Goal: Task Accomplishment & Management: Manage account settings

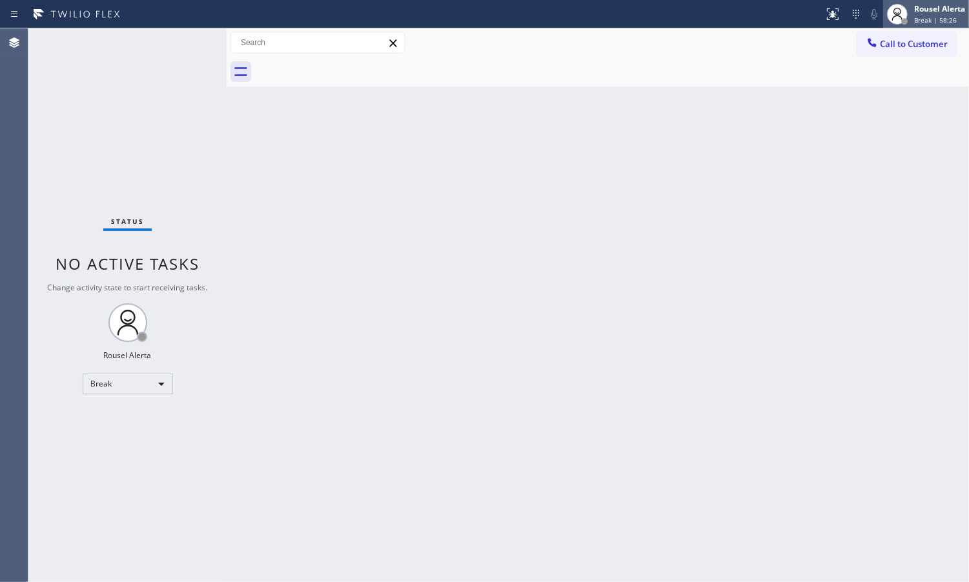
click at [924, 17] on span "Break | 58:26" at bounding box center [935, 19] width 43 height 9
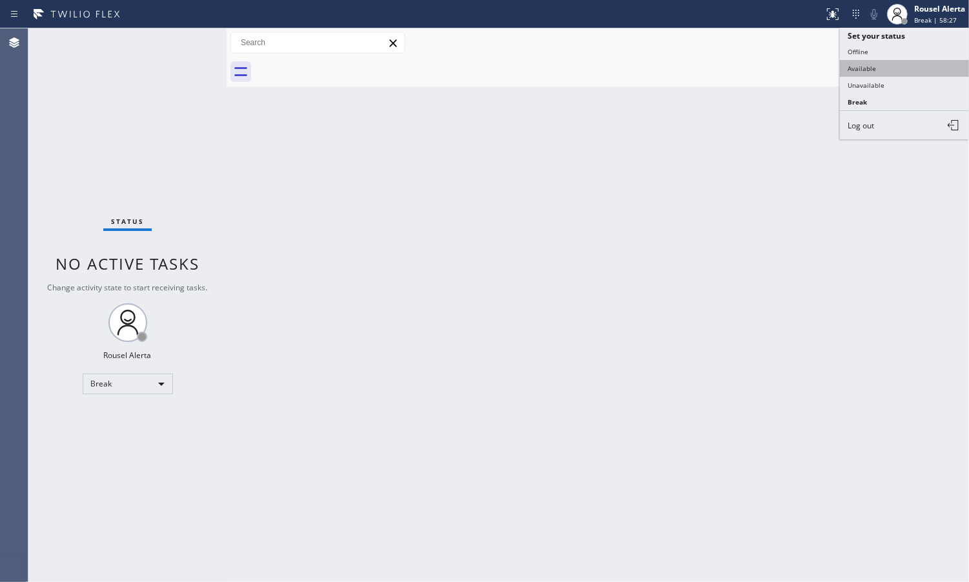
click at [911, 65] on button "Available" at bounding box center [904, 68] width 129 height 17
click at [788, 285] on div "Back to Dashboard Change Sender ID Customers Technicians Select a contact Outbo…" at bounding box center [598, 305] width 742 height 554
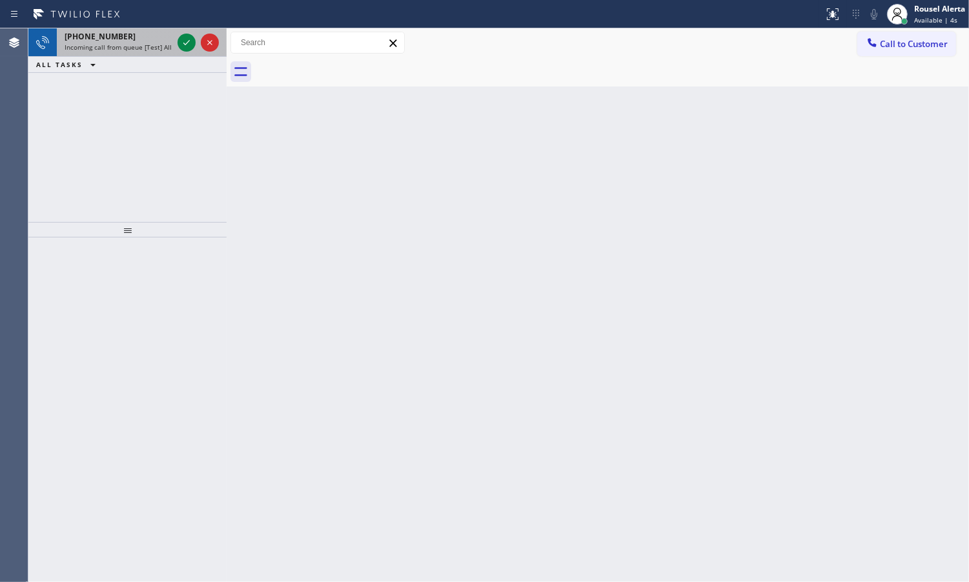
click at [136, 43] on span "Incoming call from queue [Test] All" at bounding box center [118, 47] width 107 height 9
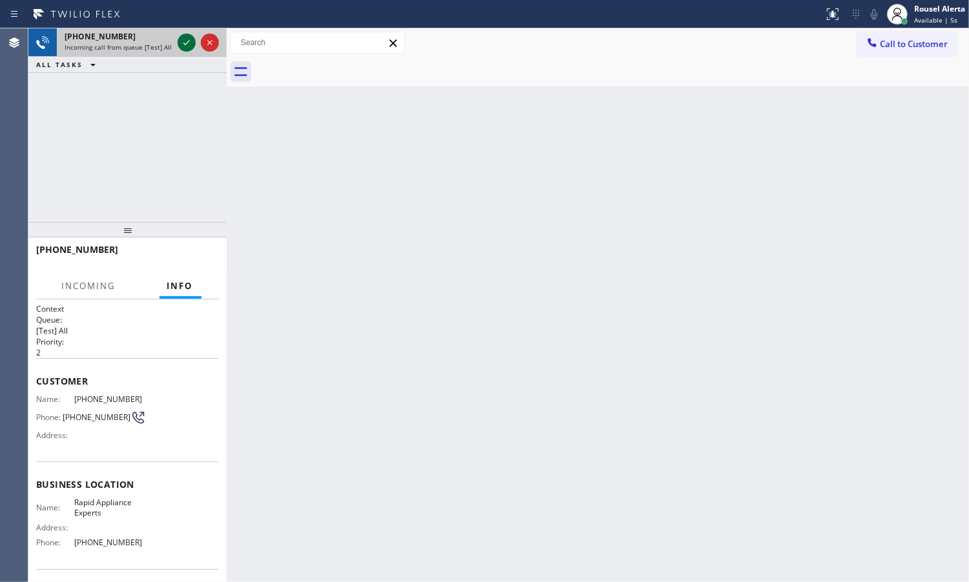
click at [178, 47] on div at bounding box center [187, 42] width 18 height 15
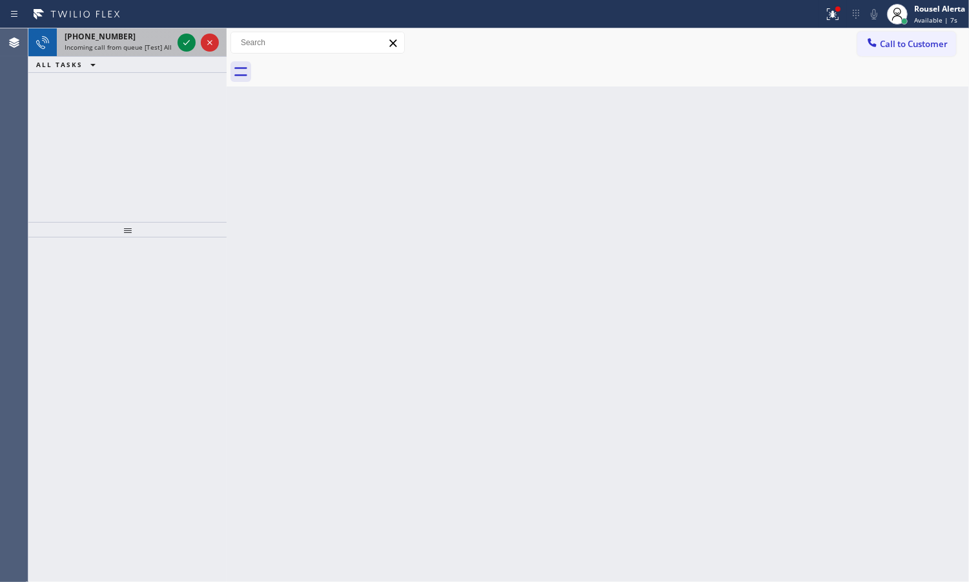
drag, startPoint x: 121, startPoint y: 53, endPoint x: 136, endPoint y: 50, distance: 15.1
click at [125, 52] on div "[PHONE_NUMBER] Incoming call from queue [Test] All" at bounding box center [116, 42] width 118 height 28
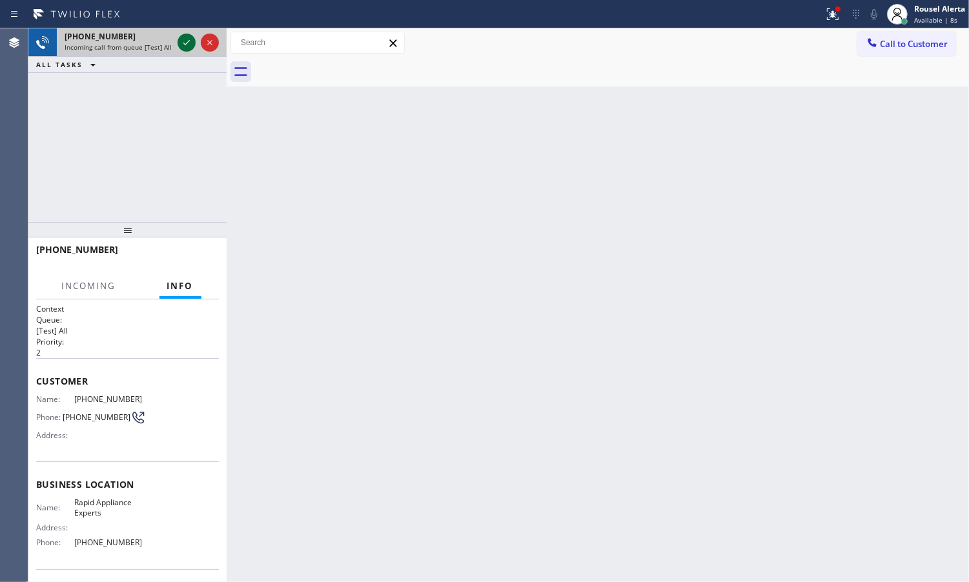
click at [186, 40] on icon at bounding box center [186, 42] width 15 height 15
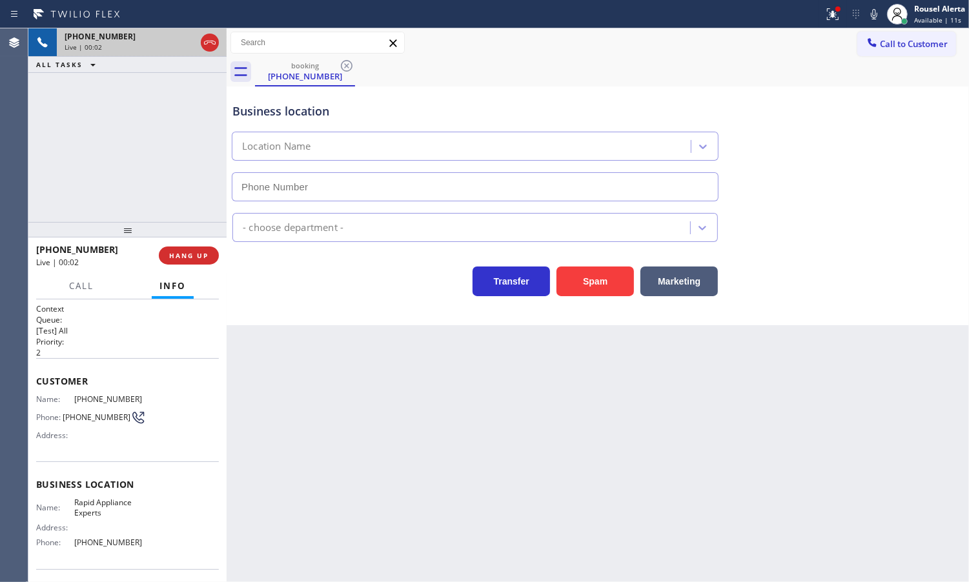
type input "[PHONE_NUMBER]"
click at [825, 15] on icon at bounding box center [832, 13] width 15 height 15
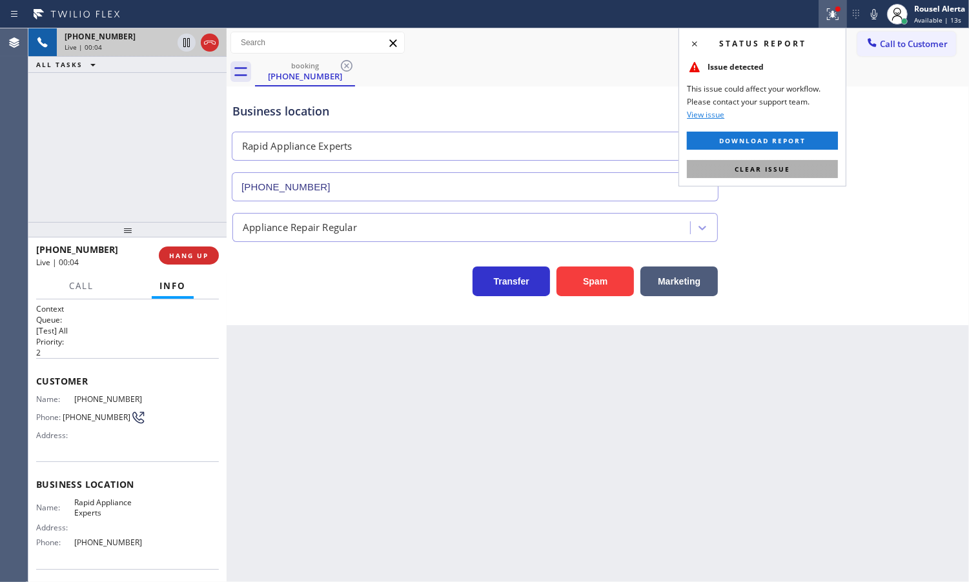
click at [771, 165] on span "Clear issue" at bounding box center [763, 169] width 56 height 9
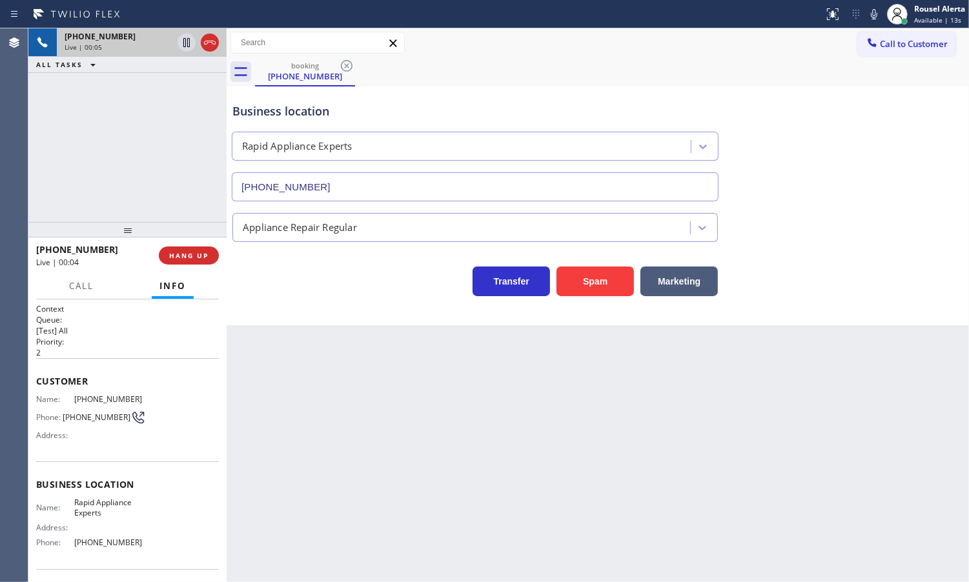
click at [787, 460] on div "Back to Dashboard Change Sender ID Customers Technicians Select a contact Outbo…" at bounding box center [598, 305] width 742 height 554
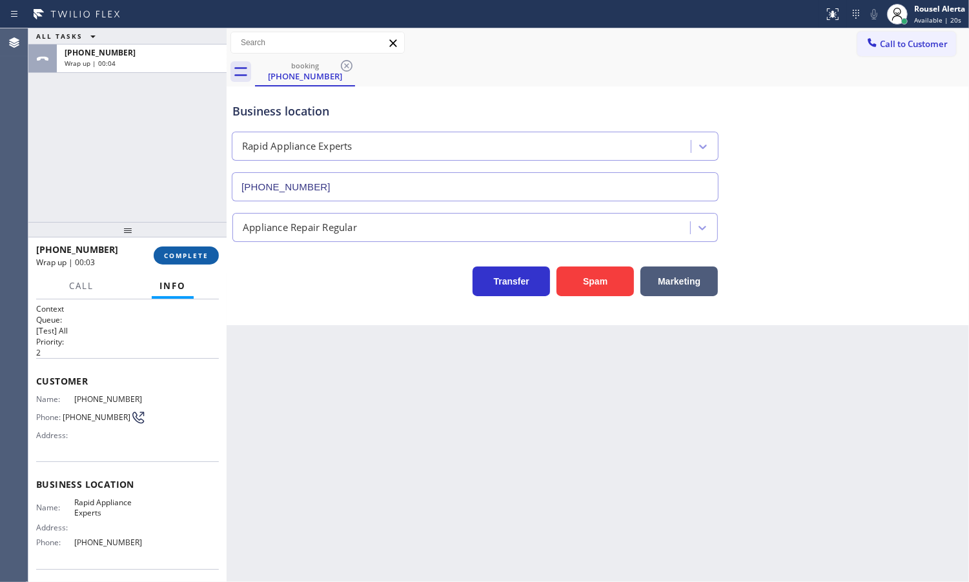
click at [176, 256] on span "COMPLETE" at bounding box center [186, 255] width 45 height 9
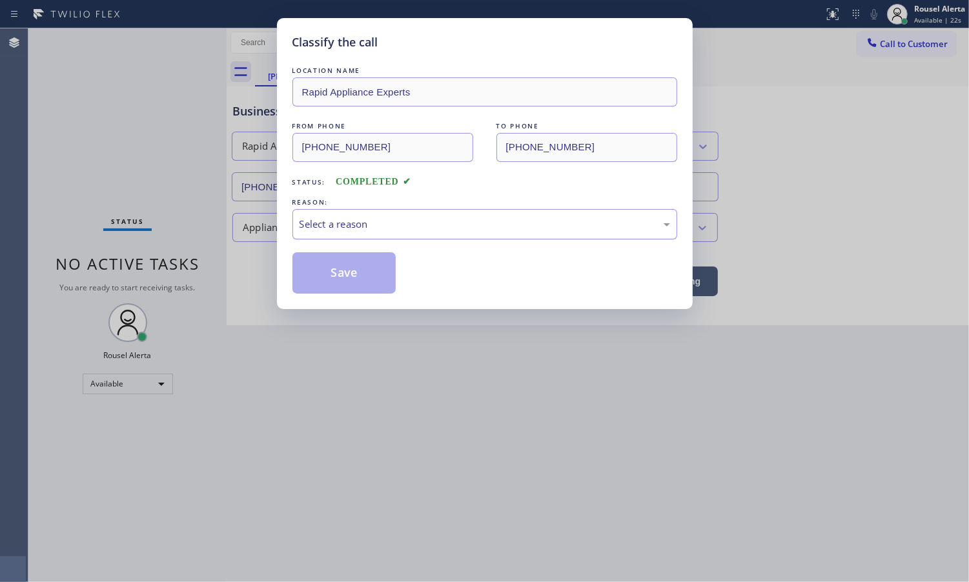
click at [392, 239] on div "Select a reason" at bounding box center [484, 224] width 385 height 30
click at [356, 275] on button "Save" at bounding box center [344, 272] width 104 height 41
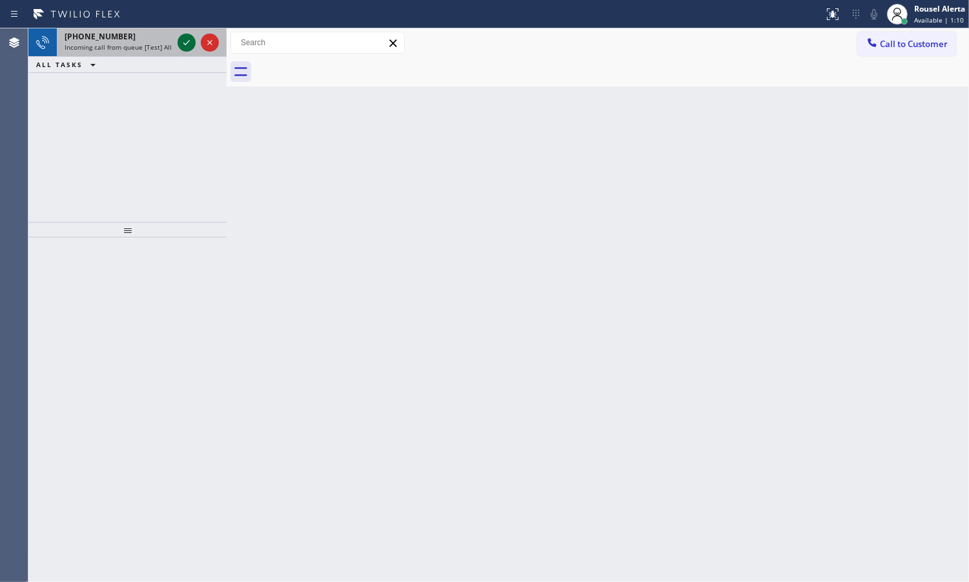
click at [183, 48] on icon at bounding box center [186, 42] width 15 height 15
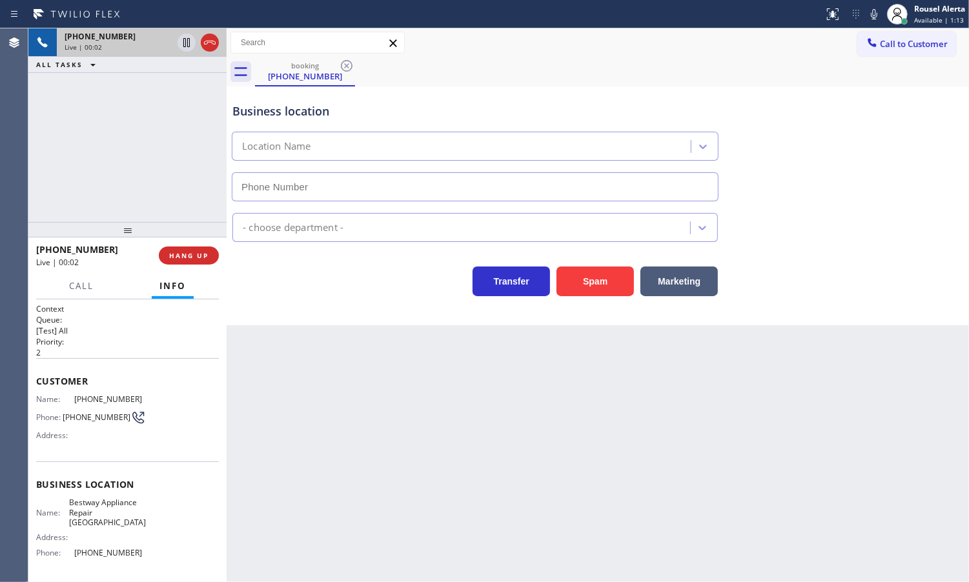
type input "[PHONE_NUMBER]"
click at [593, 302] on div "Business location Bestway Appliance Repair [GEOGRAPHIC_DATA] [PHONE_NUMBER] App…" at bounding box center [598, 205] width 742 height 239
click at [593, 292] on button "Spam" at bounding box center [594, 282] width 77 height 30
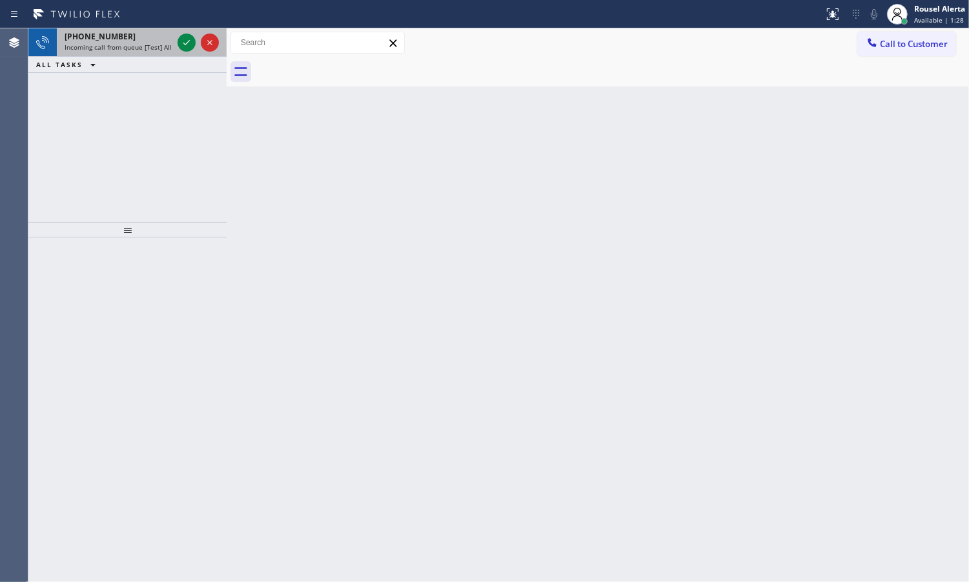
click at [163, 45] on span "Incoming call from queue [Test] All" at bounding box center [118, 47] width 107 height 9
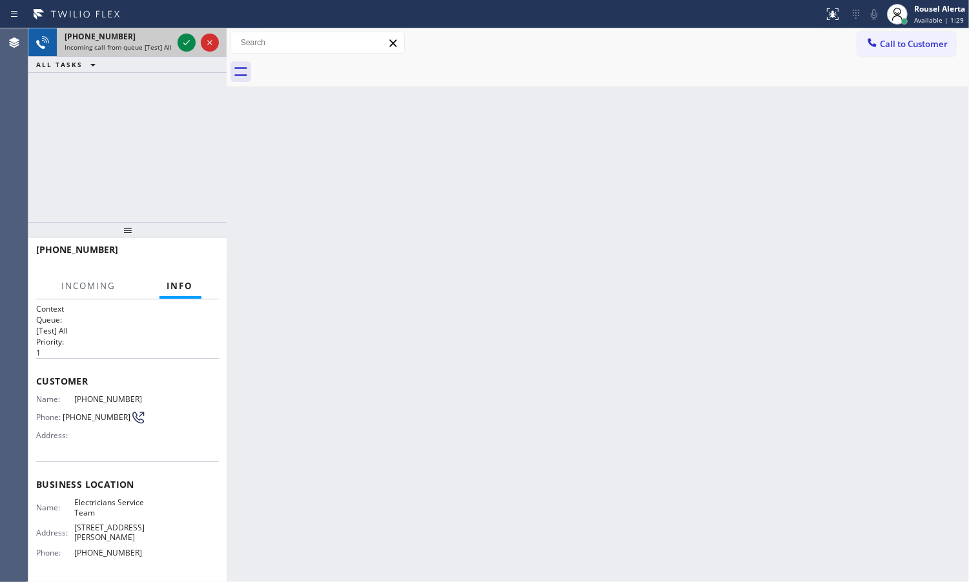
click at [175, 41] on div at bounding box center [198, 42] width 46 height 28
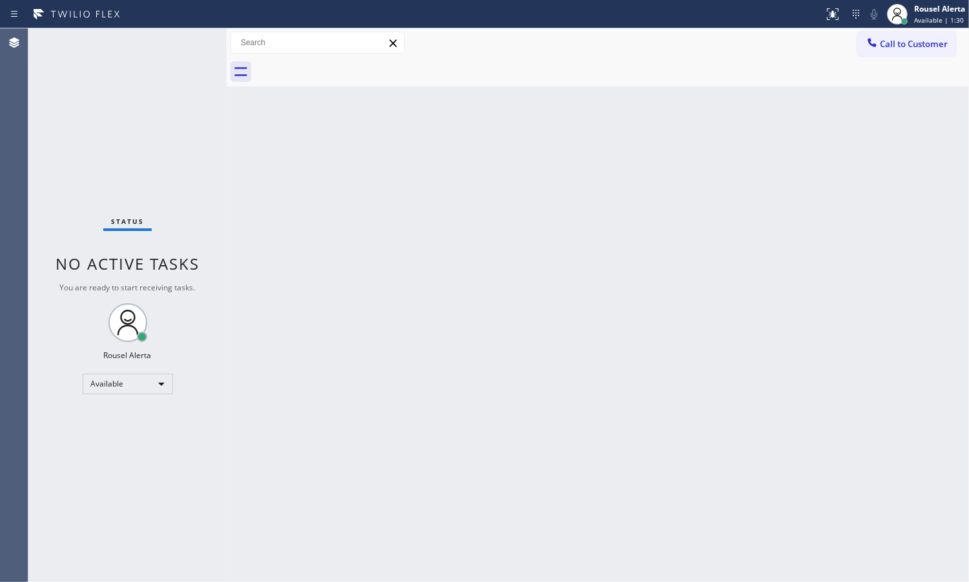
click at [216, 119] on div "Status No active tasks You are ready to start receiving tasks. Rousel Alerta Av…" at bounding box center [127, 305] width 198 height 554
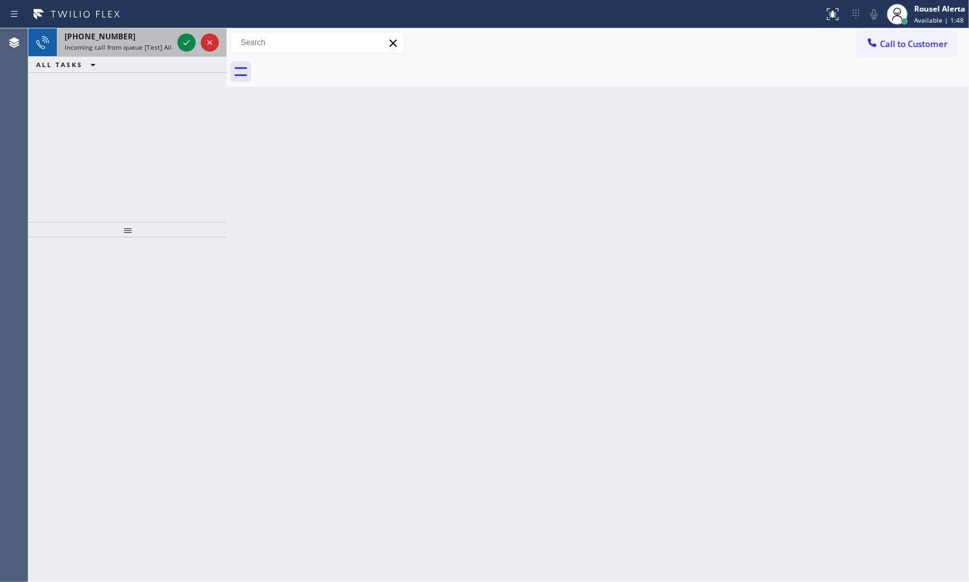
click at [179, 53] on div at bounding box center [198, 42] width 46 height 28
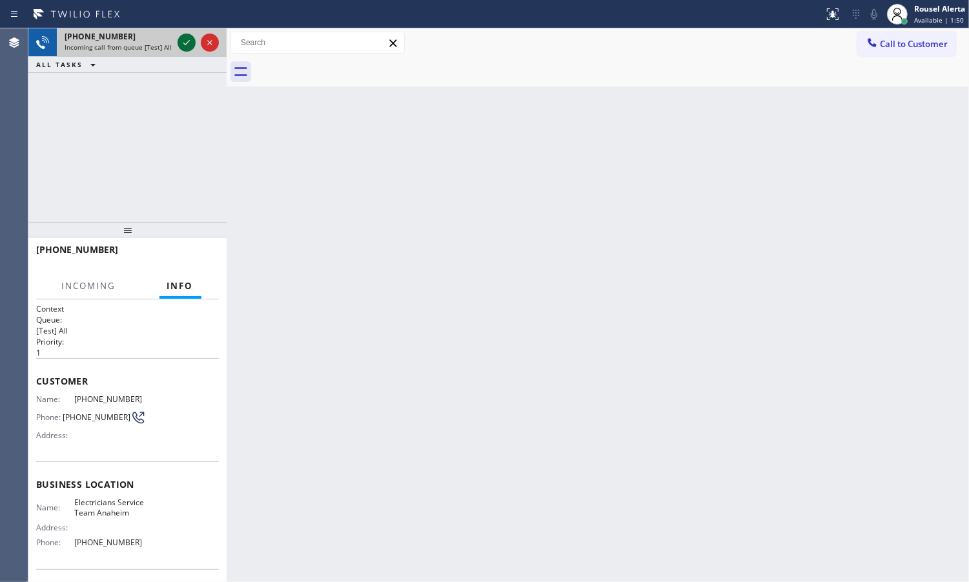
click at [181, 49] on icon at bounding box center [186, 42] width 15 height 15
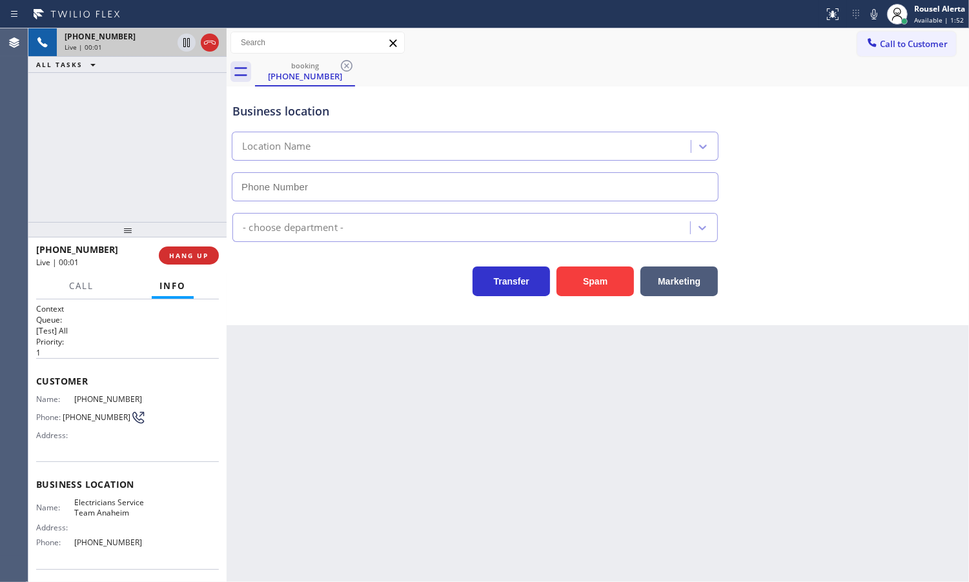
type input "[PHONE_NUMBER]"
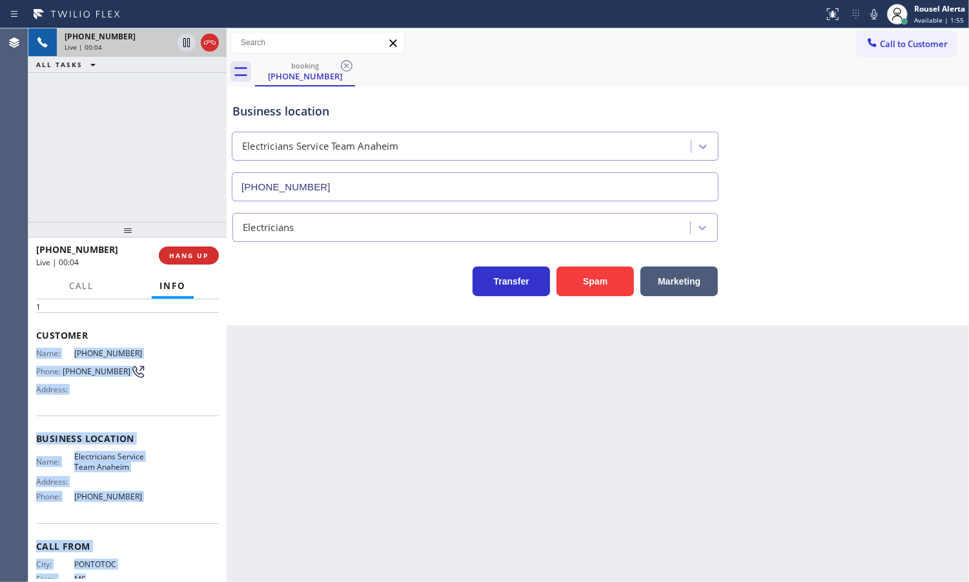
scroll to position [96, 0]
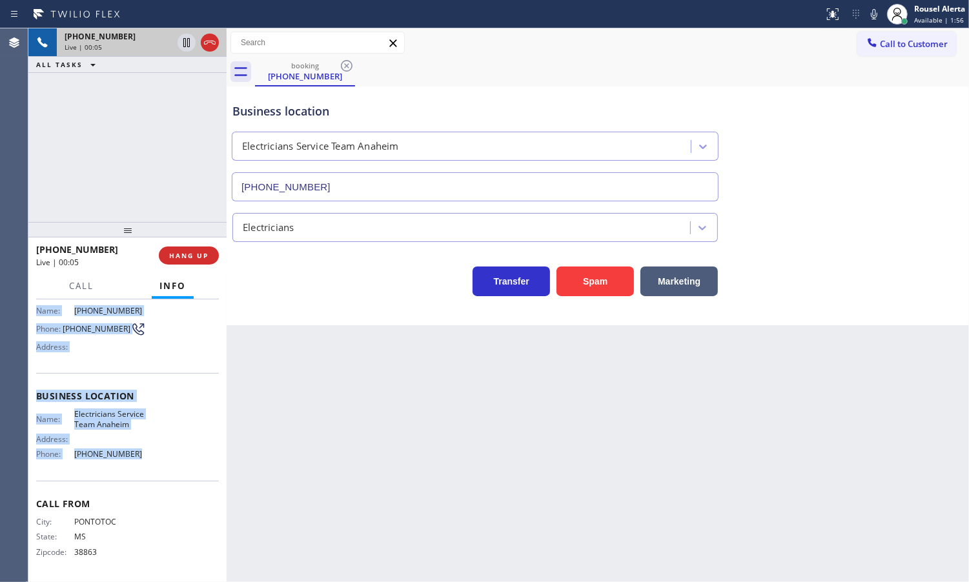
drag, startPoint x: 31, startPoint y: 400, endPoint x: 161, endPoint y: 462, distance: 144.1
click at [161, 462] on div "Context Queue: [Test] All Priority: 1 Customer Name: [PHONE_NUMBER] Phone: [PHO…" at bounding box center [127, 441] width 198 height 283
copy div "Name: [PHONE_NUMBER] Phone: [PHONE_NUMBER] Address: Business location Name: Ele…"
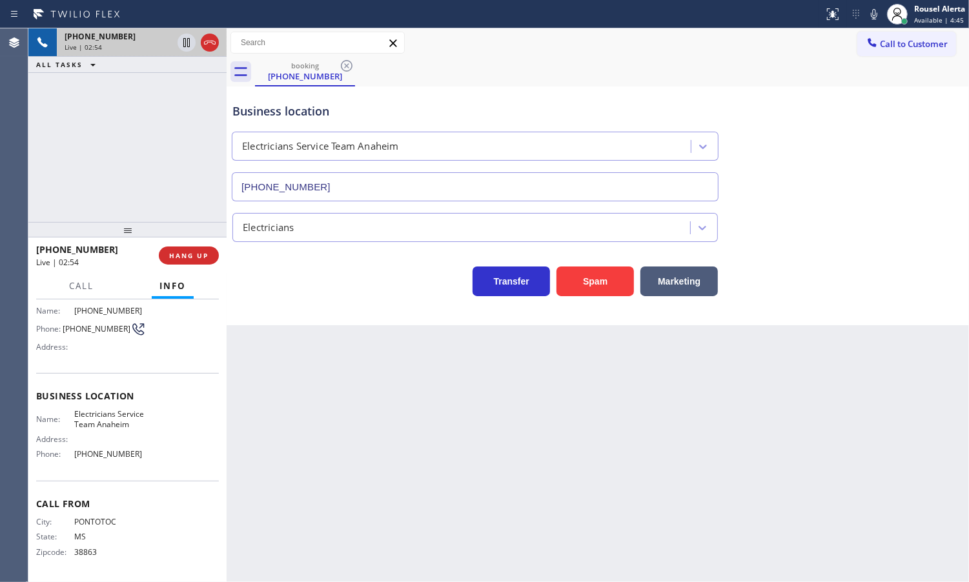
click at [140, 123] on div "[PHONE_NUMBER] Live | 02:54 ALL TASKS ALL TASKS ACTIVE TASKS TASKS IN WRAP UP" at bounding box center [127, 125] width 198 height 194
click at [179, 44] on icon at bounding box center [186, 42] width 15 height 15
drag, startPoint x: 873, startPoint y: 11, endPoint x: 923, endPoint y: 74, distance: 80.4
click at [873, 11] on icon at bounding box center [873, 13] width 15 height 15
click at [154, 126] on div "[PHONE_NUMBER] Live | 03:48 ALL TASKS ALL TASKS ACTIVE TASKS TASKS IN WRAP UP" at bounding box center [127, 125] width 198 height 194
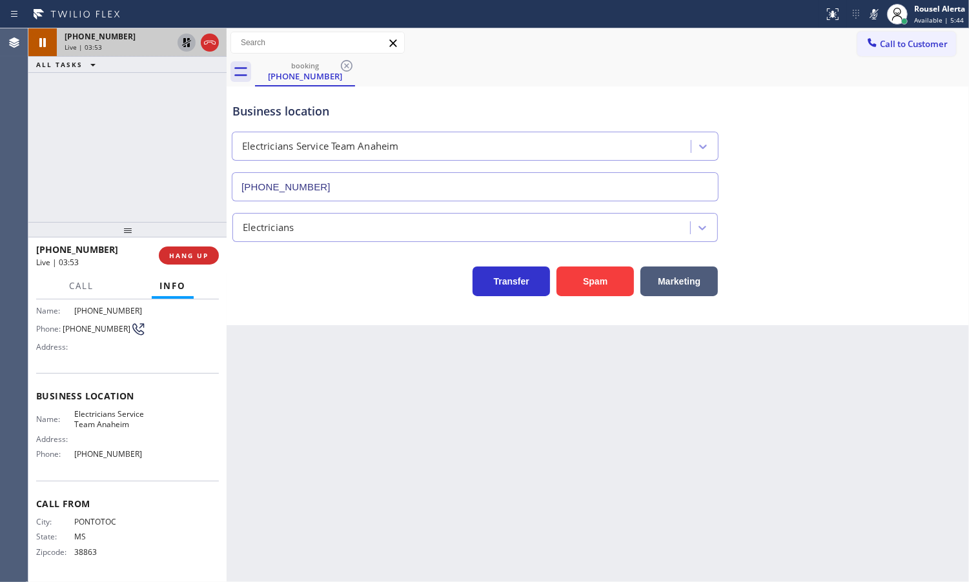
click at [666, 469] on div "Back to Dashboard Change Sender ID Customers Technicians Select a contact Outbo…" at bounding box center [598, 305] width 742 height 554
click at [188, 96] on div at bounding box center [198, 87] width 46 height 28
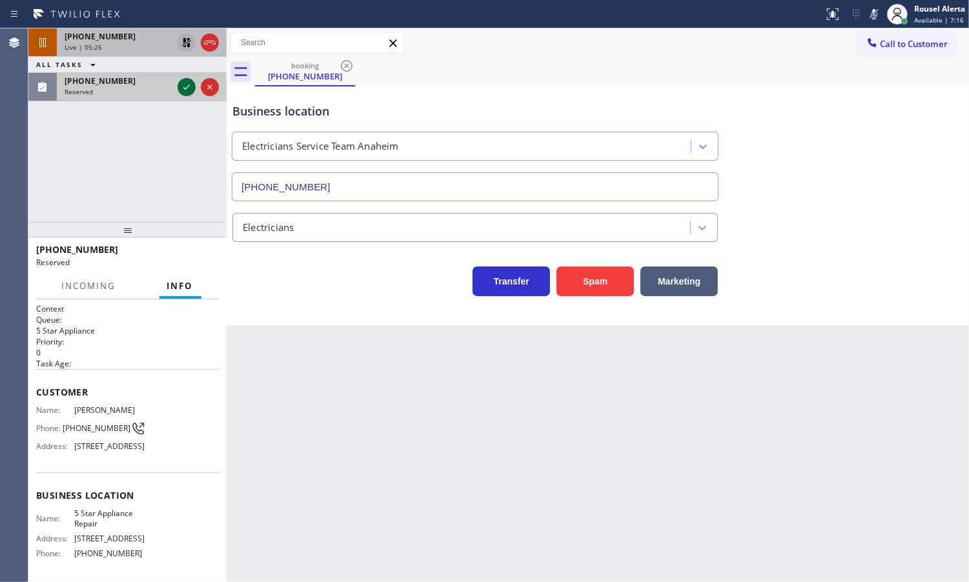
click at [185, 85] on icon at bounding box center [186, 86] width 15 height 15
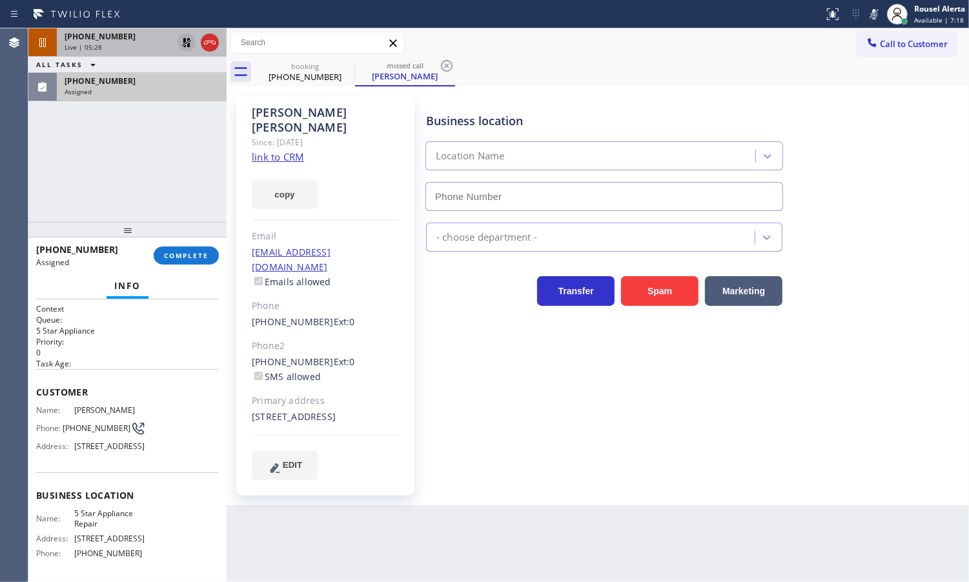
type input "[PHONE_NUMBER]"
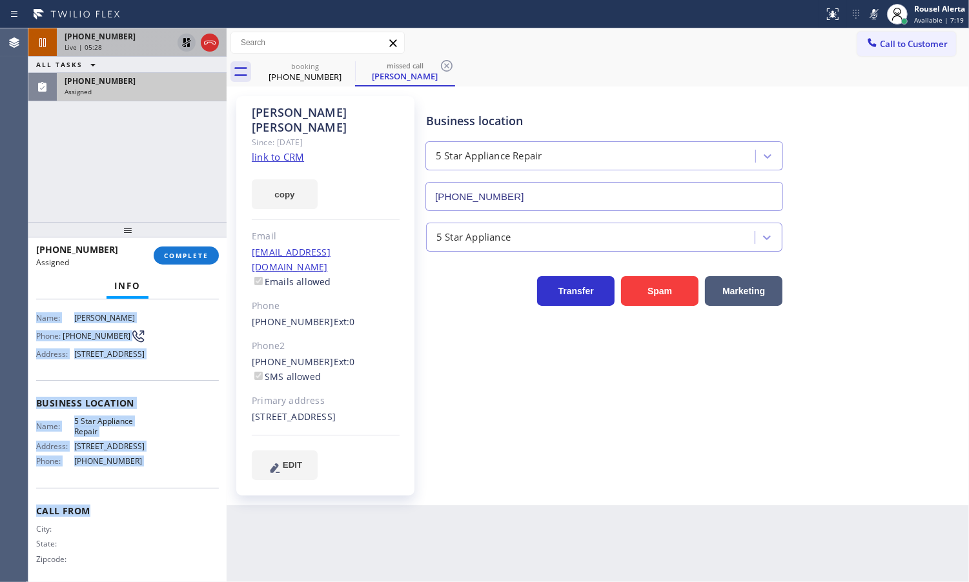
scroll to position [116, 0]
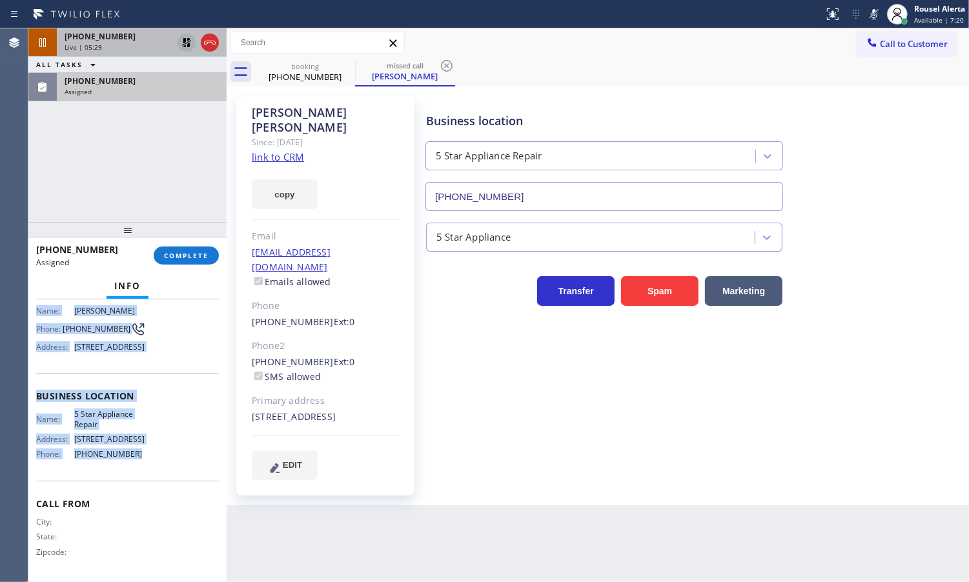
drag, startPoint x: 37, startPoint y: 405, endPoint x: 149, endPoint y: 458, distance: 123.6
click at [149, 458] on div "Context Queue: 5 Star Appliance Priority: 0 Task Age: Customer Name: [PERSON_NA…" at bounding box center [127, 391] width 183 height 374
copy div "Name: [PERSON_NAME] Phone: [PHONE_NUMBER] Address: [STREET_ADDRESS] Business lo…"
click at [165, 95] on div "Assigned" at bounding box center [142, 91] width 154 height 9
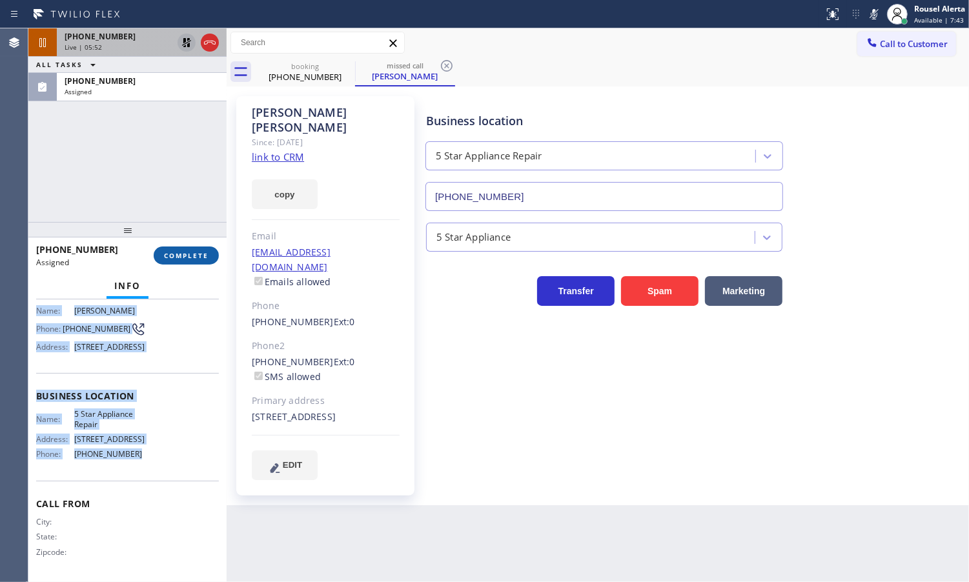
click at [179, 261] on button "COMPLETE" at bounding box center [186, 256] width 65 height 18
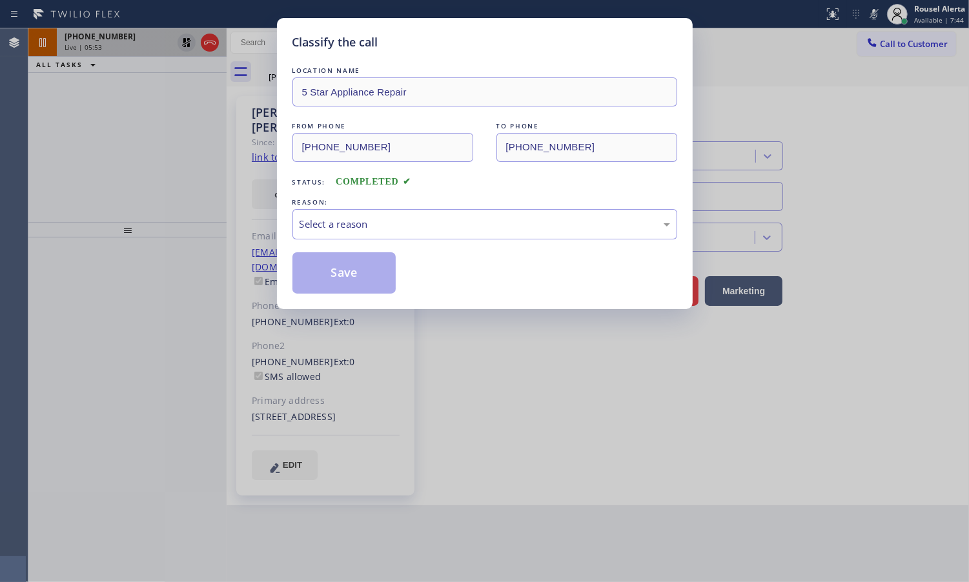
click at [329, 242] on div "LOCATION NAME 5 Star Appliance Repair FROM PHONE [PHONE_NUMBER] TO PHONE [PHONE…" at bounding box center [484, 179] width 385 height 230
click at [339, 232] on div "Select a reason" at bounding box center [485, 224] width 371 height 15
click at [325, 263] on button "Save" at bounding box center [344, 272] width 104 height 41
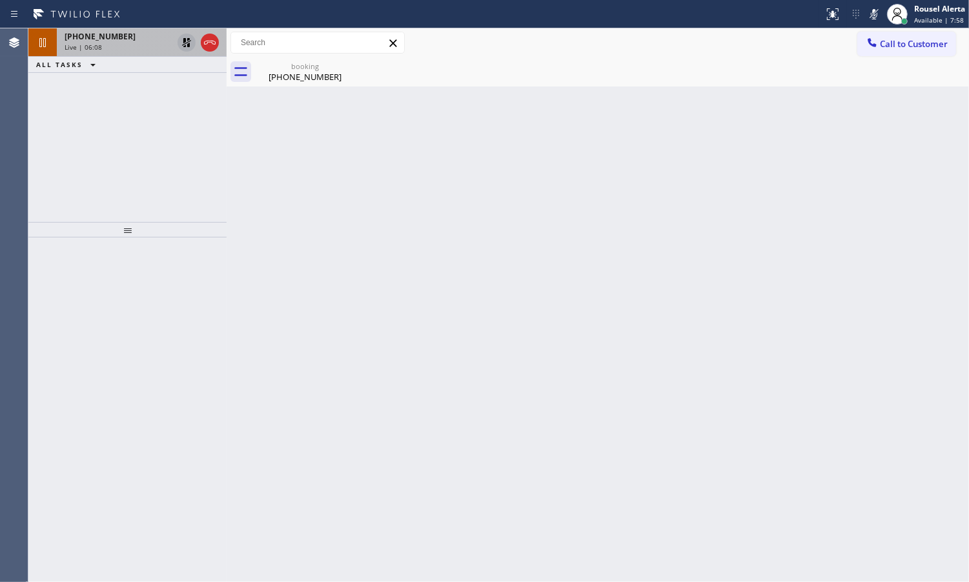
click at [195, 87] on div "[PHONE_NUMBER] Live | 06:08 ALL TASKS ALL TASKS ACTIVE TASKS TASKS IN WRAP UP" at bounding box center [127, 125] width 198 height 194
click at [181, 45] on icon at bounding box center [186, 42] width 15 height 15
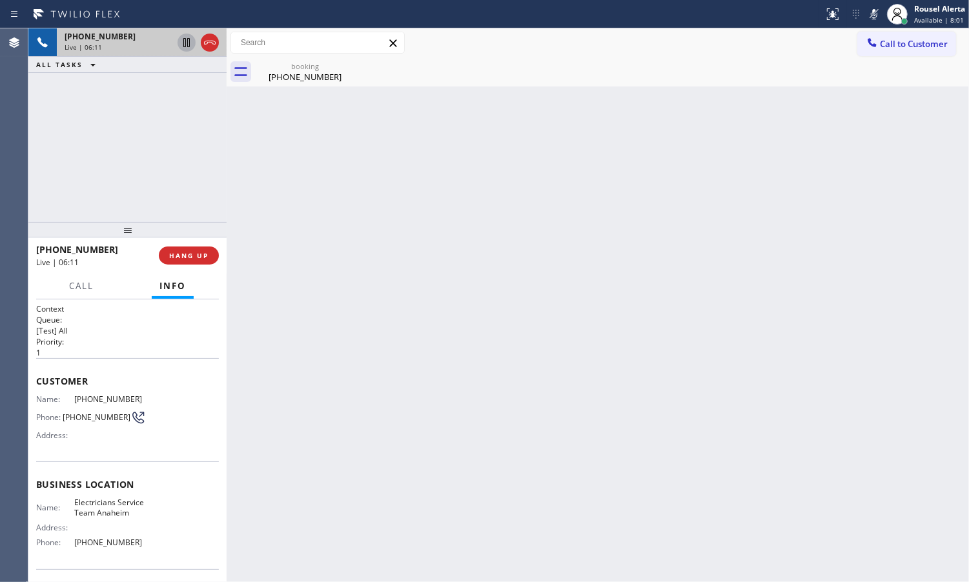
drag, startPoint x: 877, startPoint y: 11, endPoint x: 888, endPoint y: 60, distance: 50.4
click at [876, 11] on icon at bounding box center [873, 13] width 15 height 15
click at [702, 136] on div "Back to Dashboard Change Sender ID Customers Technicians Select a contact Outbo…" at bounding box center [598, 305] width 742 height 554
click at [670, 524] on div "Back to Dashboard Change Sender ID Customers Technicians Select a contact Outbo…" at bounding box center [598, 305] width 742 height 554
click at [657, 141] on div "Back to Dashboard Change Sender ID Customers Technicians Select a contact Outbo…" at bounding box center [598, 305] width 742 height 554
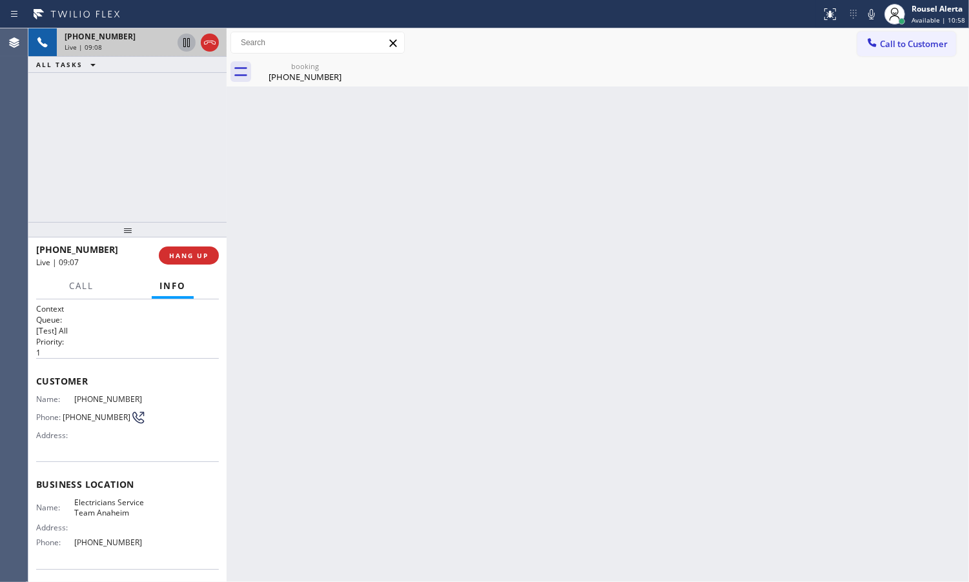
drag, startPoint x: 718, startPoint y: 395, endPoint x: 737, endPoint y: 391, distance: 19.1
click at [718, 396] on div "Back to Dashboard Change Sender ID Customers Technicians Select a contact Outbo…" at bounding box center [598, 305] width 742 height 554
click at [685, 132] on div "Back to Dashboard Change Sender ID Customers Technicians Select a contact Outbo…" at bounding box center [598, 305] width 742 height 554
click at [873, 17] on icon at bounding box center [871, 13] width 15 height 15
drag, startPoint x: 813, startPoint y: 434, endPoint x: 792, endPoint y: 456, distance: 31.1
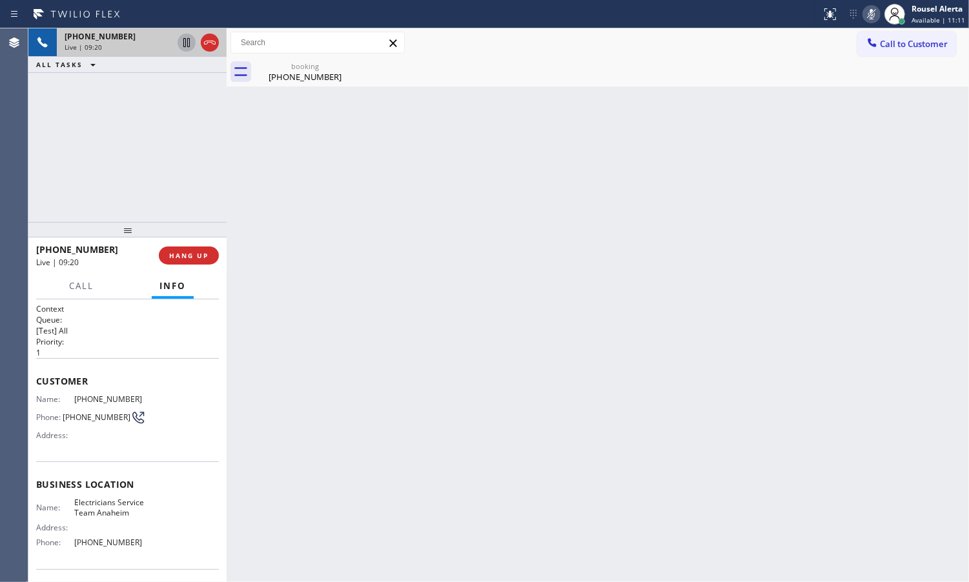
click at [813, 432] on div "Back to Dashboard Change Sender ID Customers Technicians Select a contact Outbo…" at bounding box center [598, 305] width 742 height 554
click at [888, 112] on div "Back to Dashboard Change Sender ID Customers Technicians Select a contact Outbo…" at bounding box center [598, 305] width 742 height 554
click at [875, 13] on icon at bounding box center [871, 14] width 6 height 10
click at [707, 76] on div "booking [PHONE_NUMBER]" at bounding box center [612, 71] width 714 height 29
click at [179, 261] on button "HANG UP" at bounding box center [189, 256] width 60 height 18
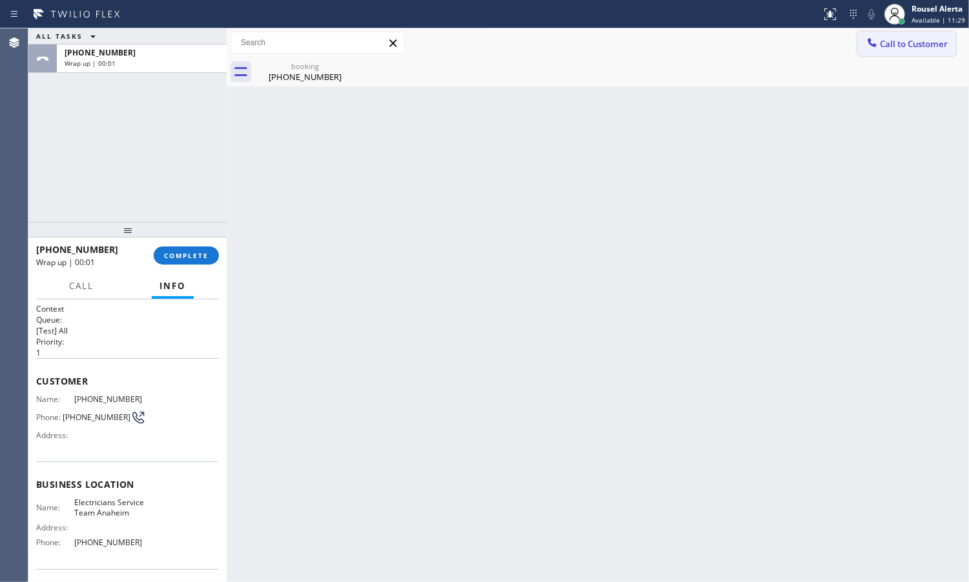
drag, startPoint x: 924, startPoint y: 42, endPoint x: 968, endPoint y: 79, distance: 58.2
click at [924, 41] on span "Call to Customer" at bounding box center [914, 44] width 68 height 12
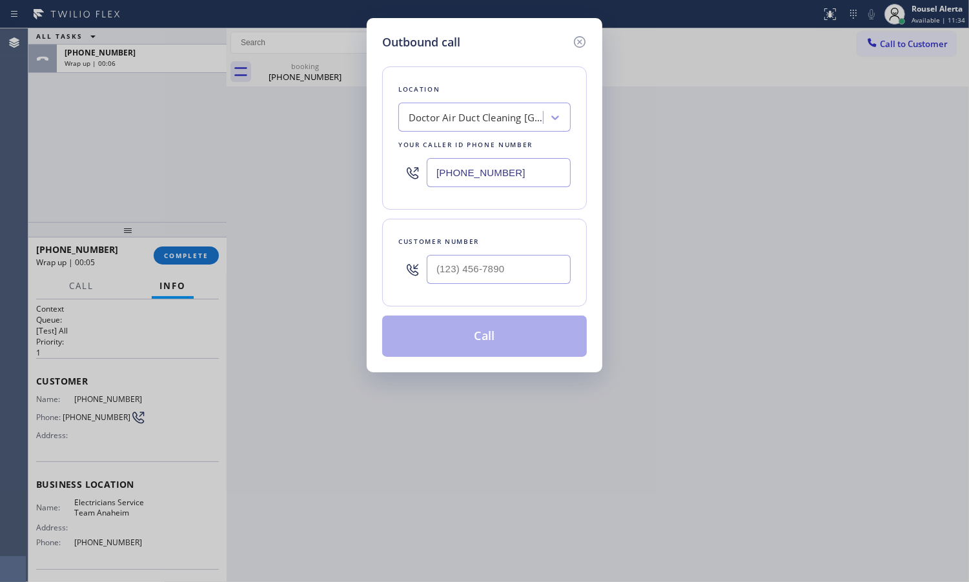
drag, startPoint x: 552, startPoint y: 179, endPoint x: 416, endPoint y: 161, distance: 136.8
click at [416, 161] on div "[PHONE_NUMBER]" at bounding box center [484, 173] width 172 height 42
paste input "657) 315-6775"
type input "[PHONE_NUMBER]"
click at [557, 269] on input "(___) ___-____" at bounding box center [499, 269] width 144 height 29
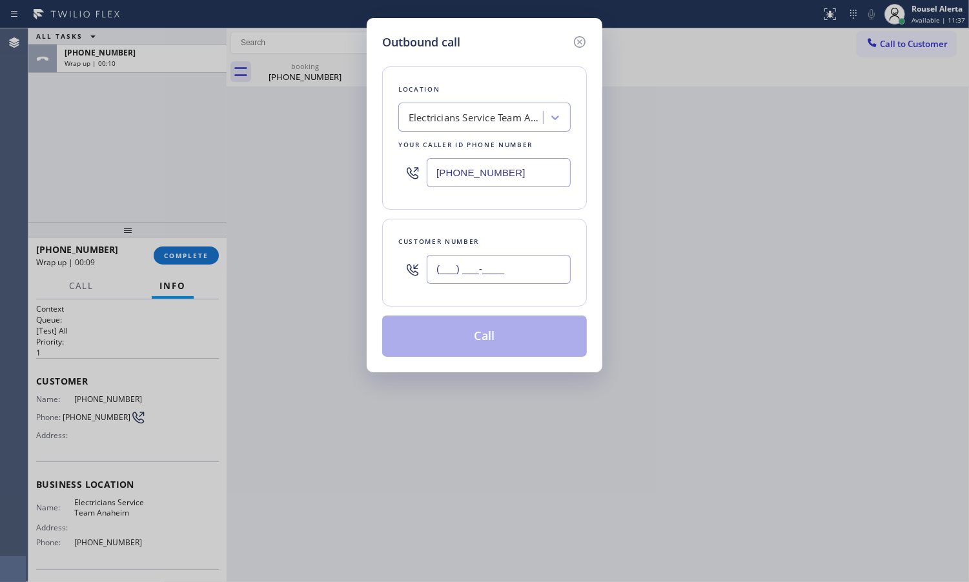
paste input "662) 669-3629"
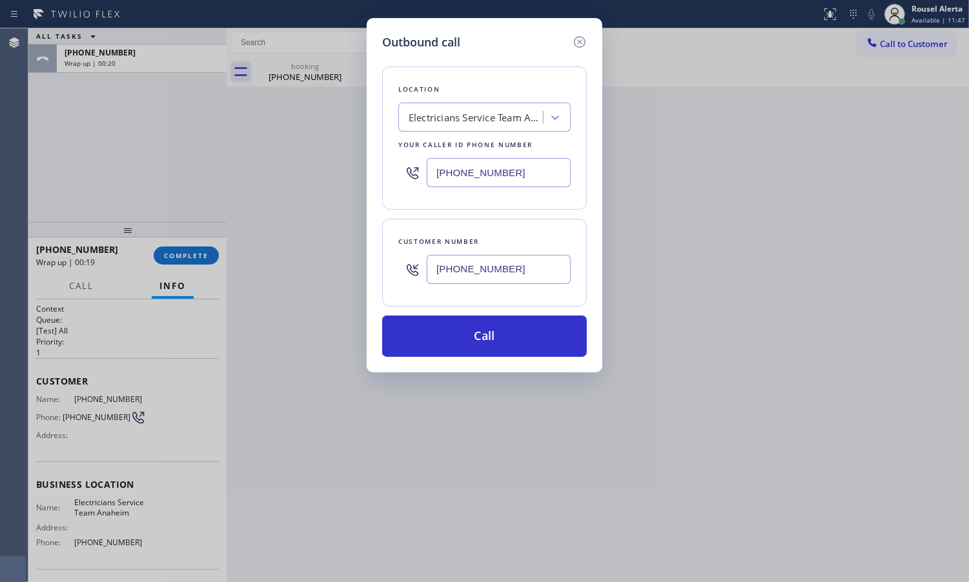
type input "[PHONE_NUMBER]"
click at [563, 449] on div "Outbound call Location Electricians Service Team [GEOGRAPHIC_DATA] Your caller …" at bounding box center [484, 291] width 969 height 582
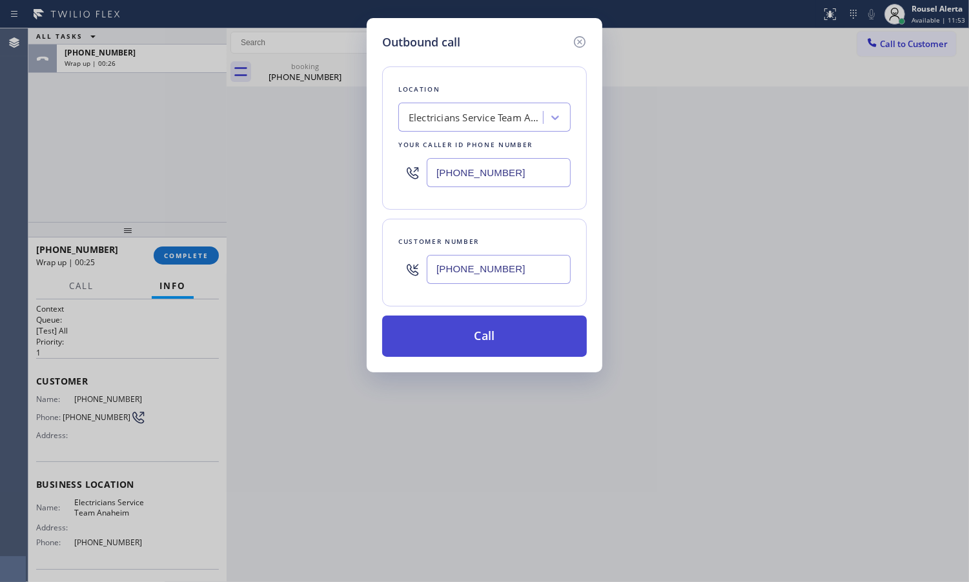
click at [511, 349] on button "Call" at bounding box center [484, 336] width 205 height 41
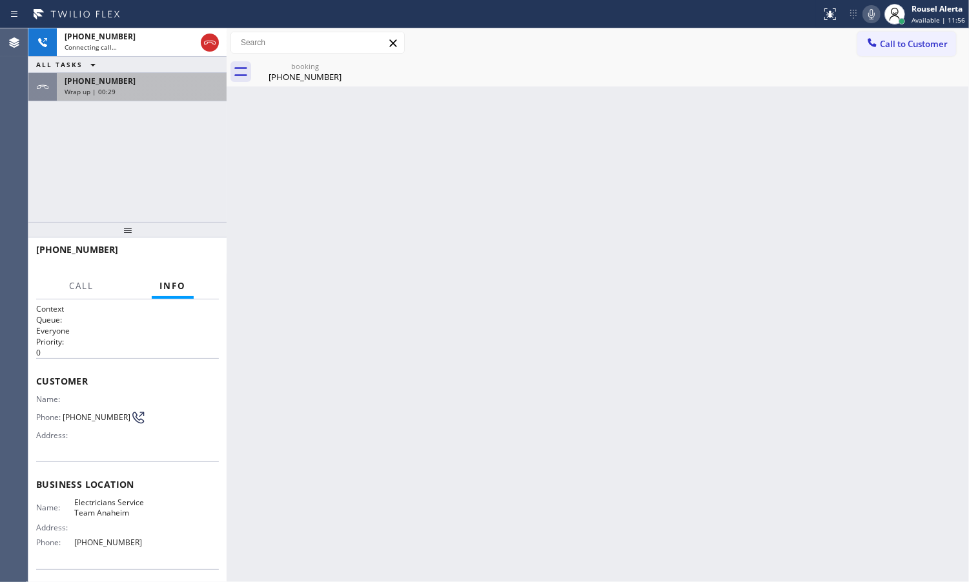
click at [156, 100] on div "[PHONE_NUMBER] Wrap up | 00:29" at bounding box center [139, 87] width 165 height 28
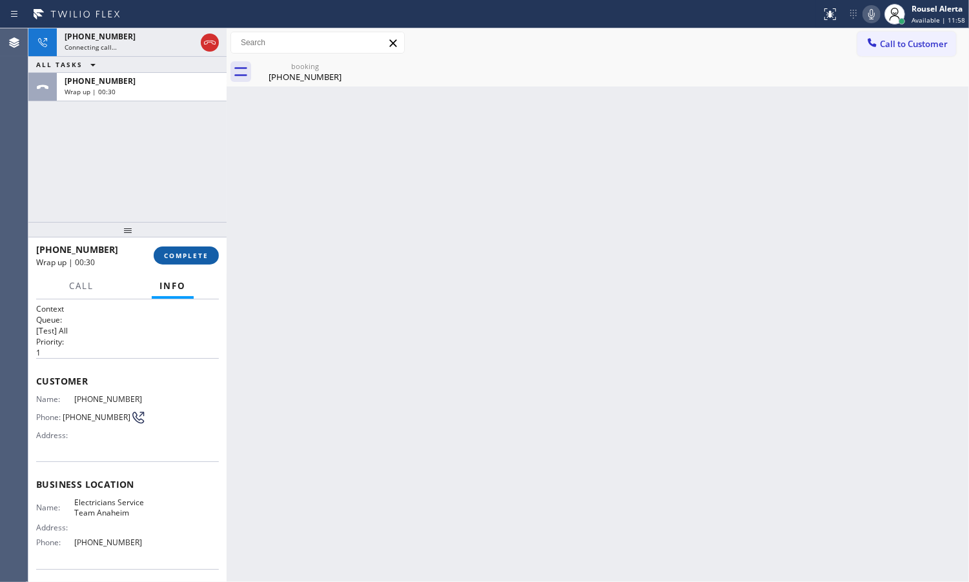
click at [191, 258] on span "COMPLETE" at bounding box center [186, 255] width 45 height 9
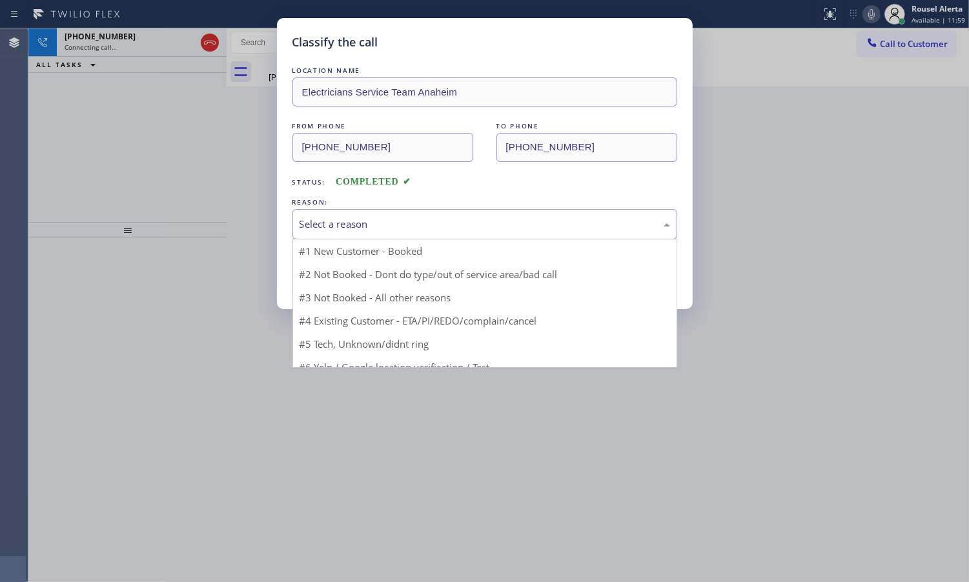
click at [416, 210] on div "Select a reason" at bounding box center [484, 224] width 385 height 30
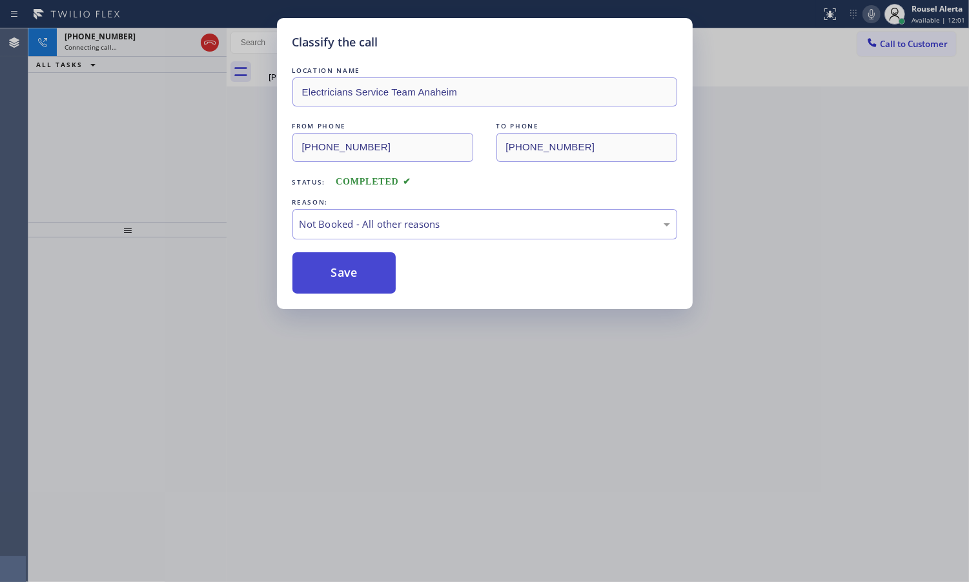
click at [352, 278] on button "Save" at bounding box center [344, 272] width 104 height 41
click at [469, 379] on div "Classify the call LOCATION NAME Electricians Service Team Anaheim FROM PHONE [P…" at bounding box center [484, 291] width 969 height 582
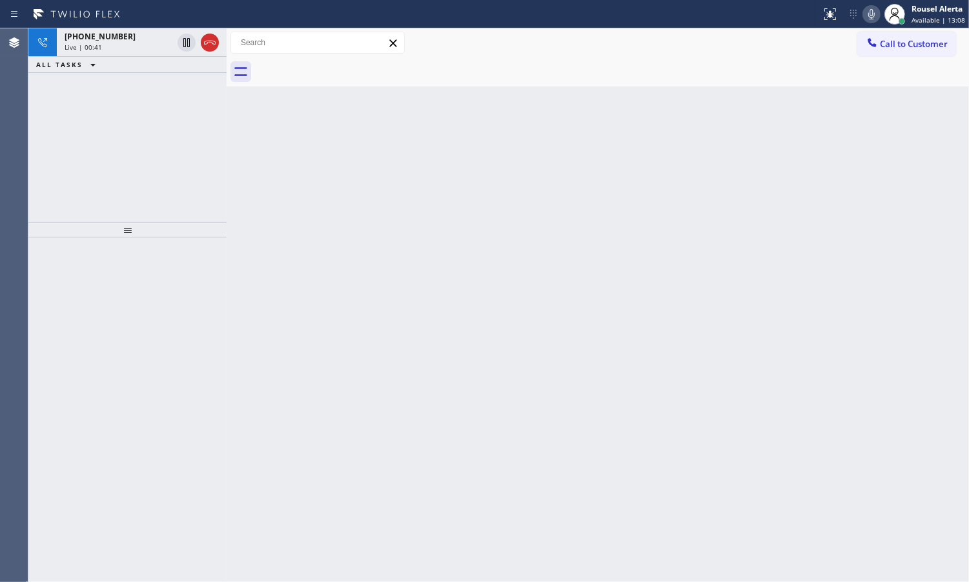
click at [484, 121] on div "Back to Dashboard Change Sender ID Customers Technicians Select a contact Outbo…" at bounding box center [598, 305] width 742 height 554
click at [131, 43] on div "Live | 00:43" at bounding box center [119, 47] width 108 height 9
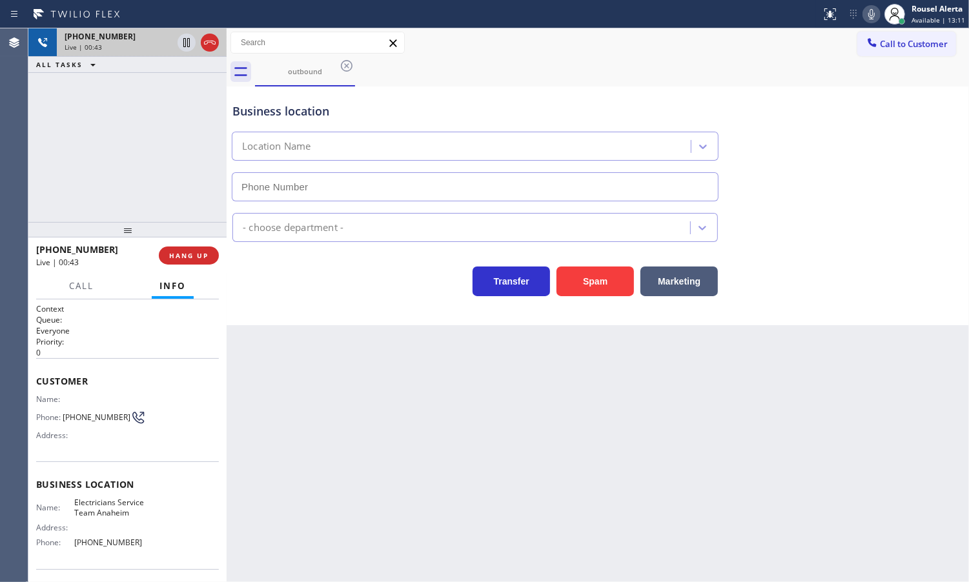
type input "[PHONE_NUMBER]"
click at [203, 45] on icon at bounding box center [209, 42] width 15 height 15
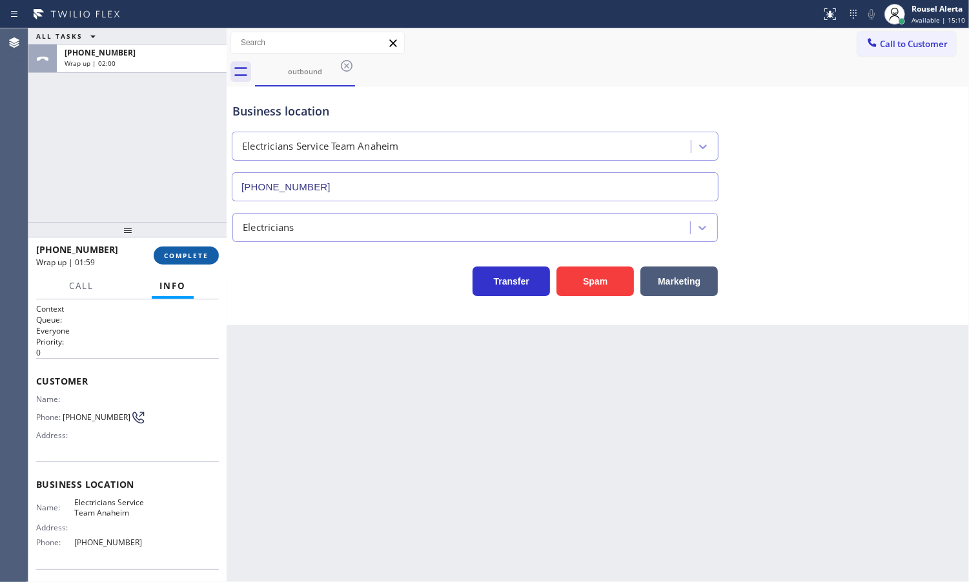
click at [187, 257] on span "COMPLETE" at bounding box center [186, 255] width 45 height 9
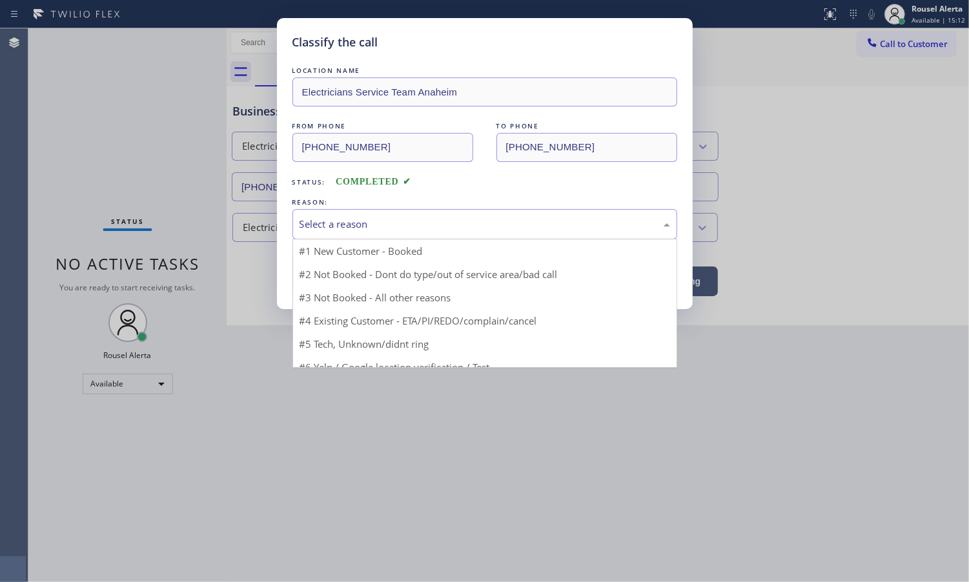
click at [396, 234] on div "Select a reason" at bounding box center [484, 224] width 385 height 30
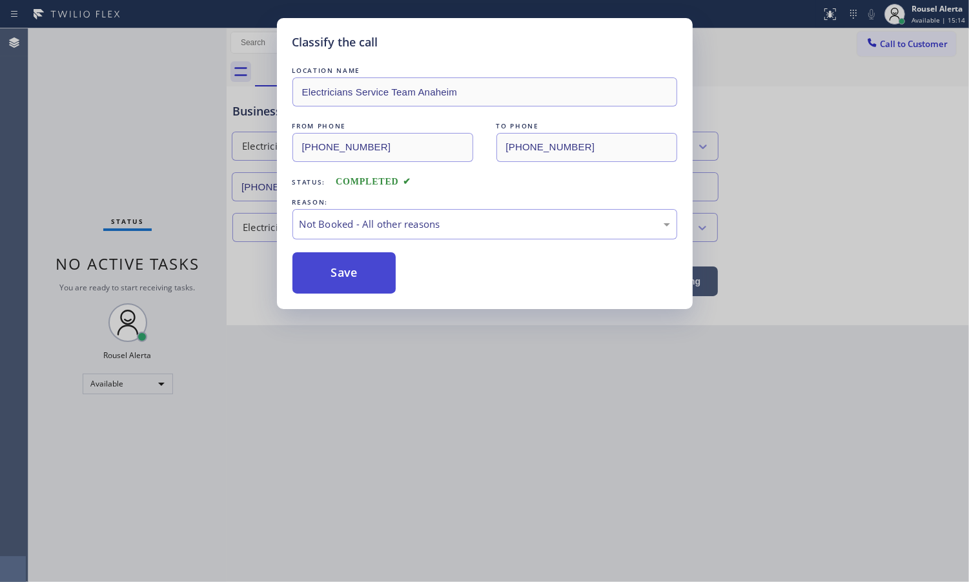
click at [380, 275] on button "Save" at bounding box center [344, 272] width 104 height 41
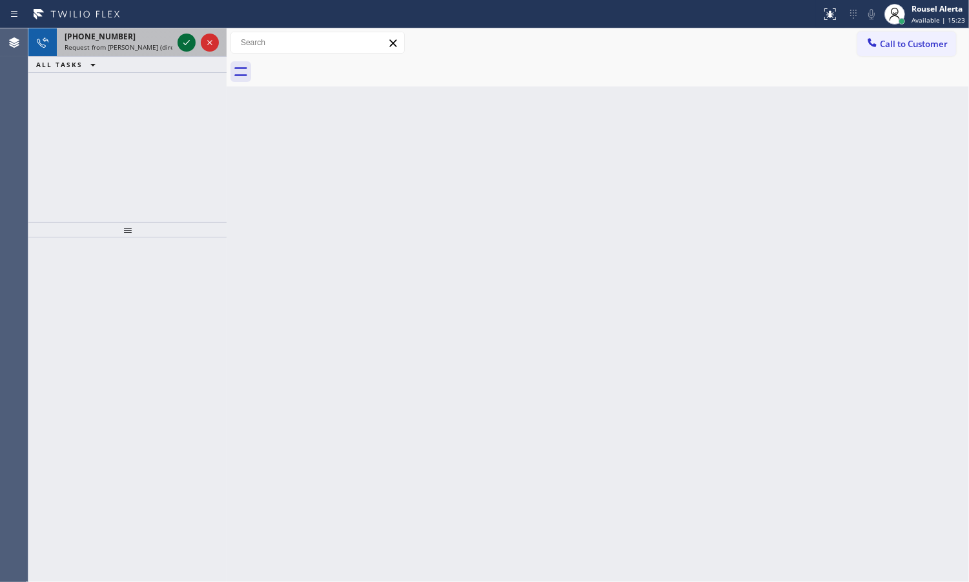
click at [184, 45] on icon at bounding box center [186, 42] width 15 height 15
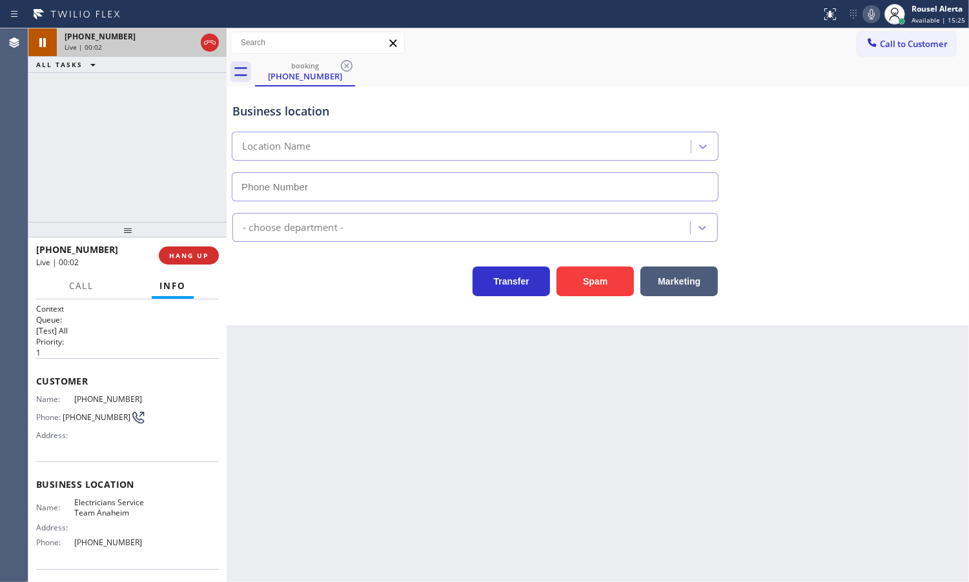
type input "[PHONE_NUMBER]"
drag, startPoint x: 166, startPoint y: 91, endPoint x: 145, endPoint y: 45, distance: 50.3
click at [165, 92] on div "[PHONE_NUMBER] Live | 02:36 ALL TASKS ALL TASKS ACTIVE TASKS TASKS IN WRAP UP" at bounding box center [127, 125] width 198 height 194
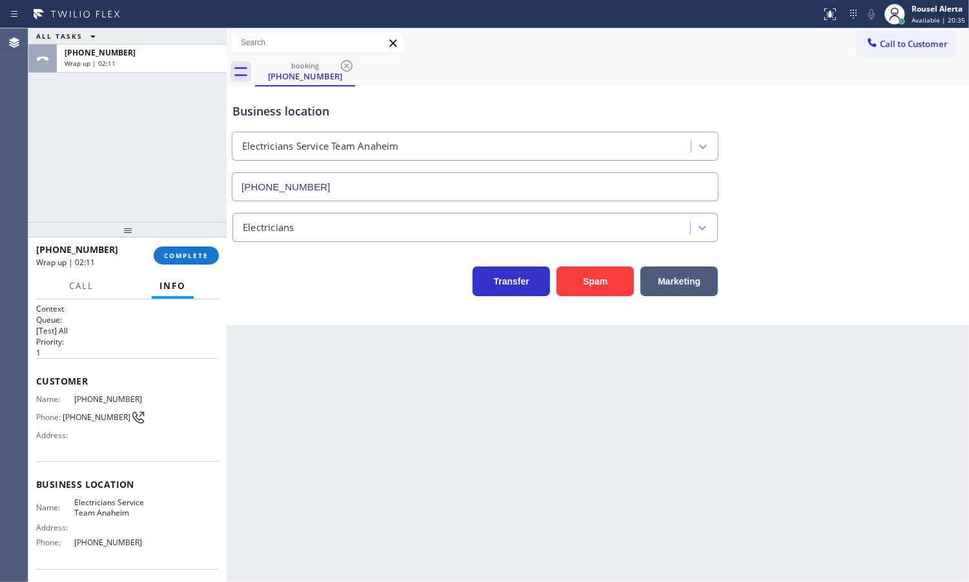
click at [179, 243] on div "[PHONE_NUMBER] Wrap up | 02:11 COMPLETE" at bounding box center [127, 256] width 183 height 34
click at [181, 249] on button "COMPLETE" at bounding box center [186, 256] width 65 height 18
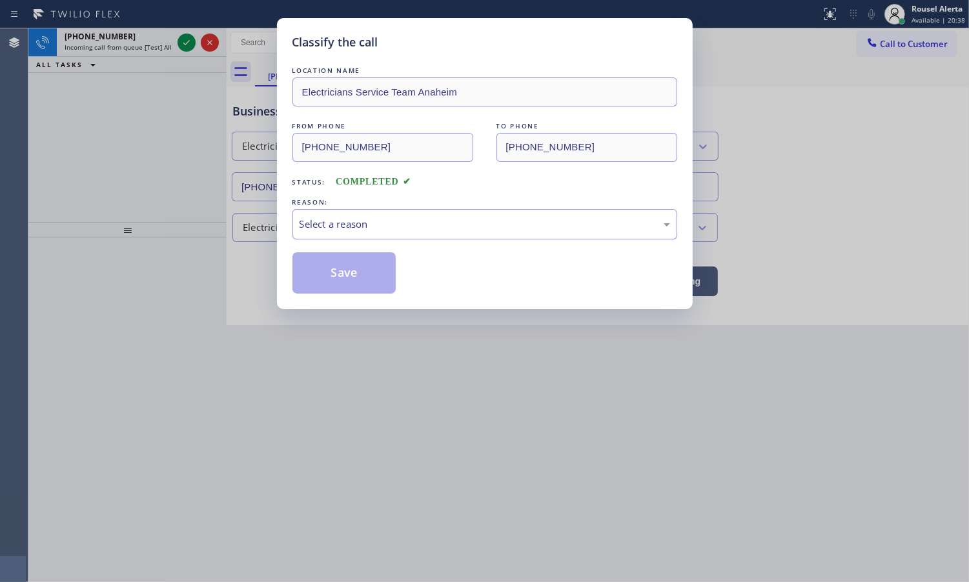
click at [351, 226] on div "Select a reason" at bounding box center [485, 224] width 371 height 15
click at [346, 269] on button "Save" at bounding box center [344, 272] width 104 height 41
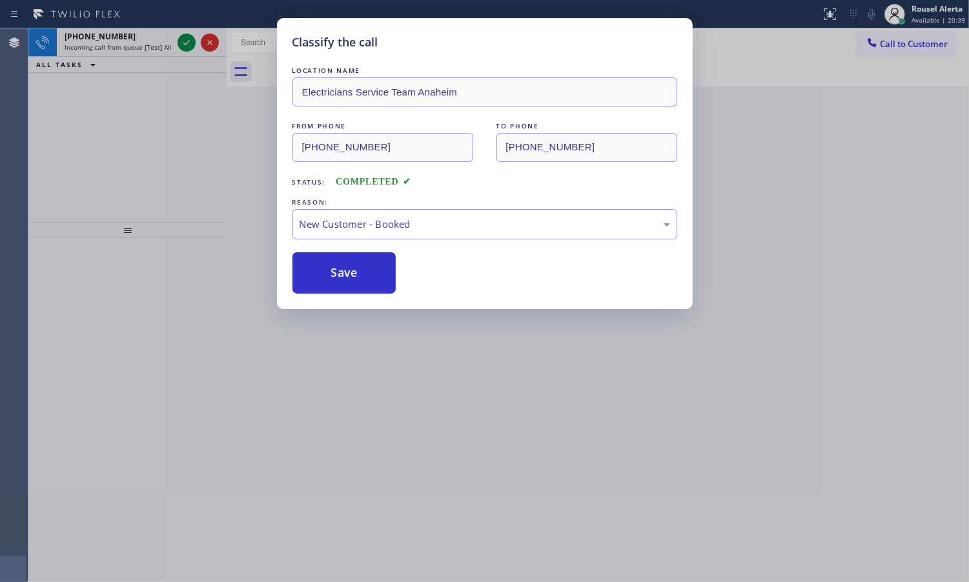
click at [147, 36] on div "Classify the call LOCATION NAME Electricians Service Team Anaheim FROM PHONE [P…" at bounding box center [484, 291] width 969 height 582
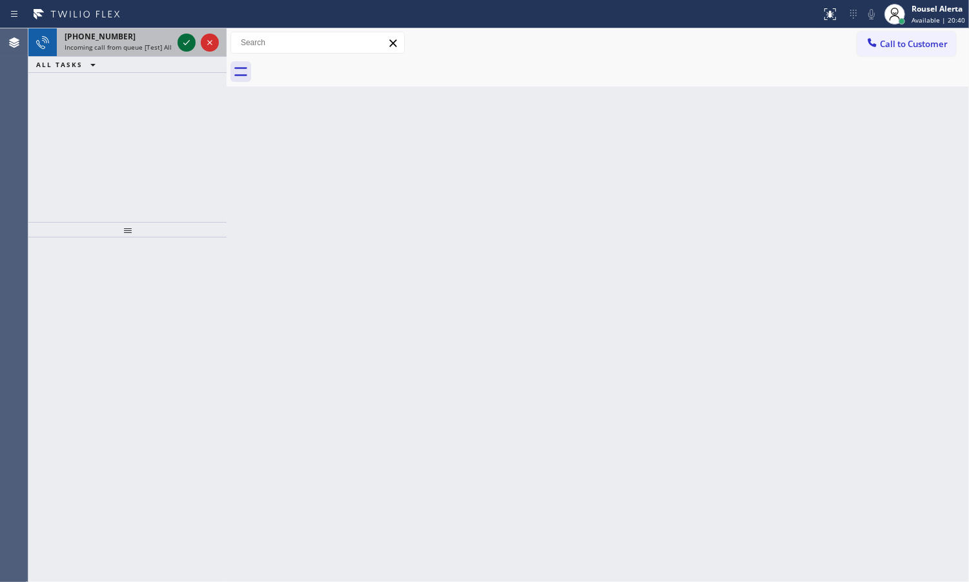
click at [186, 46] on icon at bounding box center [186, 42] width 15 height 15
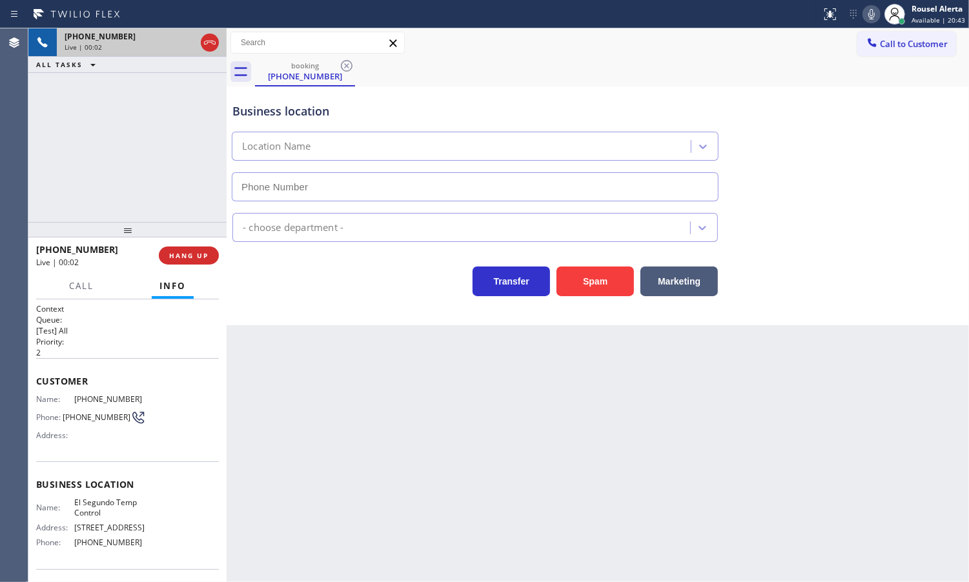
type input "[PHONE_NUMBER]"
click at [175, 254] on span "HANG UP" at bounding box center [188, 255] width 39 height 9
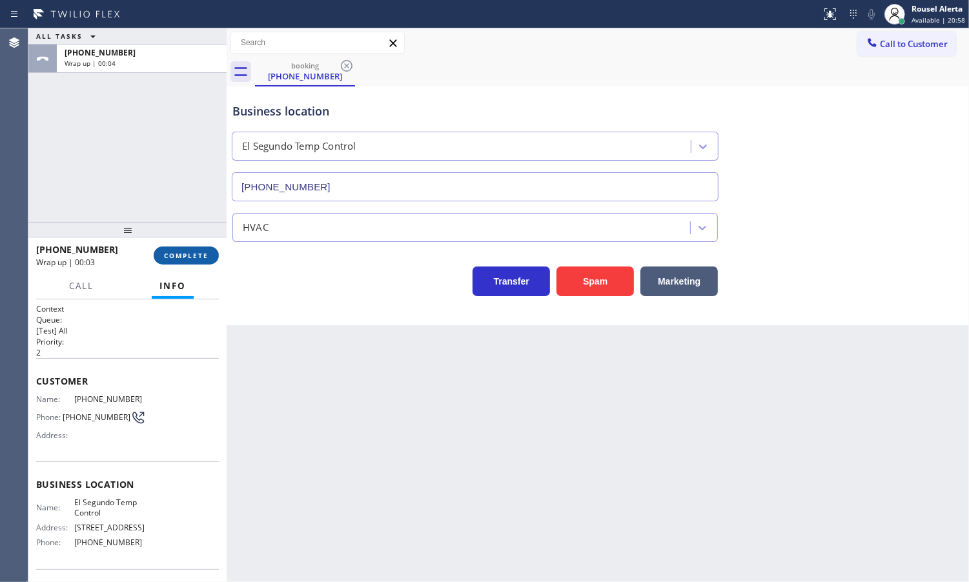
click at [176, 254] on span "COMPLETE" at bounding box center [186, 255] width 45 height 9
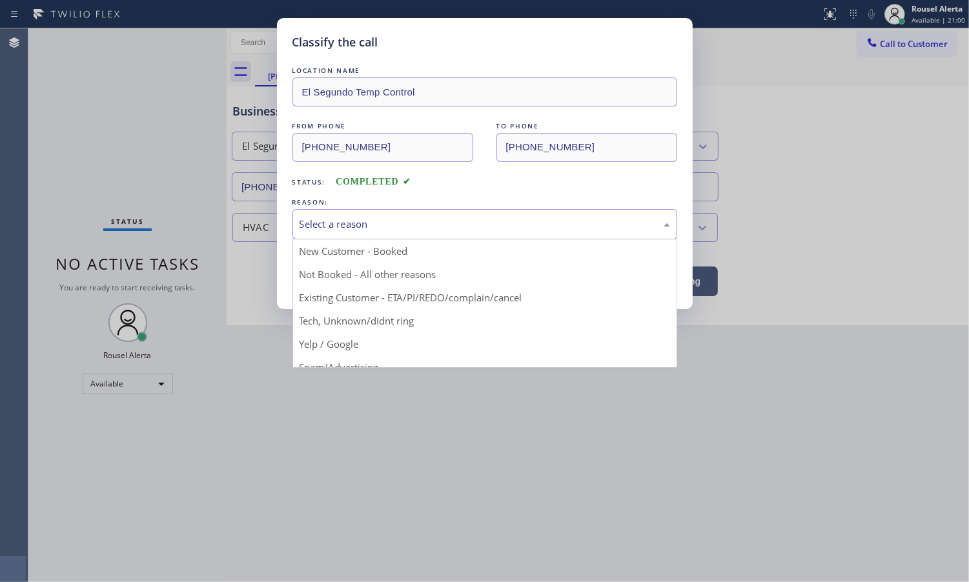
click at [420, 217] on div "Select a reason" at bounding box center [485, 224] width 371 height 15
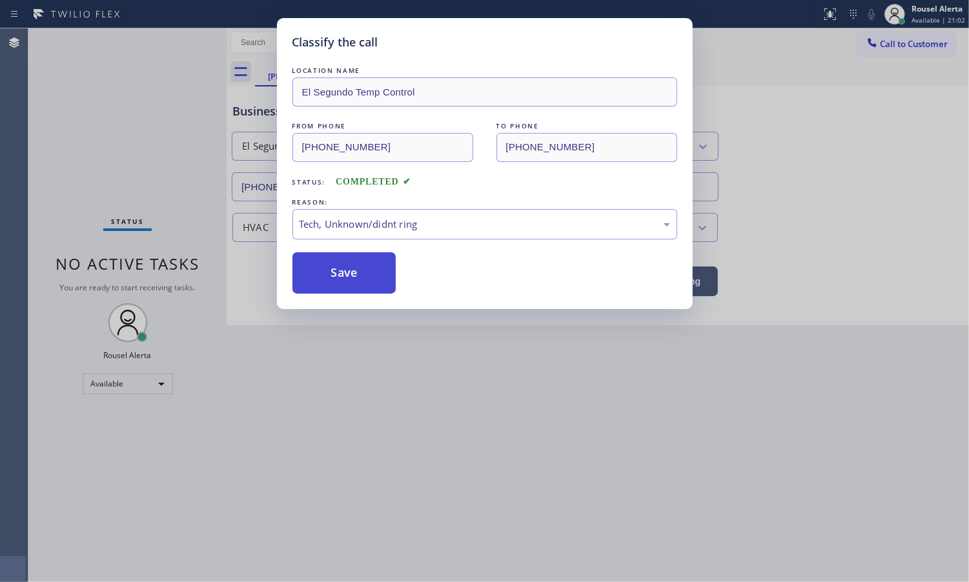
click at [353, 272] on button "Save" at bounding box center [344, 272] width 104 height 41
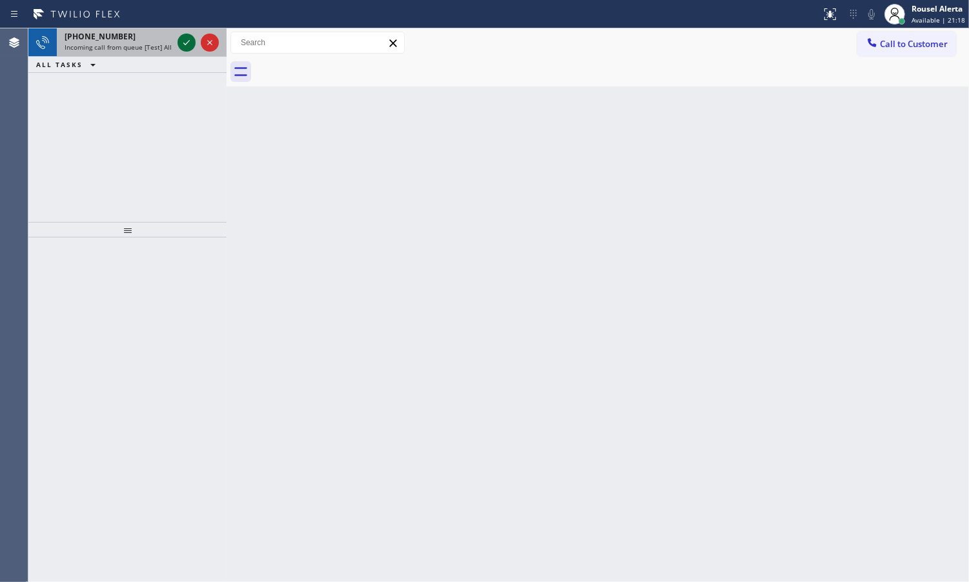
click at [128, 33] on div "[PHONE_NUMBER] Incoming call from queue [Test] All" at bounding box center [116, 42] width 118 height 28
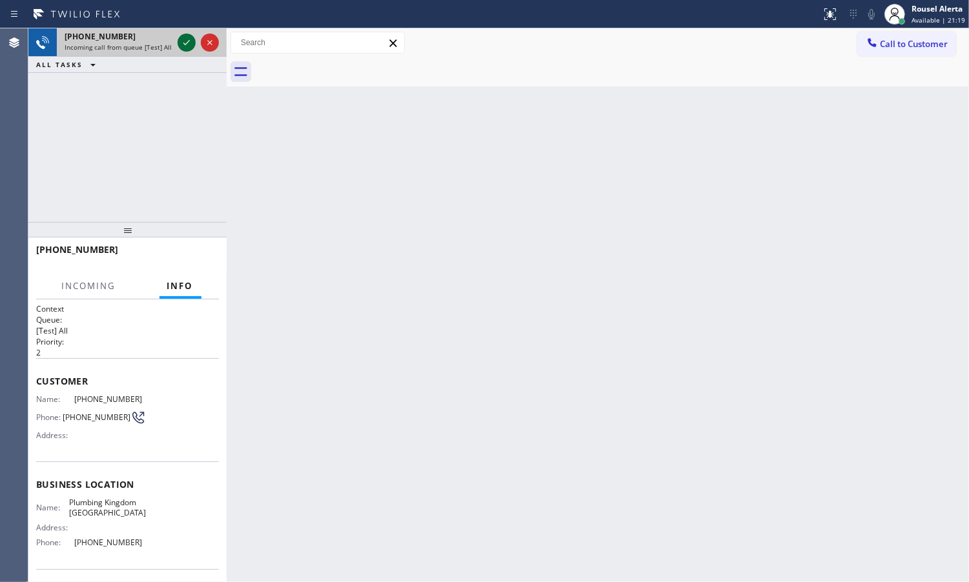
click at [186, 48] on icon at bounding box center [186, 42] width 15 height 15
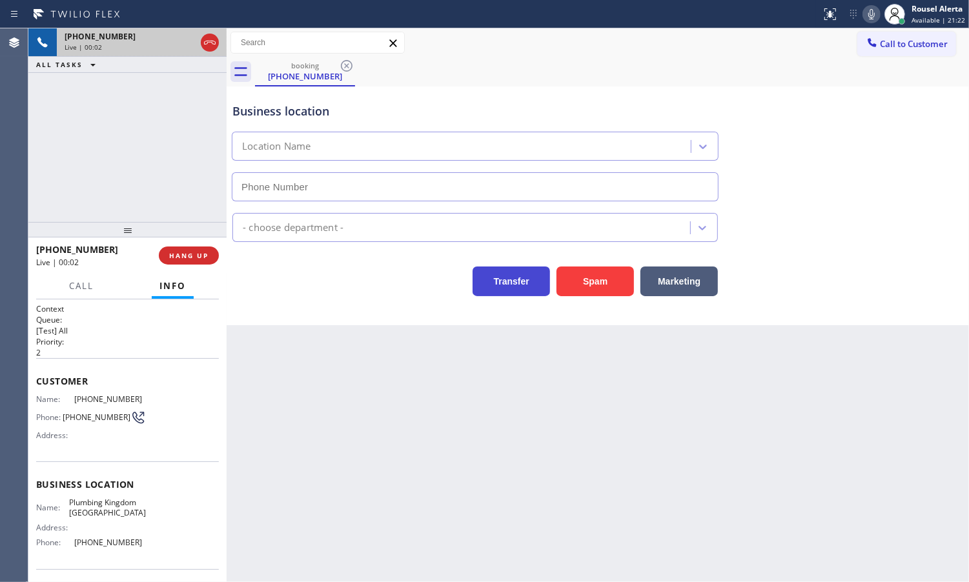
type input "[PHONE_NUMBER]"
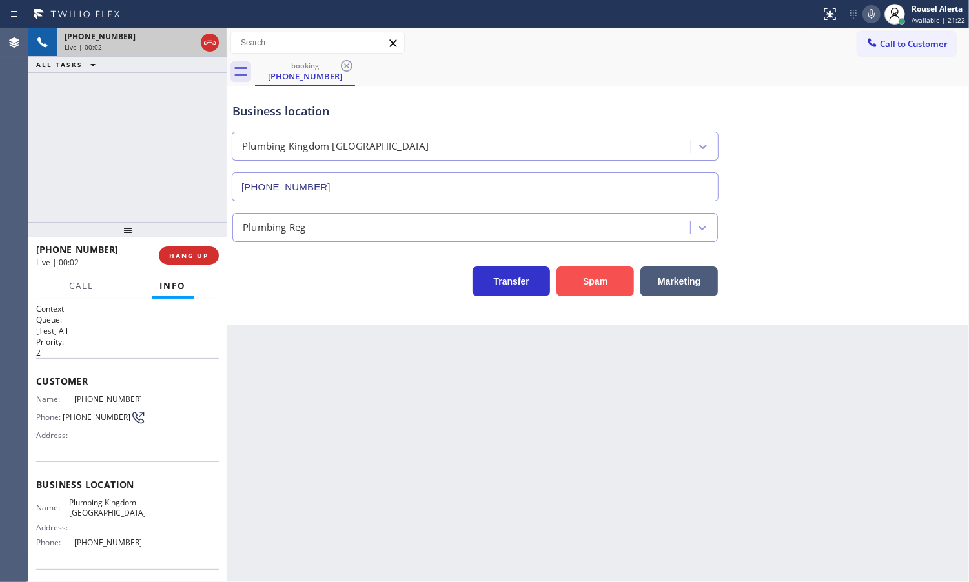
click at [576, 279] on button "Spam" at bounding box center [594, 282] width 77 height 30
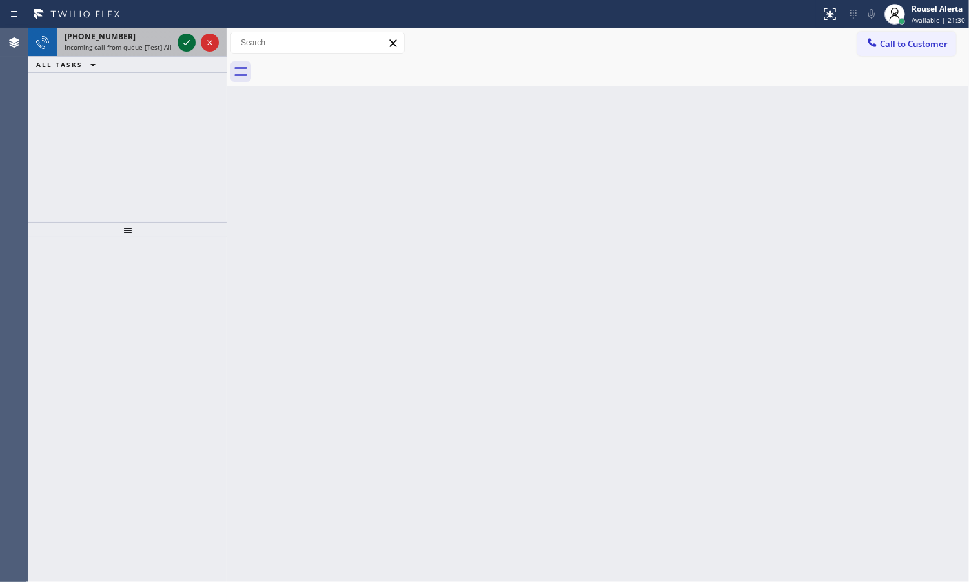
click at [181, 42] on icon at bounding box center [186, 42] width 15 height 15
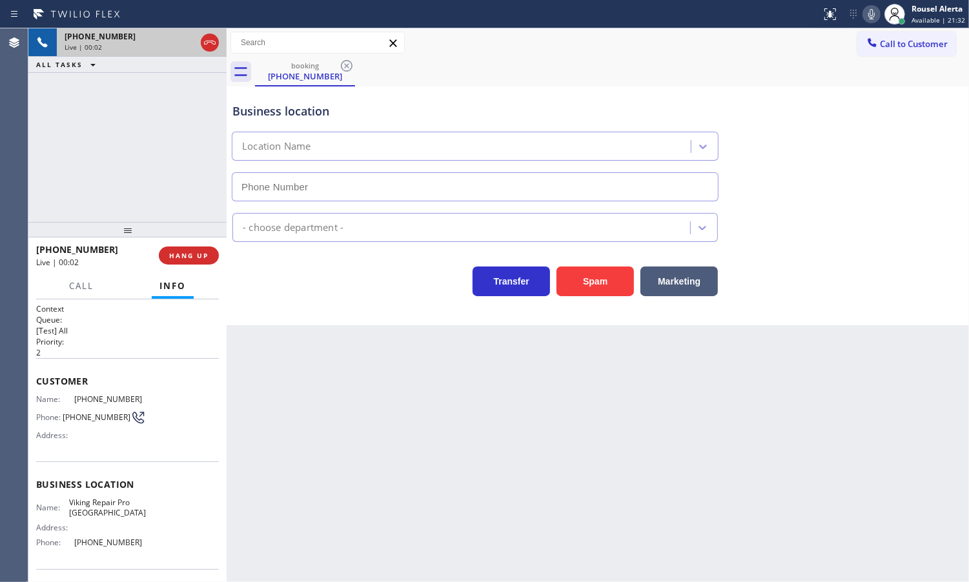
type input "[PHONE_NUMBER]"
click at [605, 281] on button "Spam" at bounding box center [594, 282] width 77 height 30
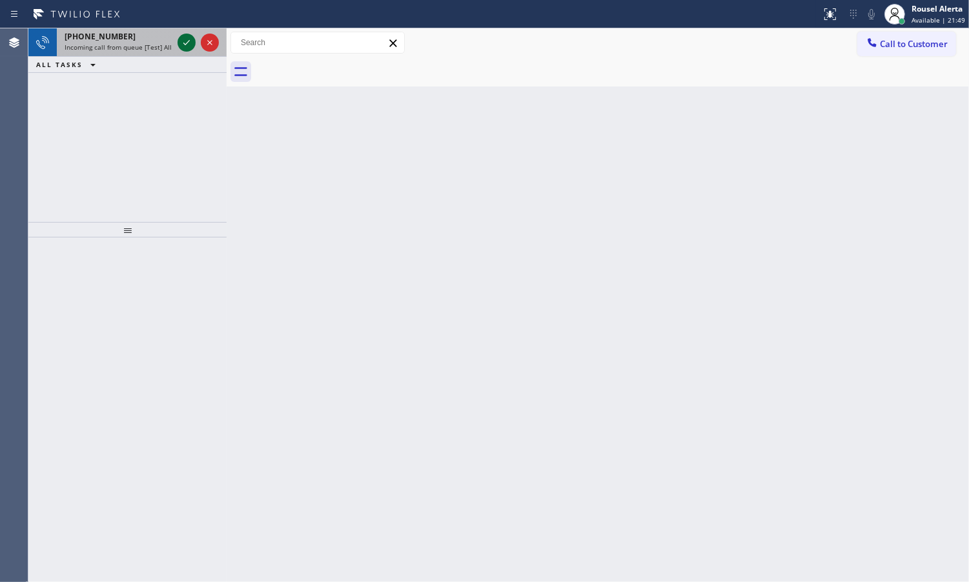
click at [184, 43] on icon at bounding box center [186, 42] width 6 height 5
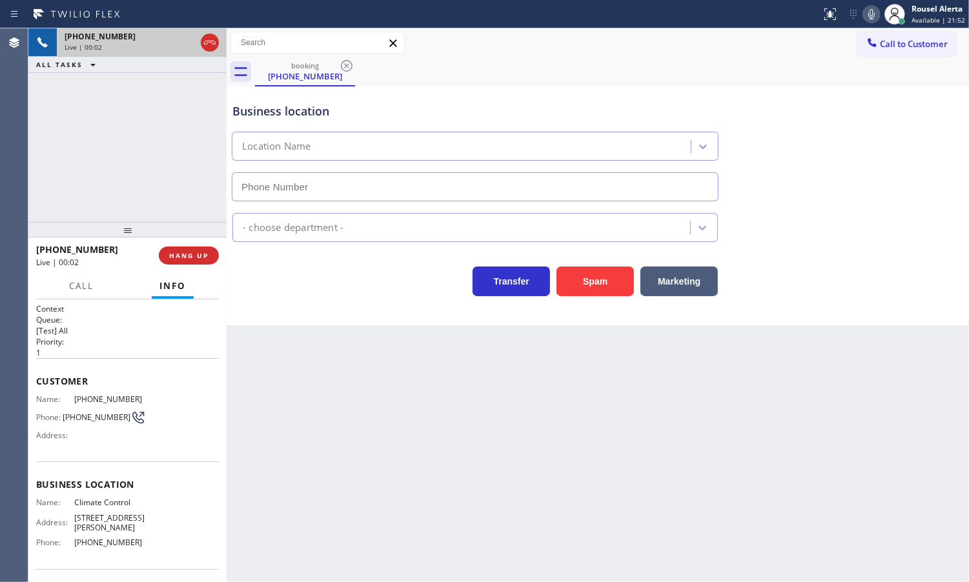
type input "[PHONE_NUMBER]"
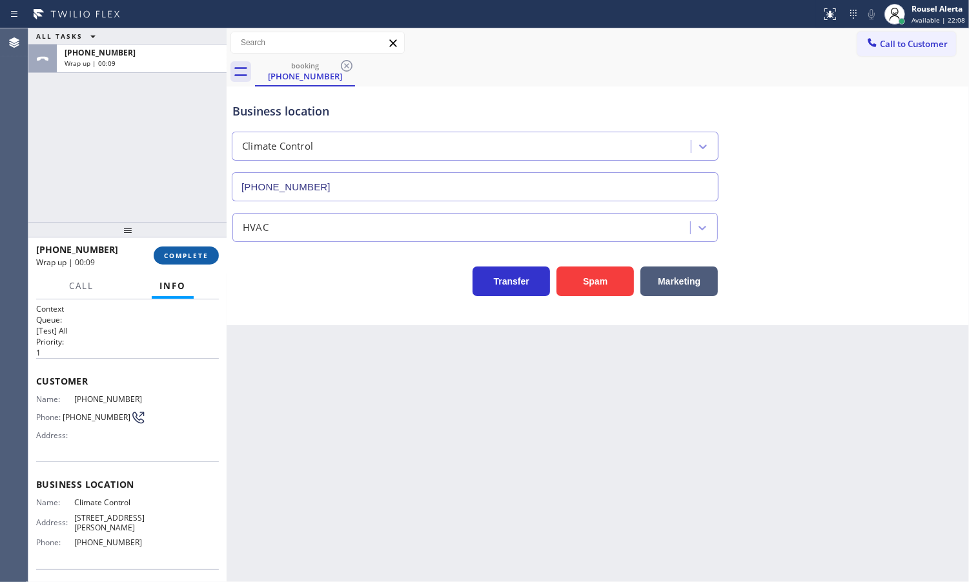
click at [188, 253] on span "COMPLETE" at bounding box center [186, 255] width 45 height 9
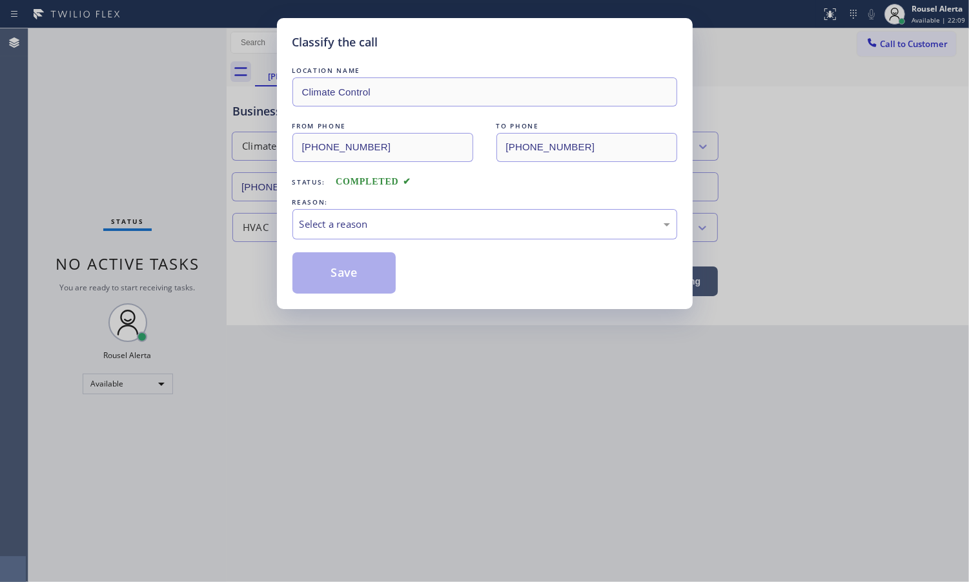
click at [334, 227] on div "Select a reason" at bounding box center [485, 224] width 371 height 15
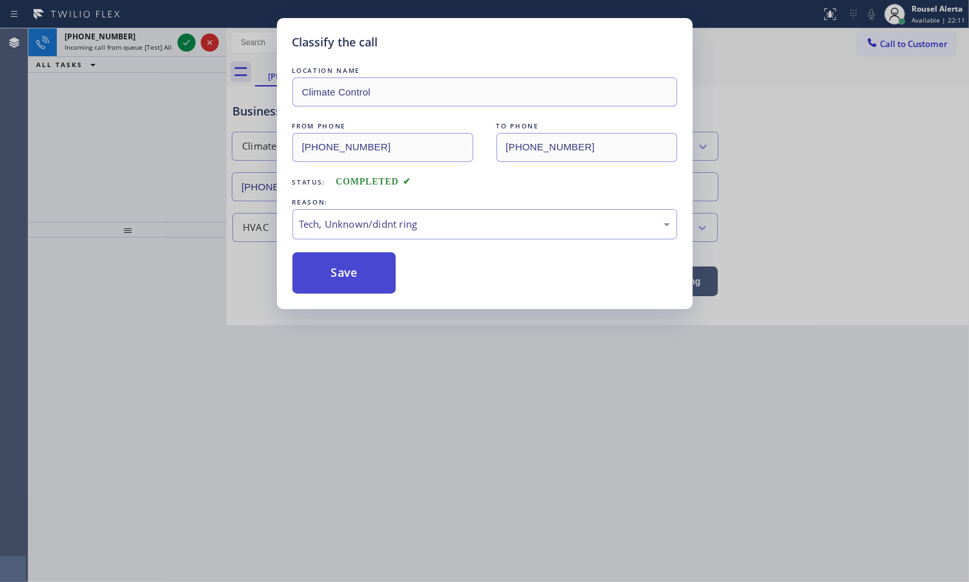
click at [363, 284] on button "Save" at bounding box center [344, 272] width 104 height 41
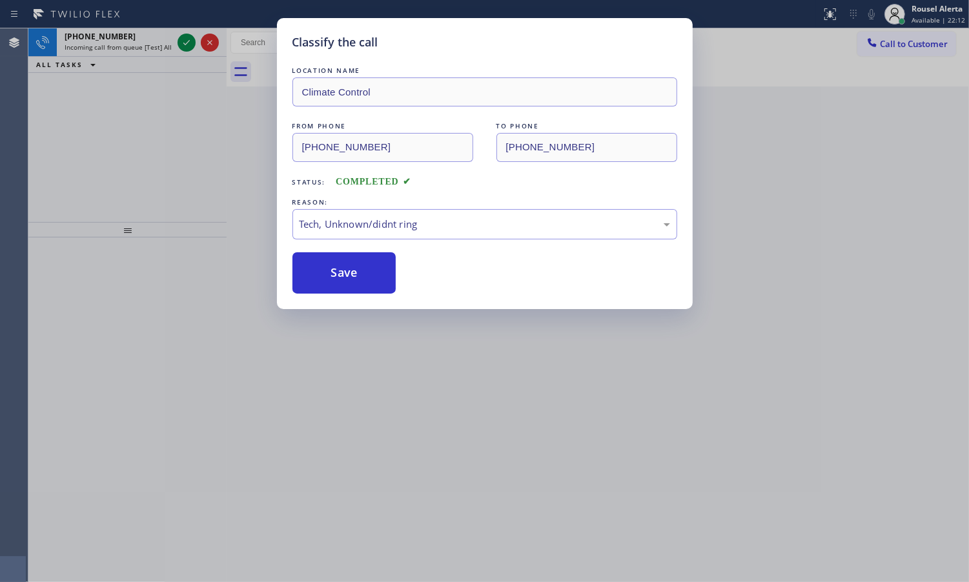
click at [185, 43] on icon at bounding box center [186, 42] width 15 height 15
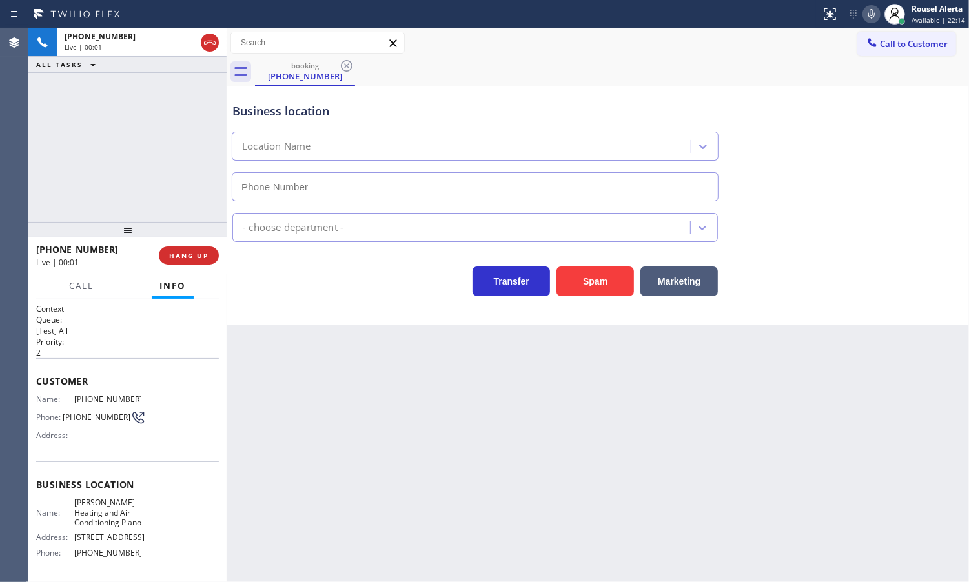
type input "[PHONE_NUMBER]"
click at [598, 279] on button "Spam" at bounding box center [594, 282] width 77 height 30
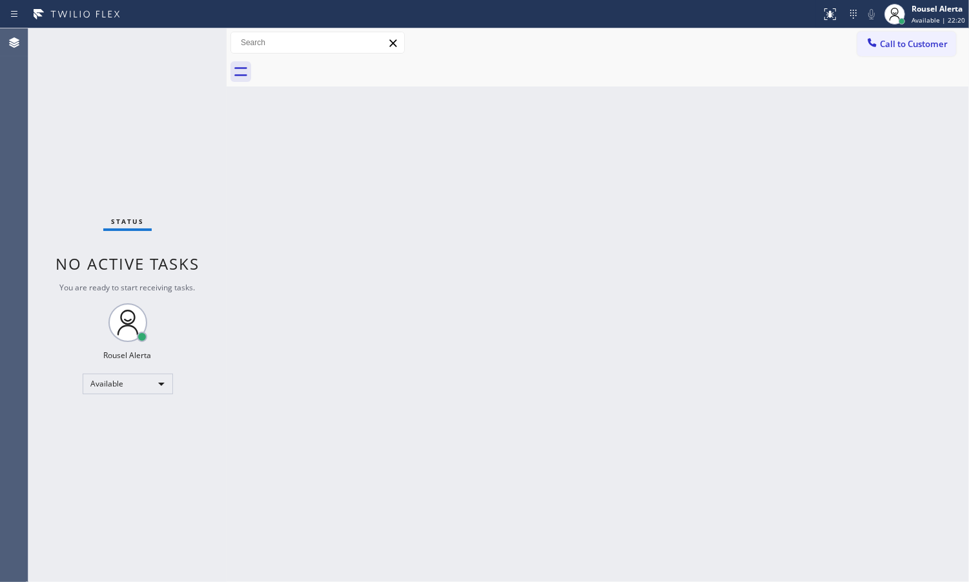
click at [183, 42] on div "Status No active tasks You are ready to start receiving tasks. Rousel Alerta Av…" at bounding box center [127, 305] width 198 height 554
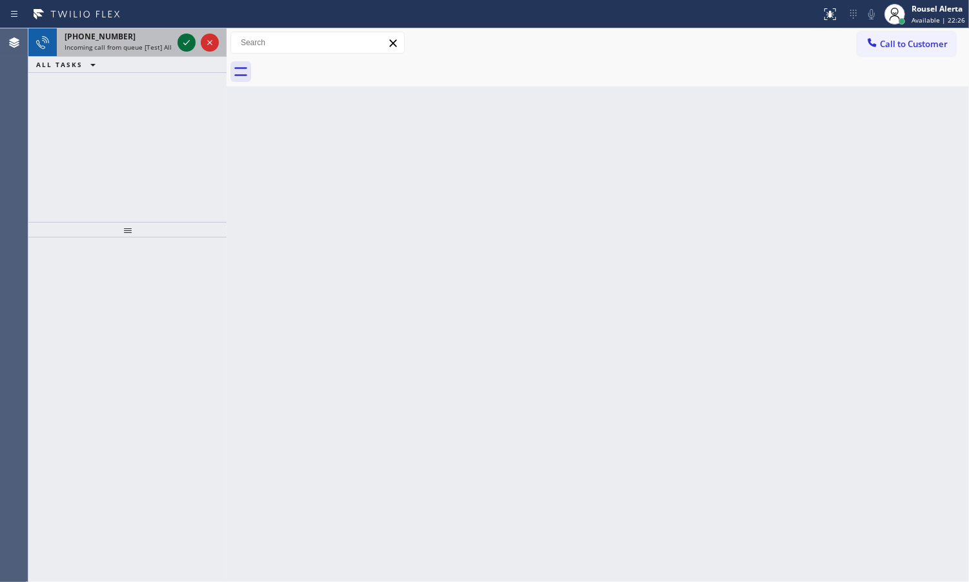
click at [183, 46] on icon at bounding box center [186, 42] width 15 height 15
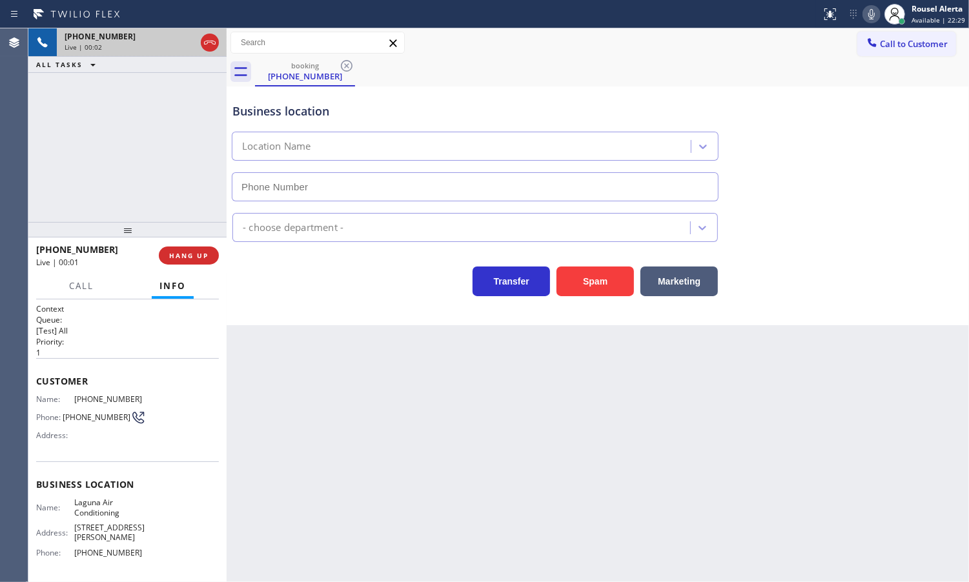
type input "[PHONE_NUMBER]"
click at [302, 383] on div "Back to Dashboard Change Sender ID Customers Technicians Select a contact Outbo…" at bounding box center [598, 305] width 742 height 554
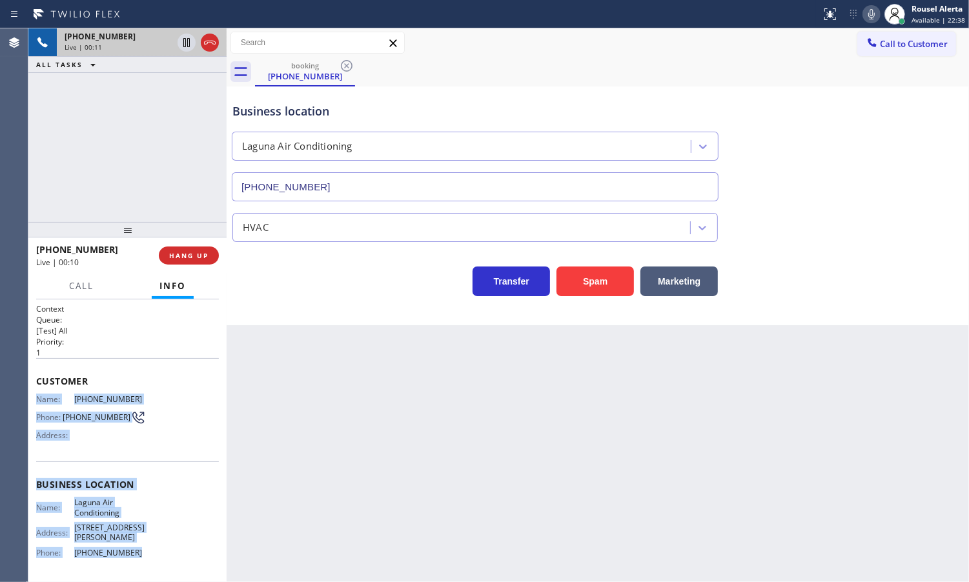
drag, startPoint x: 30, startPoint y: 400, endPoint x: 127, endPoint y: 556, distance: 183.6
click at [127, 556] on div "Context Queue: [Test] All Priority: 1 Customer Name: [PHONE_NUMBER] Phone: [PHO…" at bounding box center [127, 441] width 198 height 283
copy div "Name: [PHONE_NUMBER] Phone: [PHONE_NUMBER] Address: Business location Name: Lag…"
click at [182, 46] on icon at bounding box center [186, 42] width 15 height 15
click at [871, 15] on icon at bounding box center [871, 13] width 15 height 15
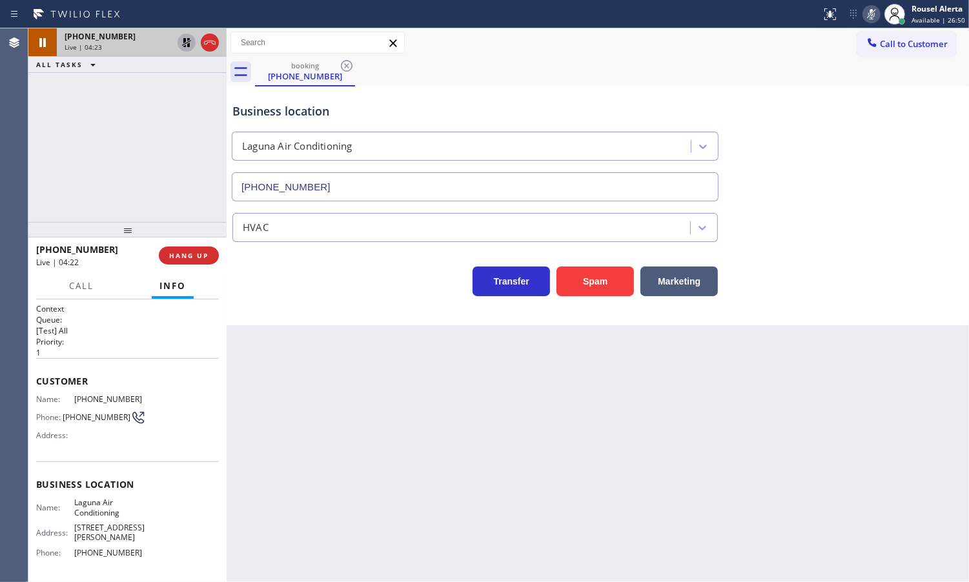
click at [160, 121] on div "[PHONE_NUMBER] Live | 04:23 ALL TASKS ALL TASKS ACTIVE TASKS TASKS IN WRAP UP" at bounding box center [127, 125] width 198 height 194
click at [307, 82] on div "booking [PHONE_NUMBER]" at bounding box center [304, 71] width 97 height 28
click at [183, 48] on icon at bounding box center [186, 42] width 15 height 15
click at [871, 8] on icon at bounding box center [871, 13] width 15 height 15
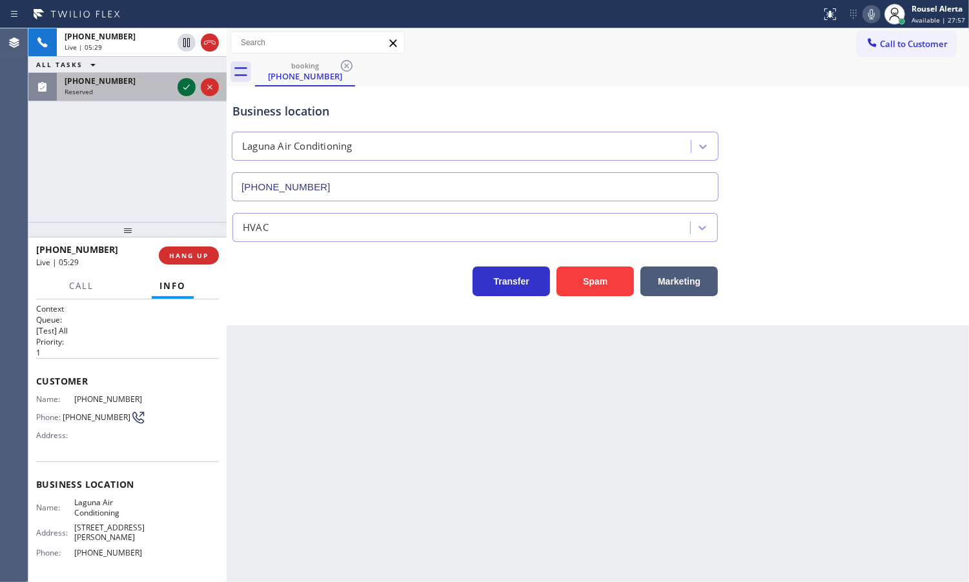
drag, startPoint x: 146, startPoint y: 94, endPoint x: 178, endPoint y: 94, distance: 31.6
click at [147, 94] on div "Reserved" at bounding box center [119, 91] width 108 height 9
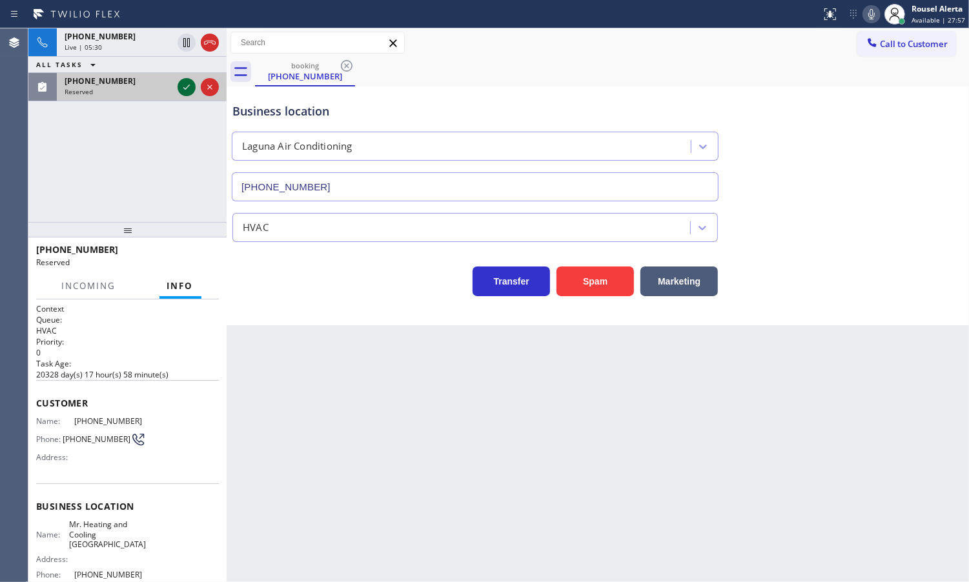
click at [183, 91] on icon at bounding box center [186, 86] width 15 height 15
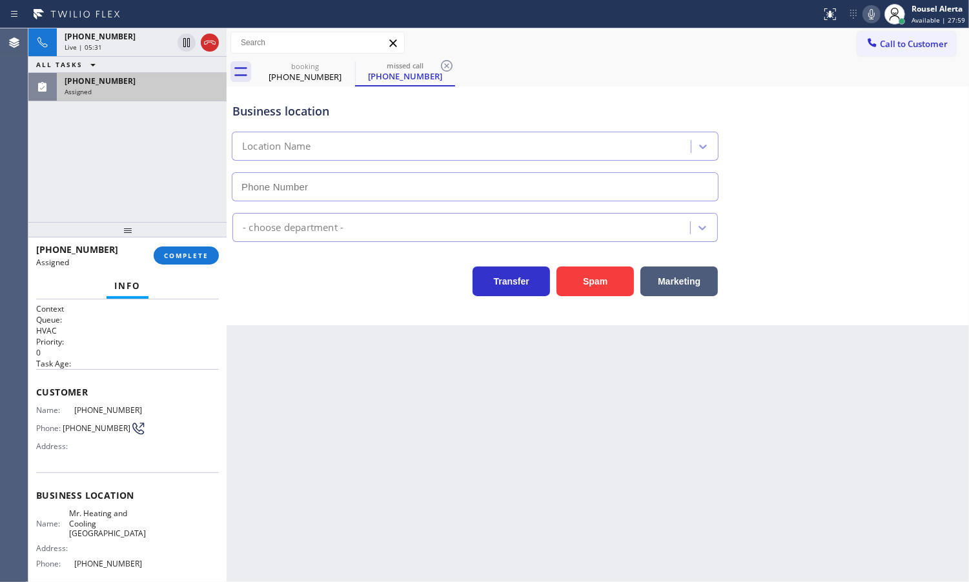
type input "[PHONE_NUMBER]"
click at [123, 85] on div "[PHONE_NUMBER]" at bounding box center [142, 81] width 154 height 11
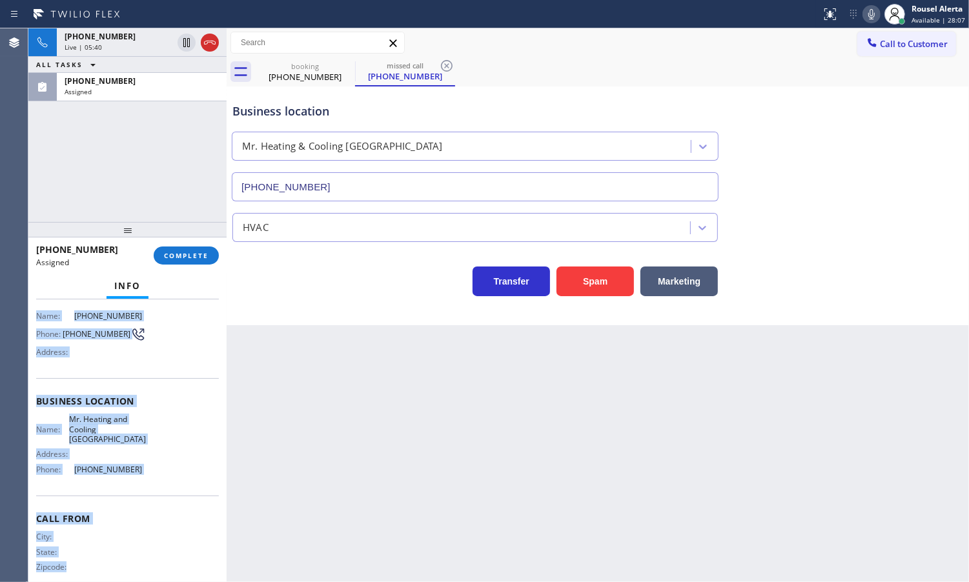
scroll to position [107, 0]
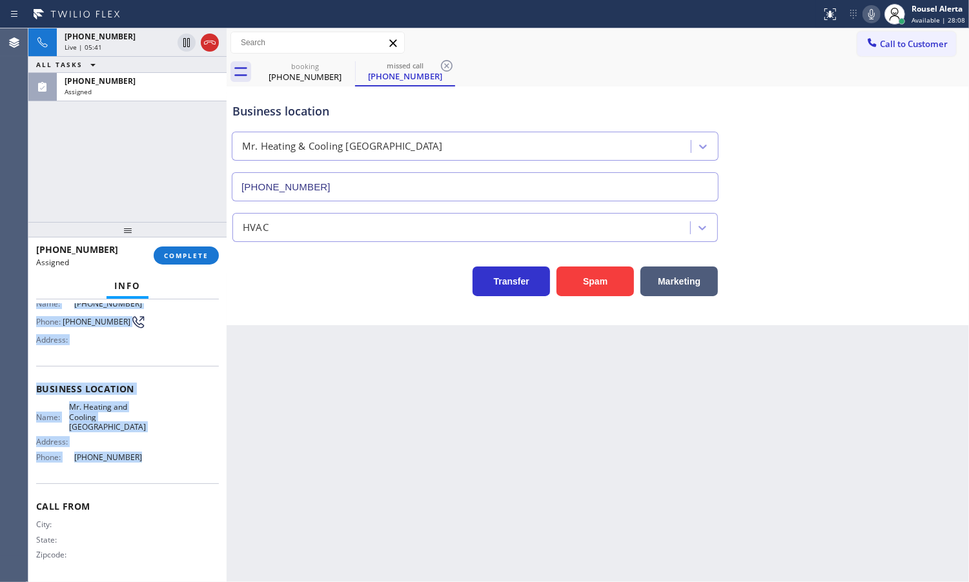
drag, startPoint x: 36, startPoint y: 407, endPoint x: 145, endPoint y: 465, distance: 124.2
click at [145, 465] on div "Context Queue: HVAC Priority: 0 Task Age: Customer Name: [PHONE_NUMBER] Phone: …" at bounding box center [127, 389] width 183 height 385
copy div "Name: [PHONE_NUMBER] Phone: [PHONE_NUMBER] Address: Business location Name: Mr.…"
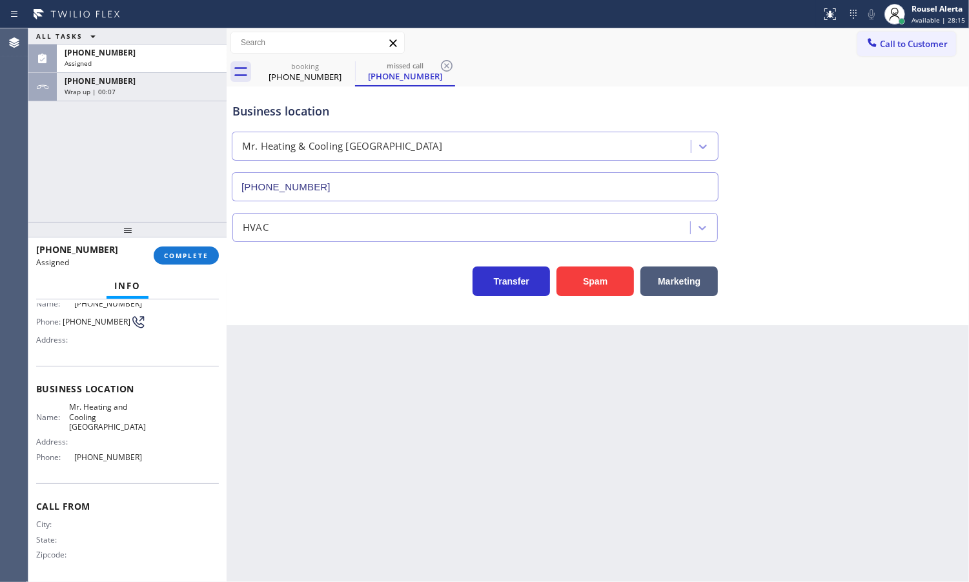
click at [123, 126] on div "ALL TASKS ALL TASKS ACTIVE TASKS TASKS IN WRAP UP [PHONE_NUMBER] Assigned [PHON…" at bounding box center [127, 125] width 198 height 194
click at [150, 116] on div "ALL TASKS ALL TASKS ACTIVE TASKS TASKS IN WRAP UP [PHONE_NUMBER] Assigned [PHON…" at bounding box center [127, 125] width 198 height 194
click at [148, 49] on div "[PHONE_NUMBER]" at bounding box center [142, 52] width 154 height 11
click at [184, 256] on span "COMPLETE" at bounding box center [186, 255] width 45 height 9
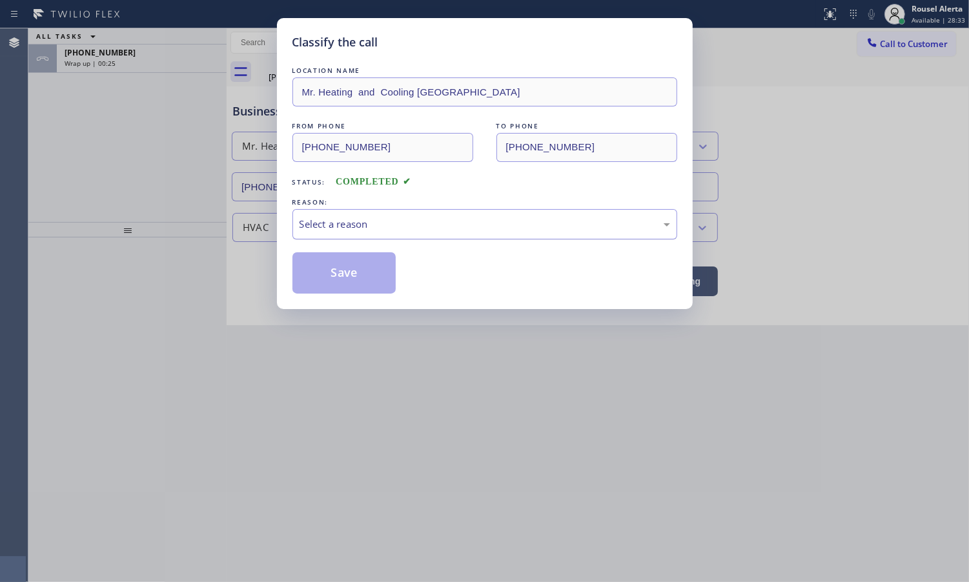
click at [401, 230] on div "Select a reason" at bounding box center [485, 224] width 371 height 15
drag, startPoint x: 356, startPoint y: 285, endPoint x: 334, endPoint y: 257, distance: 36.3
click at [356, 285] on button "Save" at bounding box center [344, 272] width 104 height 41
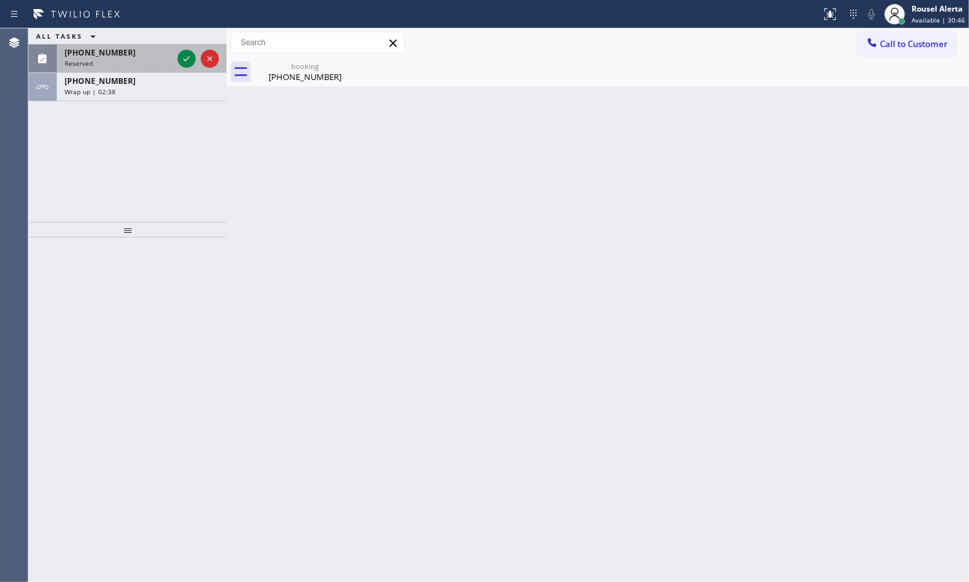
click at [181, 47] on div at bounding box center [198, 59] width 46 height 28
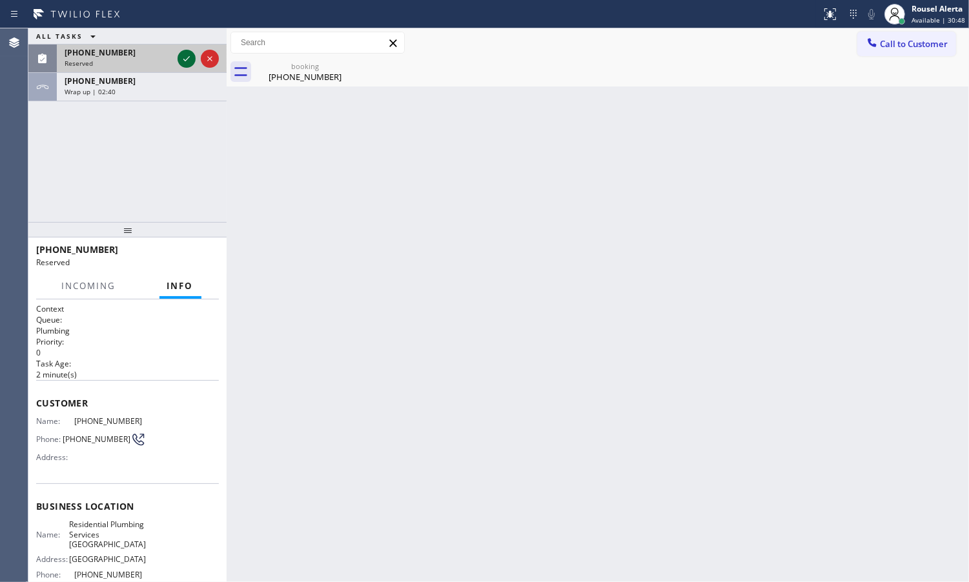
click at [183, 65] on icon at bounding box center [186, 58] width 15 height 15
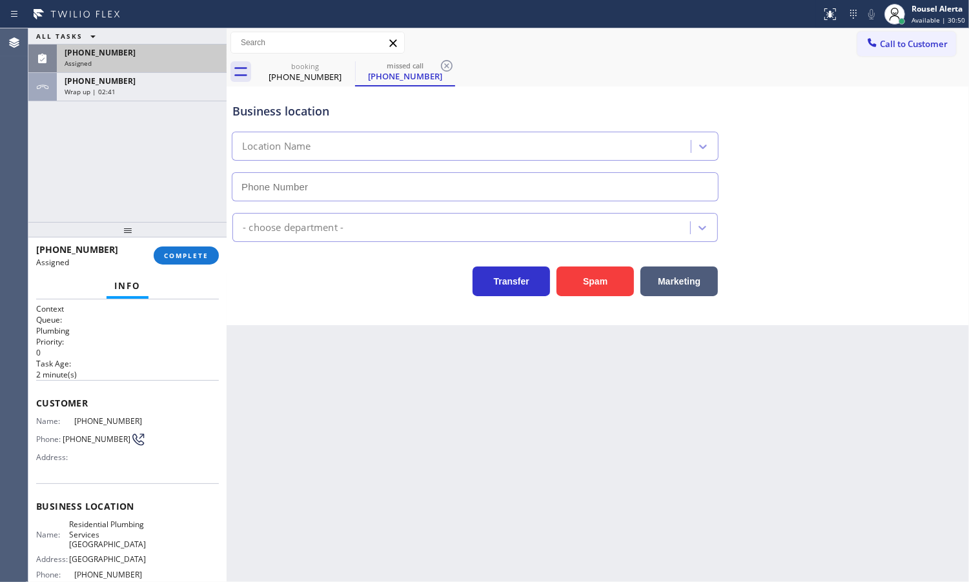
type input "[PHONE_NUMBER]"
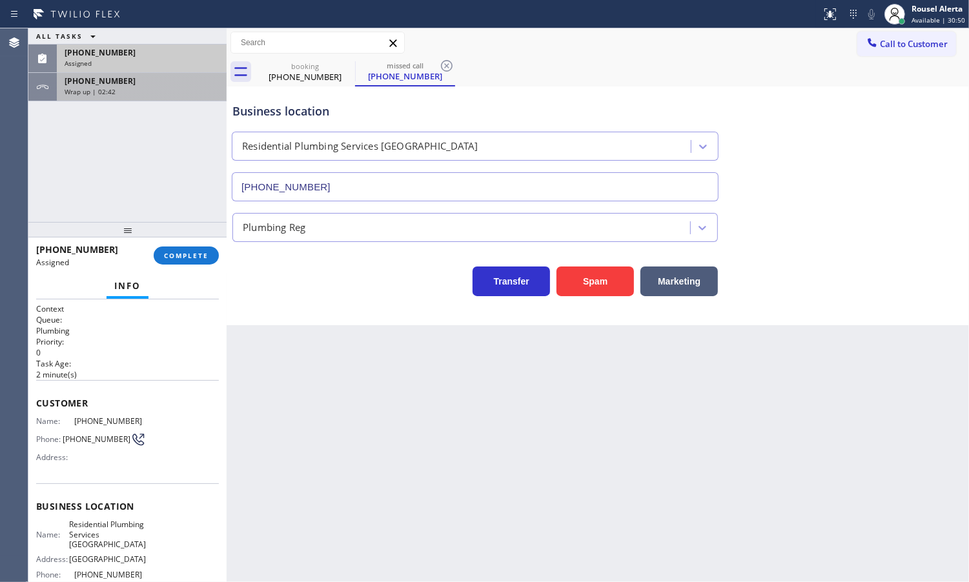
click at [179, 86] on div "[PHONE_NUMBER] Wrap up | 02:42" at bounding box center [139, 87] width 165 height 28
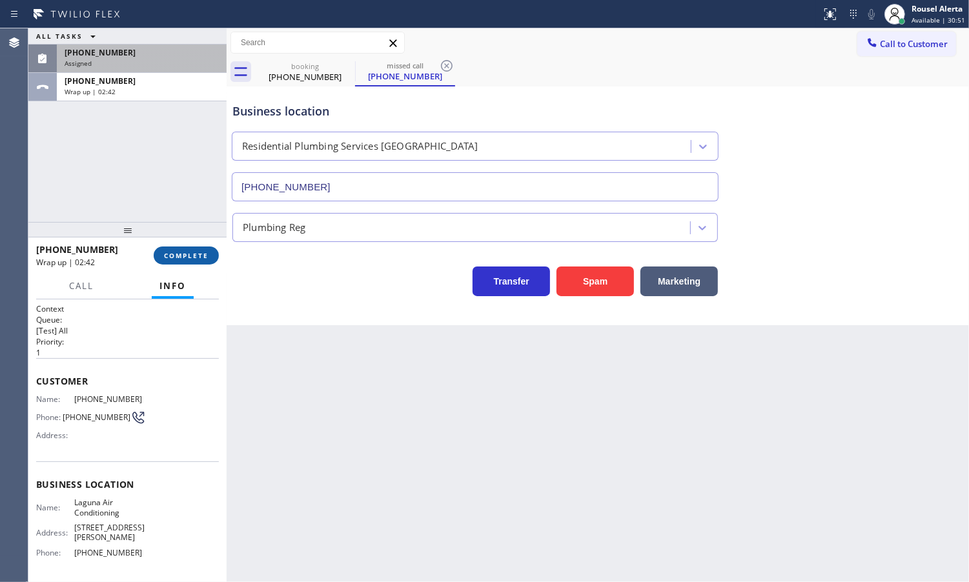
click at [175, 253] on span "COMPLETE" at bounding box center [186, 255] width 45 height 9
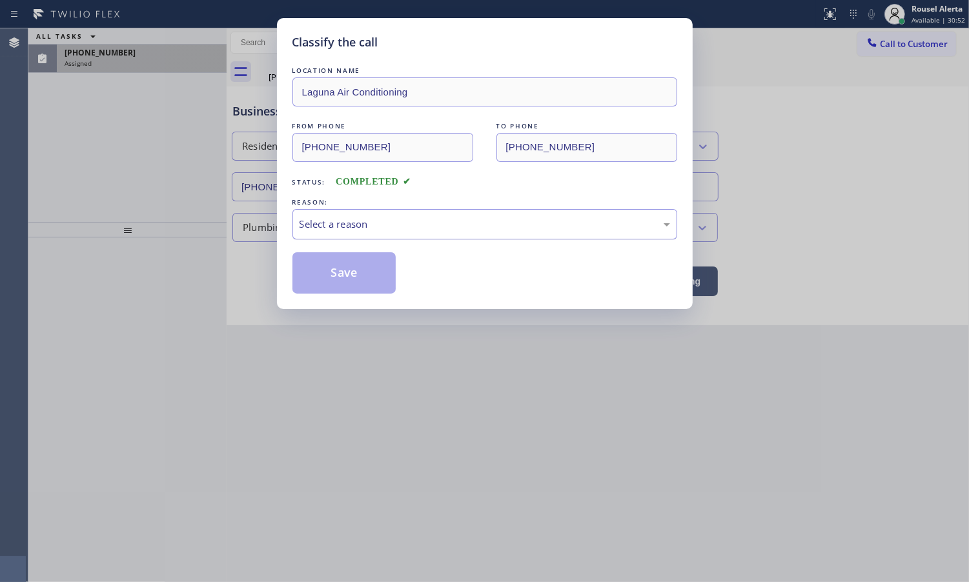
click at [344, 214] on div "Select a reason" at bounding box center [484, 224] width 385 height 30
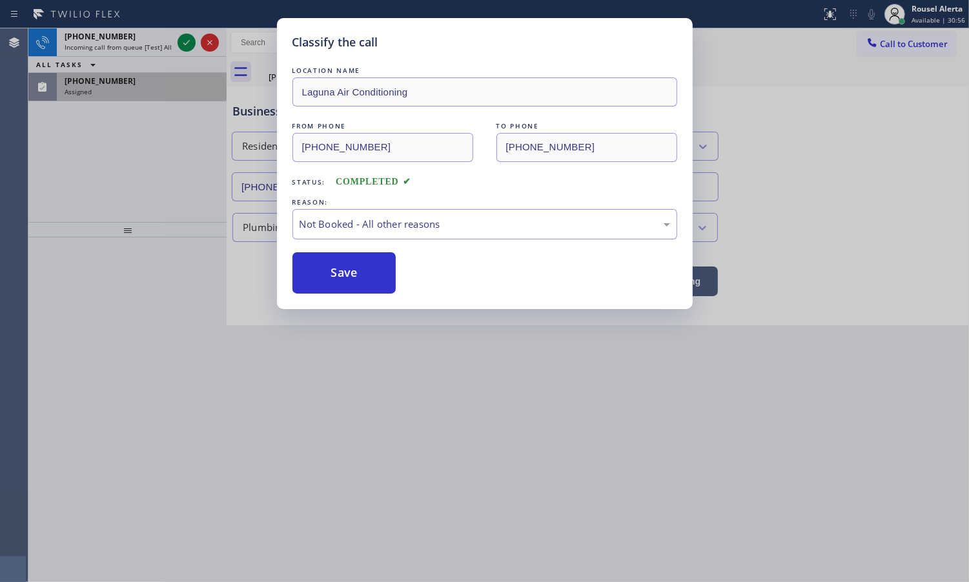
click at [366, 278] on button "Save" at bounding box center [344, 272] width 104 height 41
click at [168, 77] on div "[PHONE_NUMBER]" at bounding box center [142, 81] width 154 height 11
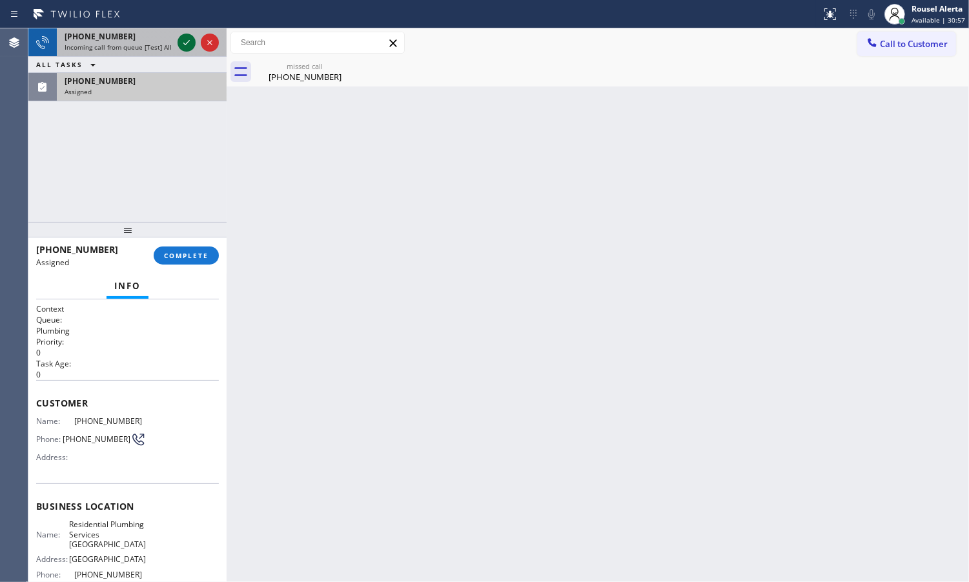
click at [182, 39] on icon at bounding box center [186, 42] width 15 height 15
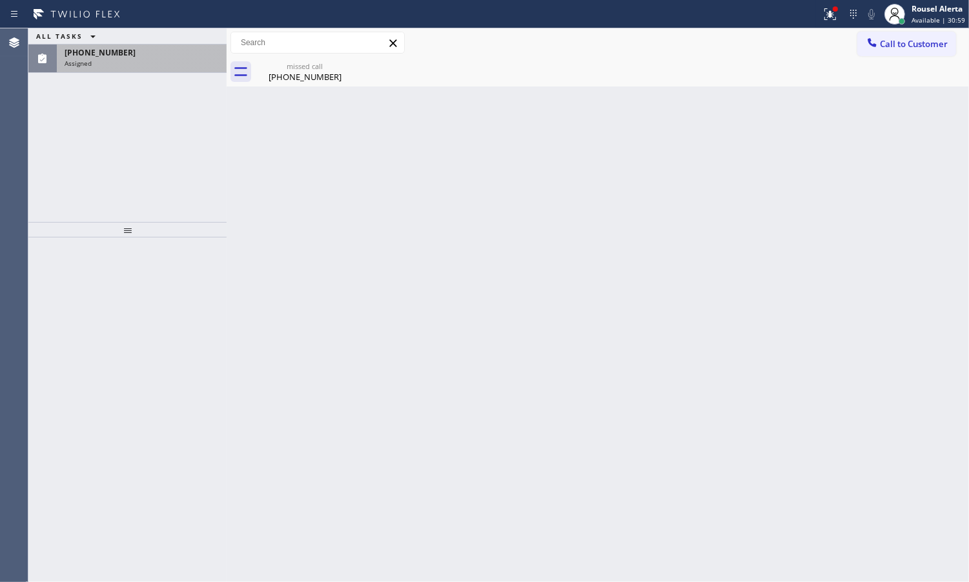
click at [184, 70] on div "[PHONE_NUMBER] Assigned" at bounding box center [139, 59] width 165 height 28
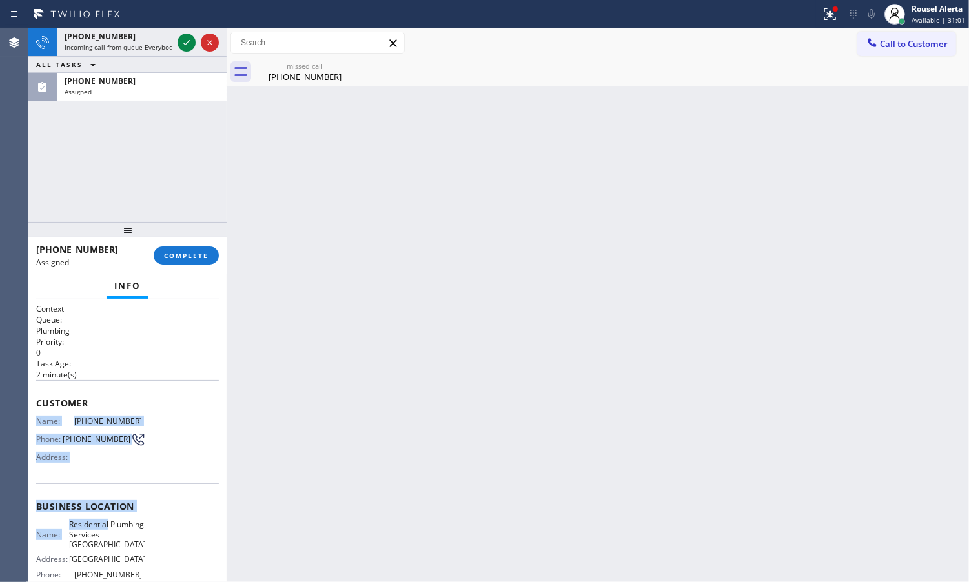
scroll to position [81, 0]
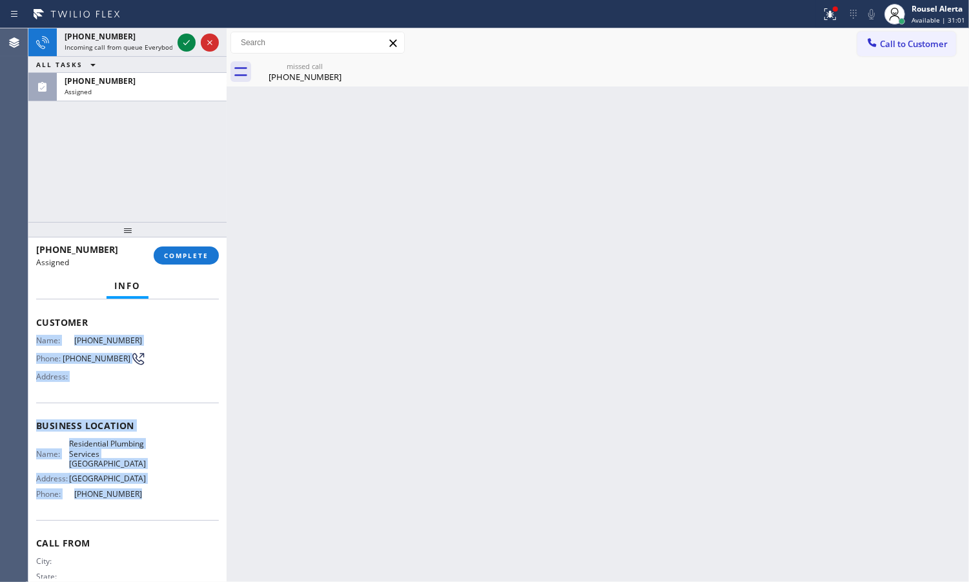
drag, startPoint x: 29, startPoint y: 414, endPoint x: 145, endPoint y: 499, distance: 143.7
click at [145, 499] on div "Context Queue: Plumbing Priority: 0 Task Age: [DEMOGRAPHIC_DATA] minute(s) Cust…" at bounding box center [127, 441] width 198 height 283
copy div "Name: [PHONE_NUMBER] Phone: [PHONE_NUMBER] Address: Business location Name: Res…"
click at [181, 42] on icon at bounding box center [186, 42] width 15 height 15
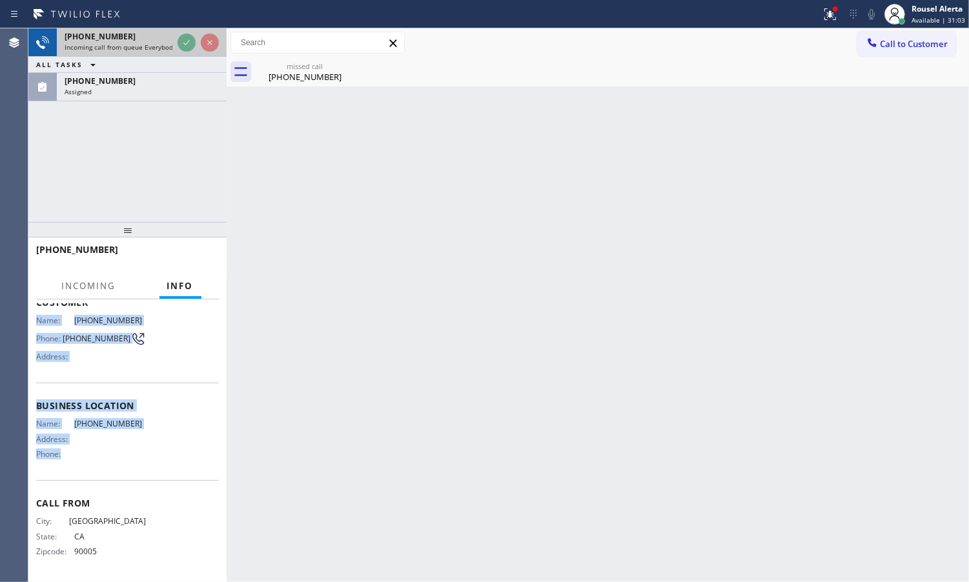
scroll to position [59, 0]
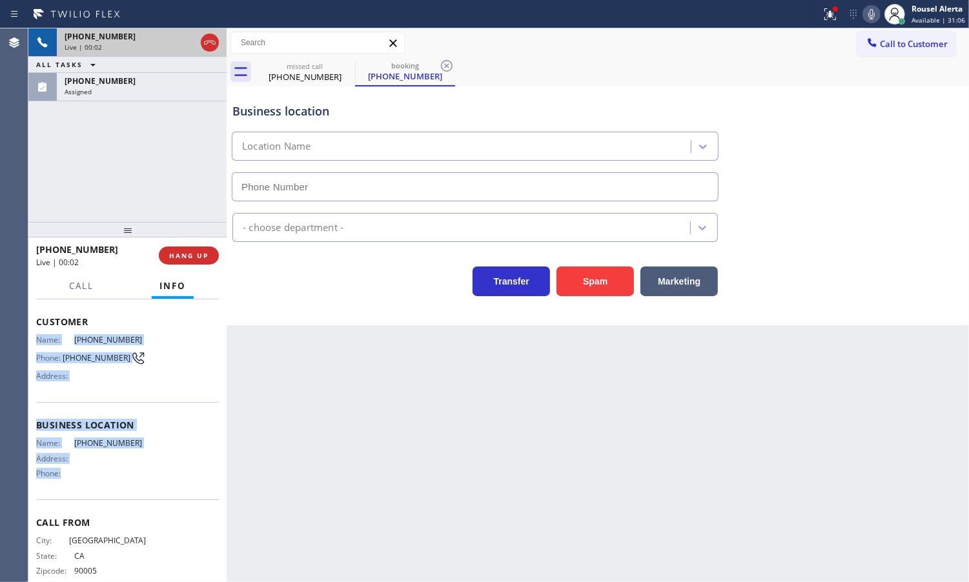
click at [147, 450] on div "Name: [PHONE_NUMBER] Address: Phone:" at bounding box center [127, 460] width 183 height 45
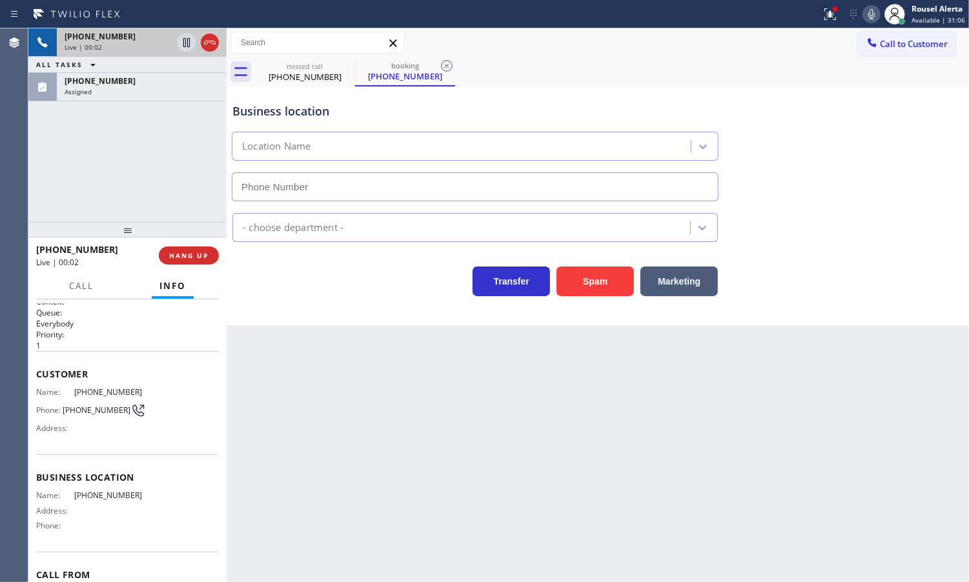
scroll to position [0, 0]
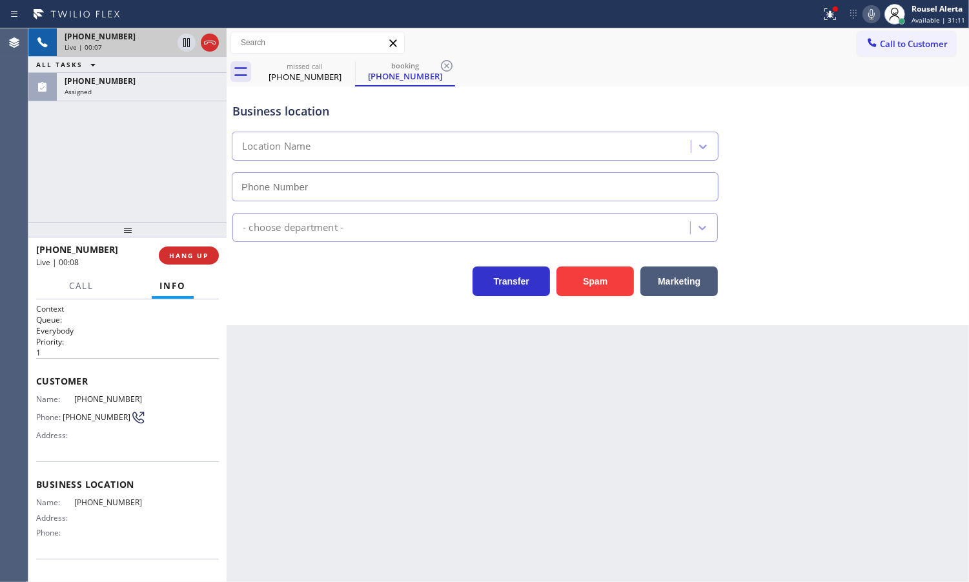
drag, startPoint x: 136, startPoint y: 85, endPoint x: 150, endPoint y: 119, distance: 36.8
click at [136, 85] on div "[PHONE_NUMBER]" at bounding box center [142, 81] width 154 height 11
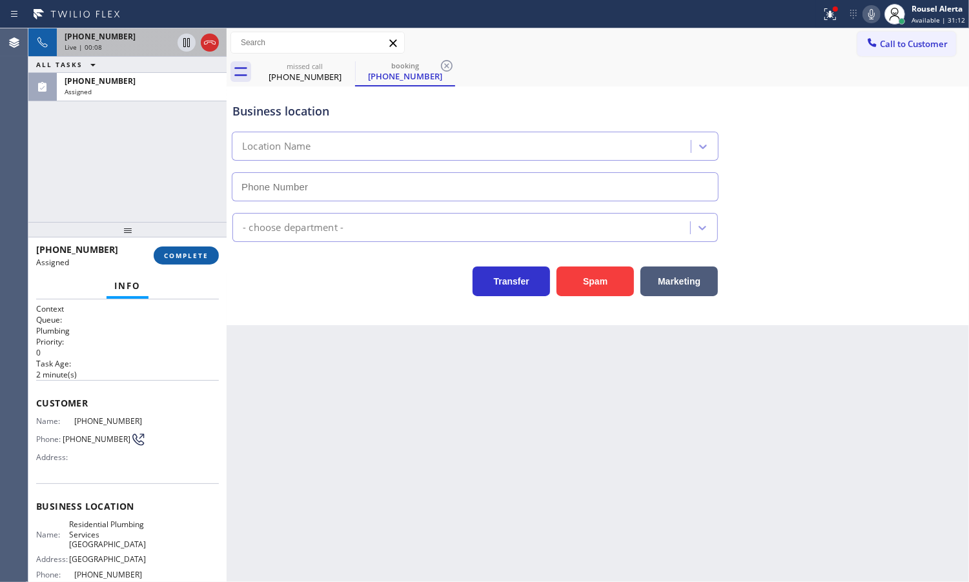
click at [181, 253] on span "COMPLETE" at bounding box center [186, 255] width 45 height 9
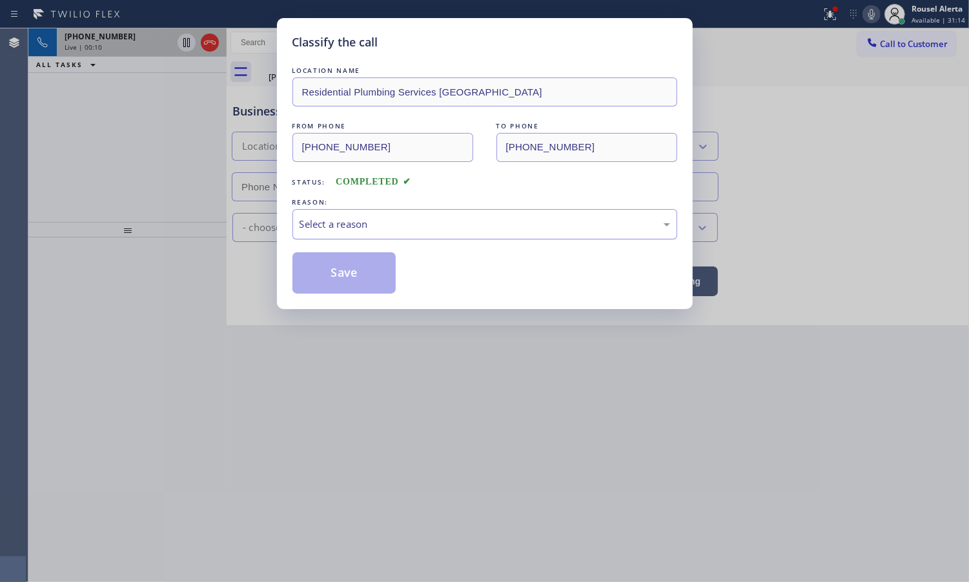
click at [401, 221] on div "Select a reason" at bounding box center [485, 224] width 371 height 15
click at [385, 284] on button "Save" at bounding box center [344, 272] width 104 height 41
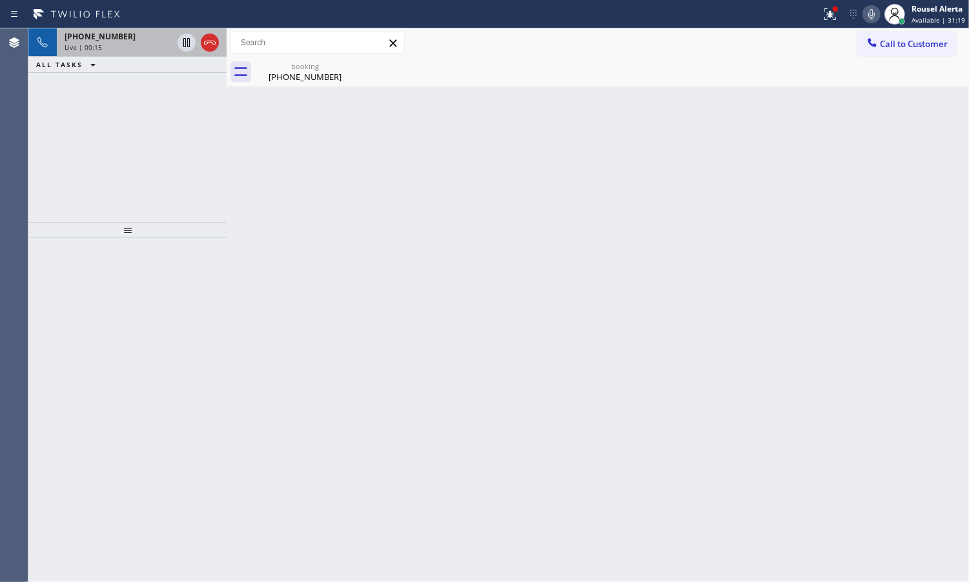
click at [117, 46] on div "Live | 00:15" at bounding box center [119, 47] width 108 height 9
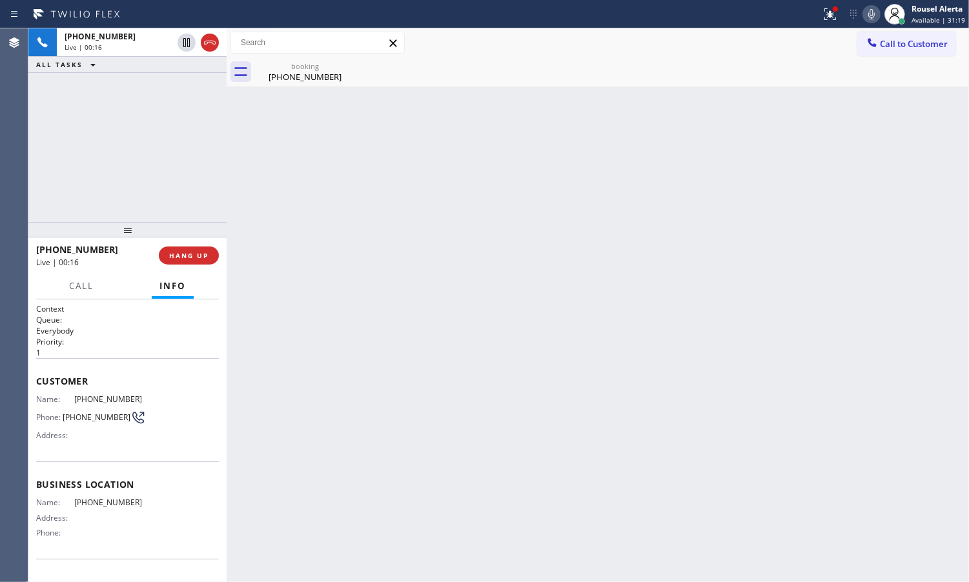
click at [196, 265] on div "[PHONE_NUMBER] Live | 00:16 HANG UP" at bounding box center [127, 256] width 183 height 34
click at [196, 259] on span "HANG UP" at bounding box center [188, 255] width 39 height 9
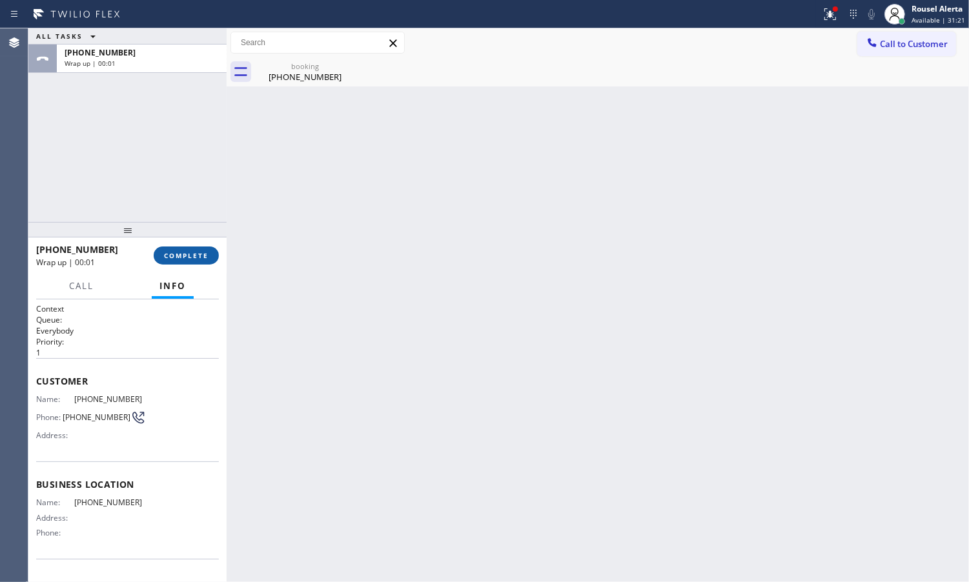
click at [205, 258] on span "COMPLETE" at bounding box center [186, 255] width 45 height 9
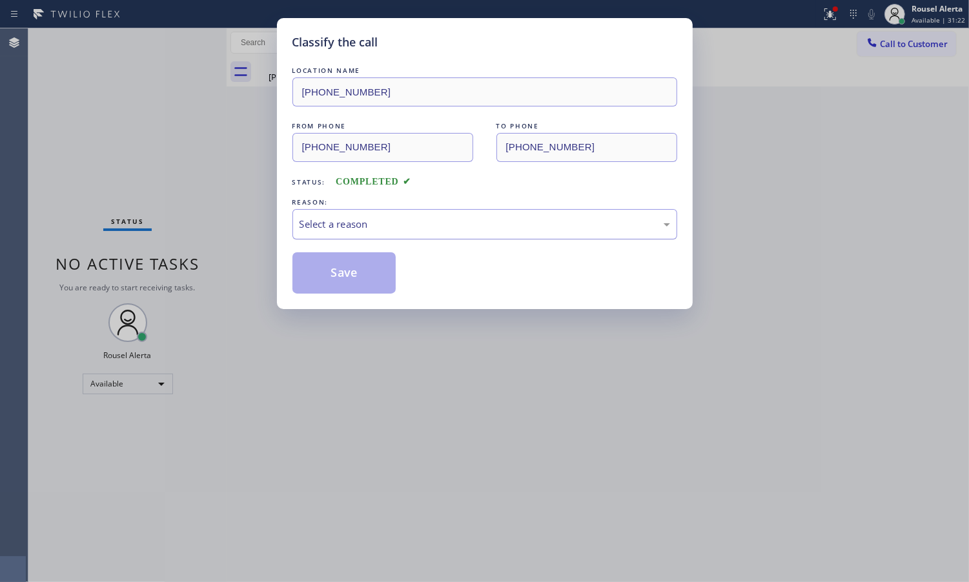
click at [410, 237] on div "Select a reason" at bounding box center [484, 224] width 385 height 30
click at [387, 265] on button "Save" at bounding box center [344, 272] width 104 height 41
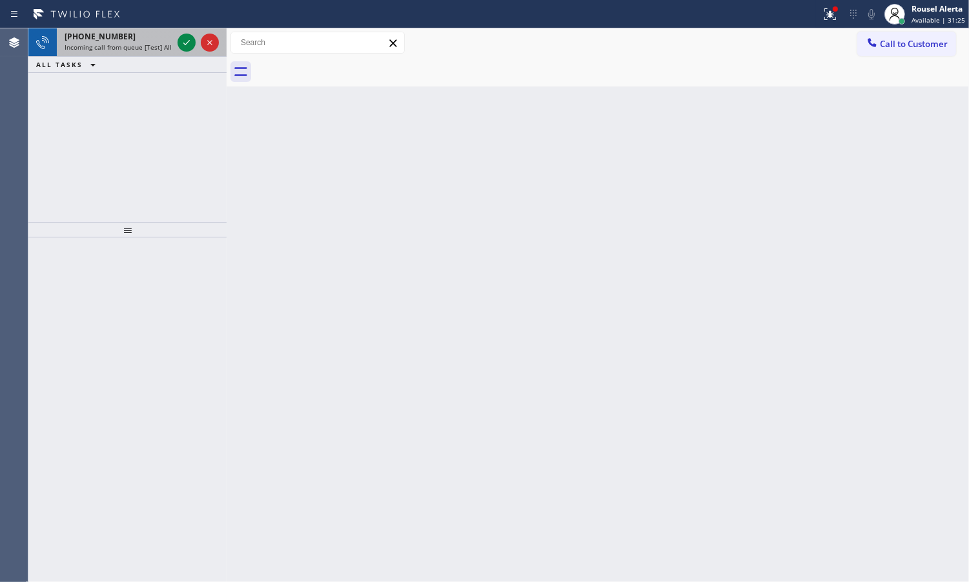
drag, startPoint x: 150, startPoint y: 50, endPoint x: 169, endPoint y: 46, distance: 19.1
click at [154, 49] on span "Incoming call from queue [Test] All" at bounding box center [118, 47] width 107 height 9
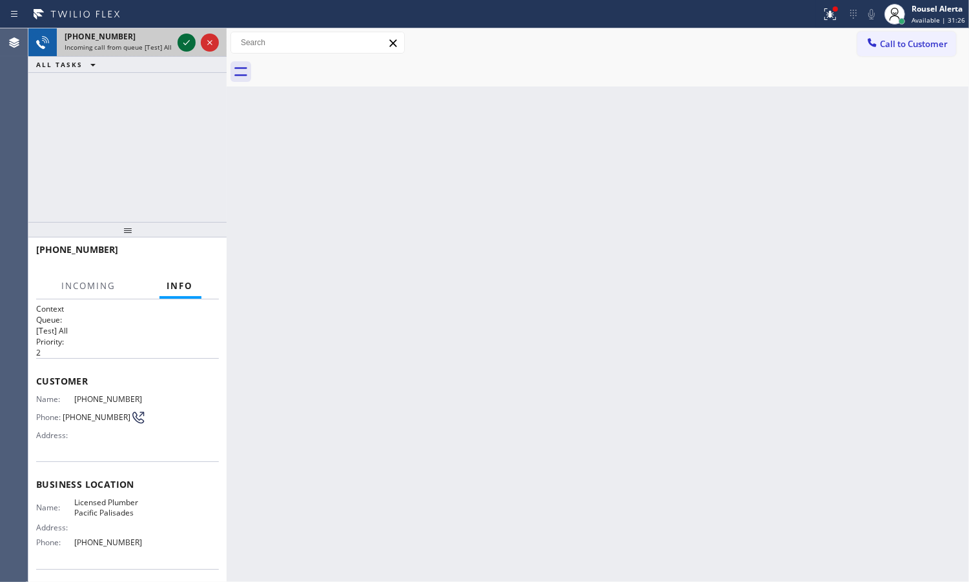
click at [182, 46] on icon at bounding box center [186, 42] width 15 height 15
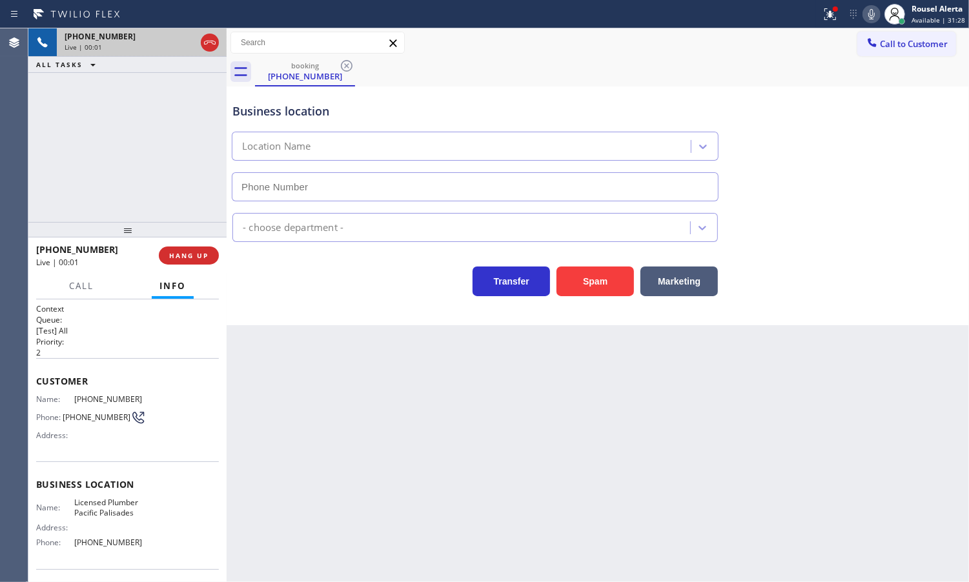
type input "[PHONE_NUMBER]"
drag, startPoint x: 824, startPoint y: 14, endPoint x: 818, endPoint y: 39, distance: 26.0
click at [824, 13] on icon at bounding box center [829, 13] width 15 height 15
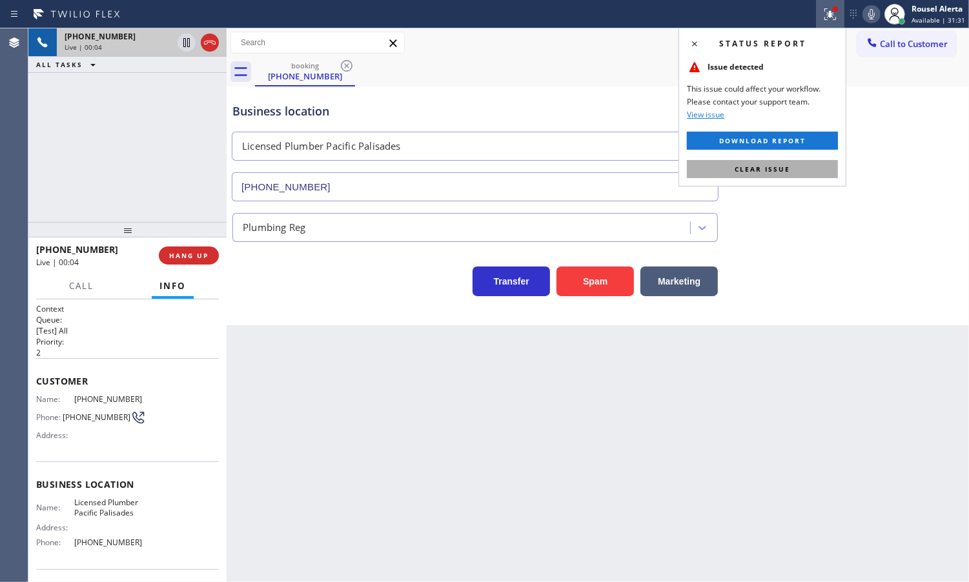
click at [786, 168] on span "Clear issue" at bounding box center [763, 169] width 56 height 9
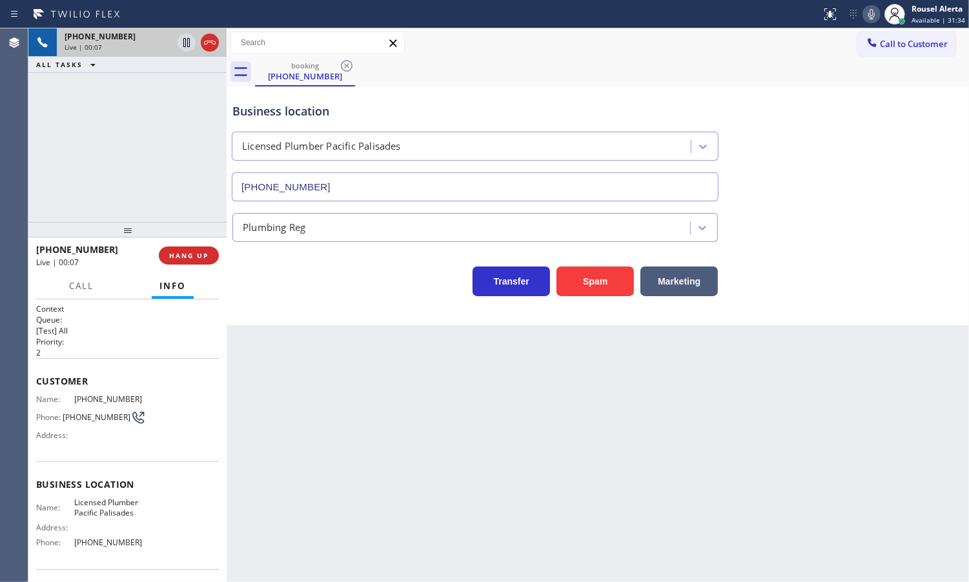
click at [600, 493] on div "Back to Dashboard Change Sender ID Customers Technicians Select a contact Outbo…" at bounding box center [598, 305] width 742 height 554
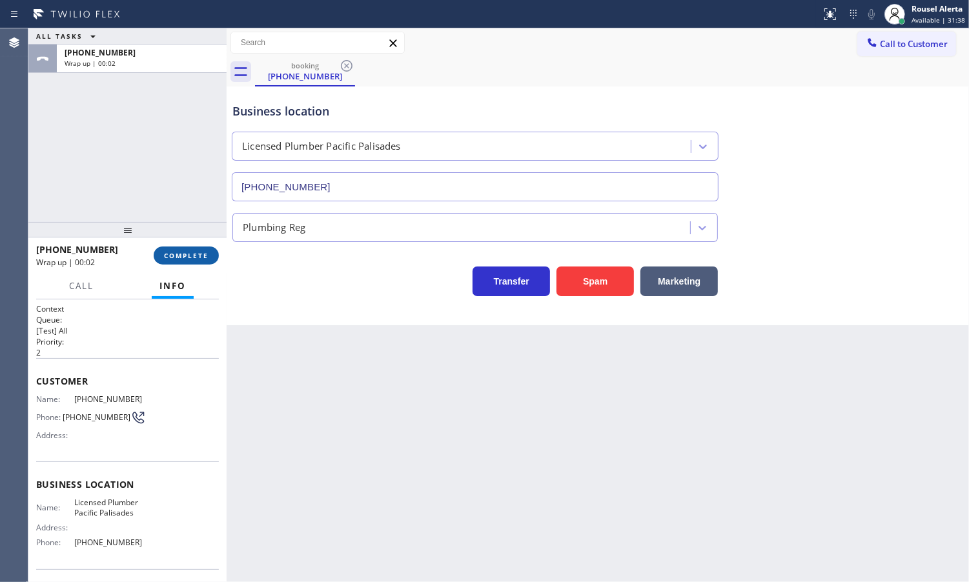
click at [182, 263] on button "COMPLETE" at bounding box center [186, 256] width 65 height 18
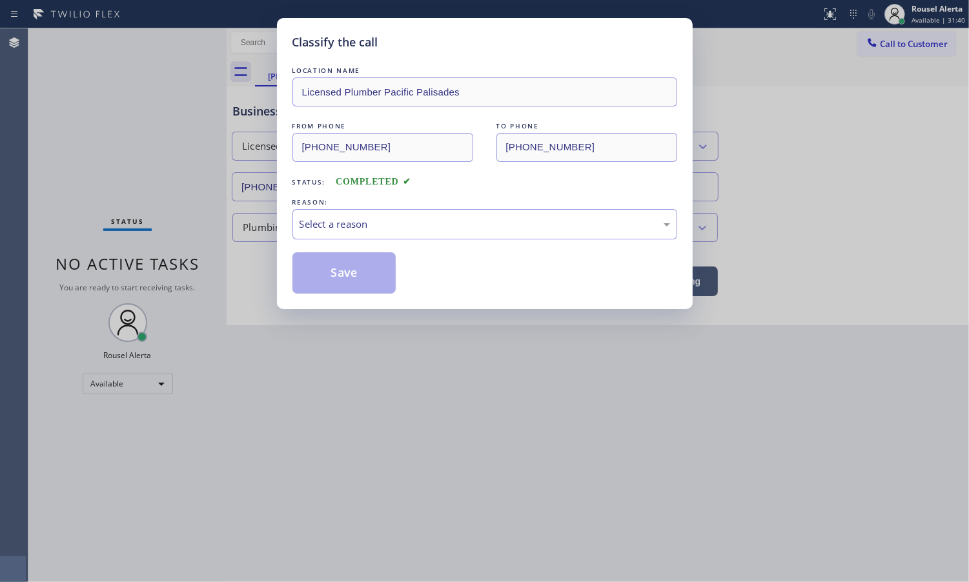
click at [414, 242] on div "LOCATION NAME Licensed Plumber Pacific Palisades FROM PHONE [PHONE_NUMBER] TO P…" at bounding box center [484, 179] width 385 height 230
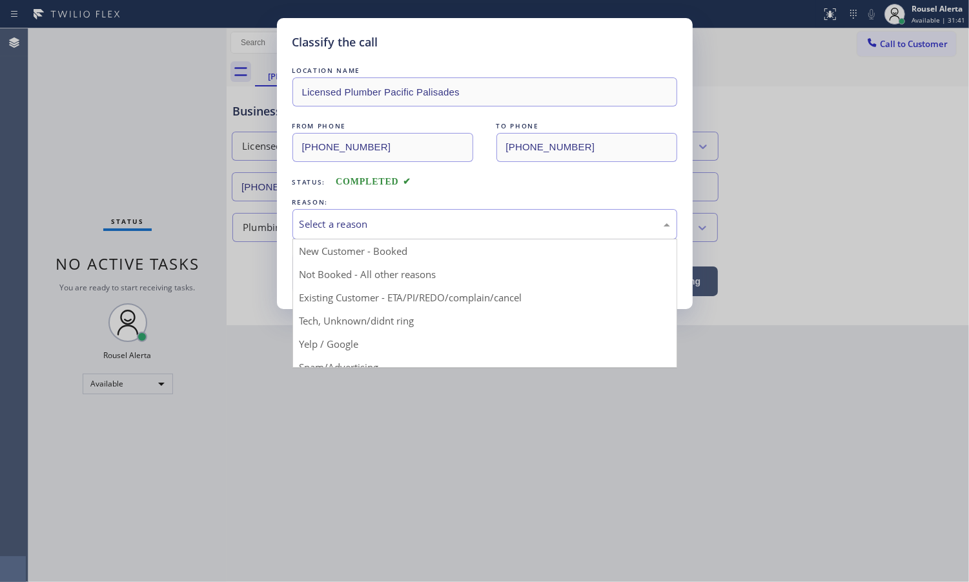
click at [421, 217] on div "Select a reason" at bounding box center [485, 224] width 371 height 15
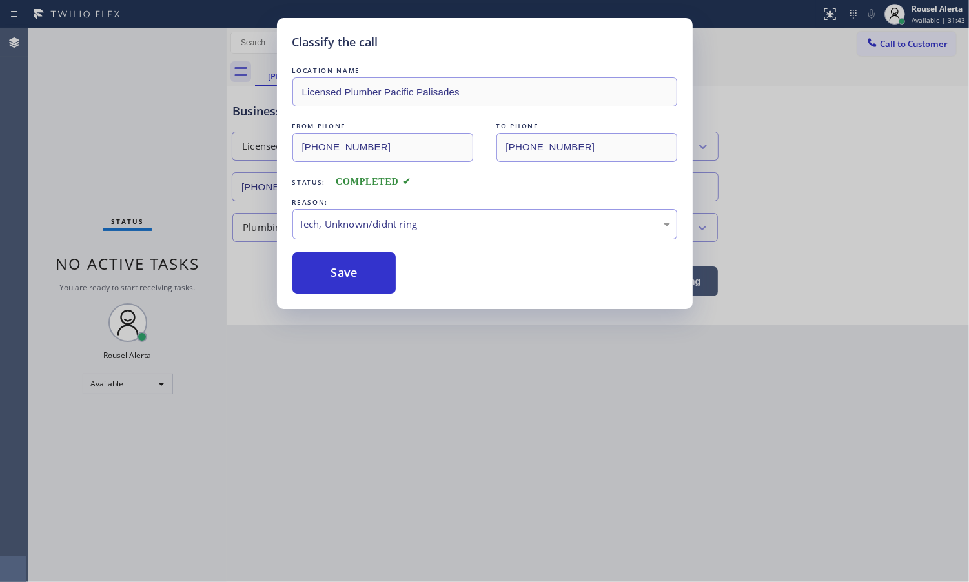
drag, startPoint x: 354, startPoint y: 275, endPoint x: 409, endPoint y: 352, distance: 94.9
click at [356, 275] on button "Save" at bounding box center [344, 272] width 104 height 41
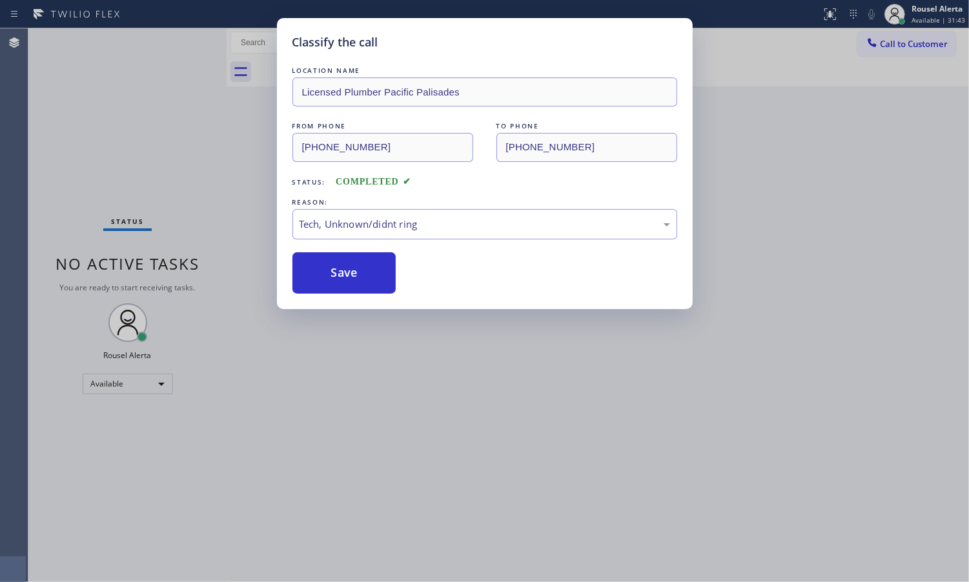
click at [475, 420] on div "Classify the call LOCATION NAME Licensed Plumber Pacific Palisades FROM PHONE […" at bounding box center [484, 291] width 969 height 582
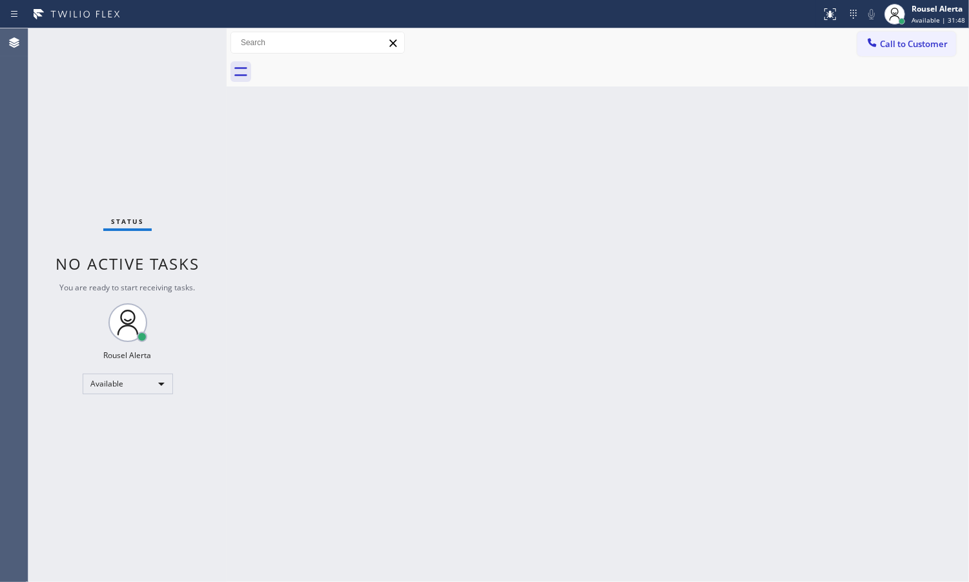
click at [165, 101] on div "Status No active tasks You are ready to start receiving tasks. Rousel Alerta Av…" at bounding box center [127, 305] width 198 height 554
click at [500, 318] on div "Back to Dashboard Change Sender ID Customers Technicians Select a contact Outbo…" at bounding box center [598, 305] width 742 height 554
click at [923, 20] on span "Available | 31:50" at bounding box center [938, 19] width 54 height 9
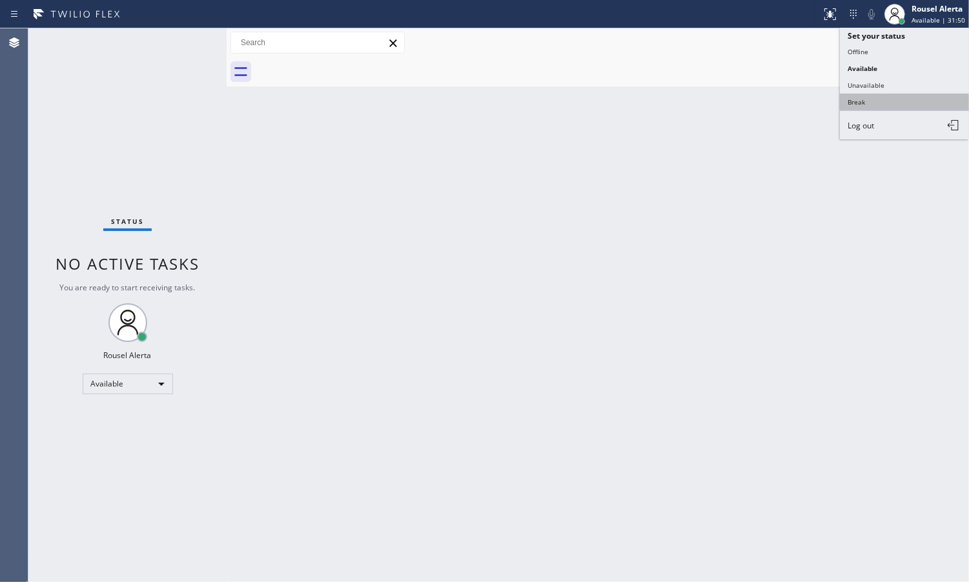
click at [891, 96] on button "Break" at bounding box center [904, 102] width 129 height 17
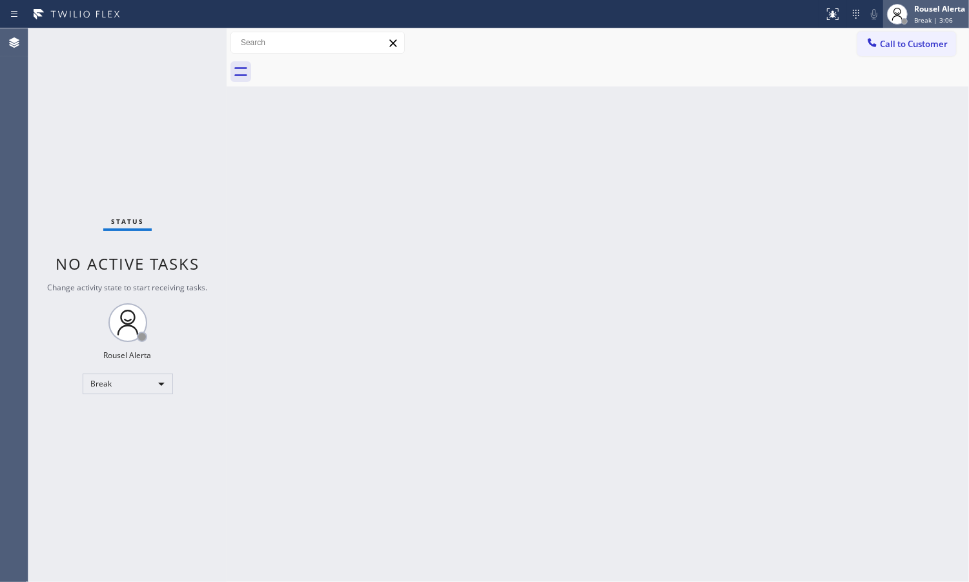
click at [920, 5] on div "Rousel Alerta" at bounding box center [939, 8] width 51 height 11
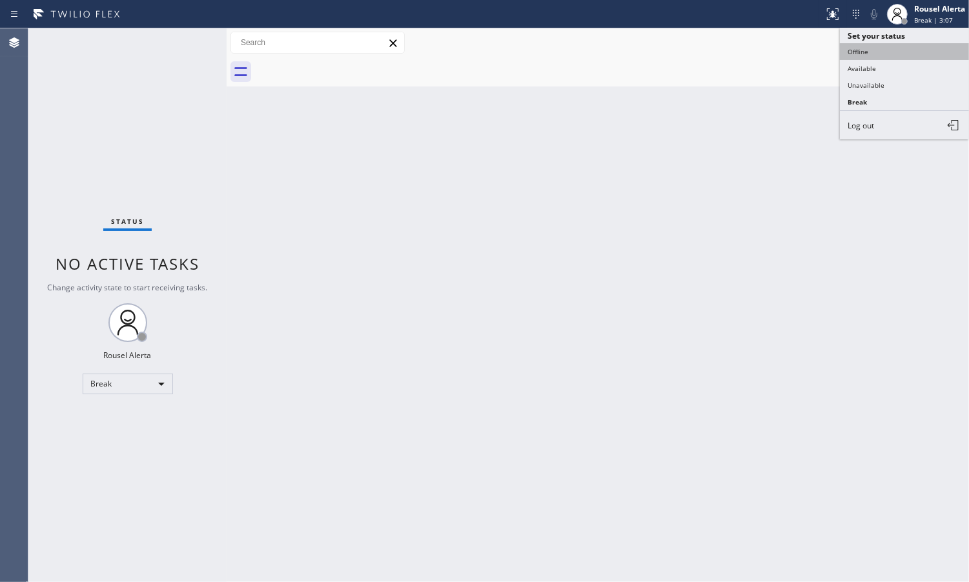
click at [904, 57] on button "Offline" at bounding box center [904, 51] width 129 height 17
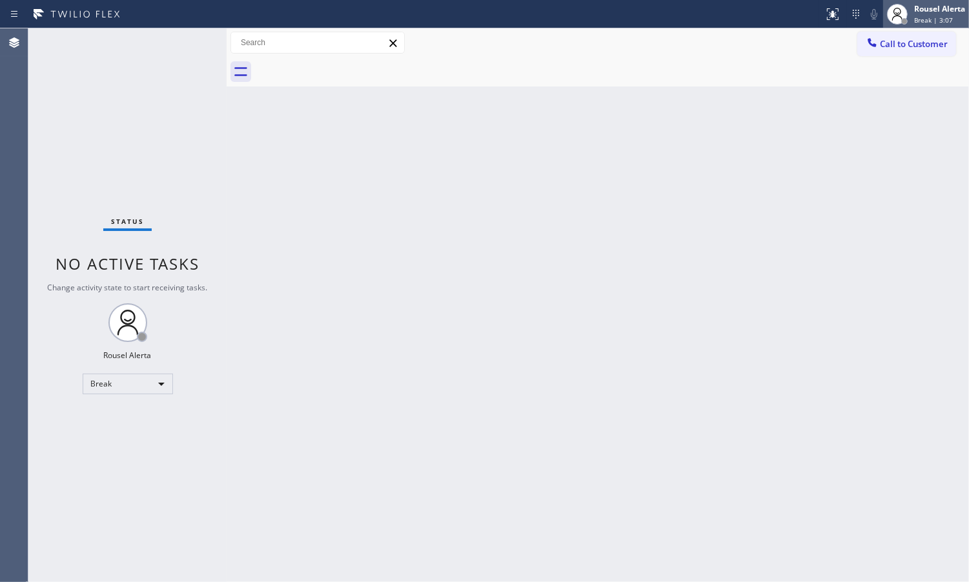
click at [928, 19] on span "Break | 3:07" at bounding box center [933, 19] width 39 height 9
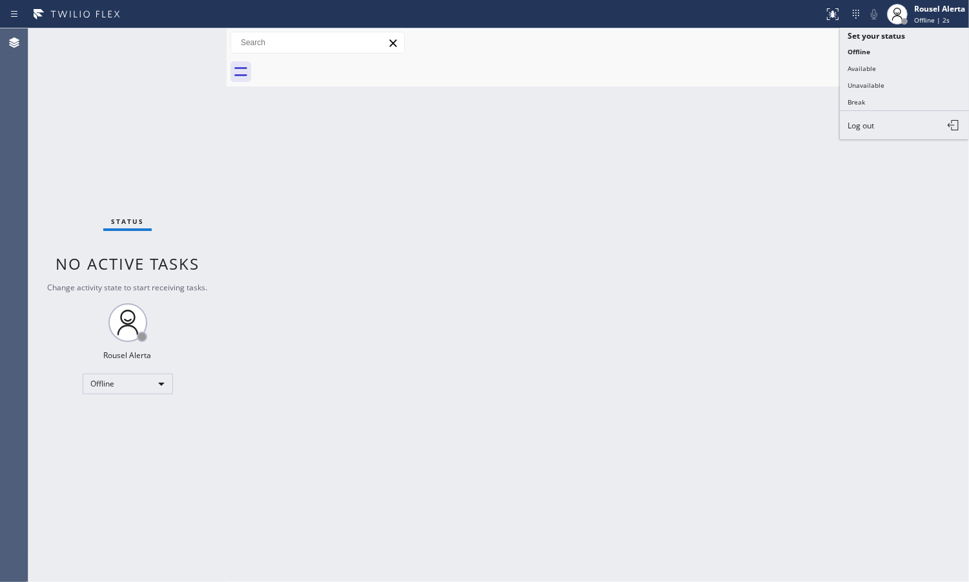
drag, startPoint x: 907, startPoint y: 66, endPoint x: 906, endPoint y: 78, distance: 11.7
click at [907, 68] on button "Available" at bounding box center [904, 68] width 129 height 17
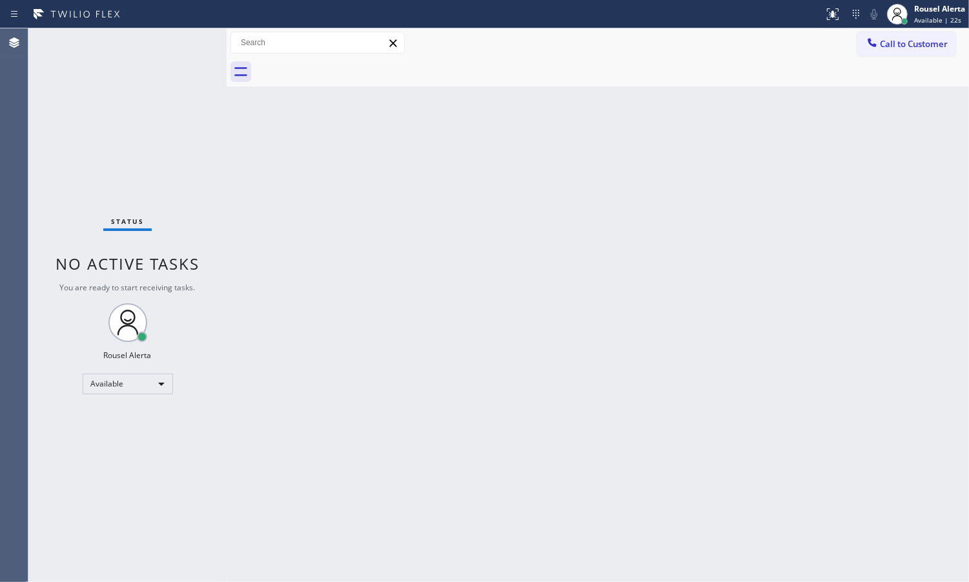
click at [380, 252] on div "Back to Dashboard Change Sender ID Customers Technicians Select a contact Outbo…" at bounding box center [598, 305] width 742 height 554
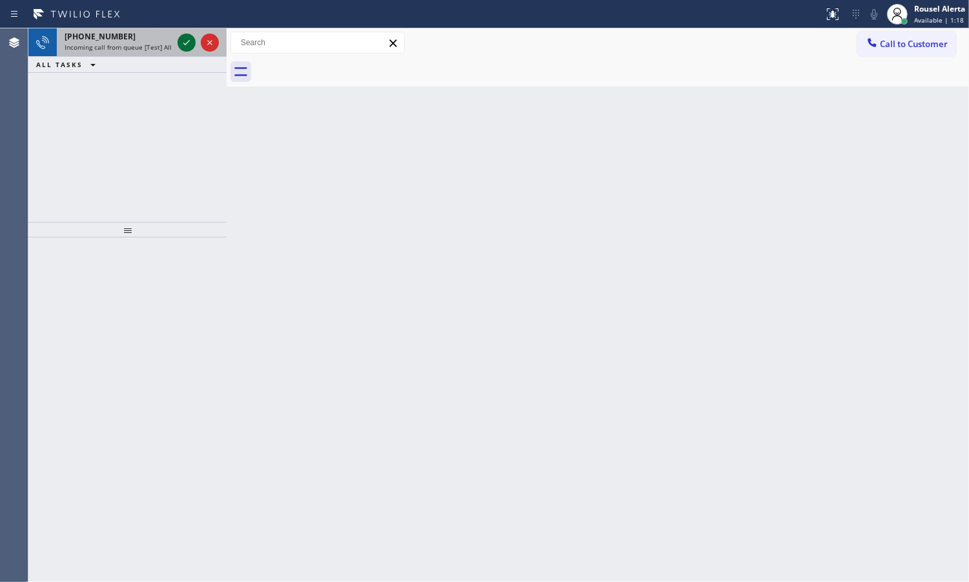
click at [183, 45] on icon at bounding box center [186, 42] width 15 height 15
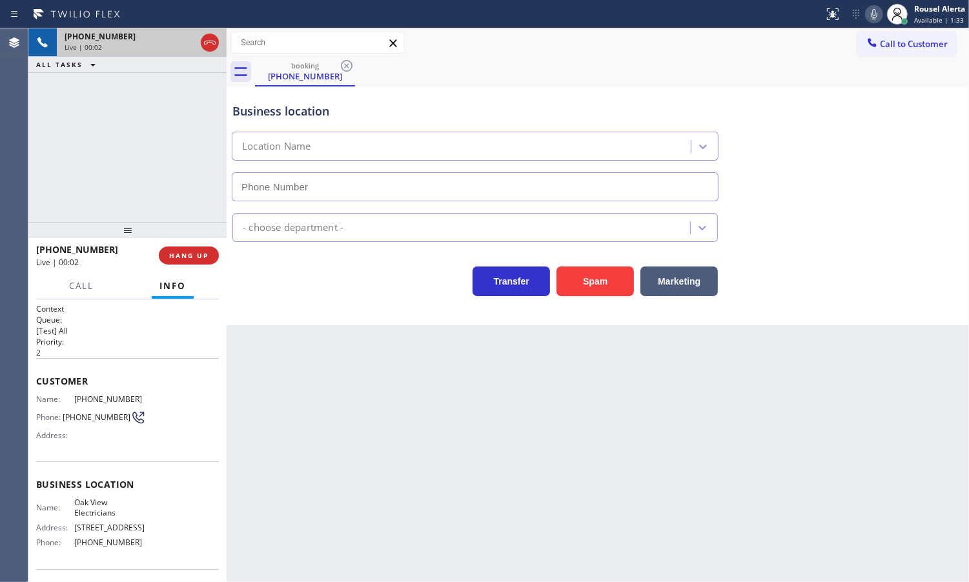
type input "[PHONE_NUMBER]"
click at [596, 285] on button "Spam" at bounding box center [594, 282] width 77 height 30
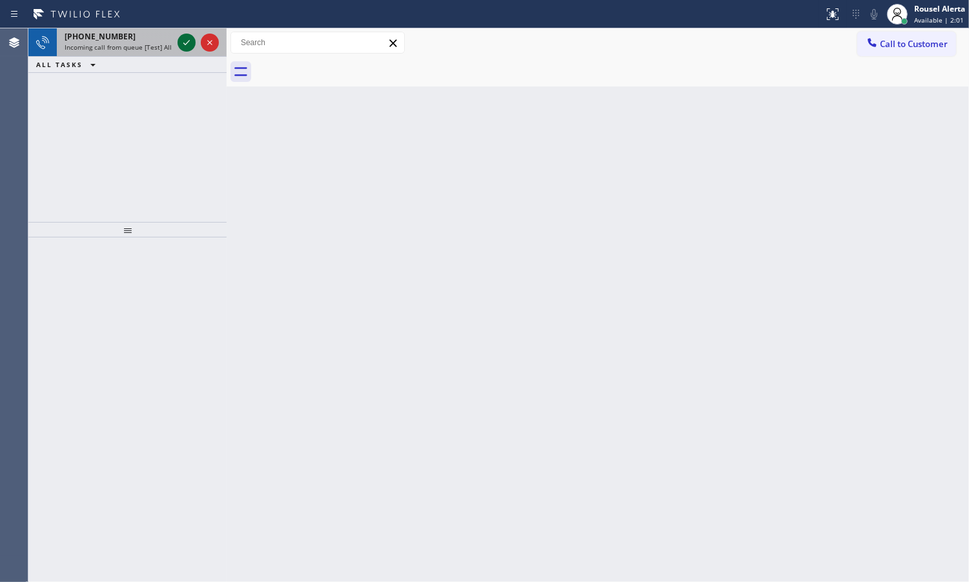
click at [179, 42] on icon at bounding box center [186, 42] width 15 height 15
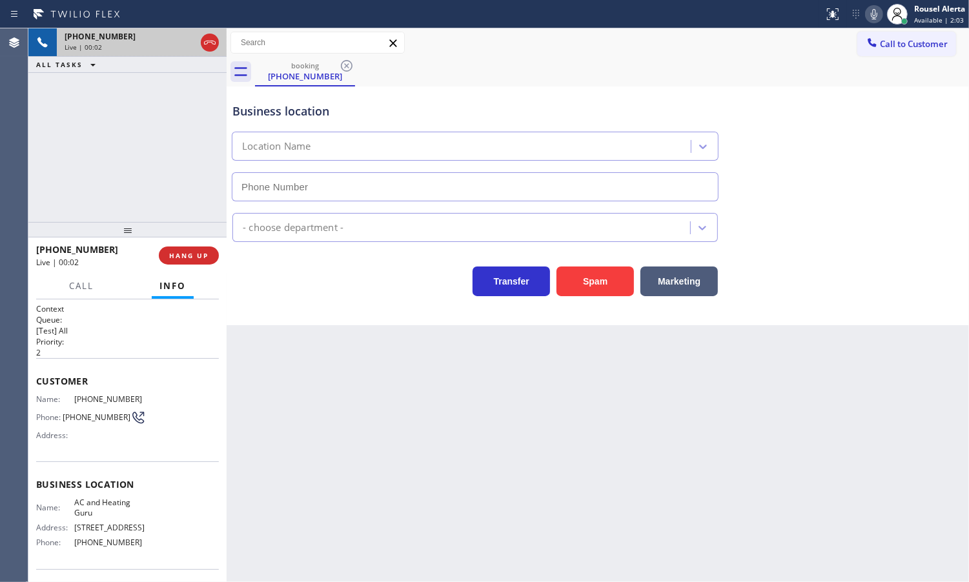
type input "[PHONE_NUMBER]"
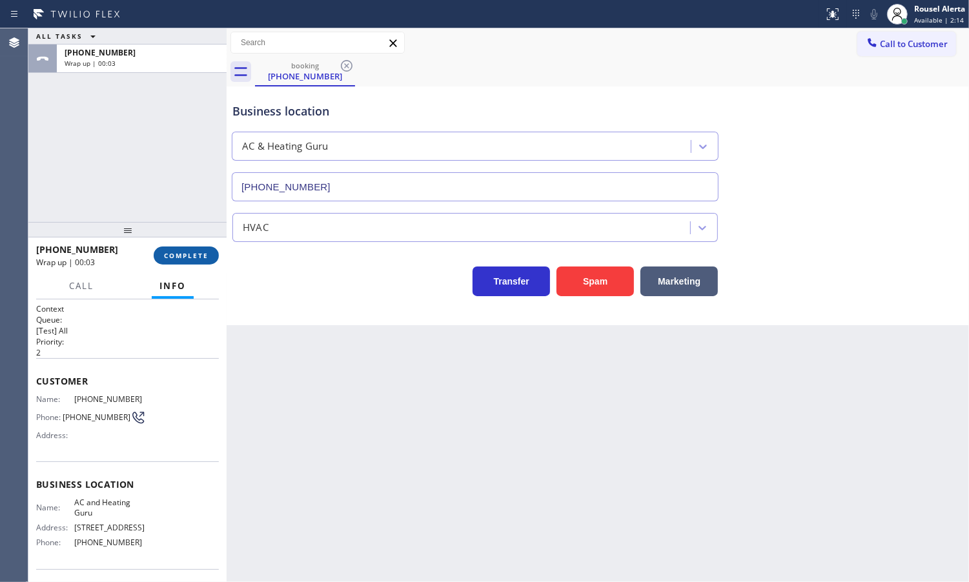
click at [198, 253] on span "COMPLETE" at bounding box center [186, 255] width 45 height 9
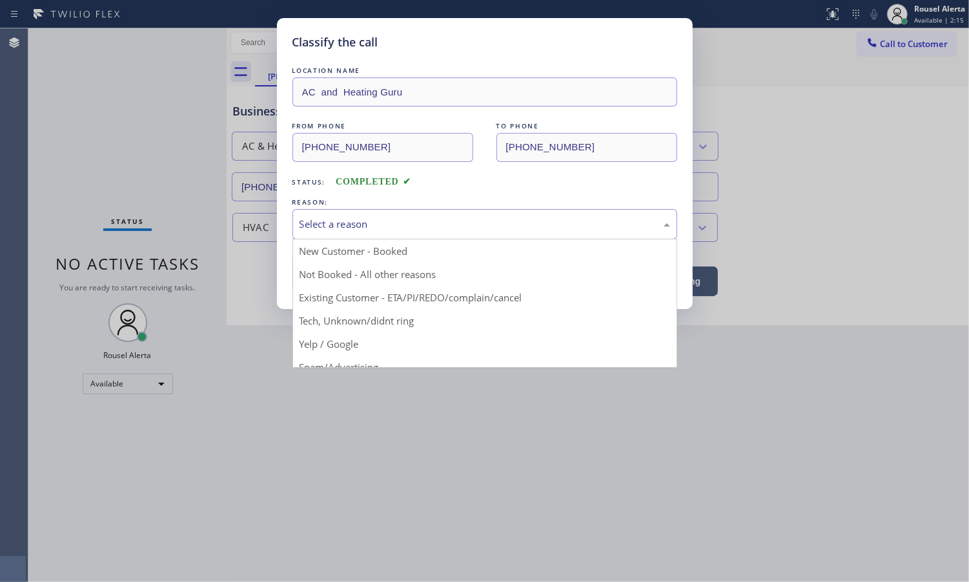
click at [324, 230] on div "Select a reason" at bounding box center [485, 224] width 371 height 15
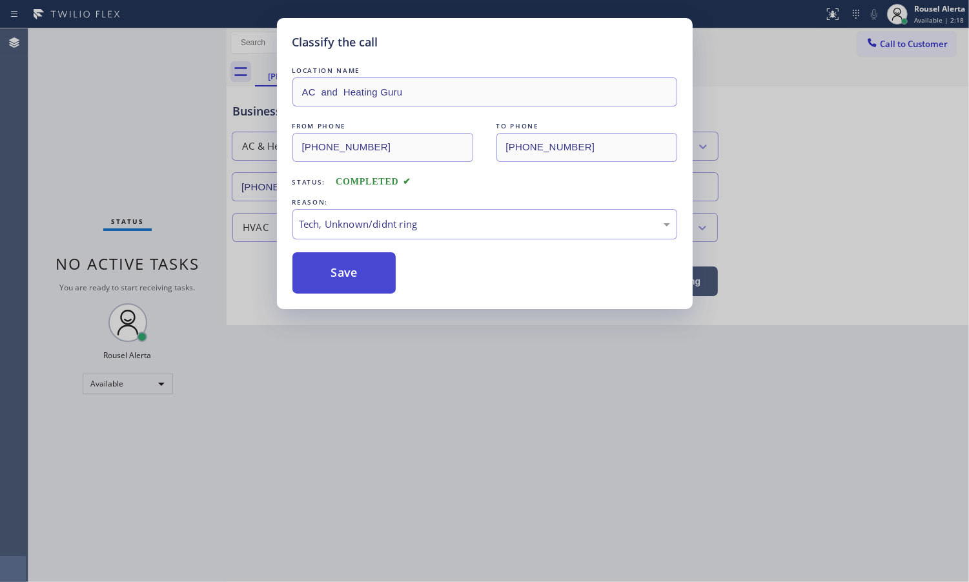
click at [353, 279] on button "Save" at bounding box center [344, 272] width 104 height 41
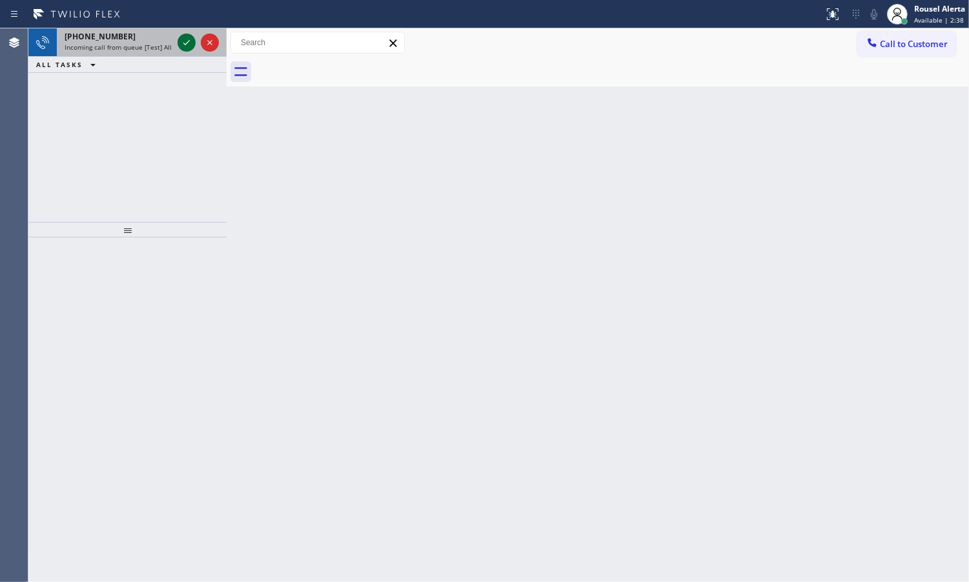
click at [185, 43] on icon at bounding box center [186, 42] width 15 height 15
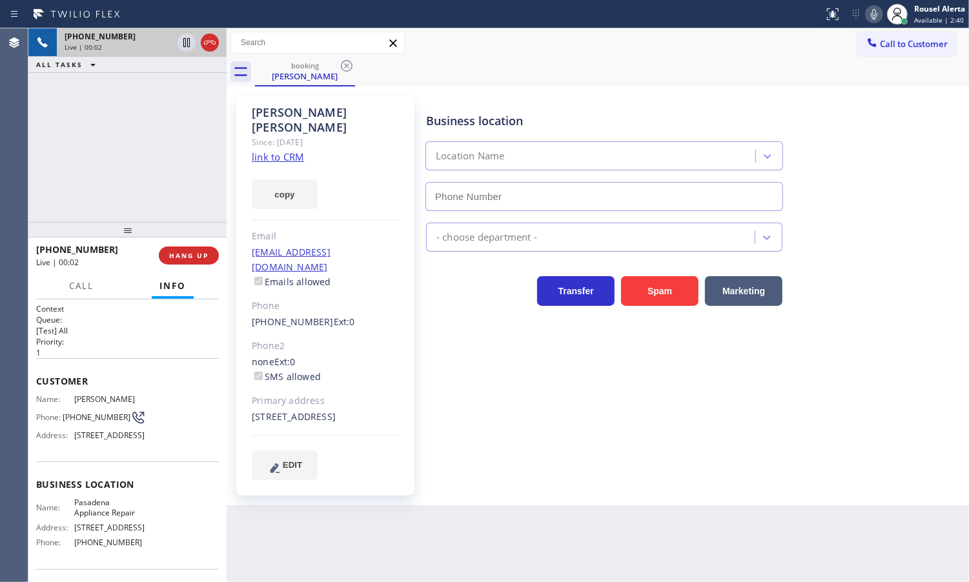
type input "[PHONE_NUMBER]"
click at [279, 150] on link "link to CRM" at bounding box center [278, 156] width 52 height 13
drag, startPoint x: 131, startPoint y: 101, endPoint x: 150, endPoint y: 83, distance: 26.5
click at [132, 101] on div "[PHONE_NUMBER] Live | 01:11 ALL TASKS ALL TASKS ACTIVE TASKS TASKS IN WRAP UP" at bounding box center [127, 125] width 198 height 194
click at [181, 42] on icon at bounding box center [186, 42] width 15 height 15
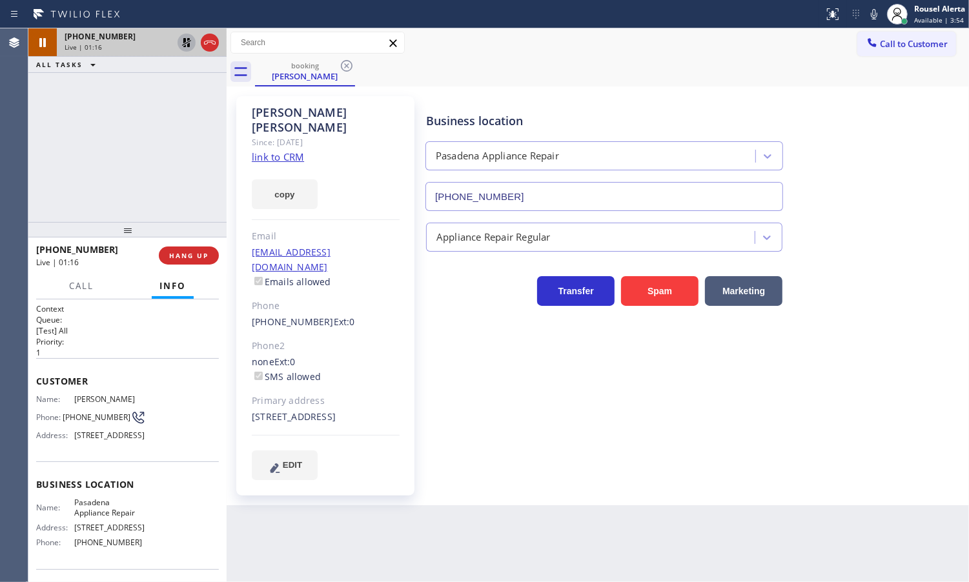
drag, startPoint x: 875, startPoint y: 21, endPoint x: 811, endPoint y: 107, distance: 106.5
click at [875, 21] on button at bounding box center [874, 14] width 18 height 18
click at [181, 42] on icon at bounding box center [186, 42] width 15 height 15
click at [873, 12] on icon at bounding box center [874, 14] width 6 height 10
drag, startPoint x: 119, startPoint y: 105, endPoint x: 131, endPoint y: 125, distance: 22.6
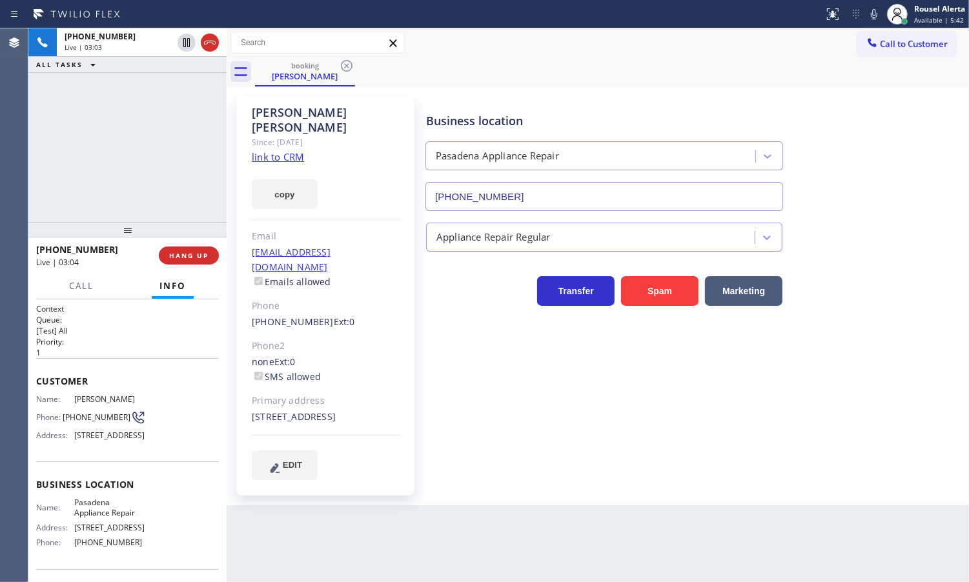
click at [119, 105] on div "[PHONE_NUMBER] Live | 03:03 ALL TASKS ALL TASKS ACTIVE TASKS TASKS IN WRAP UP" at bounding box center [127, 125] width 198 height 194
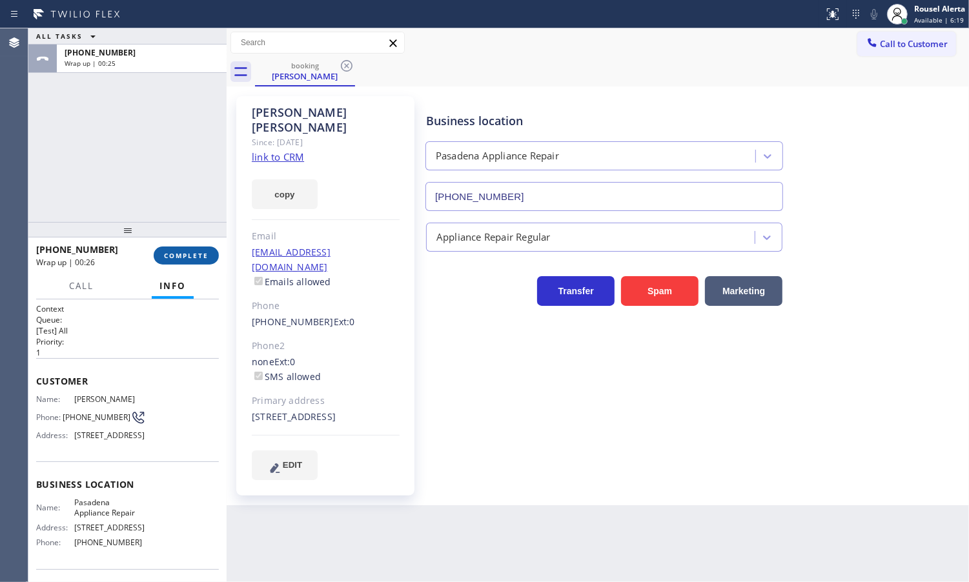
click at [194, 257] on span "COMPLETE" at bounding box center [186, 255] width 45 height 9
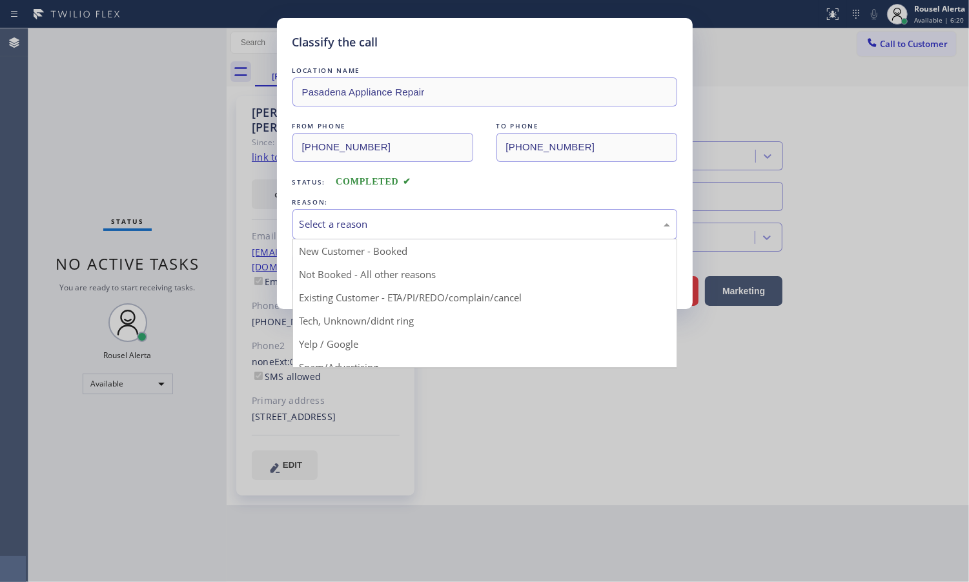
click at [411, 225] on div "Select a reason" at bounding box center [485, 224] width 371 height 15
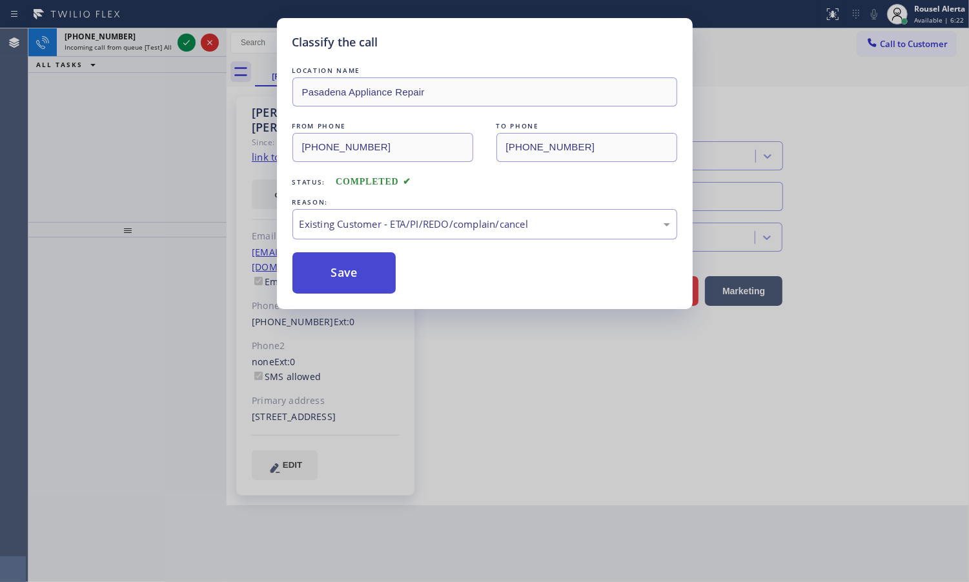
click at [371, 278] on button "Save" at bounding box center [344, 272] width 104 height 41
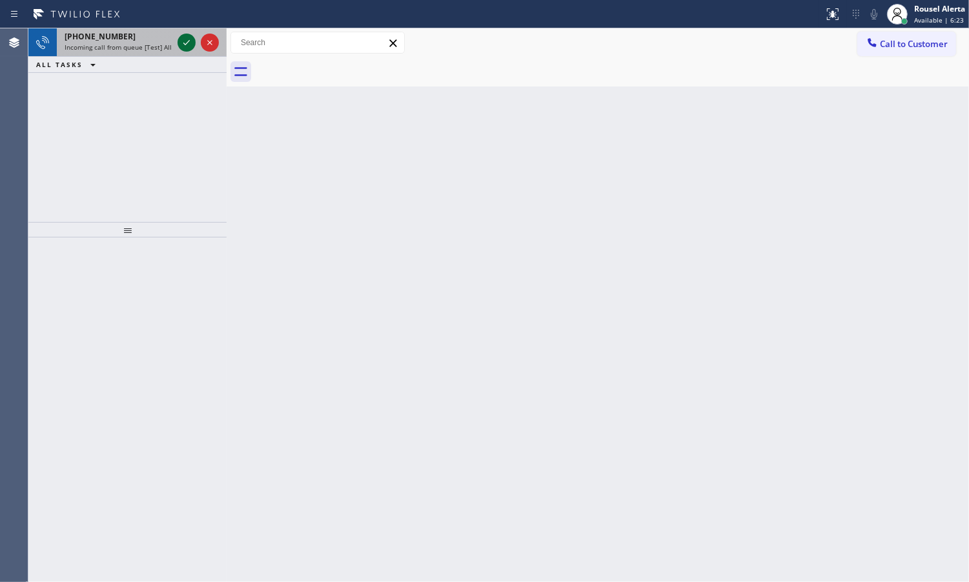
click at [185, 39] on icon at bounding box center [186, 42] width 15 height 15
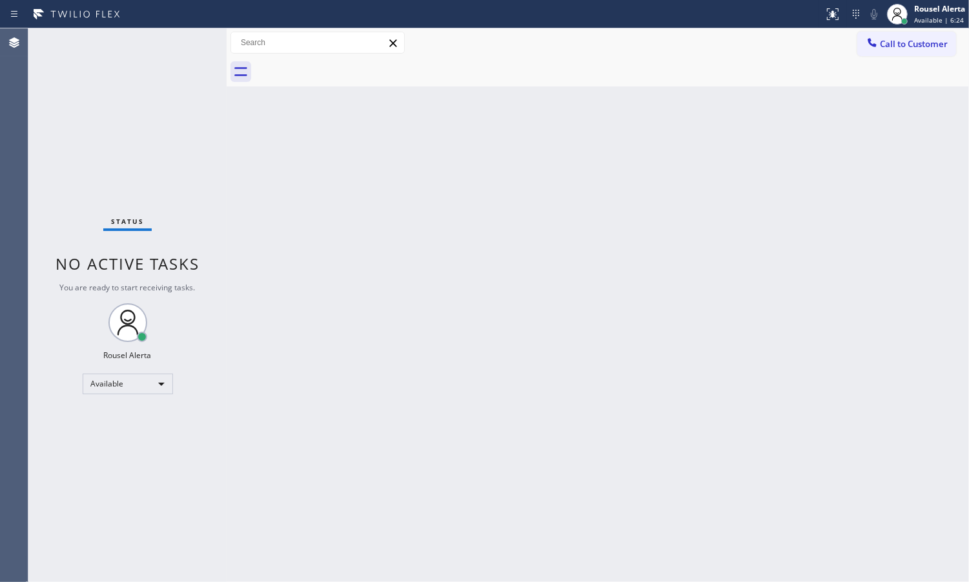
click at [185, 39] on div "Status No active tasks You are ready to start receiving tasks. Rousel Alerta Av…" at bounding box center [127, 305] width 198 height 554
click at [378, 365] on div "Back to Dashboard Change Sender ID Customers Technicians Select a contact Outbo…" at bounding box center [598, 305] width 742 height 554
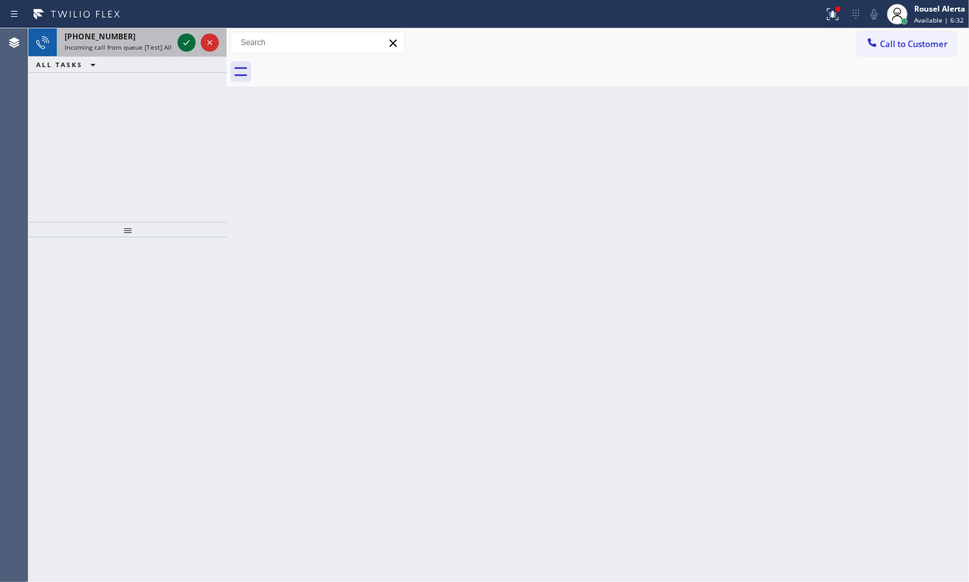
click at [178, 46] on div at bounding box center [187, 42] width 18 height 15
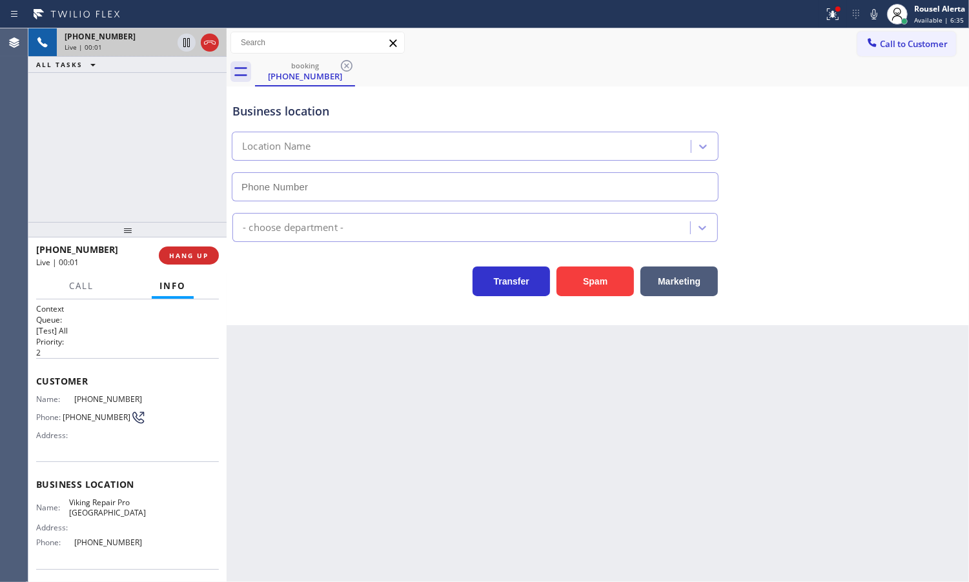
type input "[PHONE_NUMBER]"
click at [582, 291] on button "Spam" at bounding box center [594, 282] width 77 height 30
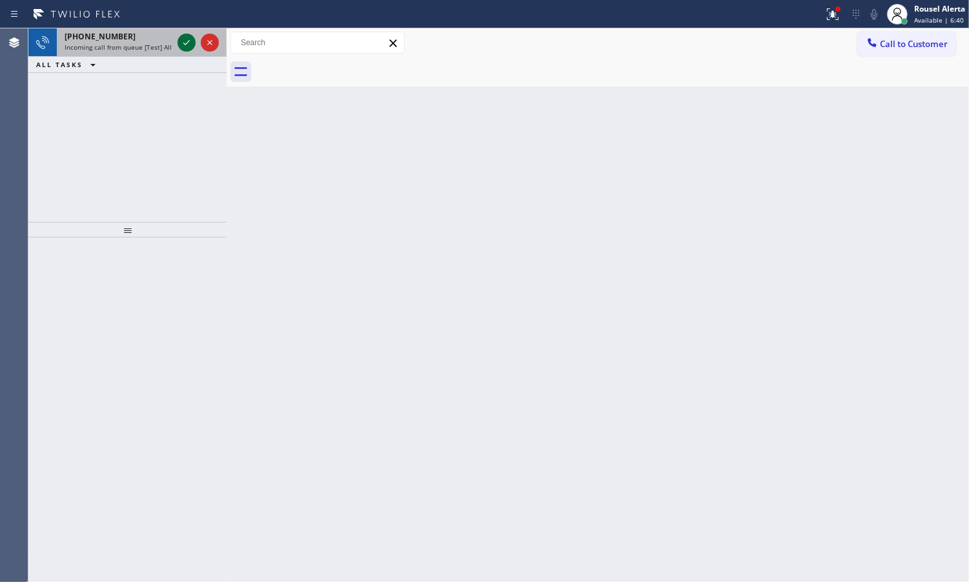
click at [179, 45] on div at bounding box center [198, 42] width 46 height 28
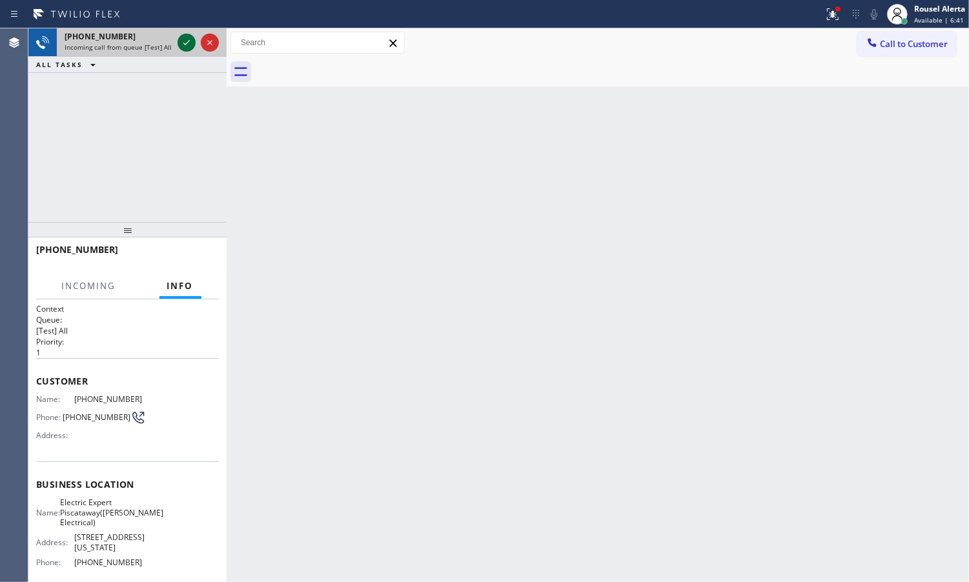
click at [179, 45] on icon at bounding box center [186, 42] width 15 height 15
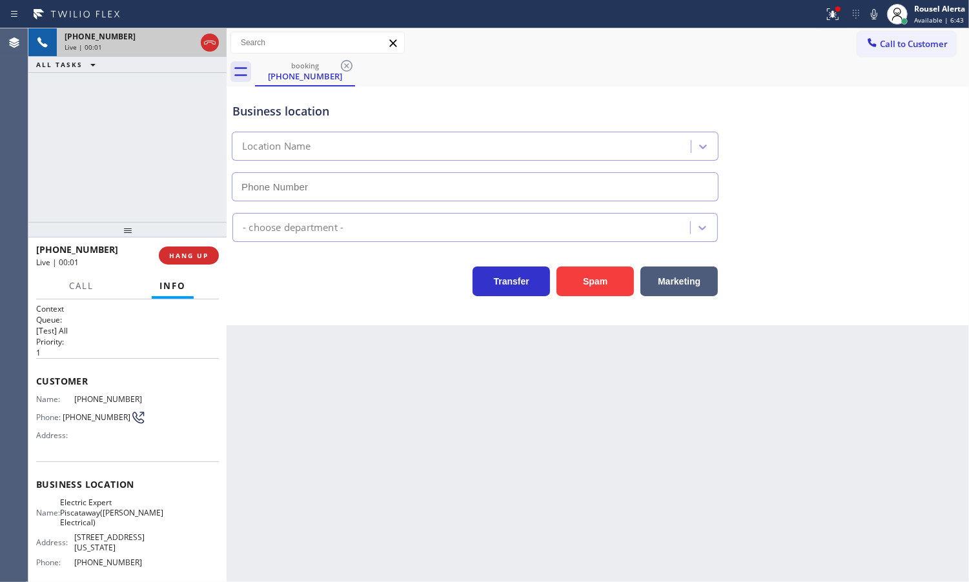
type input "[PHONE_NUMBER]"
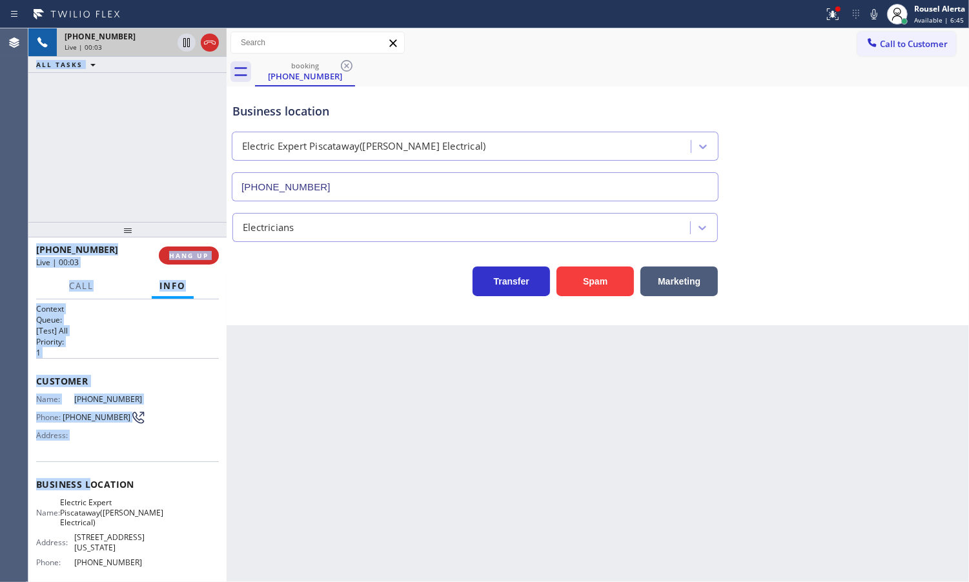
drag, startPoint x: 26, startPoint y: 397, endPoint x: 98, endPoint y: 452, distance: 91.1
click at [92, 489] on div "Agent Desktop Classify the call LOCATION NAME Top Rated Electric Woodbridge([PE…" at bounding box center [484, 305] width 969 height 554
click at [98, 452] on div "Customer Name: [PHONE_NUMBER] Phone: [PHONE_NUMBER] Address:" at bounding box center [127, 409] width 183 height 103
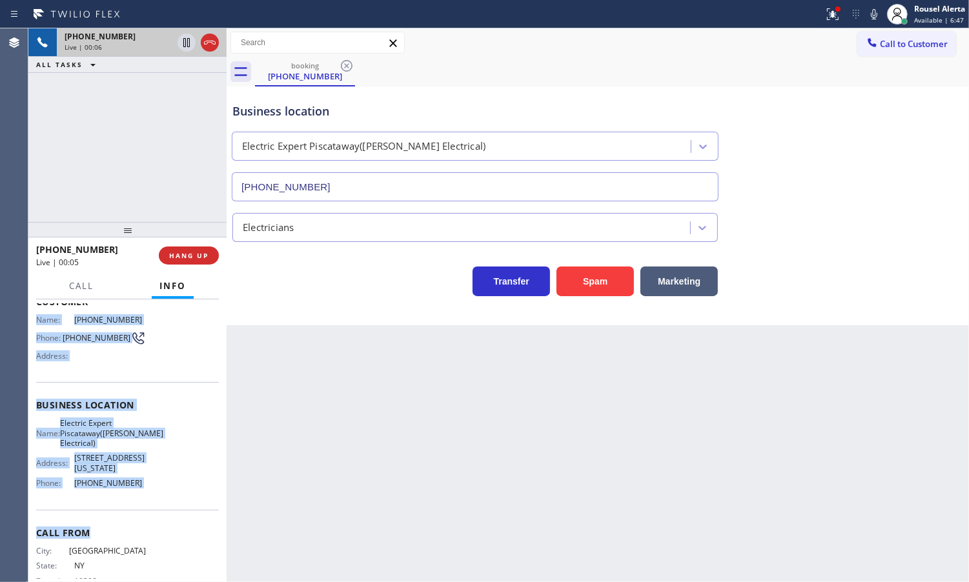
scroll to position [81, 0]
drag, startPoint x: 34, startPoint y: 391, endPoint x: 159, endPoint y: 521, distance: 181.2
click at [159, 521] on div "Context Queue: [Test] All Priority: 1 Customer Name: [PHONE_NUMBER] Phone: [PHO…" at bounding box center [127, 441] width 198 height 283
copy div "Name: [PHONE_NUMBER] Phone: [PHONE_NUMBER] Address: Business location Name: Ele…"
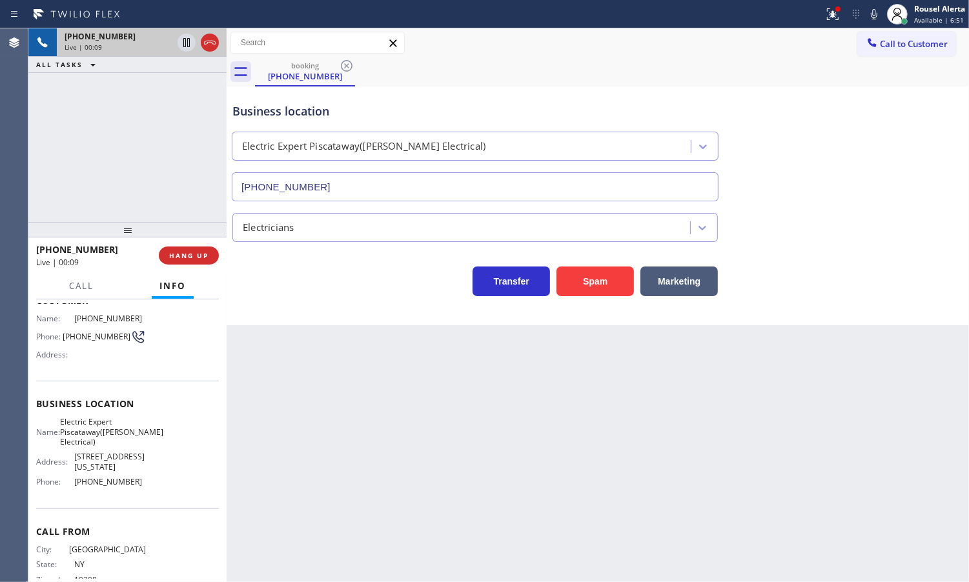
click at [765, 50] on div "Call to Customer Outbound call Location Search location Your caller id phone nu…" at bounding box center [598, 43] width 742 height 23
click at [825, 14] on icon at bounding box center [832, 13] width 15 height 15
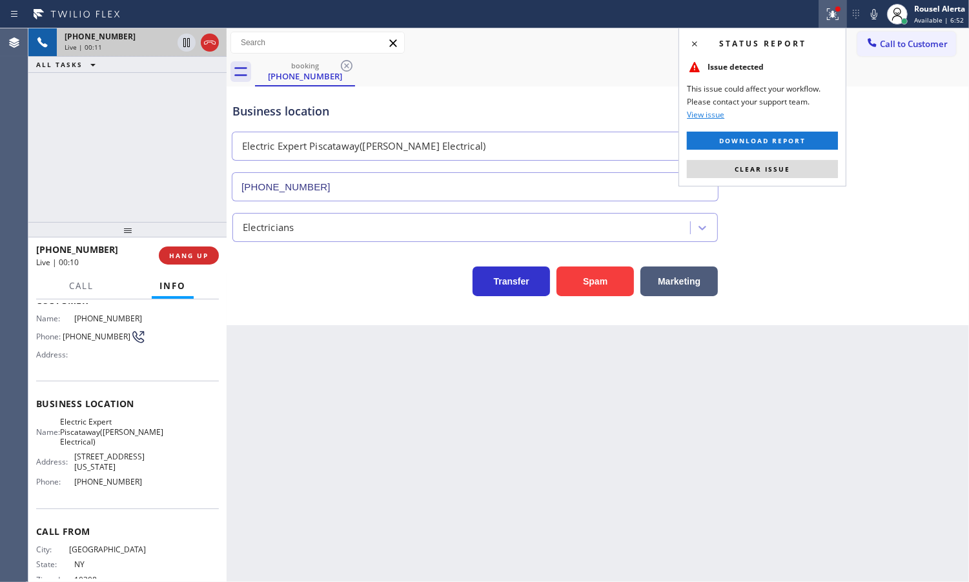
click at [821, 158] on div "Status report Issue detected This issue could affect your workflow. Please cont…" at bounding box center [762, 107] width 168 height 159
click at [808, 166] on button "Clear issue" at bounding box center [762, 169] width 151 height 18
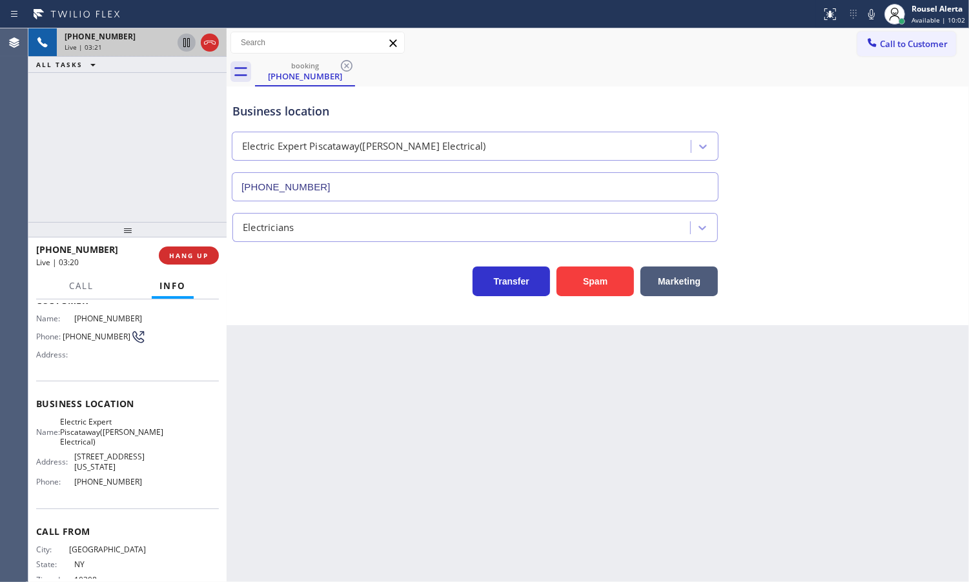
click at [185, 43] on icon at bounding box center [186, 42] width 15 height 15
click at [875, 14] on icon at bounding box center [871, 13] width 15 height 15
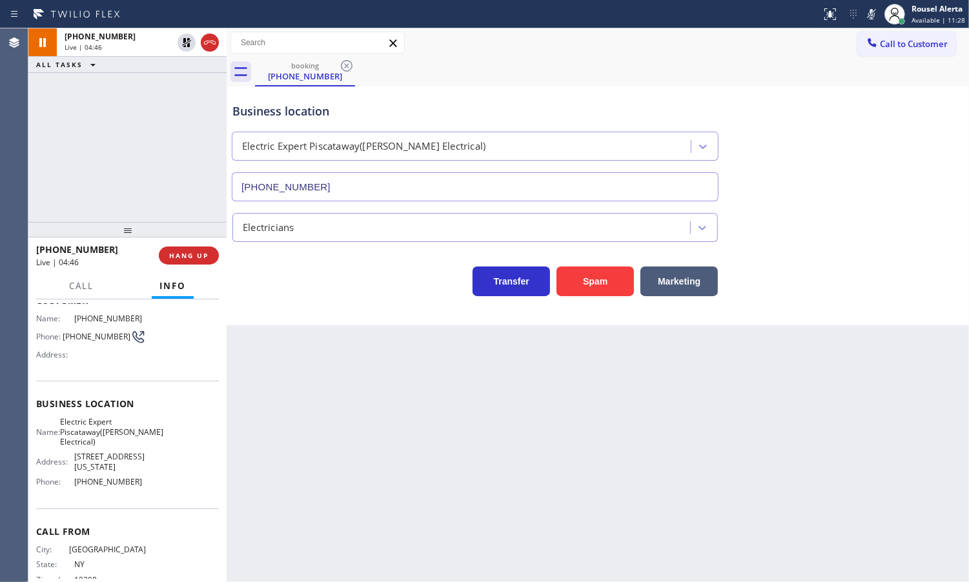
drag, startPoint x: 200, startPoint y: 117, endPoint x: 174, endPoint y: 56, distance: 65.9
click at [200, 117] on div "[PHONE_NUMBER] Live | 04:46 ALL TASKS ALL TASKS ACTIVE TASKS TASKS IN WRAP UP" at bounding box center [127, 125] width 198 height 194
click at [184, 43] on icon at bounding box center [186, 42] width 9 height 9
click at [872, 13] on icon at bounding box center [871, 14] width 6 height 10
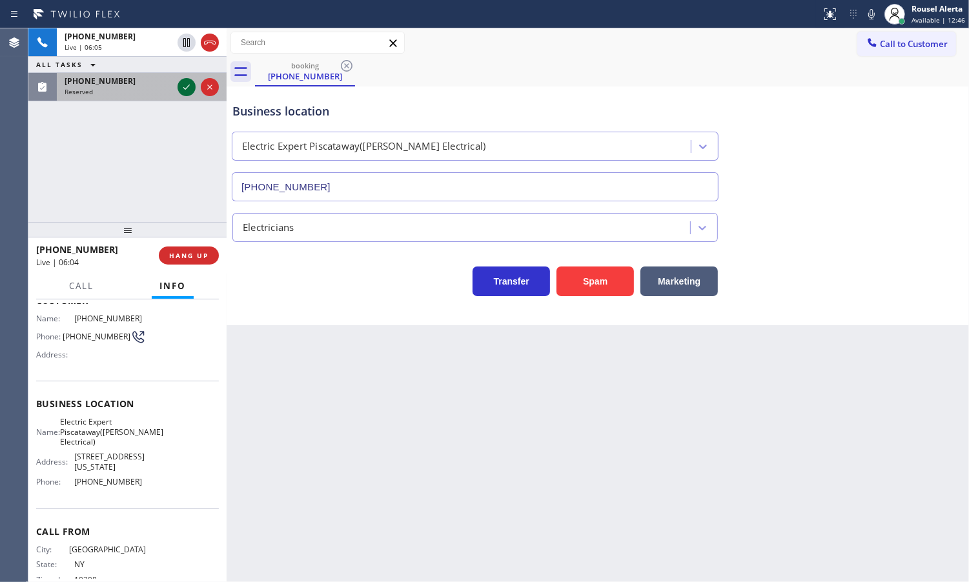
click at [187, 90] on icon at bounding box center [186, 86] width 15 height 15
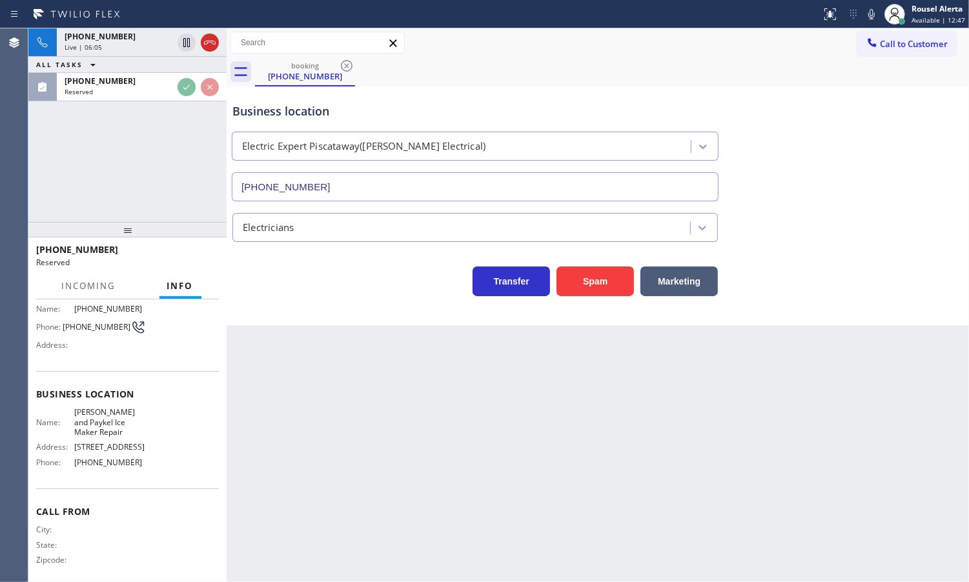
scroll to position [91, 0]
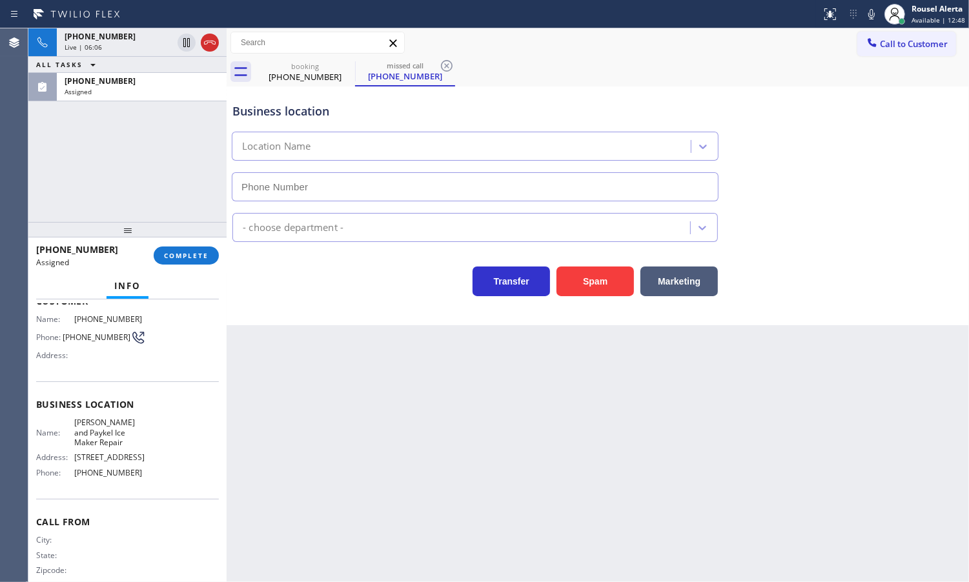
type input "[PHONE_NUMBER]"
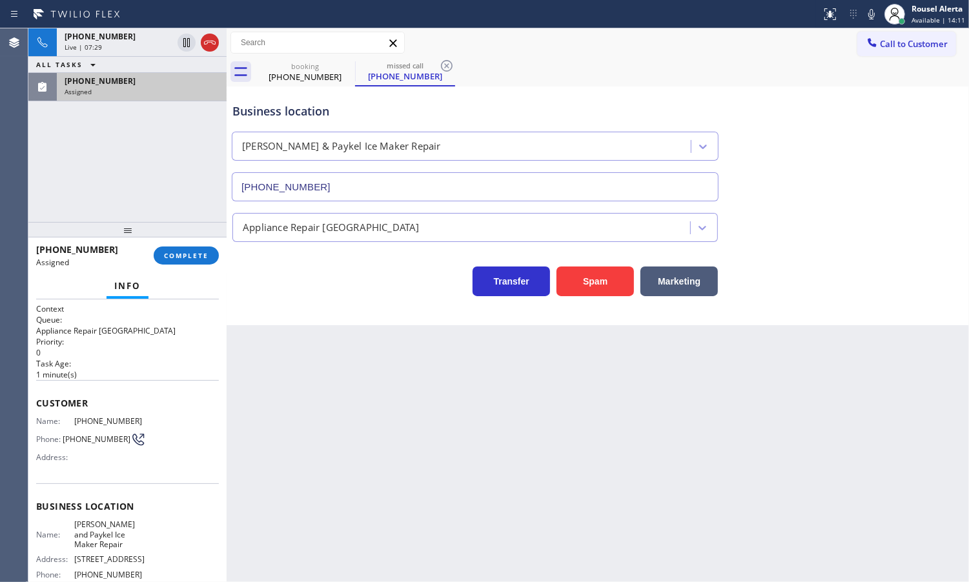
click at [144, 90] on div "Assigned" at bounding box center [142, 91] width 154 height 9
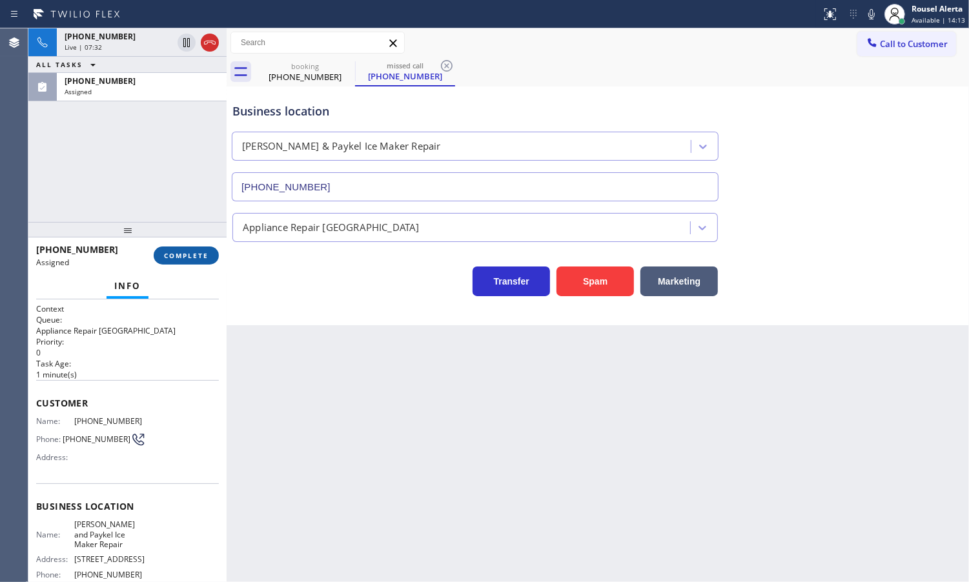
click at [160, 263] on button "COMPLETE" at bounding box center [186, 256] width 65 height 18
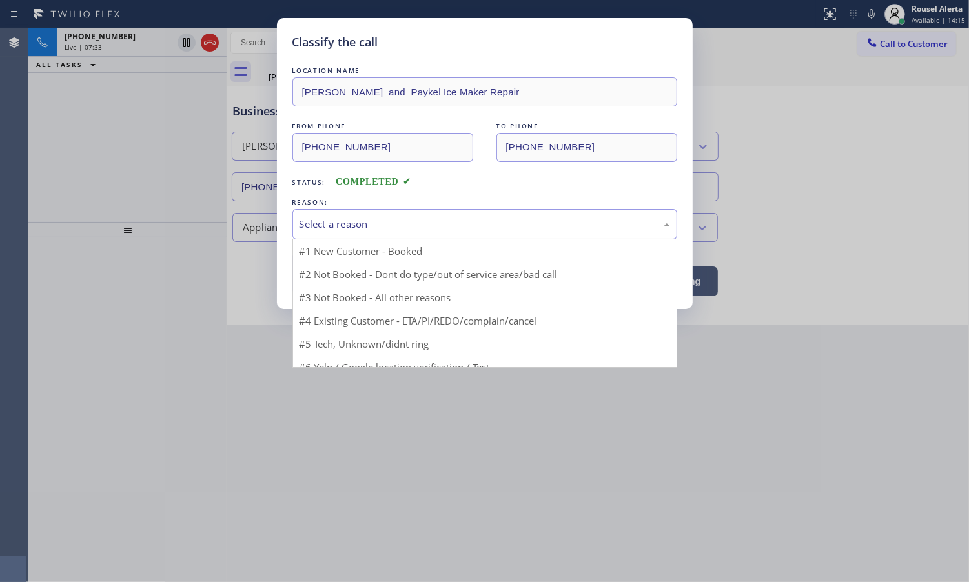
click at [355, 226] on div "Select a reason" at bounding box center [485, 224] width 371 height 15
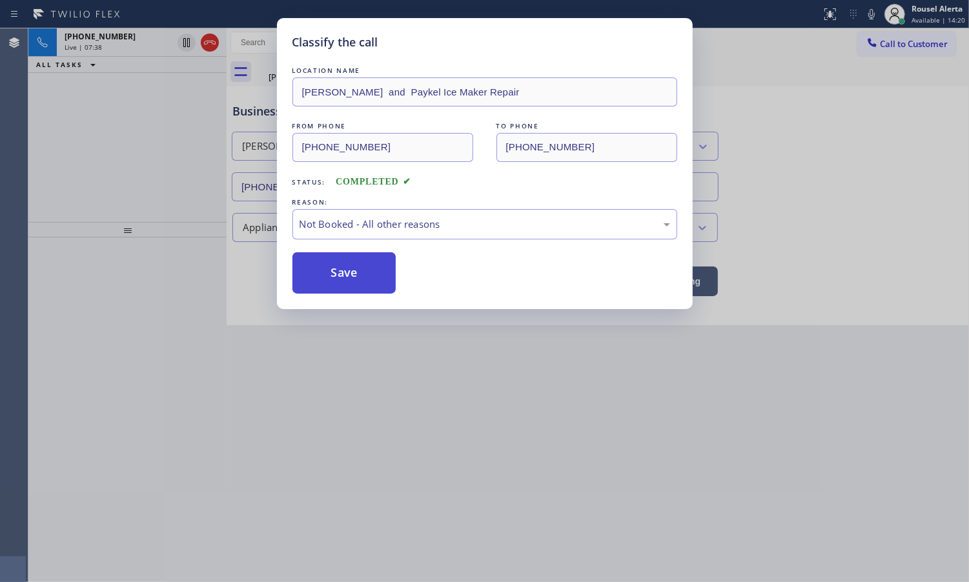
click at [376, 287] on button "Save" at bounding box center [344, 272] width 104 height 41
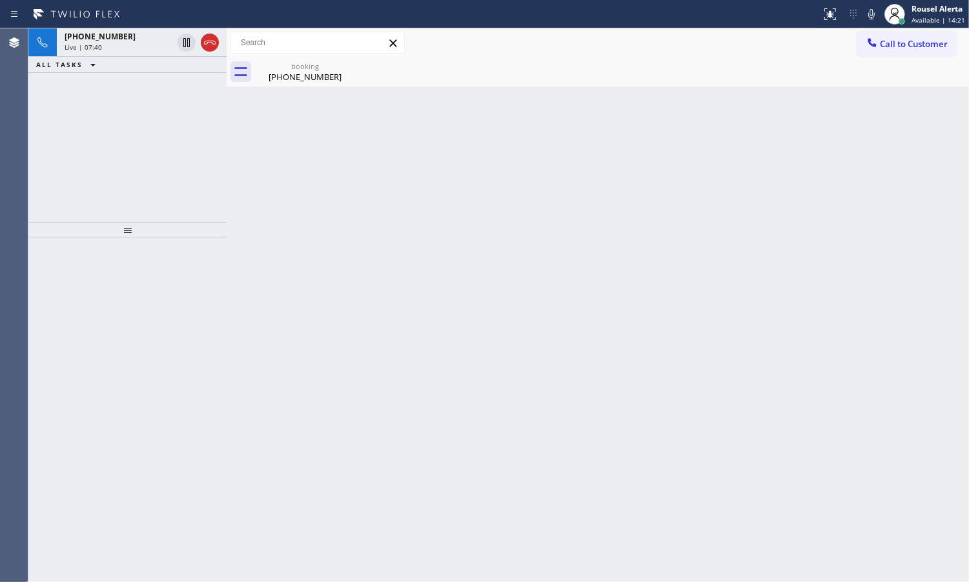
click at [434, 414] on div "Back to Dashboard Change Sender ID Customers Technicians Select a contact Outbo…" at bounding box center [598, 305] width 742 height 554
click at [85, 30] on div "[PHONE_NUMBER] Live | 07:40" at bounding box center [116, 42] width 118 height 28
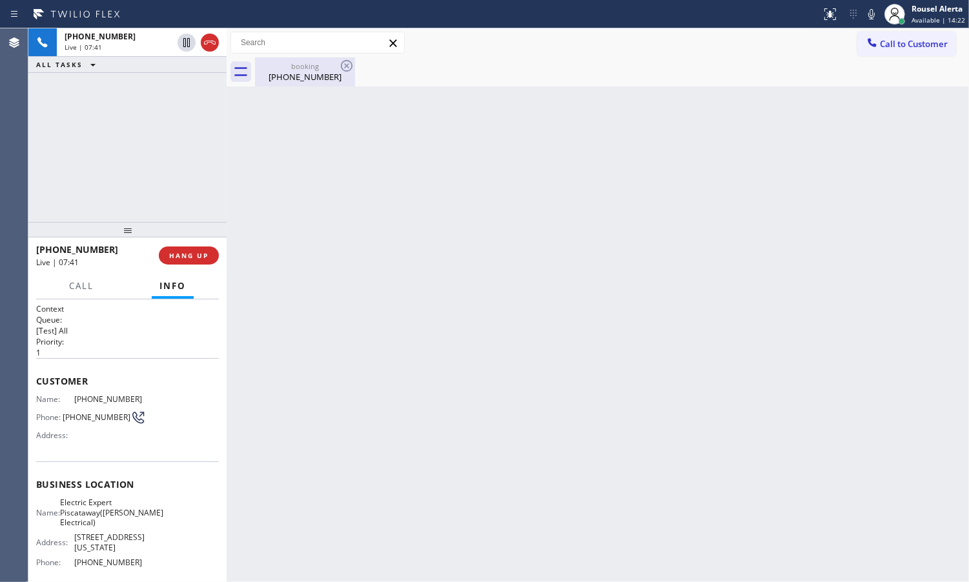
click at [278, 68] on div "booking" at bounding box center [304, 66] width 97 height 10
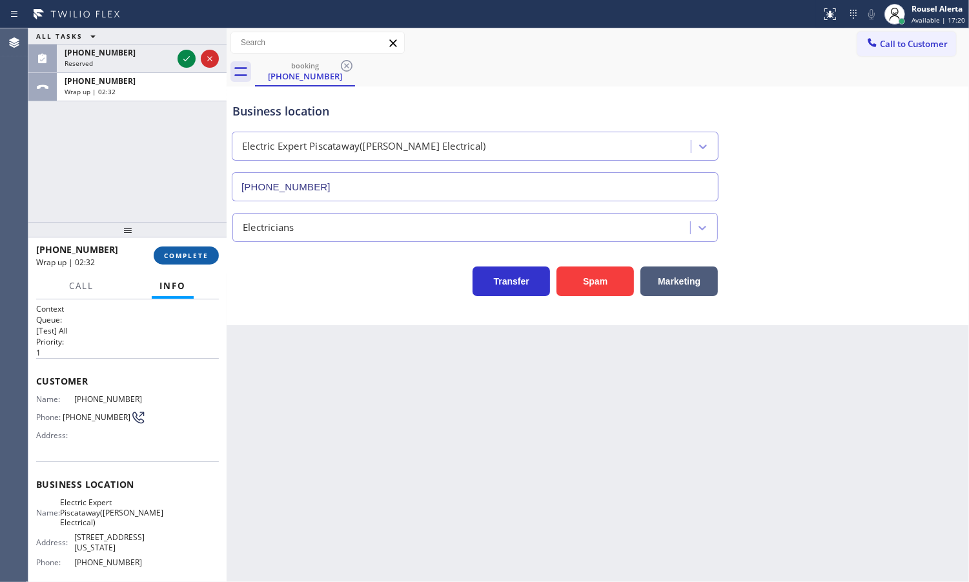
click at [166, 247] on button "COMPLETE" at bounding box center [186, 256] width 65 height 18
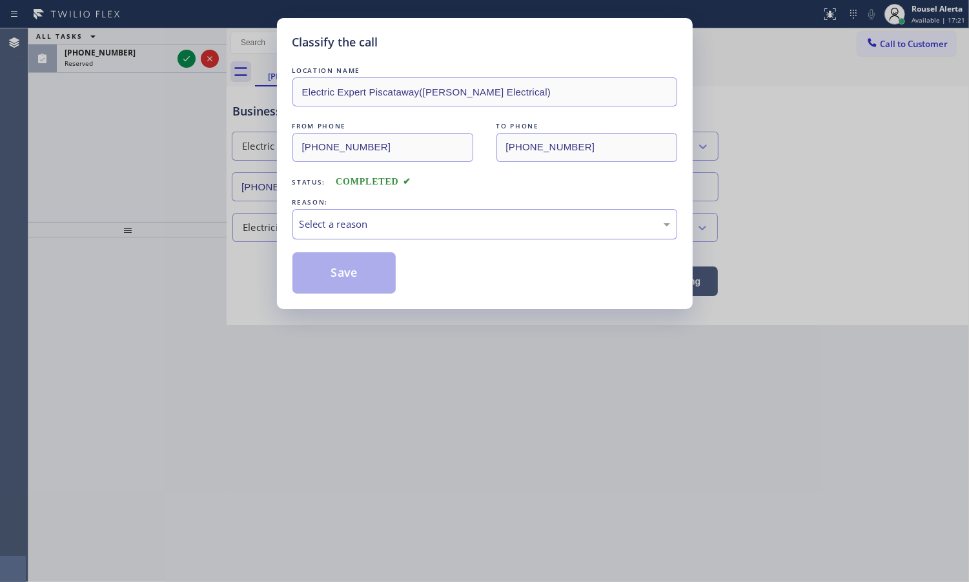
click at [376, 233] on div "Select a reason" at bounding box center [484, 224] width 385 height 30
click at [392, 274] on button "Save" at bounding box center [344, 272] width 104 height 41
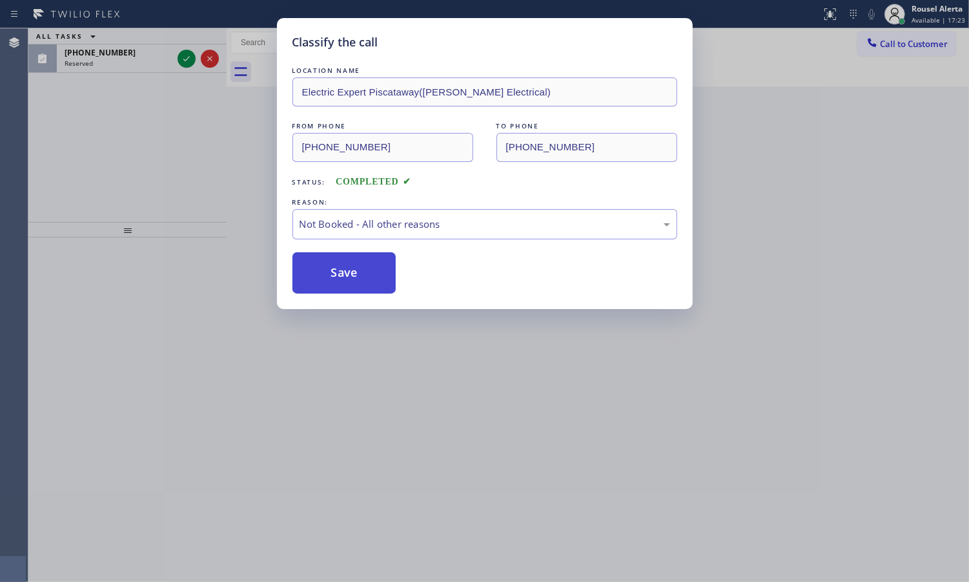
click at [365, 268] on button "Save" at bounding box center [344, 272] width 104 height 41
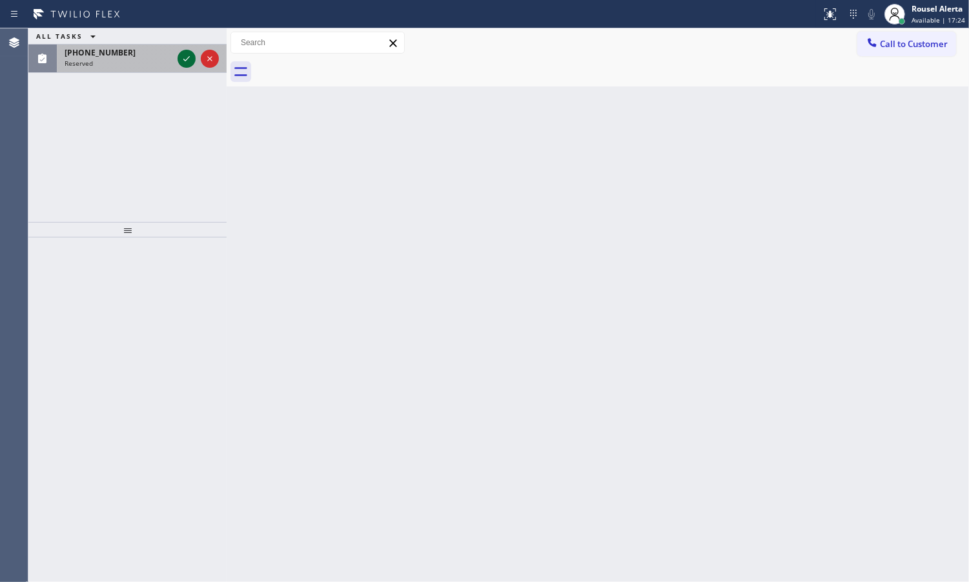
click at [188, 56] on icon at bounding box center [186, 58] width 15 height 15
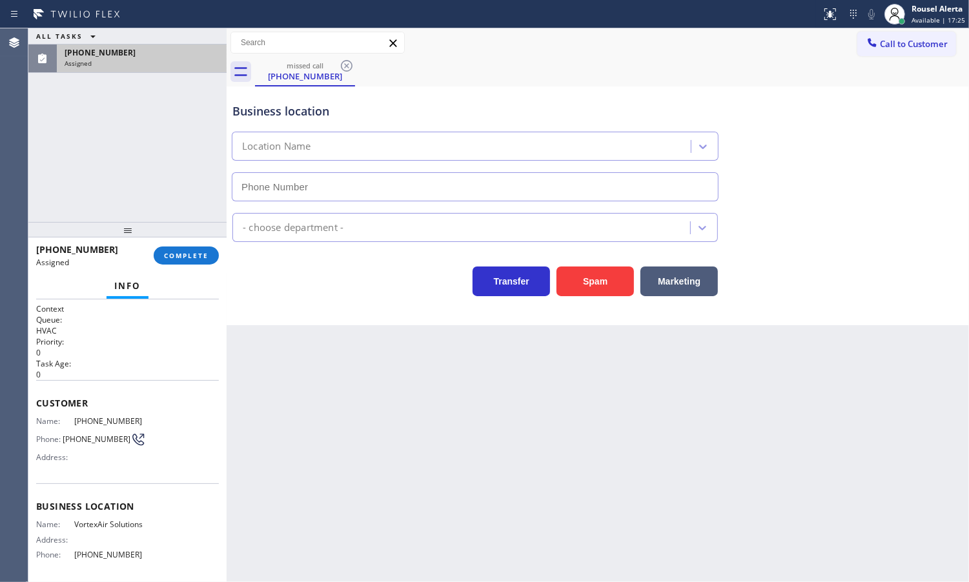
type input "[PHONE_NUMBER]"
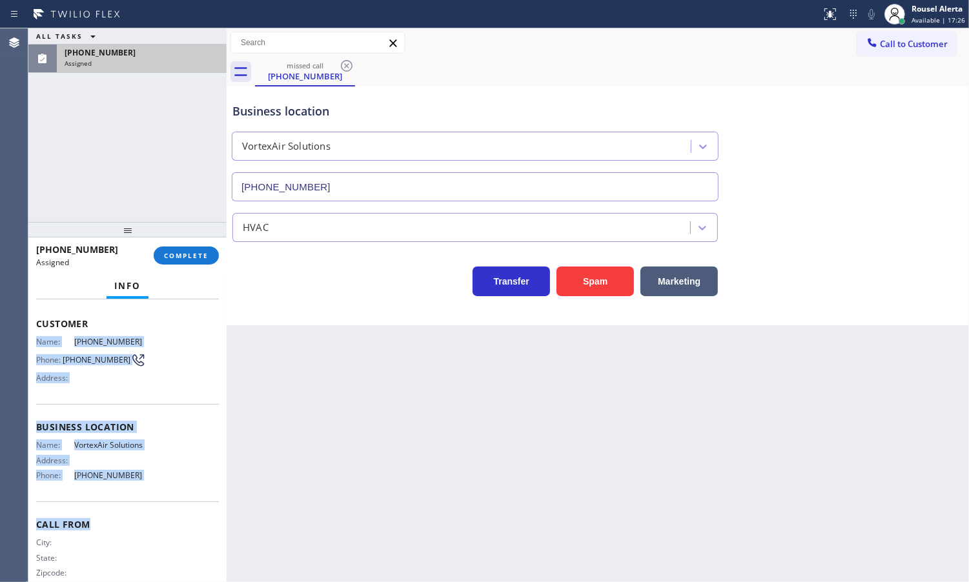
scroll to position [81, 0]
drag, startPoint x: 36, startPoint y: 414, endPoint x: 132, endPoint y: 494, distance: 125.6
click at [132, 494] on div "Context Queue: HVAC Priority: 0 Task Age: [DEMOGRAPHIC_DATA] minute(s) Customer…" at bounding box center [127, 411] width 183 height 376
copy div "Name: [PHONE_NUMBER] Phone: [PHONE_NUMBER] Address: Business location Name: Vor…"
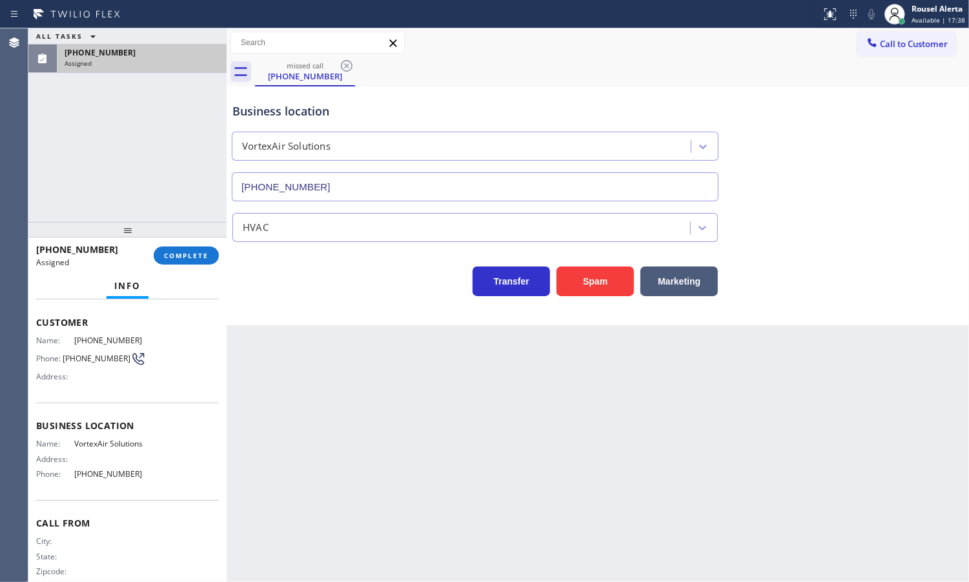
click at [134, 117] on div "ALL TASKS ALL TASKS ACTIVE TASKS TASKS IN WRAP UP [PHONE_NUMBER] Assigned" at bounding box center [127, 125] width 198 height 194
click at [174, 250] on button "COMPLETE" at bounding box center [186, 256] width 65 height 18
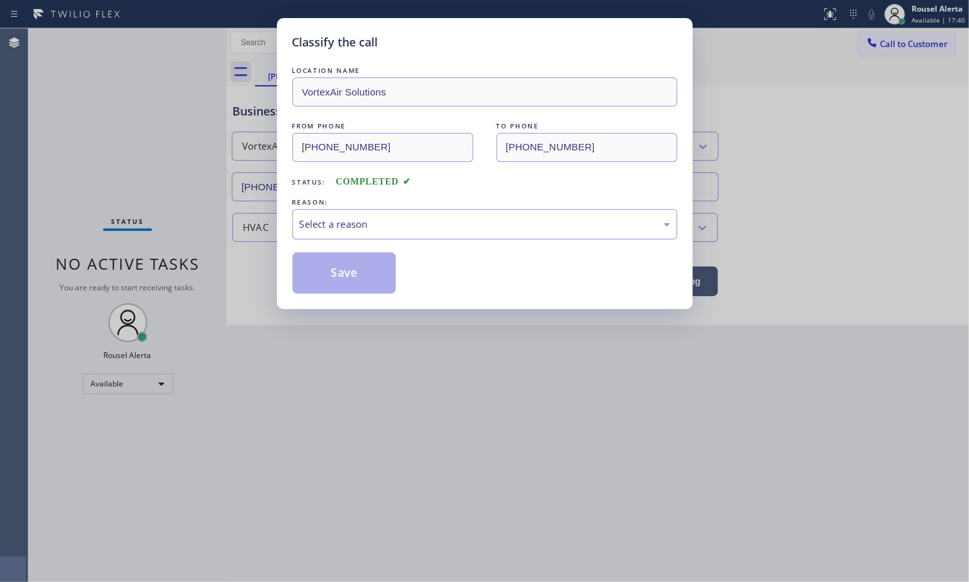
click at [343, 228] on div "Select a reason" at bounding box center [485, 224] width 371 height 15
click at [385, 285] on button "Save" at bounding box center [344, 272] width 104 height 41
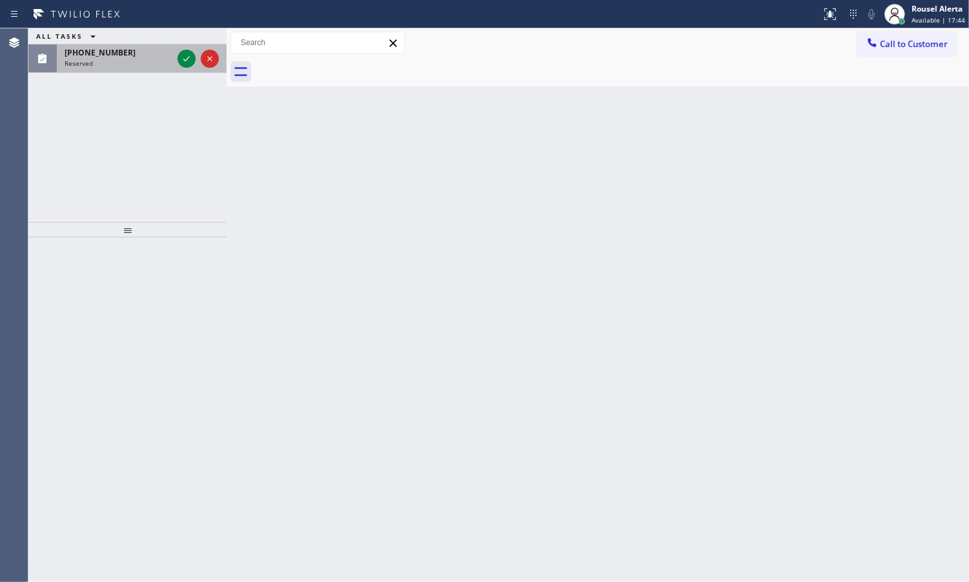
click at [181, 68] on div at bounding box center [198, 59] width 46 height 28
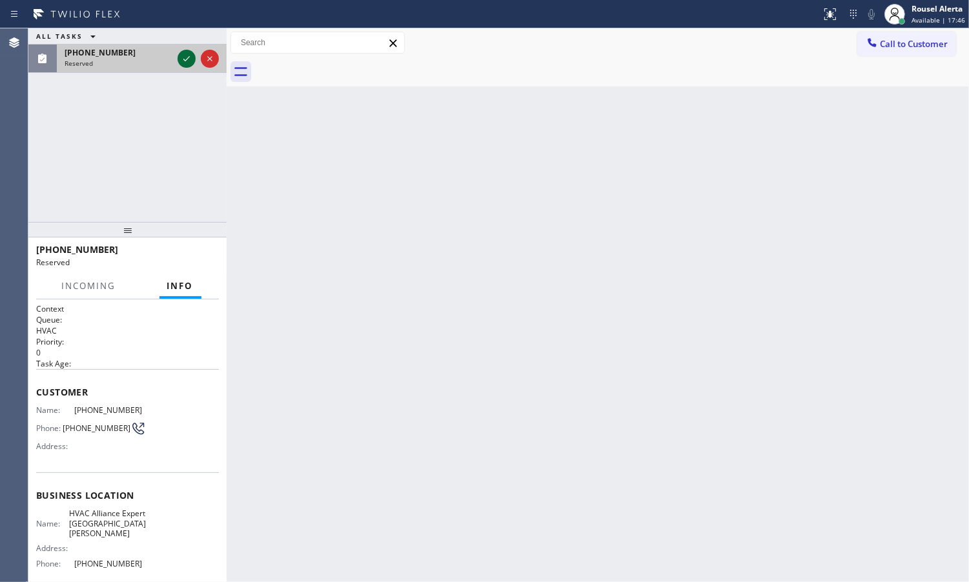
click at [189, 56] on icon at bounding box center [186, 58] width 15 height 15
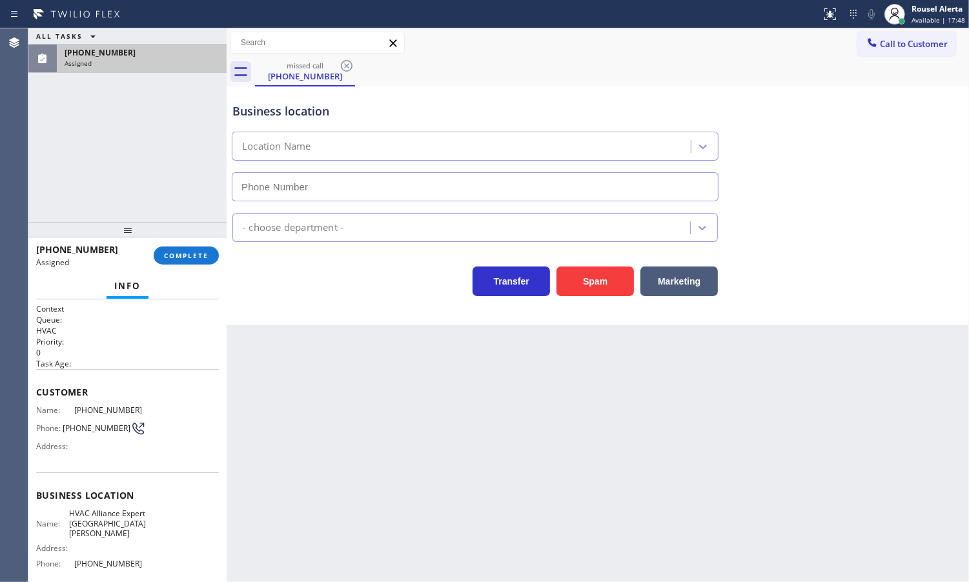
type input "[PHONE_NUMBER]"
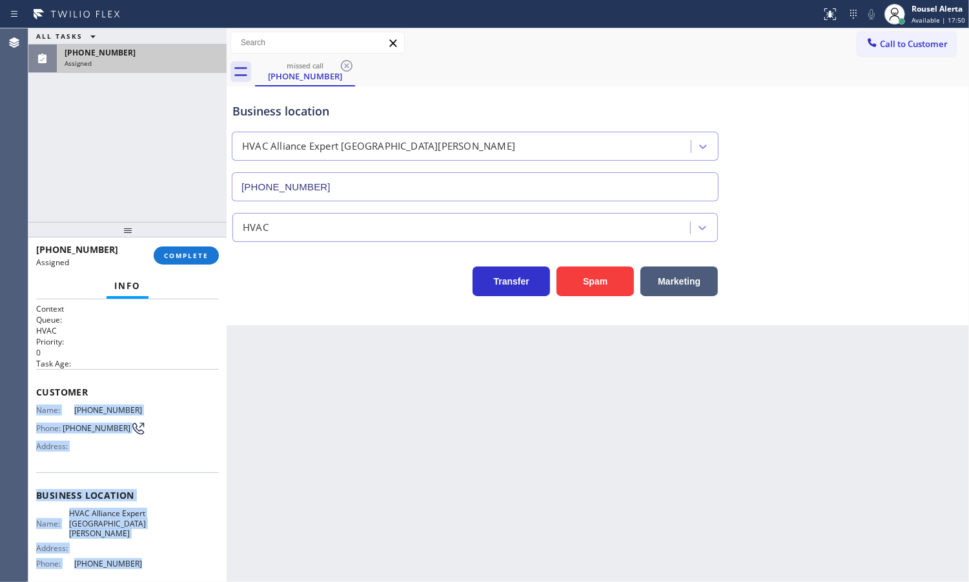
drag, startPoint x: 29, startPoint y: 408, endPoint x: 139, endPoint y: 553, distance: 181.5
click at [139, 553] on div "Context Queue: HVAC Priority: 0 Task Age: Customer Name: [PHONE_NUMBER] Phone: …" at bounding box center [127, 441] width 198 height 283
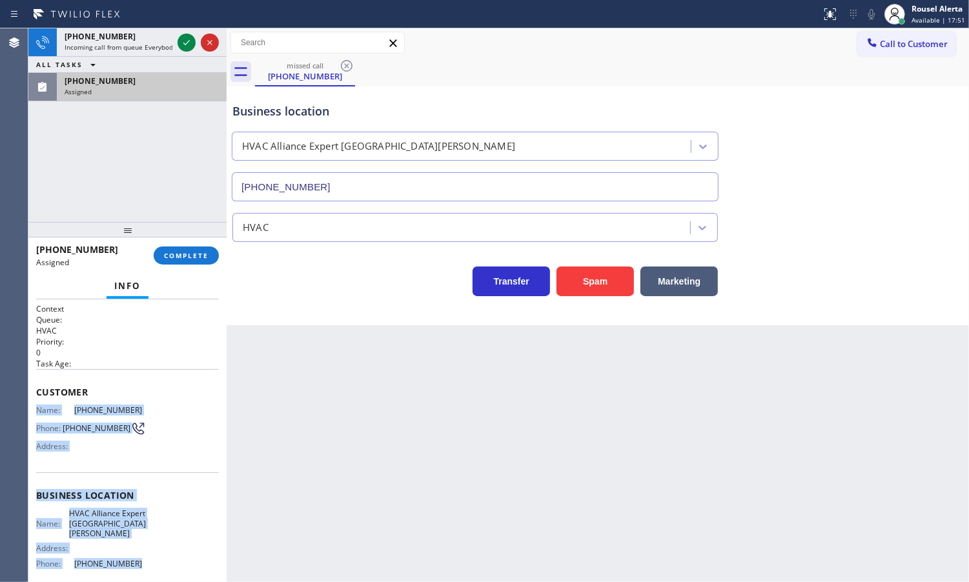
copy div "Name: [PHONE_NUMBER] Phone: [PHONE_NUMBER] Address: Business location Name: HVA…"
click at [179, 37] on icon at bounding box center [186, 42] width 15 height 15
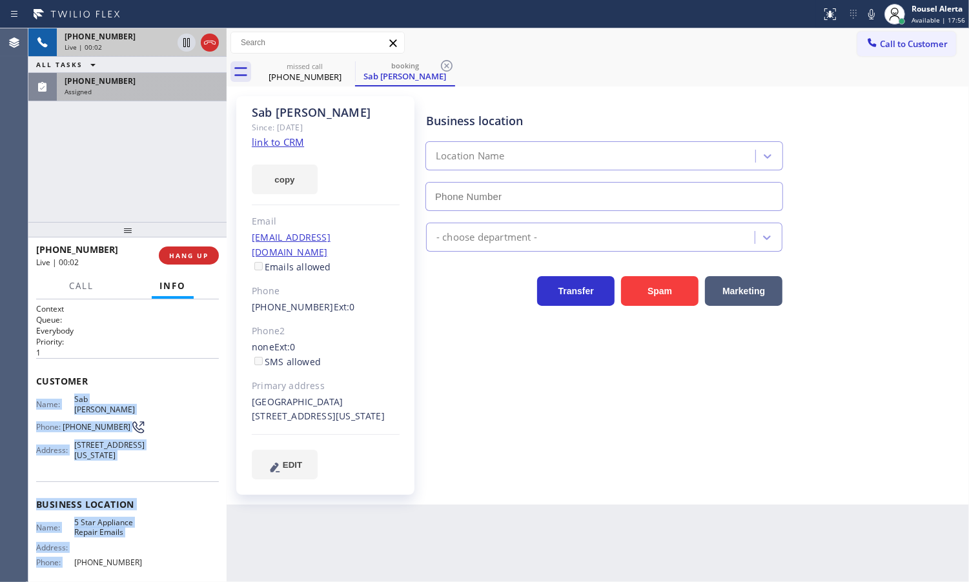
type input "[PHONE_NUMBER]"
click at [292, 139] on link "link to CRM" at bounding box center [278, 142] width 52 height 13
click at [129, 94] on div "Assigned" at bounding box center [142, 91] width 154 height 9
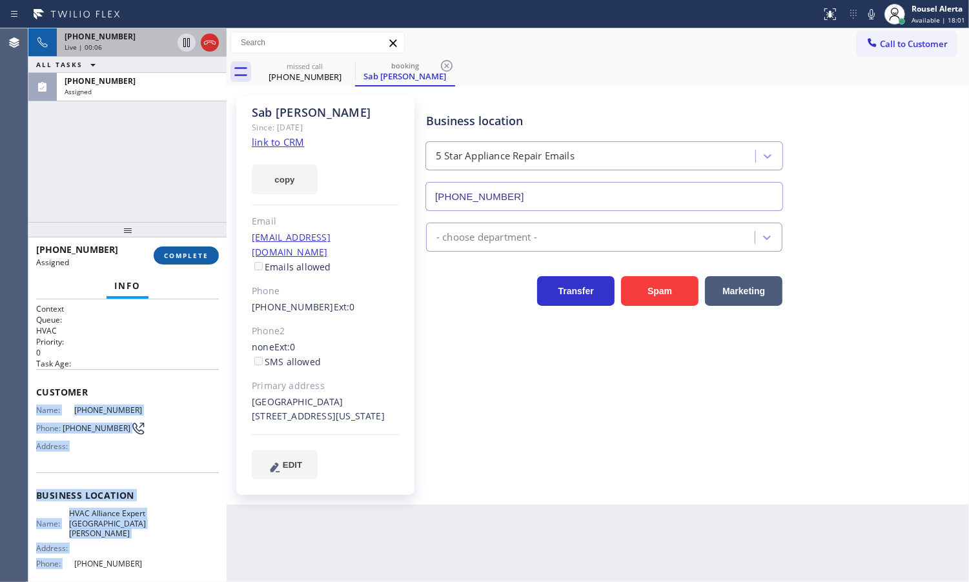
click at [185, 256] on span "COMPLETE" at bounding box center [186, 255] width 45 height 9
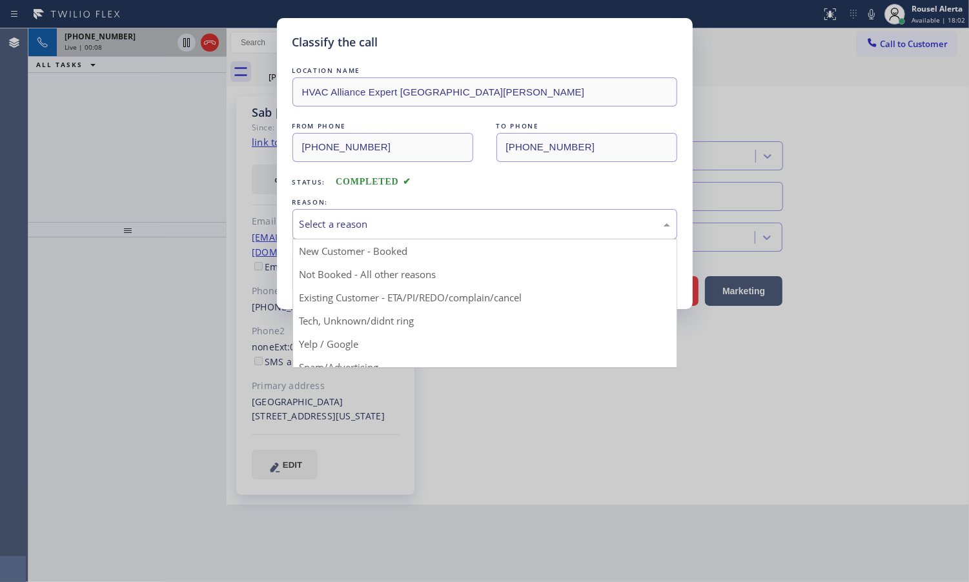
click at [458, 234] on div "Select a reason" at bounding box center [484, 224] width 385 height 30
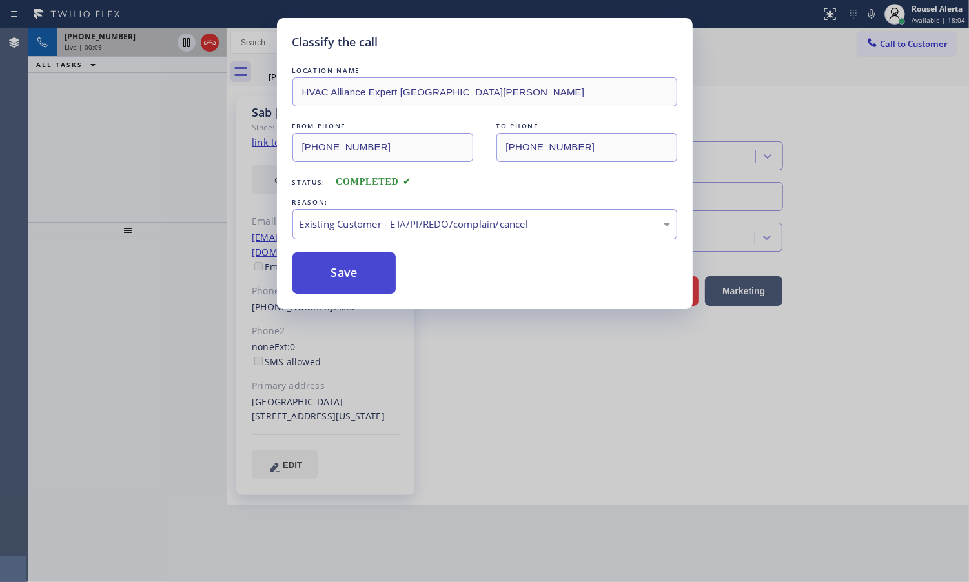
click at [346, 279] on button "Save" at bounding box center [344, 272] width 104 height 41
click at [134, 47] on div "Classify the call LOCATION NAME HVAC Alliance Expert Santa [PERSON_NAME] FROM P…" at bounding box center [484, 291] width 969 height 582
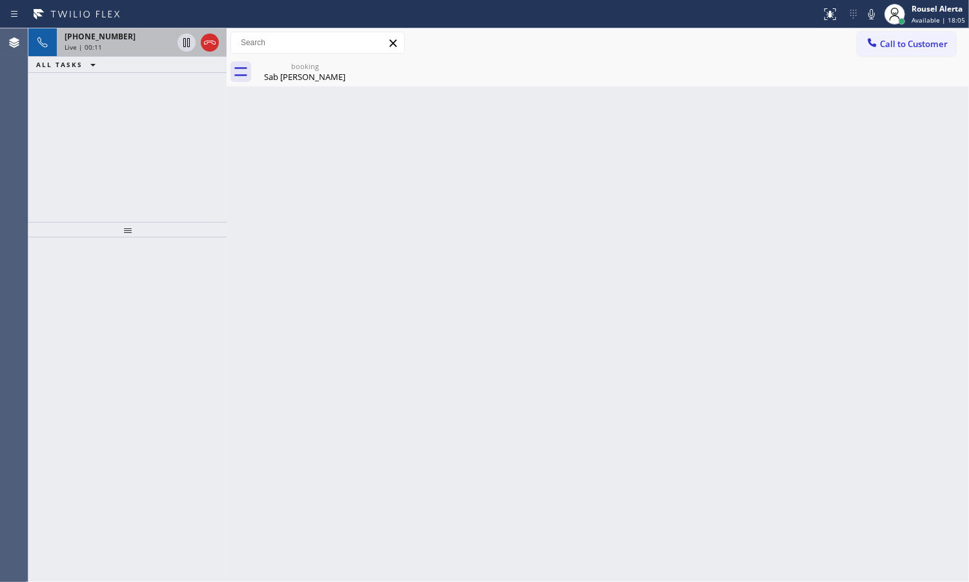
click at [134, 47] on div "Live | 00:11" at bounding box center [119, 47] width 108 height 9
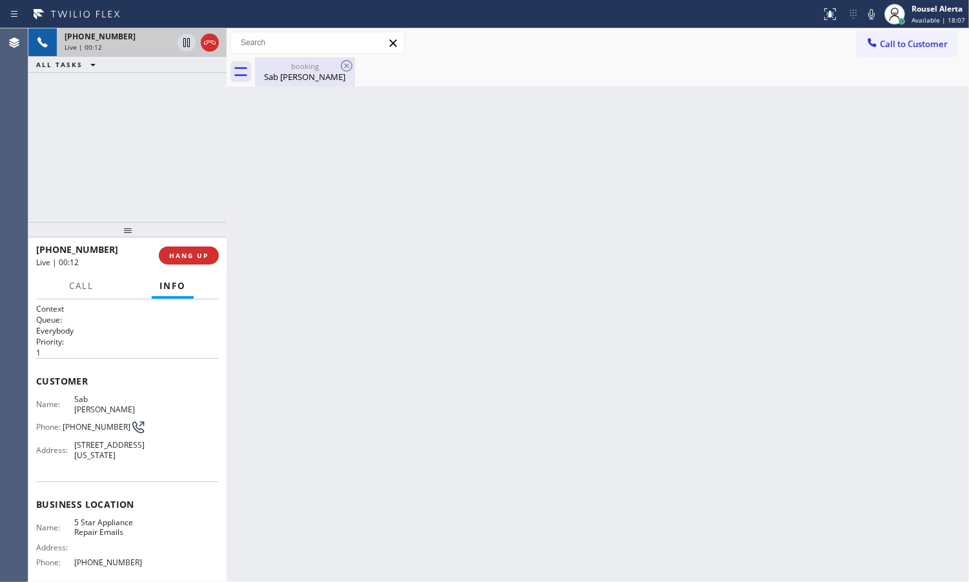
click at [274, 58] on div "booking Sab [PERSON_NAME]" at bounding box center [304, 71] width 97 height 29
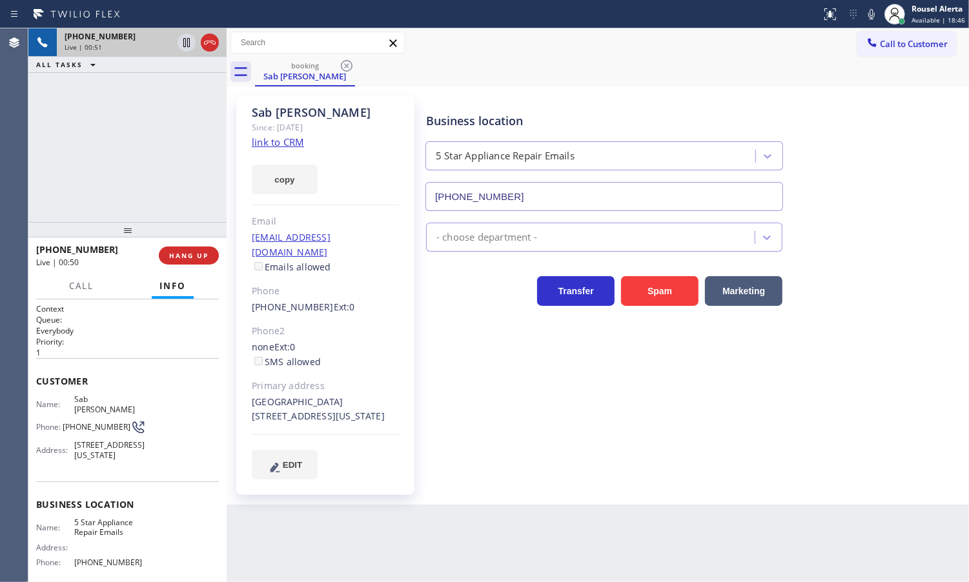
click at [133, 110] on div "[PHONE_NUMBER] Live | 00:51 ALL TASKS ALL TASKS ACTIVE TASKS TASKS IN WRAP UP" at bounding box center [127, 125] width 198 height 194
click at [185, 43] on icon at bounding box center [186, 42] width 15 height 15
click at [867, 19] on icon at bounding box center [871, 13] width 15 height 15
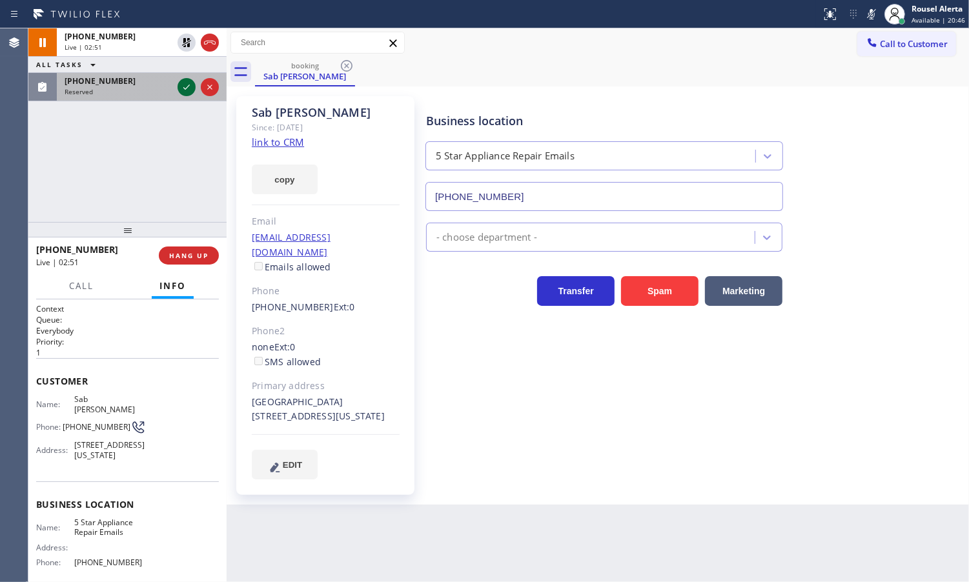
click at [188, 90] on icon at bounding box center [186, 86] width 15 height 15
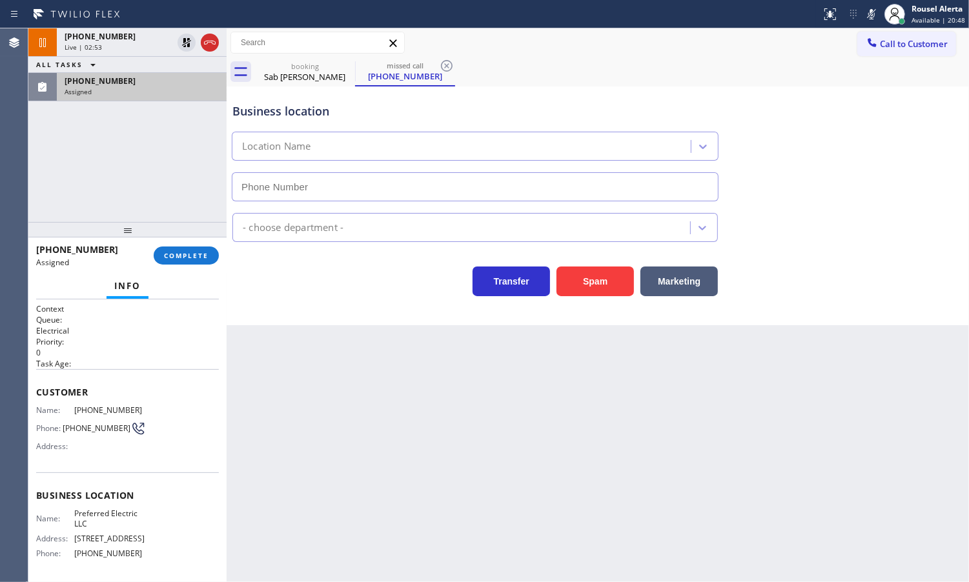
type input "[PHONE_NUMBER]"
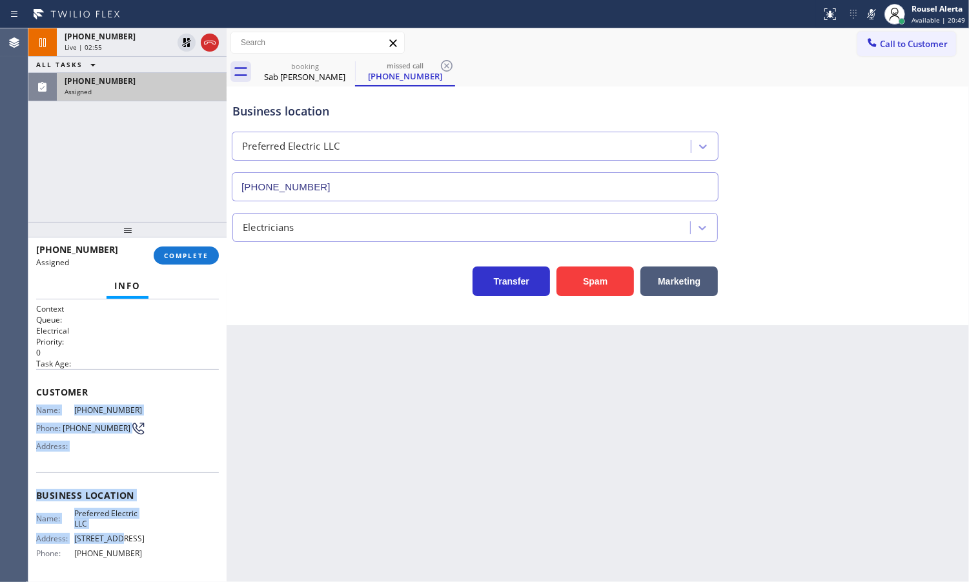
scroll to position [81, 0]
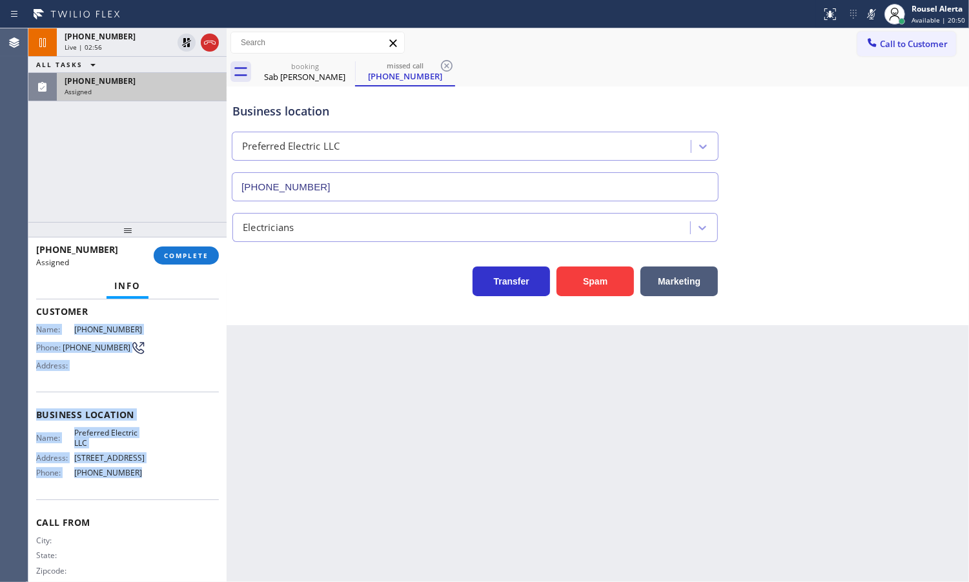
drag, startPoint x: 33, startPoint y: 401, endPoint x: 145, endPoint y: 511, distance: 156.6
click at [145, 511] on div "Context Queue: Electrical Priority: 0 Task Age: Customer Name: [PHONE_NUMBER] P…" at bounding box center [127, 441] width 198 height 283
copy div "Name: [PHONE_NUMBER] Phone: [PHONE_NUMBER] Address: Business location Name: Pre…"
click at [127, 76] on div "[PHONE_NUMBER]" at bounding box center [142, 81] width 154 height 11
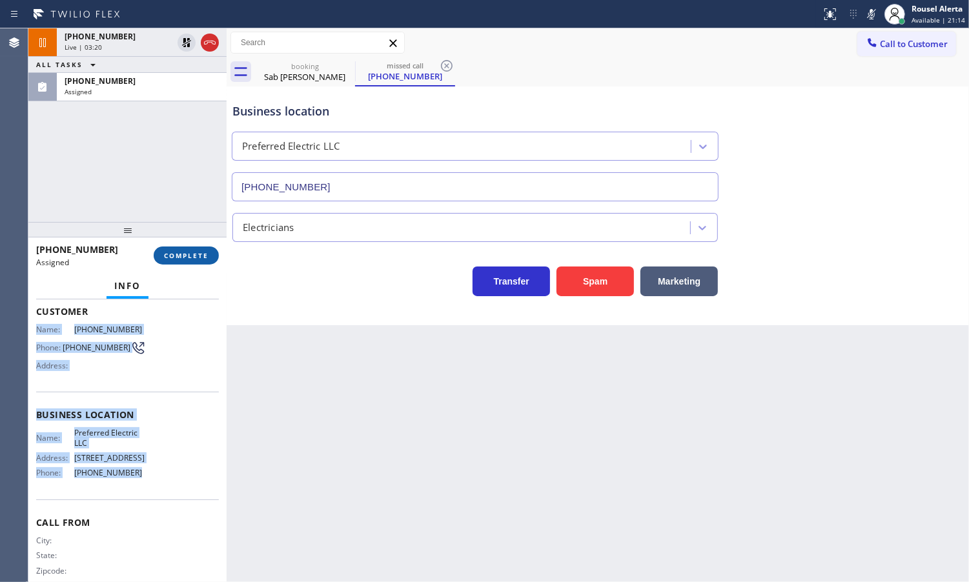
click at [168, 247] on button "COMPLETE" at bounding box center [186, 256] width 65 height 18
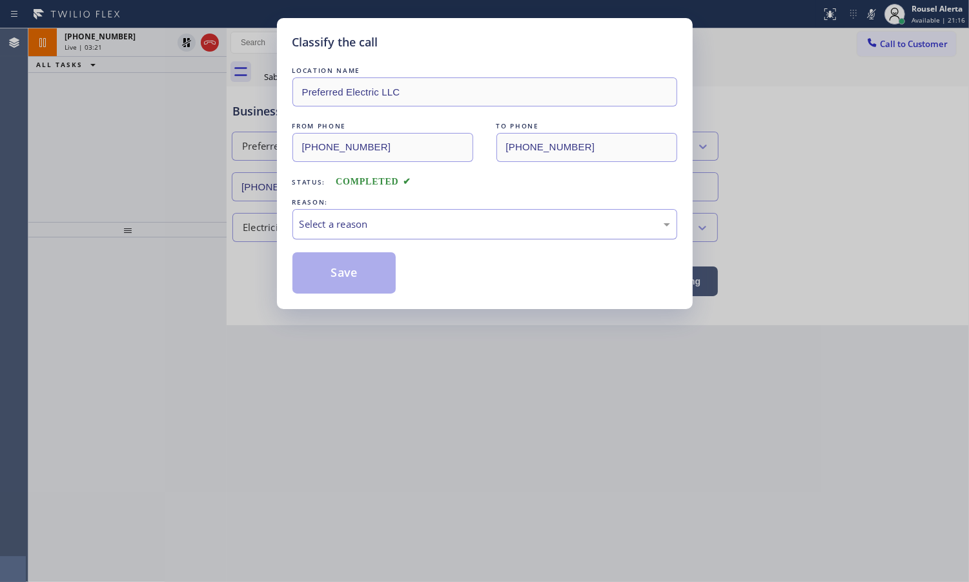
click at [350, 236] on div "Select a reason" at bounding box center [484, 224] width 385 height 30
click at [334, 278] on button "Save" at bounding box center [344, 272] width 104 height 41
type input "[PHONE_NUMBER]"
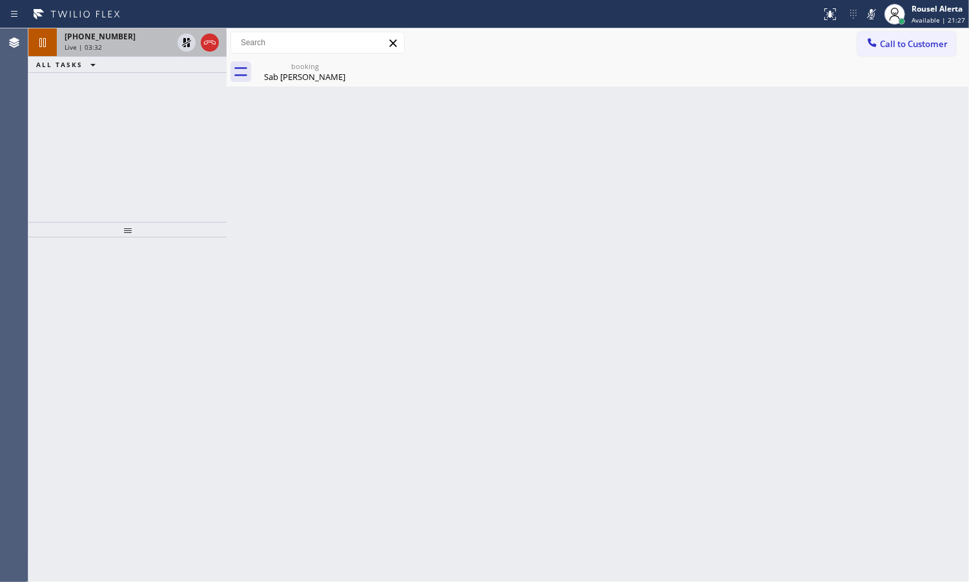
click at [123, 33] on div "[PHONE_NUMBER]" at bounding box center [119, 36] width 108 height 11
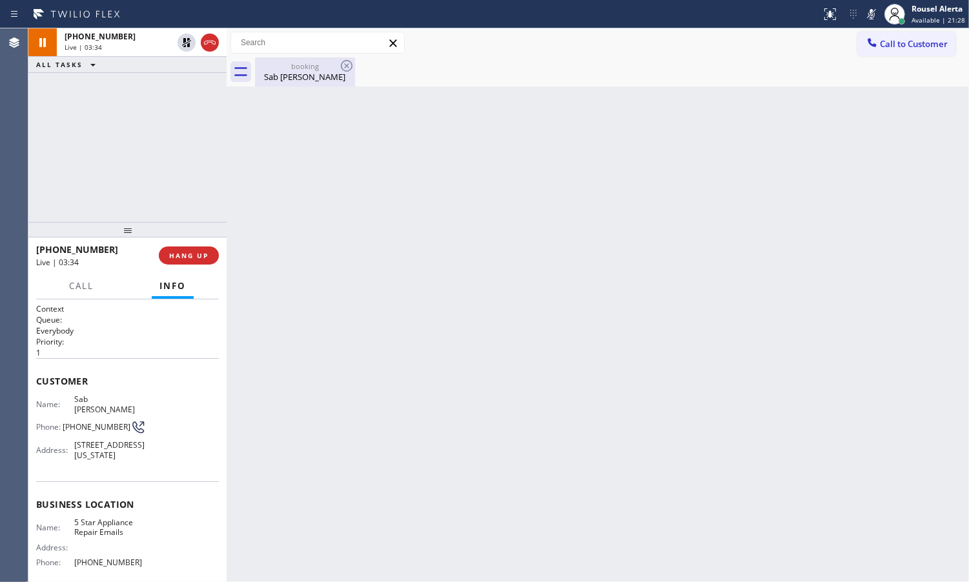
click at [301, 81] on div "Sab [PERSON_NAME]" at bounding box center [304, 77] width 97 height 12
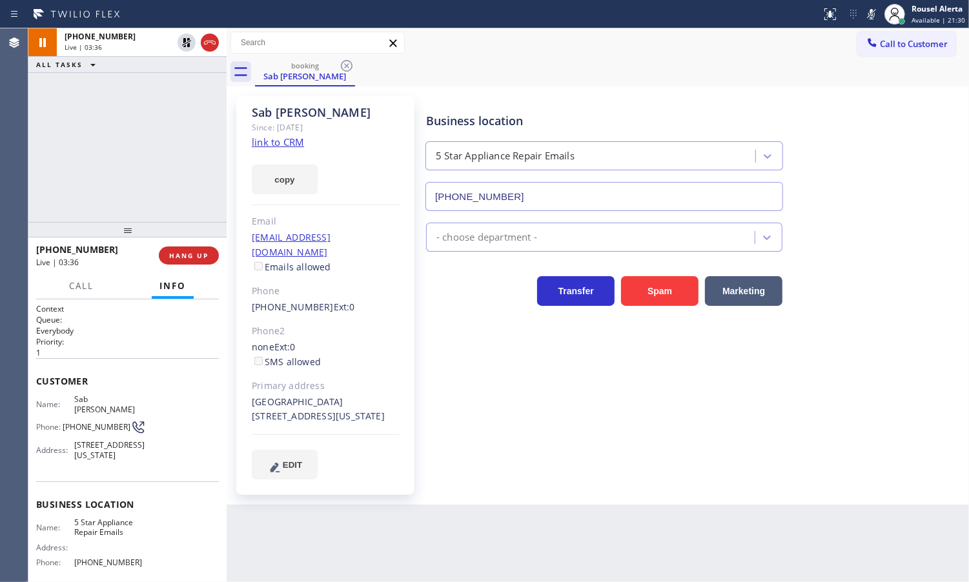
click at [868, 14] on icon at bounding box center [871, 13] width 15 height 15
click at [185, 42] on icon at bounding box center [186, 42] width 9 height 9
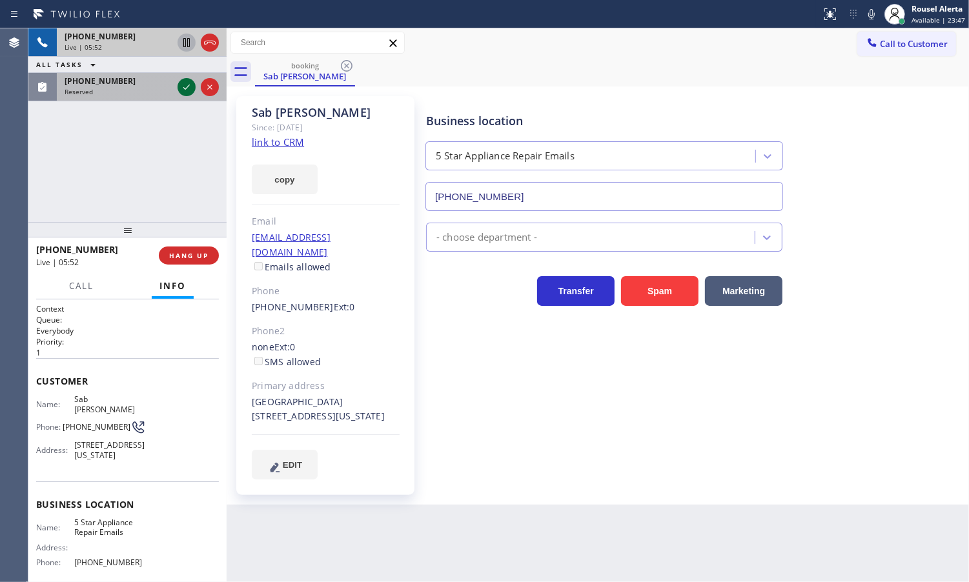
click at [181, 91] on icon at bounding box center [186, 86] width 15 height 15
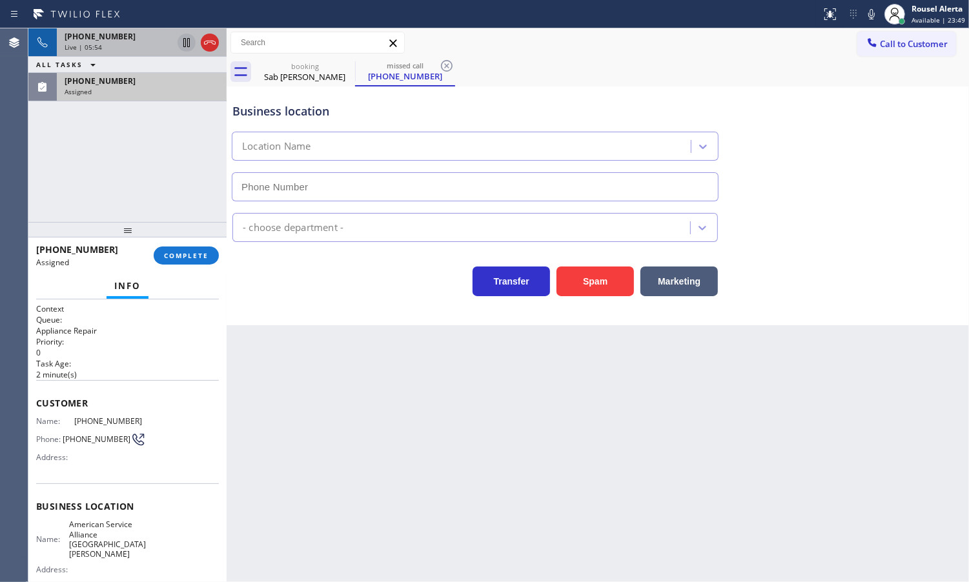
type input "[PHONE_NUMBER]"
click at [868, 10] on icon at bounding box center [871, 13] width 15 height 15
drag, startPoint x: 114, startPoint y: 86, endPoint x: 114, endPoint y: 100, distance: 14.2
click at [114, 87] on div "Assigned" at bounding box center [142, 91] width 154 height 9
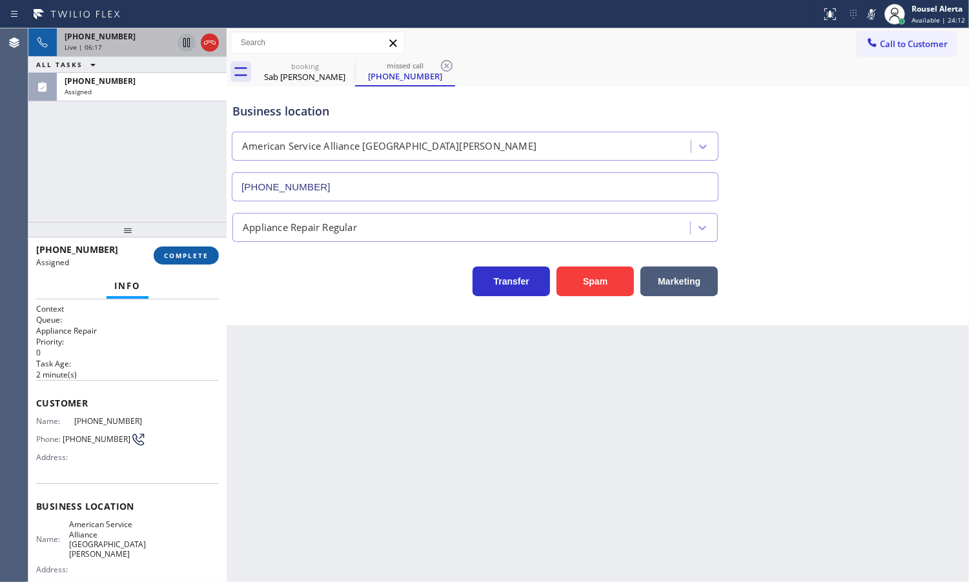
click at [186, 256] on span "COMPLETE" at bounding box center [186, 255] width 45 height 9
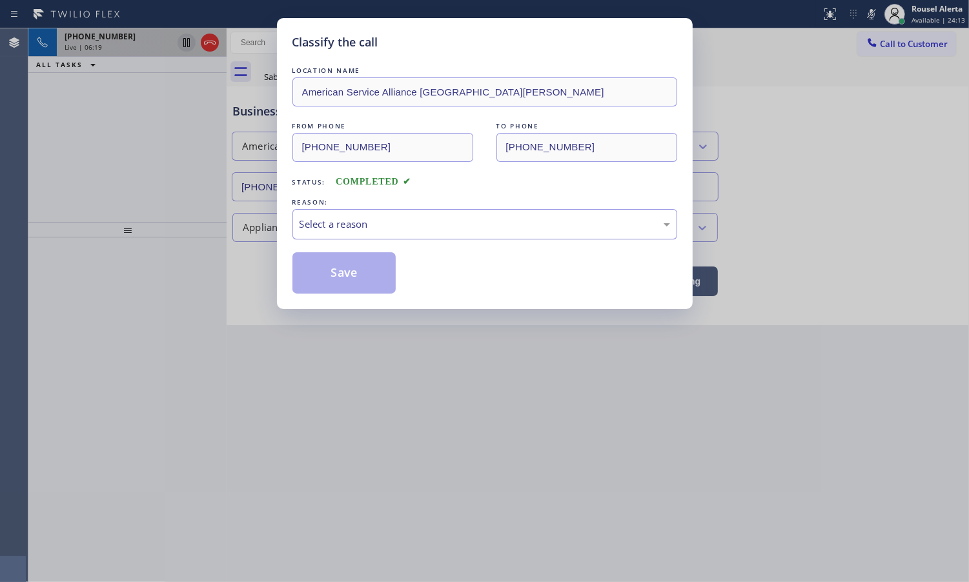
click at [426, 229] on div "Select a reason" at bounding box center [485, 224] width 371 height 15
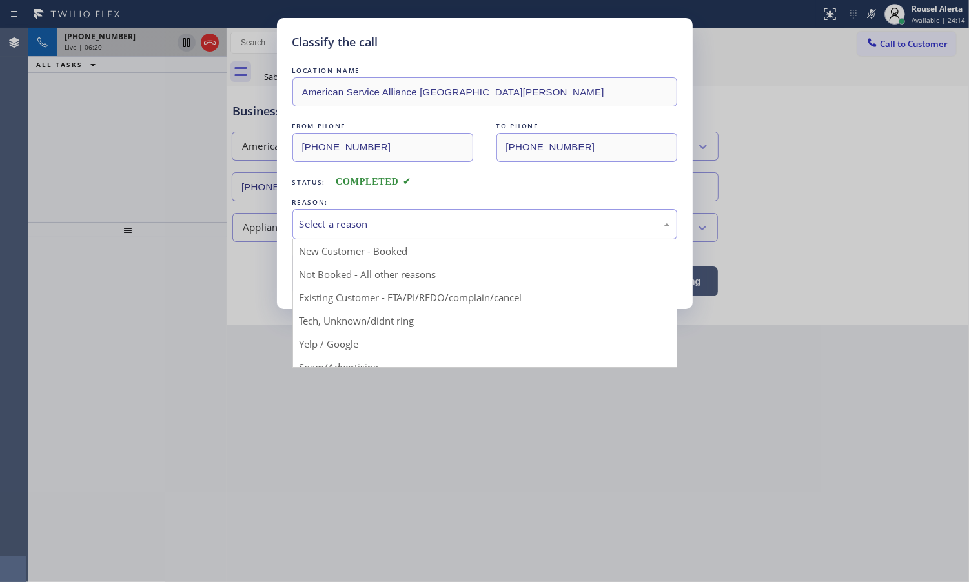
drag, startPoint x: 431, startPoint y: 268, endPoint x: 423, endPoint y: 272, distance: 8.4
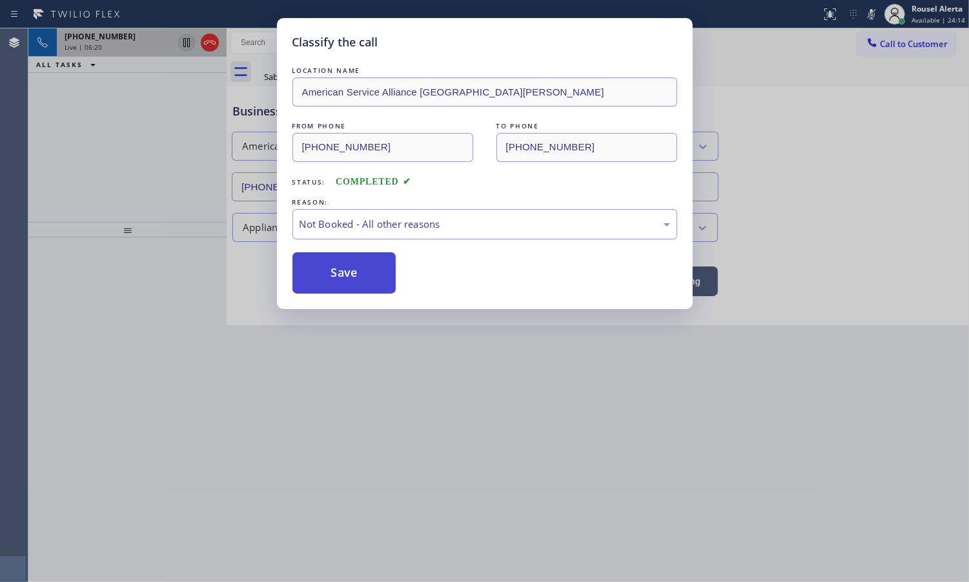
click at [370, 278] on button "Save" at bounding box center [344, 272] width 104 height 41
type input "[PHONE_NUMBER]"
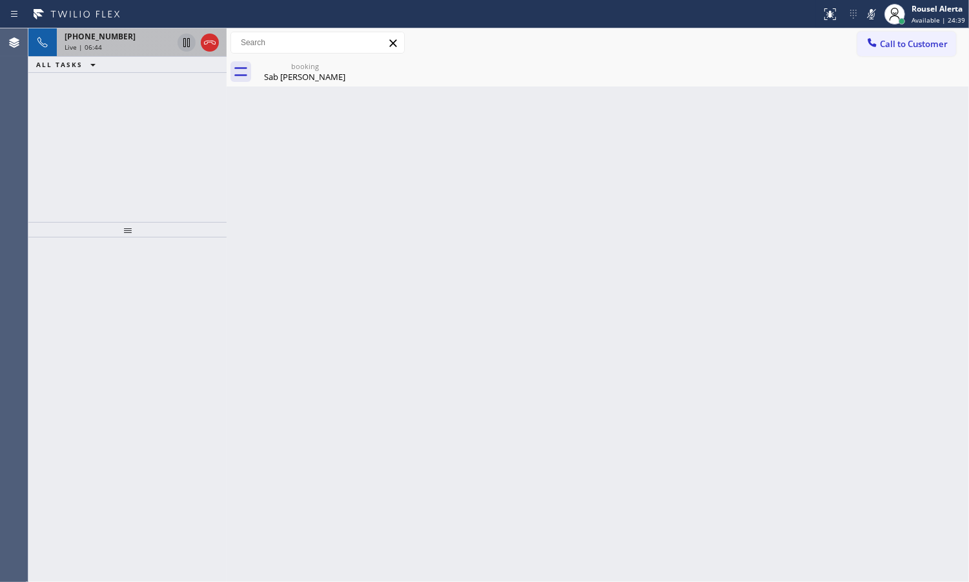
click at [156, 156] on div "[PHONE_NUMBER] Live | 06:44 ALL TASKS ALL TASKS ACTIVE TASKS TASKS IN WRAP UP" at bounding box center [127, 125] width 198 height 194
click at [869, 10] on icon at bounding box center [871, 13] width 15 height 15
drag, startPoint x: 140, startPoint y: 46, endPoint x: 172, endPoint y: 129, distance: 88.7
click at [140, 43] on div "Live | 06:47" at bounding box center [119, 47] width 108 height 9
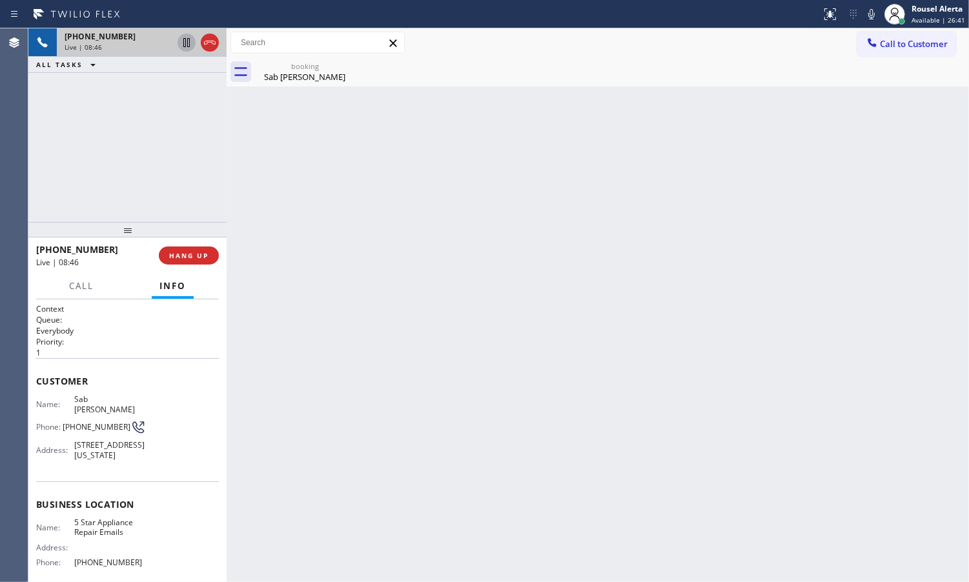
click at [85, 43] on span "Live | 08:46" at bounding box center [83, 47] width 37 height 9
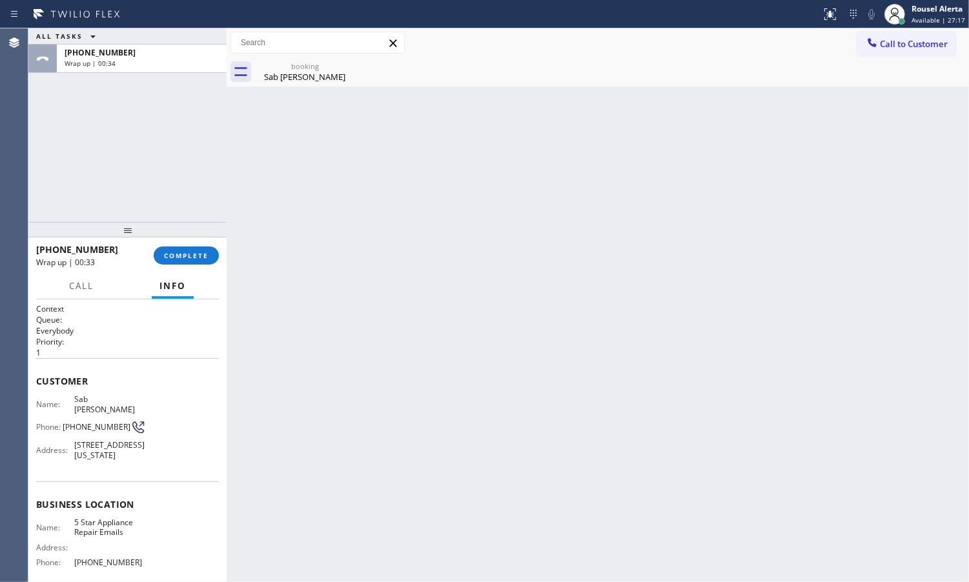
click at [149, 23] on div at bounding box center [410, 14] width 811 height 21
click at [153, 56] on div "[PHONE_NUMBER]" at bounding box center [142, 52] width 154 height 11
click at [196, 263] on button "COMPLETE" at bounding box center [186, 256] width 65 height 18
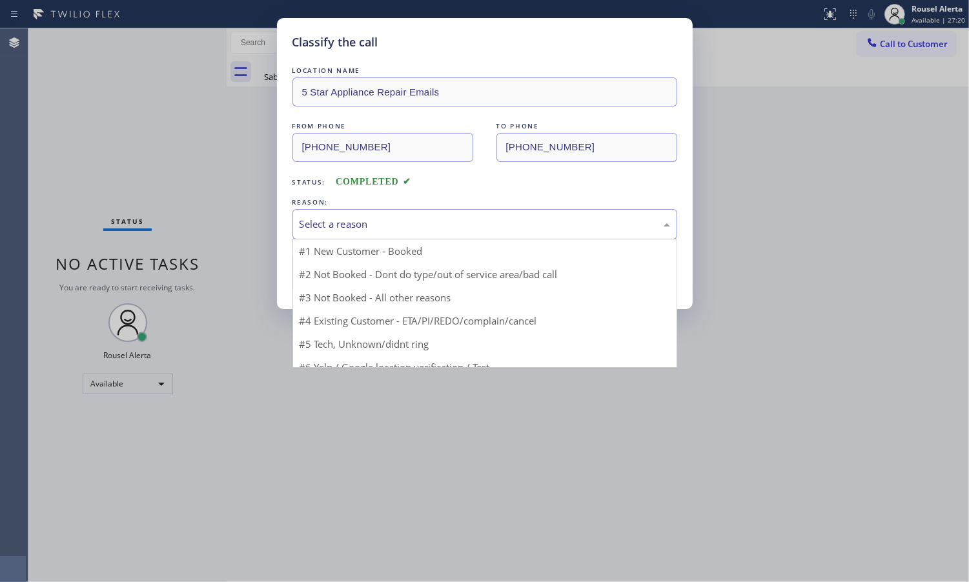
click at [394, 213] on div "Select a reason" at bounding box center [484, 224] width 385 height 30
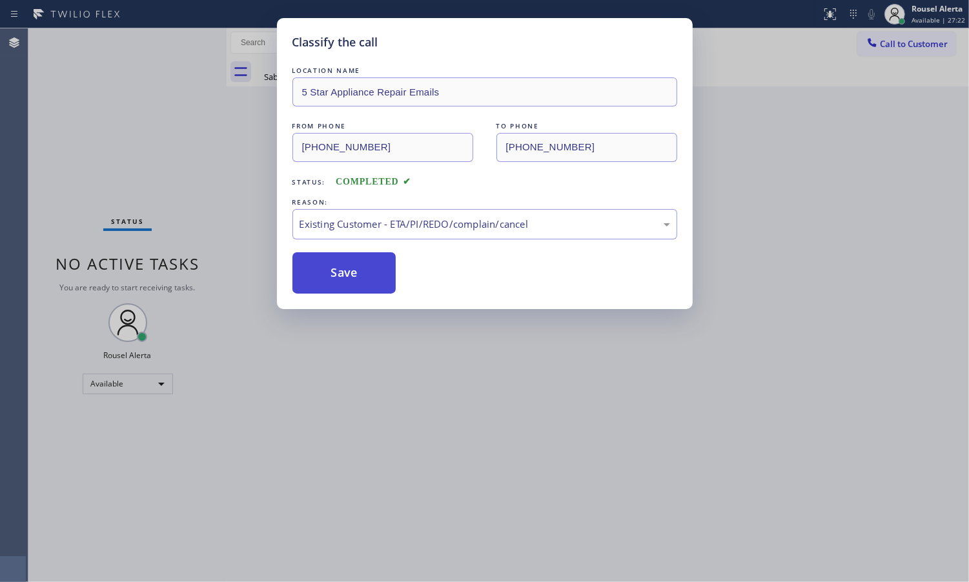
click at [370, 283] on button "Save" at bounding box center [344, 272] width 104 height 41
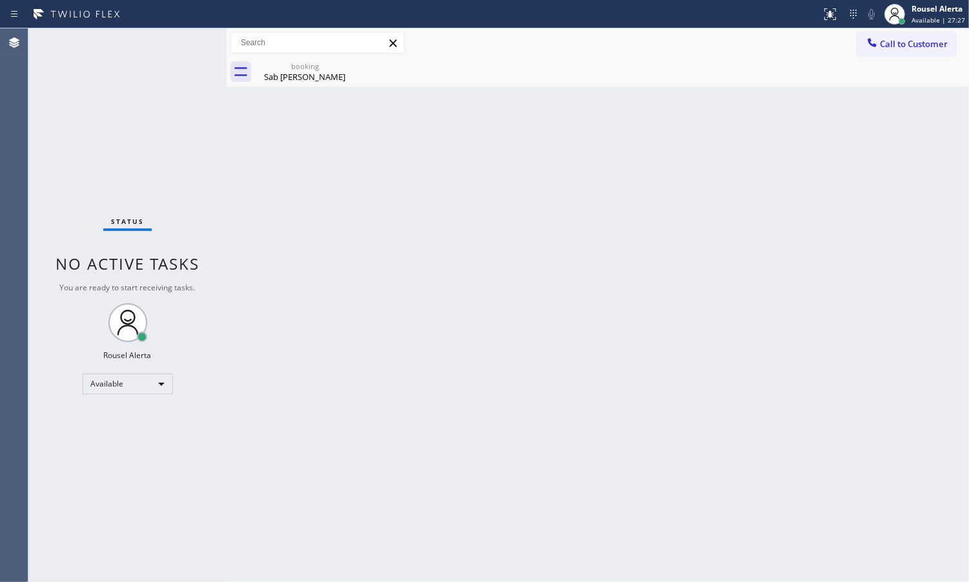
drag, startPoint x: 588, startPoint y: 323, endPoint x: 555, endPoint y: 301, distance: 39.9
click at [588, 323] on div "Back to Dashboard Change Sender ID Customers Technicians Select a contact Outbo…" at bounding box center [598, 305] width 742 height 554
click at [344, 63] on icon at bounding box center [347, 66] width 12 height 12
click at [309, 81] on div "Sab [PERSON_NAME]" at bounding box center [304, 77] width 97 height 12
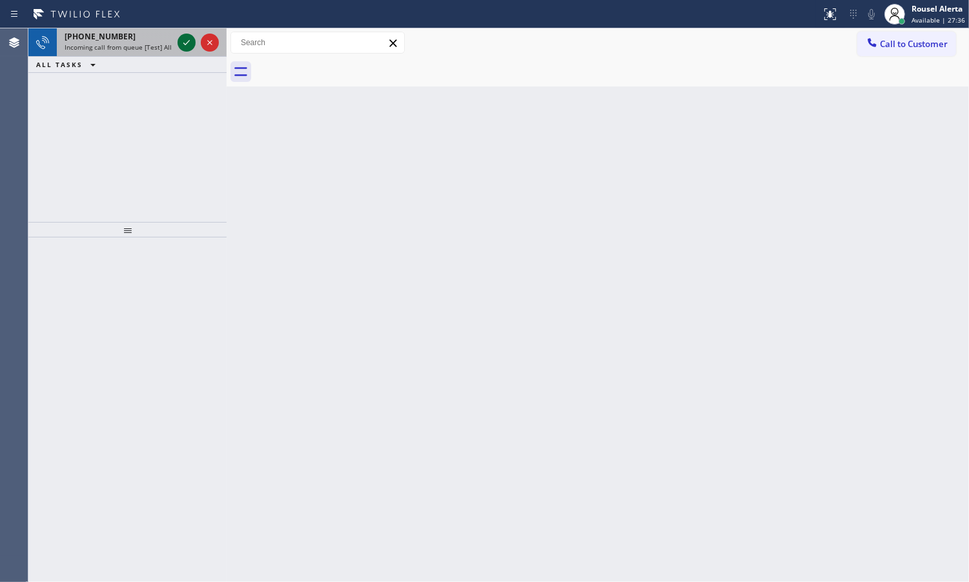
drag, startPoint x: 137, startPoint y: 41, endPoint x: 181, endPoint y: 49, distance: 44.7
click at [139, 40] on div "[PHONE_NUMBER]" at bounding box center [119, 36] width 108 height 11
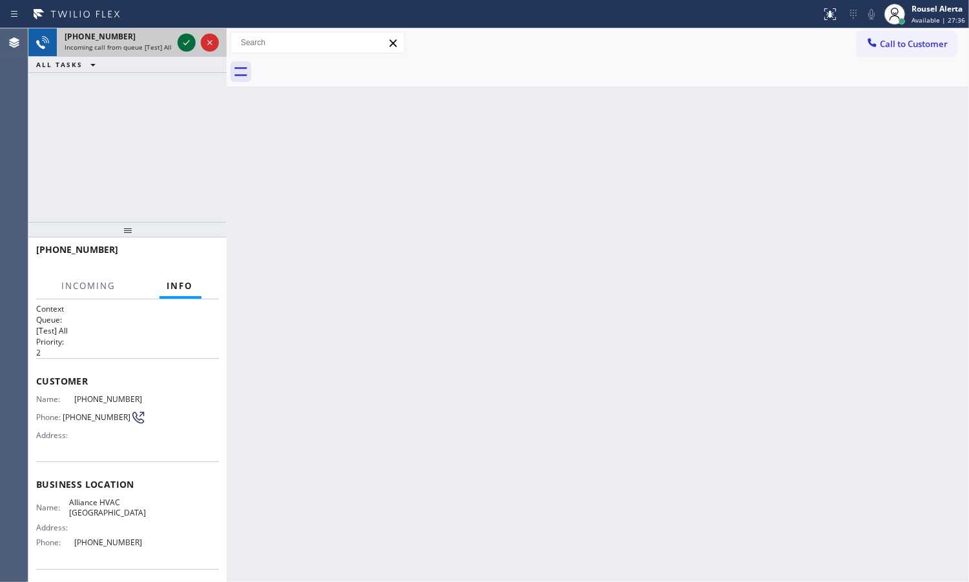
click at [185, 46] on icon at bounding box center [186, 42] width 15 height 15
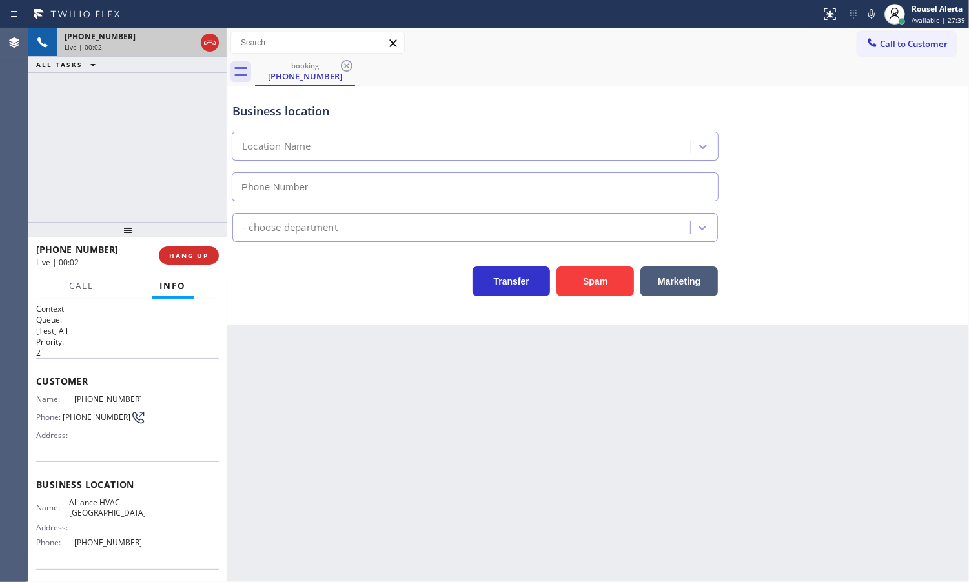
type input "[PHONE_NUMBER]"
click at [567, 282] on button "Spam" at bounding box center [594, 282] width 77 height 30
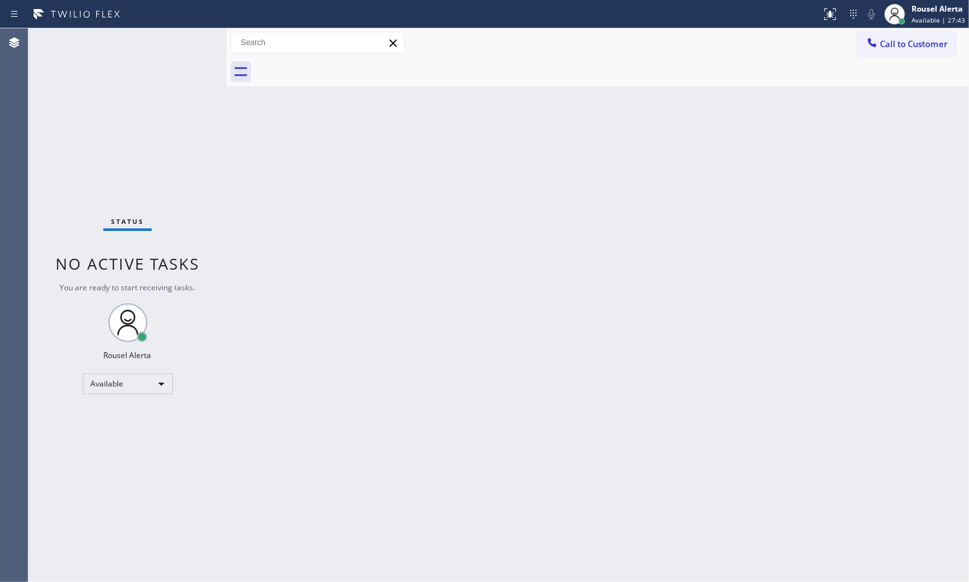
click at [791, 214] on div "Back to Dashboard Change Sender ID Customers Technicians Select a contact Outbo…" at bounding box center [598, 305] width 742 height 554
click at [147, 48] on div "Status No active tasks You are ready to start receiving tasks. Rousel Alerta Av…" at bounding box center [127, 305] width 198 height 554
click at [935, 5] on div "Rousel Alerta" at bounding box center [938, 8] width 54 height 11
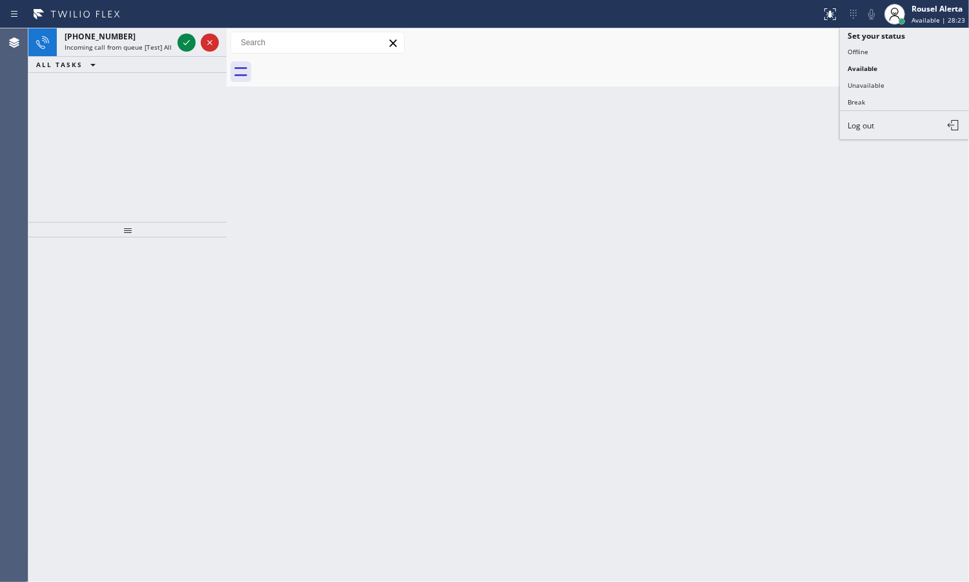
click at [660, 221] on div "Back to Dashboard Change Sender ID Customers Technicians Select a contact Outbo…" at bounding box center [598, 305] width 742 height 554
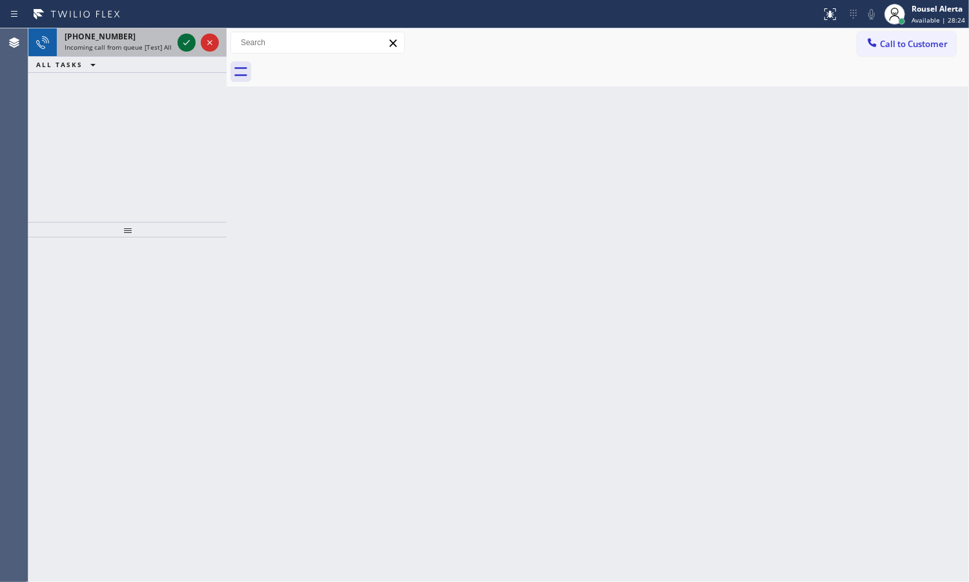
click at [181, 43] on icon at bounding box center [186, 42] width 15 height 15
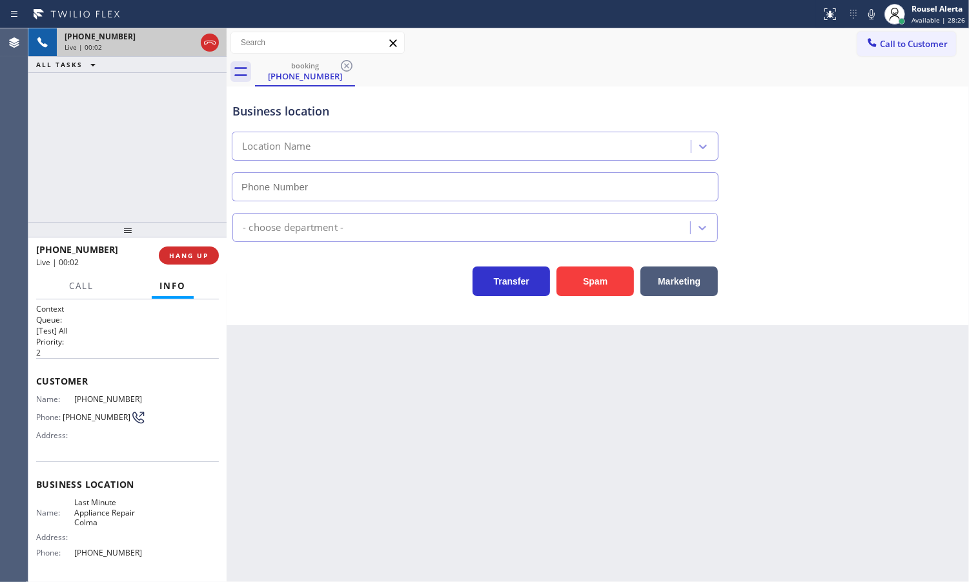
type input "[PHONE_NUMBER]"
click at [192, 258] on span "HANG UP" at bounding box center [188, 255] width 39 height 9
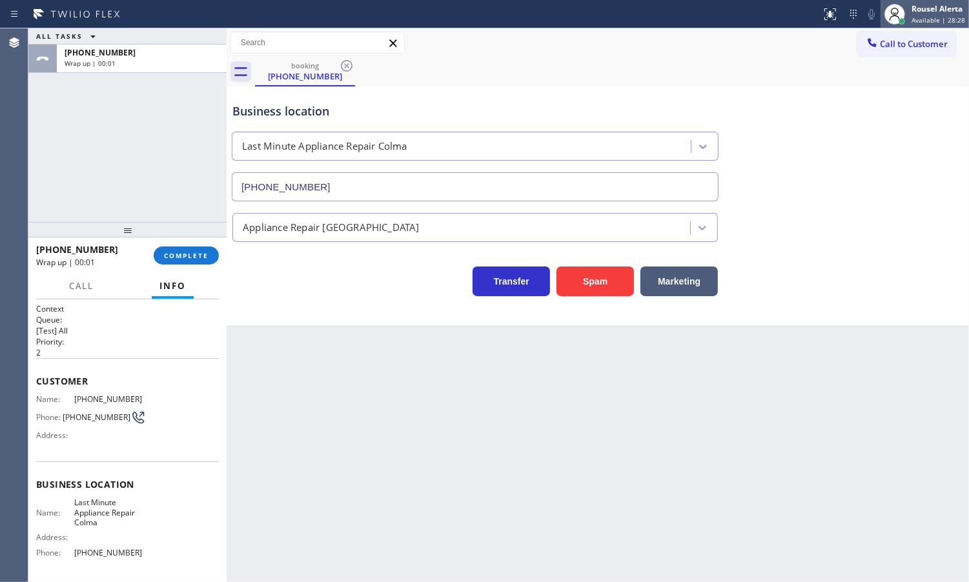
click at [925, 11] on div "Rousel Alerta" at bounding box center [938, 8] width 54 height 11
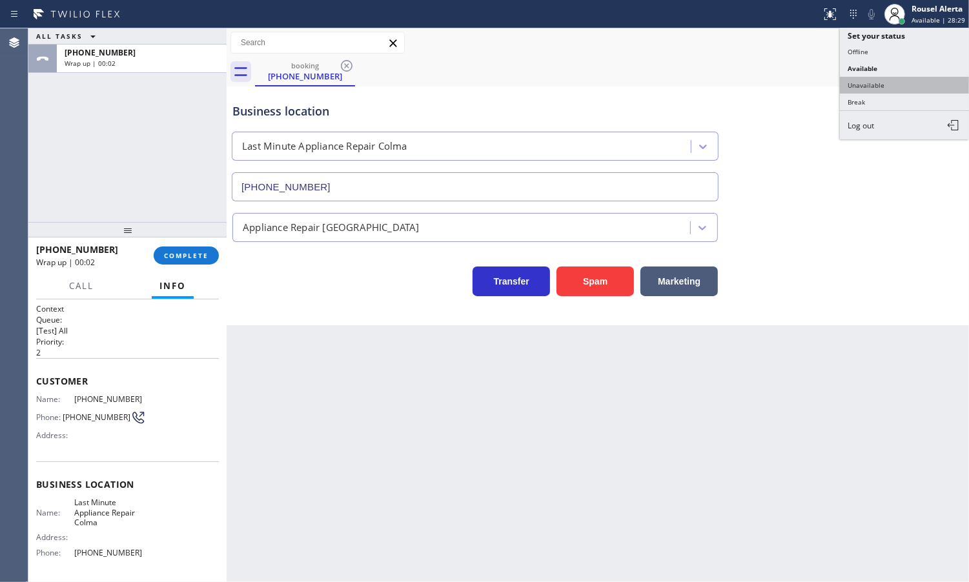
click at [911, 77] on button "Unavailable" at bounding box center [904, 85] width 129 height 17
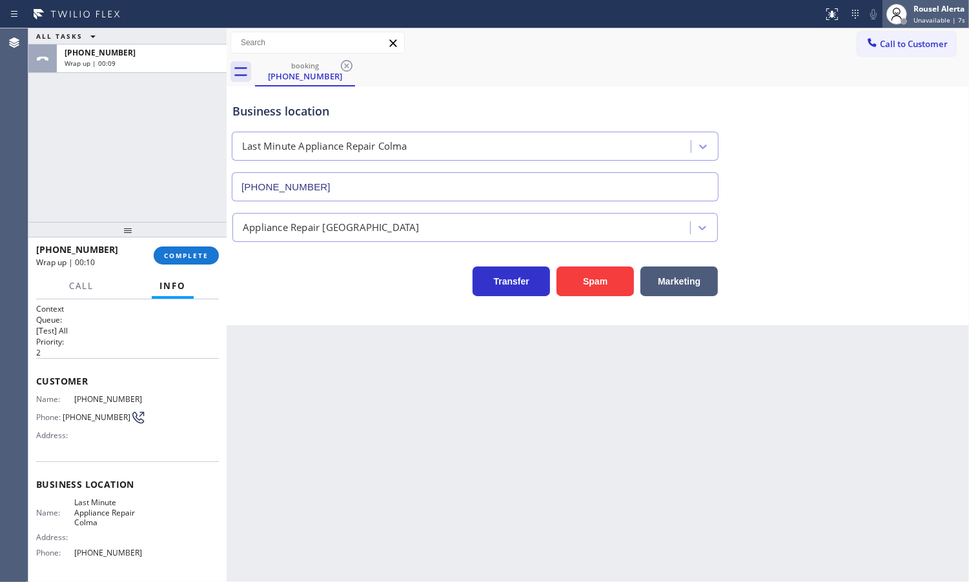
click at [942, 10] on div "Rousel Alerta" at bounding box center [939, 8] width 52 height 11
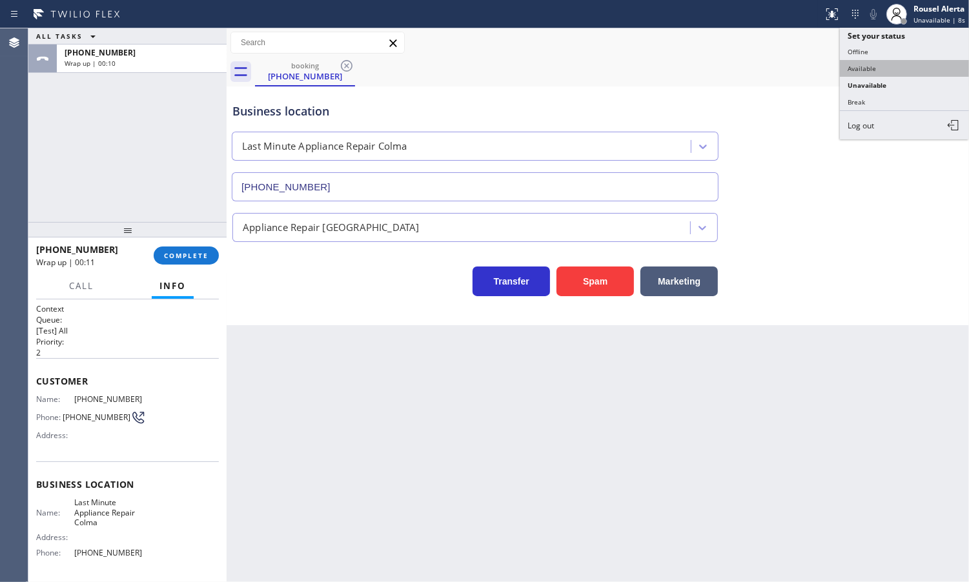
click at [911, 68] on button "Available" at bounding box center [904, 68] width 129 height 17
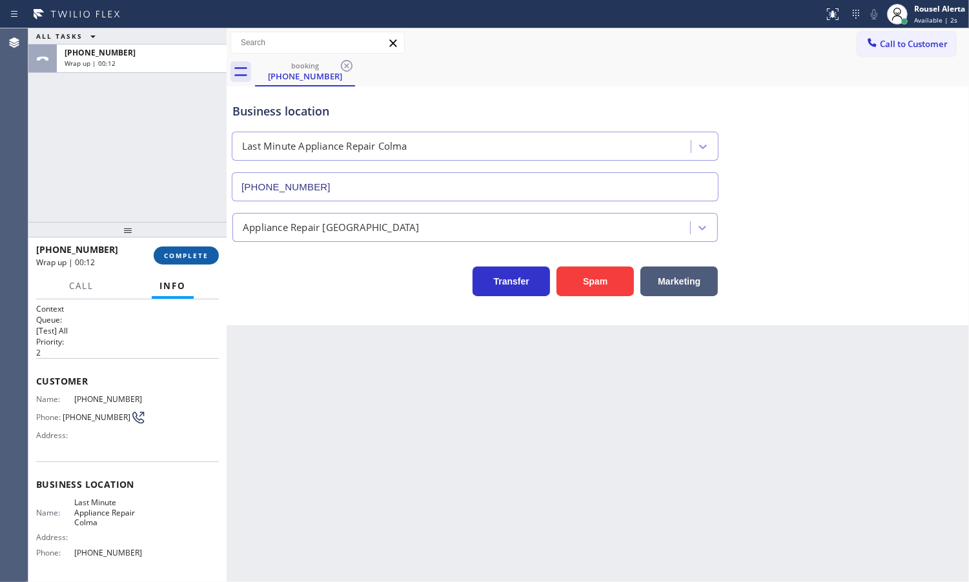
click at [202, 257] on span "COMPLETE" at bounding box center [186, 255] width 45 height 9
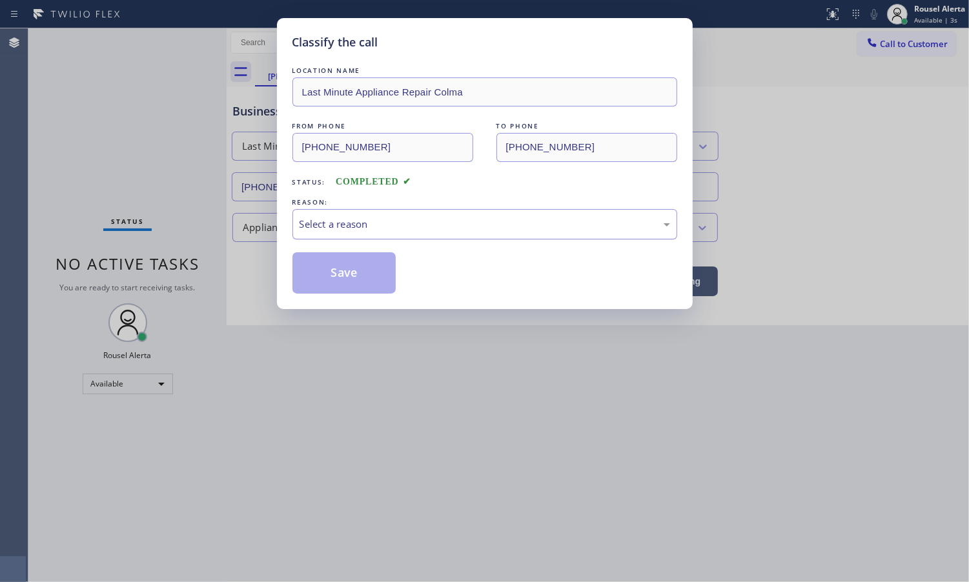
click at [392, 231] on div "Select a reason" at bounding box center [485, 224] width 371 height 15
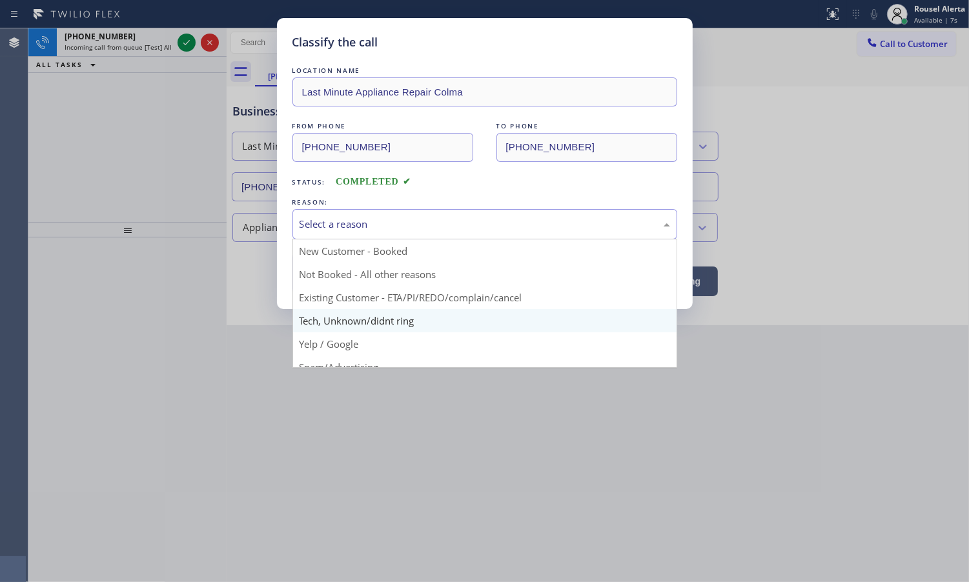
scroll to position [88, 0]
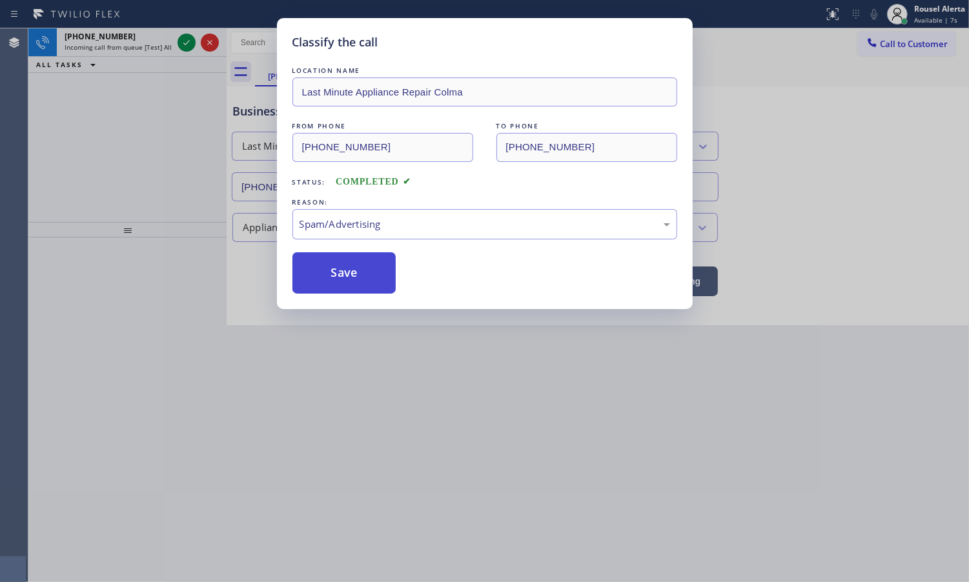
click at [349, 278] on button "Save" at bounding box center [344, 272] width 104 height 41
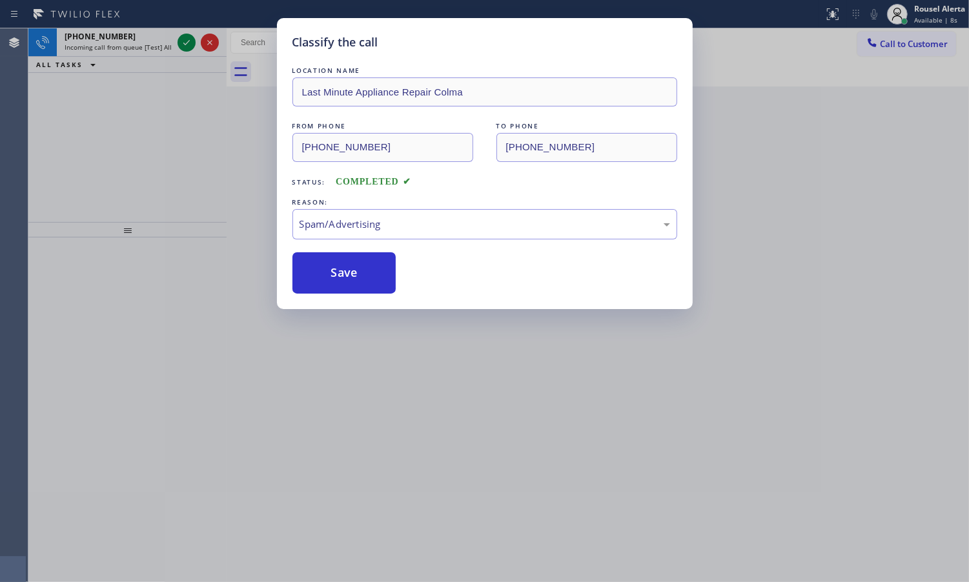
click at [140, 52] on div "[PHONE_NUMBER] Incoming call from queue [Test] All" at bounding box center [116, 42] width 118 height 28
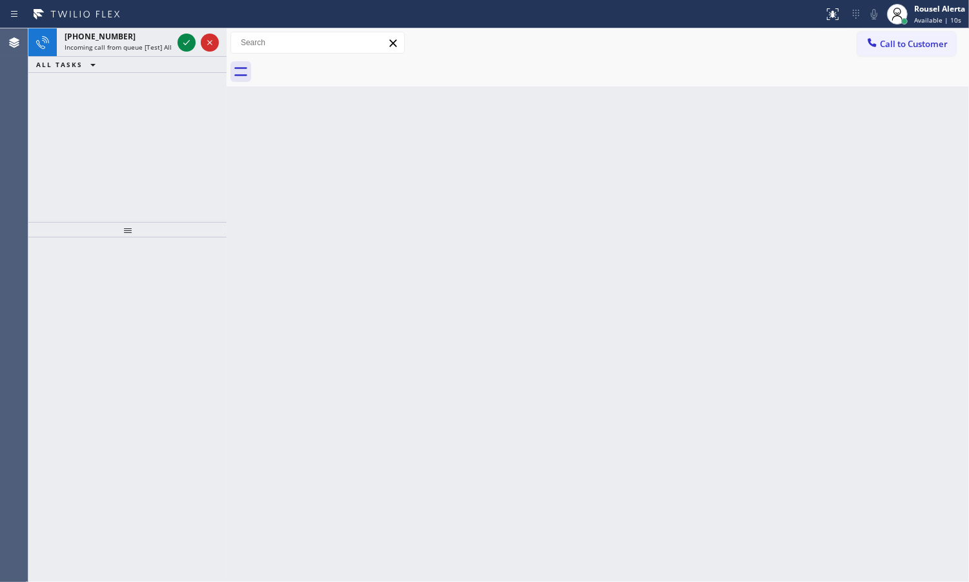
click at [146, 45] on span "Incoming call from queue [Test] All" at bounding box center [118, 47] width 107 height 9
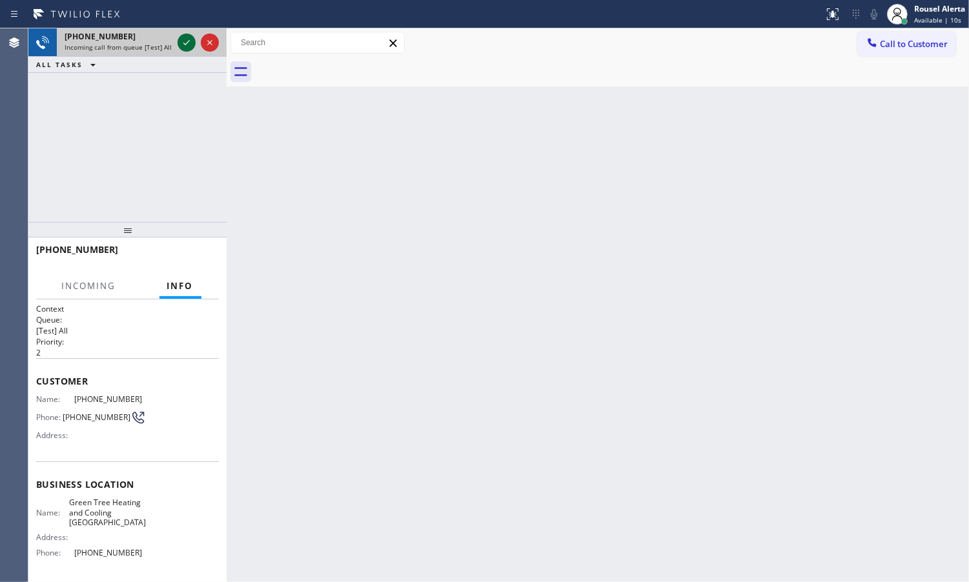
click at [179, 44] on icon at bounding box center [186, 42] width 15 height 15
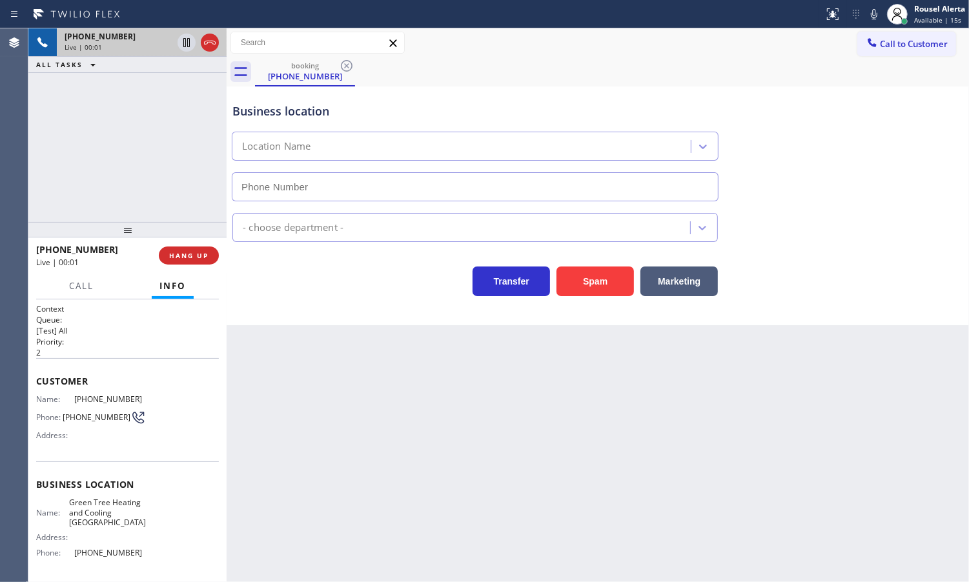
type input "[PHONE_NUMBER]"
click at [598, 288] on button "Spam" at bounding box center [594, 282] width 77 height 30
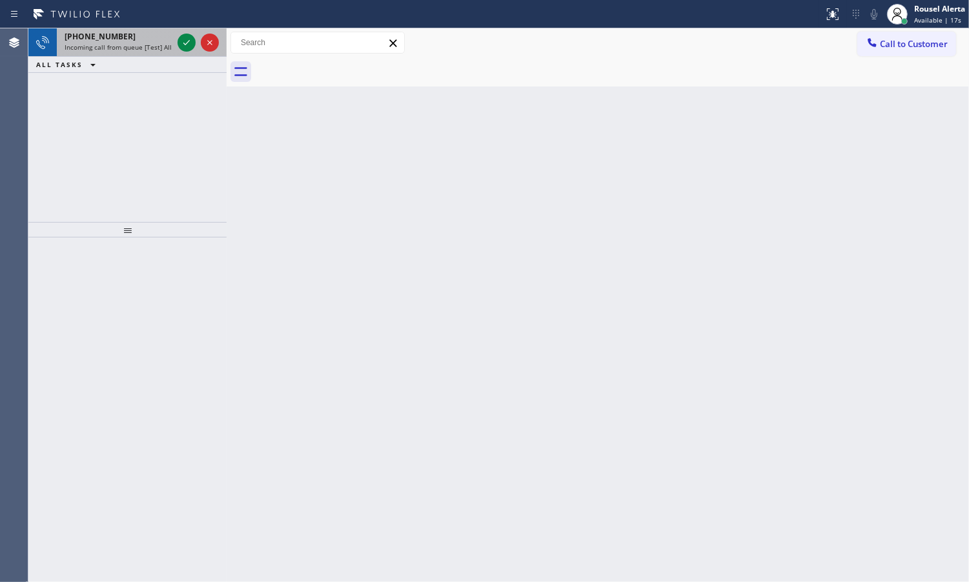
click at [129, 36] on div "[PHONE_NUMBER]" at bounding box center [119, 36] width 108 height 11
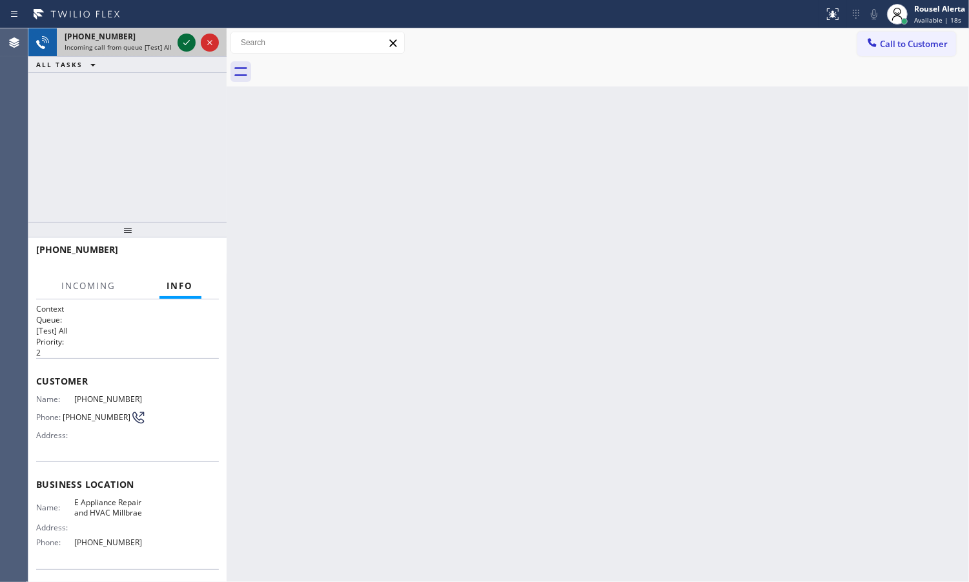
click at [184, 43] on icon at bounding box center [186, 42] width 6 height 5
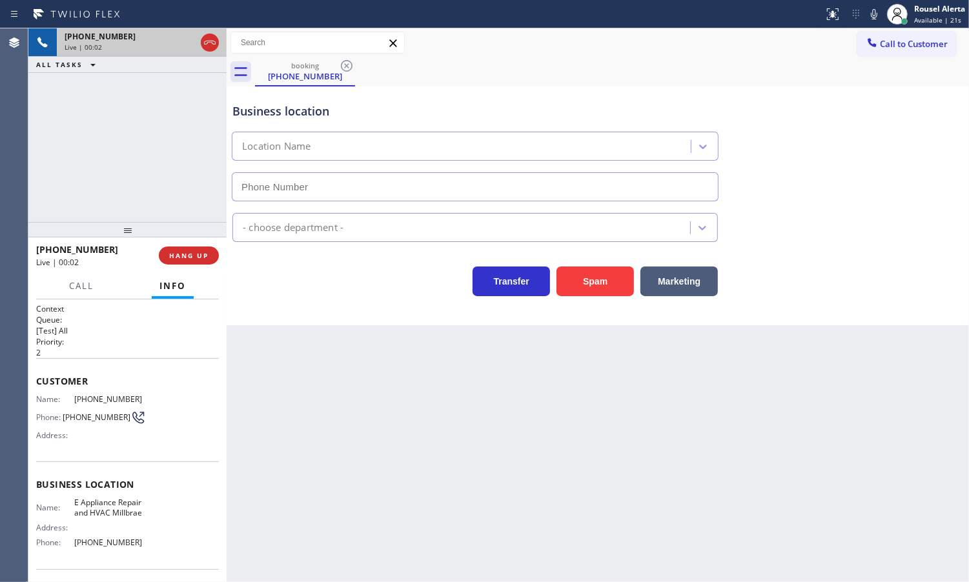
type input "[PHONE_NUMBER]"
click at [295, 455] on div "Back to Dashboard Change Sender ID Customers Technicians Select a contact Outbo…" at bounding box center [598, 305] width 742 height 554
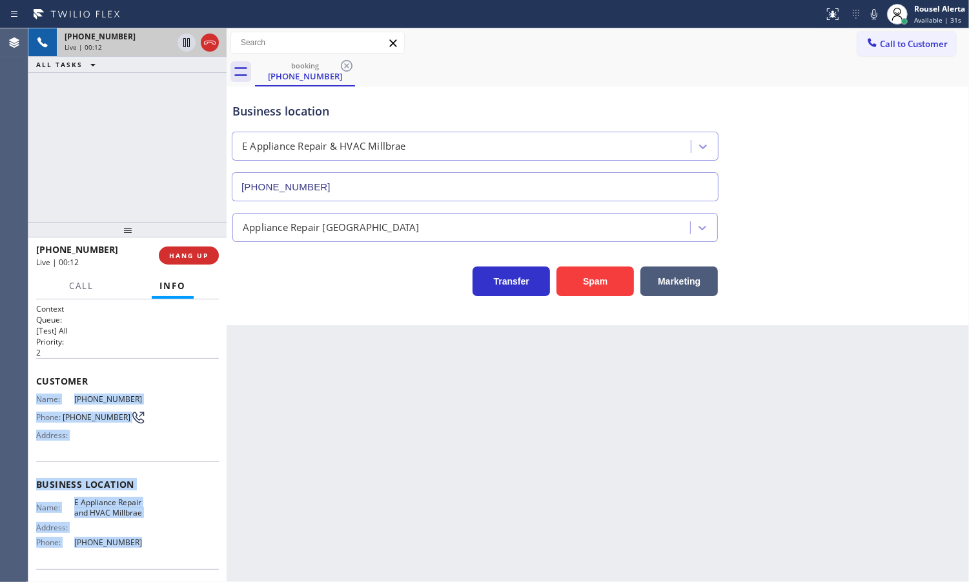
drag, startPoint x: 33, startPoint y: 395, endPoint x: 140, endPoint y: 545, distance: 184.7
click at [140, 545] on div "Context Queue: [Test] All Priority: 2 Customer Name: [PHONE_NUMBER] Phone: [PHO…" at bounding box center [127, 441] width 198 height 283
copy div "Name: [PHONE_NUMBER] Phone: [PHONE_NUMBER] Address: Business location Name: E A…"
click at [187, 47] on icon at bounding box center [186, 42] width 15 height 15
click at [867, 17] on icon at bounding box center [873, 13] width 15 height 15
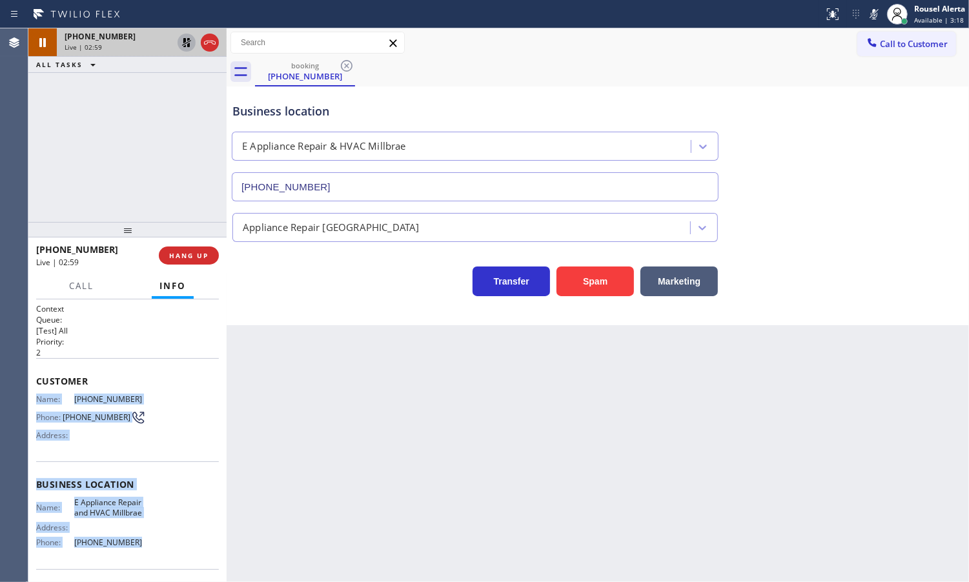
click at [182, 37] on icon at bounding box center [186, 42] width 15 height 15
click at [867, 12] on icon at bounding box center [873, 13] width 15 height 15
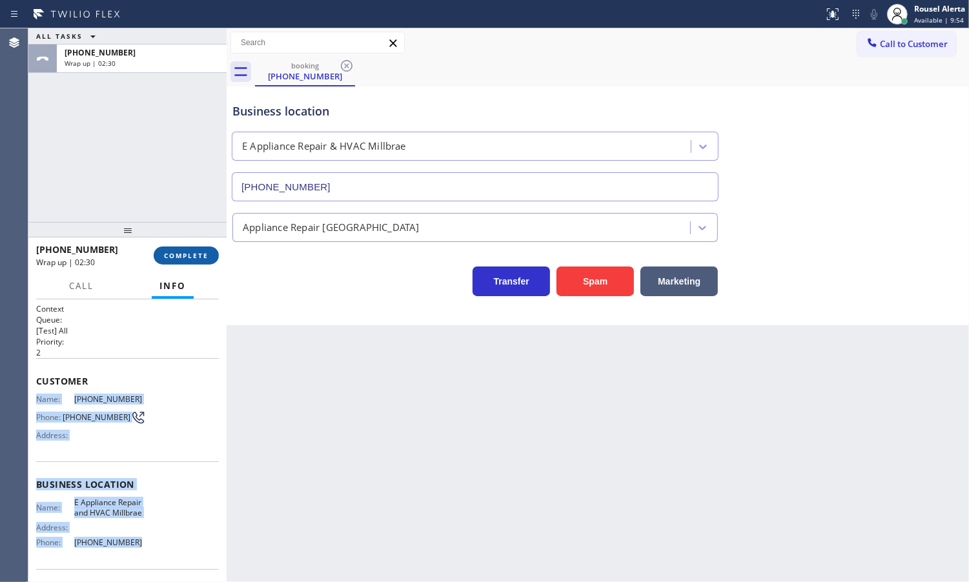
click at [176, 252] on span "COMPLETE" at bounding box center [186, 255] width 45 height 9
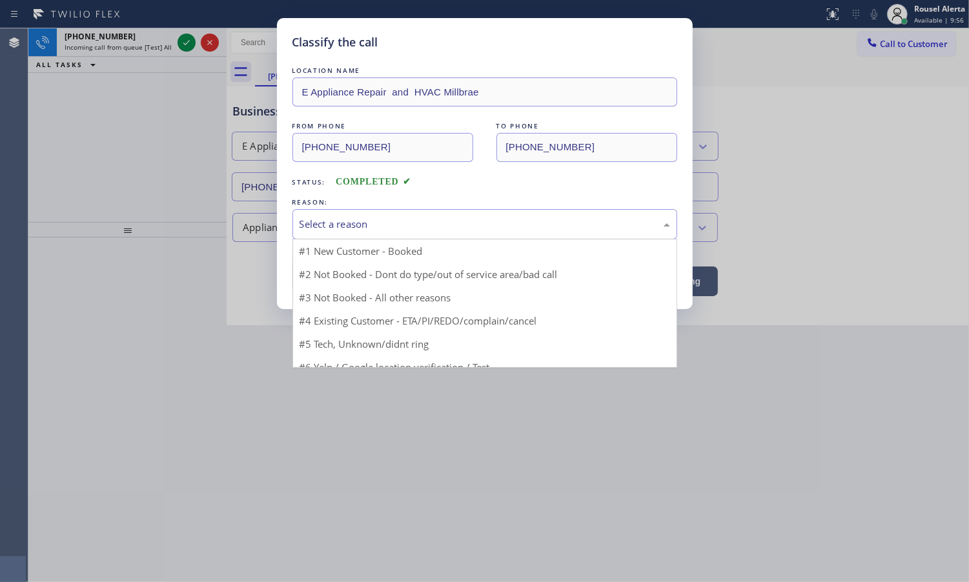
click at [371, 219] on div "Select a reason" at bounding box center [485, 224] width 371 height 15
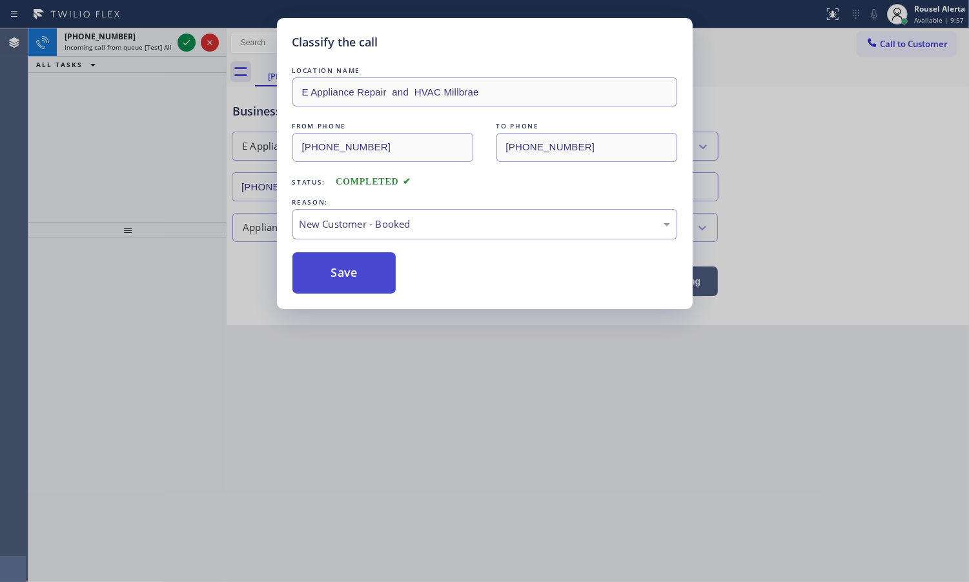
click at [346, 269] on button "Save" at bounding box center [344, 272] width 104 height 41
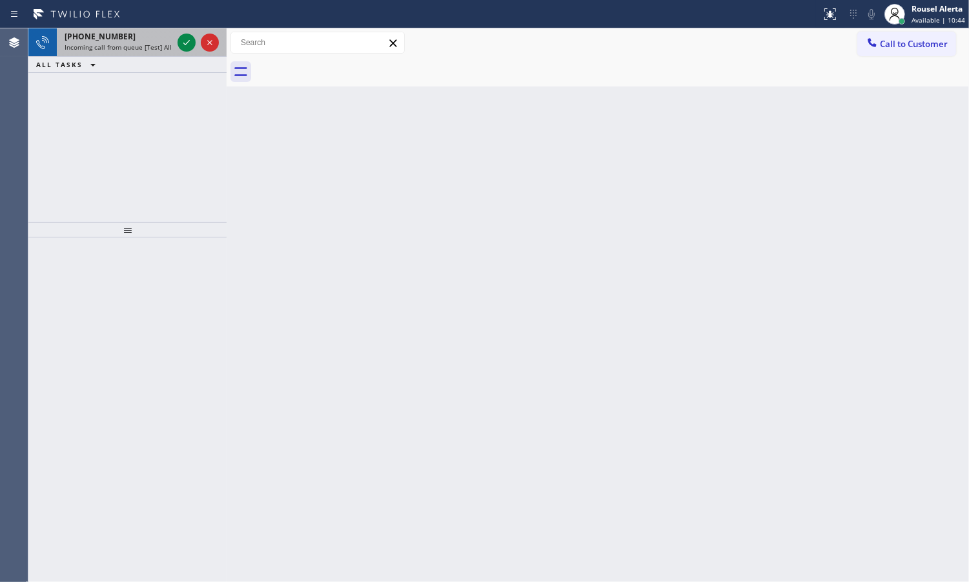
click at [150, 46] on span "Incoming call from queue [Test] All" at bounding box center [118, 47] width 107 height 9
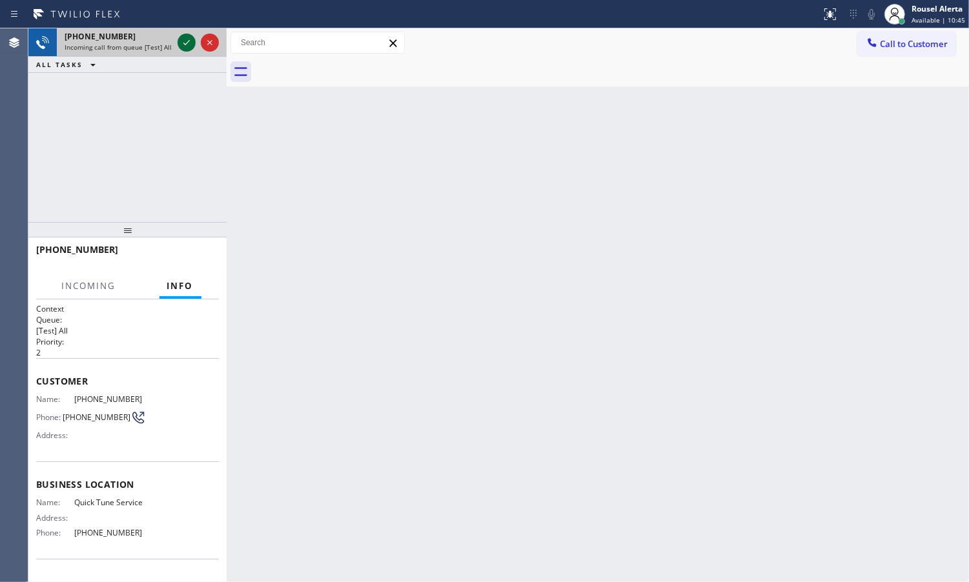
click at [182, 43] on icon at bounding box center [186, 42] width 15 height 15
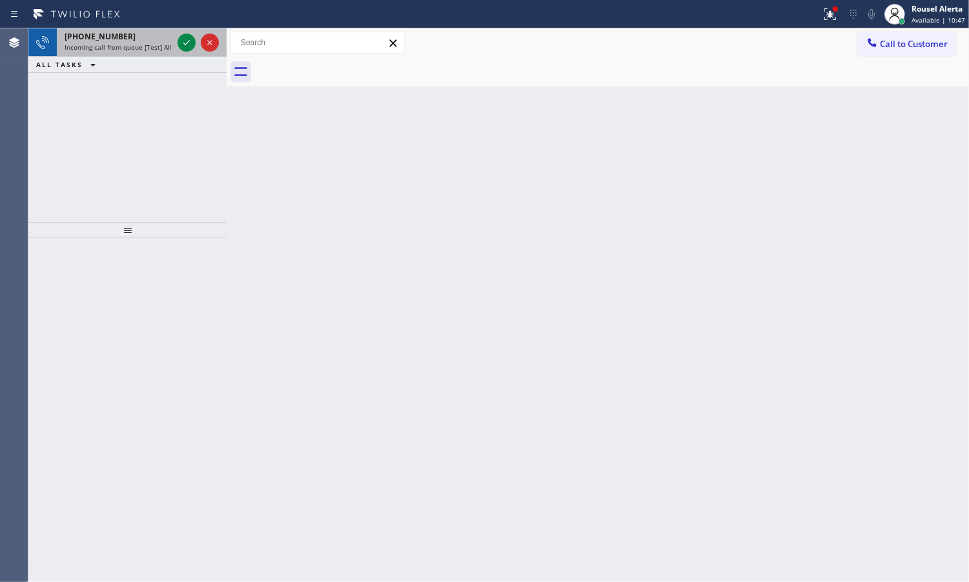
click at [130, 34] on div "[PHONE_NUMBER]" at bounding box center [119, 36] width 108 height 11
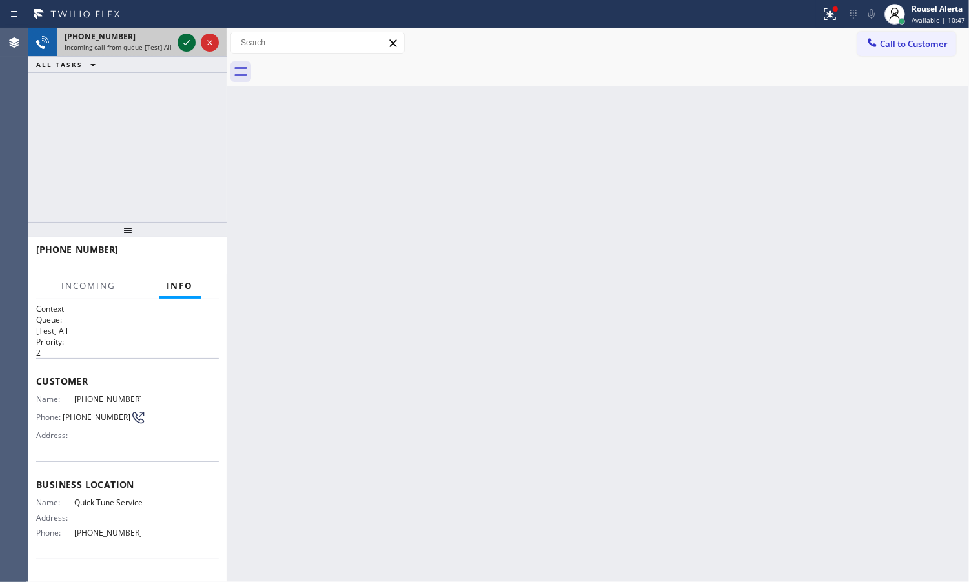
click at [185, 39] on icon at bounding box center [186, 42] width 15 height 15
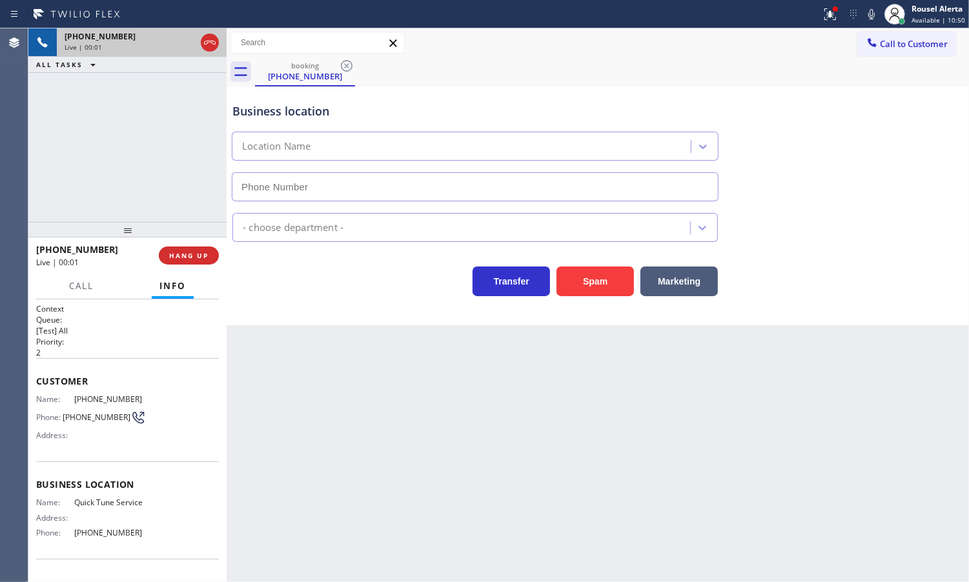
type input "[PHONE_NUMBER]"
click at [593, 279] on button "Spam" at bounding box center [594, 282] width 77 height 30
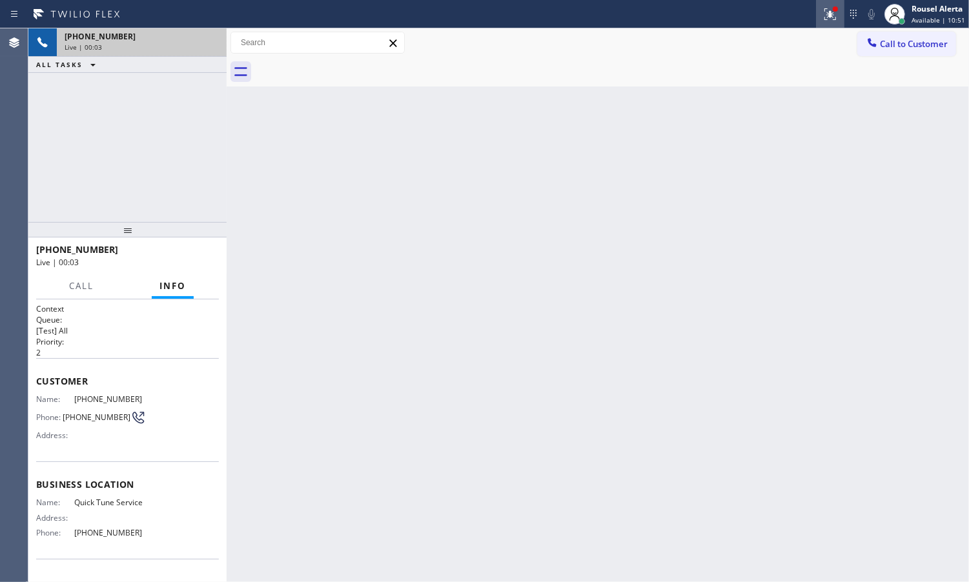
click at [838, 21] on button at bounding box center [830, 14] width 28 height 28
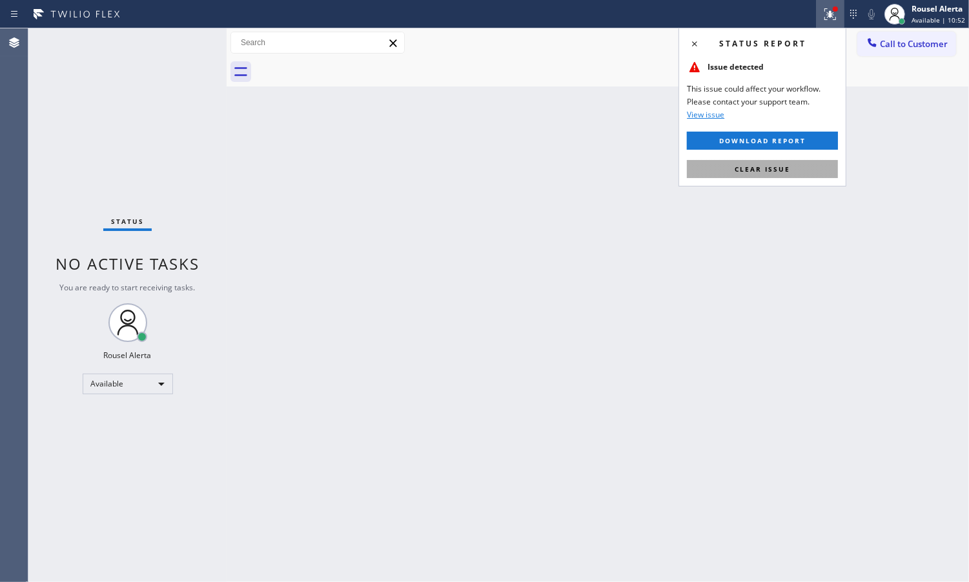
click at [811, 168] on button "Clear issue" at bounding box center [762, 169] width 151 height 18
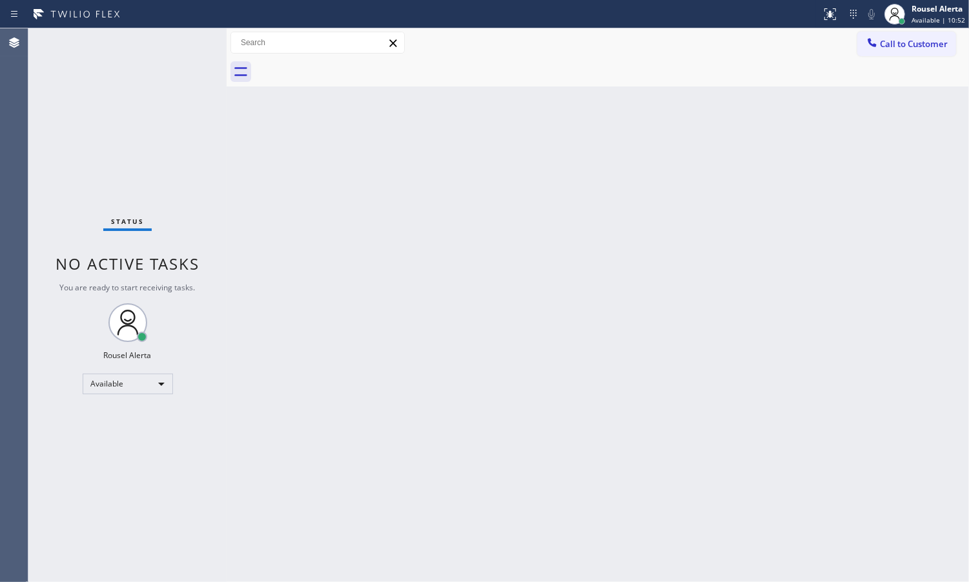
click at [804, 261] on div "Back to Dashboard Change Sender ID Customers Technicians Select a contact Outbo…" at bounding box center [598, 305] width 742 height 554
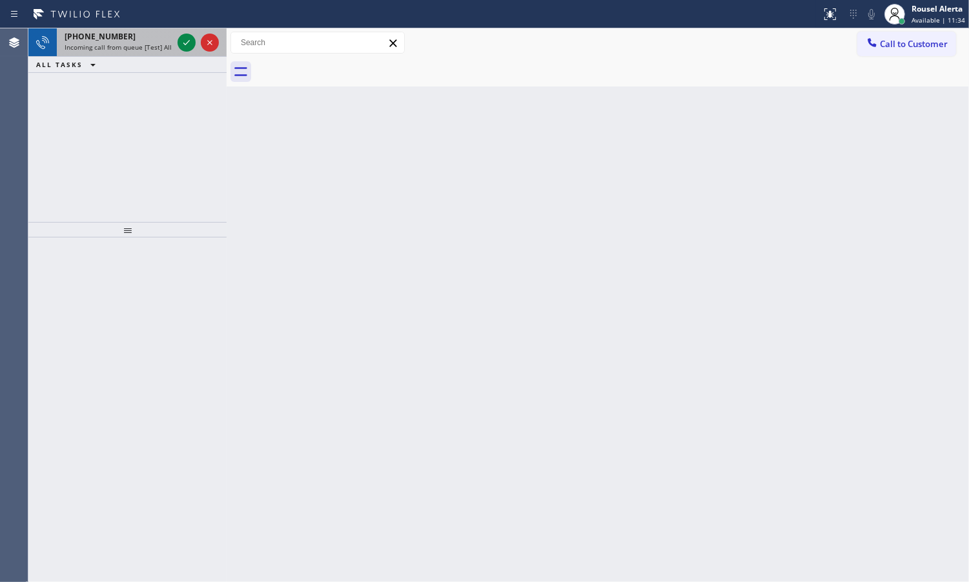
drag, startPoint x: 137, startPoint y: 36, endPoint x: 161, endPoint y: 34, distance: 24.6
click at [139, 36] on div "[PHONE_NUMBER]" at bounding box center [119, 36] width 108 height 11
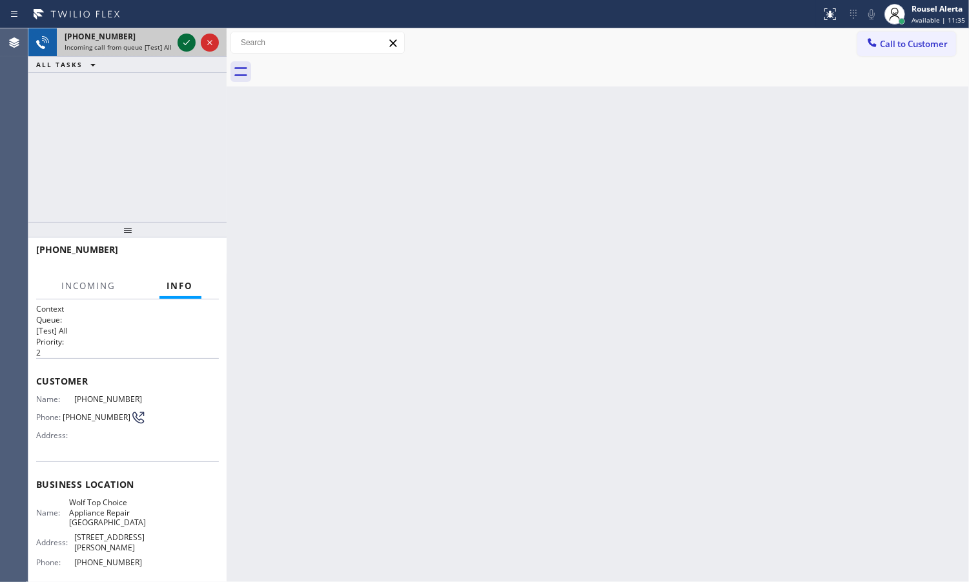
click at [181, 39] on icon at bounding box center [186, 42] width 15 height 15
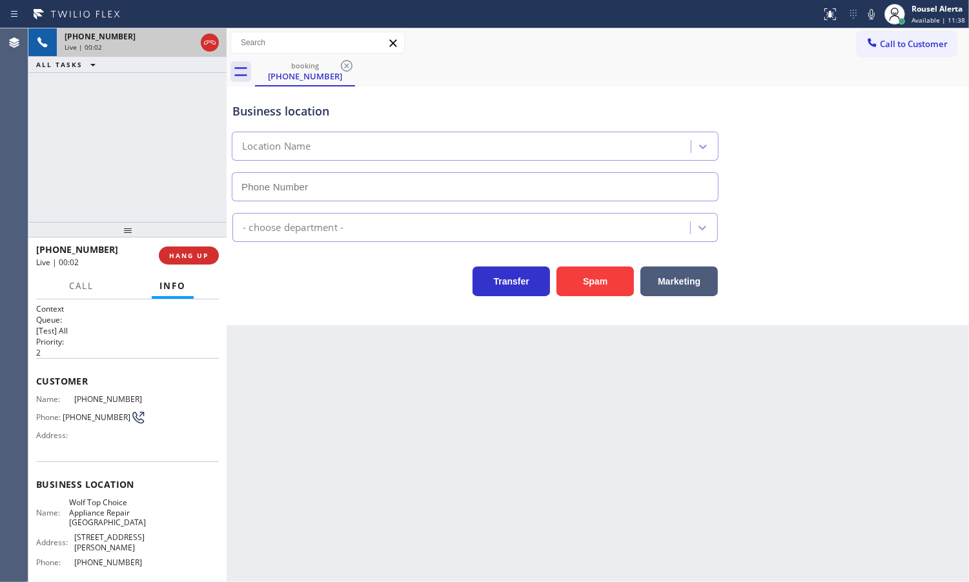
type input "[PHONE_NUMBER]"
click at [591, 294] on button "Spam" at bounding box center [594, 282] width 77 height 30
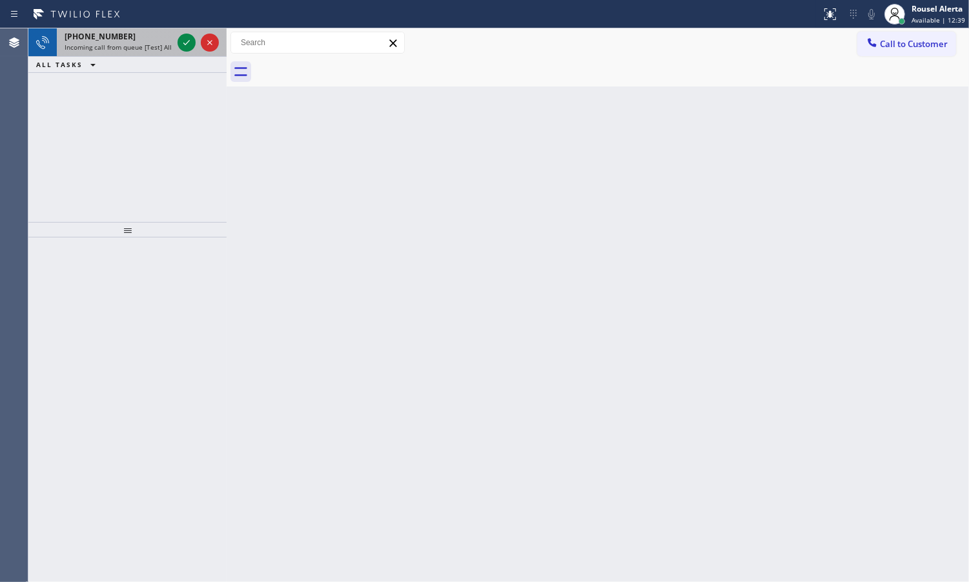
drag, startPoint x: 163, startPoint y: 42, endPoint x: 176, endPoint y: 40, distance: 13.1
click at [165, 43] on span "Incoming call from queue [Test] All" at bounding box center [118, 47] width 107 height 9
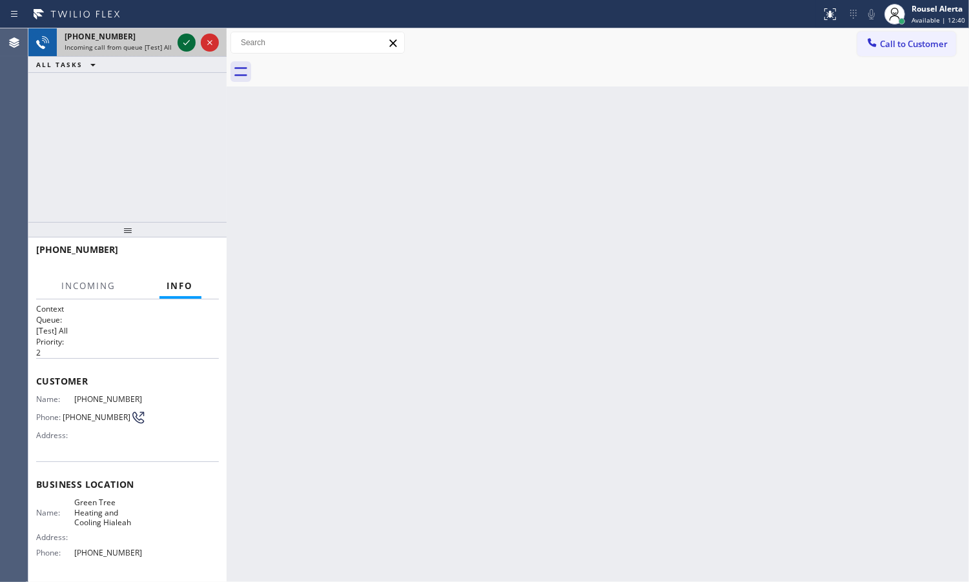
click at [179, 40] on icon at bounding box center [186, 42] width 15 height 15
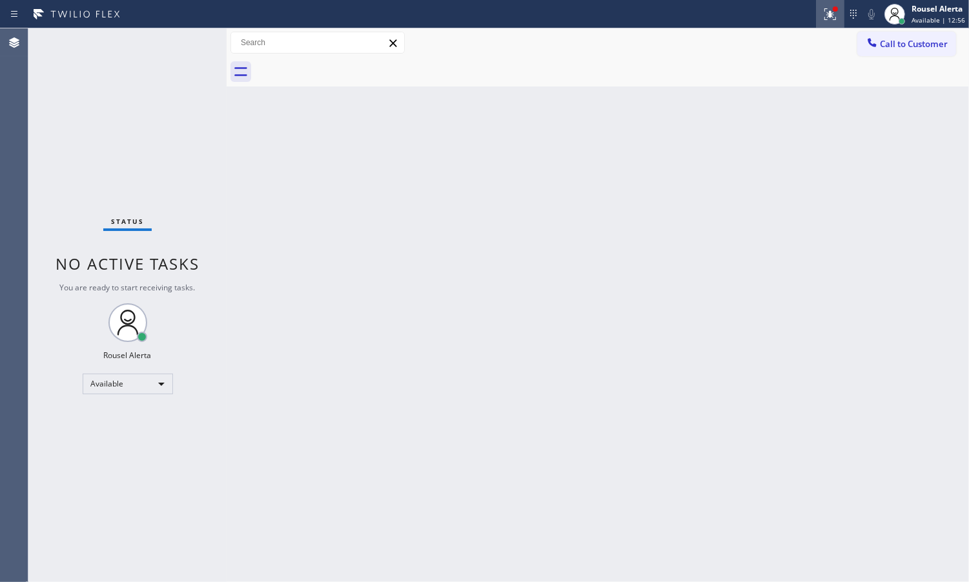
click at [824, 13] on icon at bounding box center [829, 13] width 15 height 15
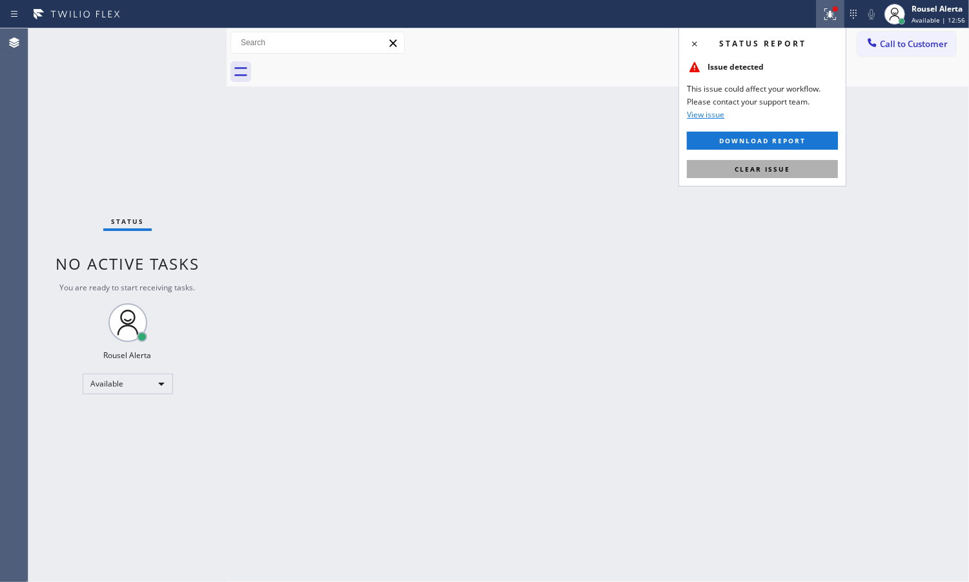
click at [767, 162] on button "Clear issue" at bounding box center [762, 169] width 151 height 18
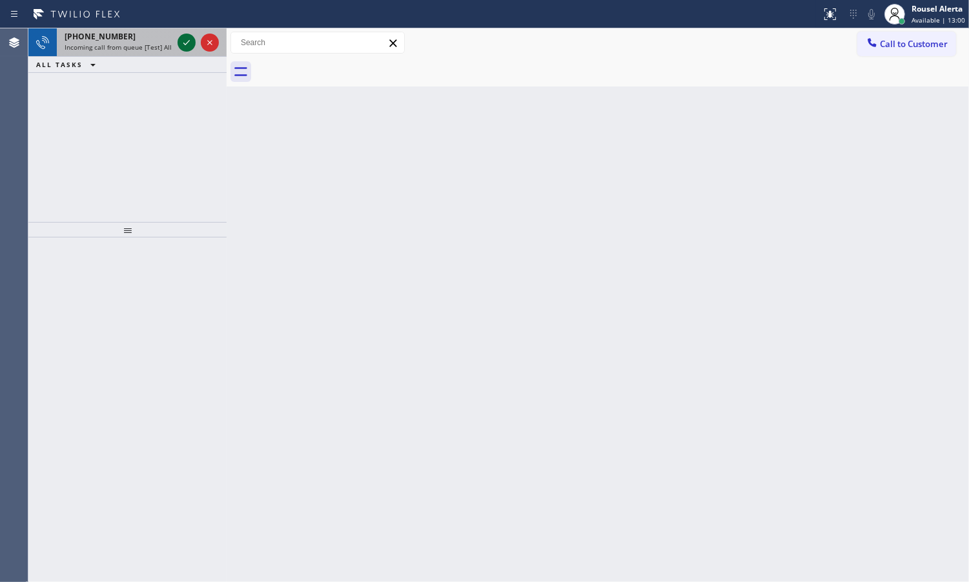
click at [182, 40] on icon at bounding box center [186, 42] width 15 height 15
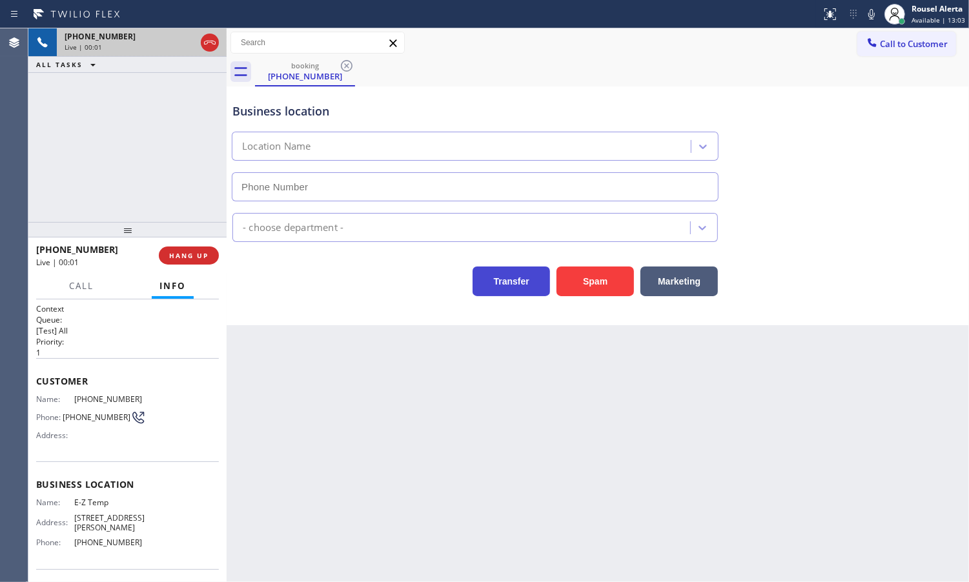
type input "[PHONE_NUMBER]"
click at [574, 288] on button "Spam" at bounding box center [594, 282] width 77 height 30
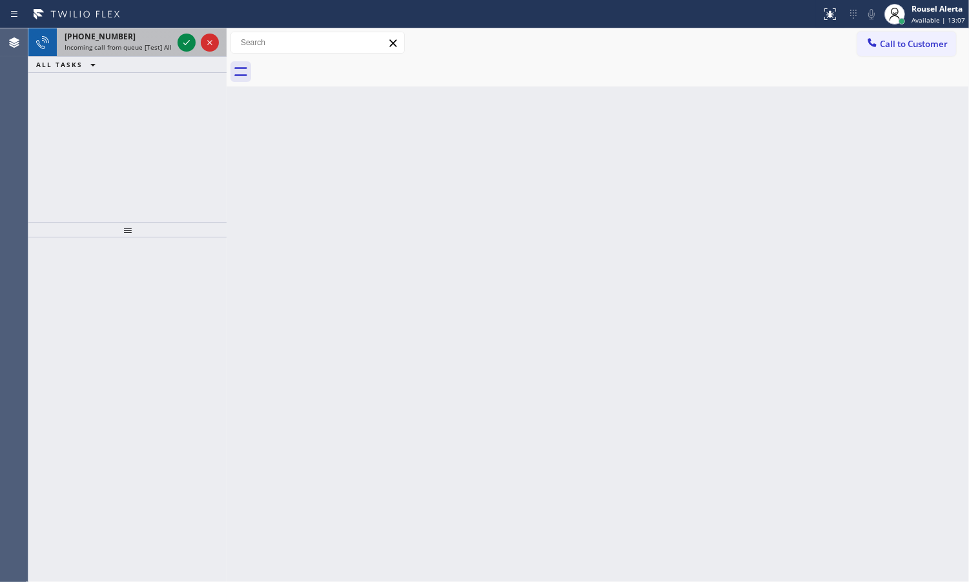
click at [120, 43] on span "Incoming call from queue [Test] All" at bounding box center [118, 47] width 107 height 9
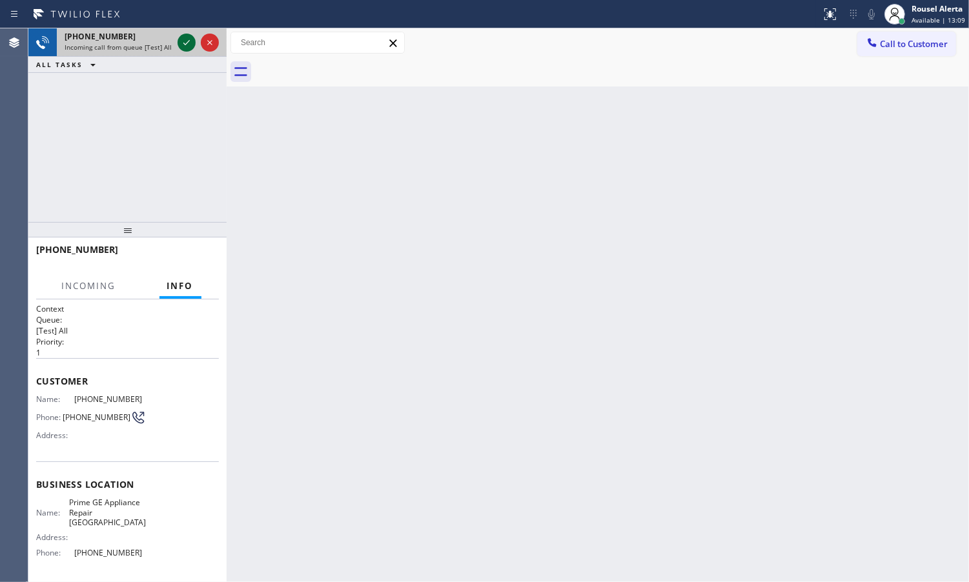
click at [181, 43] on icon at bounding box center [186, 42] width 15 height 15
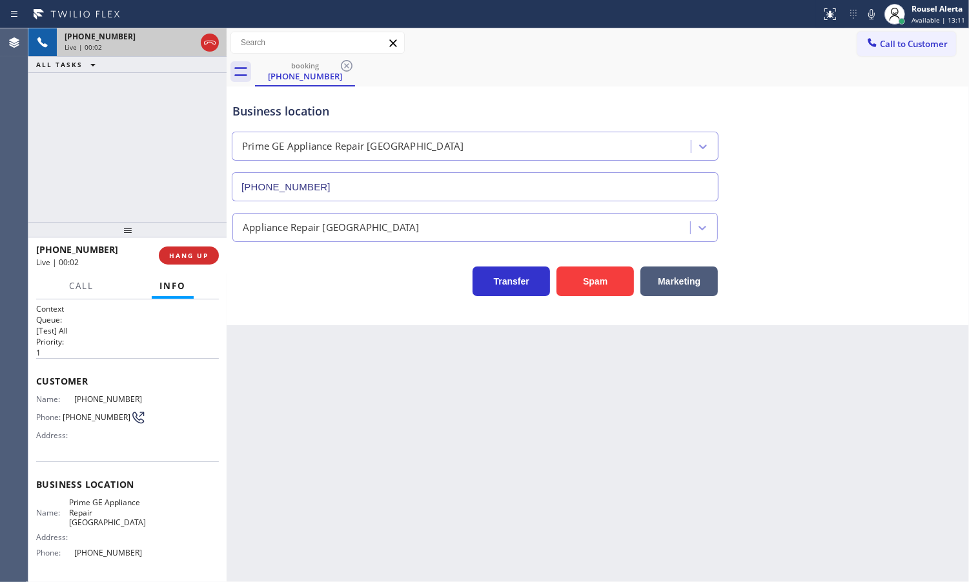
type input "[PHONE_NUMBER]"
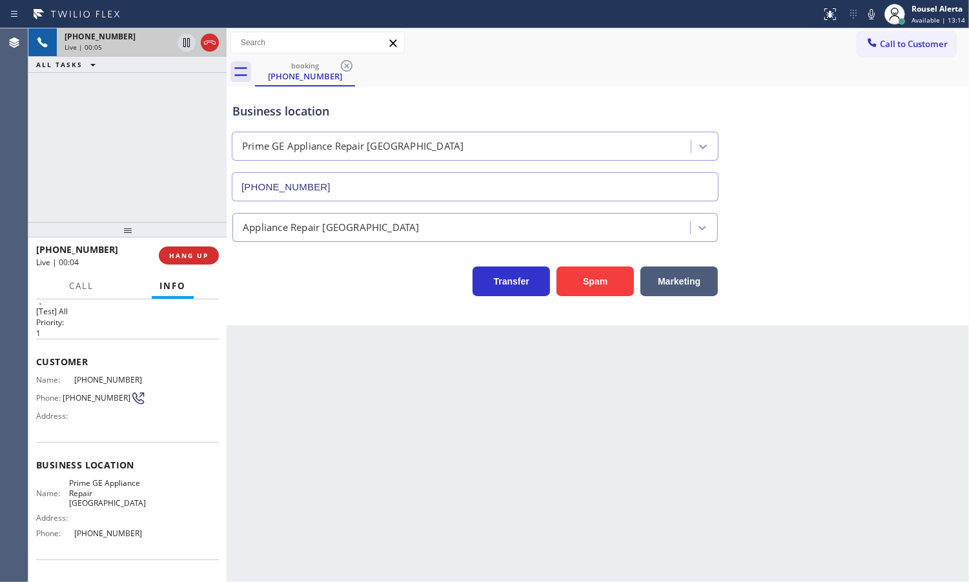
scroll to position [11, 0]
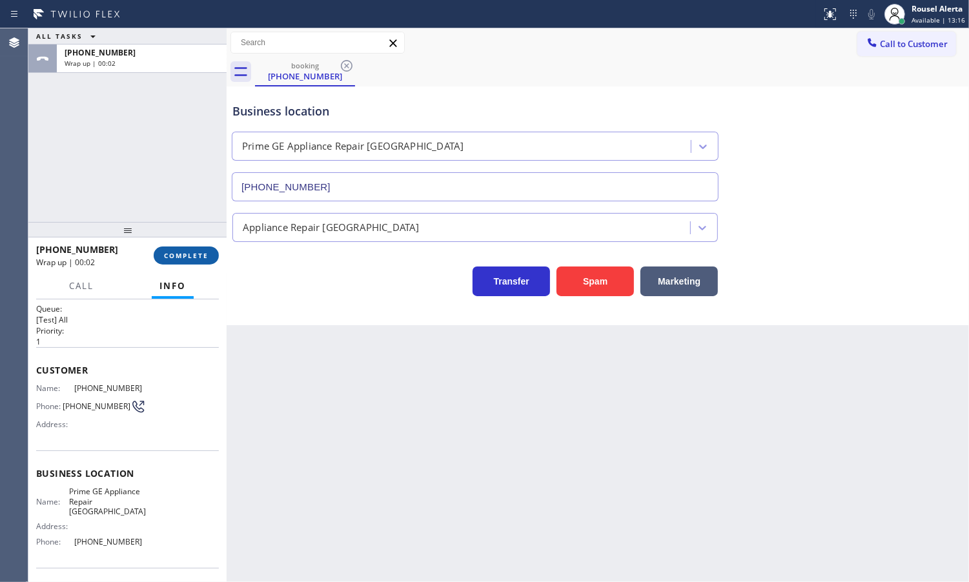
click at [172, 256] on span "COMPLETE" at bounding box center [186, 255] width 45 height 9
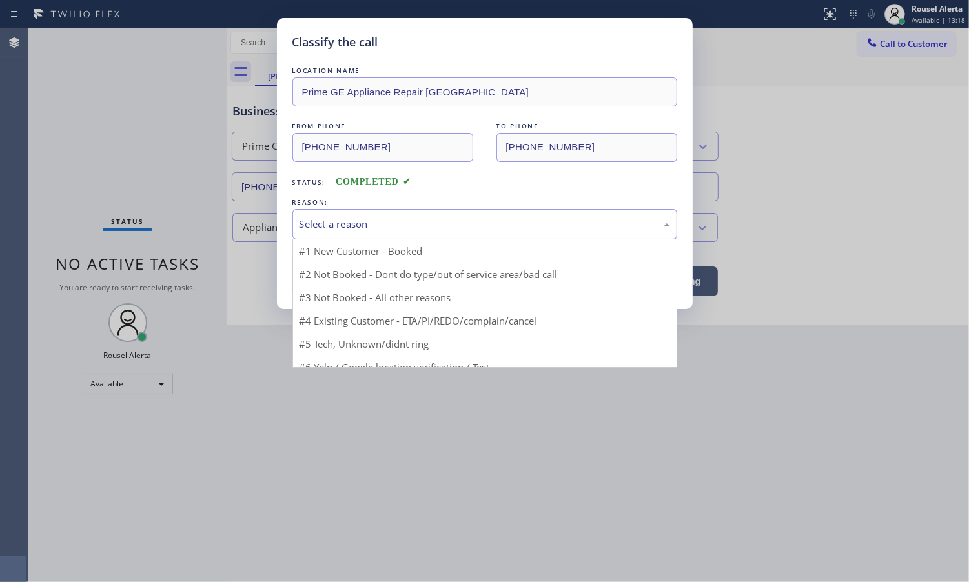
click at [380, 221] on div "Select a reason" at bounding box center [485, 224] width 371 height 15
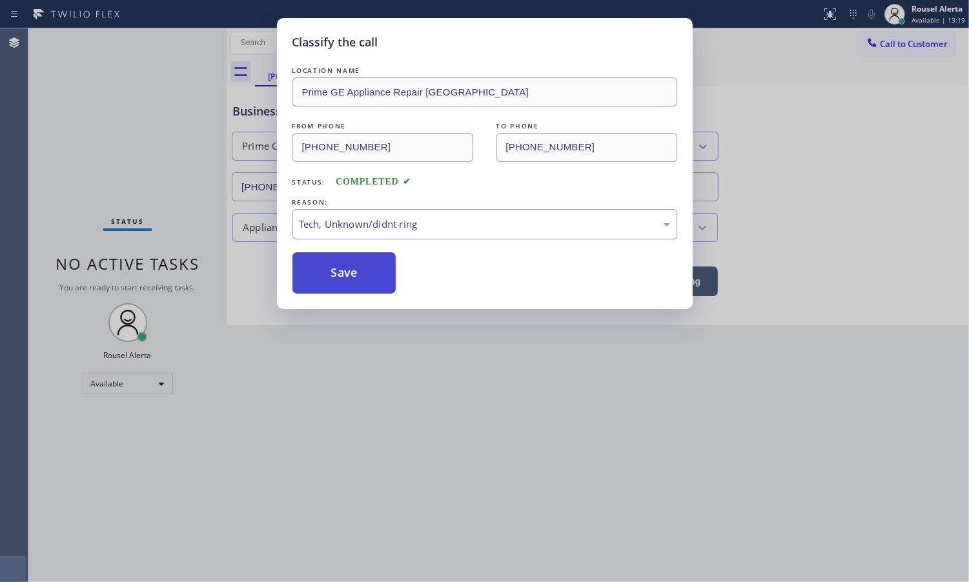
click at [341, 269] on button "Save" at bounding box center [344, 272] width 104 height 41
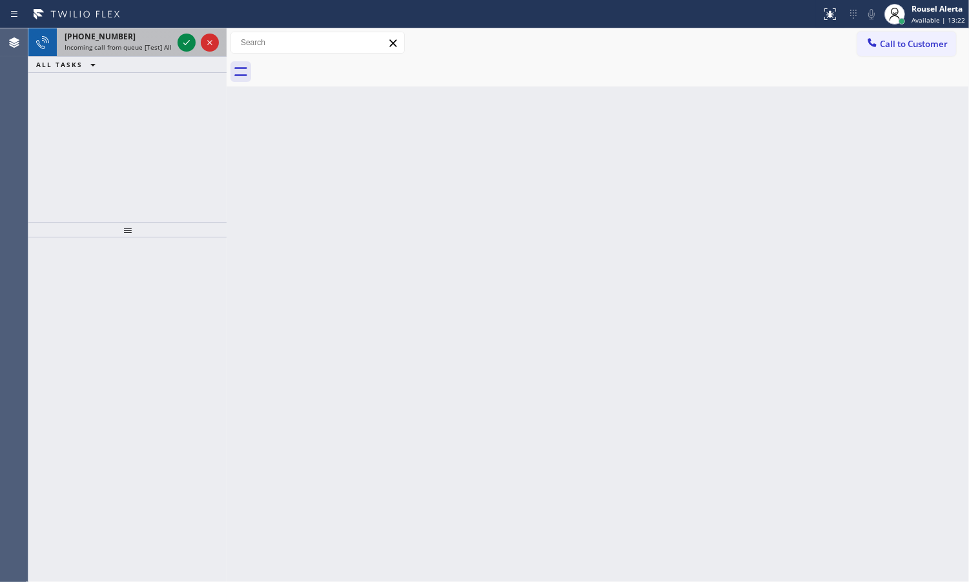
drag, startPoint x: 136, startPoint y: 30, endPoint x: 165, endPoint y: 43, distance: 31.8
click at [136, 32] on div "[PHONE_NUMBER]" at bounding box center [119, 36] width 108 height 11
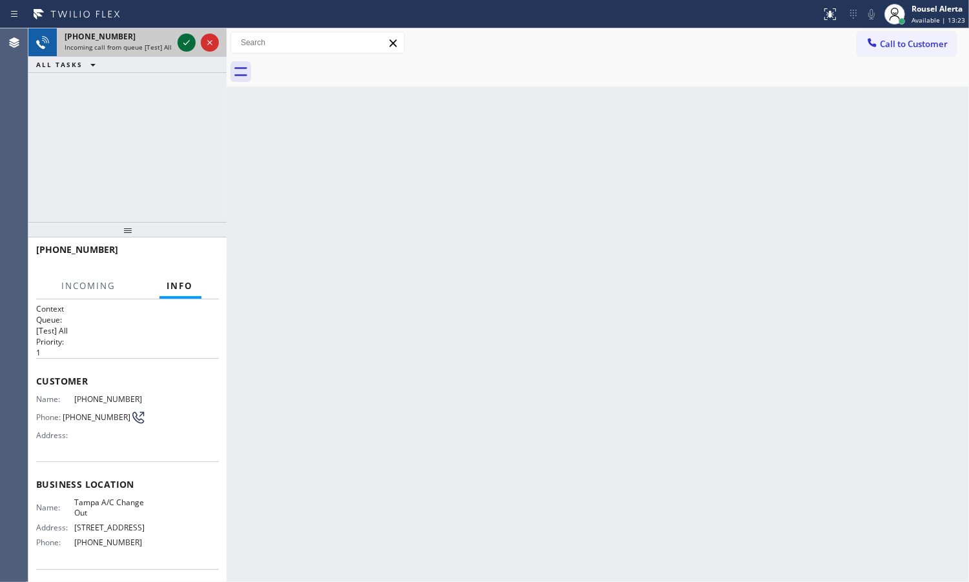
click at [183, 39] on icon at bounding box center [186, 42] width 15 height 15
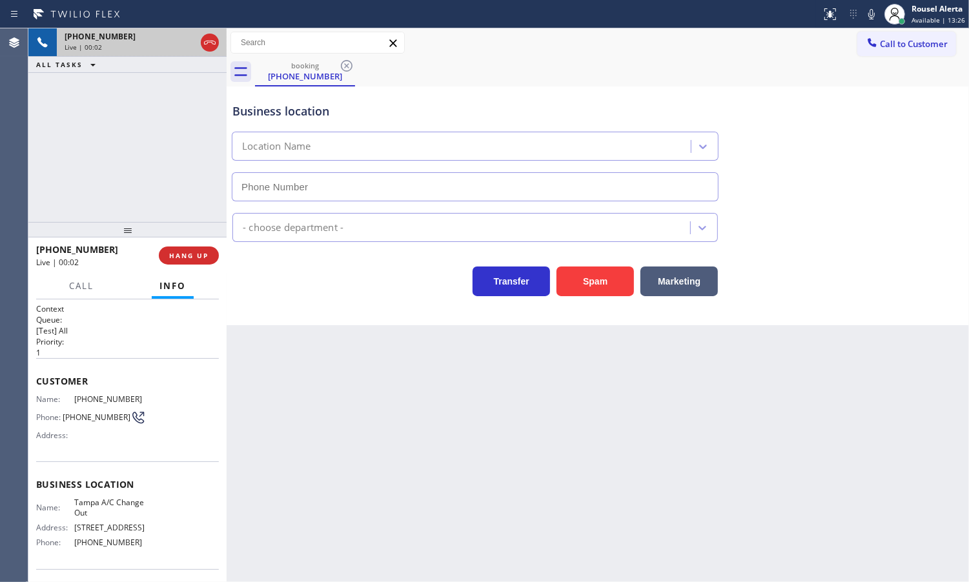
type input "[PHONE_NUMBER]"
click at [443, 442] on div "Back to Dashboard Change Sender ID Customers Technicians Select a contact Outbo…" at bounding box center [598, 305] width 742 height 554
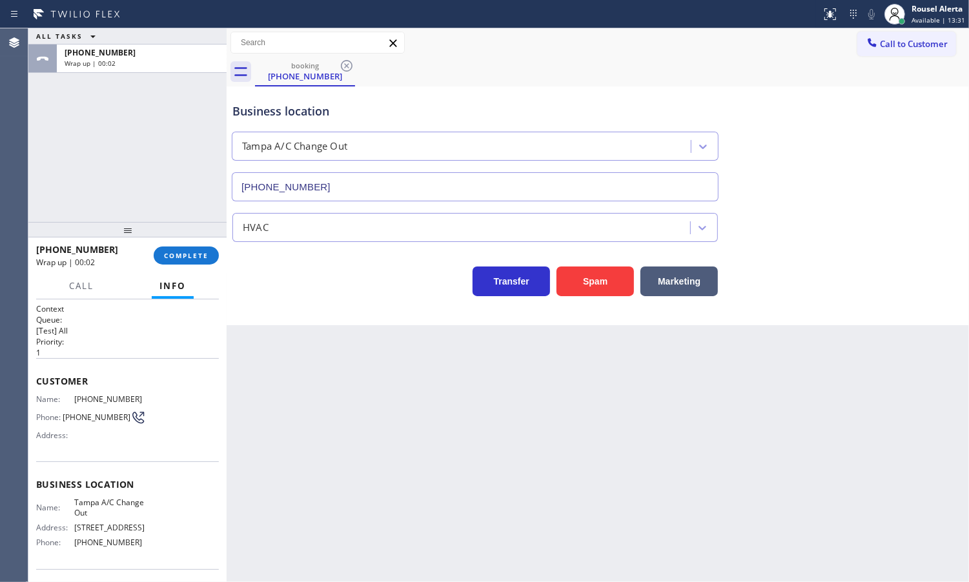
drag, startPoint x: 144, startPoint y: 132, endPoint x: 156, endPoint y: 139, distance: 14.2
click at [144, 130] on div "ALL TASKS ALL TASKS ACTIVE TASKS TASKS IN WRAP UP [PHONE_NUMBER] Wrap up | 00:02" at bounding box center [127, 125] width 198 height 194
click at [292, 369] on div "Back to Dashboard Change Sender ID Customers Technicians Select a contact Outbo…" at bounding box center [598, 305] width 742 height 554
click at [182, 259] on span "COMPLETE" at bounding box center [186, 255] width 45 height 9
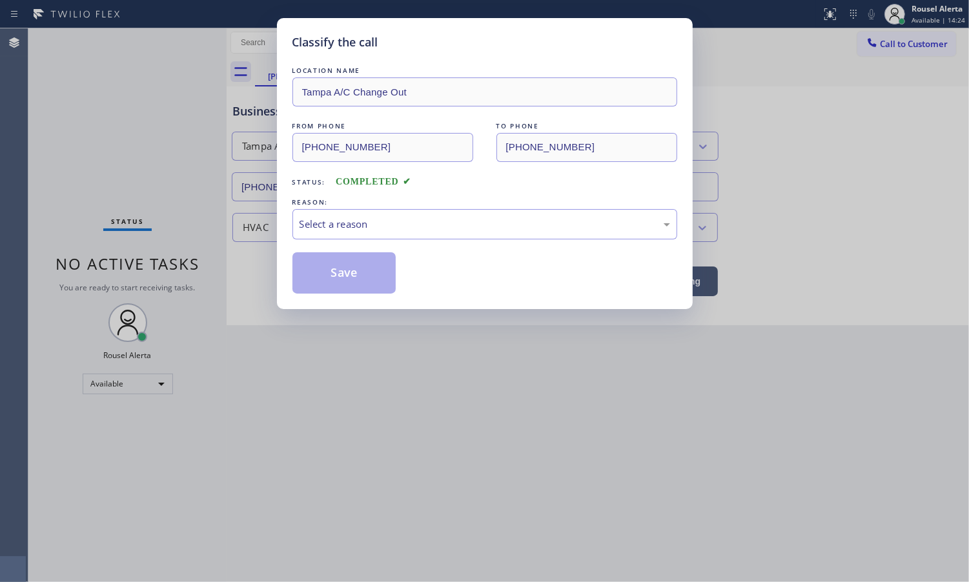
click at [386, 204] on div "REASON:" at bounding box center [484, 203] width 385 height 14
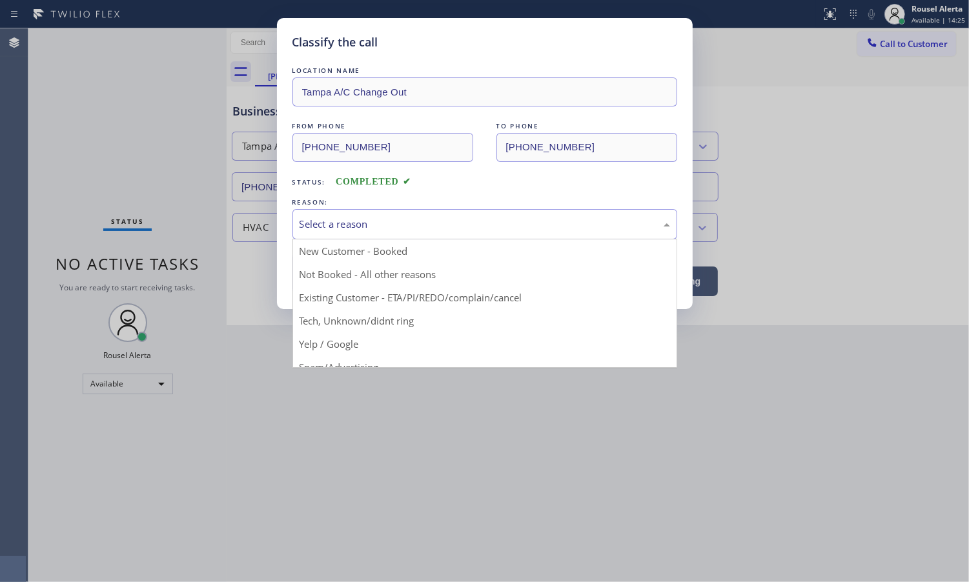
click at [389, 214] on div "Select a reason" at bounding box center [484, 224] width 385 height 30
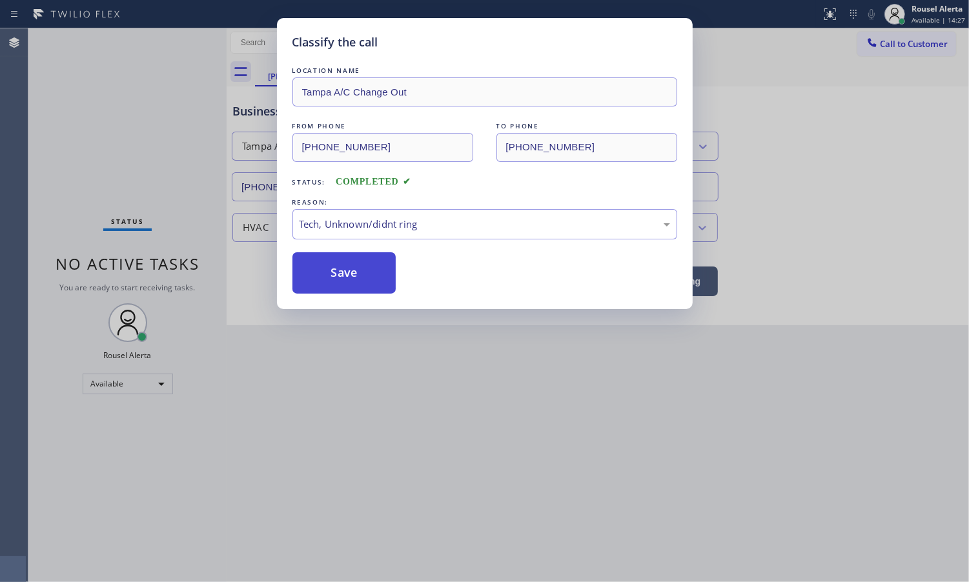
click at [369, 276] on button "Save" at bounding box center [344, 272] width 104 height 41
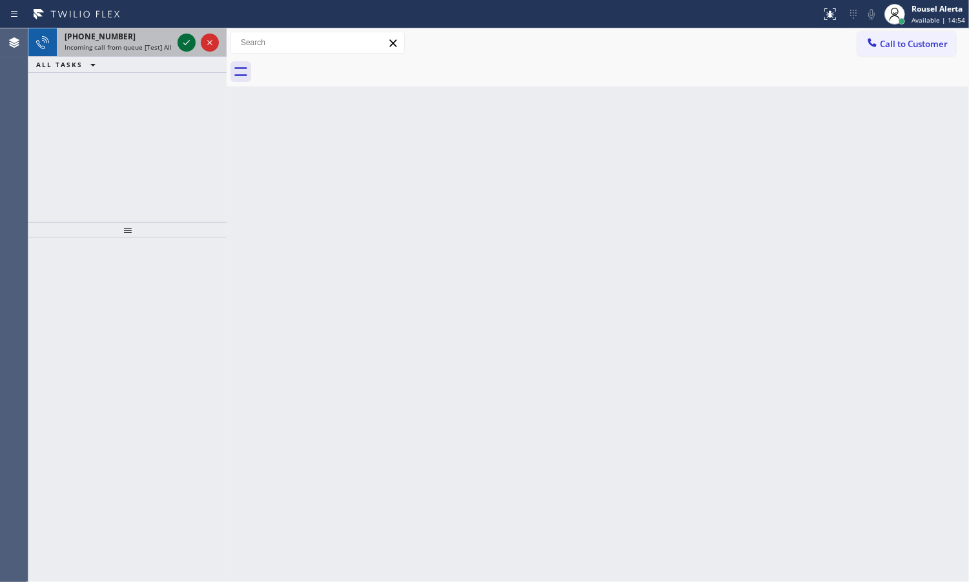
click at [179, 50] on icon at bounding box center [186, 42] width 15 height 15
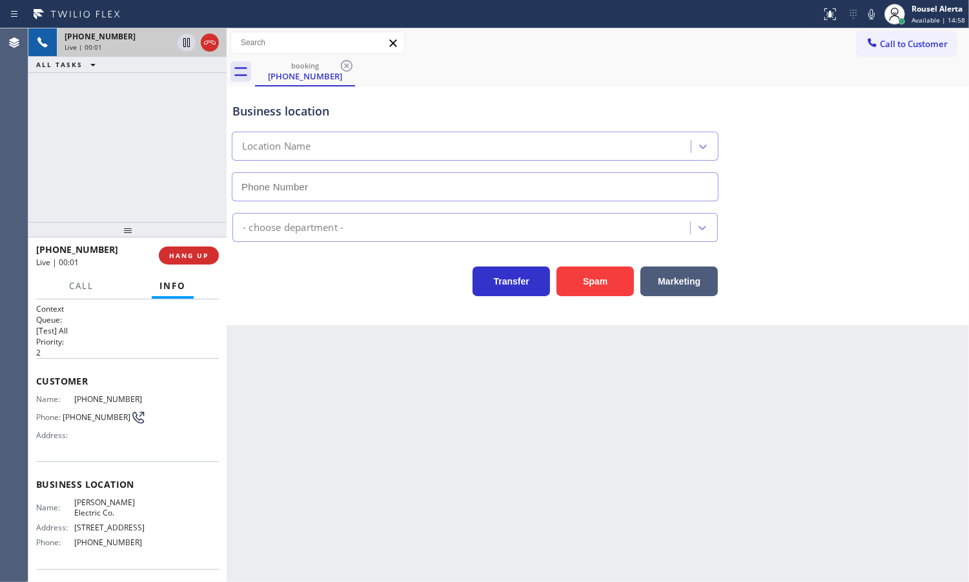
type input "[PHONE_NUMBER]"
click at [578, 291] on button "Spam" at bounding box center [594, 282] width 77 height 30
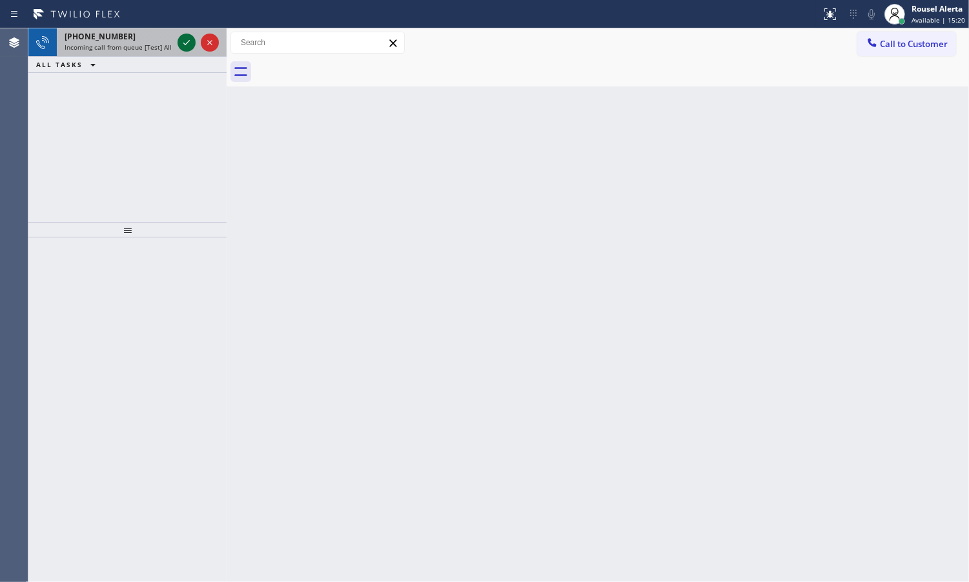
click at [188, 37] on icon at bounding box center [186, 42] width 15 height 15
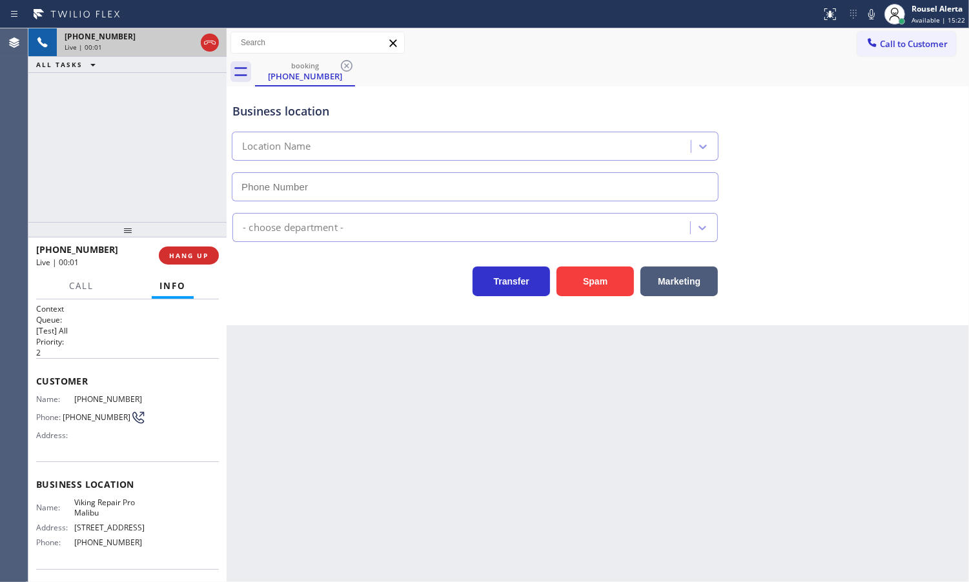
type input "[PHONE_NUMBER]"
click at [588, 289] on button "Spam" at bounding box center [594, 282] width 77 height 30
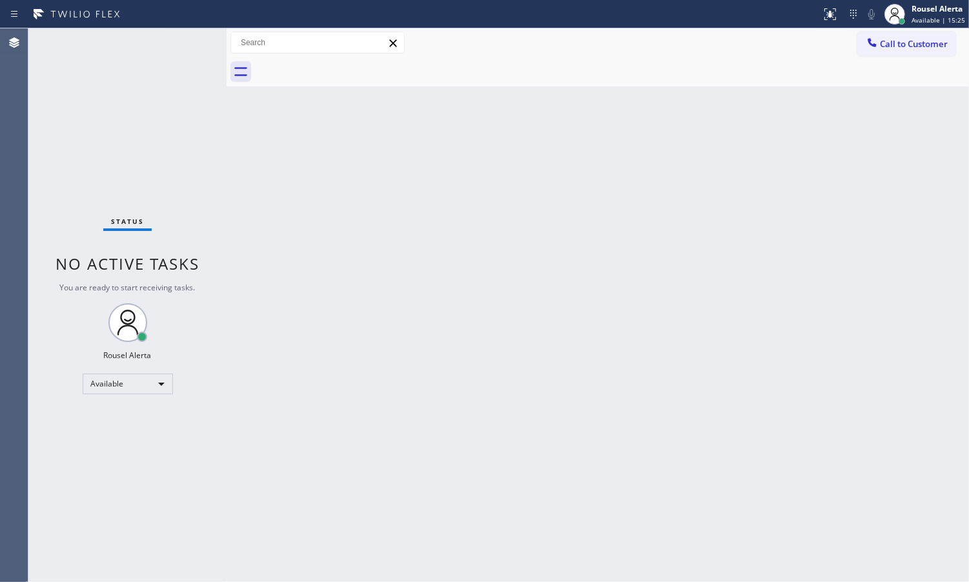
drag, startPoint x: 594, startPoint y: 523, endPoint x: 594, endPoint y: 489, distance: 33.6
click at [594, 509] on div "Back to Dashboard Change Sender ID Customers Technicians Select a contact Outbo…" at bounding box center [598, 305] width 742 height 554
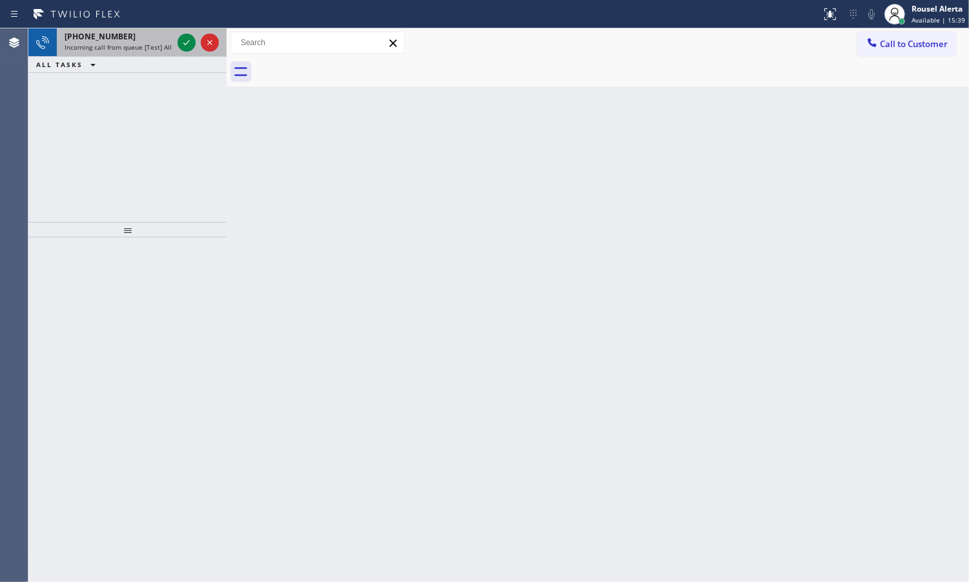
click at [153, 46] on span "Incoming call from queue [Test] All" at bounding box center [118, 47] width 107 height 9
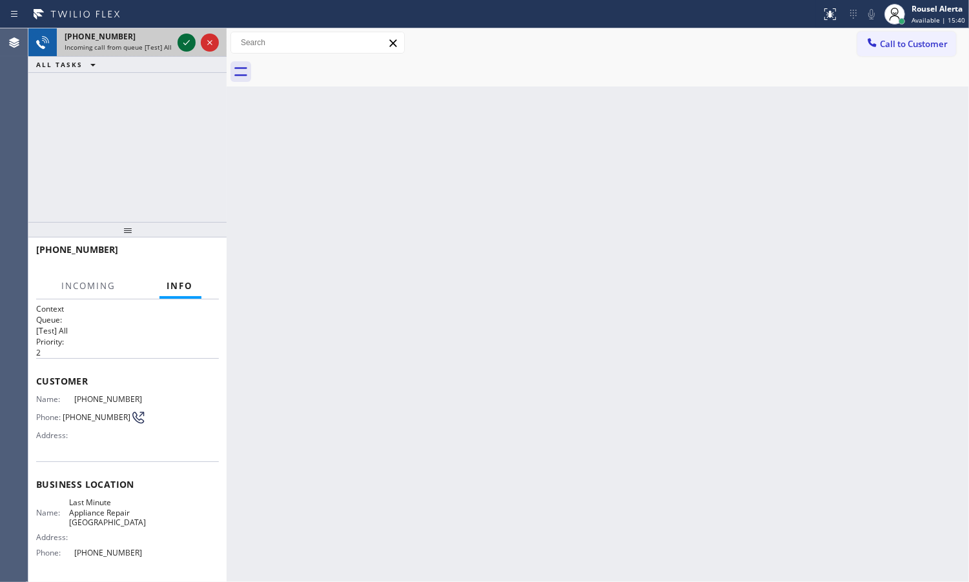
click at [182, 39] on icon at bounding box center [186, 42] width 15 height 15
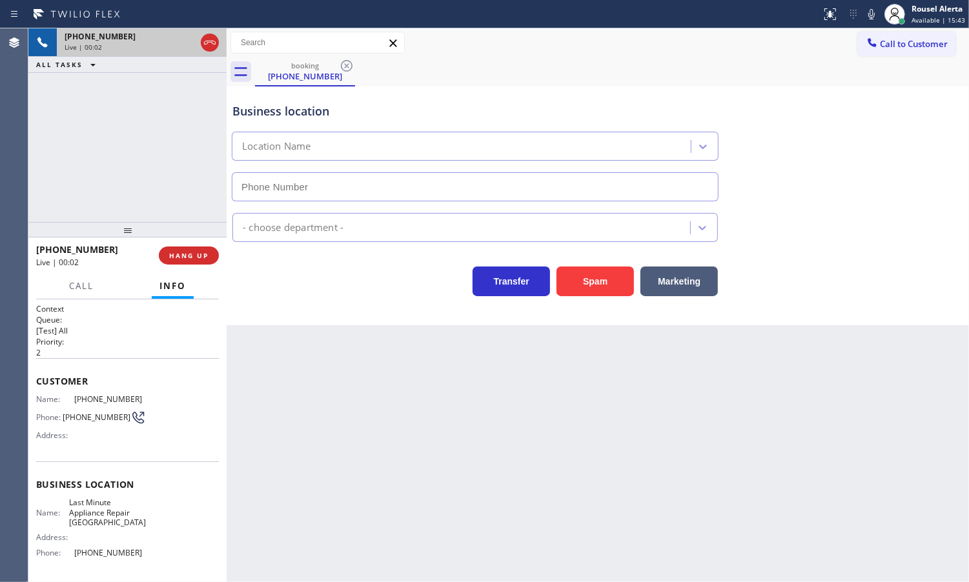
type input "[PHONE_NUMBER]"
click at [568, 295] on button "Spam" at bounding box center [594, 282] width 77 height 30
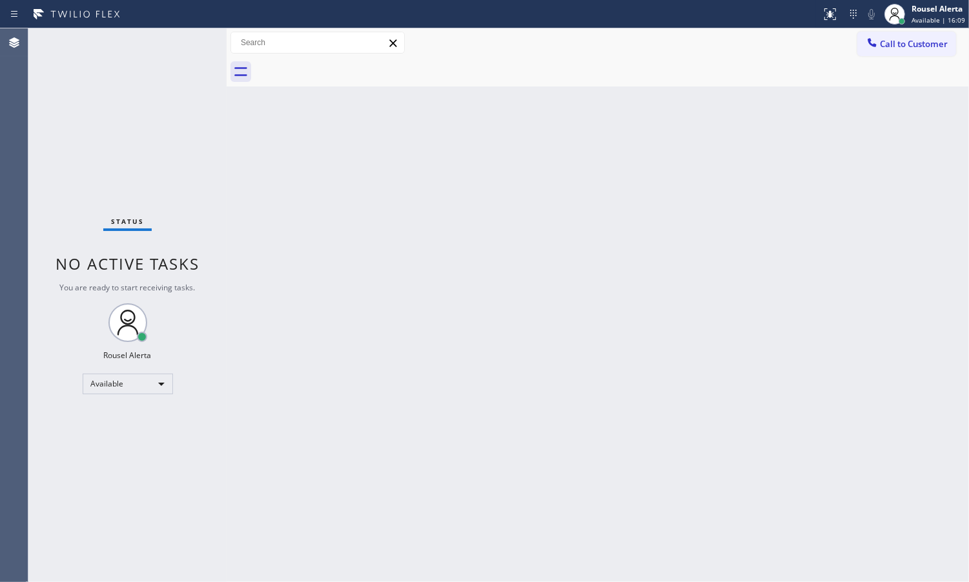
click at [505, 329] on div "Back to Dashboard Change Sender ID Customers Technicians Select a contact Outbo…" at bounding box center [598, 305] width 742 height 554
click at [163, 50] on div "Status No active tasks You are ready to start receiving tasks. Rousel Alerta Av…" at bounding box center [127, 305] width 198 height 554
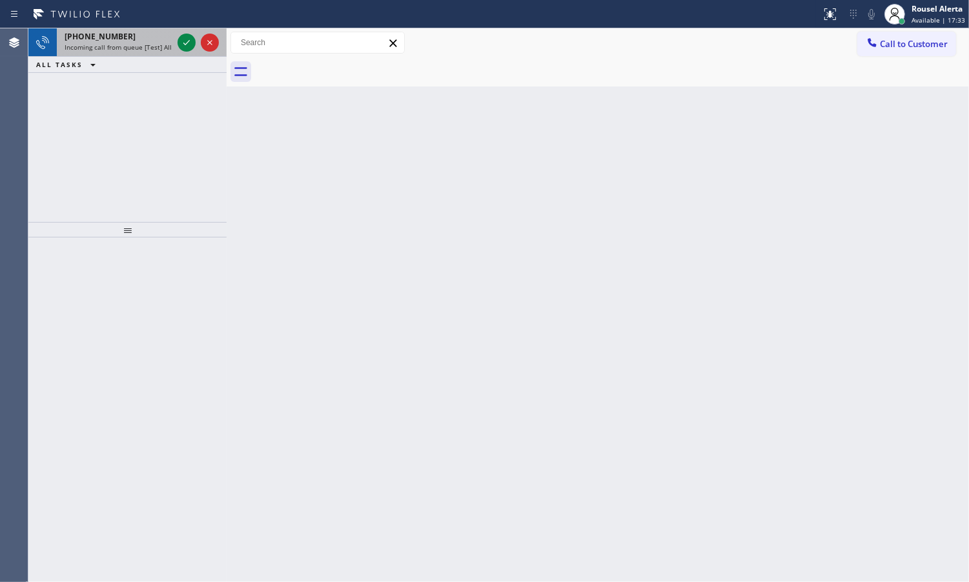
click at [152, 39] on div "[PHONE_NUMBER]" at bounding box center [119, 36] width 108 height 11
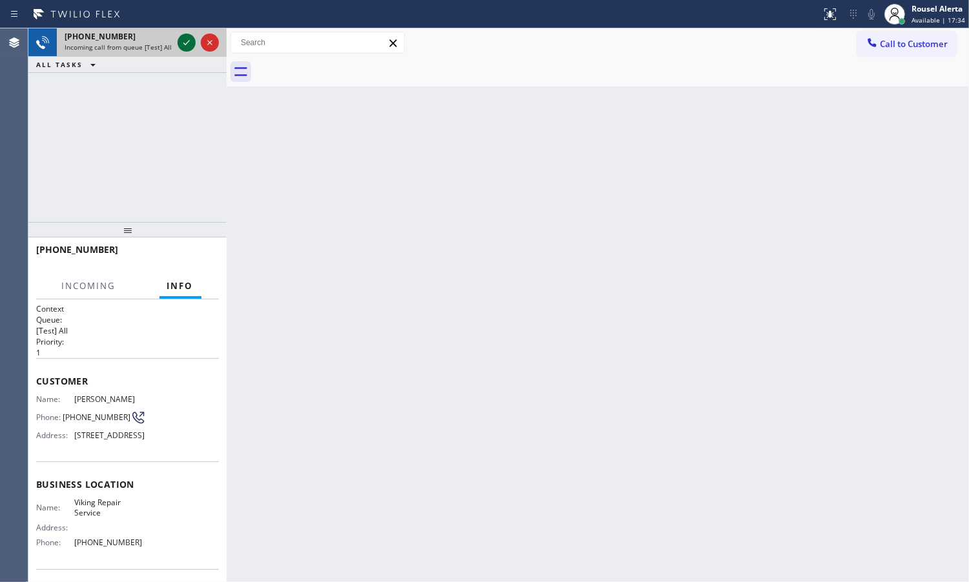
click at [184, 37] on icon at bounding box center [186, 42] width 15 height 15
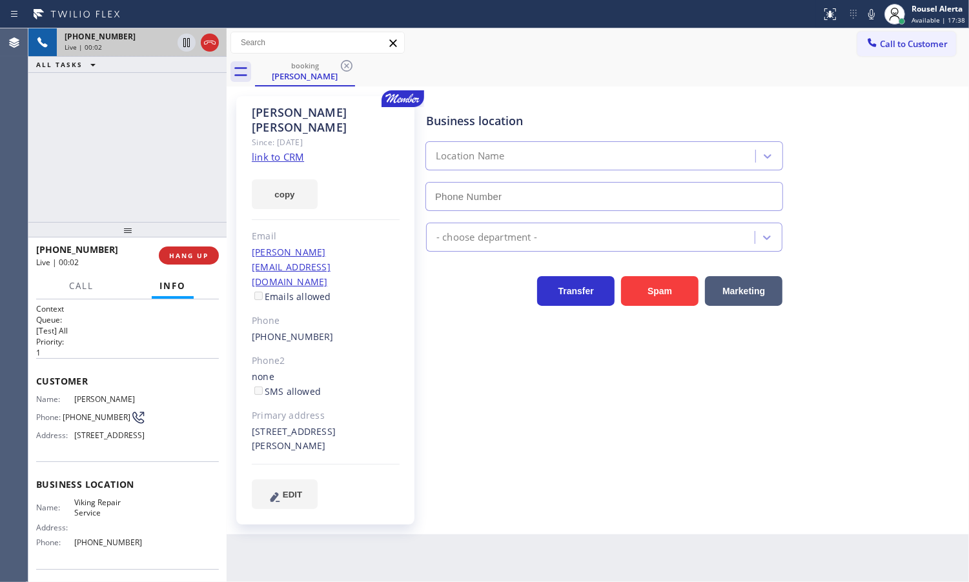
type input "[PHONE_NUMBER]"
click at [276, 150] on link "link to CRM" at bounding box center [278, 156] width 52 height 13
click at [188, 44] on icon at bounding box center [186, 42] width 15 height 15
click at [867, 17] on icon at bounding box center [871, 13] width 15 height 15
click at [185, 41] on icon at bounding box center [186, 42] width 9 height 9
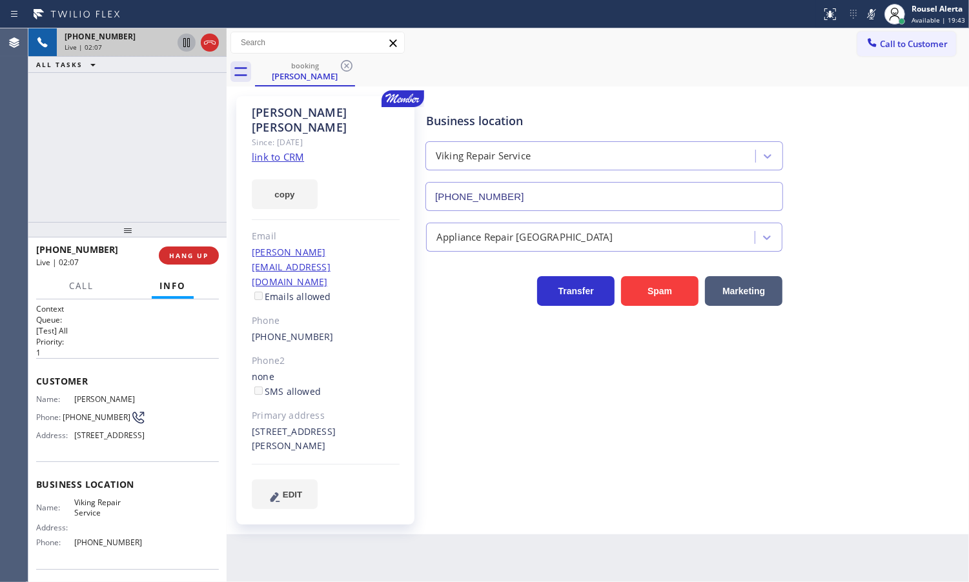
click at [876, 18] on icon at bounding box center [871, 13] width 15 height 15
click at [167, 133] on div "[PHONE_NUMBER] Live | 02:13 ALL TASKS ALL TASKS ACTIVE TASKS TASKS IN WRAP UP" at bounding box center [127, 125] width 198 height 194
click at [137, 123] on div "[PHONE_NUMBER] Live | 02:23 ALL TASKS ALL TASKS ACTIVE TASKS TASKS IN WRAP UP" at bounding box center [127, 125] width 198 height 194
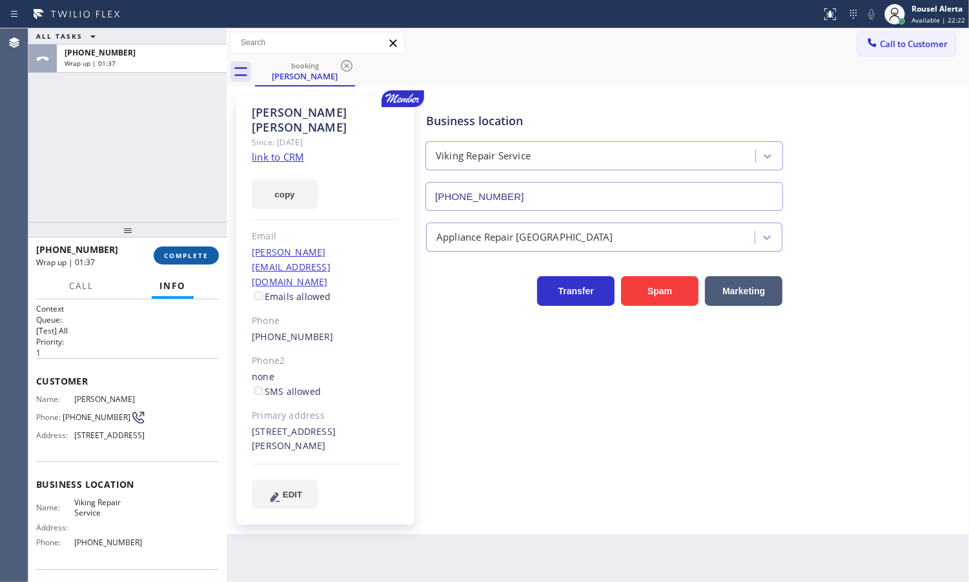
click at [192, 259] on span "COMPLETE" at bounding box center [186, 255] width 45 height 9
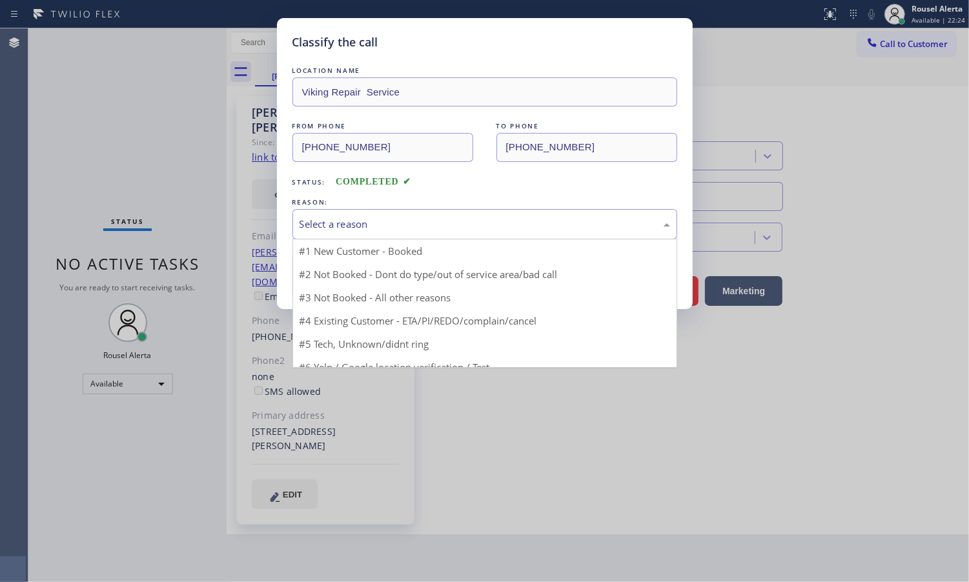
click at [458, 218] on div "Select a reason" at bounding box center [485, 224] width 371 height 15
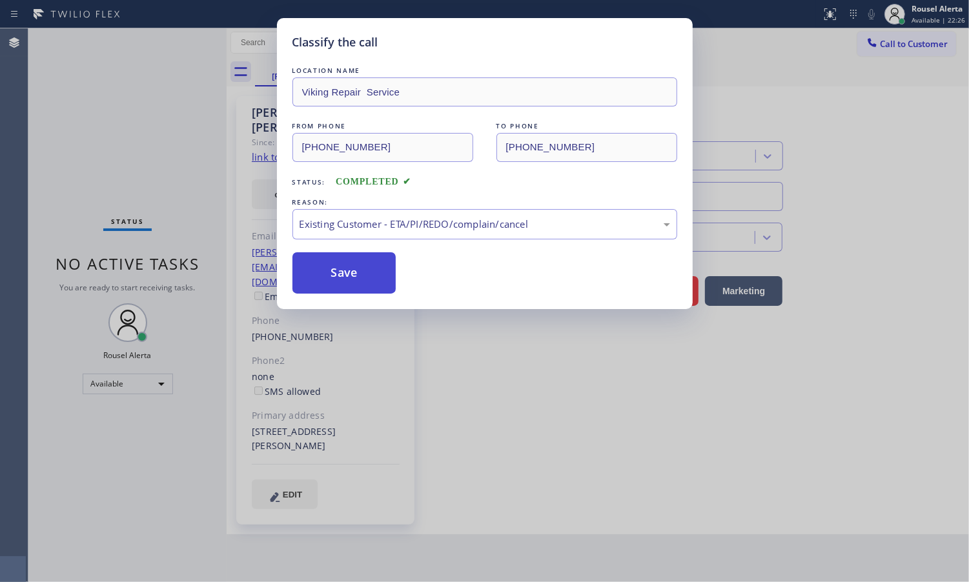
click at [346, 279] on button "Save" at bounding box center [344, 272] width 104 height 41
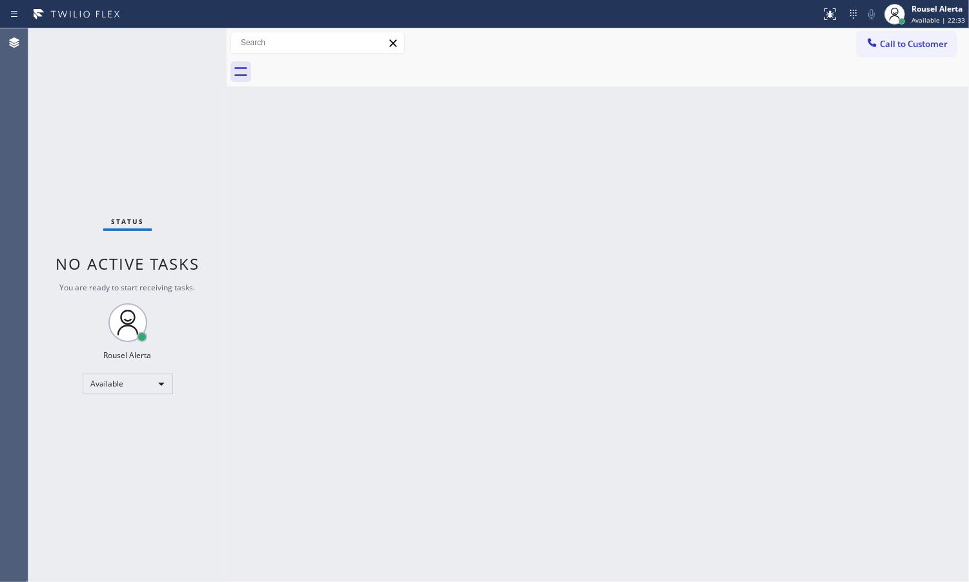
drag, startPoint x: 342, startPoint y: 310, endPoint x: 465, endPoint y: 571, distance: 288.2
click at [343, 311] on div "Back to Dashboard Change Sender ID Customers Technicians Select a contact Outbo…" at bounding box center [598, 305] width 742 height 554
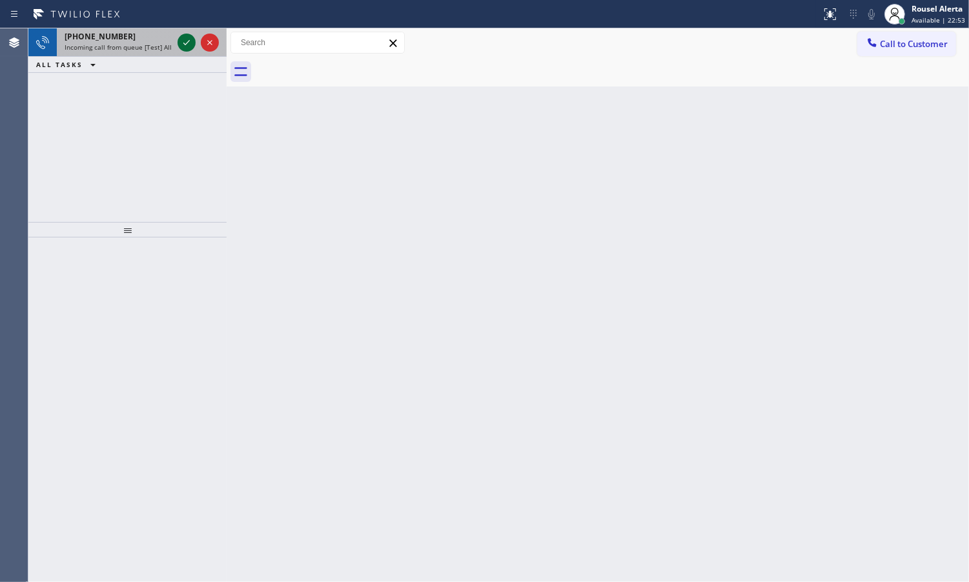
click at [187, 46] on icon at bounding box center [186, 42] width 15 height 15
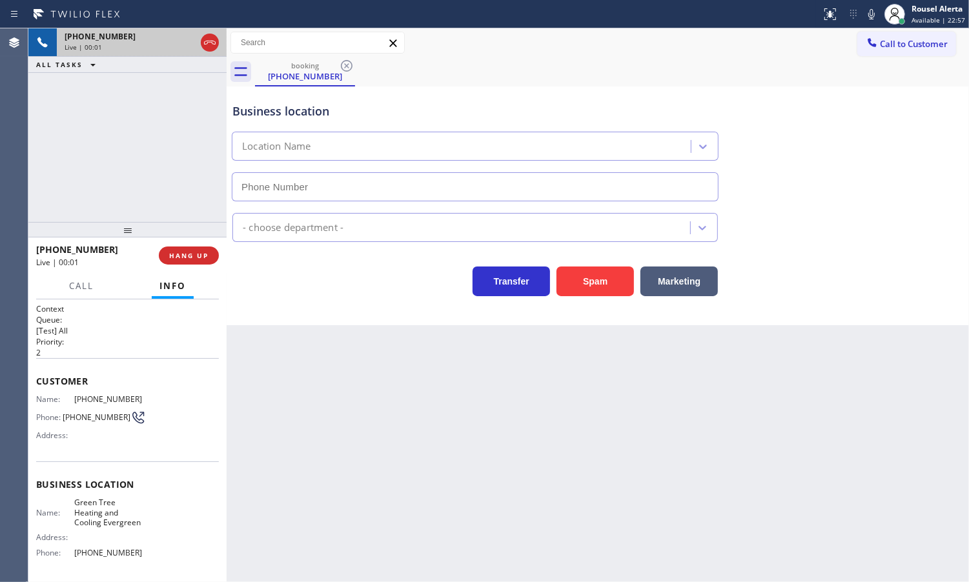
type input "[PHONE_NUMBER]"
click at [212, 255] on button "HANG UP" at bounding box center [189, 256] width 60 height 18
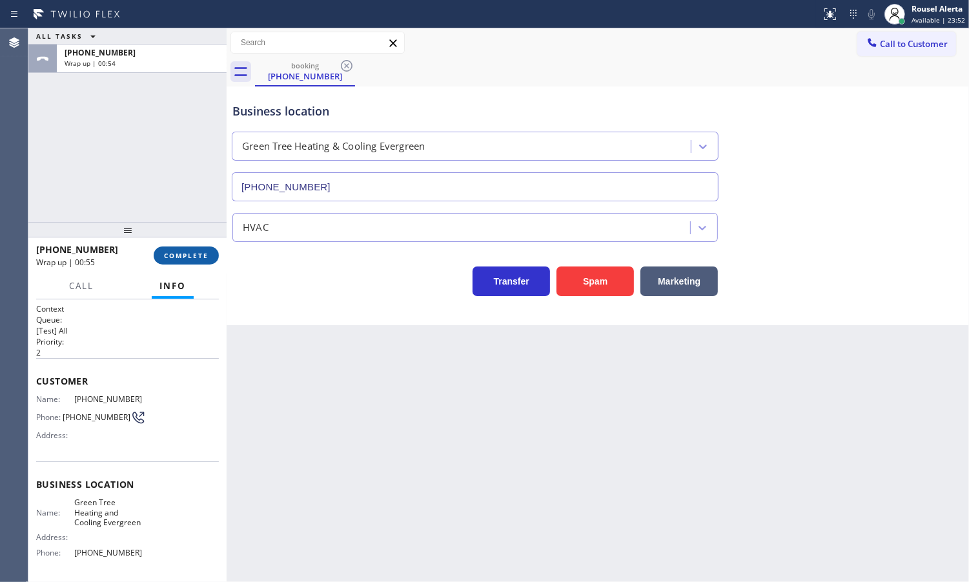
click at [185, 255] on span "COMPLETE" at bounding box center [186, 255] width 45 height 9
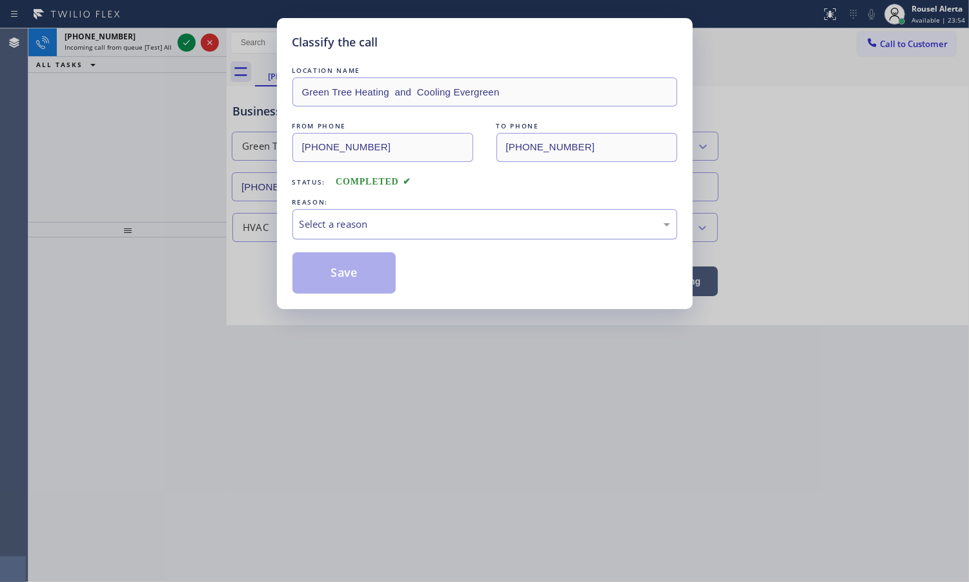
click at [485, 224] on div "Select a reason" at bounding box center [485, 224] width 371 height 15
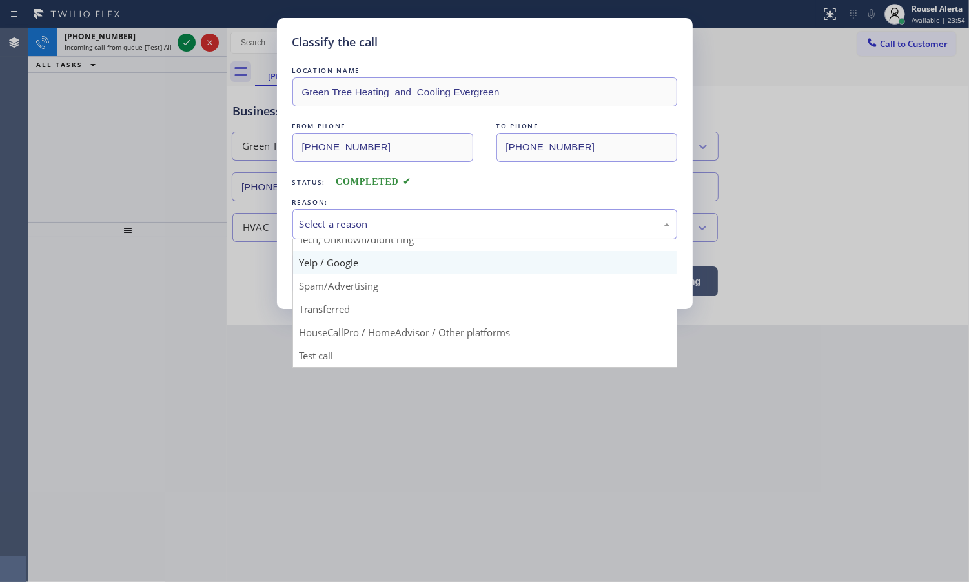
scroll to position [88, 0]
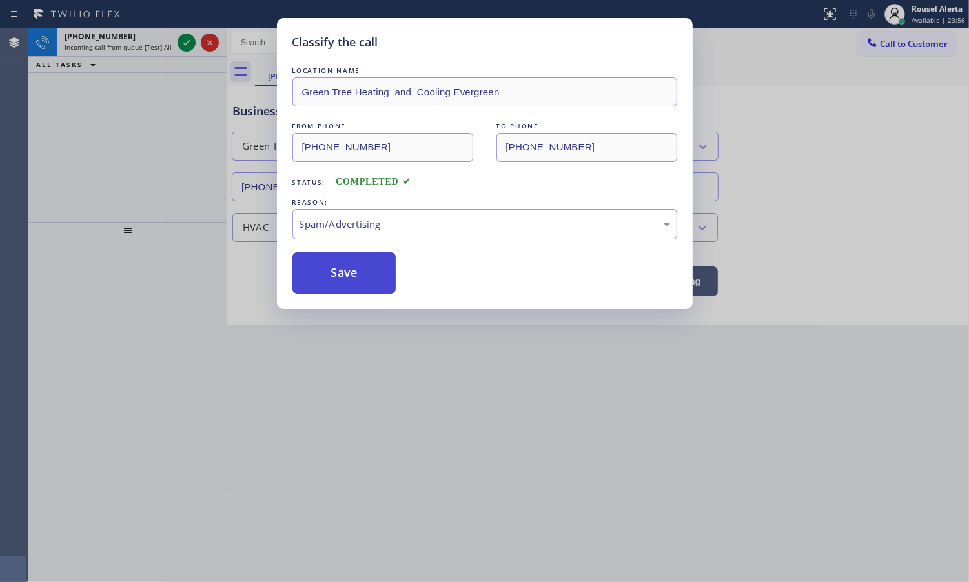
click at [347, 272] on button "Save" at bounding box center [344, 272] width 104 height 41
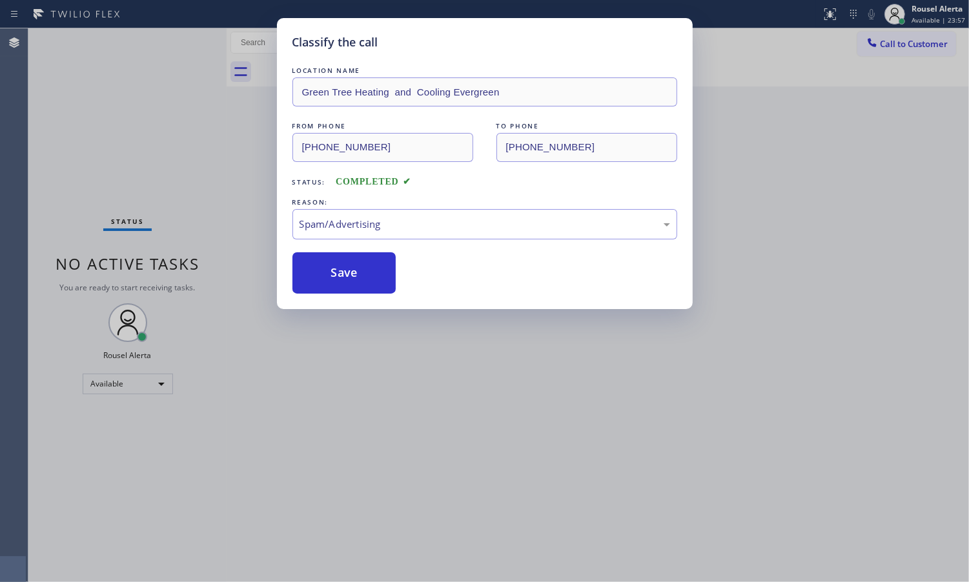
click at [148, 37] on div "Classify the call LOCATION NAME Green Tree Heating and Cooling Evergreen FROM P…" at bounding box center [484, 291] width 969 height 582
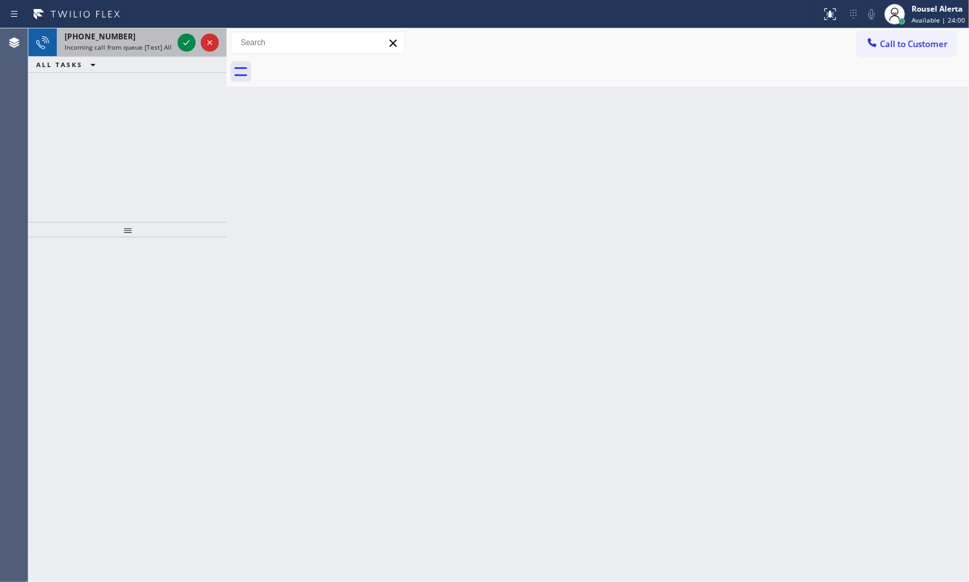
click at [134, 43] on span "Incoming call from queue [Test] All" at bounding box center [118, 47] width 107 height 9
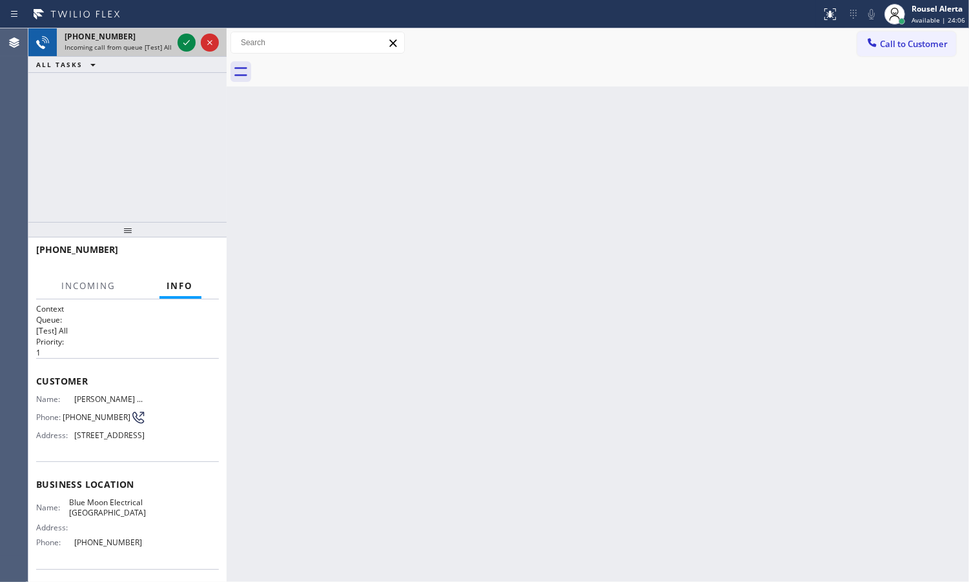
click at [136, 40] on div "[PHONE_NUMBER]" at bounding box center [119, 36] width 108 height 11
click at [181, 39] on icon at bounding box center [186, 42] width 15 height 15
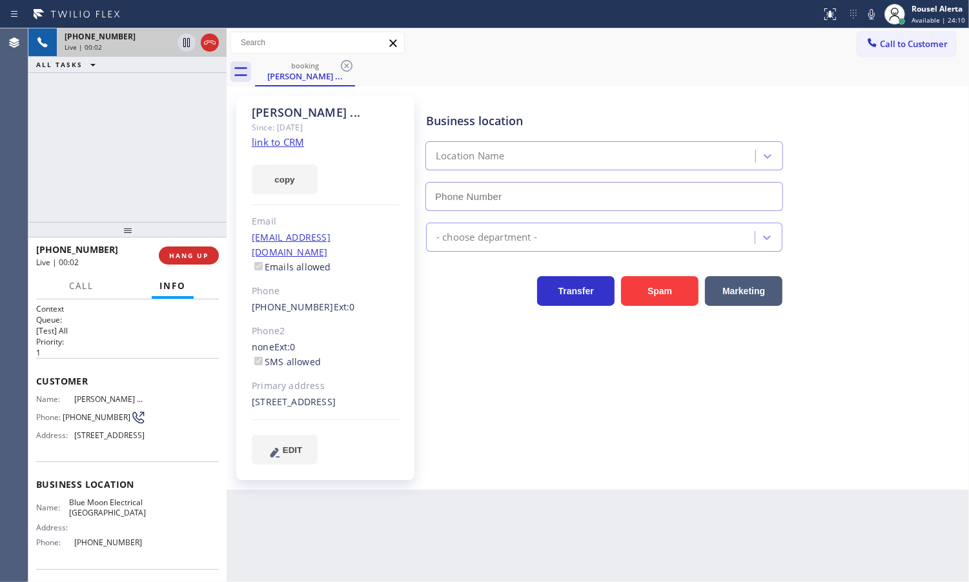
type input "[PHONE_NUMBER]"
click at [278, 147] on link "link to CRM" at bounding box center [278, 142] width 52 height 13
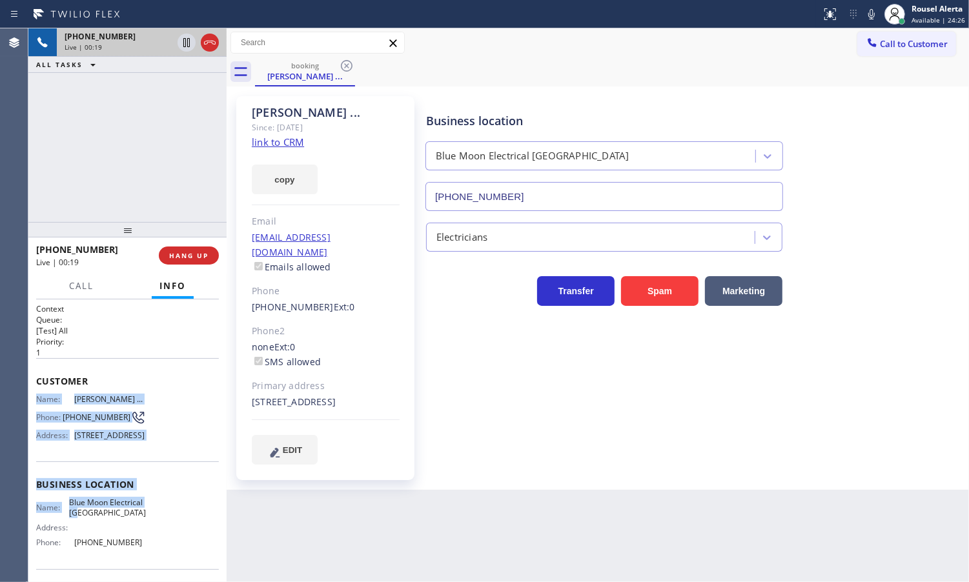
scroll to position [81, 0]
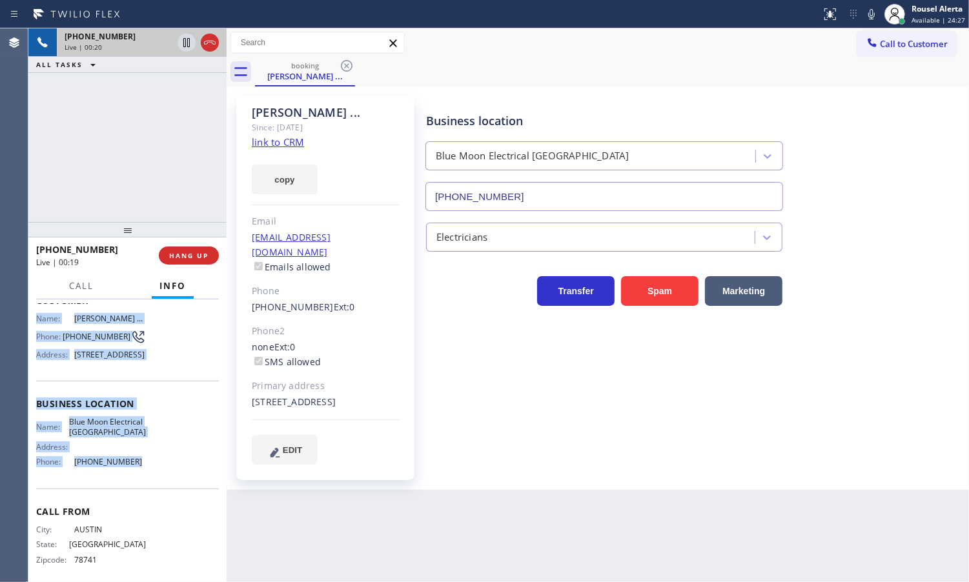
drag, startPoint x: 34, startPoint y: 398, endPoint x: 150, endPoint y: 487, distance: 146.8
click at [150, 487] on div "Context Queue: [Test] All Priority: 1 Customer Name: [PERSON_NAME] ... Phone: […" at bounding box center [127, 441] width 198 height 283
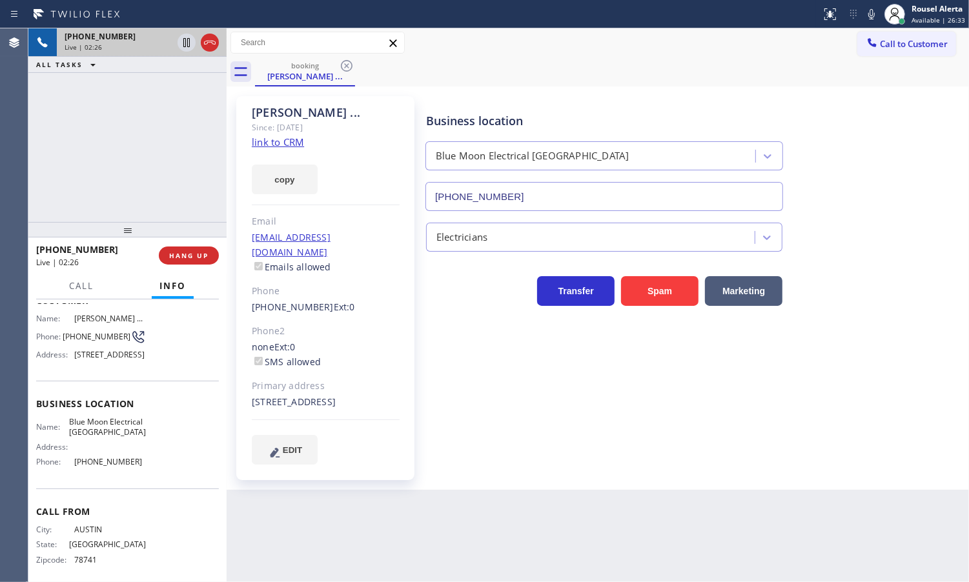
click at [117, 139] on div "[PHONE_NUMBER] Live | 02:26 ALL TASKS ALL TASKS ACTIVE TASKS TASKS IN WRAP UP" at bounding box center [127, 125] width 198 height 194
click at [182, 50] on icon at bounding box center [186, 42] width 15 height 15
click at [867, 14] on icon at bounding box center [871, 13] width 15 height 15
click at [185, 49] on icon at bounding box center [186, 42] width 15 height 15
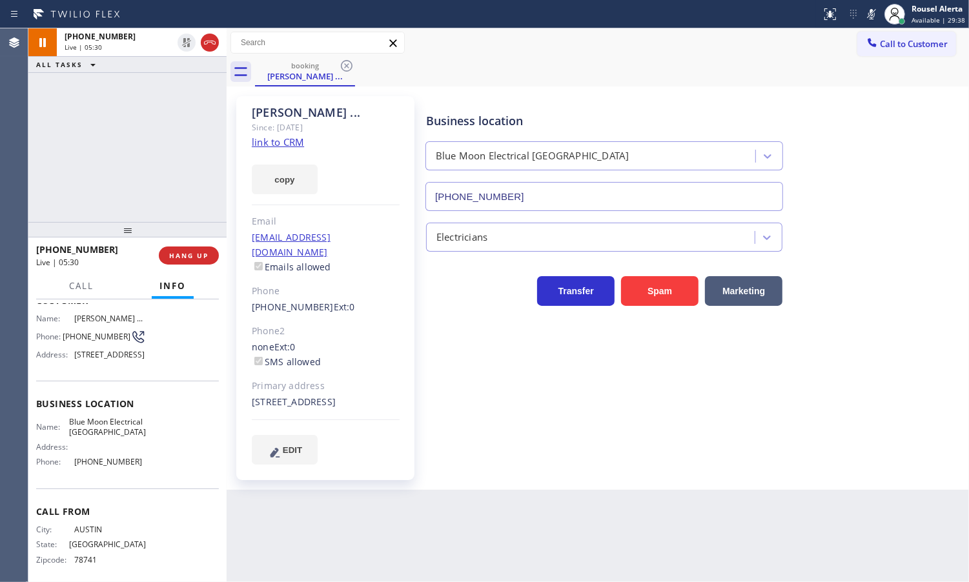
click at [875, 11] on rect at bounding box center [871, 12] width 9 height 9
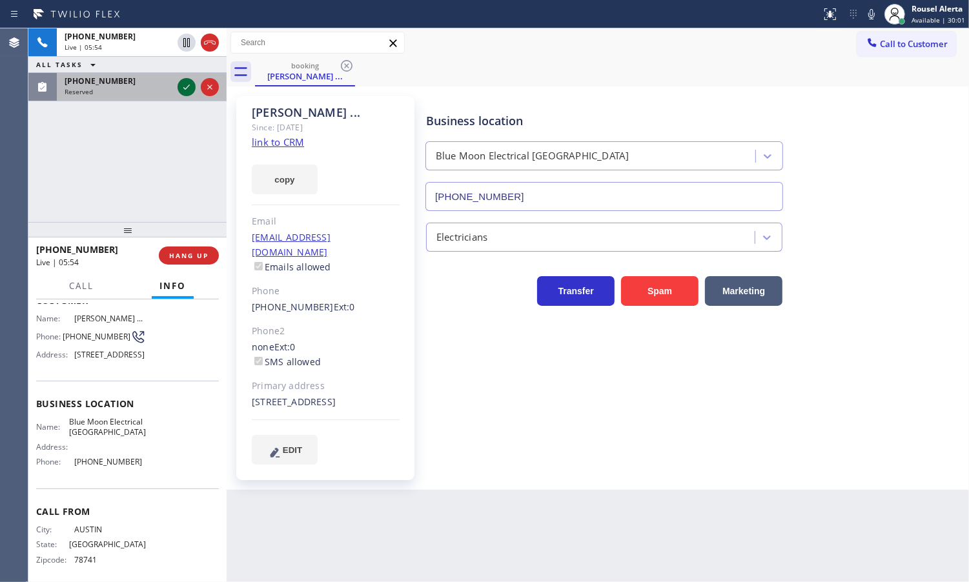
click at [187, 90] on icon at bounding box center [186, 86] width 15 height 15
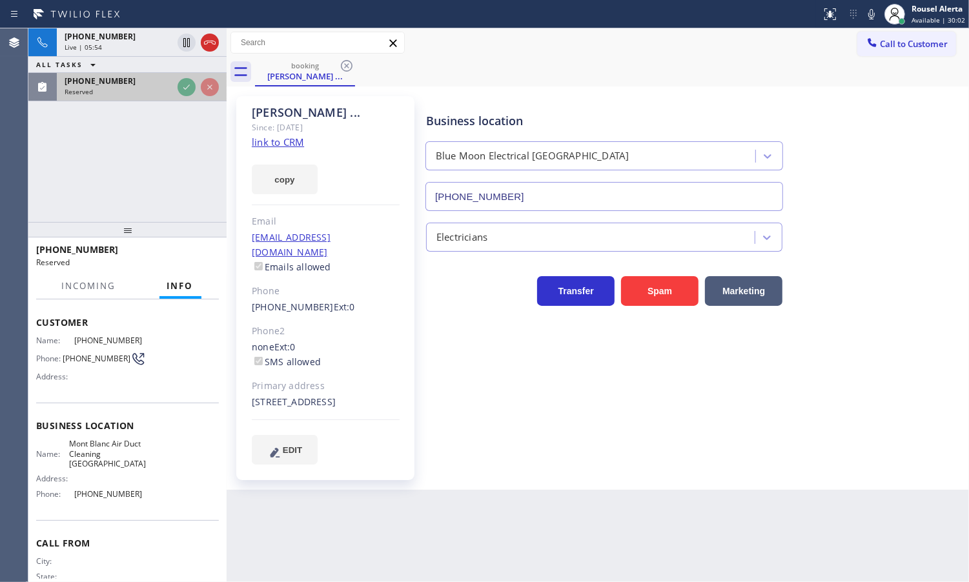
scroll to position [101, 0]
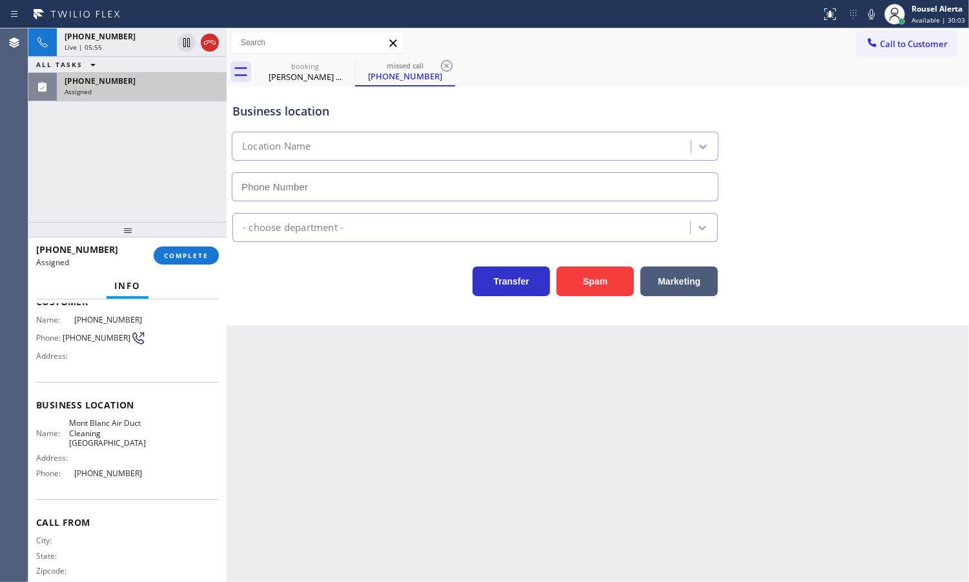
type input "[PHONE_NUMBER]"
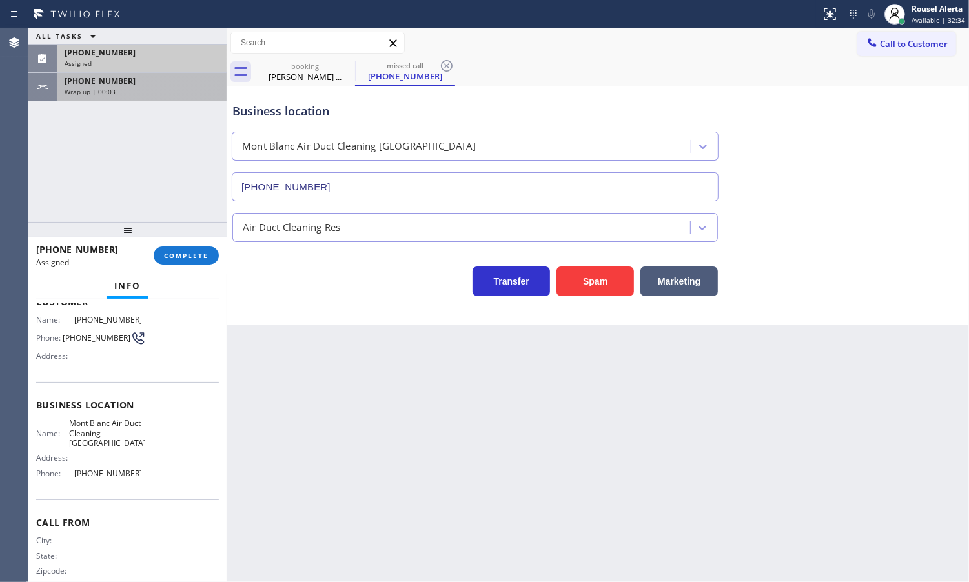
click at [153, 99] on div "[PHONE_NUMBER] Wrap up | 00:03" at bounding box center [139, 87] width 165 height 28
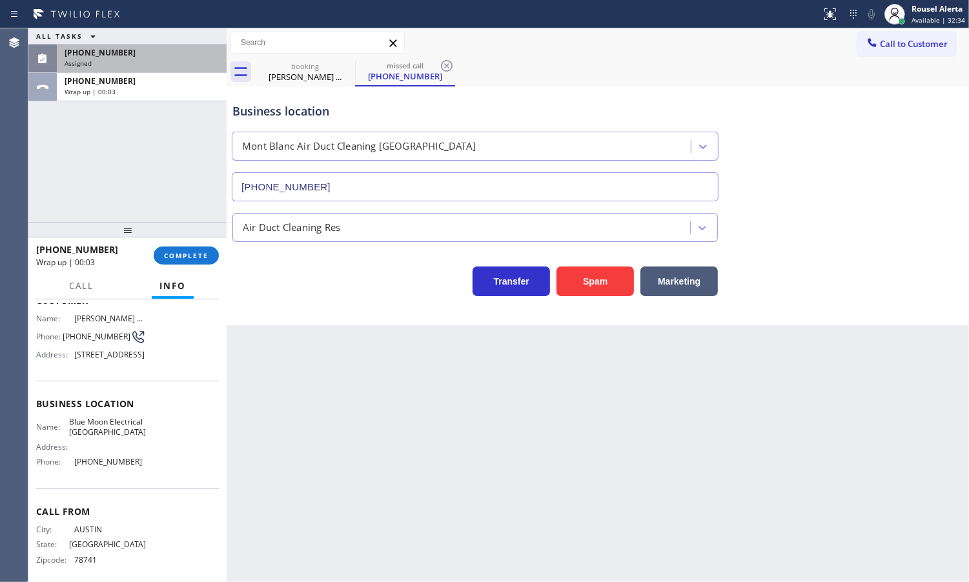
click at [150, 55] on div "[PHONE_NUMBER]" at bounding box center [142, 52] width 154 height 11
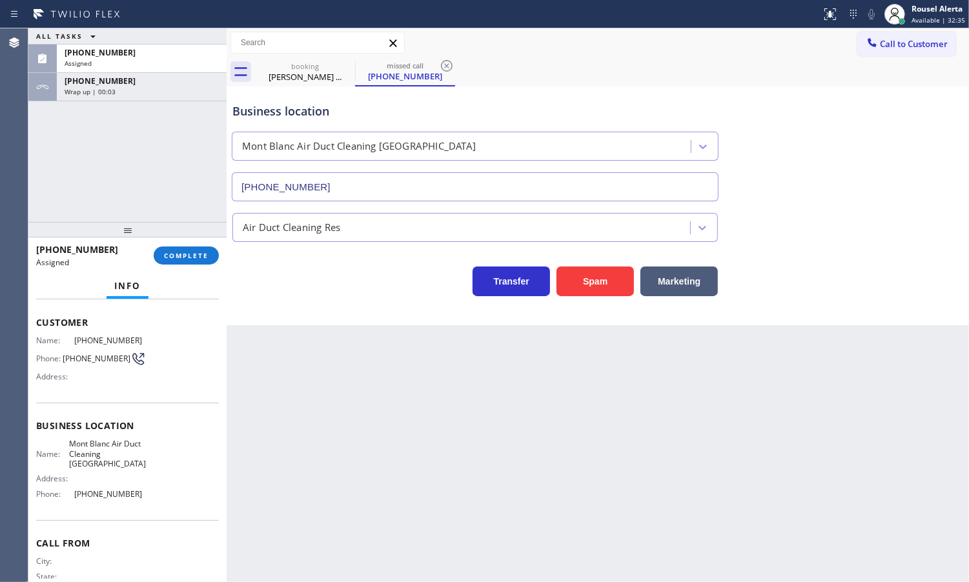
scroll to position [101, 0]
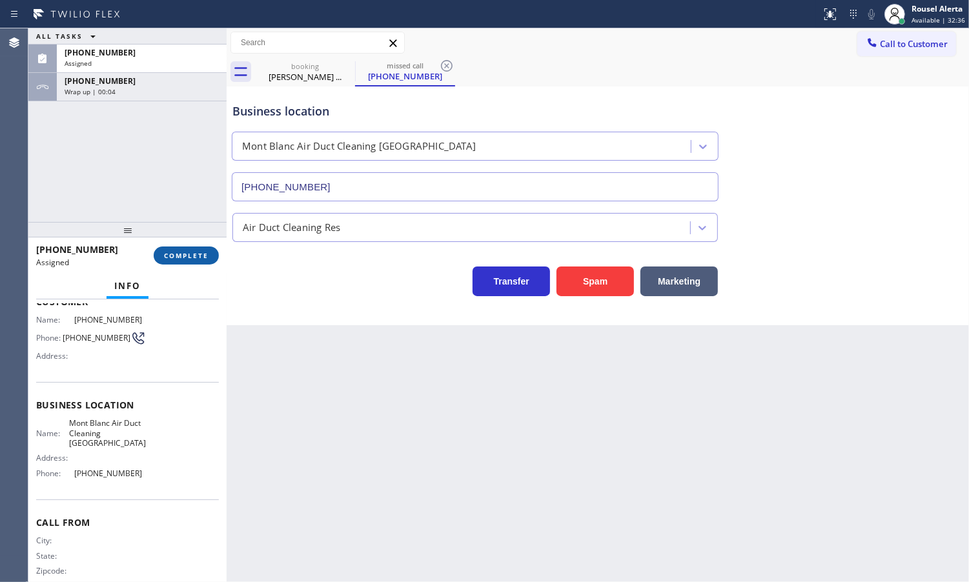
click at [174, 249] on button "COMPLETE" at bounding box center [186, 256] width 65 height 18
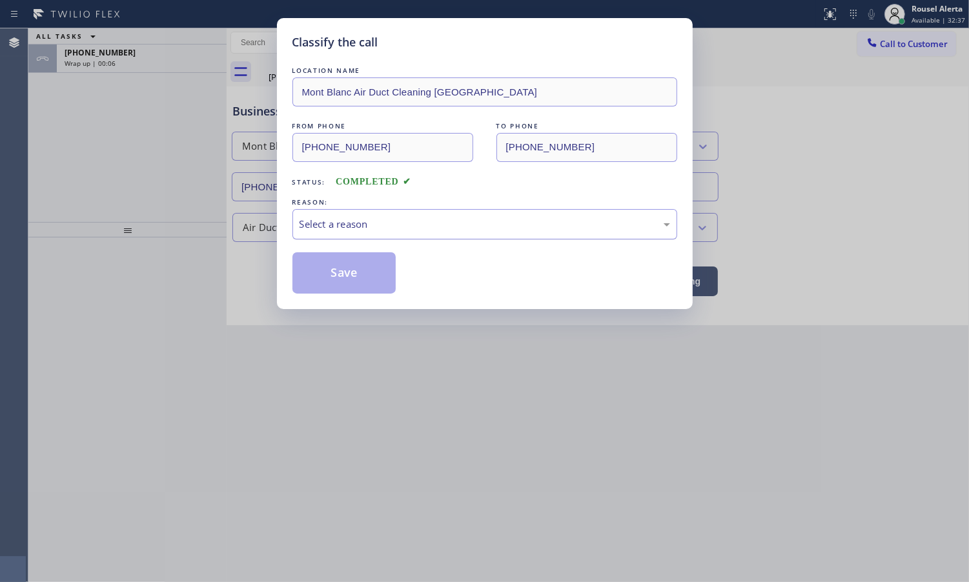
click at [365, 227] on div "Select a reason" at bounding box center [485, 224] width 371 height 15
click at [346, 273] on button "Save" at bounding box center [344, 272] width 104 height 41
type input "[PHONE_NUMBER]"
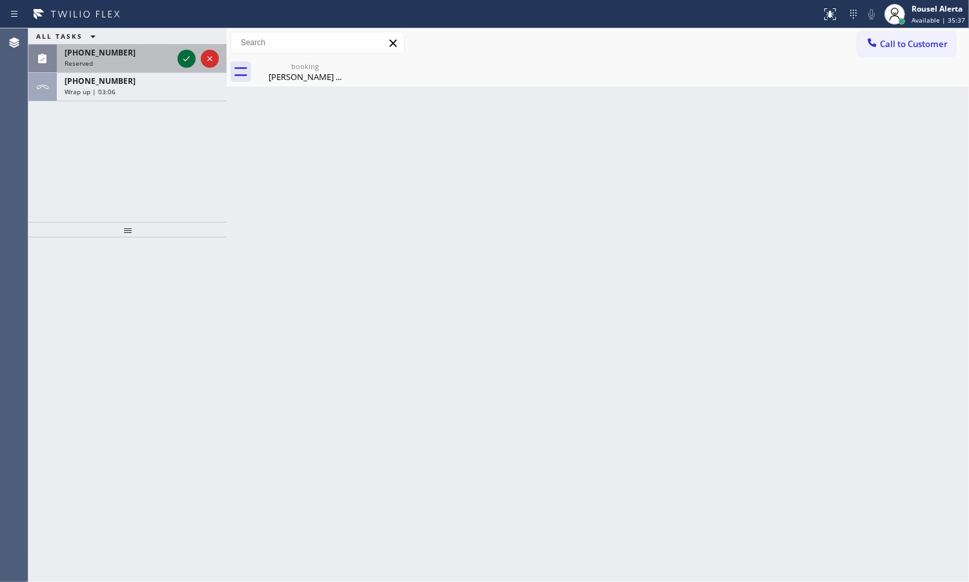
click at [181, 58] on icon at bounding box center [186, 58] width 15 height 15
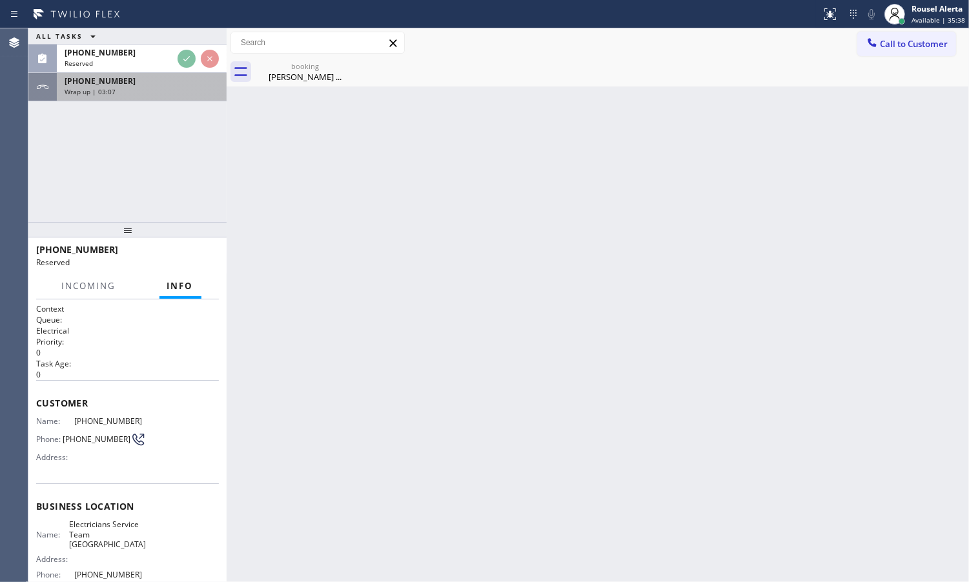
click at [159, 90] on div "Wrap up | 03:07" at bounding box center [142, 91] width 154 height 9
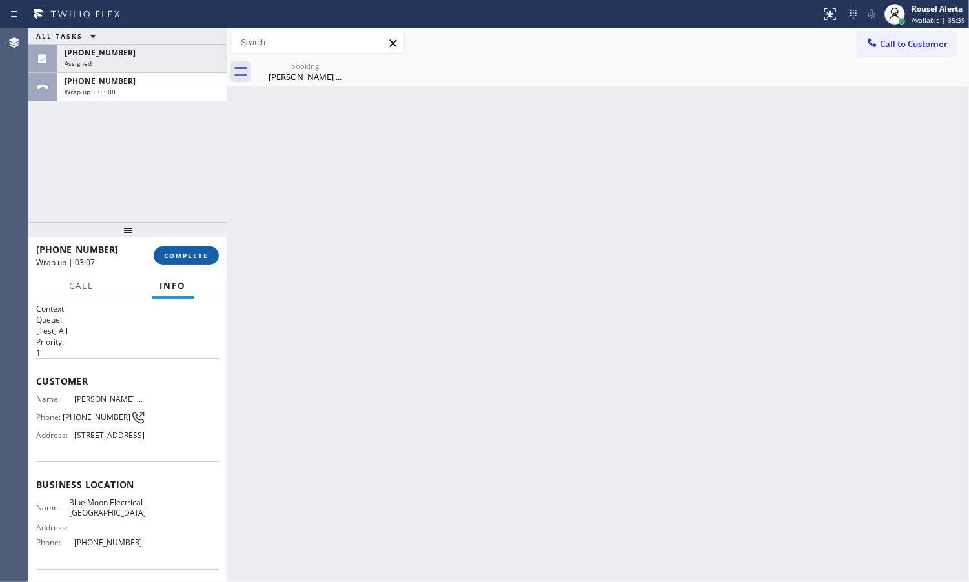
click at [185, 257] on span "COMPLETE" at bounding box center [186, 255] width 45 height 9
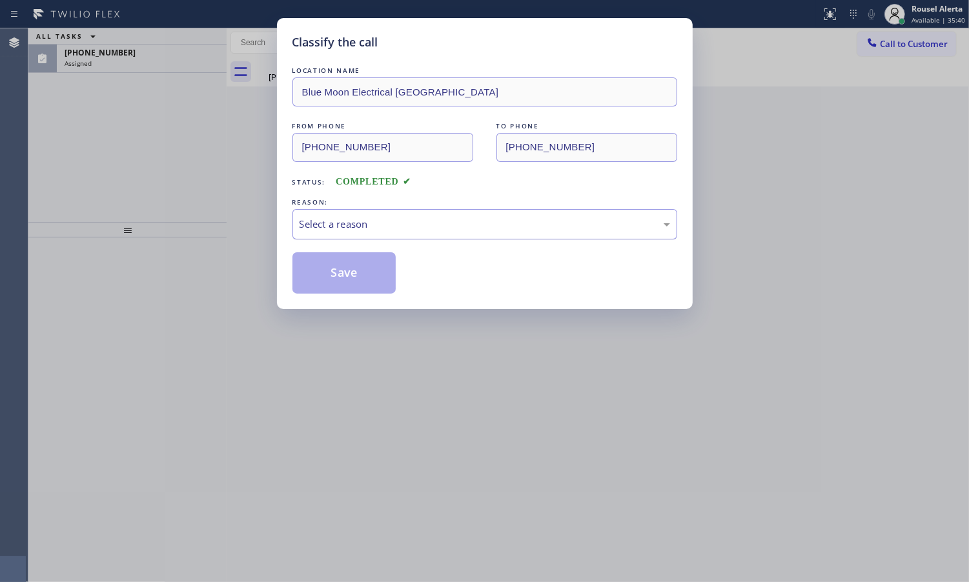
click at [339, 220] on div "Select a reason" at bounding box center [485, 224] width 371 height 15
click at [330, 274] on button "Save" at bounding box center [344, 272] width 104 height 41
click at [163, 50] on div "Classify the call LOCATION NAME Blue Moon Electrical [GEOGRAPHIC_DATA] FROM PHO…" at bounding box center [484, 291] width 969 height 582
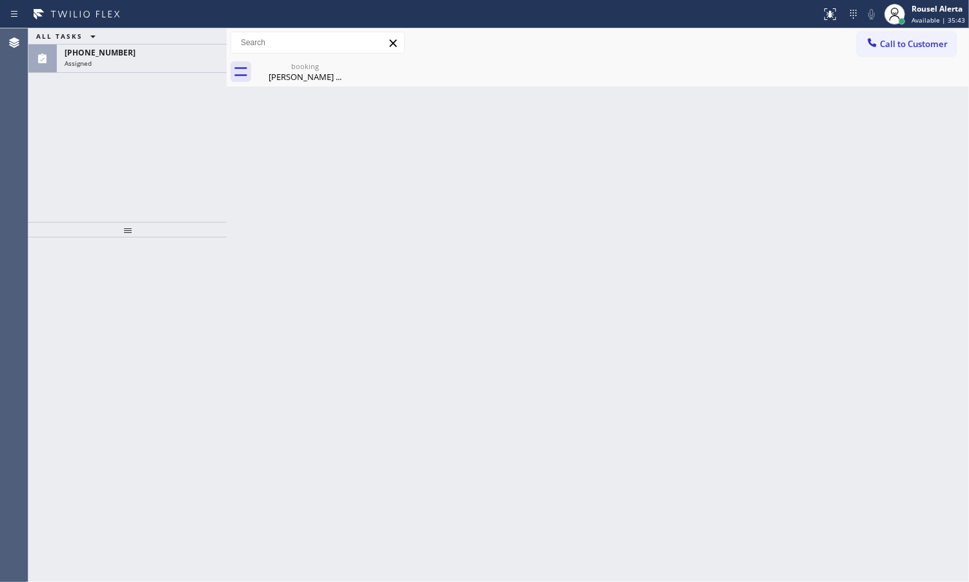
click at [163, 50] on div "[PHONE_NUMBER]" at bounding box center [142, 52] width 154 height 11
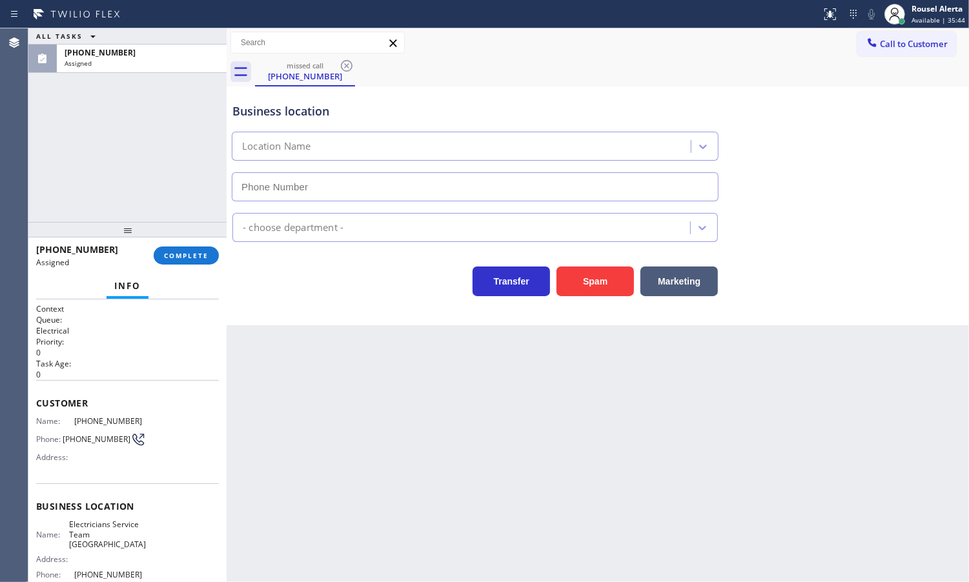
type input "[PHONE_NUMBER]"
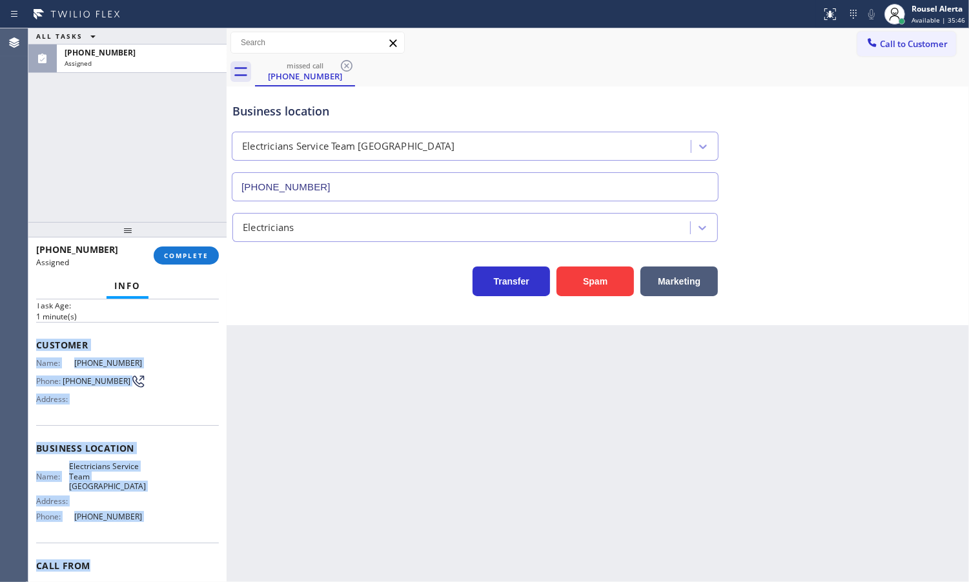
scroll to position [117, 0]
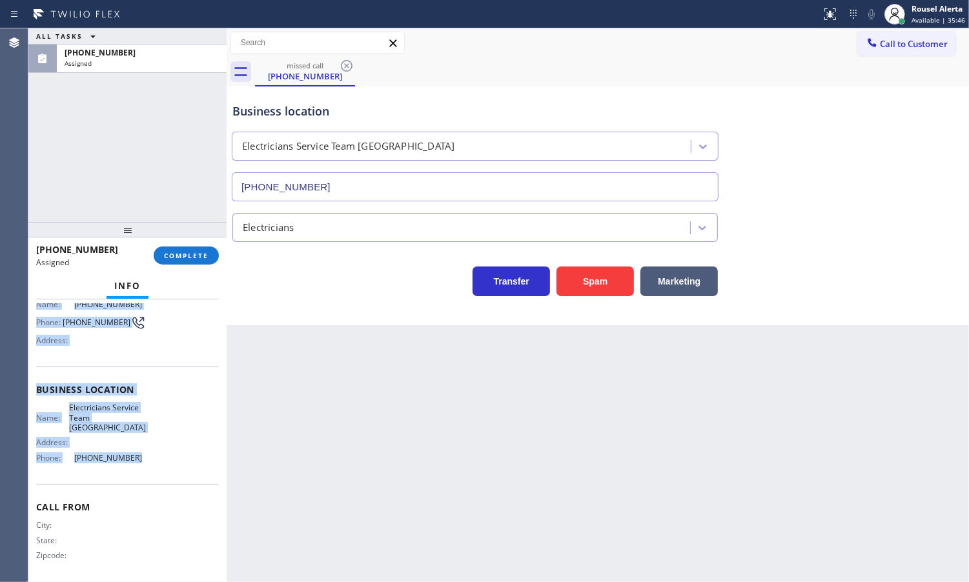
drag, startPoint x: 31, startPoint y: 400, endPoint x: 152, endPoint y: 462, distance: 136.3
click at [152, 462] on div "Context Queue: Electrical Priority: 0 Task Age: [DEMOGRAPHIC_DATA] minute(s) Cu…" at bounding box center [127, 441] width 198 height 283
drag, startPoint x: 143, startPoint y: 55, endPoint x: 166, endPoint y: 97, distance: 47.7
click at [143, 55] on div "[PHONE_NUMBER]" at bounding box center [142, 52] width 154 height 11
click at [181, 252] on span "COMPLETE" at bounding box center [186, 255] width 45 height 9
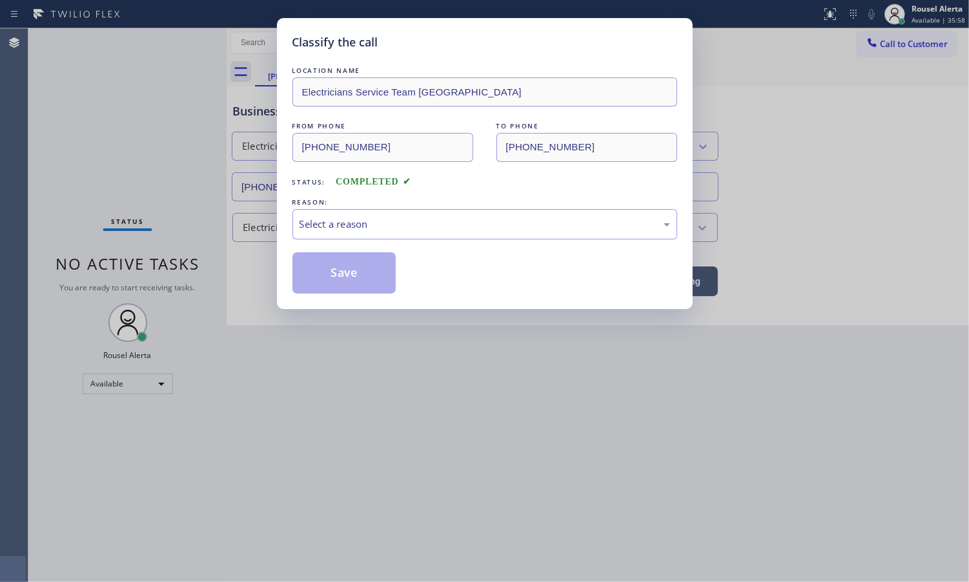
click at [396, 232] on div "Select a reason" at bounding box center [485, 224] width 371 height 15
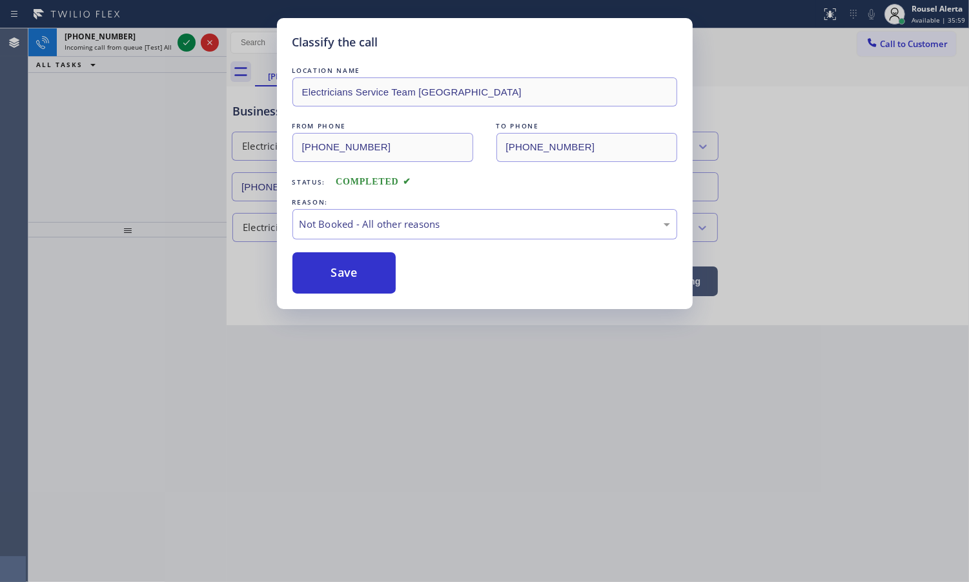
drag, startPoint x: 349, startPoint y: 275, endPoint x: 311, endPoint y: 247, distance: 47.0
click at [347, 275] on button "Save" at bounding box center [344, 272] width 104 height 41
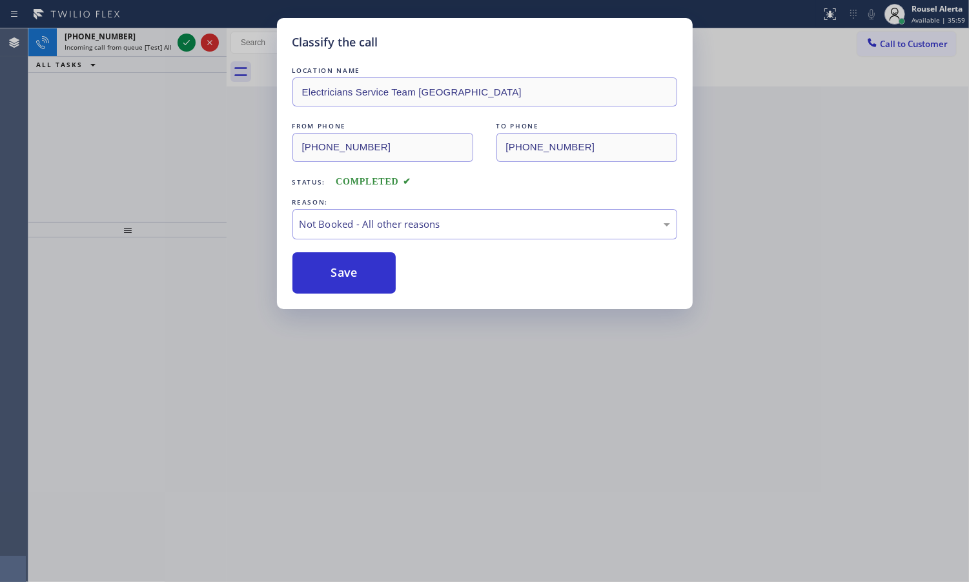
click at [129, 33] on div "Classify the call LOCATION NAME Electricians Service Team North Hollywood FROM …" at bounding box center [484, 291] width 969 height 582
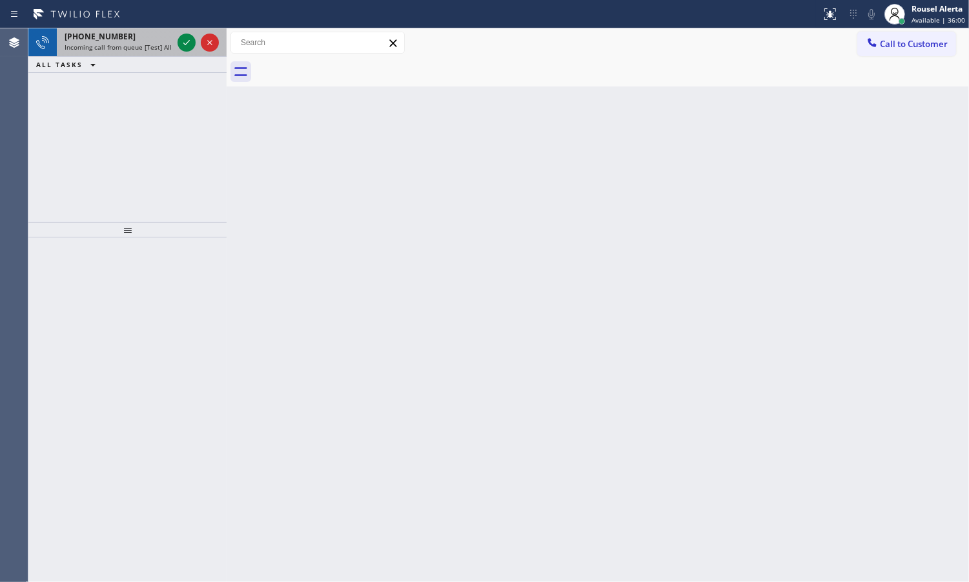
drag, startPoint x: 145, startPoint y: 43, endPoint x: 169, endPoint y: 43, distance: 23.9
click at [146, 44] on span "Incoming call from queue [Test] All" at bounding box center [118, 47] width 107 height 9
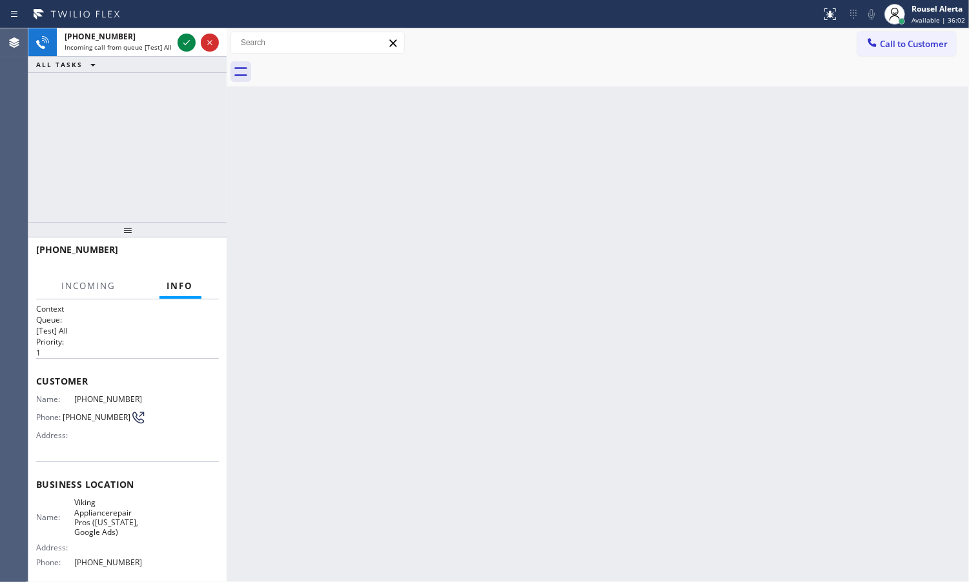
drag, startPoint x: 307, startPoint y: 190, endPoint x: 325, endPoint y: 194, distance: 18.5
click at [308, 192] on div "Back to Dashboard Change Sender ID Customers Technicians Select a contact Outbo…" at bounding box center [598, 305] width 742 height 554
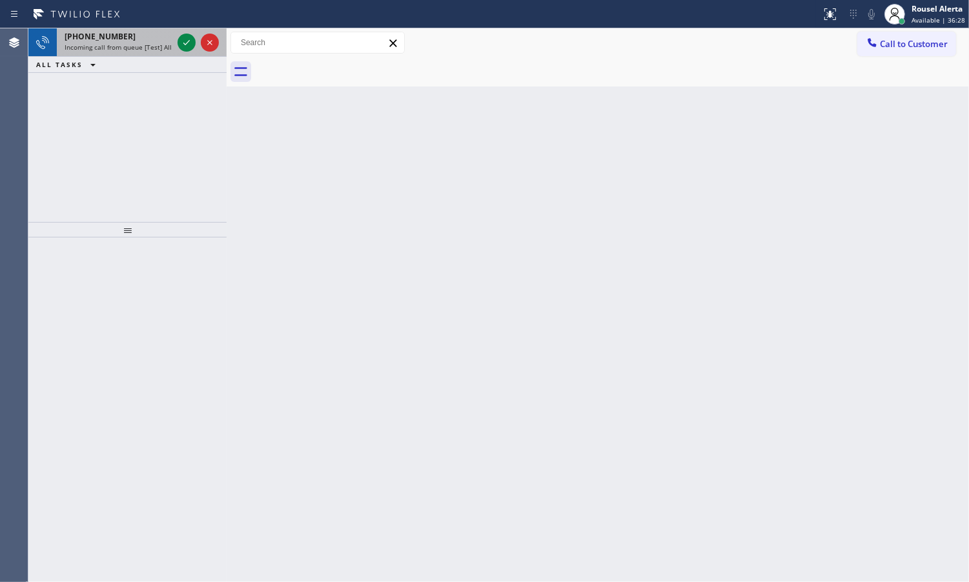
click at [148, 45] on span "Incoming call from queue [Test] All" at bounding box center [118, 47] width 107 height 9
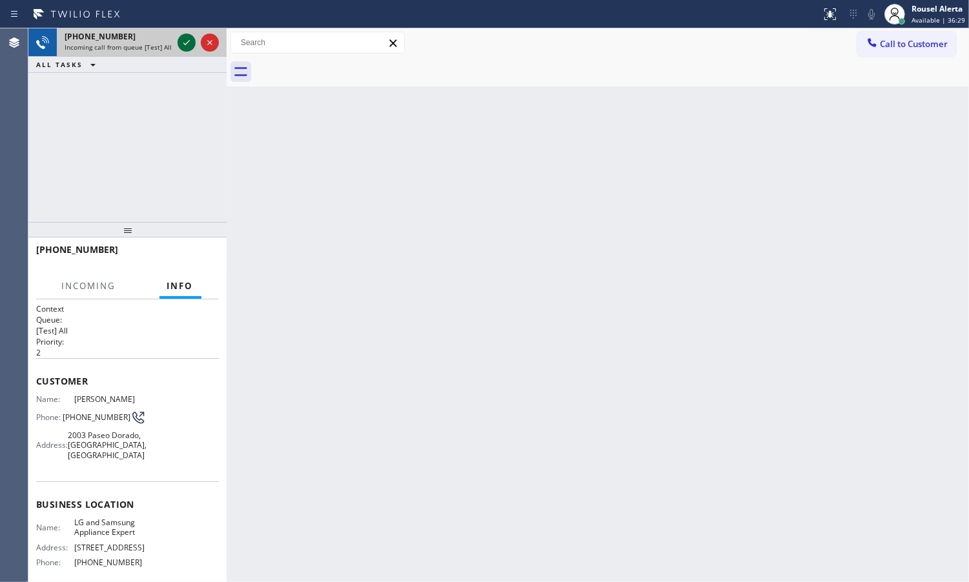
click at [182, 37] on icon at bounding box center [186, 42] width 15 height 15
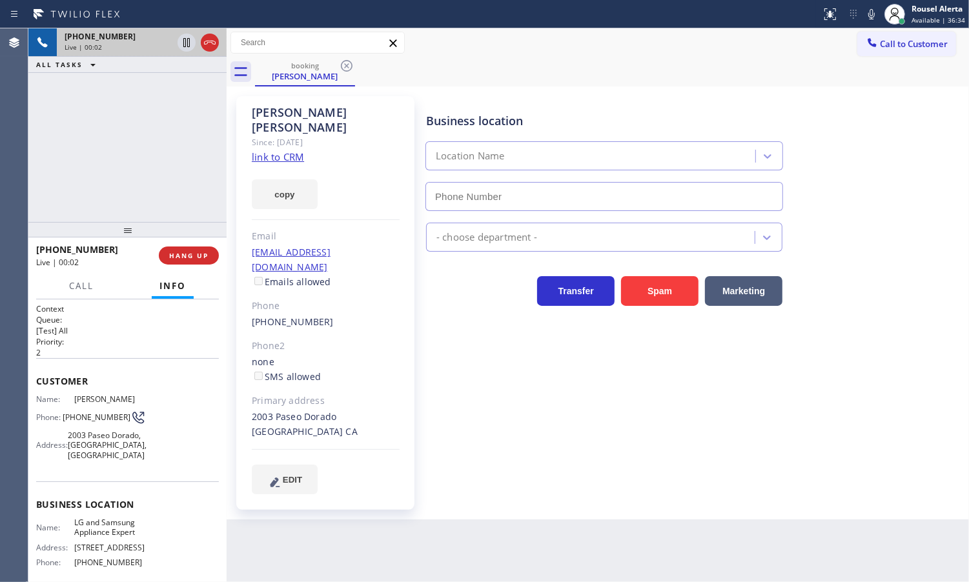
type input "[PHONE_NUMBER]"
click at [274, 150] on link "link to CRM" at bounding box center [278, 156] width 52 height 13
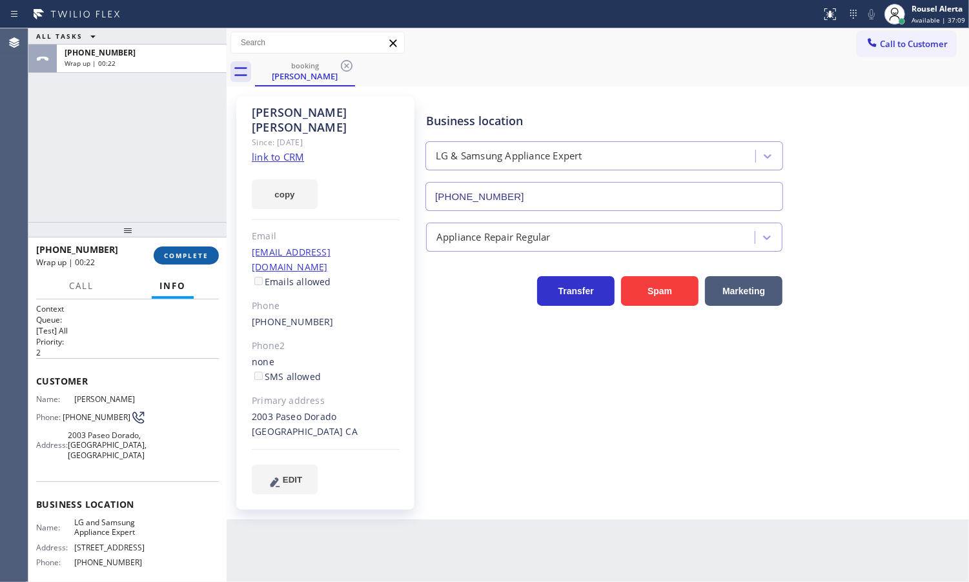
click at [170, 262] on button "COMPLETE" at bounding box center [186, 256] width 65 height 18
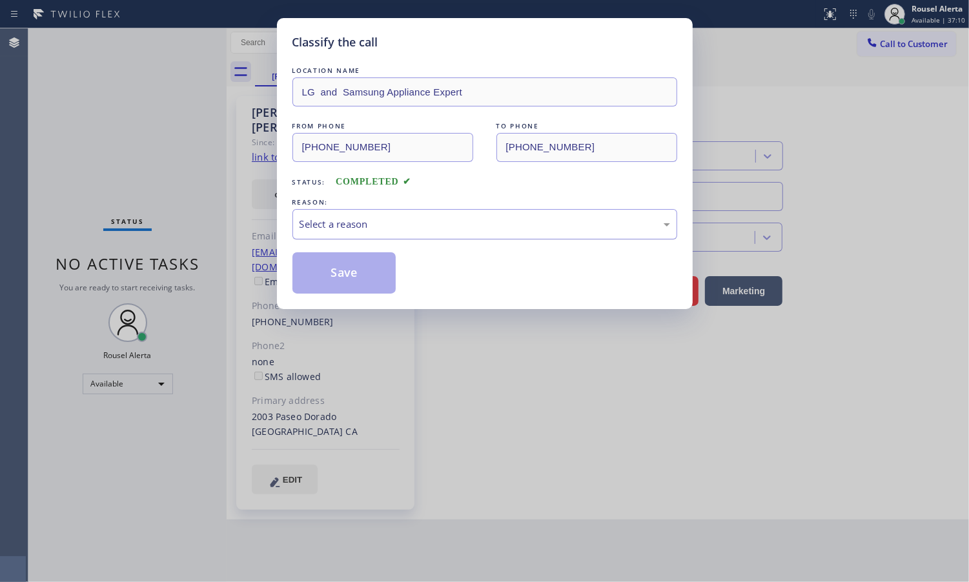
click at [458, 234] on div "Select a reason" at bounding box center [484, 224] width 385 height 30
click at [347, 272] on button "Save" at bounding box center [344, 272] width 104 height 41
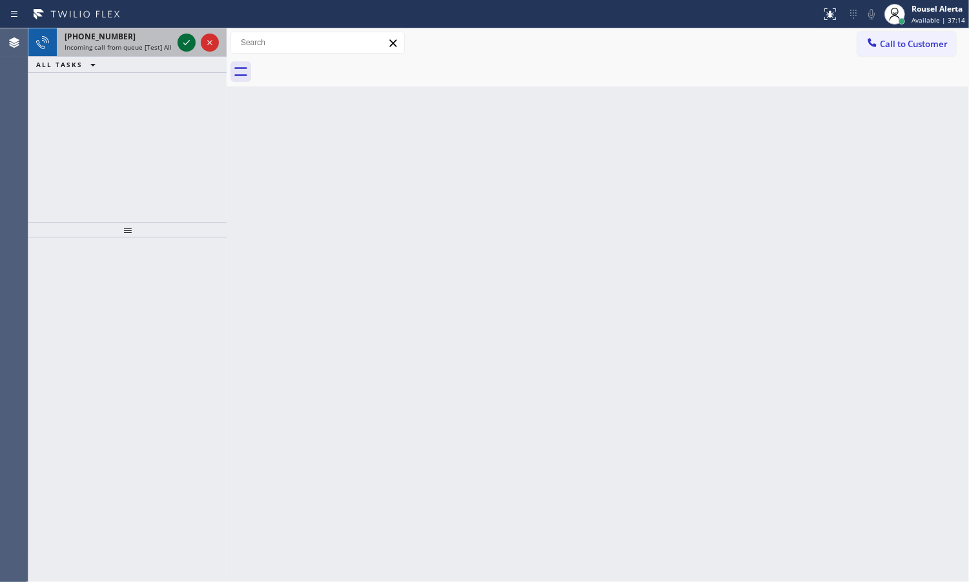
click at [185, 40] on icon at bounding box center [186, 42] width 15 height 15
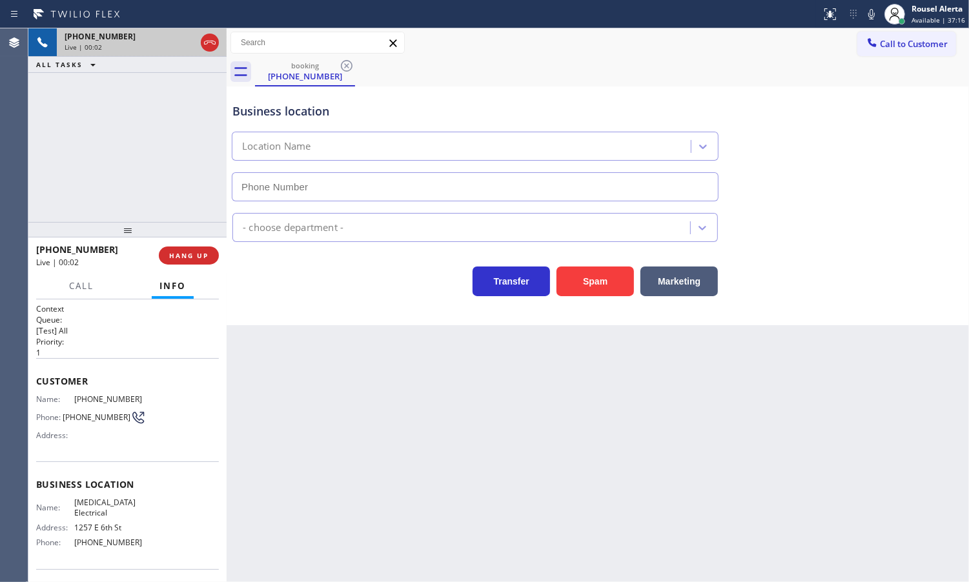
type input "[PHONE_NUMBER]"
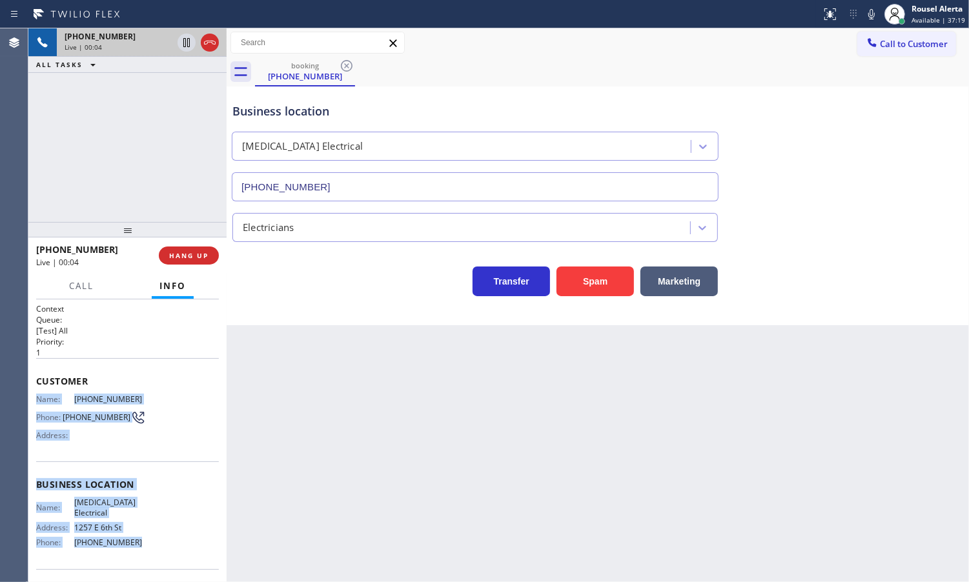
drag, startPoint x: 32, startPoint y: 395, endPoint x: 142, endPoint y: 549, distance: 189.3
click at [142, 549] on div "Context Queue: [Test] All Priority: 1 Customer Name: [PHONE_NUMBER] Phone: [PHO…" at bounding box center [127, 441] width 198 height 283
click at [730, 360] on div "Back to Dashboard Change Sender ID Customers Technicians Select a contact Outbo…" at bounding box center [598, 305] width 742 height 554
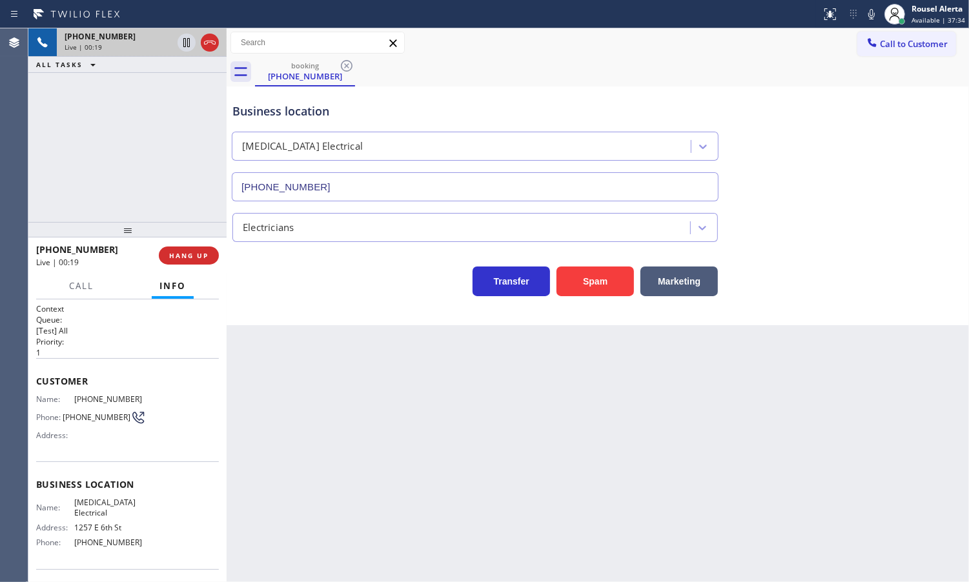
click at [176, 140] on div "[PHONE_NUMBER] Live | 00:19 ALL TASKS ALL TASKS ACTIVE TASKS TASKS IN WRAP UP" at bounding box center [127, 125] width 198 height 194
click at [167, 147] on div "[PHONE_NUMBER] Live | 00:21 ALL TASKS ALL TASKS ACTIVE TASKS TASKS IN WRAP UP" at bounding box center [127, 125] width 198 height 194
click at [416, 417] on div "Back to Dashboard Change Sender ID Customers Technicians Select a contact Outbo…" at bounding box center [598, 305] width 742 height 554
click at [194, 256] on span "HANG UP" at bounding box center [188, 255] width 39 height 9
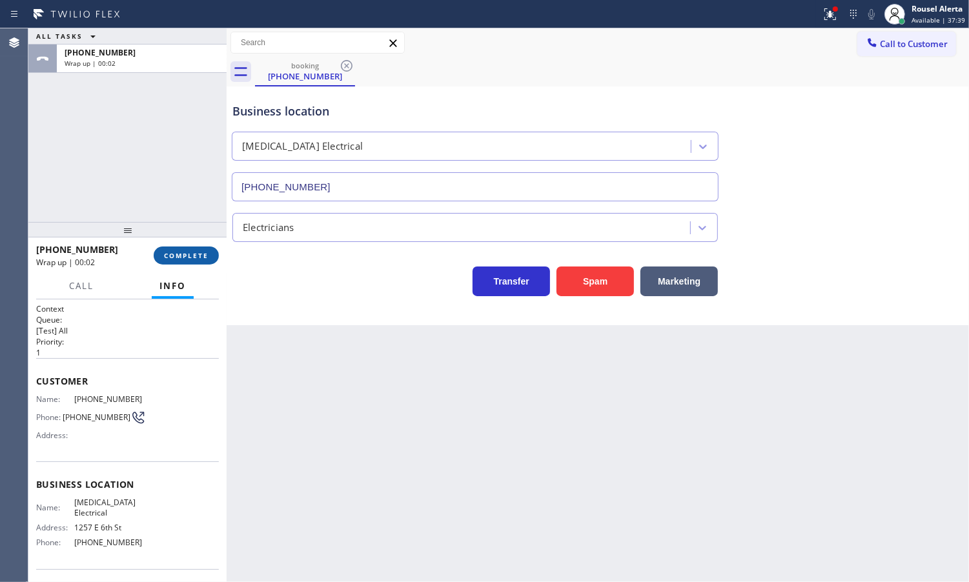
click at [205, 249] on button "COMPLETE" at bounding box center [186, 256] width 65 height 18
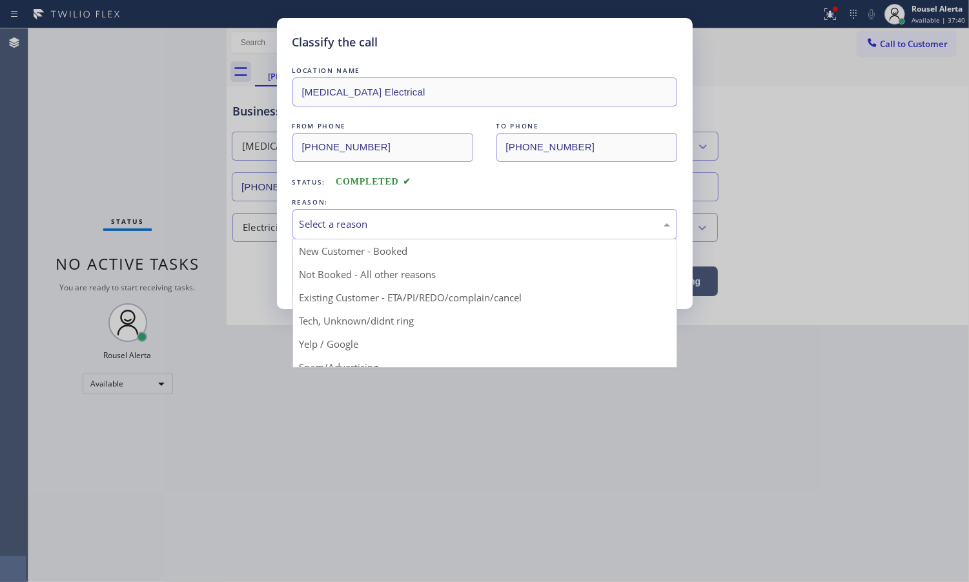
click at [333, 232] on div "Select a reason" at bounding box center [485, 224] width 371 height 15
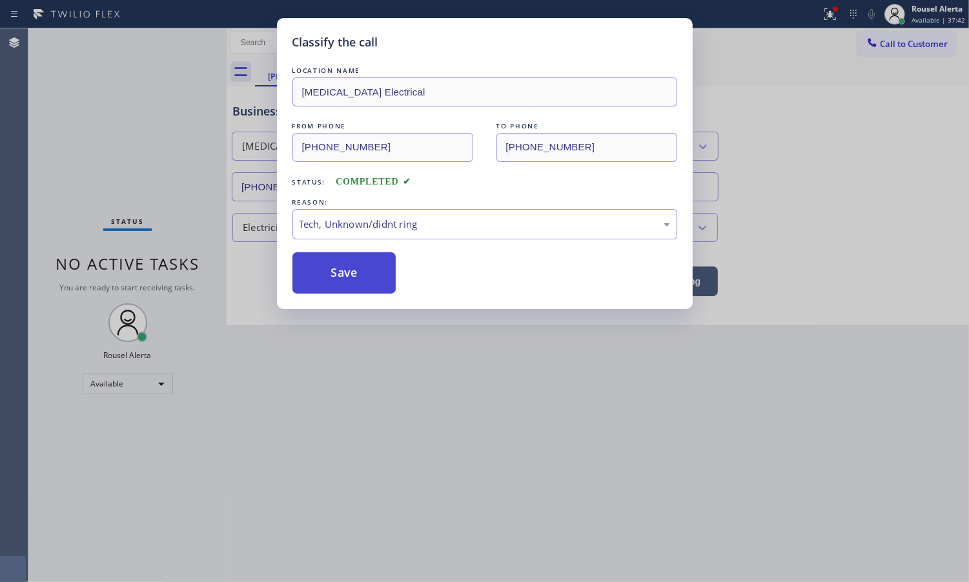
click at [347, 262] on button "Save" at bounding box center [344, 272] width 104 height 41
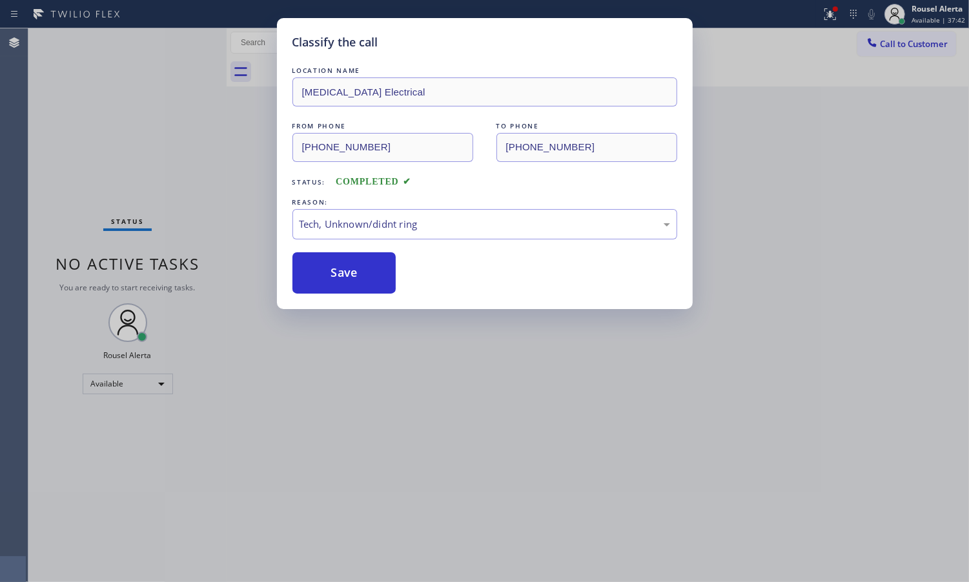
click at [170, 152] on div "Classify the call LOCATION NAME [MEDICAL_DATA] Electrical FROM PHONE [PHONE_NUM…" at bounding box center [484, 291] width 969 height 582
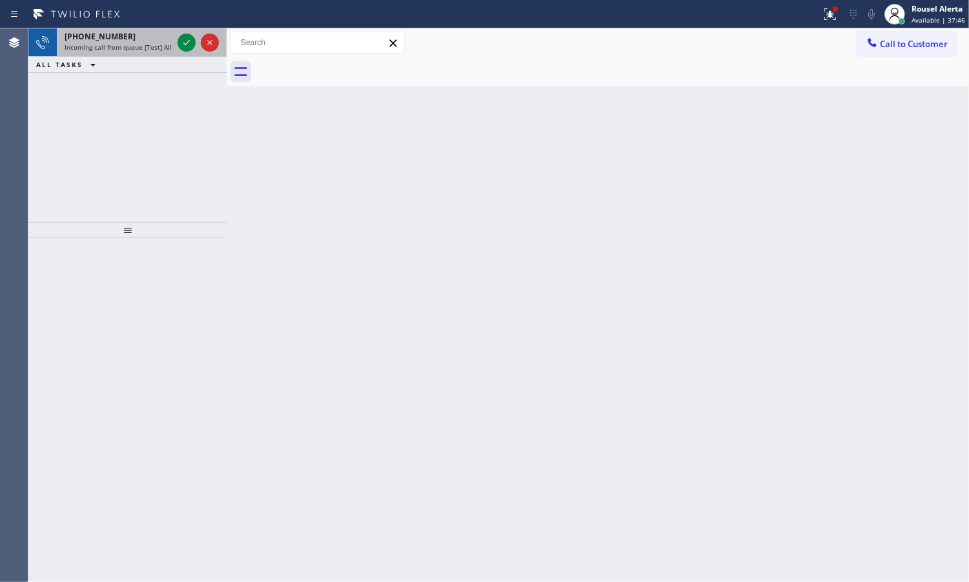
click at [155, 46] on span "Incoming call from queue [Test] All" at bounding box center [118, 47] width 107 height 9
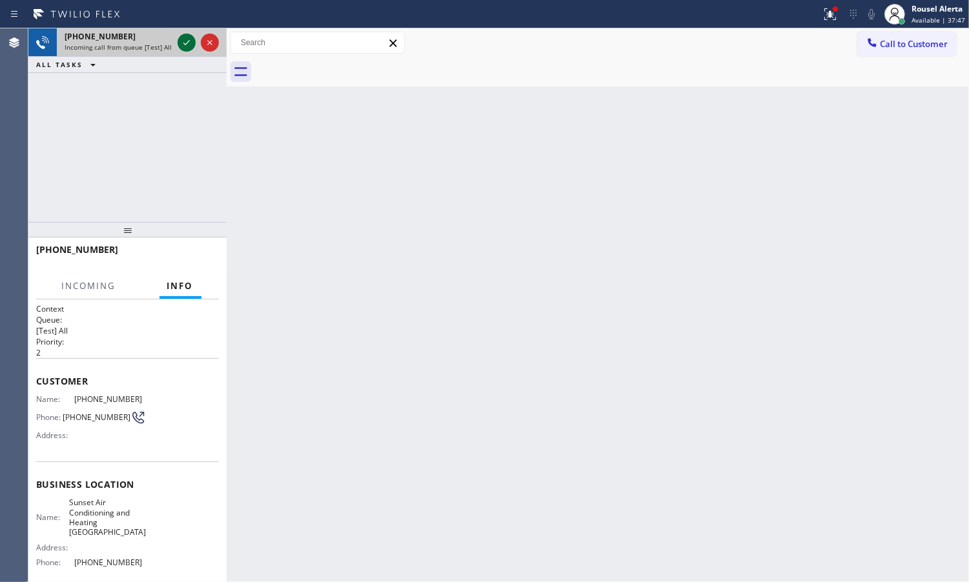
click at [188, 46] on icon at bounding box center [186, 42] width 15 height 15
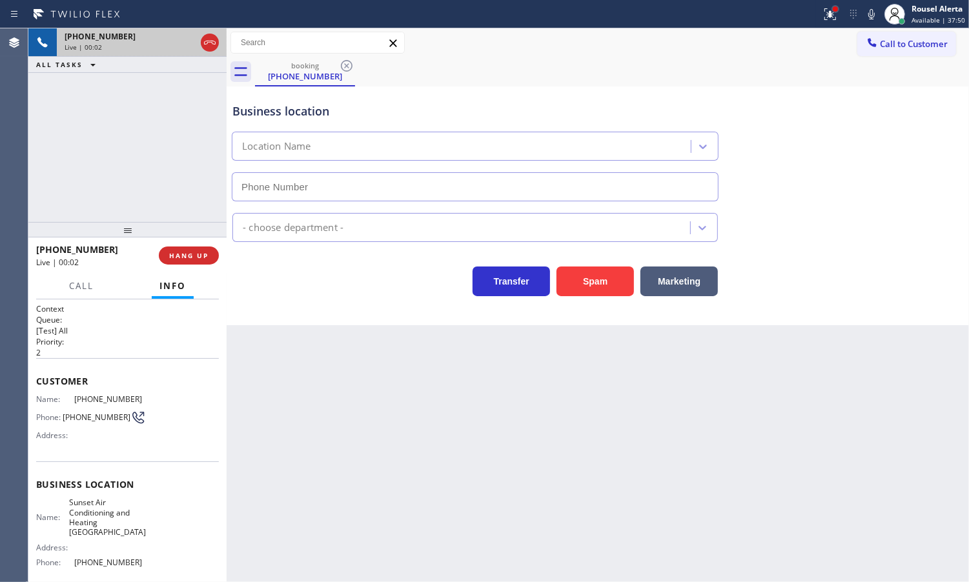
type input "[PHONE_NUMBER]"
click at [837, 8] on div at bounding box center [835, 8] width 5 height 5
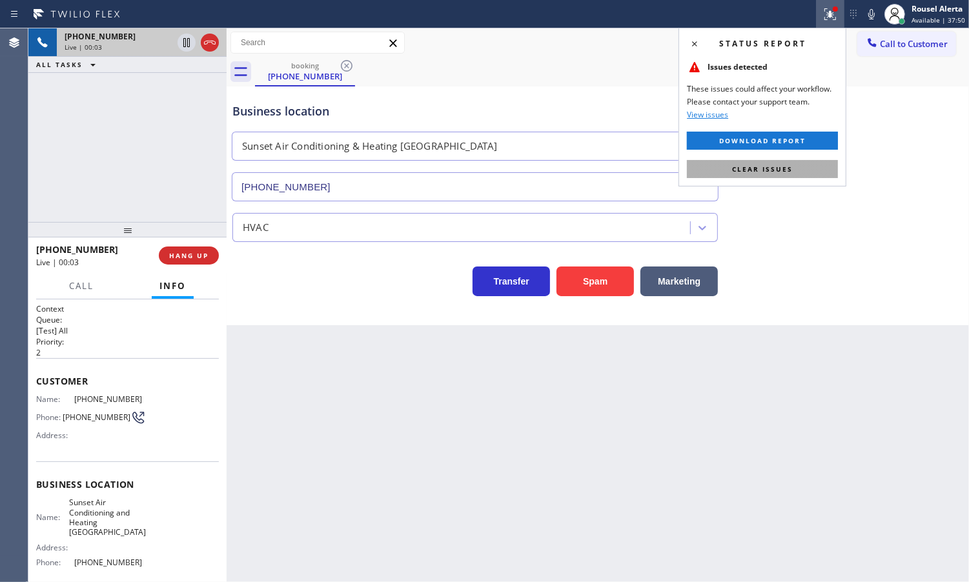
click at [815, 163] on button "Clear issues" at bounding box center [762, 169] width 151 height 18
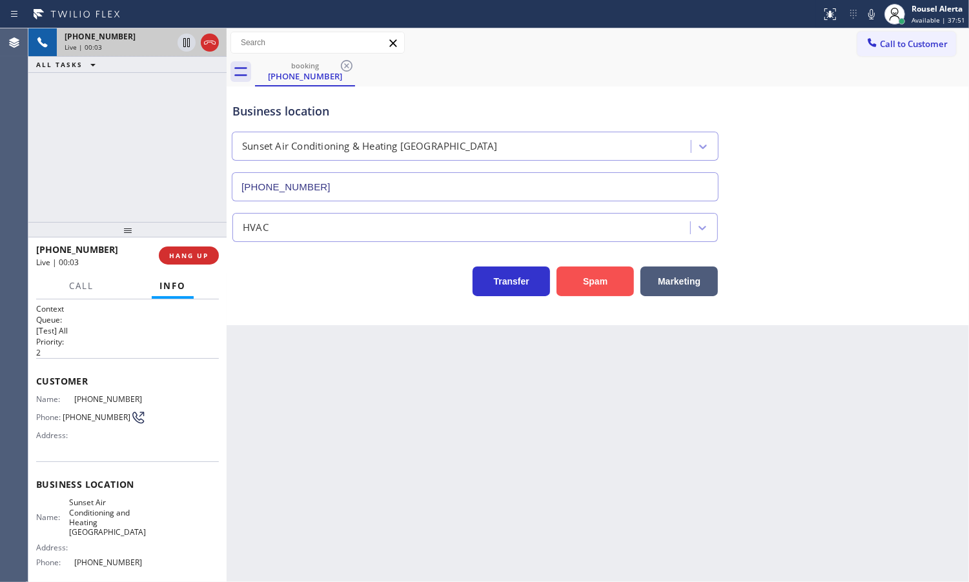
click at [625, 279] on button "Spam" at bounding box center [594, 282] width 77 height 30
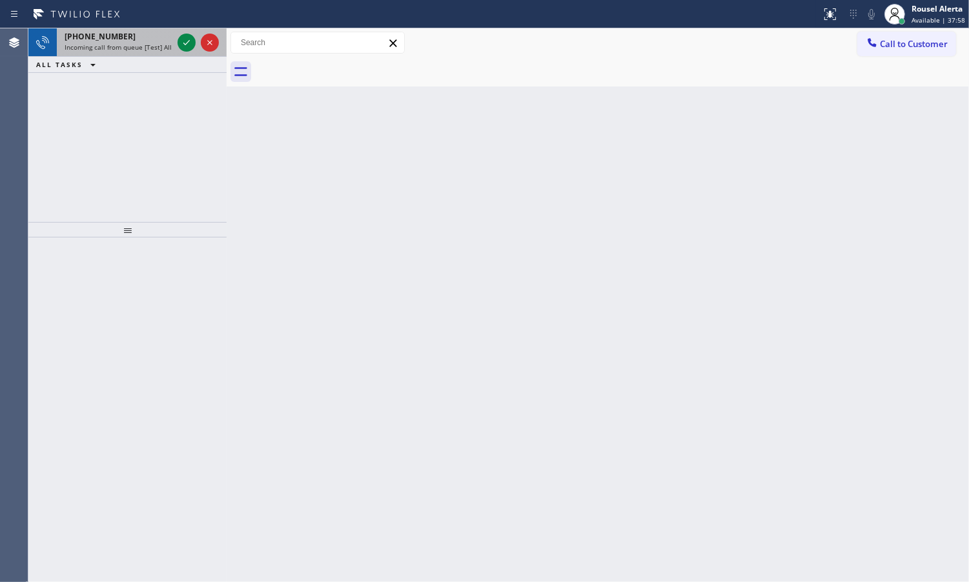
drag, startPoint x: 140, startPoint y: 43, endPoint x: 165, endPoint y: 42, distance: 25.2
click at [140, 43] on span "Incoming call from queue [Test] All" at bounding box center [118, 47] width 107 height 9
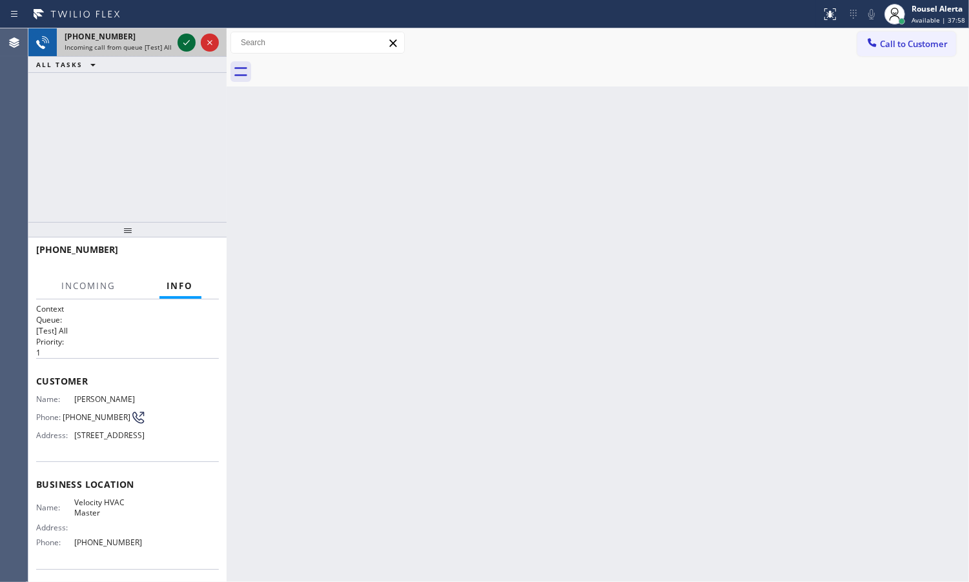
click at [184, 43] on icon at bounding box center [186, 42] width 6 height 5
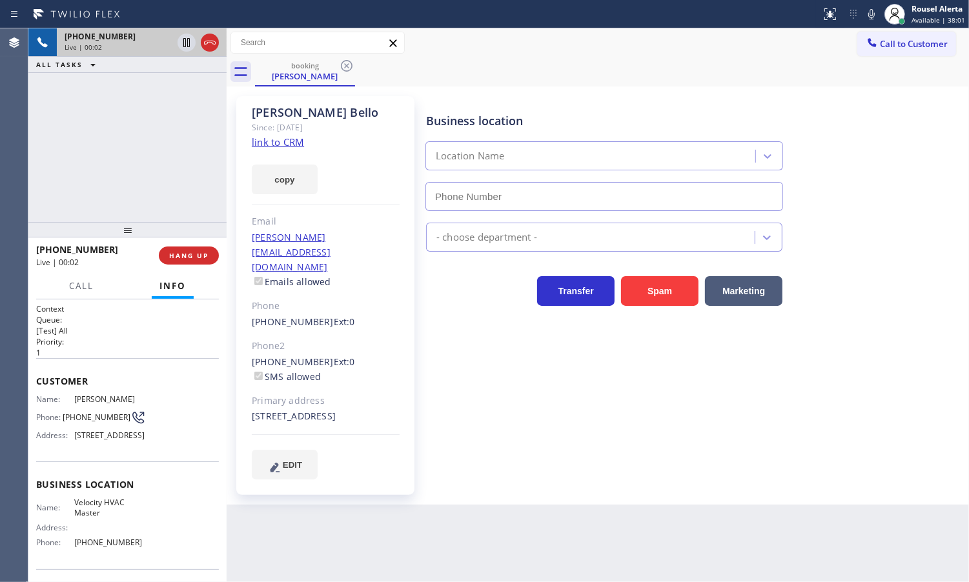
type input "[PHONE_NUMBER]"
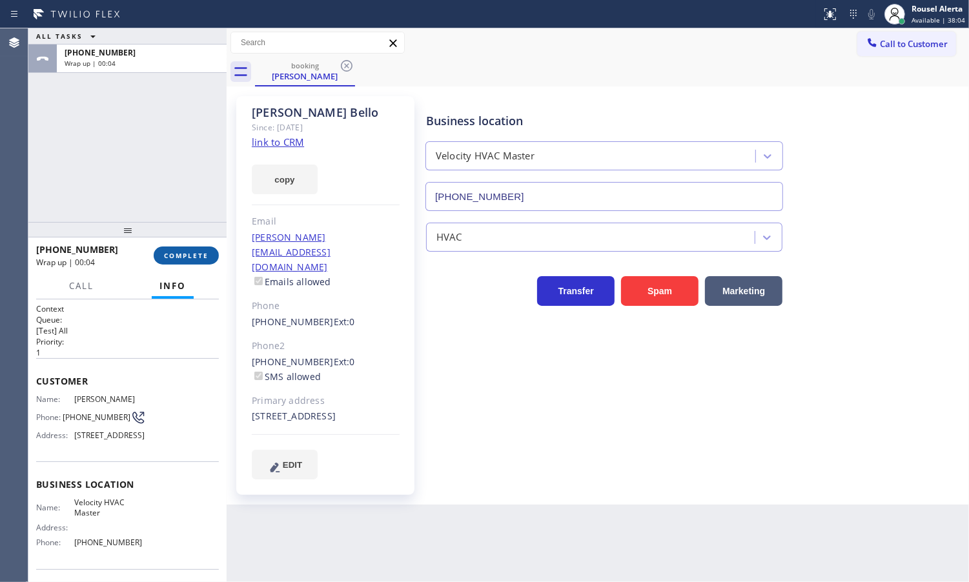
click at [192, 254] on span "COMPLETE" at bounding box center [186, 255] width 45 height 9
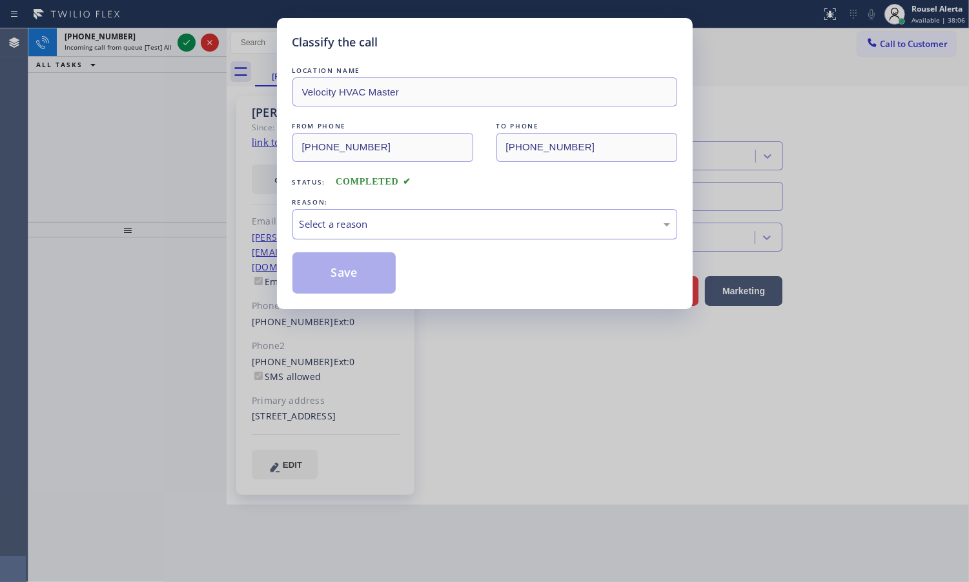
click at [416, 213] on div "Select a reason" at bounding box center [484, 224] width 385 height 30
click at [331, 258] on button "Save" at bounding box center [344, 272] width 104 height 41
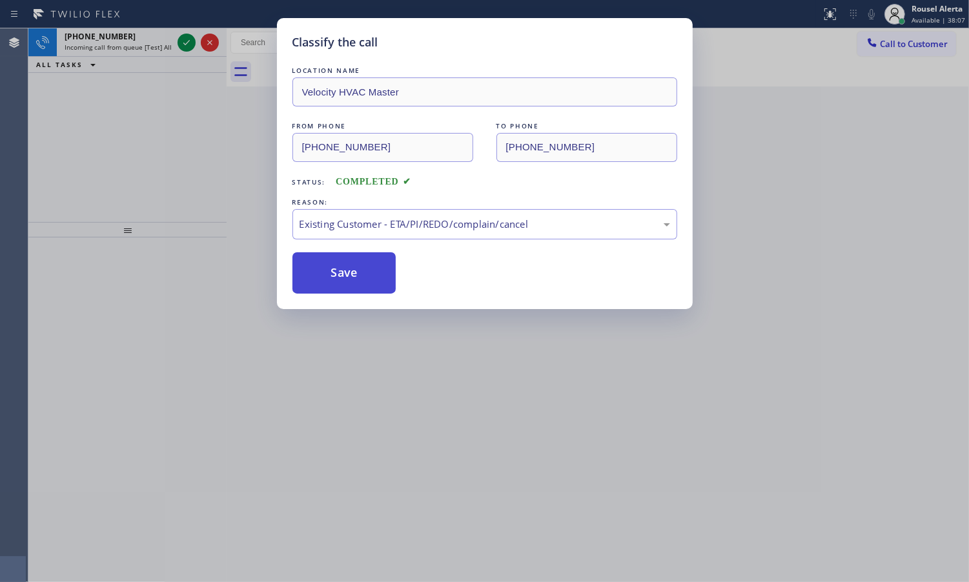
click at [340, 263] on button "Save" at bounding box center [344, 272] width 104 height 41
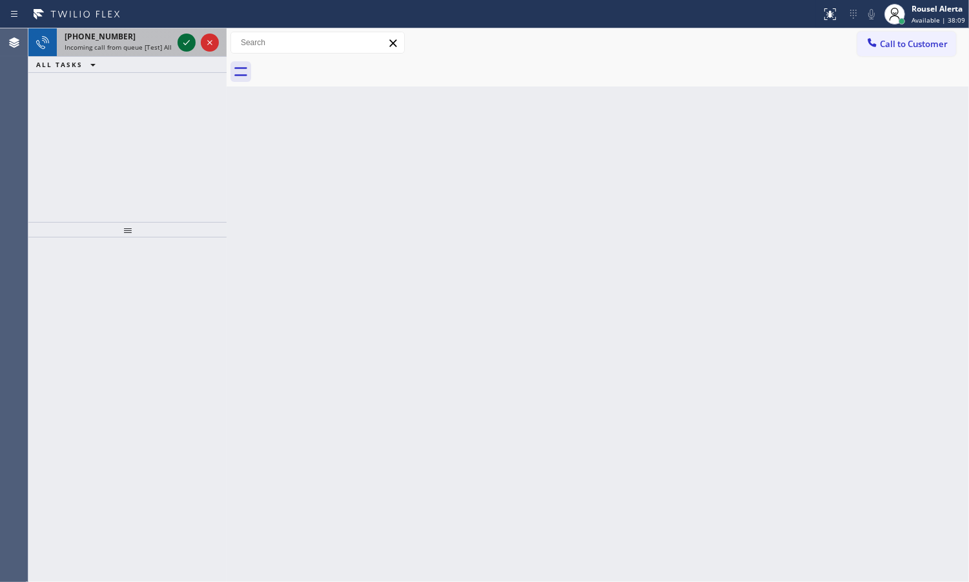
click at [184, 39] on icon at bounding box center [186, 42] width 15 height 15
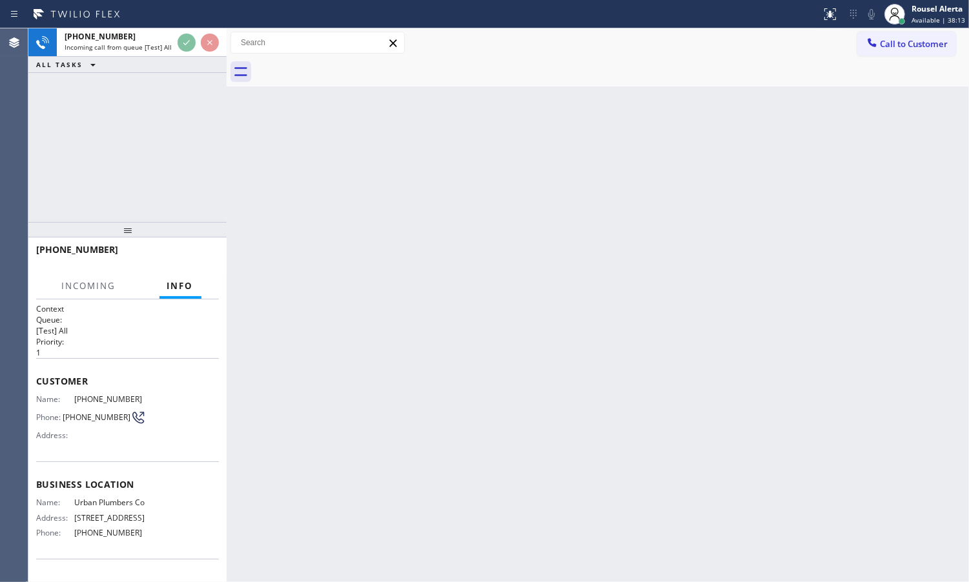
click at [182, 58] on div "ALL TASKS ALL TASKS ACTIVE TASKS TASKS IN WRAP UP" at bounding box center [127, 65] width 198 height 16
click at [182, 52] on div at bounding box center [198, 42] width 46 height 28
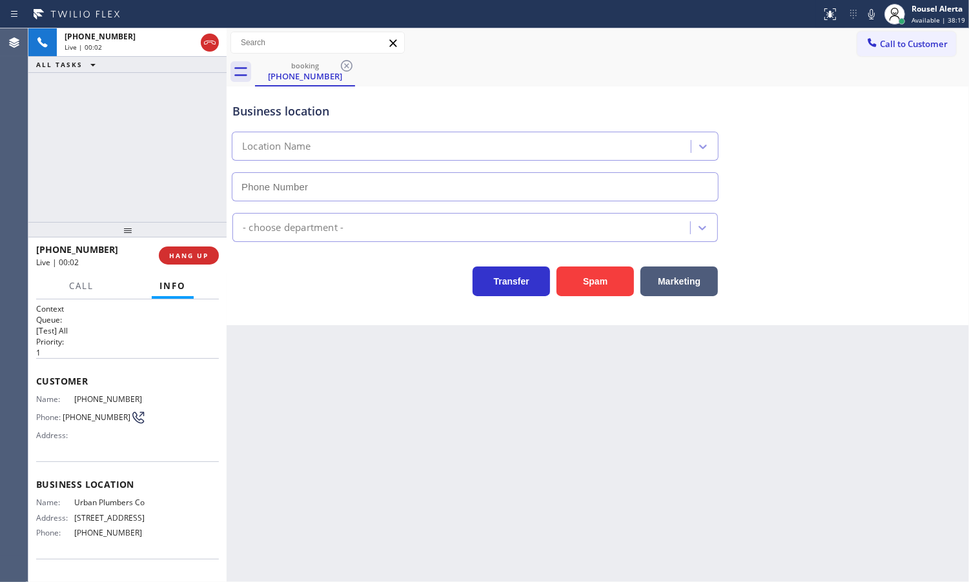
type input "[PHONE_NUMBER]"
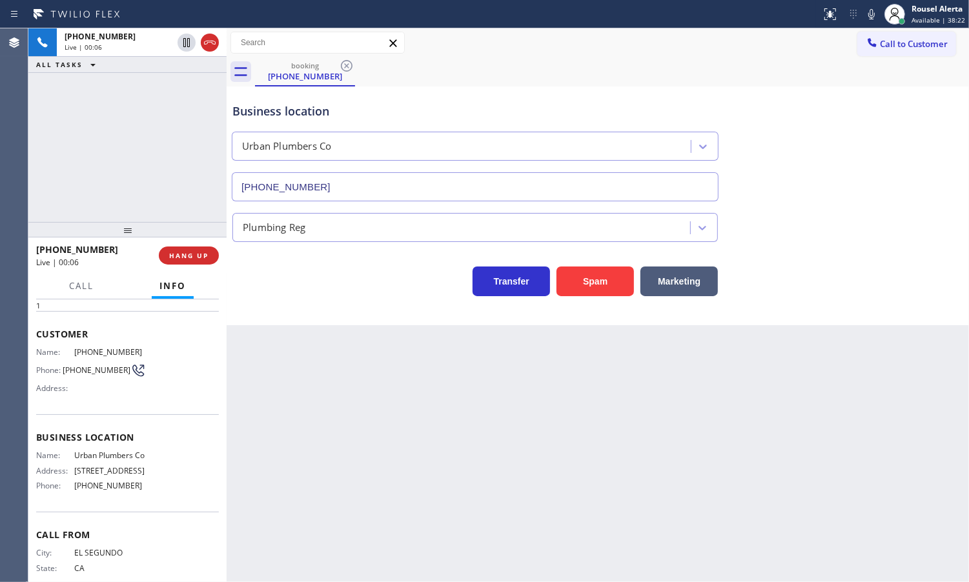
scroll to position [25, 0]
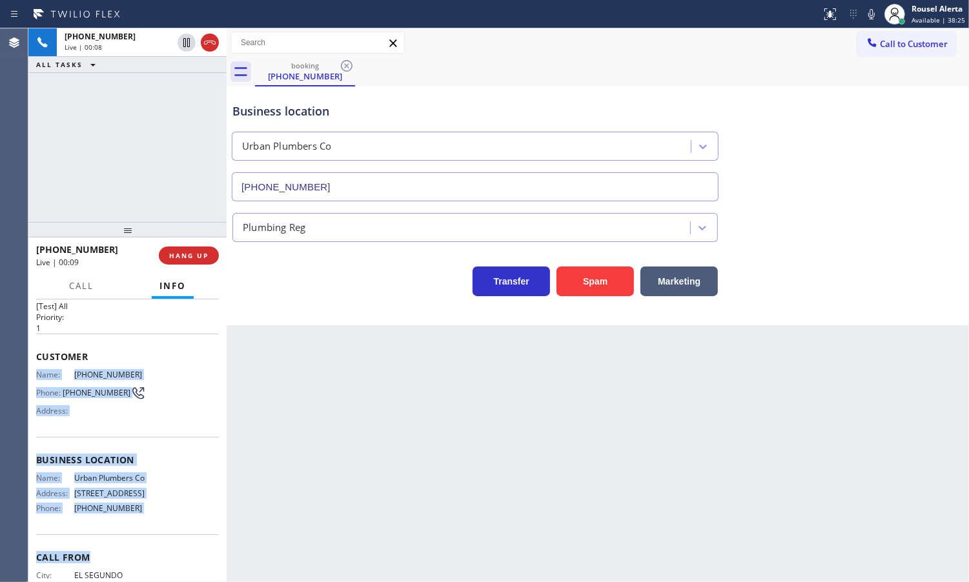
drag, startPoint x: 156, startPoint y: 544, endPoint x: 39, endPoint y: 378, distance: 203.3
click at [39, 378] on div "Context Queue: [Test] All Priority: 1 Customer Name: [PHONE_NUMBER] Phone: [PHO…" at bounding box center [127, 456] width 183 height 354
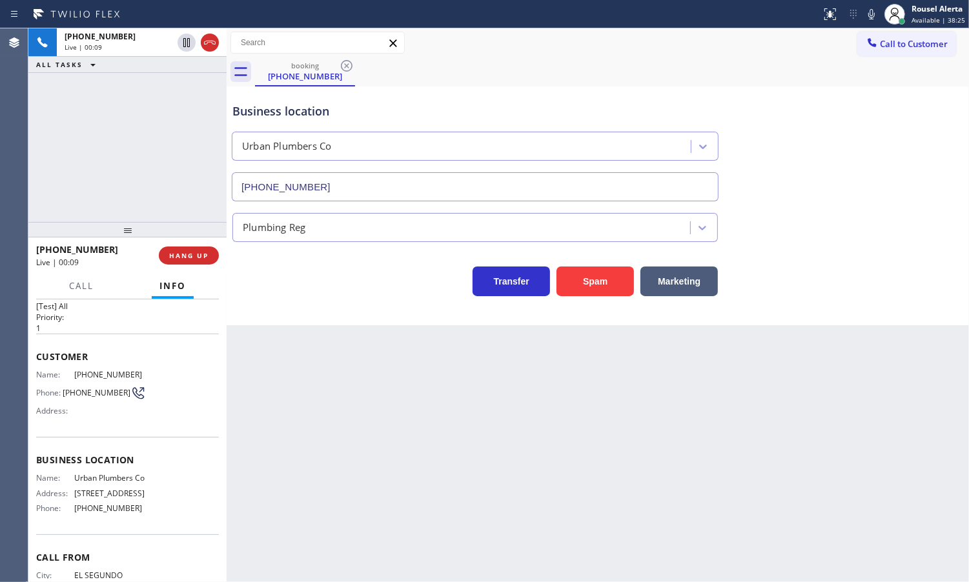
click at [276, 470] on div "Back to Dashboard Change Sender ID Customers Technicians Select a contact Outbo…" at bounding box center [598, 305] width 742 height 554
click at [176, 254] on span "HANG UP" at bounding box center [188, 255] width 39 height 9
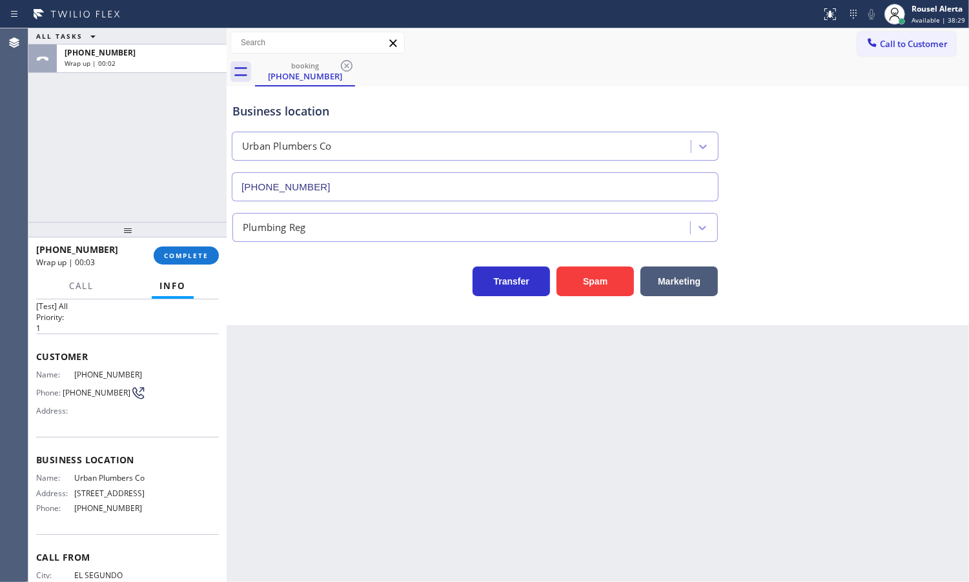
click at [172, 271] on div "[PHONE_NUMBER] Wrap up | 00:03 COMPLETE" at bounding box center [127, 256] width 183 height 34
click at [172, 257] on span "COMPLETE" at bounding box center [186, 255] width 45 height 9
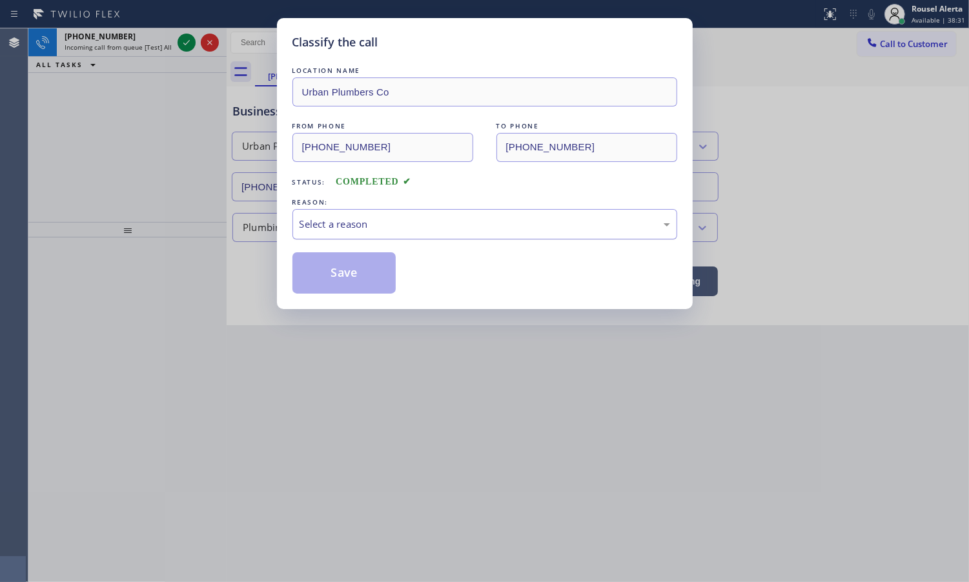
click at [385, 218] on div "Select a reason" at bounding box center [485, 224] width 371 height 15
click at [361, 292] on button "Save" at bounding box center [344, 272] width 104 height 41
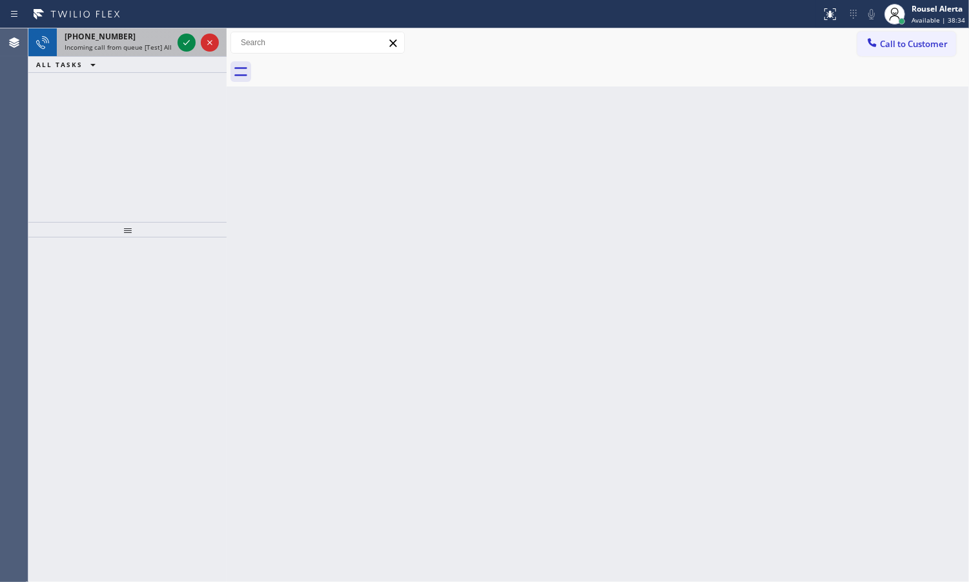
drag, startPoint x: 139, startPoint y: 43, endPoint x: 163, endPoint y: 48, distance: 24.6
click at [146, 46] on span "Incoming call from queue [Test] All" at bounding box center [118, 47] width 107 height 9
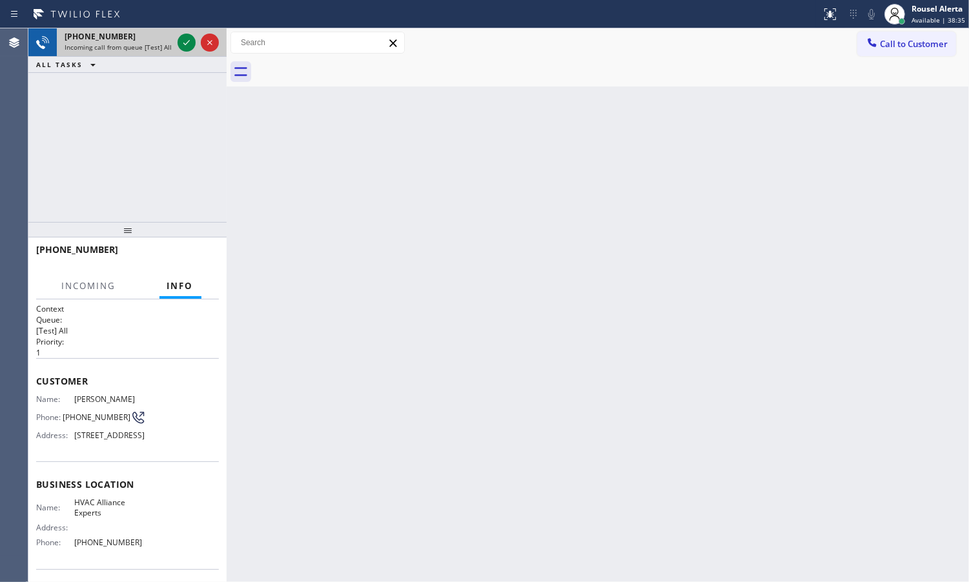
drag, startPoint x: 178, startPoint y: 44, endPoint x: 185, endPoint y: 55, distance: 13.4
click at [178, 44] on div at bounding box center [187, 42] width 18 height 15
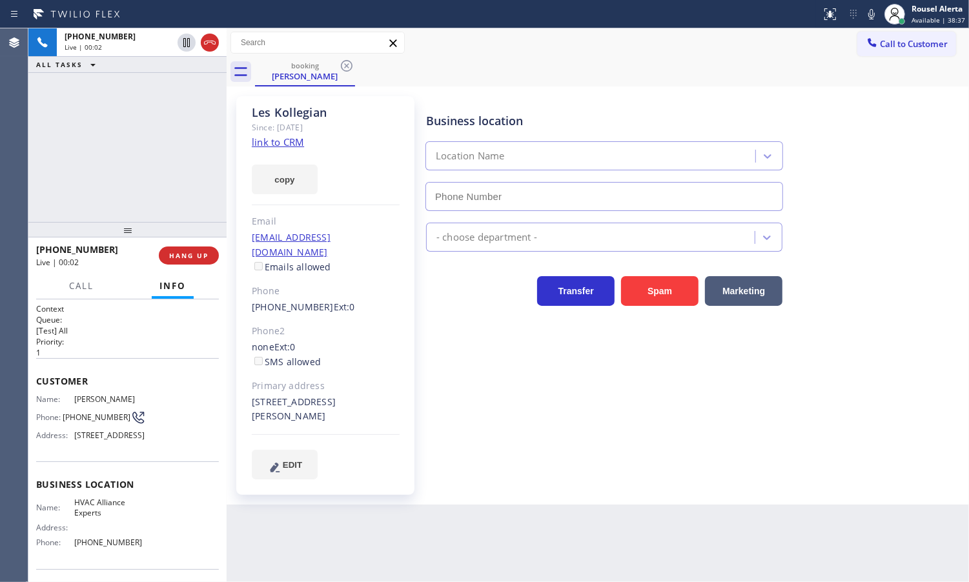
type input "[PHONE_NUMBER]"
click at [281, 150] on div "copy" at bounding box center [326, 172] width 148 height 45
click at [281, 146] on link "link to CRM" at bounding box center [278, 142] width 52 height 13
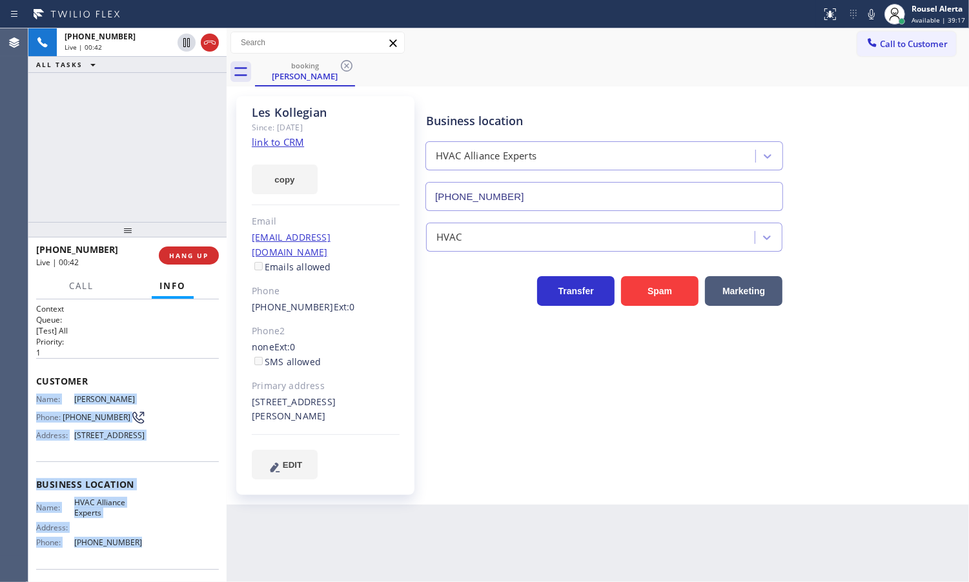
drag, startPoint x: 34, startPoint y: 397, endPoint x: 156, endPoint y: 559, distance: 202.8
click at [156, 559] on div "Context Queue: [Test] All Priority: 1 Customer Name: [PERSON_NAME] Phone: [PHON…" at bounding box center [127, 441] width 198 height 283
click at [130, 127] on div "[PHONE_NUMBER] Live | 00:51 ALL TASKS ALL TASKS ACTIVE TASKS TASKS IN WRAP UP" at bounding box center [127, 125] width 198 height 194
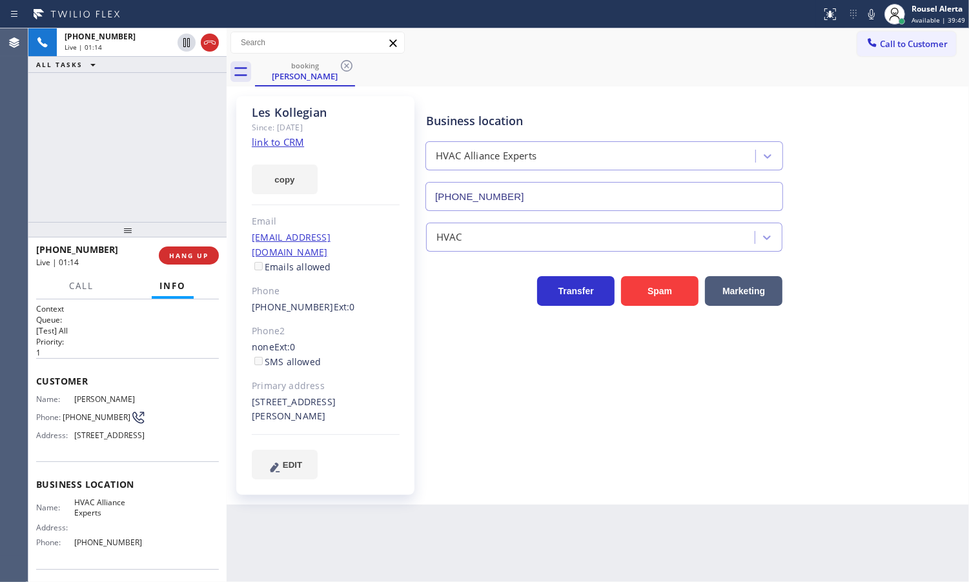
click at [875, 10] on icon at bounding box center [871, 13] width 15 height 15
click at [871, 17] on icon at bounding box center [871, 13] width 15 height 15
click at [73, 281] on span "Call" at bounding box center [81, 286] width 25 height 12
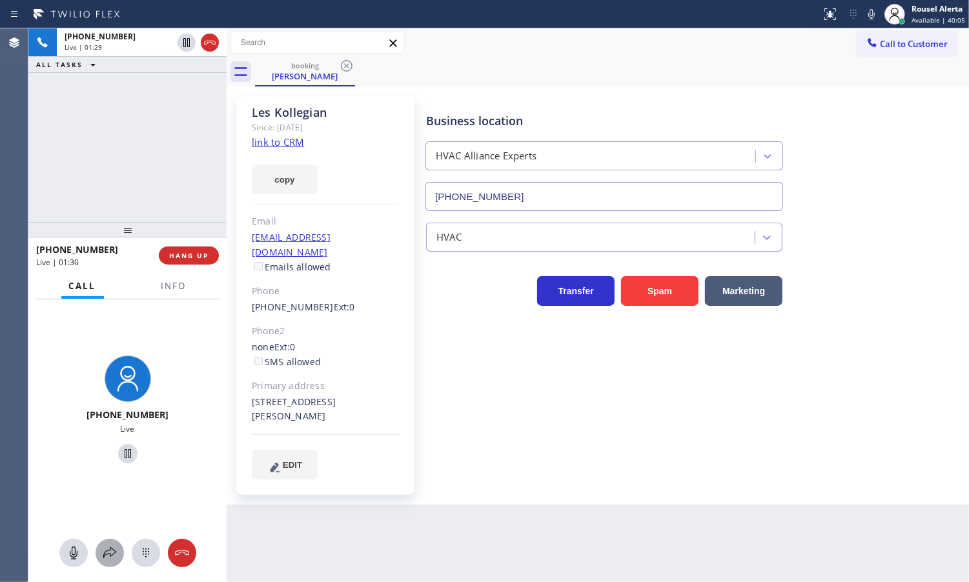
click at [111, 540] on button at bounding box center [110, 553] width 28 height 28
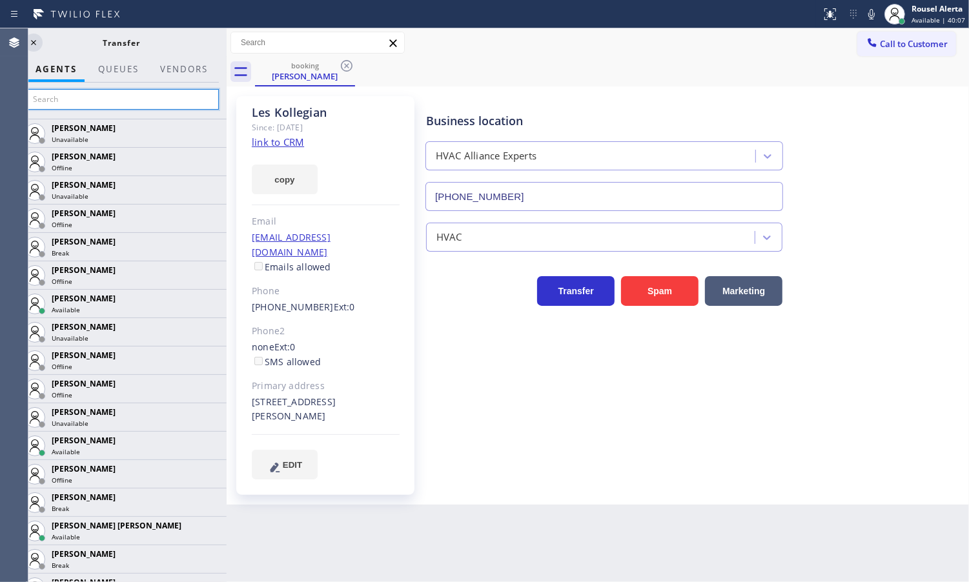
click at [105, 101] on input "text" at bounding box center [122, 99] width 194 height 21
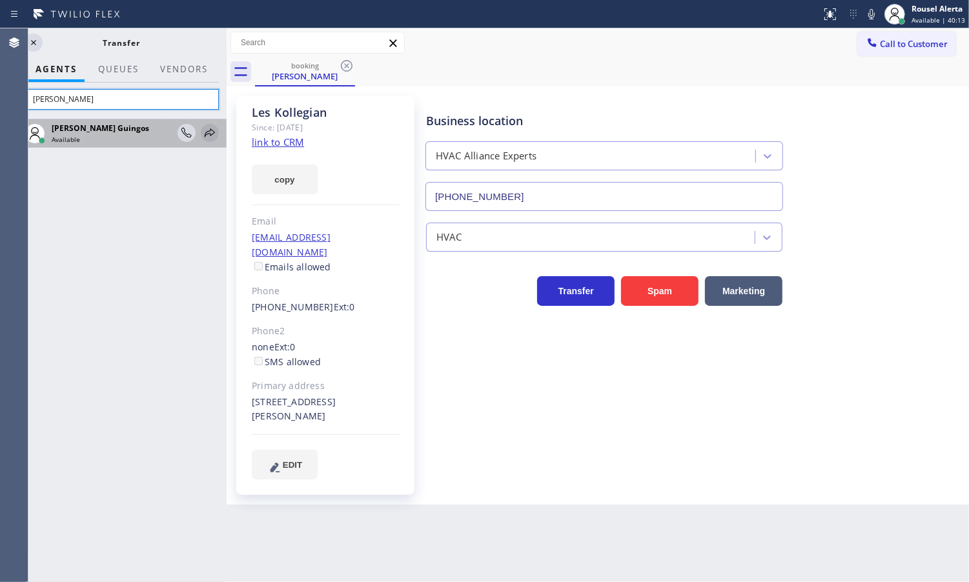
type input "[PERSON_NAME]"
click at [205, 132] on icon at bounding box center [209, 132] width 15 height 15
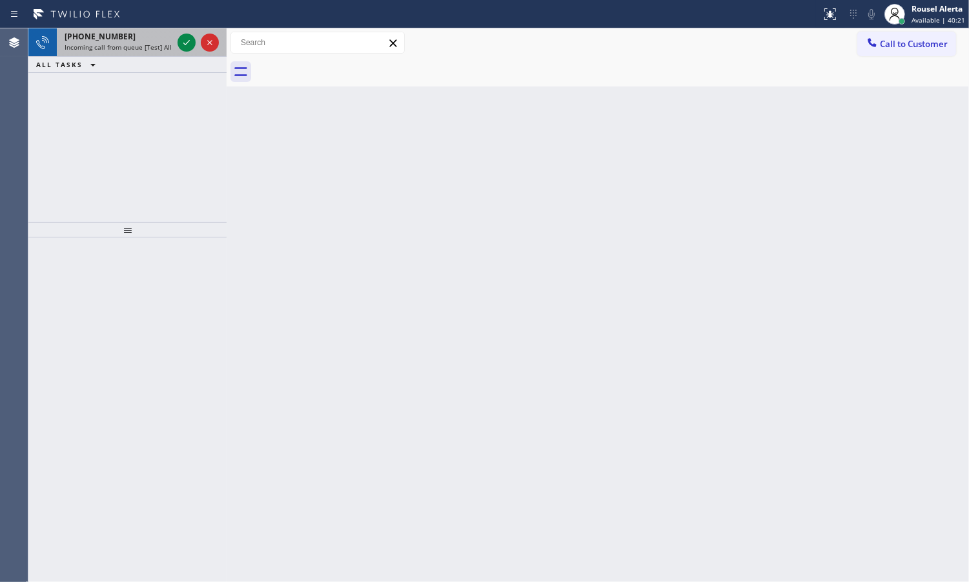
click at [156, 50] on div "[PHONE_NUMBER] Incoming call from queue [Test] All" at bounding box center [116, 42] width 118 height 28
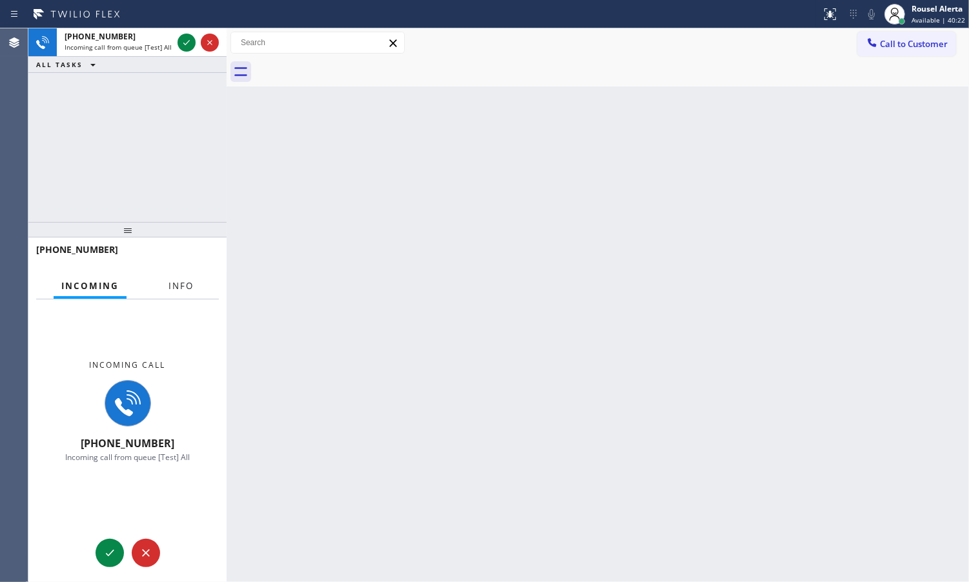
click at [173, 284] on span "Info" at bounding box center [180, 286] width 25 height 12
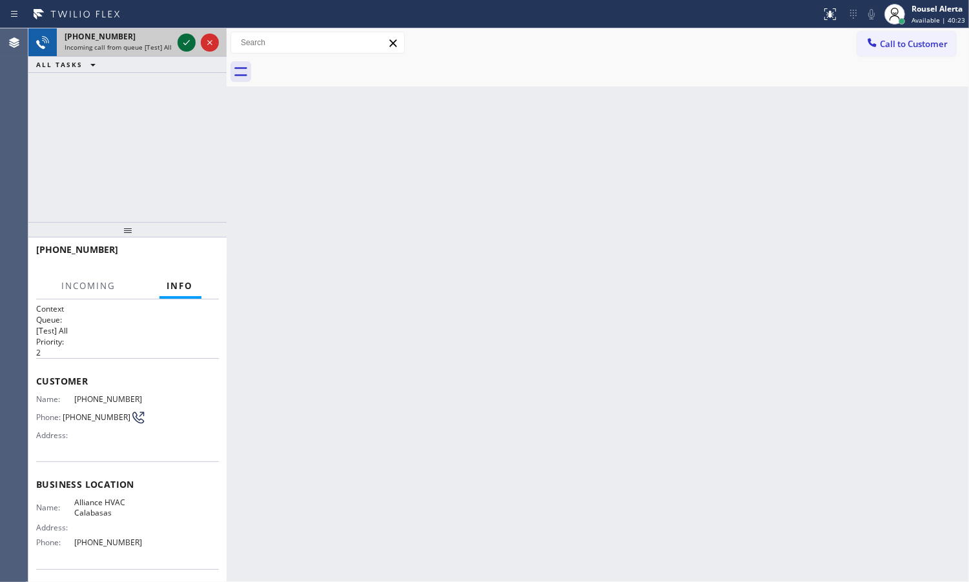
click at [186, 43] on icon at bounding box center [186, 42] width 15 height 15
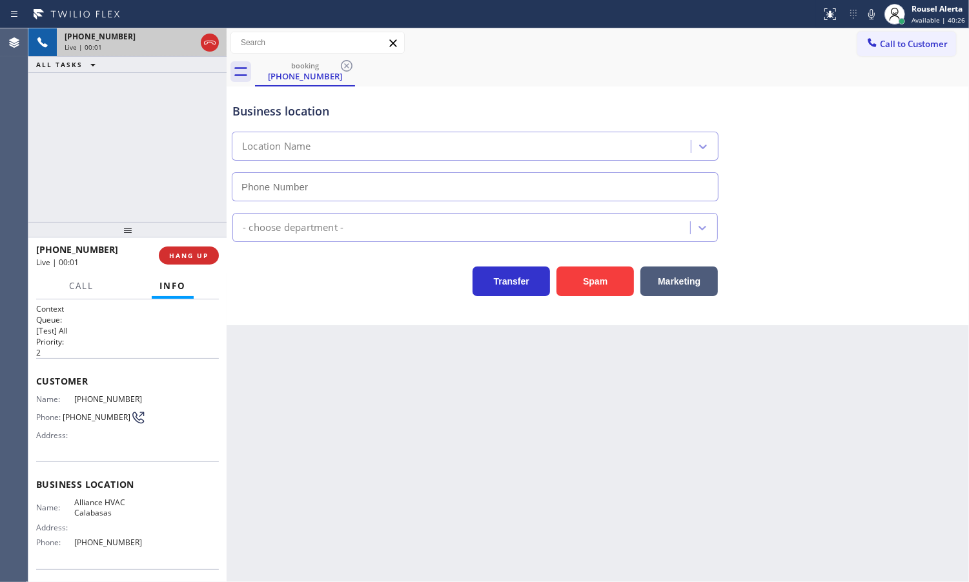
type input "[PHONE_NUMBER]"
click at [592, 282] on button "Spam" at bounding box center [594, 282] width 77 height 30
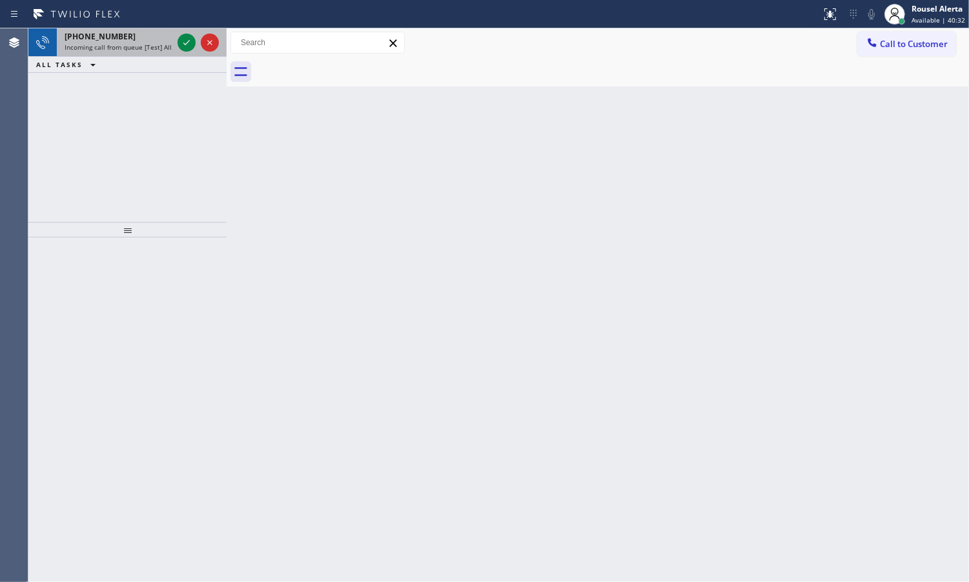
drag, startPoint x: 120, startPoint y: 46, endPoint x: 168, endPoint y: 37, distance: 49.4
click at [125, 45] on span "Incoming call from queue [Test] All" at bounding box center [118, 47] width 107 height 9
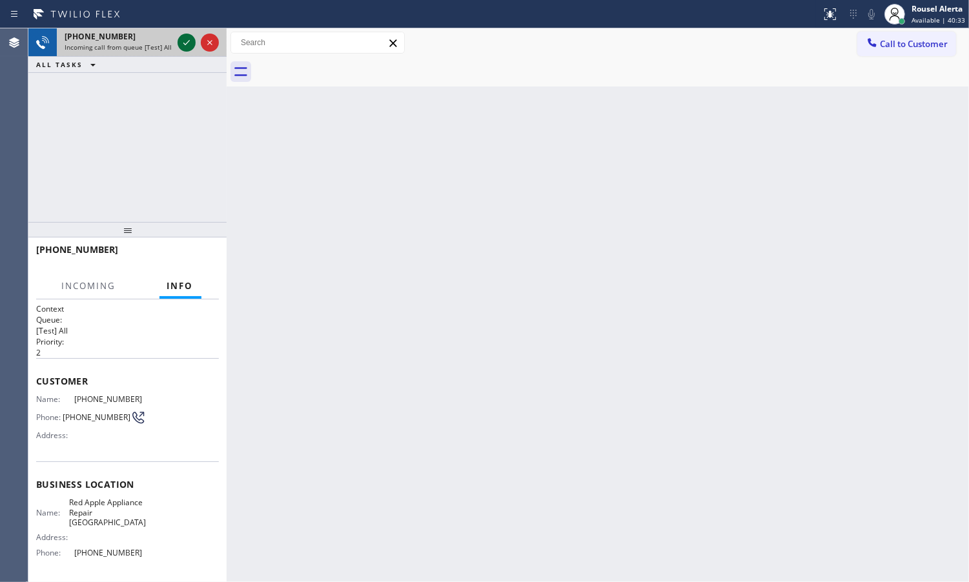
click at [184, 42] on icon at bounding box center [186, 42] width 15 height 15
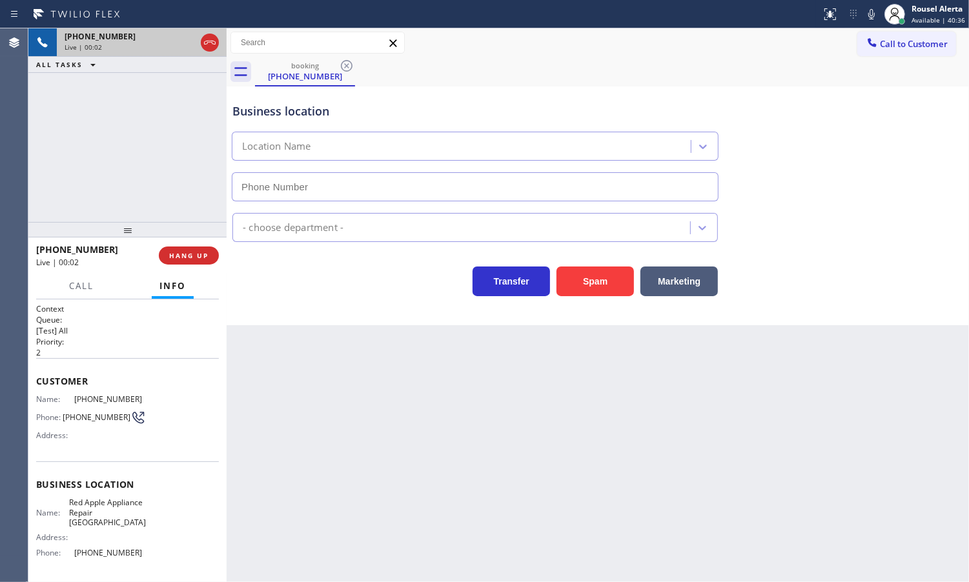
type input "[PHONE_NUMBER]"
click at [597, 269] on button "Spam" at bounding box center [594, 282] width 77 height 30
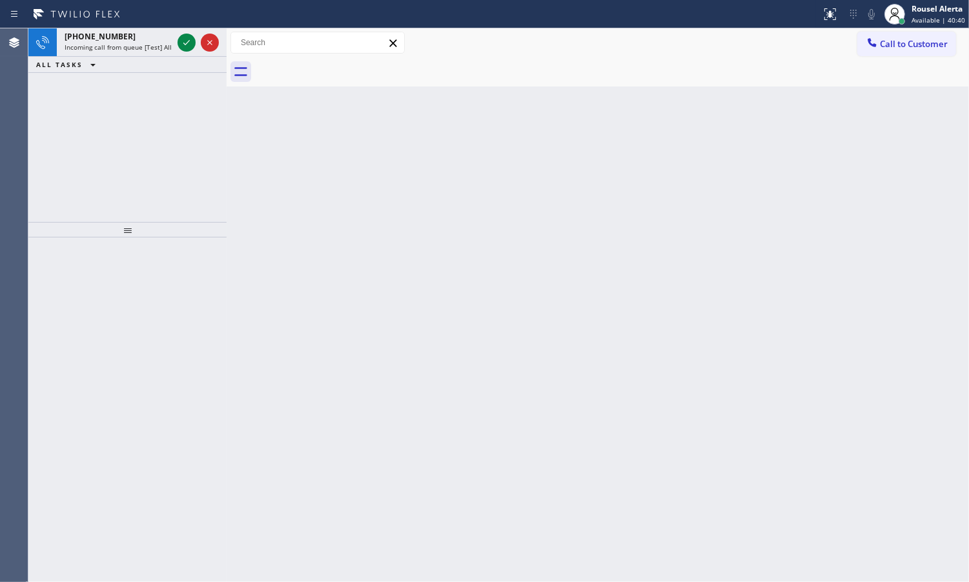
click at [136, 10] on div at bounding box center [410, 14] width 811 height 21
click at [150, 34] on div "[PHONE_NUMBER]" at bounding box center [119, 36] width 108 height 11
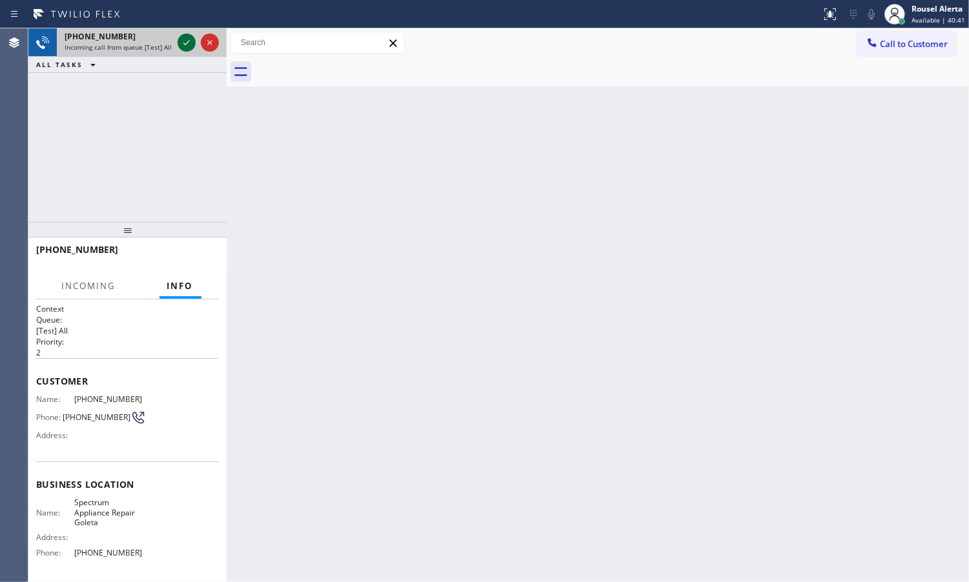
click at [178, 39] on div at bounding box center [187, 42] width 18 height 15
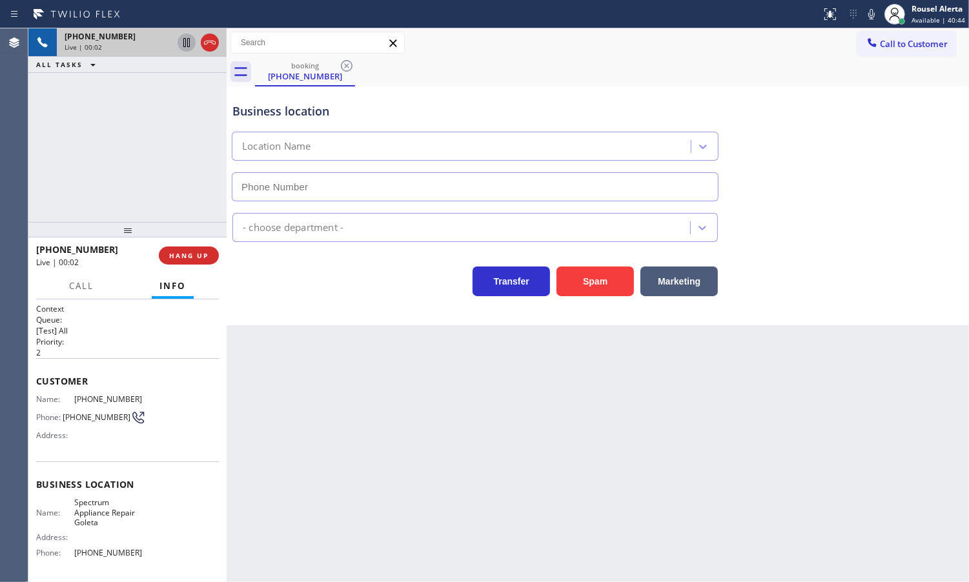
type input "[PHONE_NUMBER]"
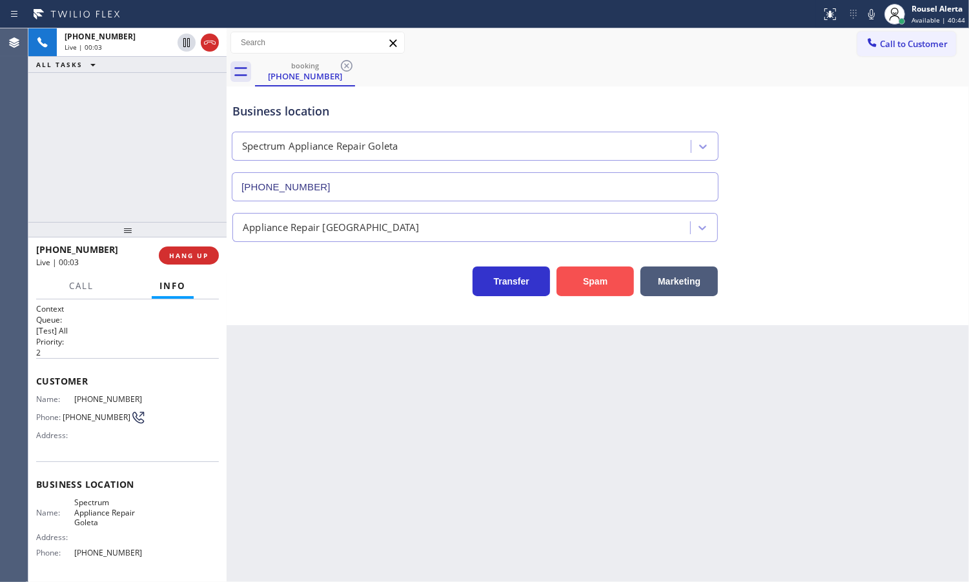
click at [602, 285] on button "Spam" at bounding box center [594, 282] width 77 height 30
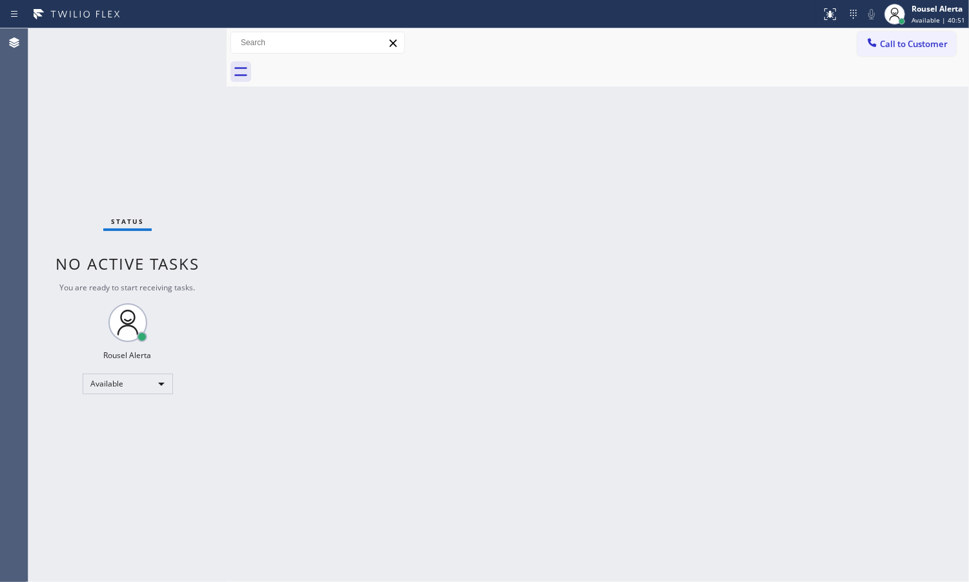
click at [298, 184] on div "Back to Dashboard Change Sender ID Customers Technicians Select a contact Outbo…" at bounding box center [598, 305] width 742 height 554
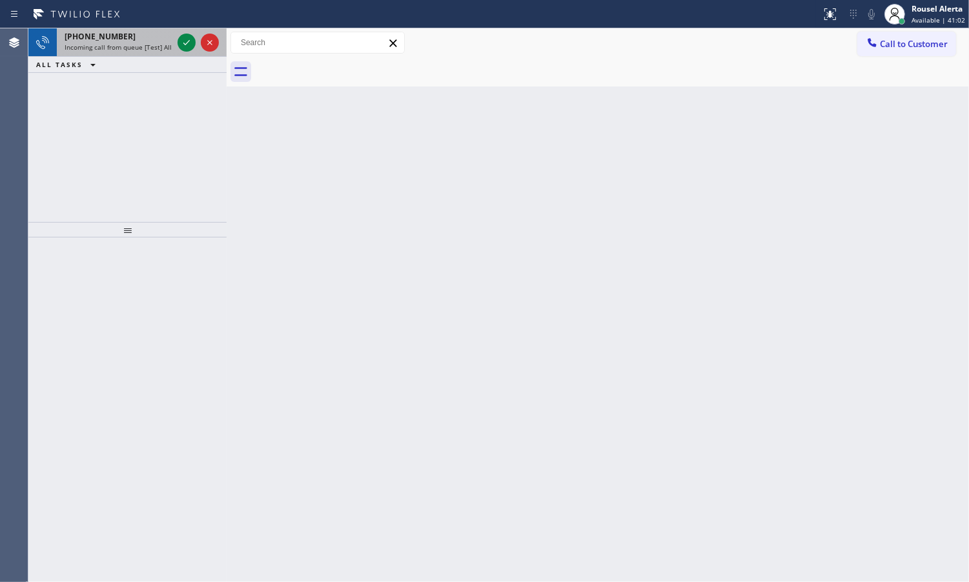
drag, startPoint x: 123, startPoint y: 30, endPoint x: 143, endPoint y: 30, distance: 19.4
click at [123, 31] on div "[PHONE_NUMBER]" at bounding box center [119, 36] width 108 height 11
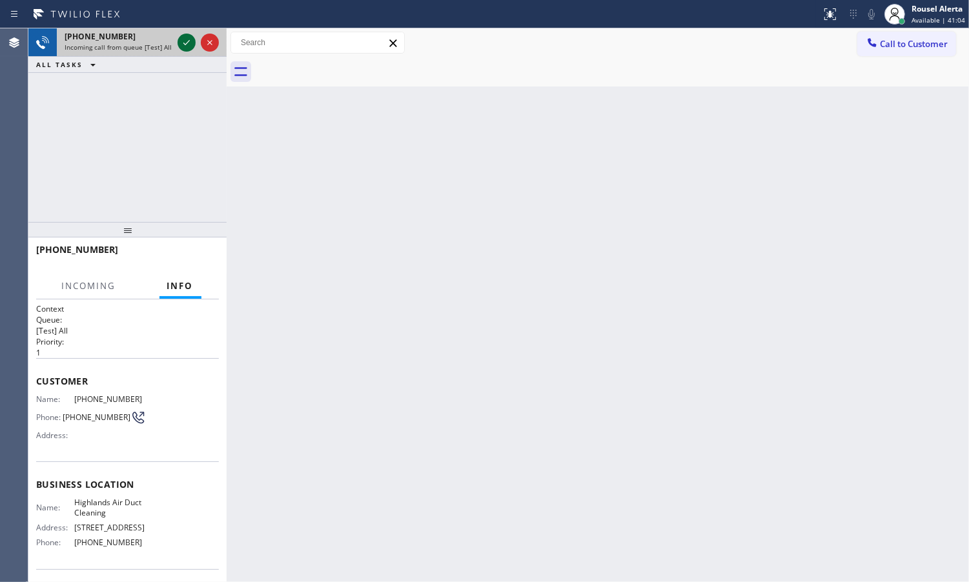
click at [184, 45] on icon at bounding box center [186, 42] width 15 height 15
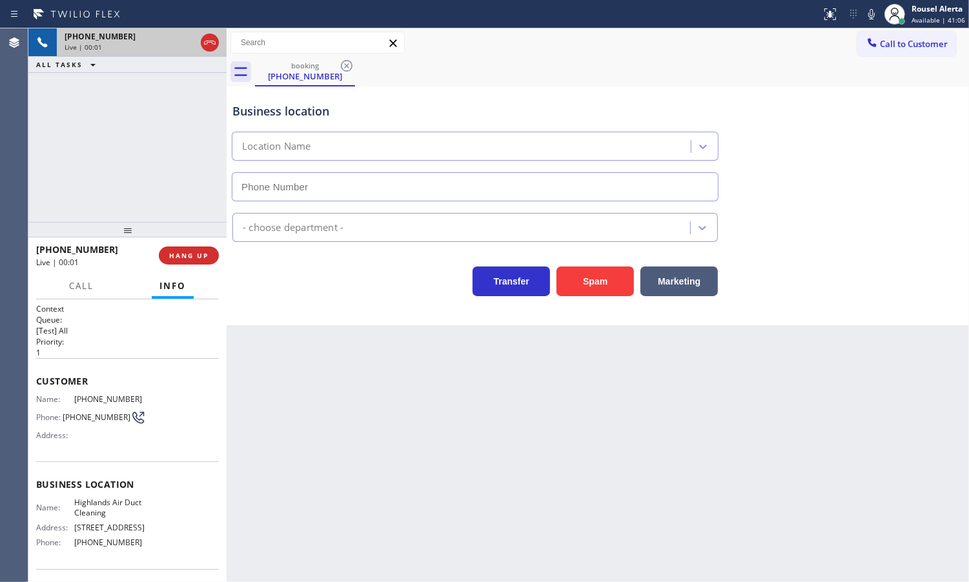
type input "[PHONE_NUMBER]"
click at [121, 111] on div "[PHONE_NUMBER] Live | 00:09 ALL TASKS ALL TASKS ACTIVE TASKS TASKS IN WRAP UP" at bounding box center [127, 125] width 198 height 194
click at [926, 7] on div "Rousel Alerta" at bounding box center [938, 8] width 54 height 11
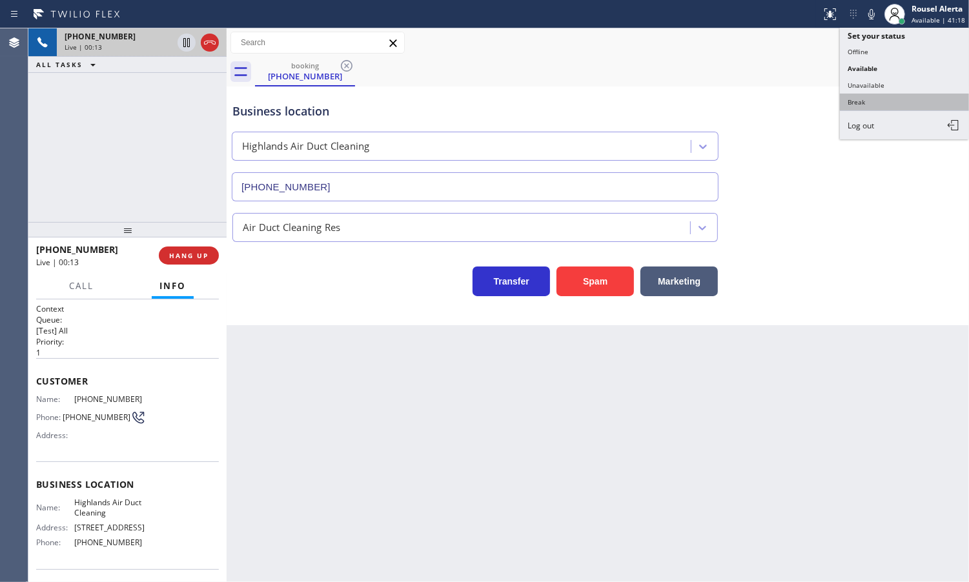
click at [907, 100] on button "Break" at bounding box center [904, 102] width 129 height 17
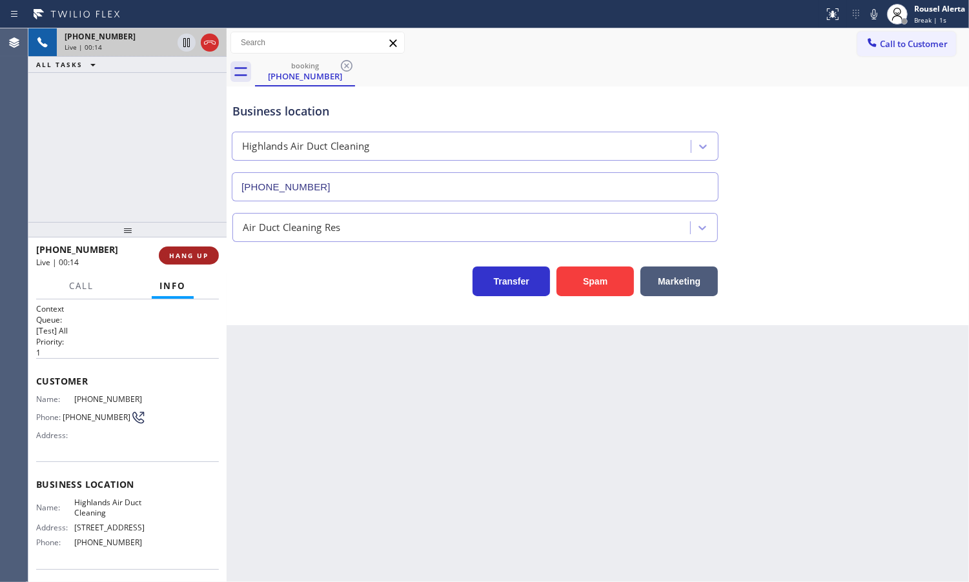
click at [194, 251] on span "HANG UP" at bounding box center [188, 255] width 39 height 9
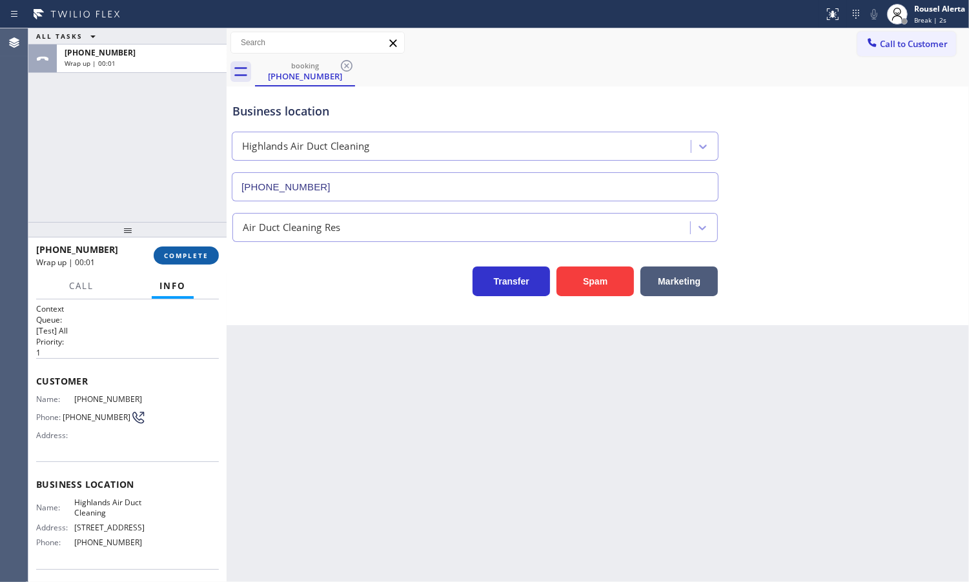
click at [190, 252] on span "COMPLETE" at bounding box center [186, 255] width 45 height 9
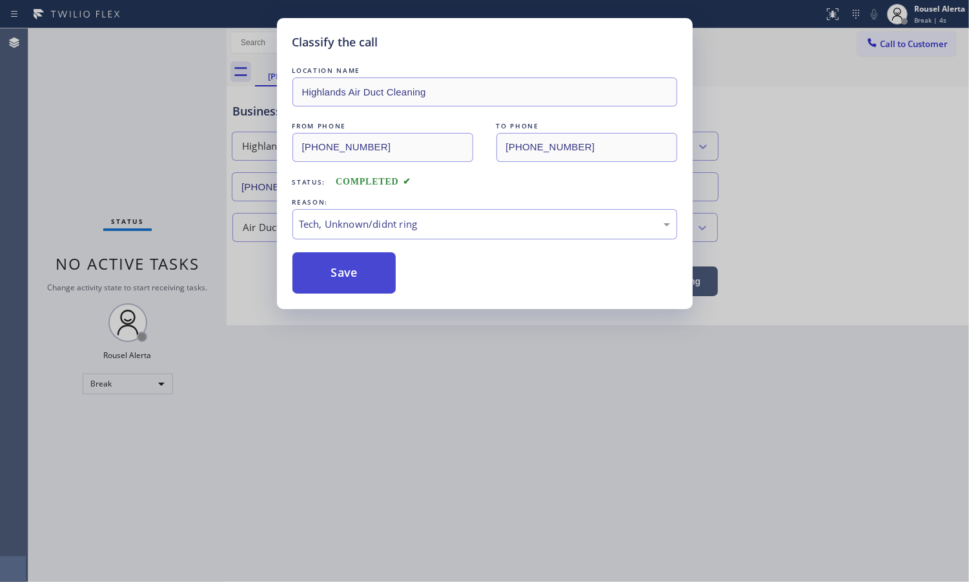
click at [363, 279] on button "Save" at bounding box center [344, 272] width 104 height 41
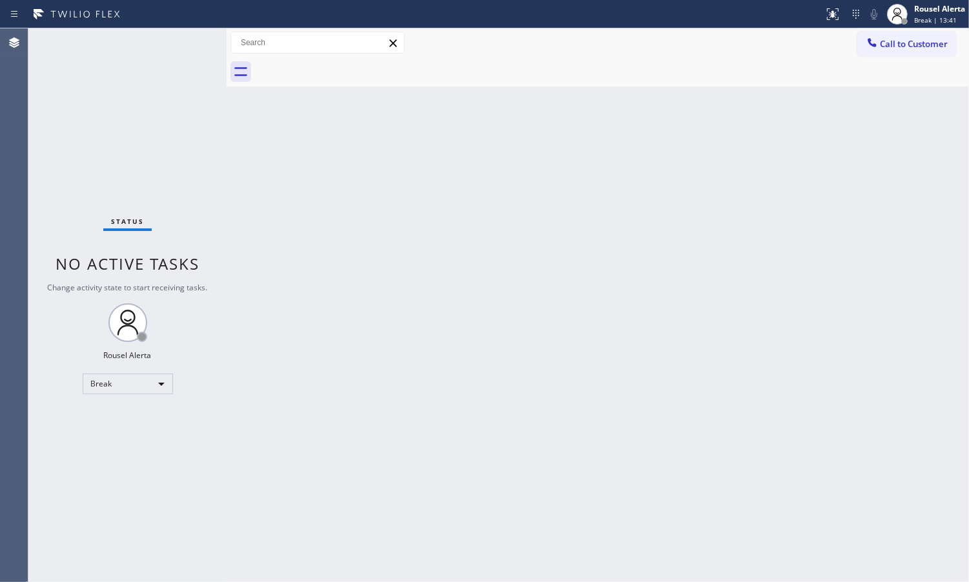
click at [480, 432] on div "Back to Dashboard Change Sender ID Customers Technicians Select a contact Outbo…" at bounding box center [598, 305] width 742 height 554
click at [718, 116] on div "Back to Dashboard Change Sender ID Customers Technicians Select a contact Outbo…" at bounding box center [598, 305] width 742 height 554
click at [928, 15] on span "Break | 14:57" at bounding box center [935, 19] width 43 height 9
click at [923, 66] on button "Available" at bounding box center [904, 68] width 129 height 17
click at [794, 334] on div "Back to Dashboard Change Sender ID Customers Technicians Select a contact Outbo…" at bounding box center [598, 305] width 742 height 554
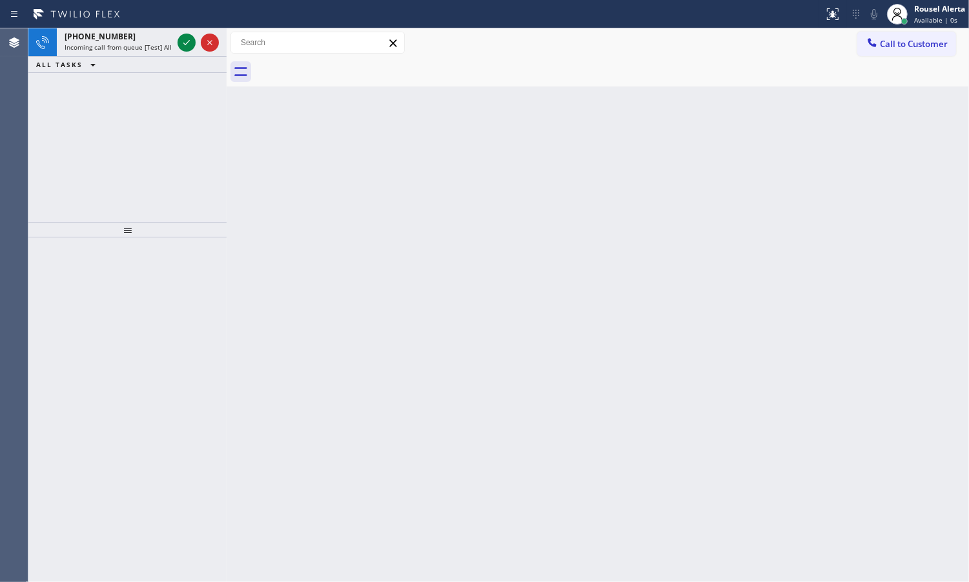
drag, startPoint x: 374, startPoint y: 384, endPoint x: 387, endPoint y: 402, distance: 22.2
click at [376, 385] on div "Back to Dashboard Change Sender ID Customers Technicians Select a contact Outbo…" at bounding box center [598, 305] width 742 height 554
click at [156, 50] on span "Incoming call from queue [Test] All" at bounding box center [118, 47] width 107 height 9
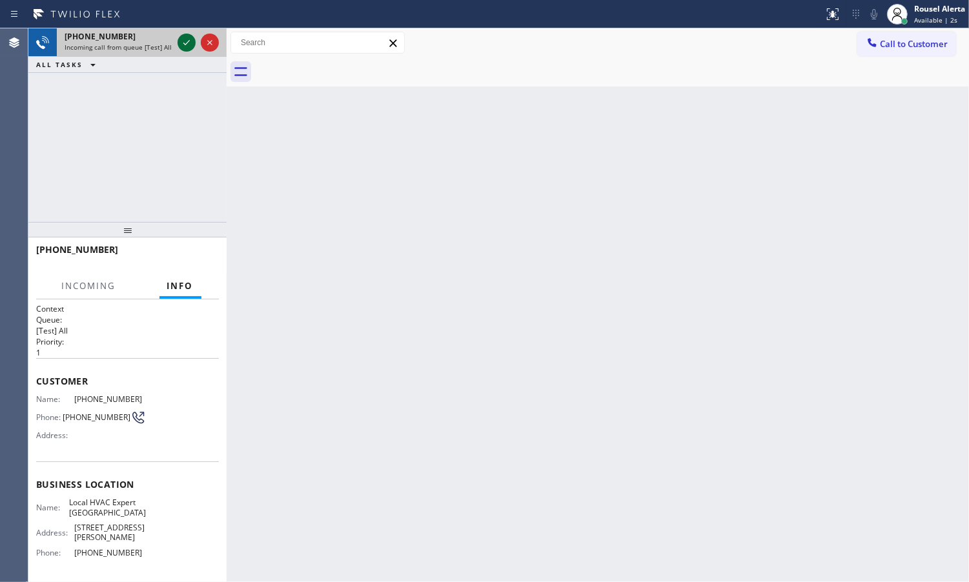
click at [179, 39] on icon at bounding box center [186, 42] width 15 height 15
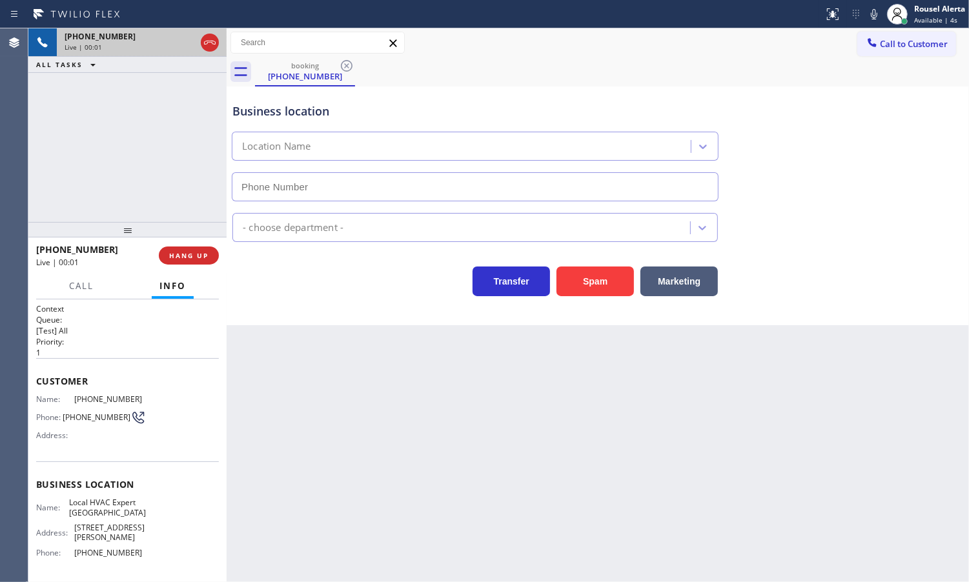
type input "[PHONE_NUMBER]"
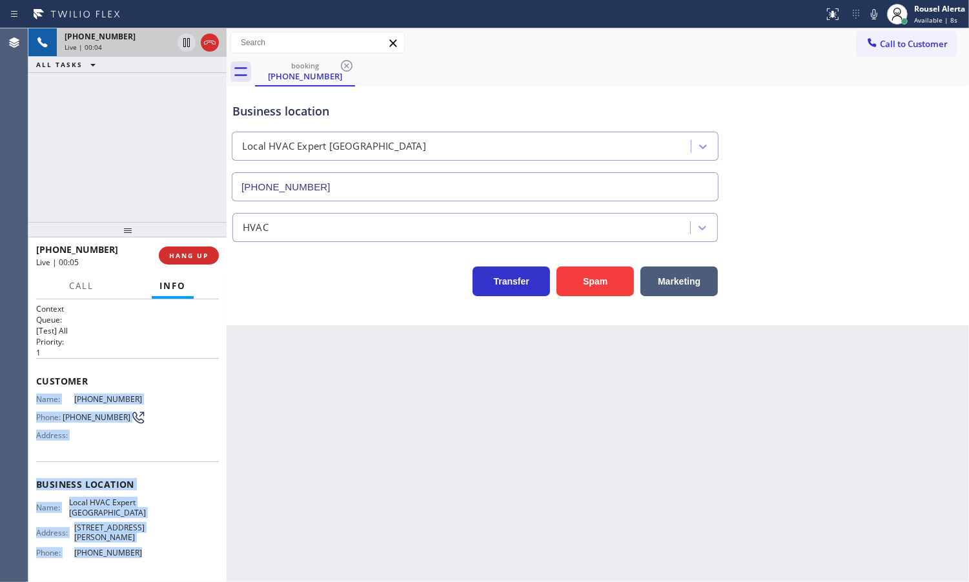
drag, startPoint x: 33, startPoint y: 391, endPoint x: 148, endPoint y: 546, distance: 193.3
click at [148, 546] on div "Context Queue: [Test] All Priority: 1 Customer Name: [PHONE_NUMBER] Phone: [PHO…" at bounding box center [127, 441] width 198 height 283
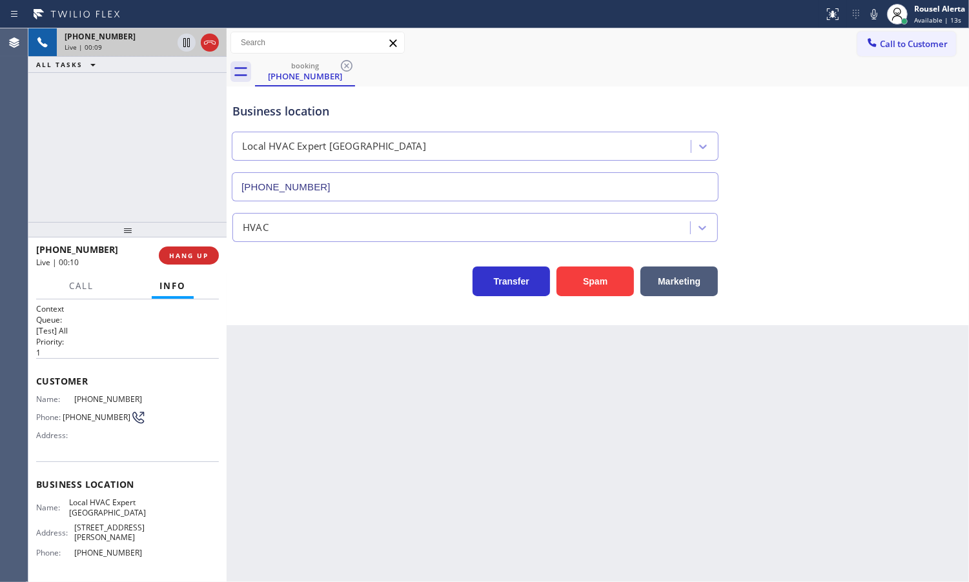
click at [191, 244] on div "[PHONE_NUMBER] Live | 00:10 HANG UP" at bounding box center [127, 256] width 183 height 34
click at [191, 245] on div "[PHONE_NUMBER] Live | 00:10 HANG UP" at bounding box center [127, 256] width 183 height 34
click at [199, 252] on span "HANG UP" at bounding box center [188, 255] width 39 height 9
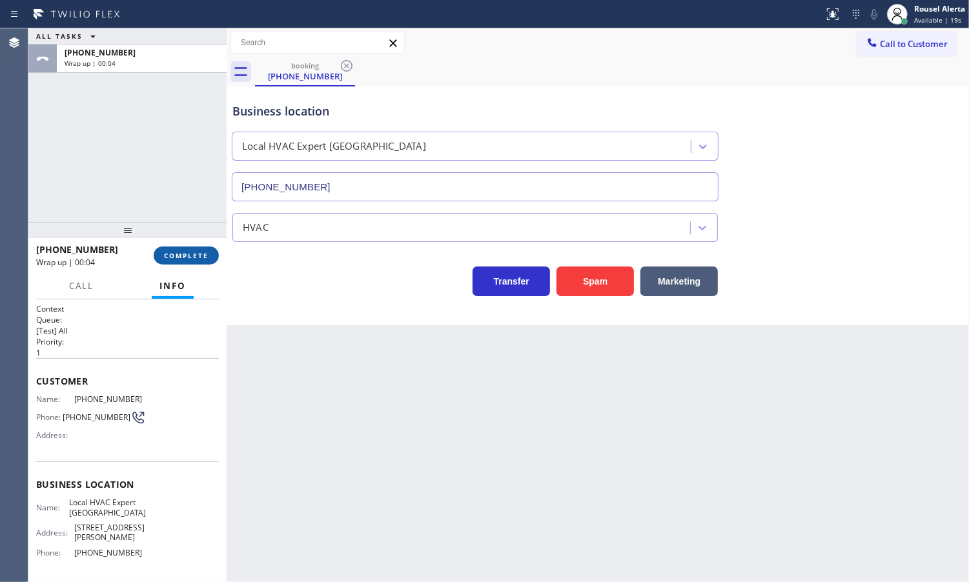
click at [181, 256] on span "COMPLETE" at bounding box center [186, 255] width 45 height 9
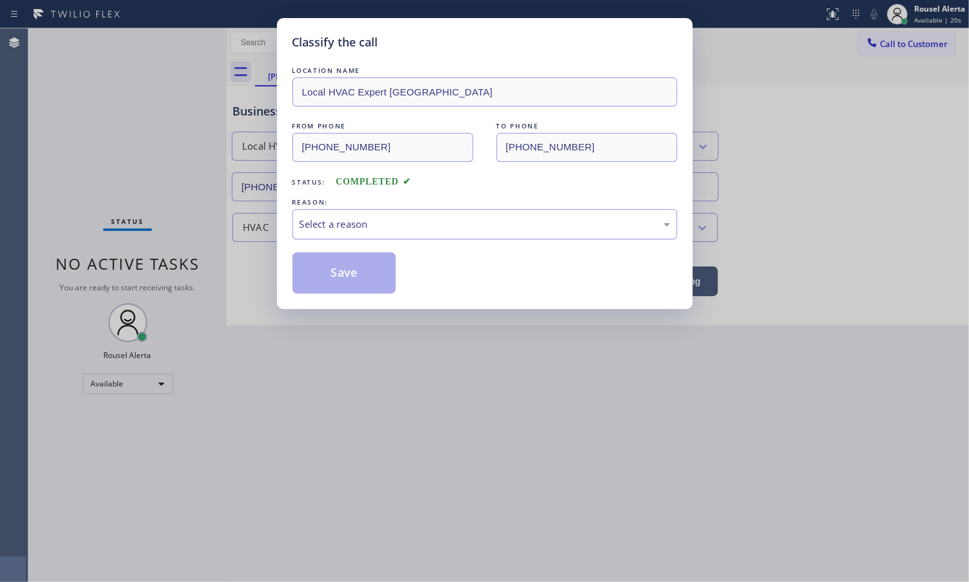
click at [359, 230] on div "Select a reason" at bounding box center [485, 224] width 371 height 15
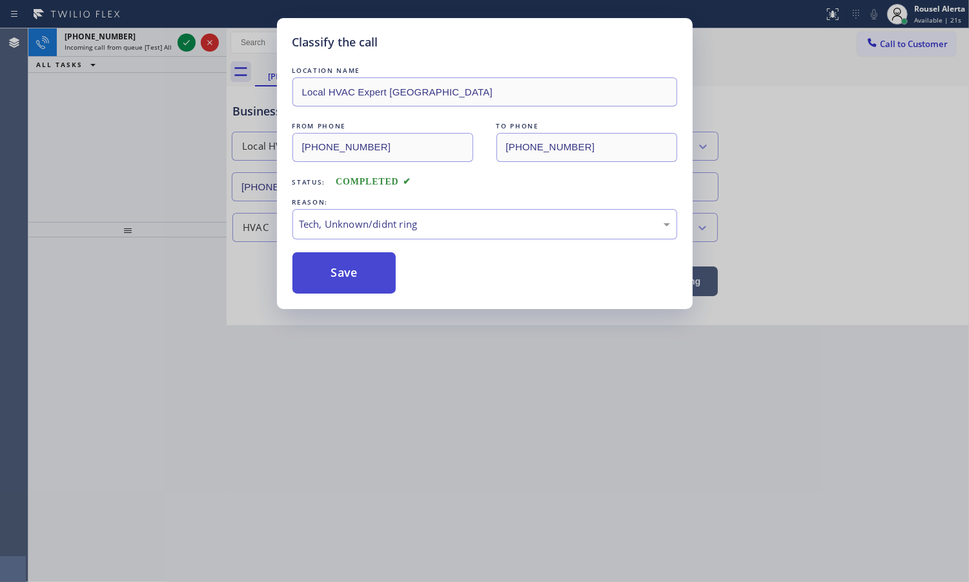
click at [352, 285] on button "Save" at bounding box center [344, 272] width 104 height 41
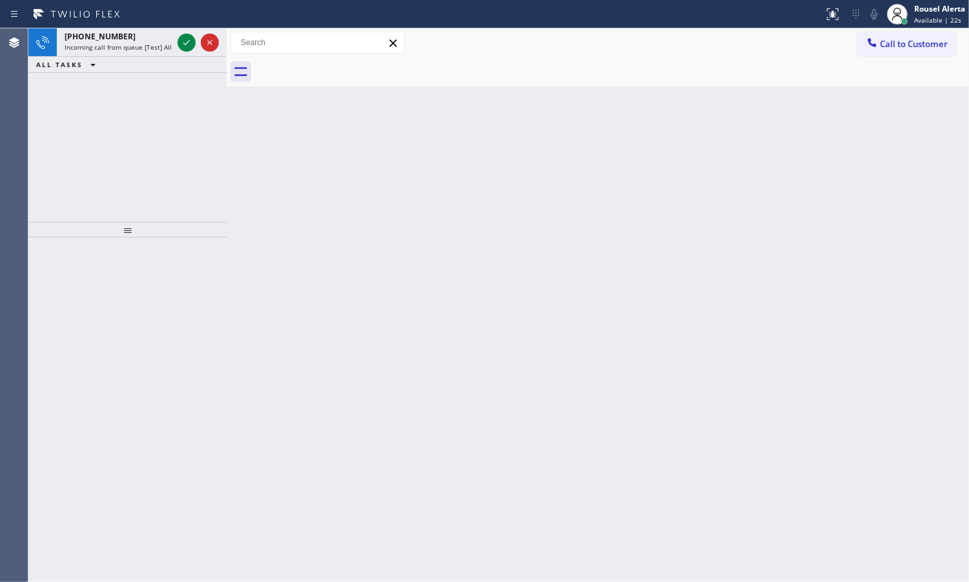
click at [178, 42] on div at bounding box center [187, 42] width 18 height 15
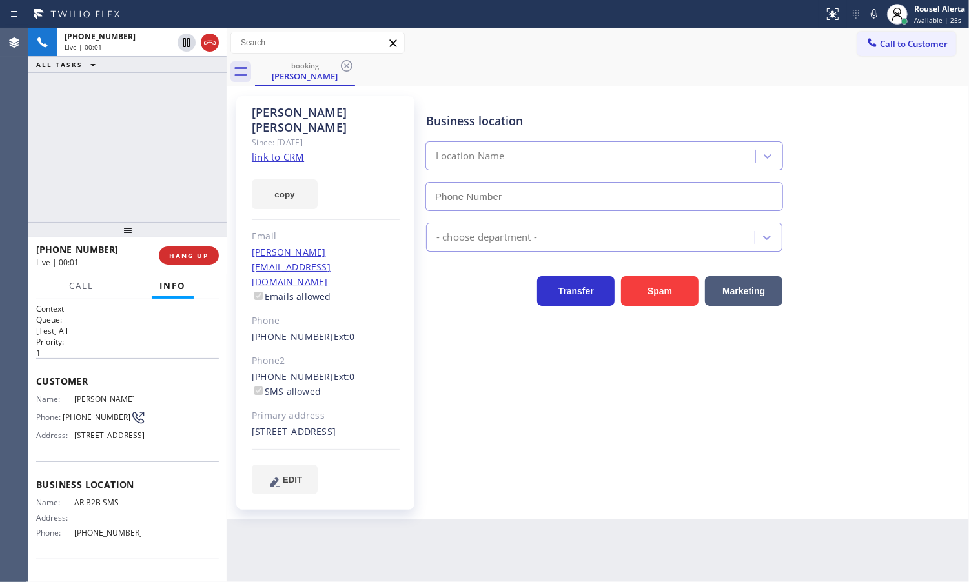
type input "[PHONE_NUMBER]"
click at [292, 150] on link "link to CRM" at bounding box center [278, 156] width 52 height 13
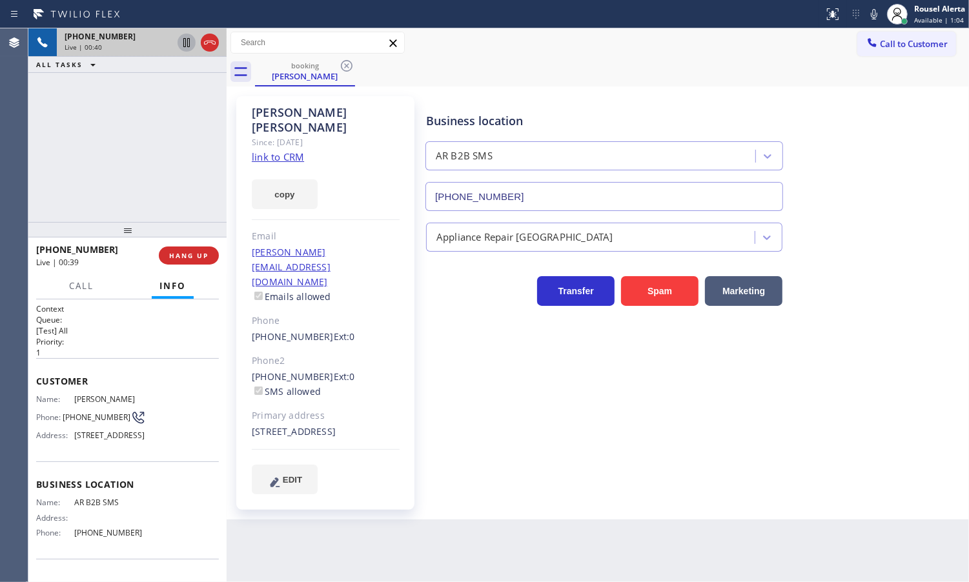
click at [179, 41] on icon at bounding box center [186, 42] width 15 height 15
click at [872, 8] on icon at bounding box center [873, 13] width 15 height 15
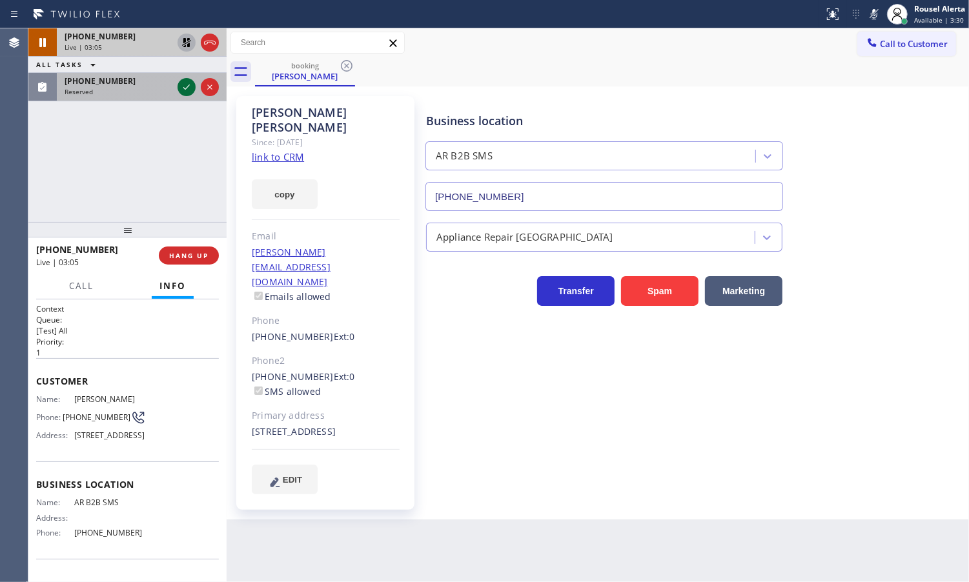
click at [184, 88] on icon at bounding box center [186, 87] width 6 height 5
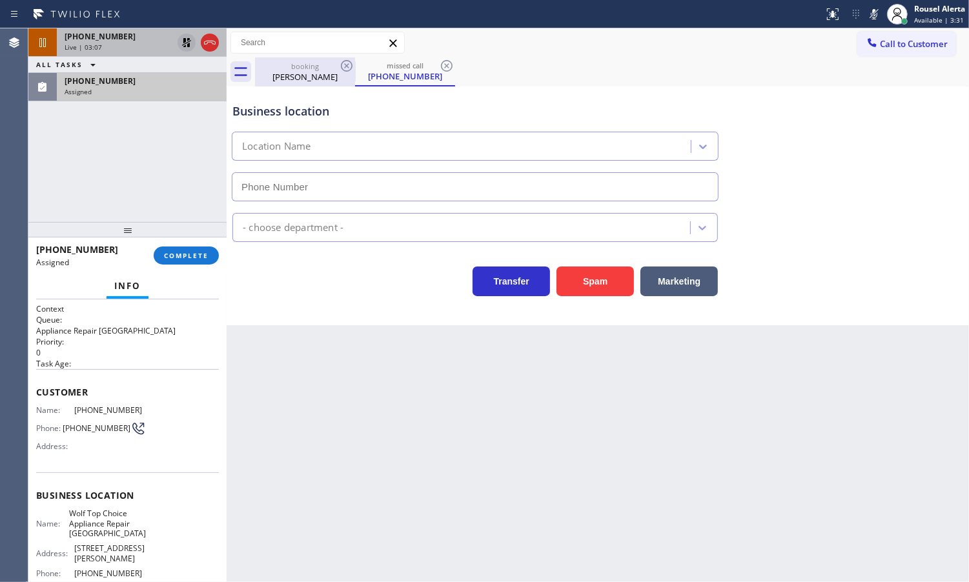
type input "[PHONE_NUMBER]"
click at [188, 85] on div "[PHONE_NUMBER]" at bounding box center [142, 81] width 154 height 11
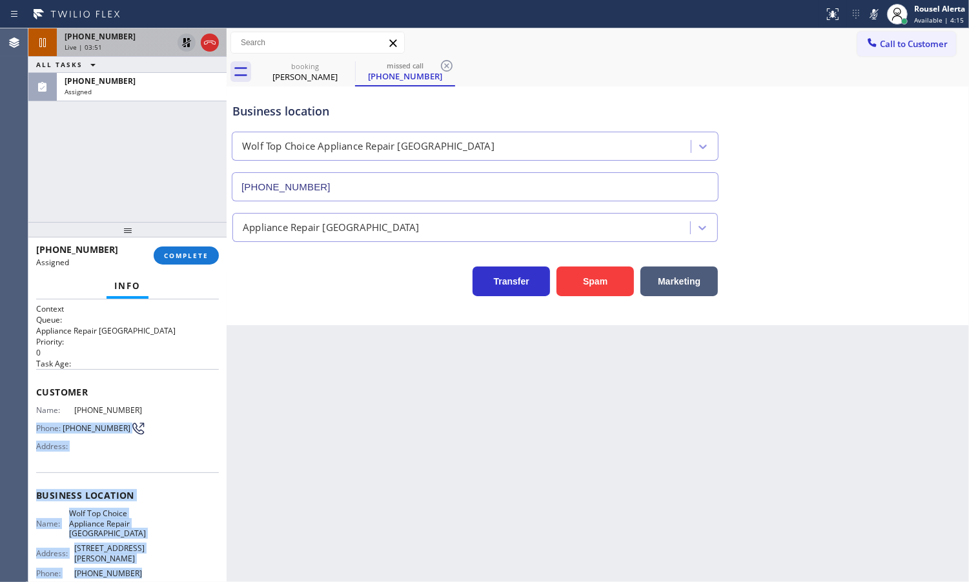
drag, startPoint x: 34, startPoint y: 415, endPoint x: 140, endPoint y: 560, distance: 180.1
click at [140, 560] on div "Context Queue: Appliance Repair High End Priority: 0 Task Age: Customer Name: […" at bounding box center [127, 441] width 198 height 283
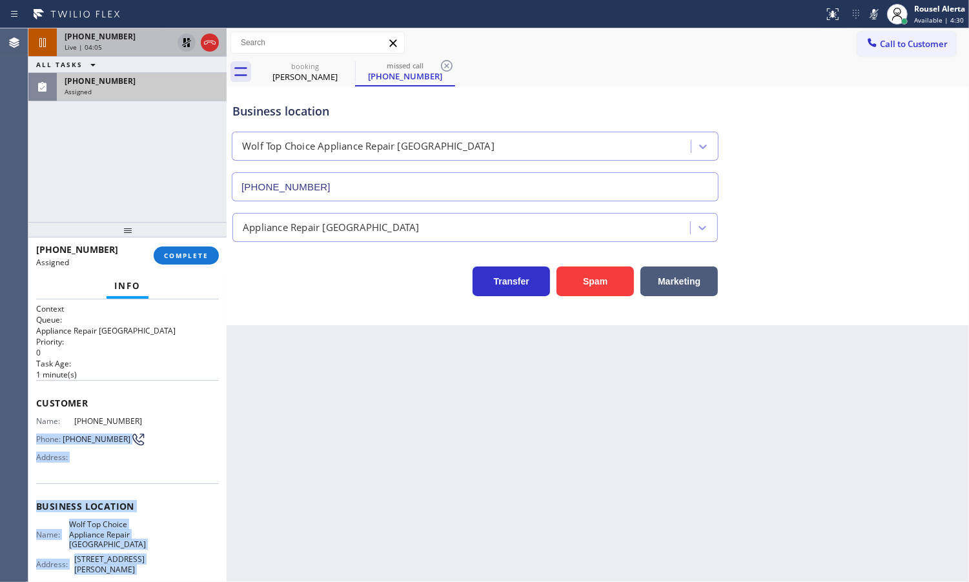
click at [175, 88] on div "Assigned" at bounding box center [142, 91] width 154 height 9
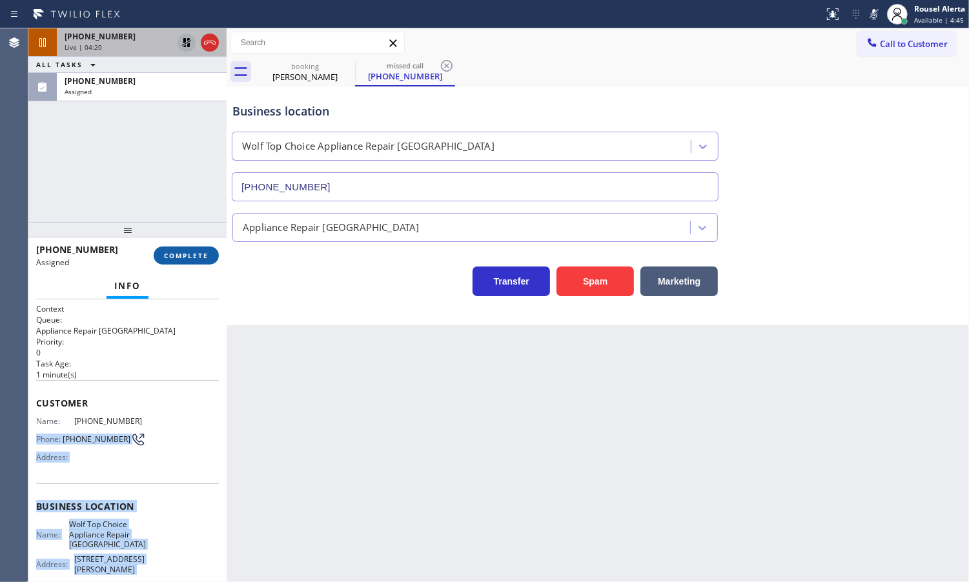
click at [168, 250] on button "COMPLETE" at bounding box center [186, 256] width 65 height 18
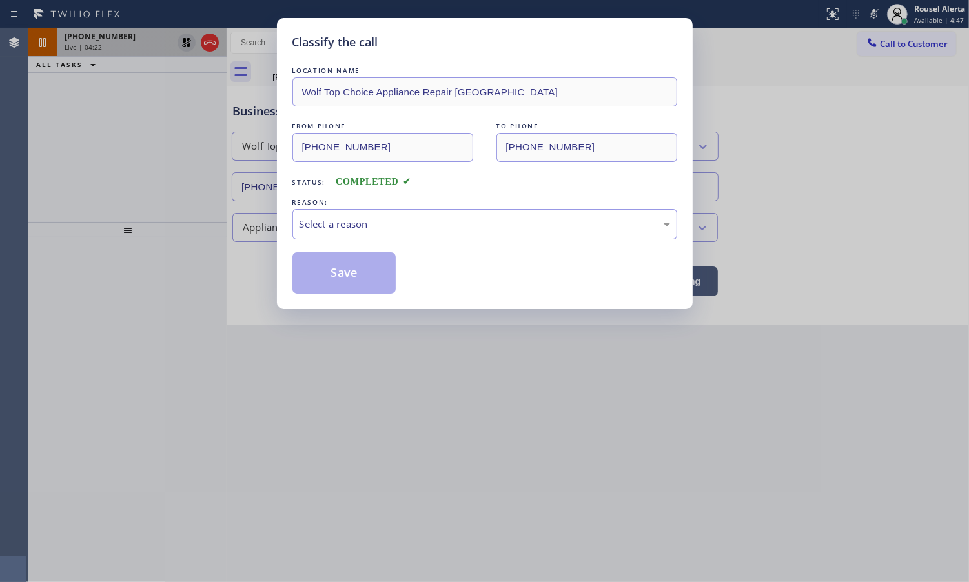
click at [434, 224] on div "Select a reason" at bounding box center [485, 224] width 371 height 15
click at [380, 278] on button "Save" at bounding box center [344, 272] width 104 height 41
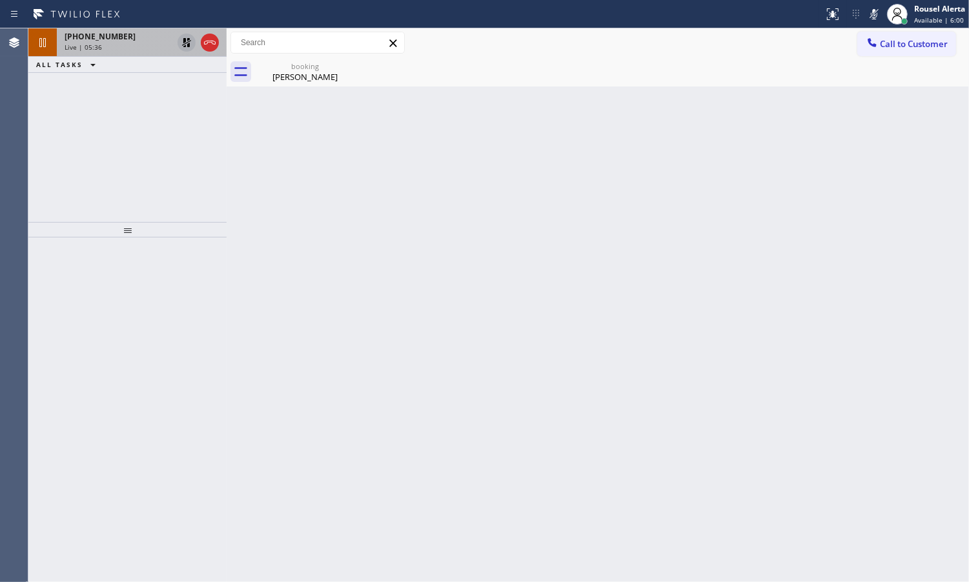
click at [184, 43] on icon at bounding box center [186, 42] width 15 height 15
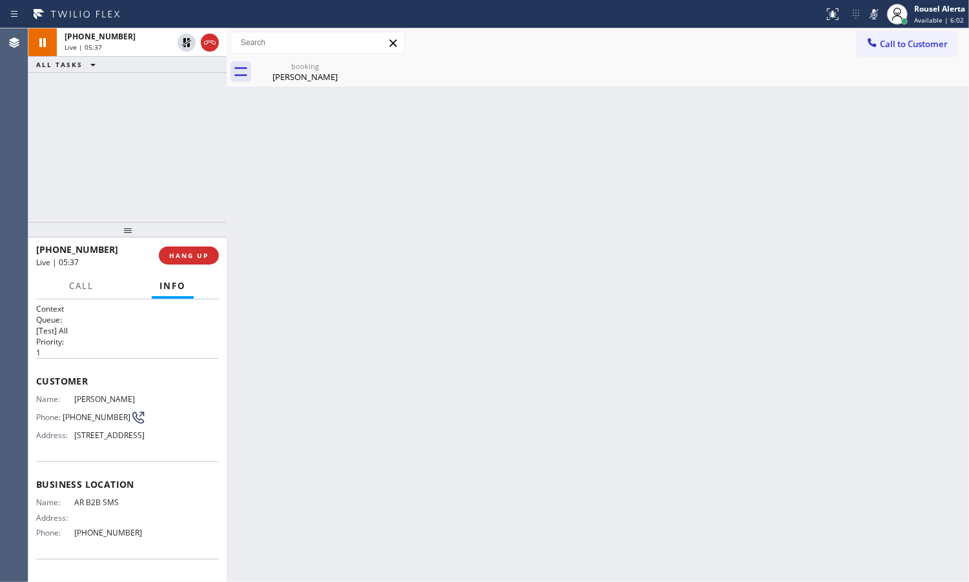
click at [878, 15] on icon at bounding box center [873, 13] width 15 height 15
click at [407, 137] on div "Back to Dashboard Change Sender ID Customers Technicians Select a contact Outbo…" at bounding box center [598, 305] width 742 height 554
click at [190, 107] on div "[PHONE_NUMBER] Live | 06:20 ALL TASKS ALL TASKS ACTIVE TASKS TASKS IN WRAP UP" at bounding box center [127, 125] width 198 height 194
click at [143, 52] on div "[PHONE_NUMBER] Live | 06:20" at bounding box center [116, 42] width 118 height 28
click at [194, 256] on span "HANG UP" at bounding box center [188, 255] width 39 height 9
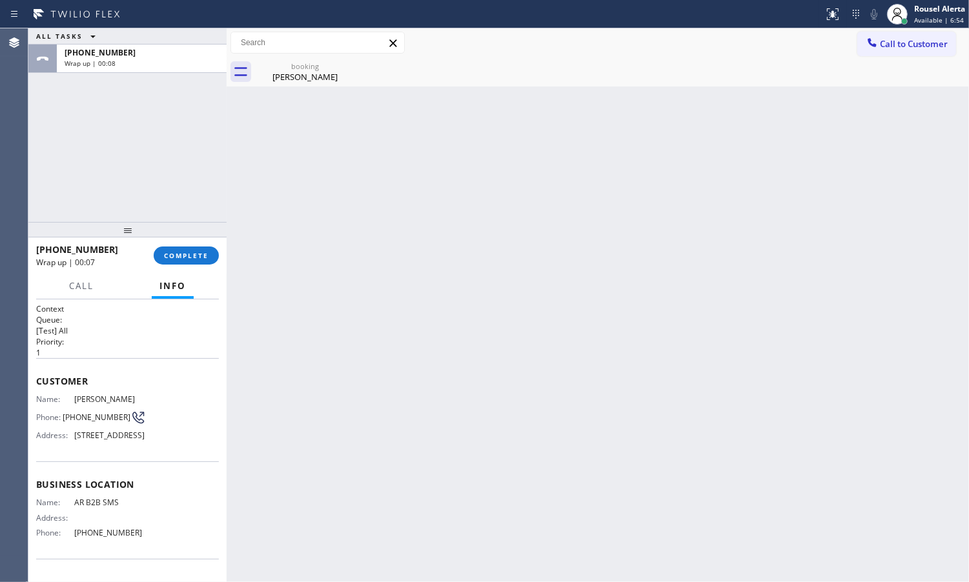
click at [207, 105] on div "ALL TASKS ALL TASKS ACTIVE TASKS TASKS IN WRAP UP [PHONE_NUMBER] Wrap up | 00:08" at bounding box center [127, 125] width 198 height 194
click at [182, 72] on div "[PHONE_NUMBER] Wrap up | 00:08" at bounding box center [127, 59] width 198 height 28
click at [169, 256] on span "COMPLETE" at bounding box center [186, 255] width 45 height 9
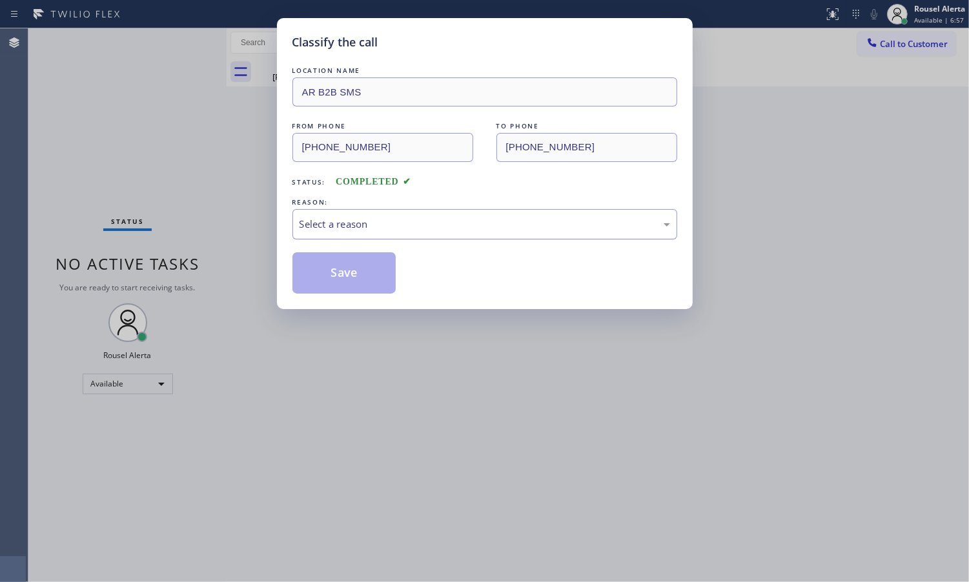
click at [366, 236] on div "Select a reason" at bounding box center [484, 224] width 385 height 30
click at [353, 259] on button "Save" at bounding box center [344, 272] width 104 height 41
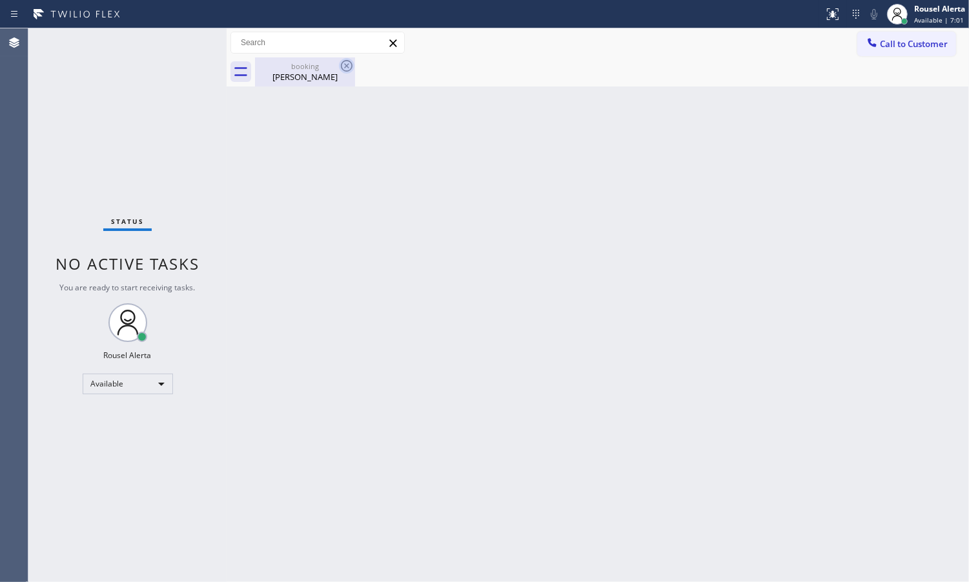
click at [347, 68] on icon at bounding box center [346, 65] width 15 height 15
click at [289, 66] on div "booking" at bounding box center [304, 66] width 97 height 10
click at [321, 240] on div "Back to Dashboard Change Sender ID Customers Technicians Select a contact Outbo…" at bounding box center [598, 305] width 742 height 554
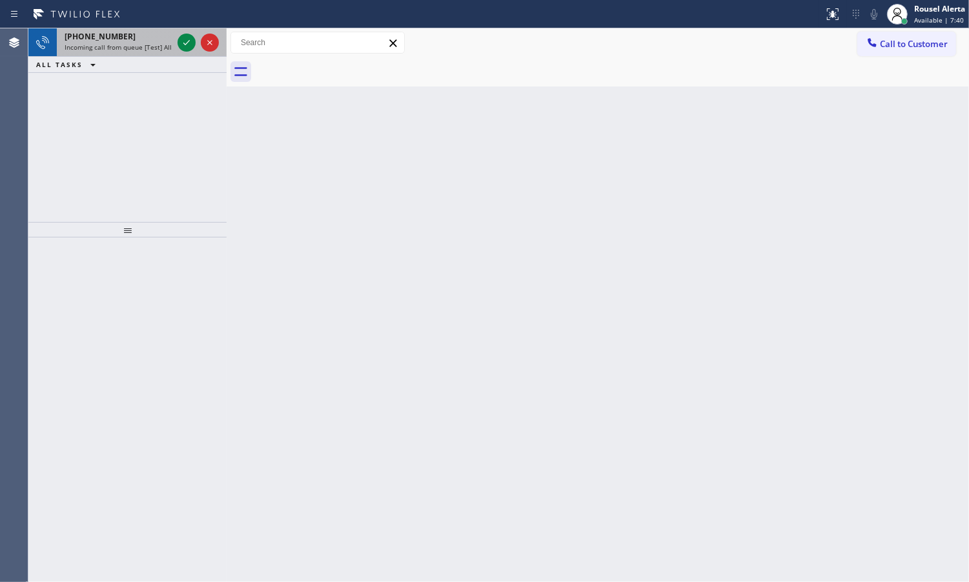
click at [161, 54] on div "[PHONE_NUMBER] Incoming call from queue [Test] All" at bounding box center [116, 42] width 118 height 28
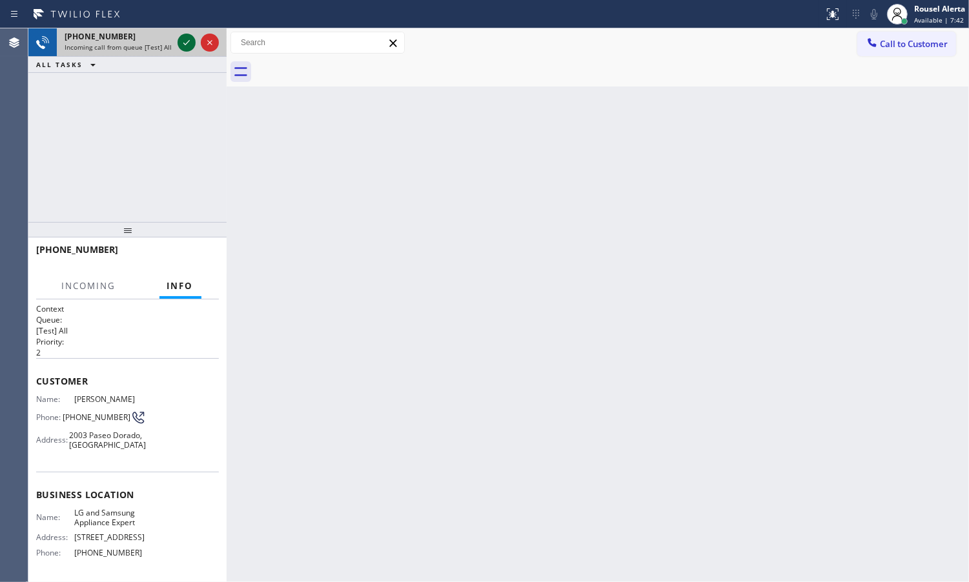
click at [182, 42] on icon at bounding box center [186, 42] width 15 height 15
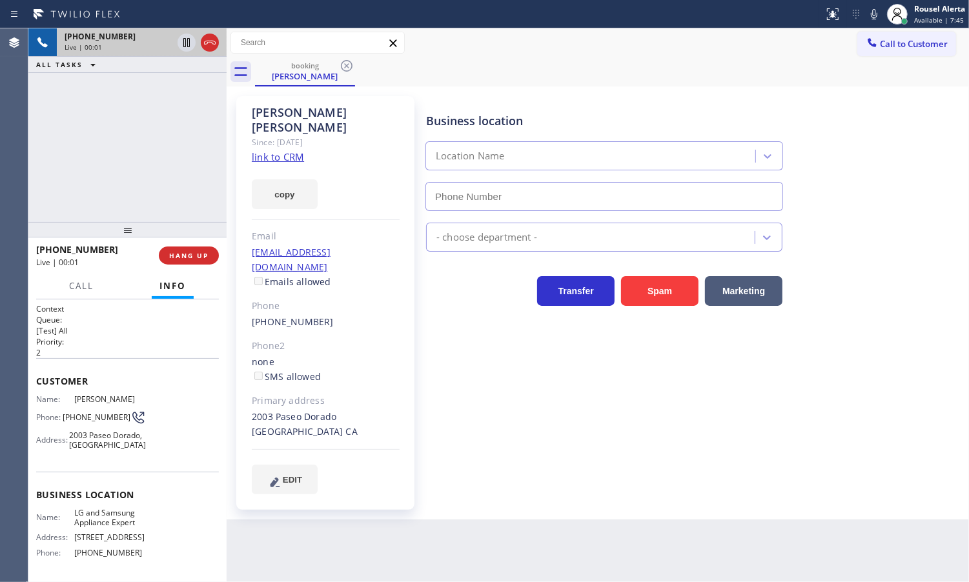
type input "[PHONE_NUMBER]"
click at [297, 150] on link "link to CRM" at bounding box center [278, 156] width 52 height 13
click at [158, 172] on div "[PHONE_NUMBER] Live | 00:19 ALL TASKS ALL TASKS ACTIVE TASKS TASKS IN WRAP UP" at bounding box center [127, 125] width 198 height 194
click at [186, 47] on icon at bounding box center [186, 42] width 15 height 15
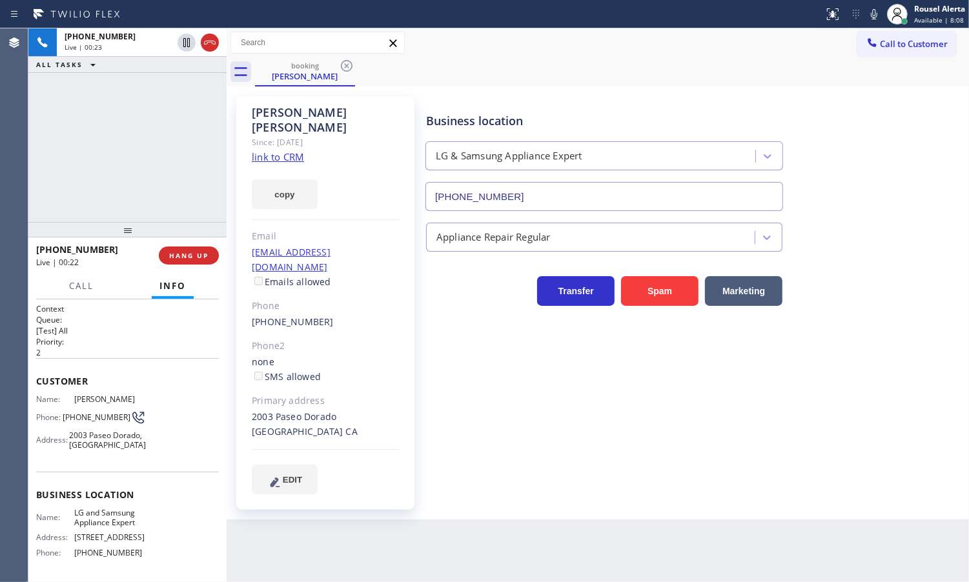
click at [869, 20] on icon at bounding box center [873, 13] width 15 height 15
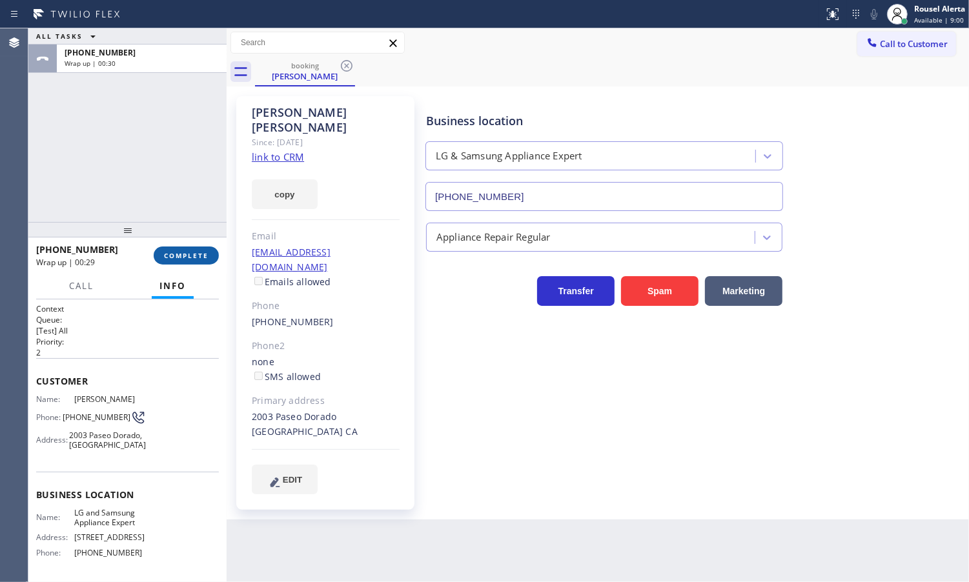
click at [176, 258] on span "COMPLETE" at bounding box center [186, 255] width 45 height 9
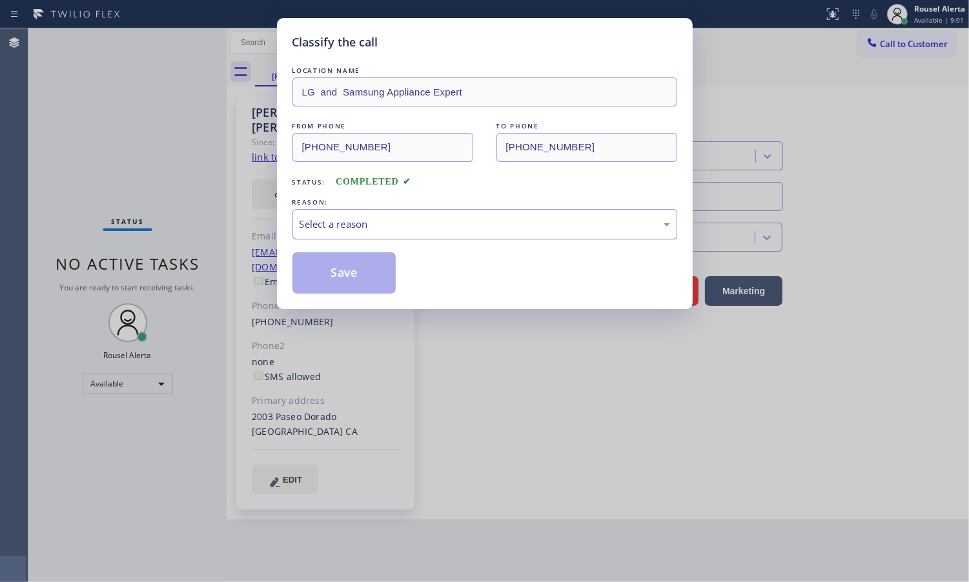
click at [385, 228] on div "Select a reason" at bounding box center [485, 224] width 371 height 15
click at [380, 269] on button "Save" at bounding box center [344, 272] width 104 height 41
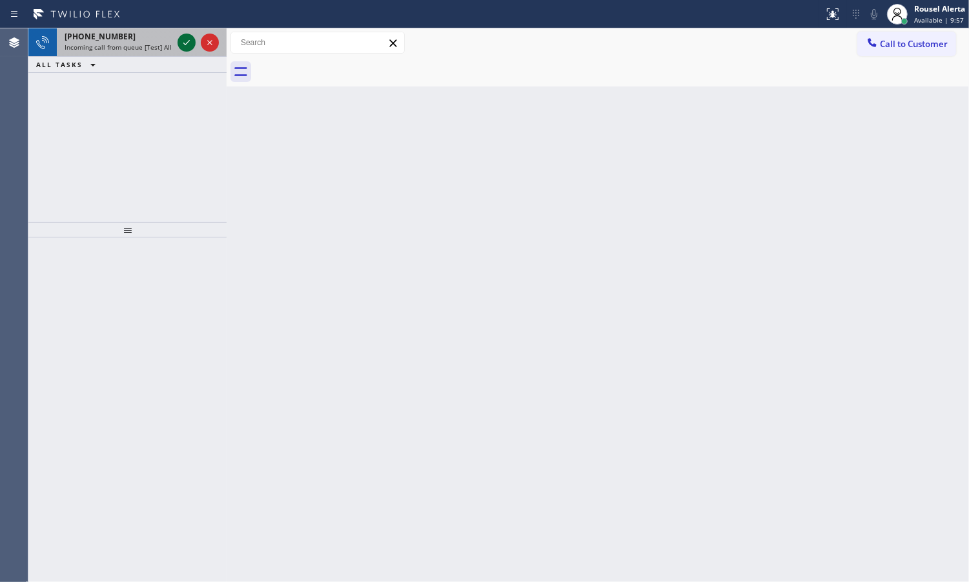
drag, startPoint x: 169, startPoint y: 42, endPoint x: 194, endPoint y: 48, distance: 26.0
click at [169, 43] on div "Incoming call from queue [Test] All" at bounding box center [119, 47] width 108 height 9
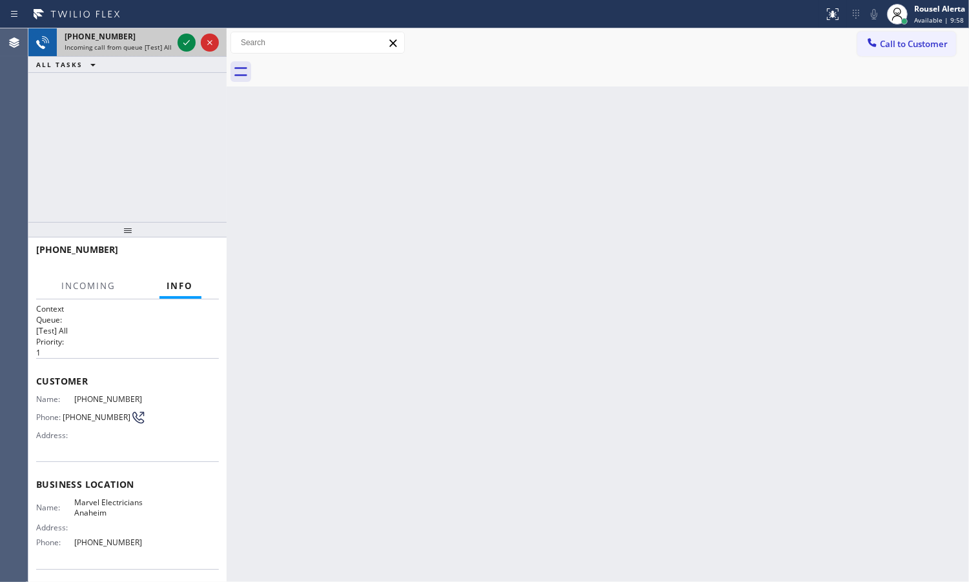
click at [176, 46] on div at bounding box center [198, 42] width 46 height 28
click at [179, 46] on icon at bounding box center [186, 42] width 15 height 15
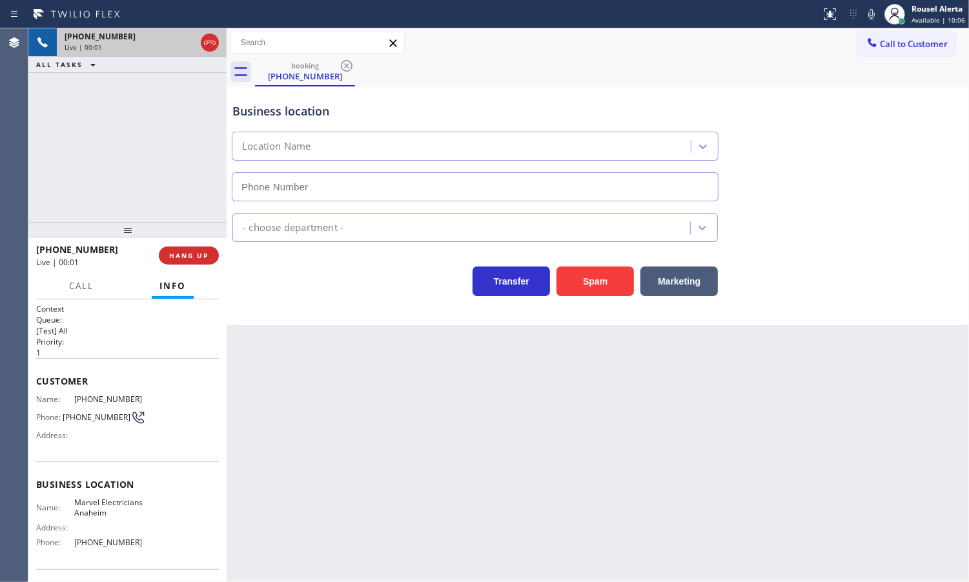
type input "[PHONE_NUMBER]"
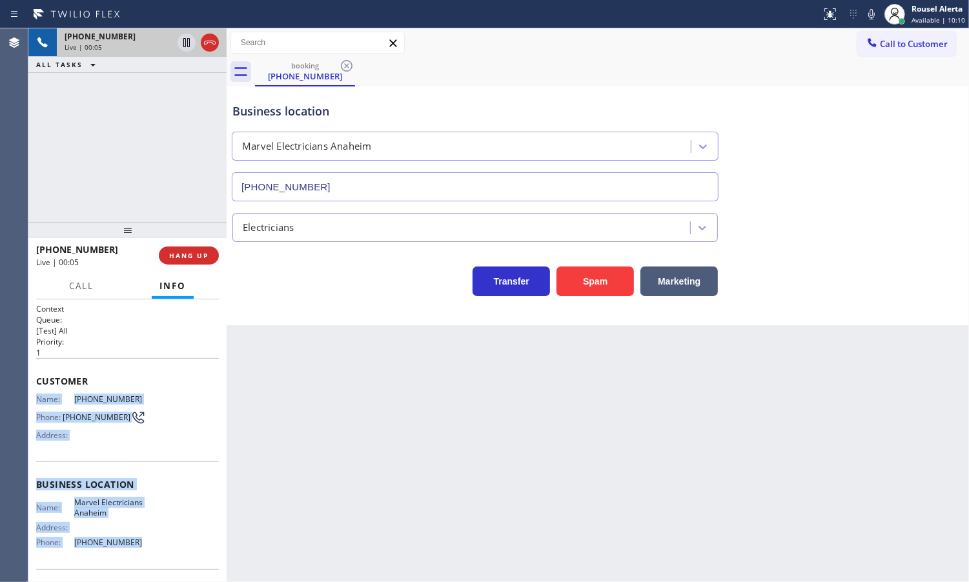
drag, startPoint x: 30, startPoint y: 398, endPoint x: 139, endPoint y: 559, distance: 194.8
click at [139, 559] on div "Context Queue: [Test] All Priority: 1 Customer Name: [PHONE_NUMBER] Phone: [PHO…" at bounding box center [127, 441] width 198 height 283
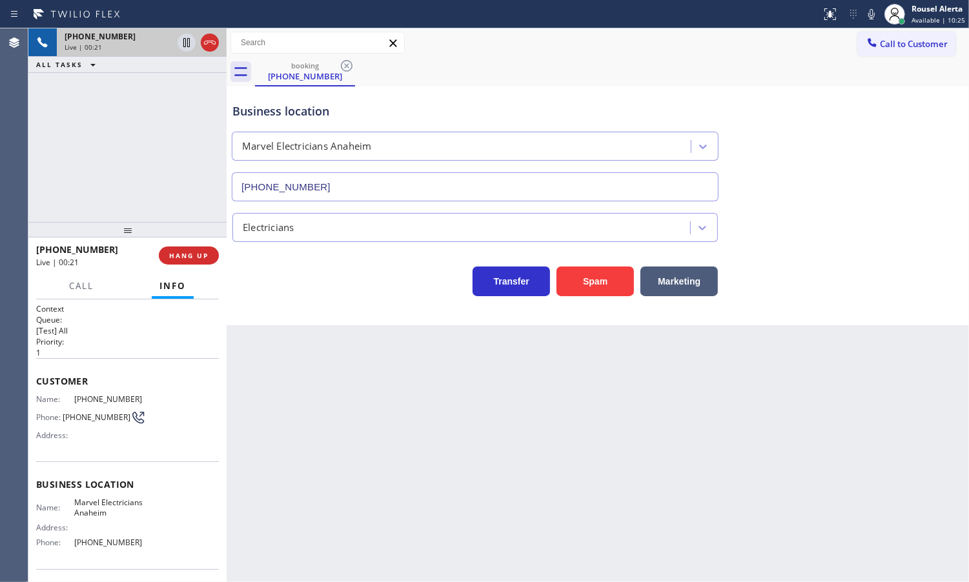
click at [399, 459] on div "Back to Dashboard Change Sender ID Customers Technicians Select a contact Outbo…" at bounding box center [598, 305] width 742 height 554
click at [178, 259] on span "HANG UP" at bounding box center [188, 255] width 39 height 9
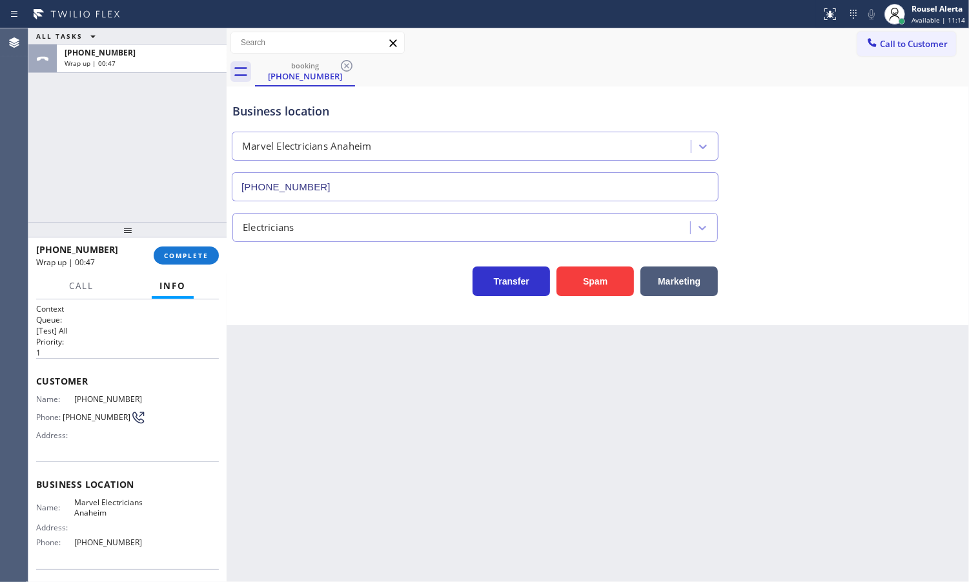
click at [97, 104] on div "ALL TASKS ALL TASKS ACTIVE TASKS TASKS IN WRAP UP [PHONE_NUMBER] Wrap up | 00:47" at bounding box center [127, 125] width 198 height 194
click at [179, 256] on span "COMPLETE" at bounding box center [186, 255] width 45 height 9
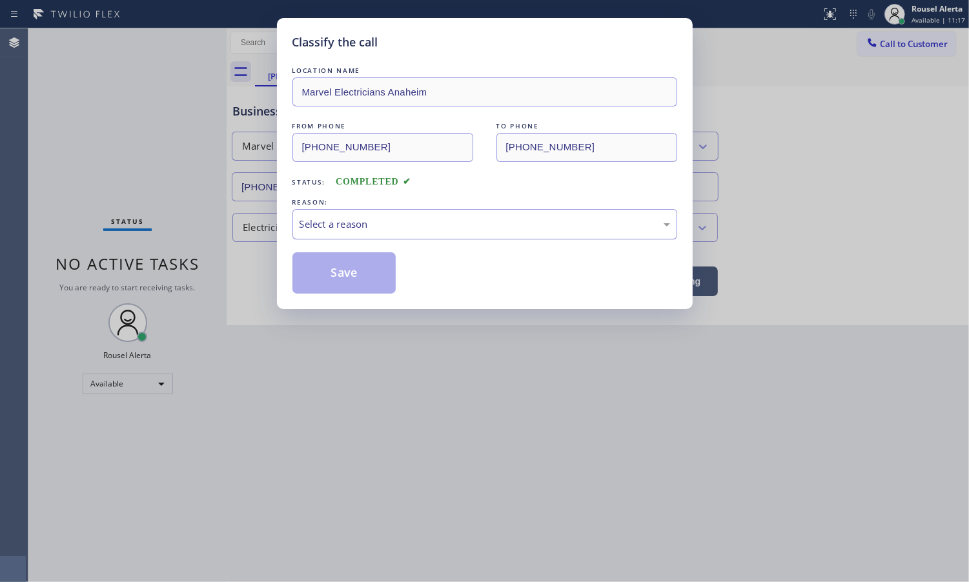
click at [378, 211] on div "Select a reason" at bounding box center [484, 224] width 385 height 30
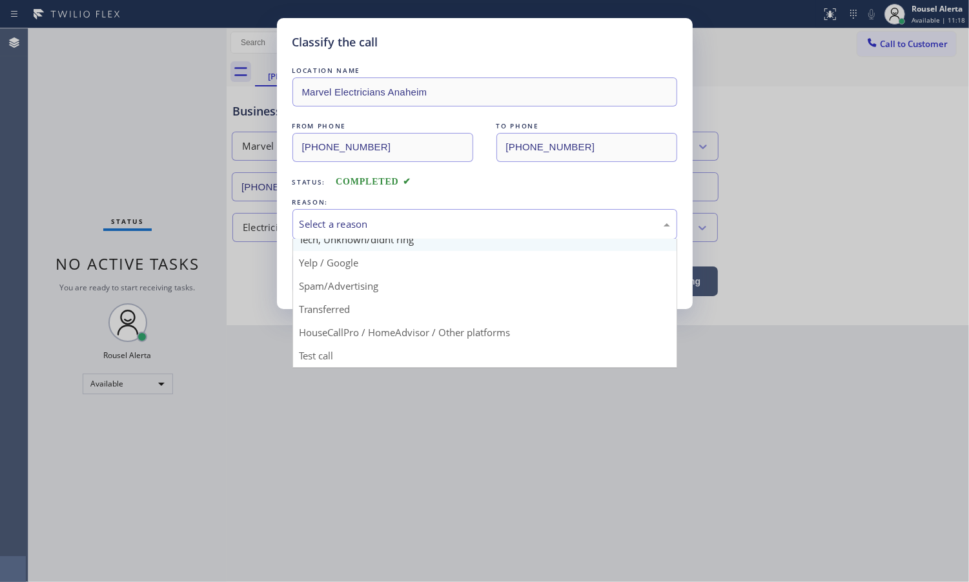
scroll to position [88, 0]
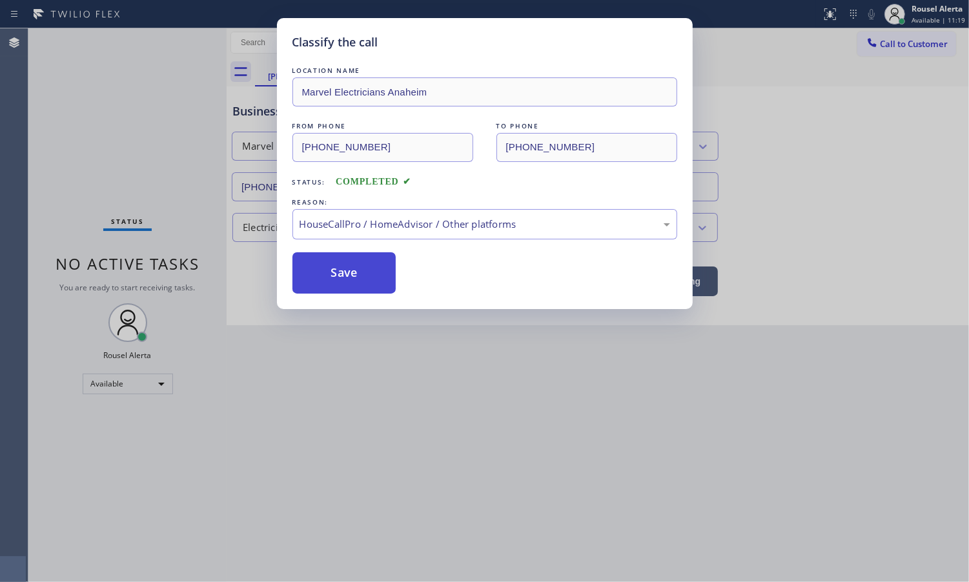
drag, startPoint x: 342, startPoint y: 287, endPoint x: 408, endPoint y: 398, distance: 129.1
click at [342, 286] on button "Save" at bounding box center [344, 272] width 104 height 41
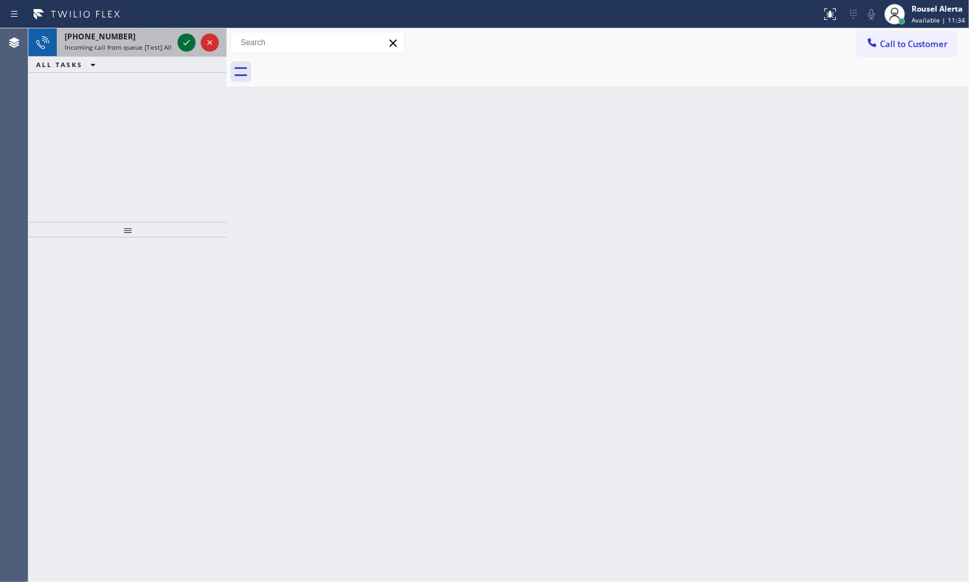
drag, startPoint x: 160, startPoint y: 37, endPoint x: 188, endPoint y: 46, distance: 29.0
click at [160, 37] on div "[PHONE_NUMBER]" at bounding box center [119, 36] width 108 height 11
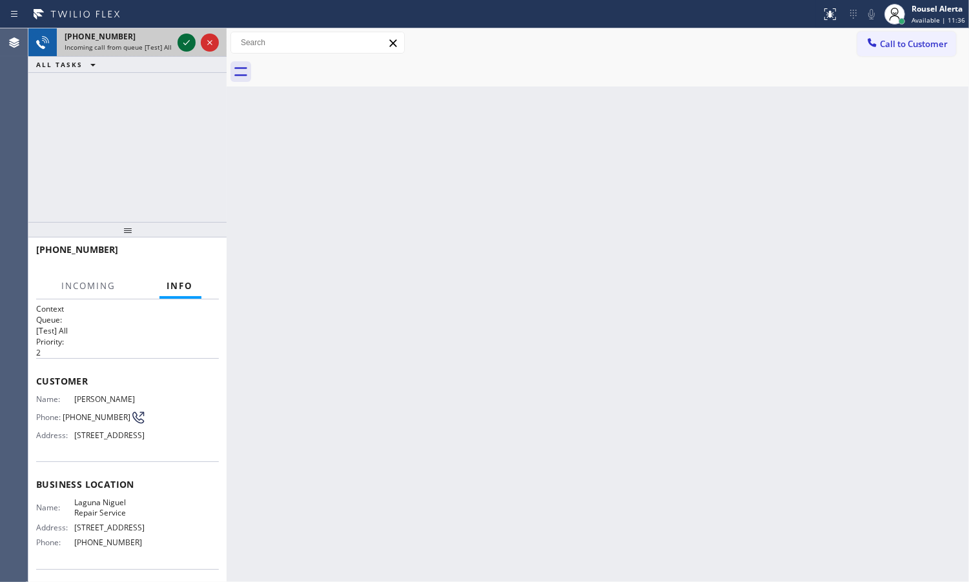
click at [188, 46] on icon at bounding box center [186, 42] width 15 height 15
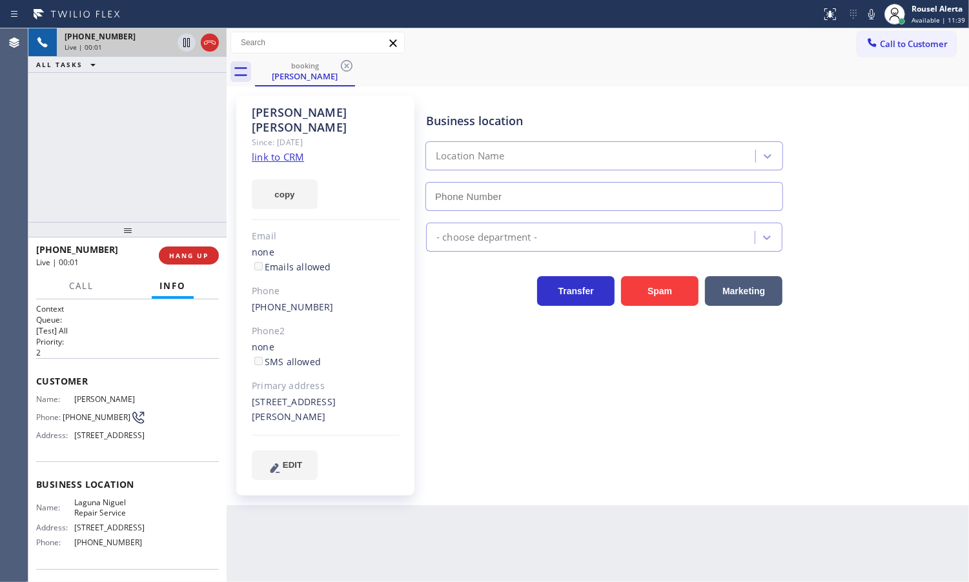
type input "[PHONE_NUMBER]"
click at [269, 150] on link "link to CRM" at bounding box center [278, 156] width 52 height 13
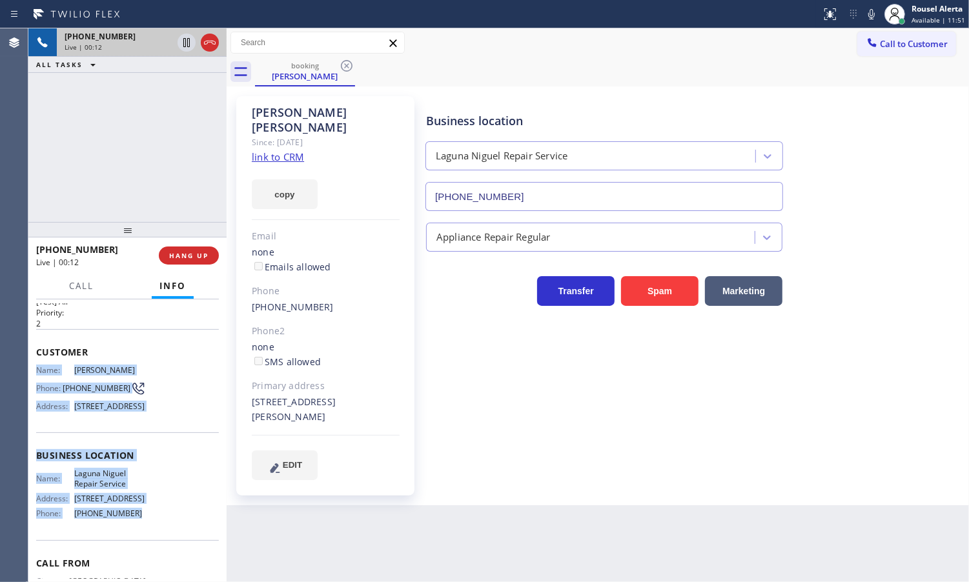
scroll to position [81, 0]
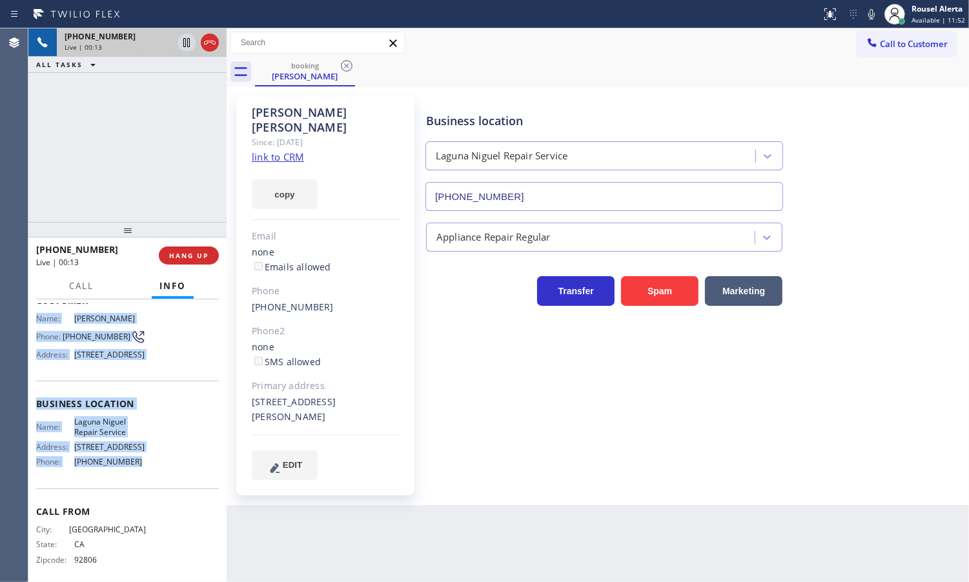
drag, startPoint x: 34, startPoint y: 395, endPoint x: 139, endPoint y: 511, distance: 156.3
click at [139, 511] on div "Context Queue: [Test] All Priority: 2 Customer Name: [PERSON_NAME] Phone: [PHON…" at bounding box center [127, 441] width 198 height 283
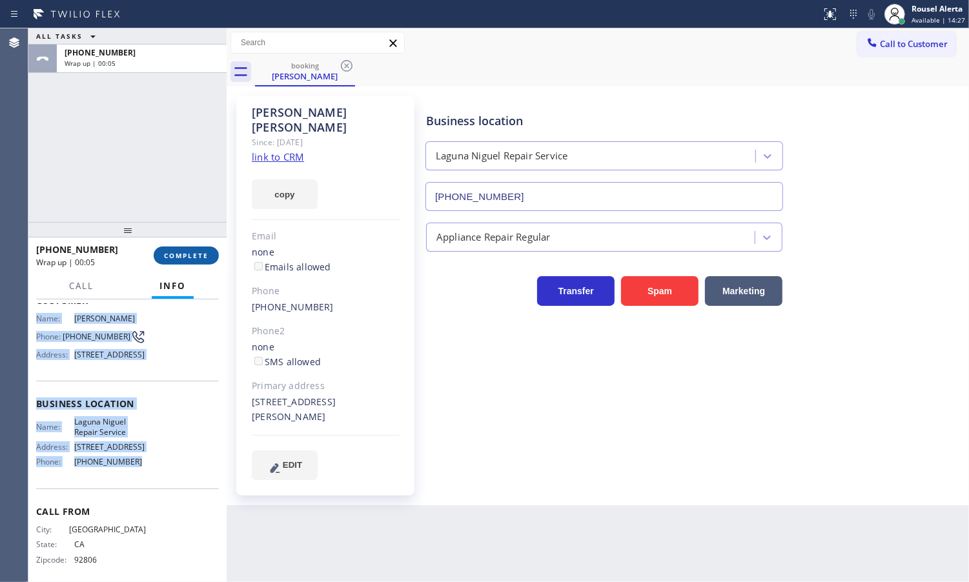
click at [181, 256] on span "COMPLETE" at bounding box center [186, 255] width 45 height 9
click at [202, 249] on button "COMPLETE" at bounding box center [186, 256] width 65 height 18
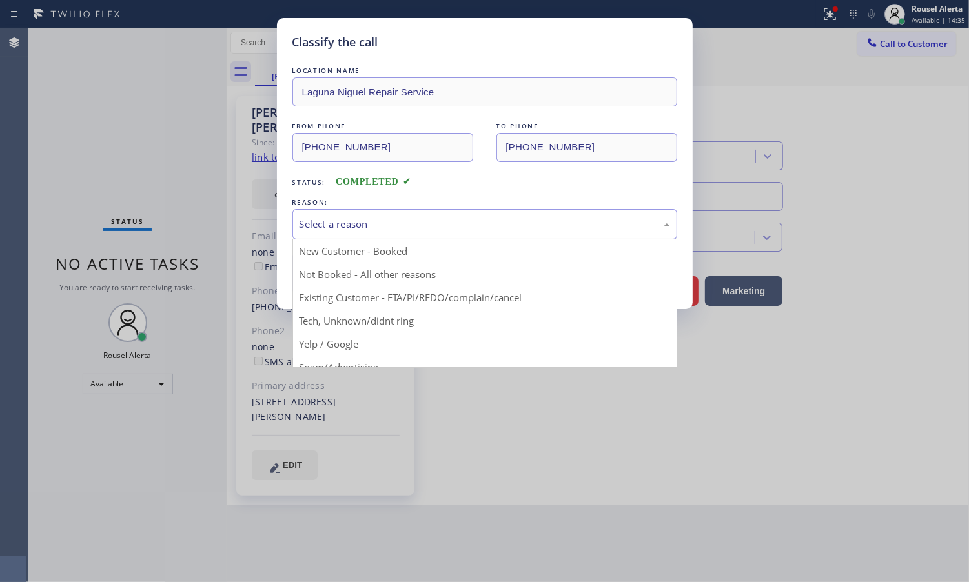
click at [328, 221] on div "Select a reason" at bounding box center [485, 224] width 371 height 15
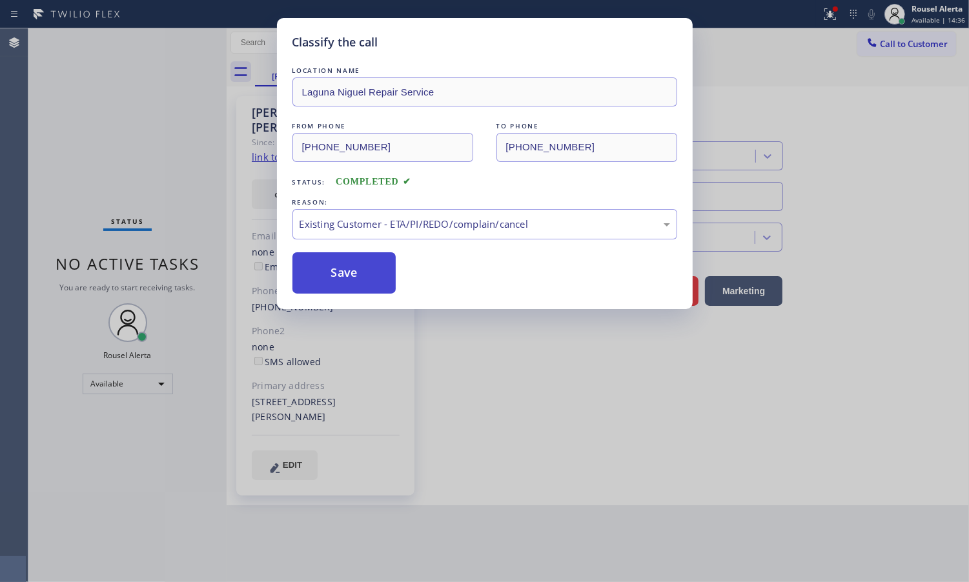
click at [344, 273] on button "Save" at bounding box center [344, 272] width 104 height 41
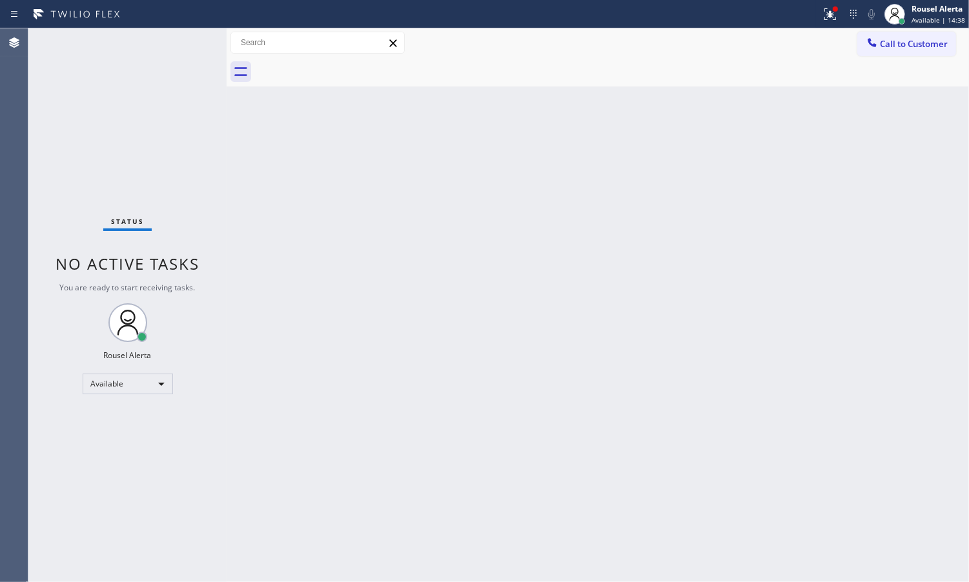
drag, startPoint x: 431, startPoint y: 168, endPoint x: 437, endPoint y: 165, distance: 7.0
click at [431, 168] on div "Back to Dashboard Change Sender ID Customers Technicians Select a contact Outbo…" at bounding box center [598, 305] width 742 height 554
click at [744, 191] on div "Back to Dashboard Change Sender ID Customers Technicians Select a contact Outbo…" at bounding box center [598, 305] width 742 height 554
click at [824, 10] on icon at bounding box center [829, 13] width 15 height 15
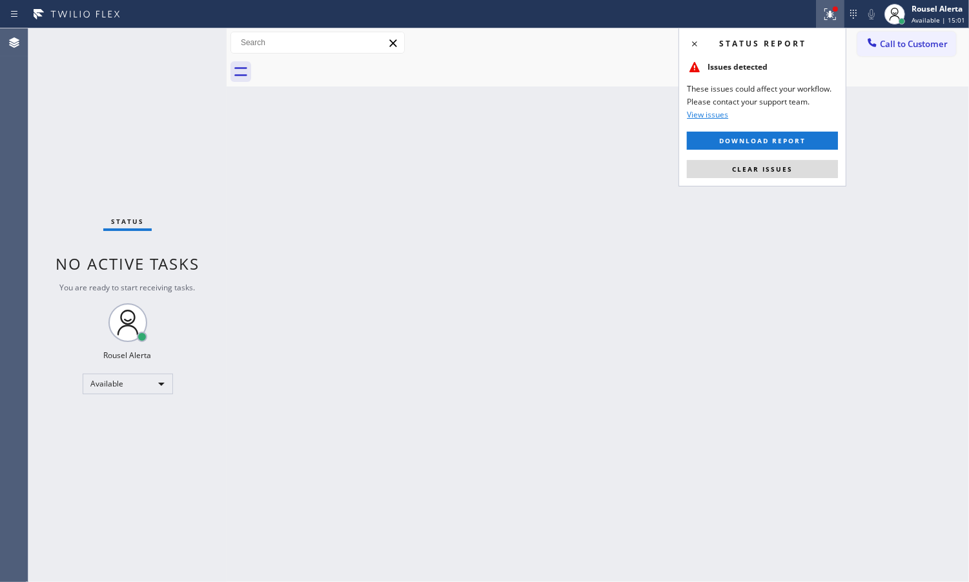
click at [795, 165] on button "Clear issues" at bounding box center [762, 169] width 151 height 18
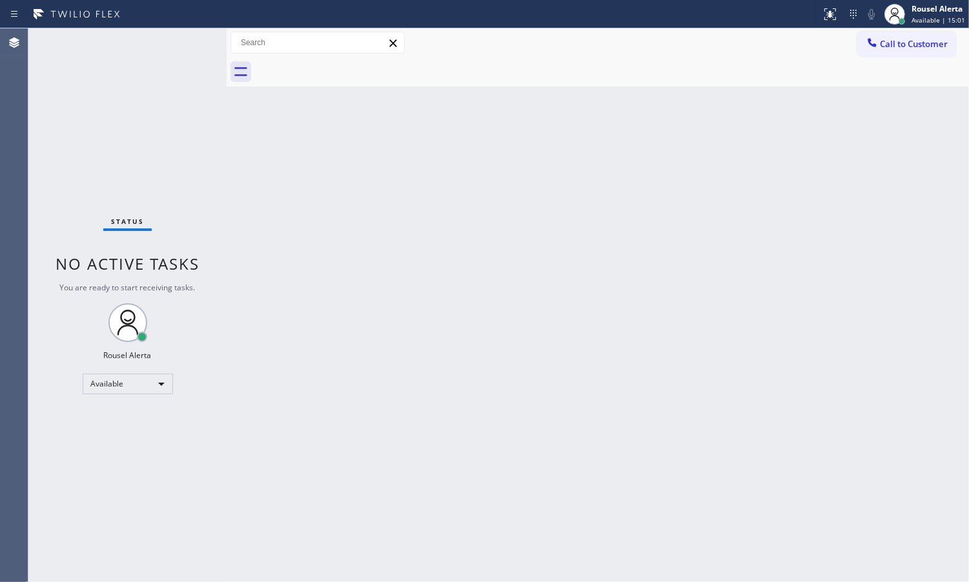
click at [787, 243] on div "Back to Dashboard Change Sender ID Customers Technicians Select a contact Outbo…" at bounding box center [598, 305] width 742 height 554
drag, startPoint x: 486, startPoint y: 152, endPoint x: 484, endPoint y: 133, distance: 18.8
click at [486, 152] on div "Back to Dashboard Change Sender ID Customers Technicians Select a contact Outbo…" at bounding box center [598, 305] width 742 height 554
click at [485, 407] on div "Back to Dashboard Change Sender ID Customers Technicians Select a contact Outbo…" at bounding box center [598, 305] width 742 height 554
click at [163, 36] on div "Status No active tasks You are ready to start receiving tasks. Rousel Alerta Av…" at bounding box center [127, 305] width 198 height 554
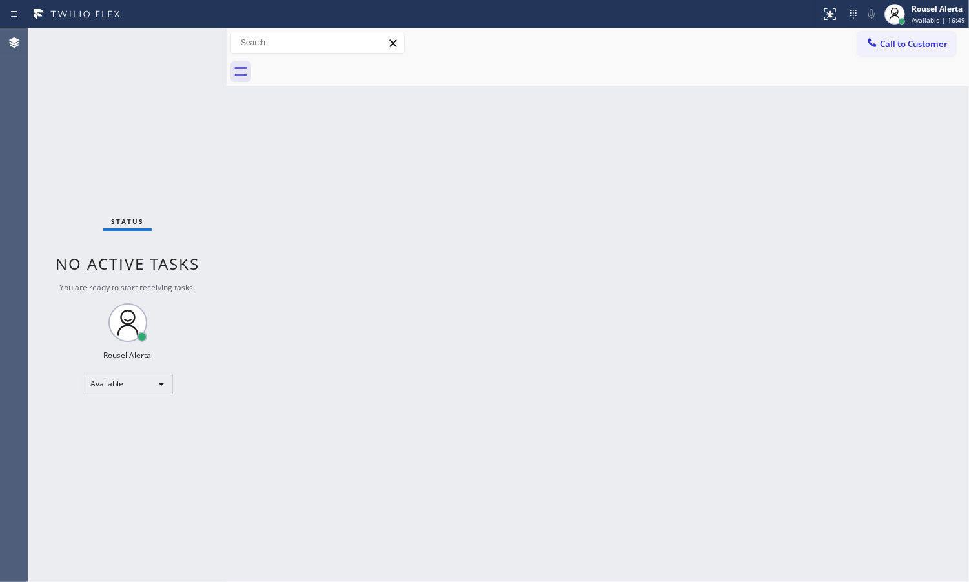
click at [158, 81] on div "Status No active tasks You are ready to start receiving tasks. Rousel Alerta Av…" at bounding box center [127, 305] width 198 height 554
click at [598, 336] on div "Back to Dashboard Change Sender ID Customers Technicians Select a contact Outbo…" at bounding box center [598, 305] width 742 height 554
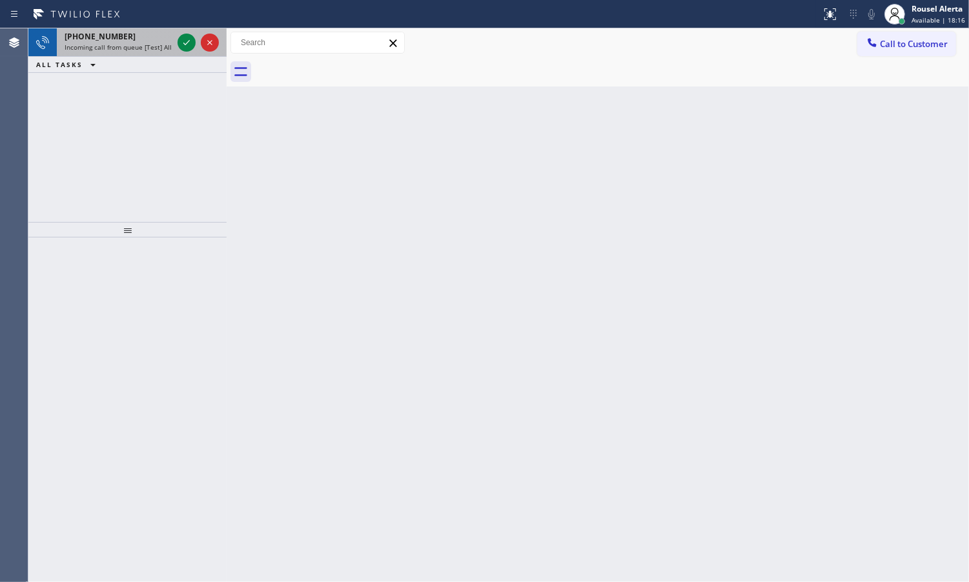
drag, startPoint x: 166, startPoint y: 46, endPoint x: 176, endPoint y: 42, distance: 10.7
click at [166, 46] on span "Incoming call from queue [Test] All" at bounding box center [118, 47] width 107 height 9
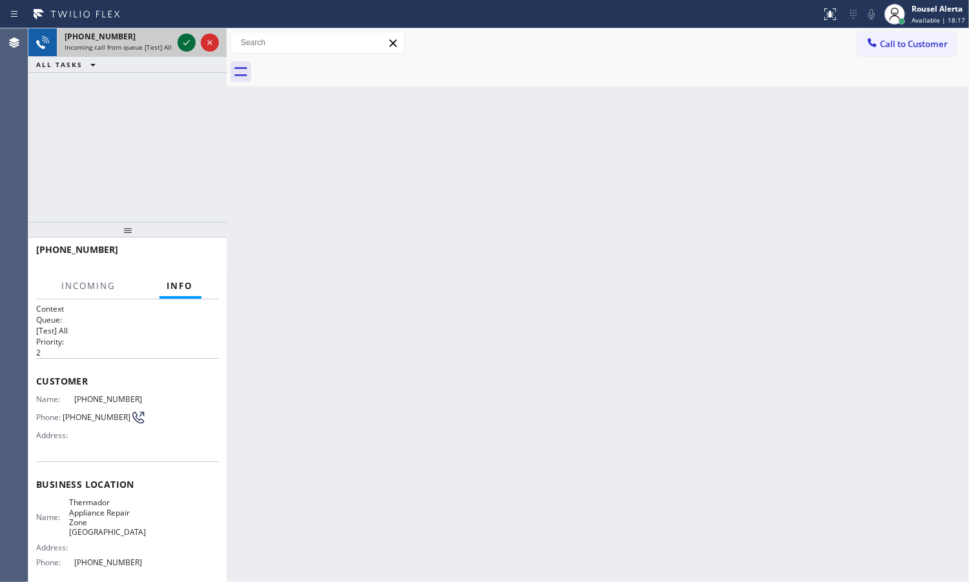
click at [179, 40] on icon at bounding box center [186, 42] width 15 height 15
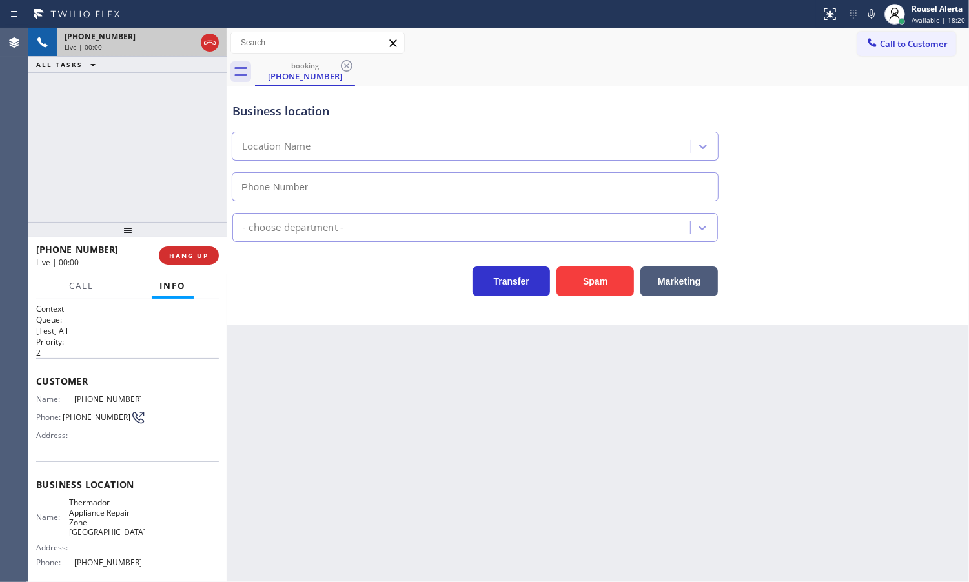
type input "[PHONE_NUMBER]"
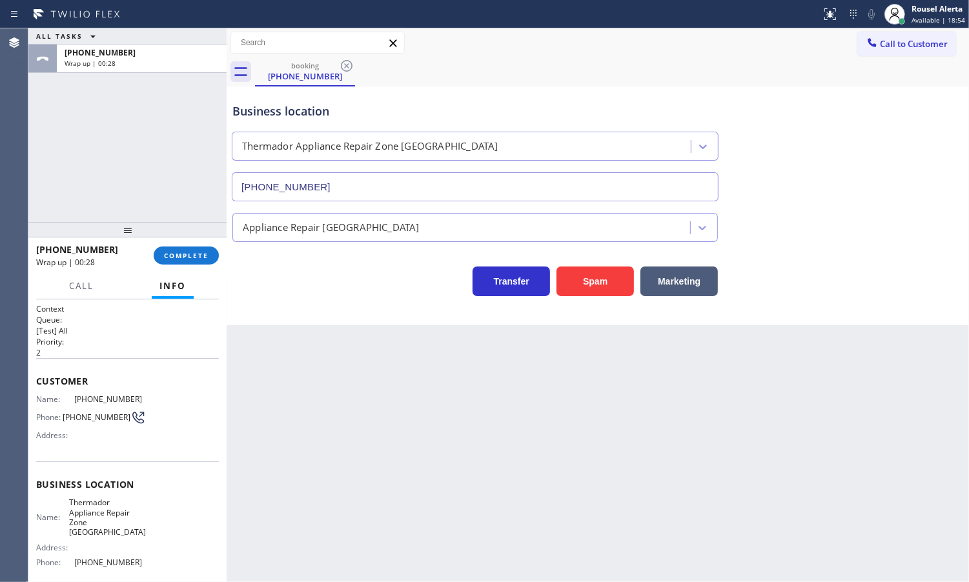
drag, startPoint x: 158, startPoint y: 105, endPoint x: 170, endPoint y: 139, distance: 36.1
click at [159, 108] on div "ALL TASKS ALL TASKS ACTIVE TASKS TASKS IN WRAP UP [PHONE_NUMBER] Wrap up | 00:28" at bounding box center [127, 125] width 198 height 194
click at [337, 394] on div "Back to Dashboard Change Sender ID Customers Technicians Select a contact Outbo…" at bounding box center [598, 305] width 742 height 554
click at [179, 249] on button "COMPLETE" at bounding box center [186, 256] width 65 height 18
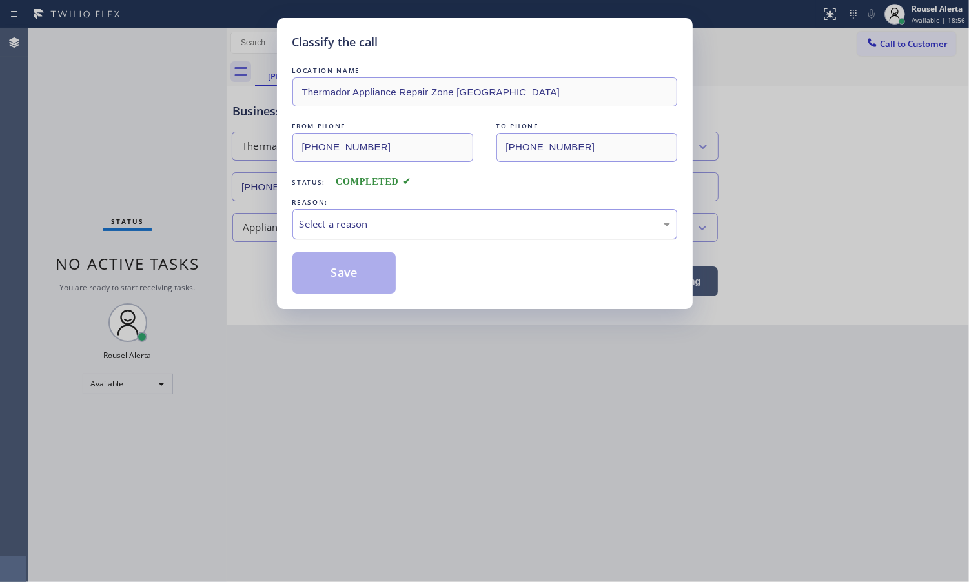
click at [438, 227] on div "Select a reason" at bounding box center [485, 224] width 371 height 15
click at [362, 286] on button "Save" at bounding box center [344, 272] width 104 height 41
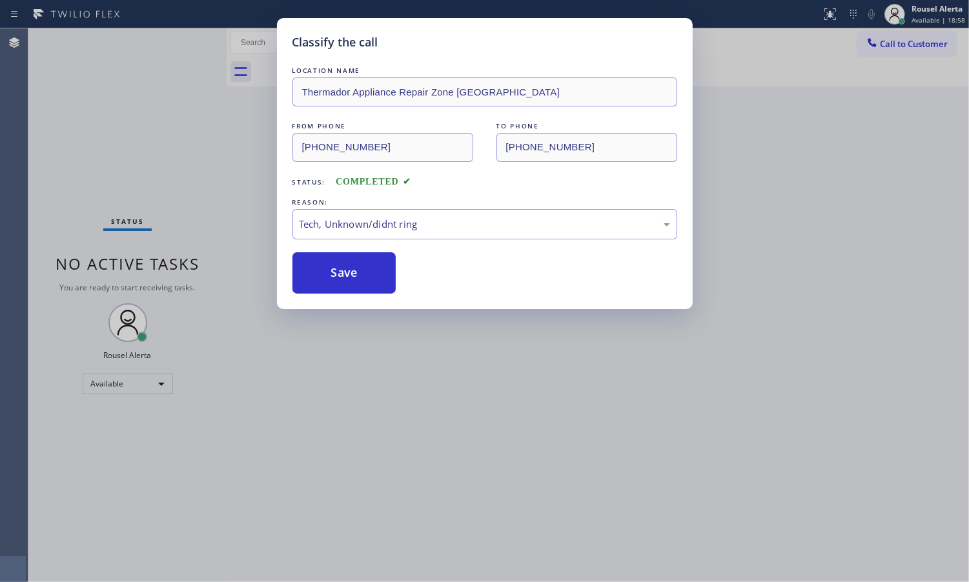
click at [423, 420] on div "Classify the call LOCATION NAME Thermador Appliance Repair Zone Hampton FROM PH…" at bounding box center [484, 291] width 969 height 582
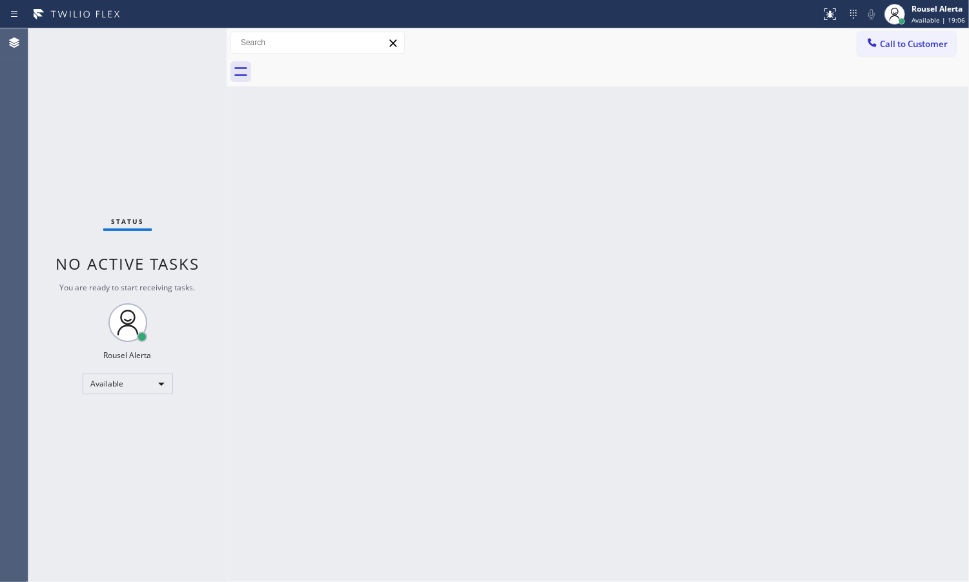
click at [189, 94] on div "Status No active tasks You are ready to start receiving tasks. Rousel Alerta Av…" at bounding box center [127, 305] width 198 height 554
click at [163, 37] on div "Status No active tasks You are ready to start receiving tasks. Rousel Alerta Av…" at bounding box center [127, 305] width 198 height 554
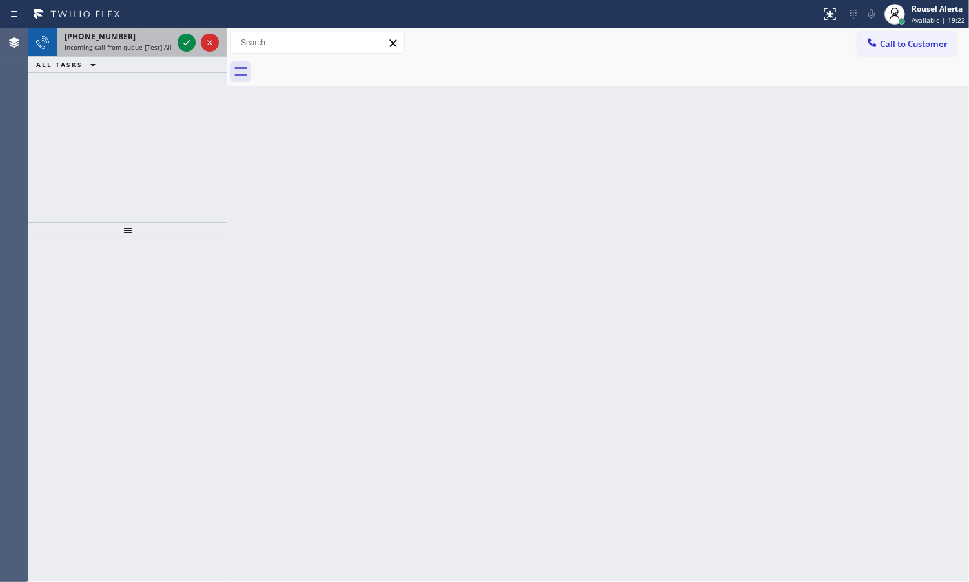
click at [159, 36] on div "[PHONE_NUMBER]" at bounding box center [119, 36] width 108 height 11
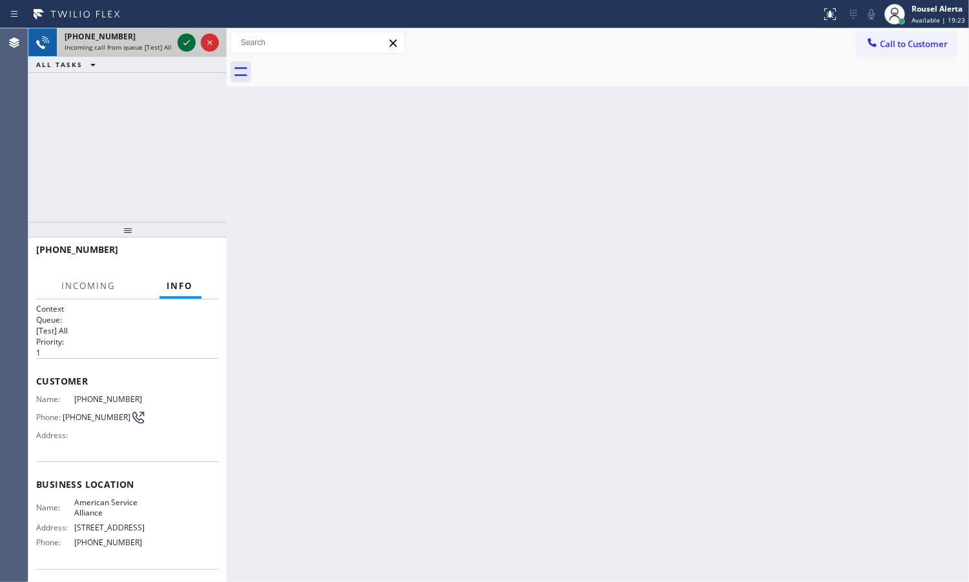
click at [185, 43] on icon at bounding box center [186, 42] width 15 height 15
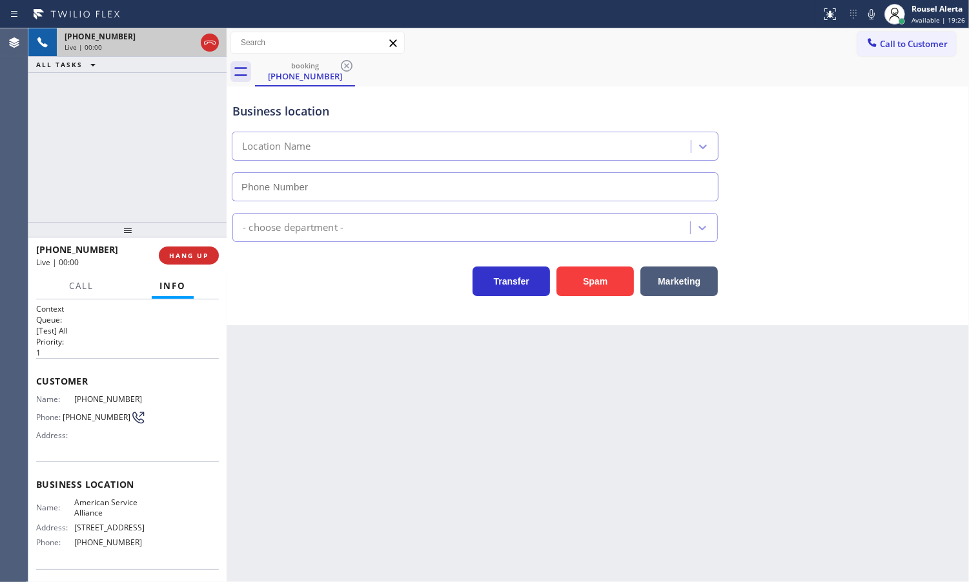
type input "[PHONE_NUMBER]"
click at [342, 451] on div "Back to Dashboard Change Sender ID Customers Technicians Select a contact Outbo…" at bounding box center [598, 305] width 742 height 554
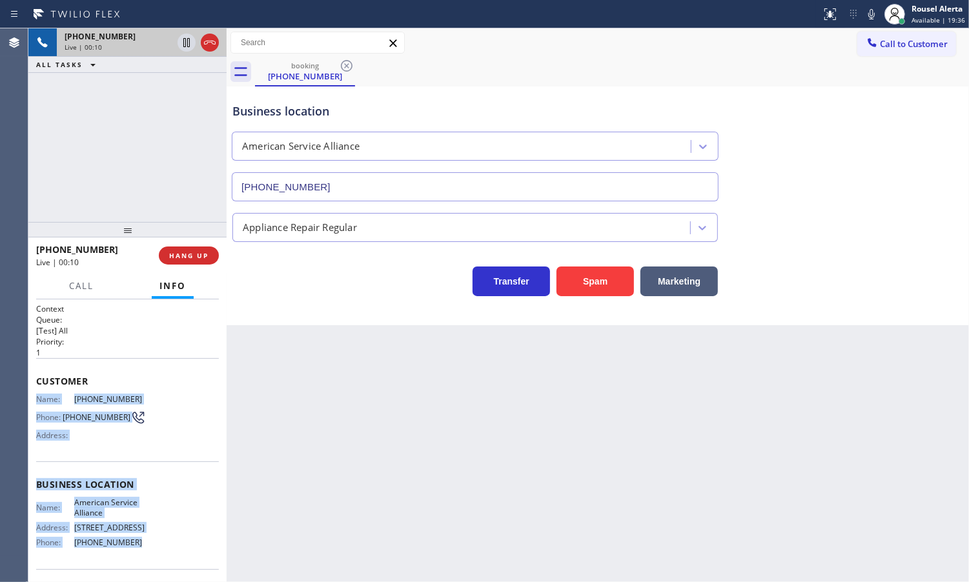
drag, startPoint x: 36, startPoint y: 399, endPoint x: 165, endPoint y: 544, distance: 193.9
click at [165, 544] on div "Context Queue: [Test] All Priority: 1 Customer Name: [PHONE_NUMBER] Phone: [PHO…" at bounding box center [127, 484] width 183 height 363
click at [179, 39] on icon at bounding box center [186, 42] width 15 height 15
click at [869, 17] on icon at bounding box center [871, 13] width 15 height 15
click at [182, 43] on icon at bounding box center [186, 42] width 15 height 15
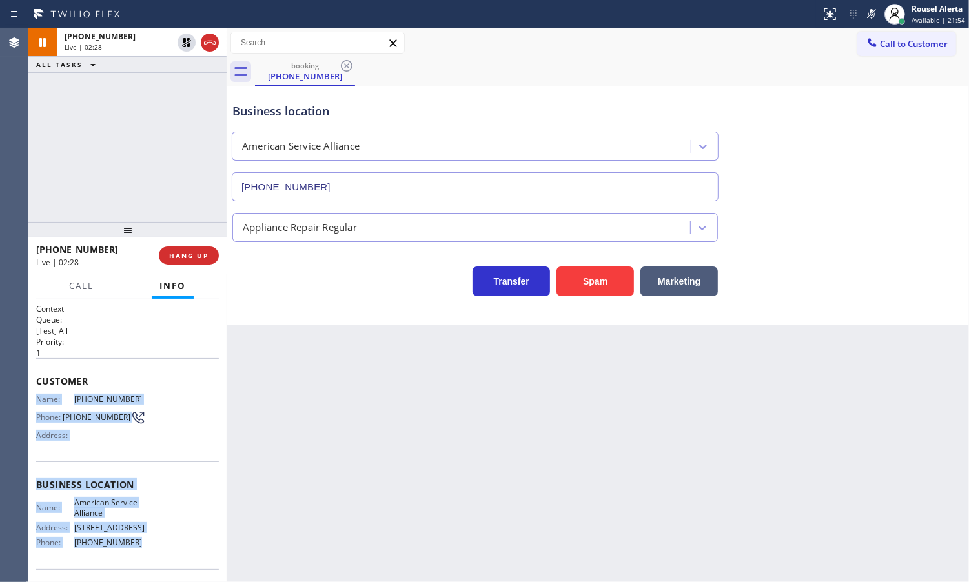
click at [869, 18] on icon at bounding box center [871, 13] width 15 height 15
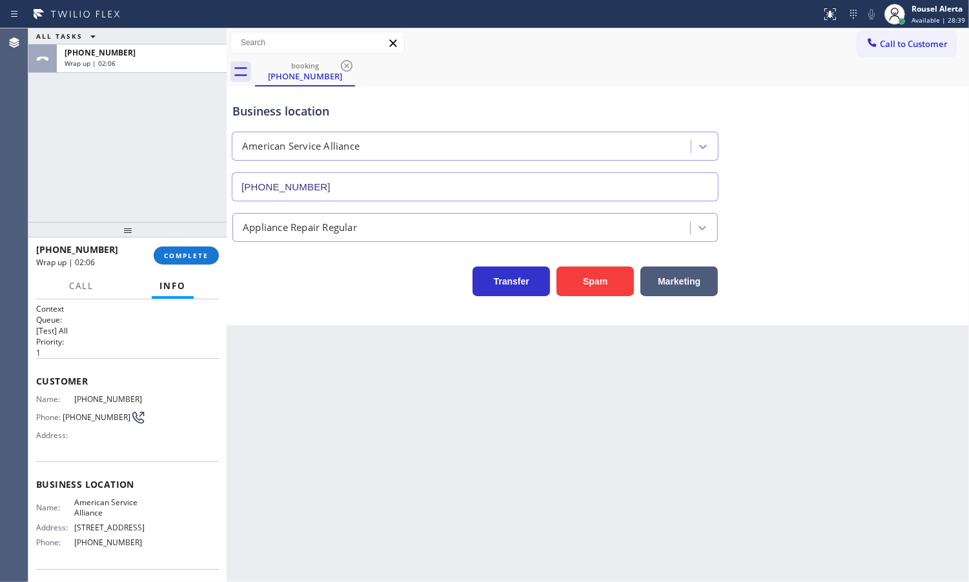
drag, startPoint x: 120, startPoint y: 118, endPoint x: 162, endPoint y: 181, distance: 75.9
click at [124, 118] on div "ALL TASKS ALL TASKS ACTIVE TASKS TASKS IN WRAP UP [PHONE_NUMBER] Wrap up | 02:06" at bounding box center [127, 125] width 198 height 194
click at [167, 255] on span "COMPLETE" at bounding box center [186, 255] width 45 height 9
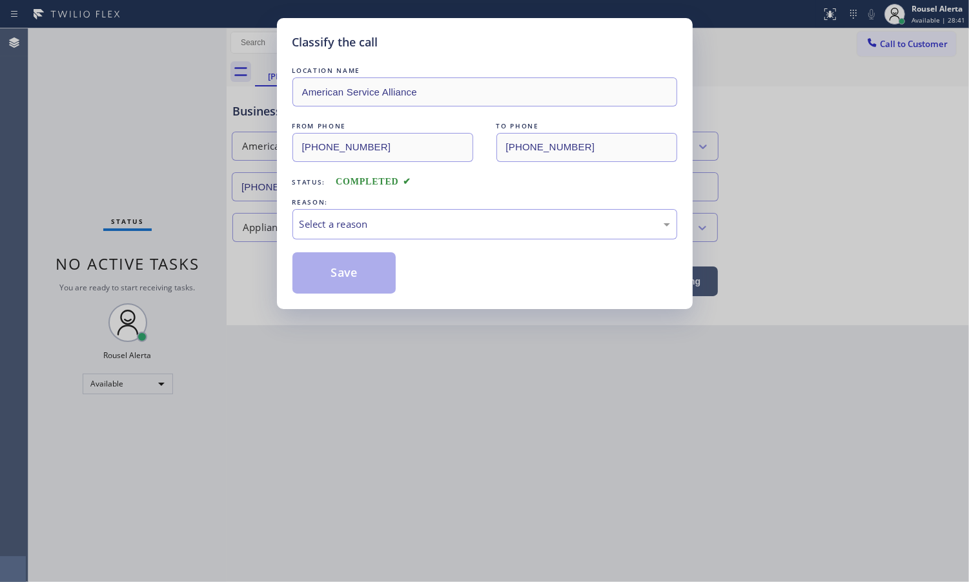
click at [329, 231] on div "Select a reason" at bounding box center [485, 224] width 371 height 15
click at [352, 279] on button "Save" at bounding box center [344, 272] width 104 height 41
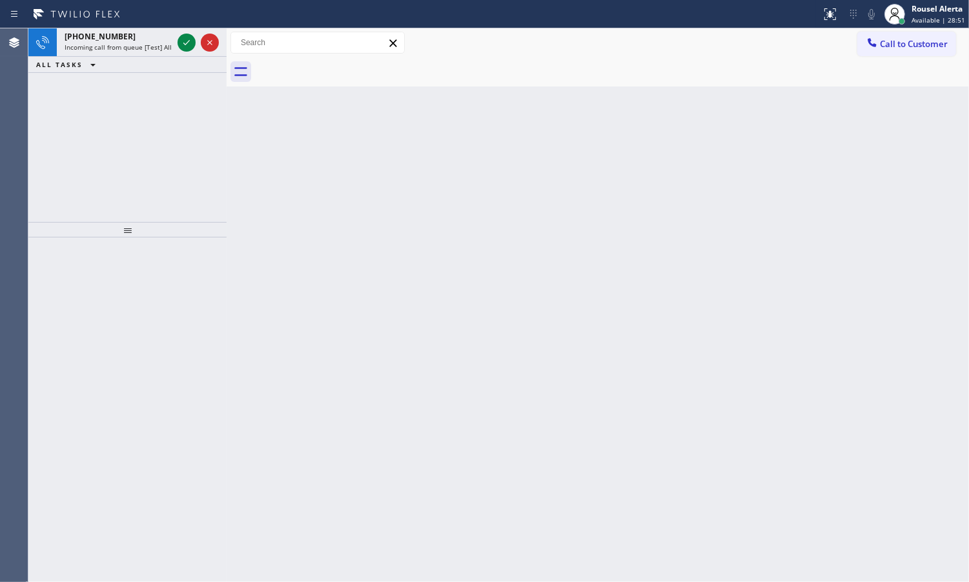
drag, startPoint x: 150, startPoint y: 27, endPoint x: 172, endPoint y: 36, distance: 23.5
click at [150, 26] on div "Status report No issues detected If you experience an issue, please download th…" at bounding box center [484, 14] width 969 height 28
click at [181, 39] on icon at bounding box center [186, 42] width 15 height 15
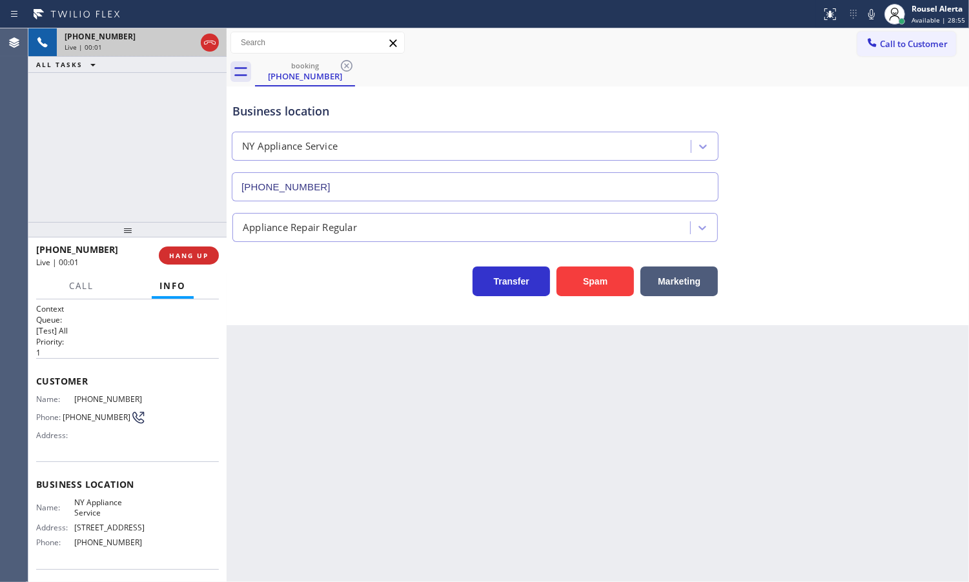
type input "[PHONE_NUMBER]"
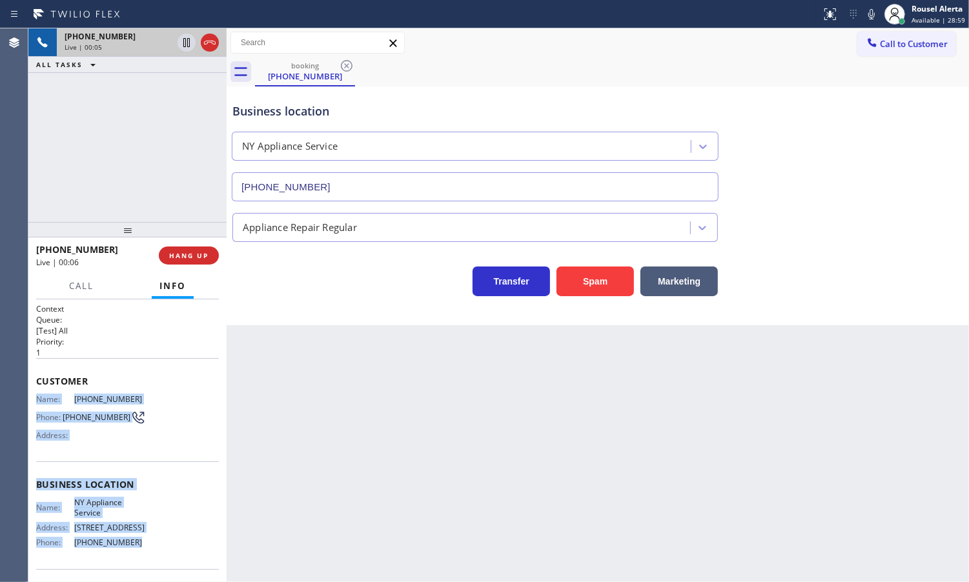
drag, startPoint x: 34, startPoint y: 391, endPoint x: 134, endPoint y: 545, distance: 183.9
click at [134, 545] on div "Context Queue: [Test] All Priority: 1 Customer Name: [PHONE_NUMBER] Phone: [PHO…" at bounding box center [127, 441] width 198 height 283
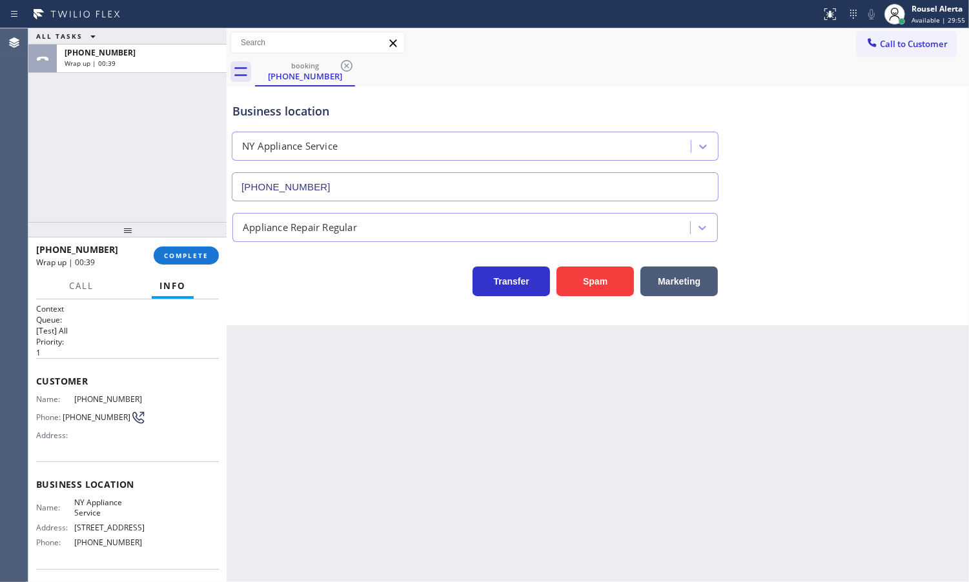
click at [663, 449] on div "Back to Dashboard Change Sender ID Customers Technicians Select a contact Outbo…" at bounding box center [598, 305] width 742 height 554
click at [178, 142] on div "ALL TASKS ALL TASKS ACTIVE TASKS TASKS IN WRAP UP [PHONE_NUMBER] Wrap up | 00:46" at bounding box center [127, 125] width 198 height 194
click at [185, 249] on button "COMPLETE" at bounding box center [186, 256] width 65 height 18
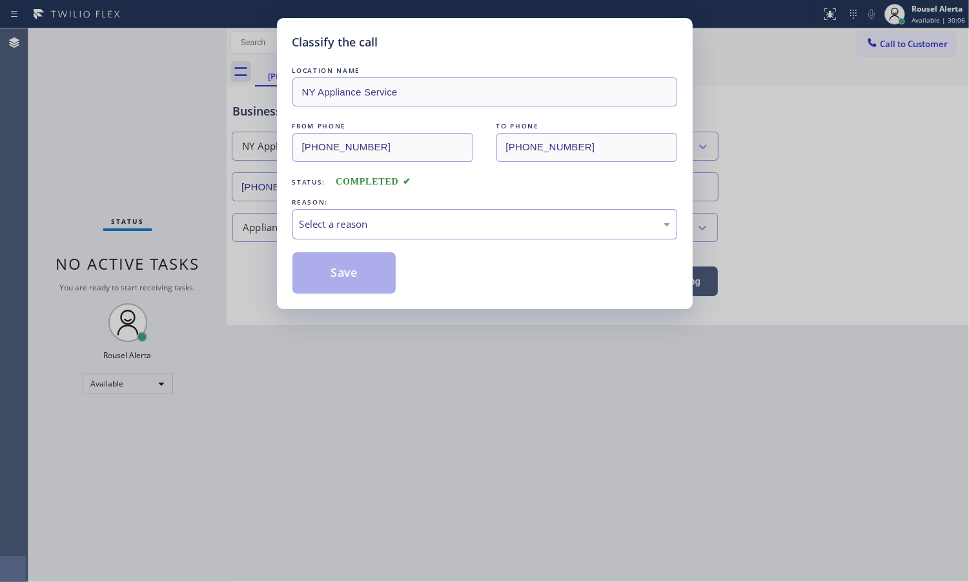
click at [378, 224] on div "Select a reason" at bounding box center [485, 224] width 371 height 15
click at [394, 231] on div "Tech, Unknown/didnt ring" at bounding box center [485, 224] width 371 height 15
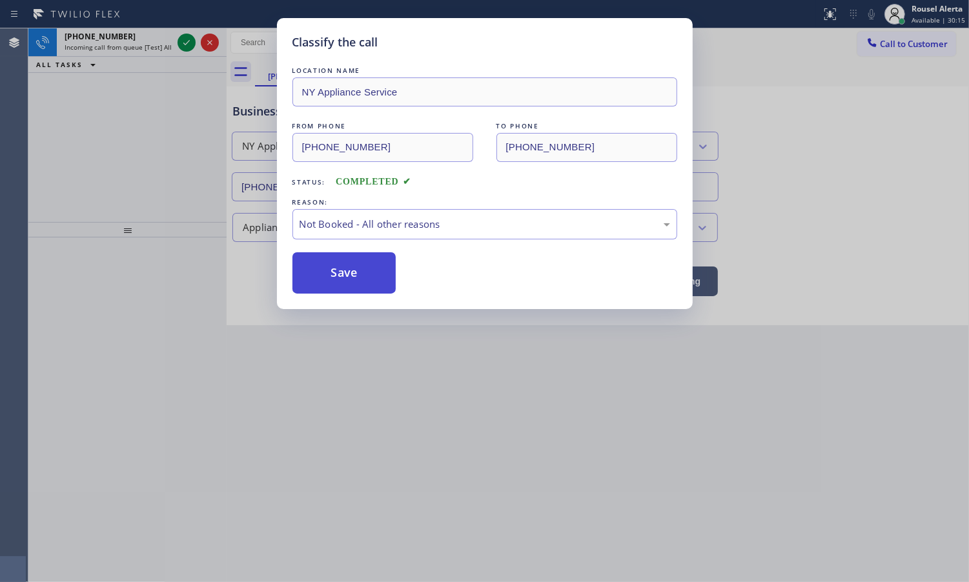
click at [343, 271] on button "Save" at bounding box center [344, 272] width 104 height 41
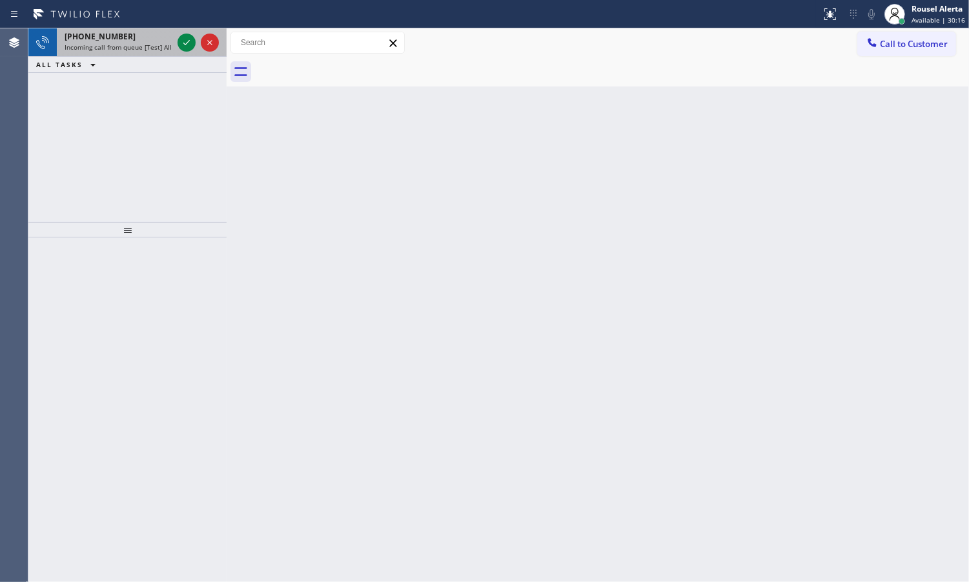
click at [147, 48] on span "Incoming call from queue [Test] All" at bounding box center [118, 47] width 107 height 9
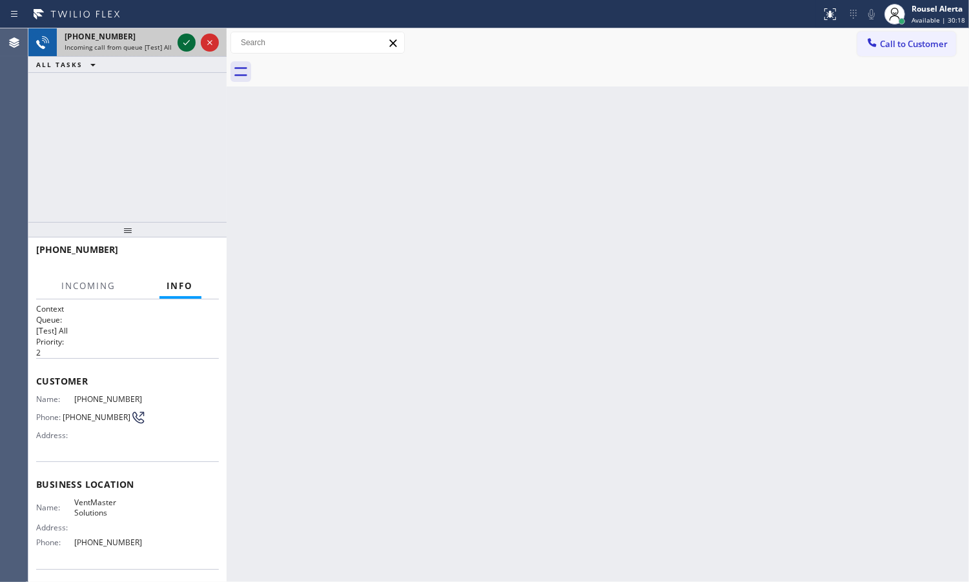
click at [184, 49] on icon at bounding box center [186, 42] width 15 height 15
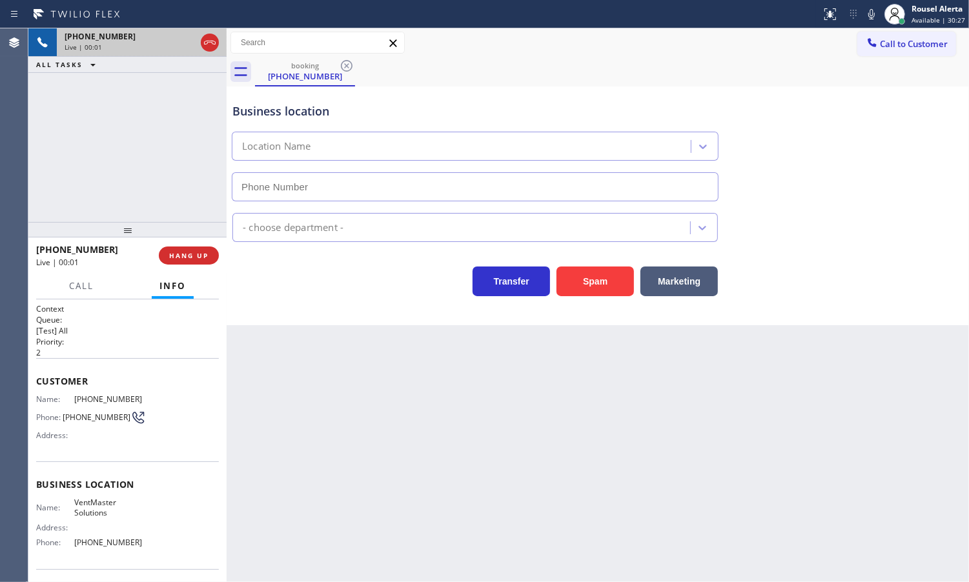
type input "[PHONE_NUMBER]"
click at [183, 259] on span "HANG UP" at bounding box center [188, 255] width 39 height 9
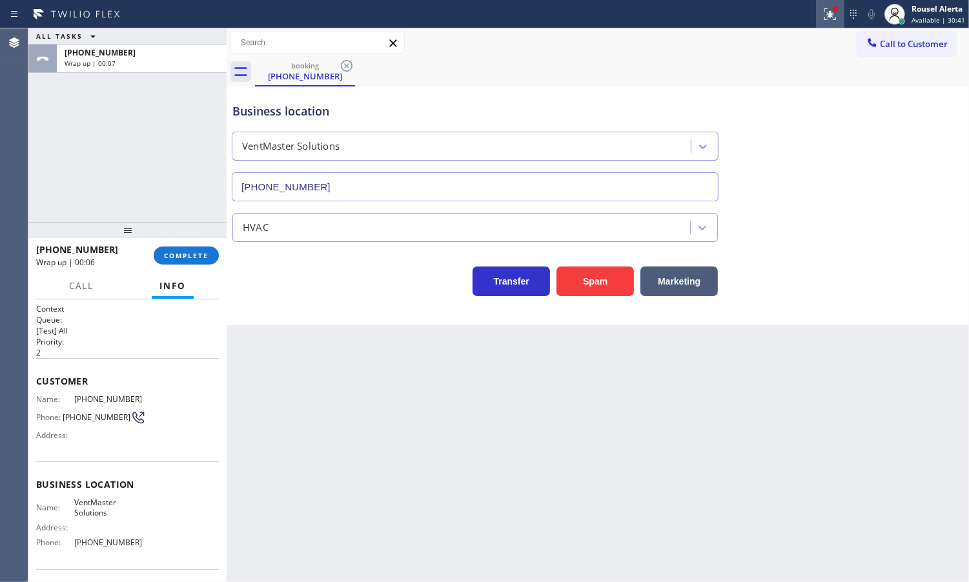
click at [830, 23] on button at bounding box center [830, 14] width 28 height 28
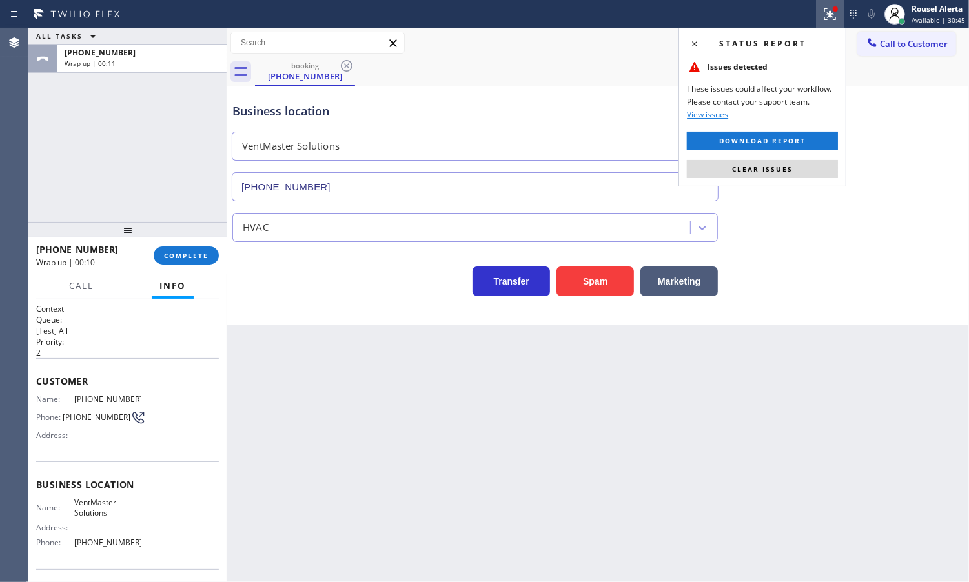
click at [791, 169] on span "Clear issues" at bounding box center [762, 169] width 61 height 9
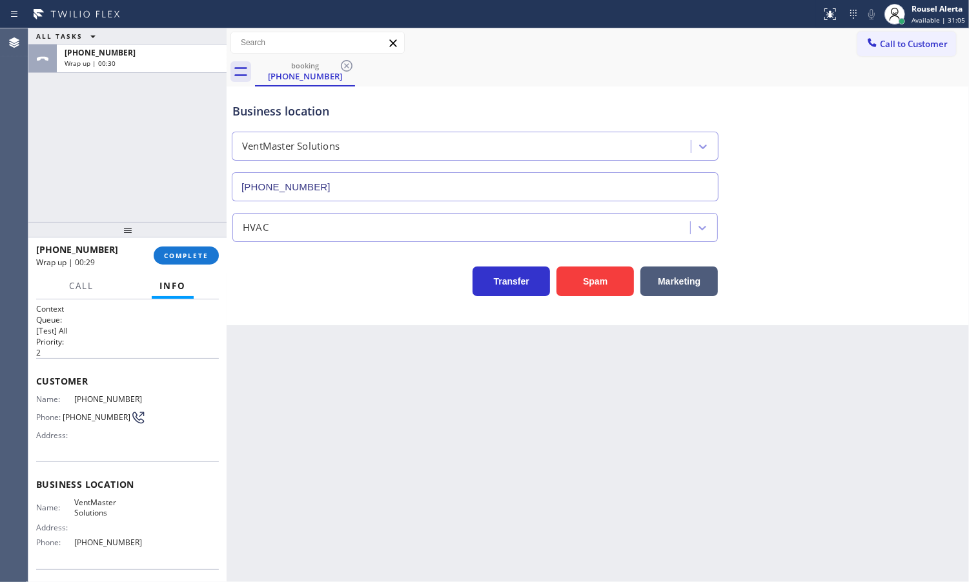
click at [149, 152] on div "ALL TASKS ALL TASKS ACTIVE TASKS TASKS IN WRAP UP [PHONE_NUMBER] Wrap up | 00:30" at bounding box center [127, 125] width 198 height 194
click at [179, 255] on span "COMPLETE" at bounding box center [186, 255] width 45 height 9
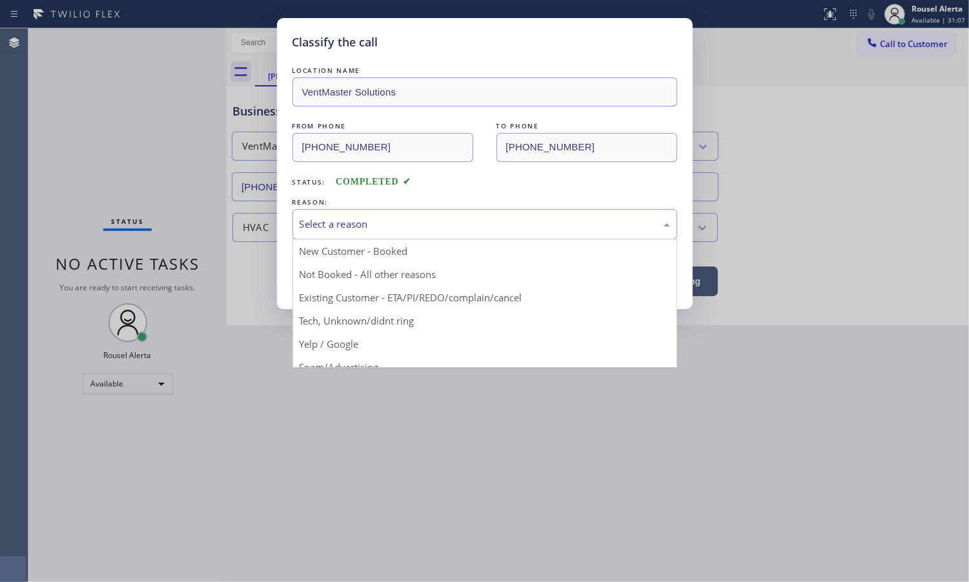
click at [402, 220] on div "Select a reason" at bounding box center [485, 224] width 371 height 15
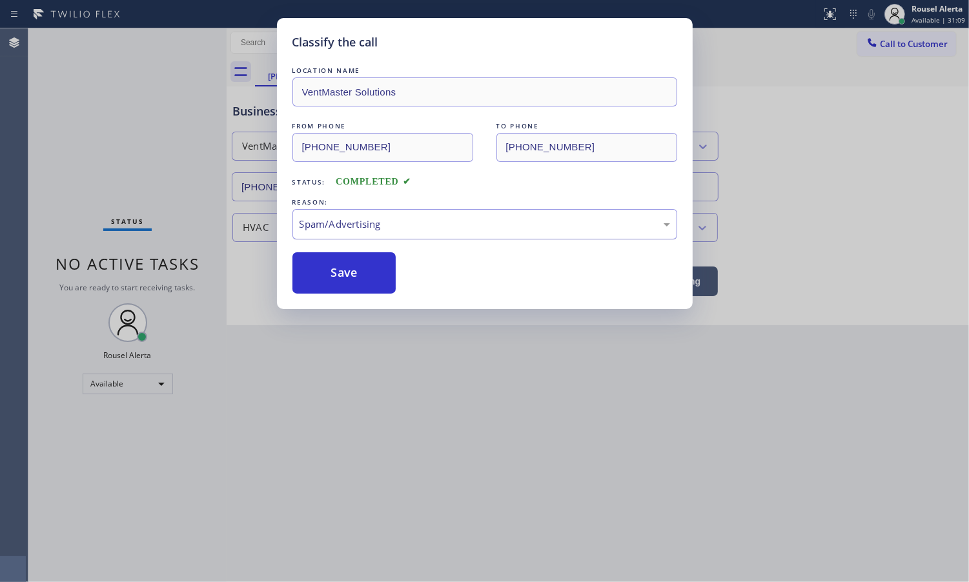
click at [413, 226] on div "Spam/Advertising" at bounding box center [485, 224] width 371 height 15
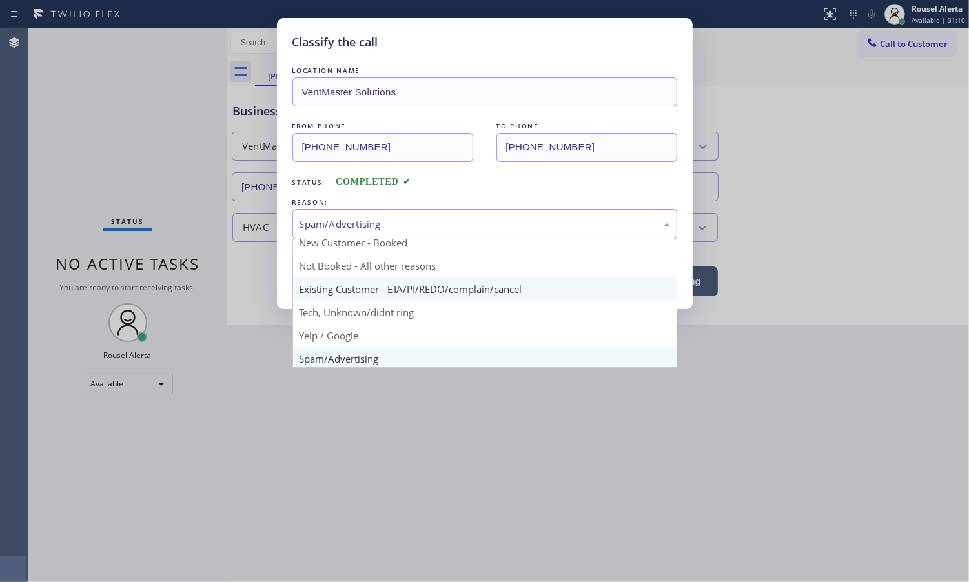
scroll to position [8, 0]
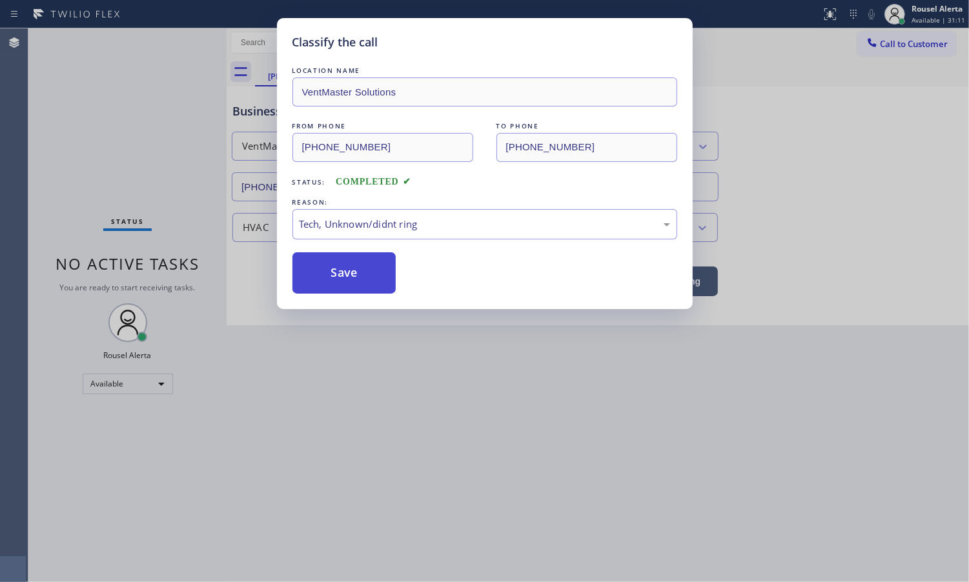
click at [368, 281] on button "Save" at bounding box center [344, 272] width 104 height 41
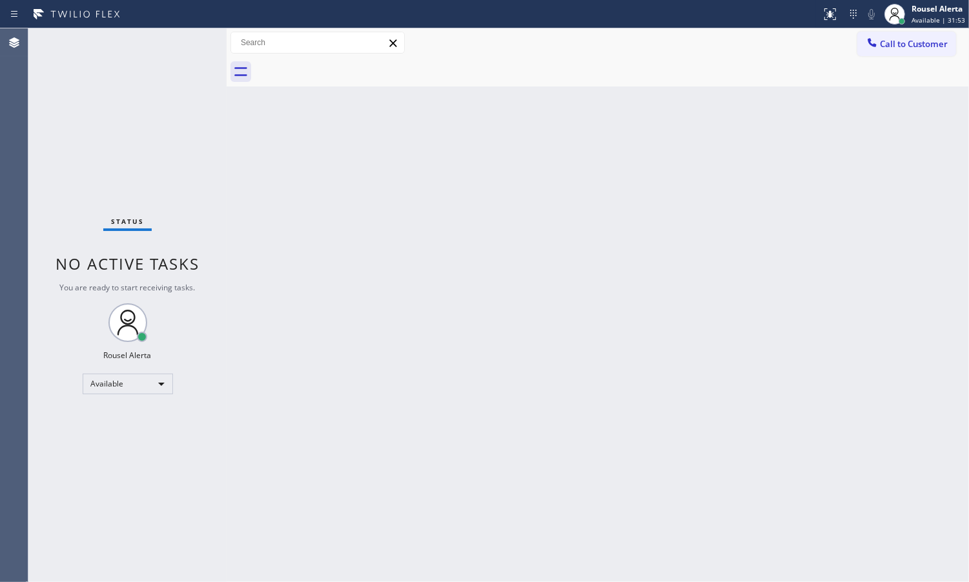
click at [516, 438] on div "Back to Dashboard Change Sender ID Customers Technicians Select a contact Outbo…" at bounding box center [598, 305] width 742 height 554
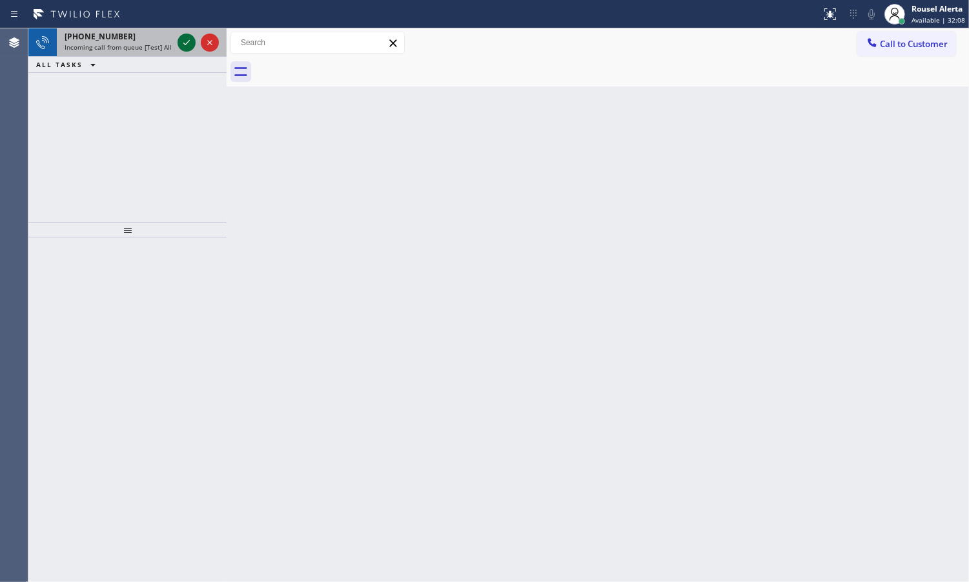
click at [179, 43] on icon at bounding box center [186, 42] width 15 height 15
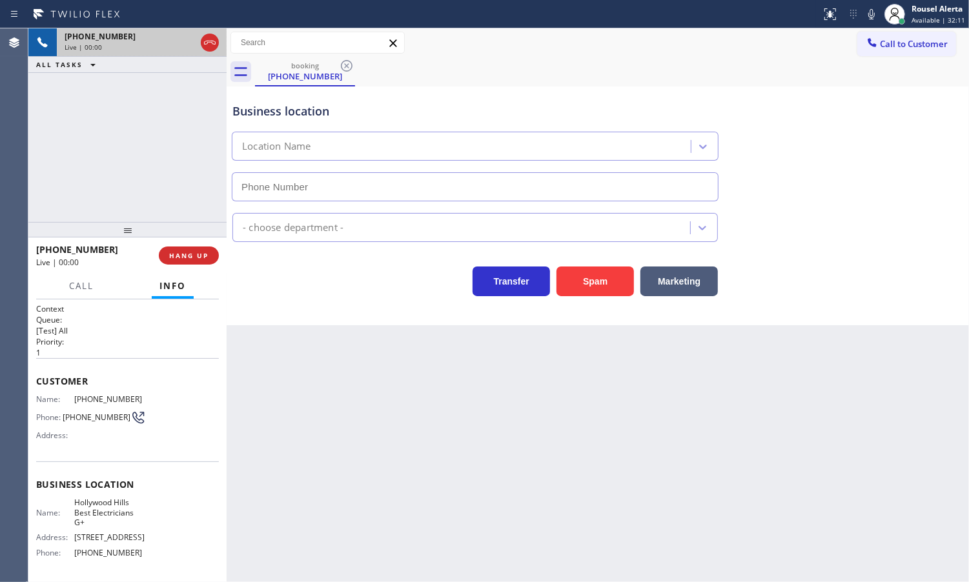
type input "[PHONE_NUMBER]"
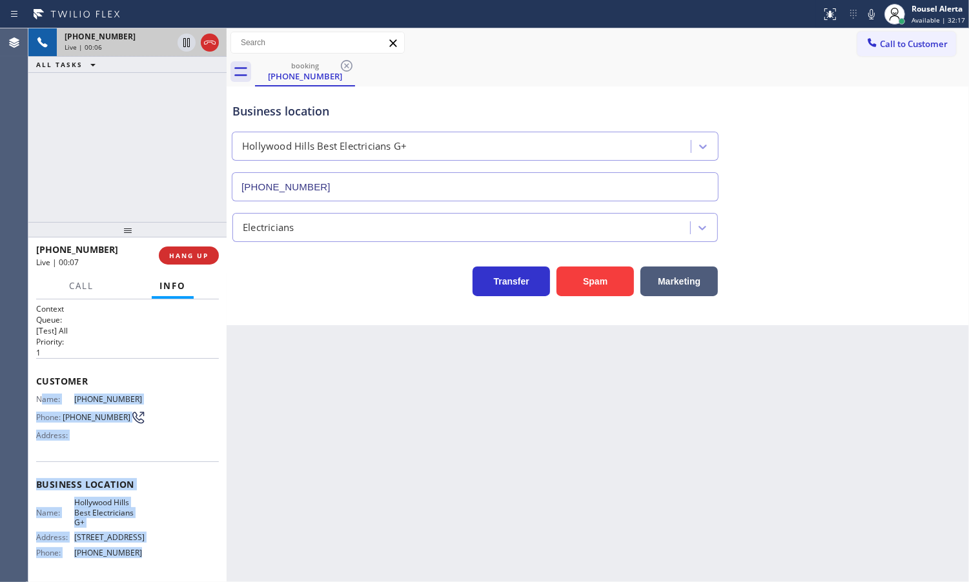
drag, startPoint x: 40, startPoint y: 400, endPoint x: 149, endPoint y: 555, distance: 189.5
click at [149, 555] on div "Context Queue: [Test] All Priority: 1 Customer Name: [PHONE_NUMBER] Phone: [PHO…" at bounding box center [127, 490] width 183 height 374
click at [179, 43] on icon at bounding box center [186, 42] width 15 height 15
click at [869, 17] on icon at bounding box center [871, 13] width 15 height 15
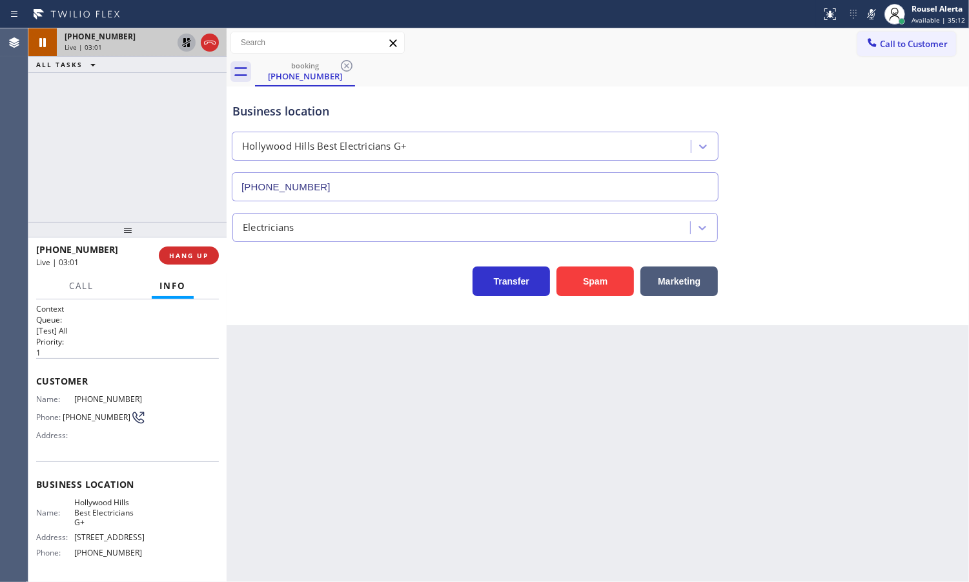
click at [381, 527] on div "Back to Dashboard Change Sender ID Customers Technicians Select a contact Outbo…" at bounding box center [598, 305] width 742 height 554
click at [673, 68] on div "booking [PHONE_NUMBER]" at bounding box center [612, 71] width 714 height 29
click at [431, 439] on div "Back to Dashboard Change Sender ID Customers Technicians Select a contact Outbo…" at bounding box center [598, 305] width 742 height 554
click at [185, 48] on icon at bounding box center [186, 42] width 15 height 15
click at [875, 6] on icon at bounding box center [871, 13] width 15 height 15
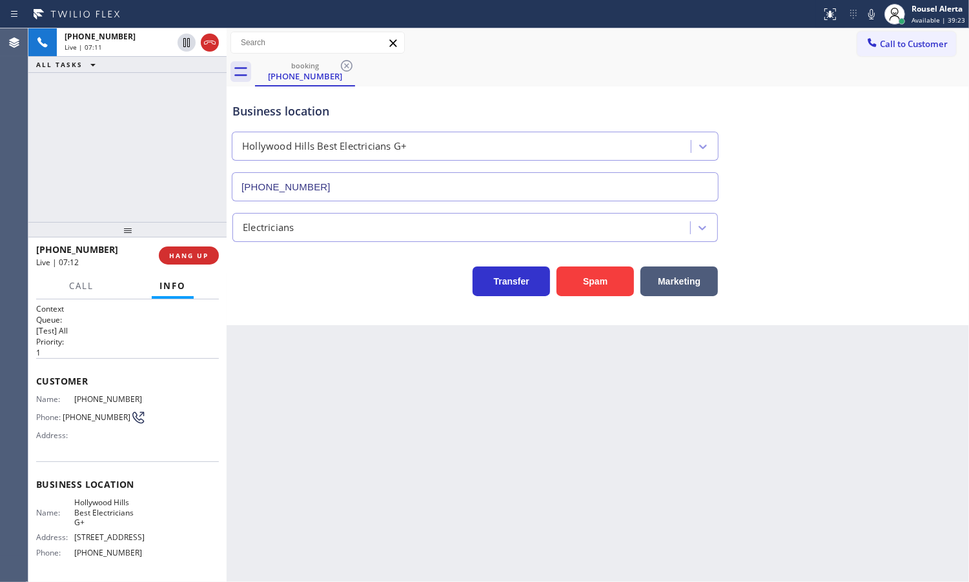
click at [746, 82] on div "booking [PHONE_NUMBER]" at bounding box center [612, 71] width 714 height 29
click at [866, 12] on icon at bounding box center [871, 13] width 15 height 15
click at [665, 90] on div "Business location [GEOGRAPHIC_DATA] Best Electricians G+ [PHONE_NUMBER]" at bounding box center [475, 146] width 491 height 112
click at [705, 105] on div "Business location" at bounding box center [474, 111] width 485 height 17
click at [727, 68] on div "booking [PHONE_NUMBER]" at bounding box center [612, 71] width 714 height 29
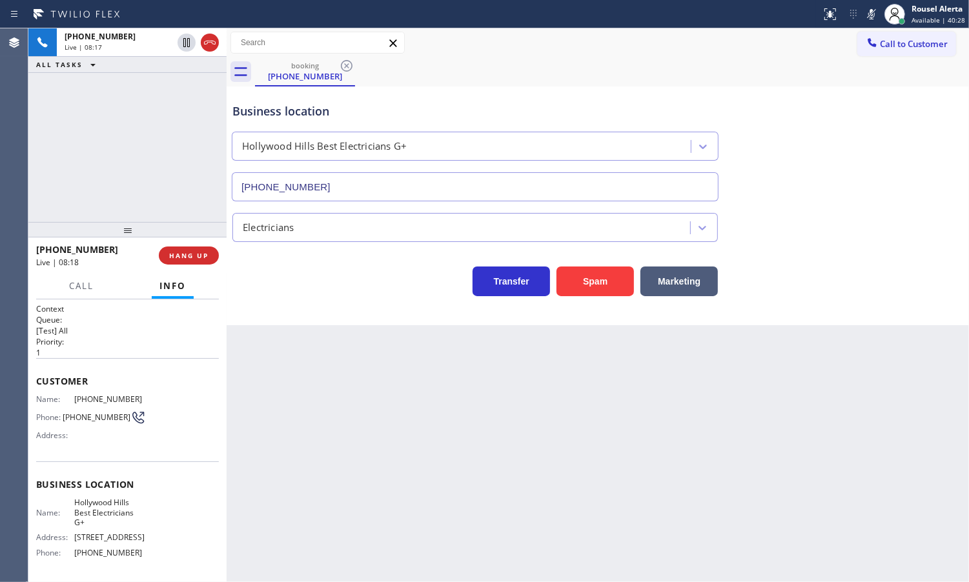
click at [877, 8] on icon at bounding box center [871, 13] width 15 height 15
click at [867, 8] on icon at bounding box center [871, 13] width 15 height 15
click at [189, 88] on icon at bounding box center [186, 86] width 15 height 15
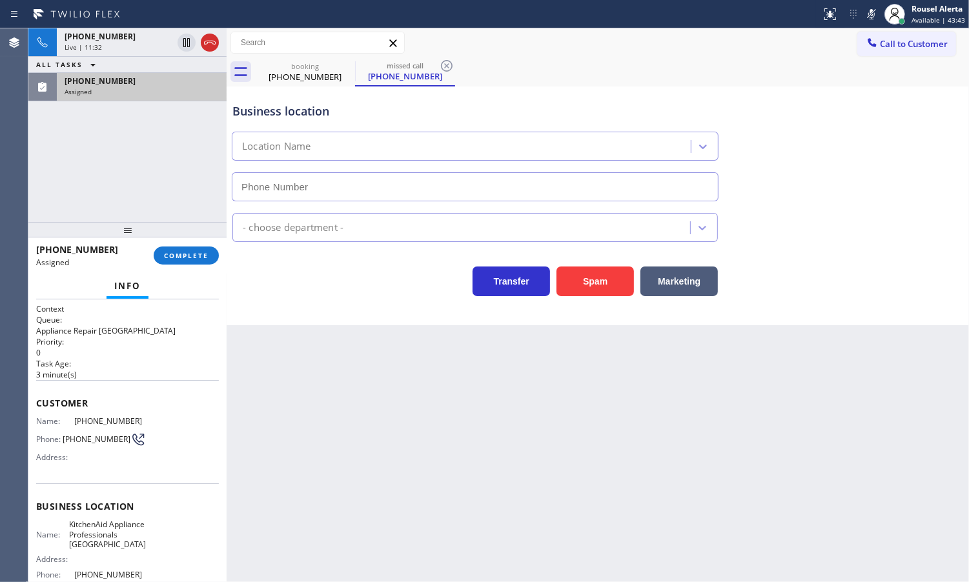
type input "[PHONE_NUMBER]"
drag, startPoint x: 127, startPoint y: 92, endPoint x: 136, endPoint y: 105, distance: 16.3
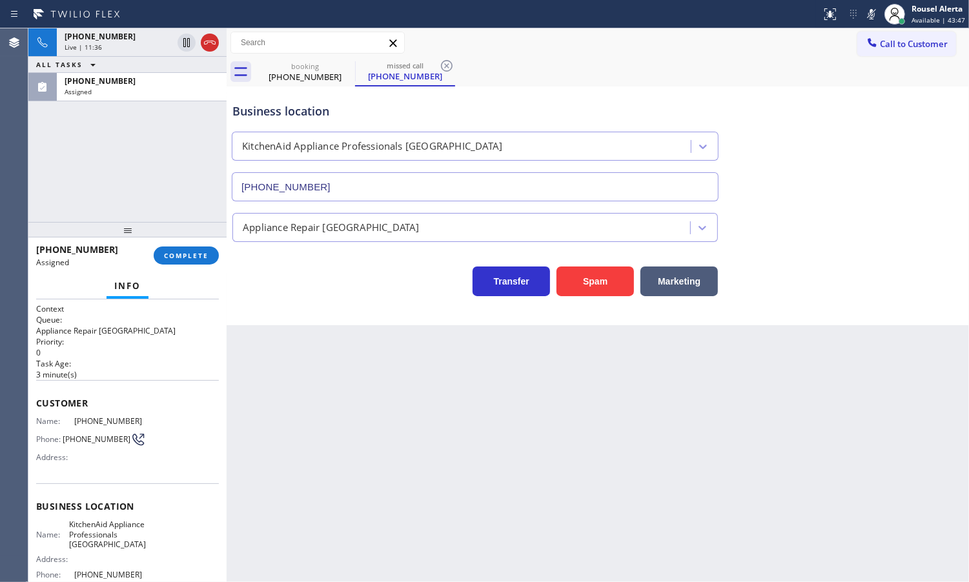
click at [127, 92] on div "Assigned" at bounding box center [142, 91] width 154 height 9
click at [868, 14] on icon at bounding box center [871, 13] width 15 height 15
click at [97, 85] on span "[PHONE_NUMBER]" at bounding box center [100, 81] width 71 height 11
click at [195, 265] on button "COMPLETE" at bounding box center [186, 256] width 65 height 18
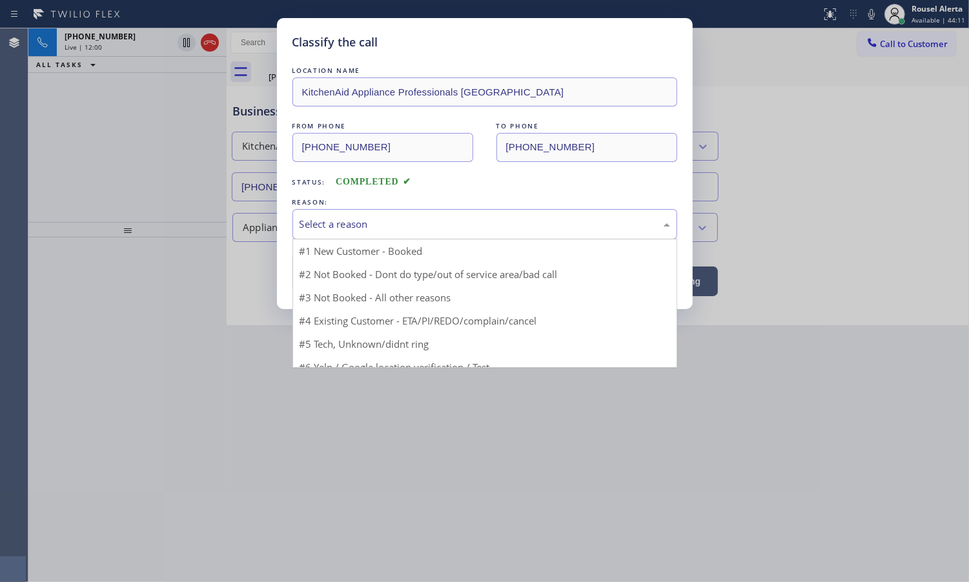
click at [343, 227] on div "Select a reason" at bounding box center [485, 224] width 371 height 15
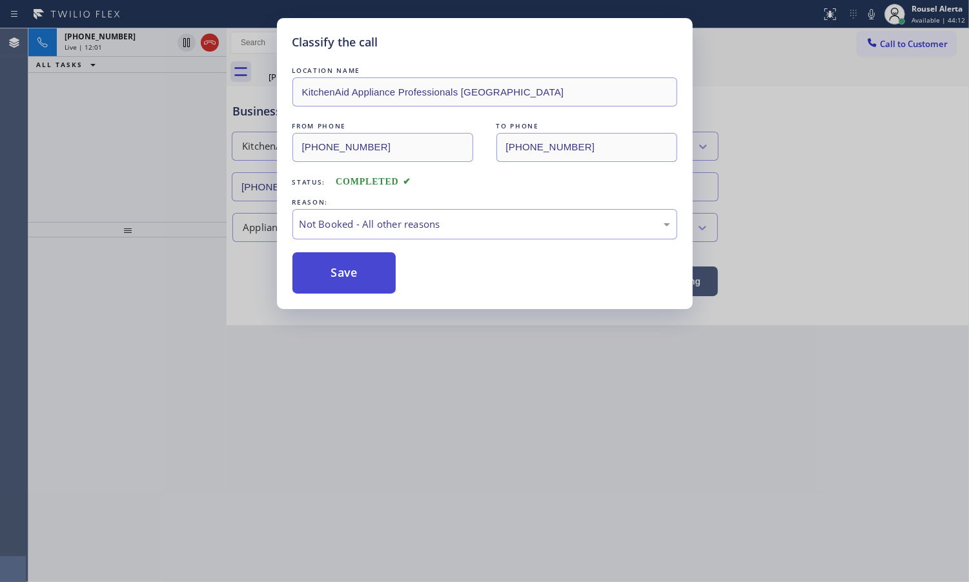
click at [327, 268] on button "Save" at bounding box center [344, 272] width 104 height 41
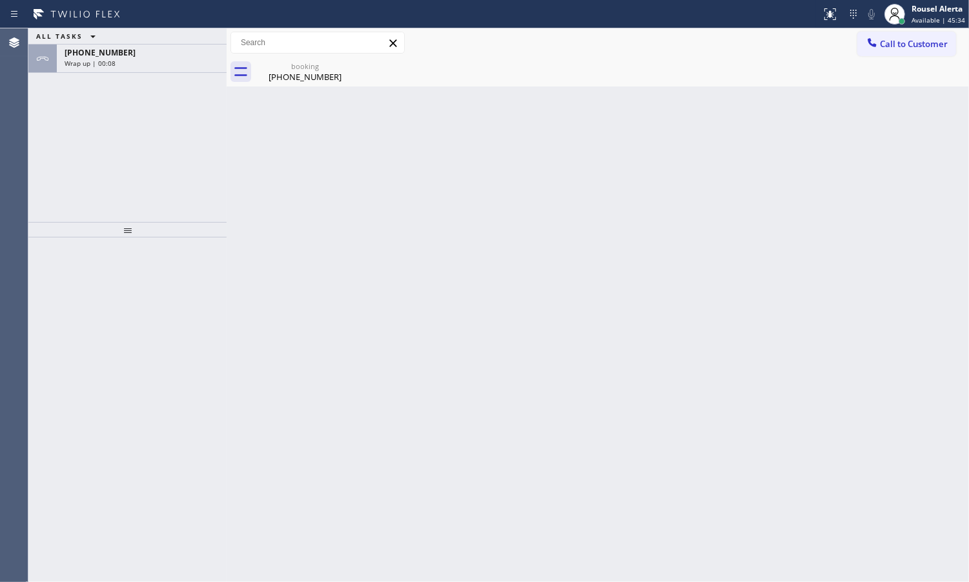
click at [179, 120] on div "ALL TASKS ALL TASKS ACTIVE TASKS TASKS IN WRAP UP [PHONE_NUMBER] Wrap up | 00:08" at bounding box center [127, 125] width 198 height 194
click at [142, 52] on div "[PHONE_NUMBER]" at bounding box center [142, 52] width 154 height 11
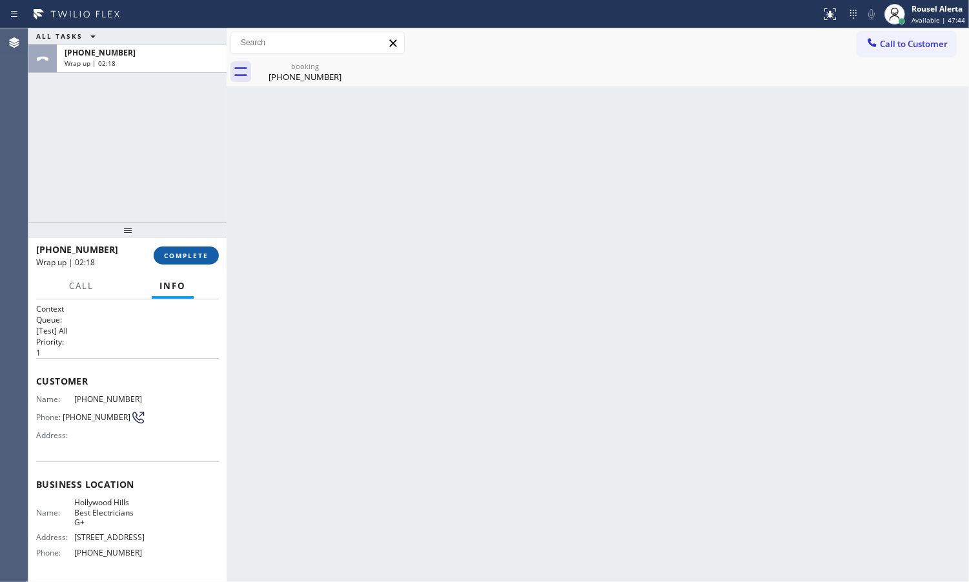
click at [181, 253] on span "COMPLETE" at bounding box center [186, 255] width 45 height 9
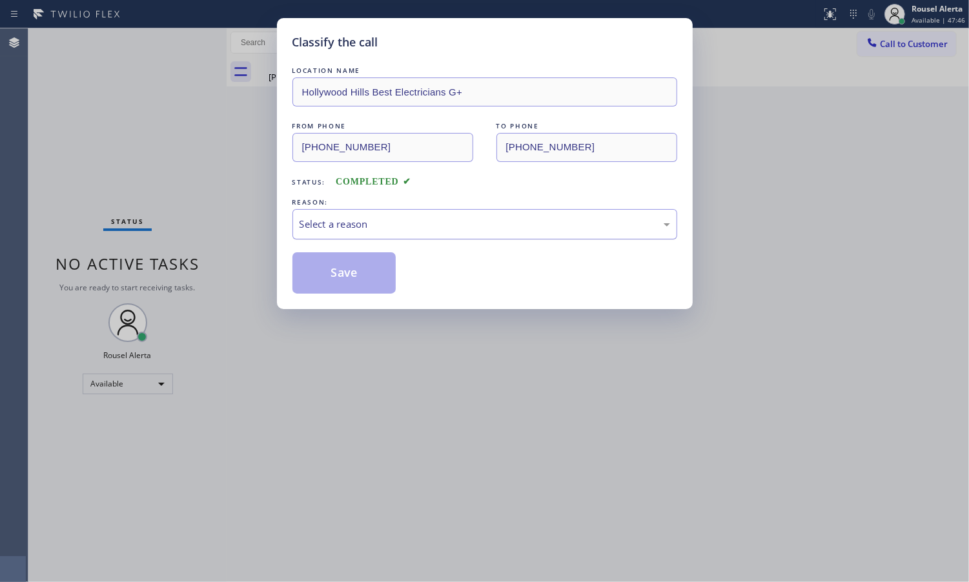
click at [374, 227] on div "Select a reason" at bounding box center [485, 224] width 371 height 15
click at [347, 272] on button "Save" at bounding box center [344, 272] width 104 height 41
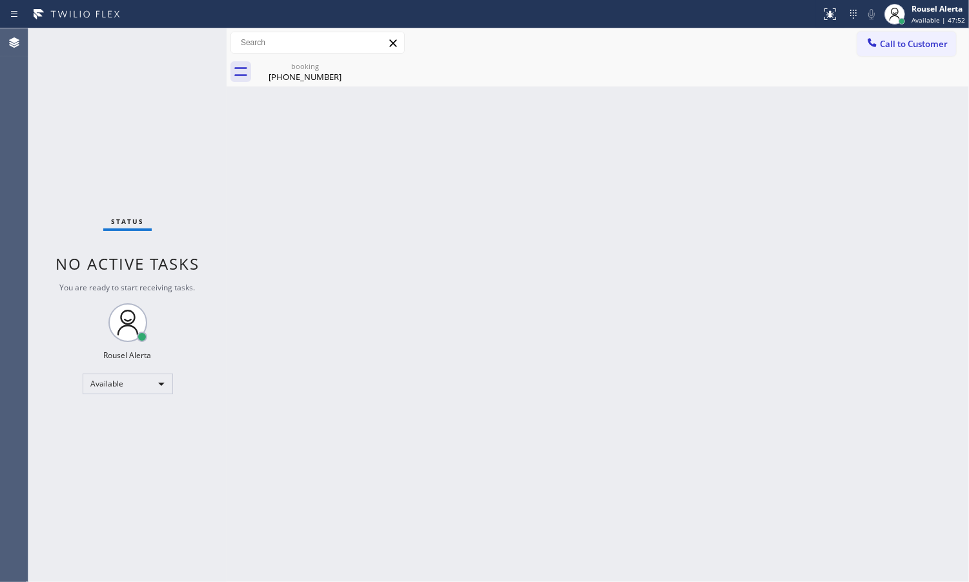
click at [218, 121] on div "Status No active tasks You are ready to start receiving tasks. Rousel Alerta Av…" at bounding box center [127, 305] width 198 height 554
drag, startPoint x: 278, startPoint y: 88, endPoint x: 309, endPoint y: 66, distance: 37.8
click at [291, 77] on div "Back to Dashboard Change Sender ID Customers Technicians Select a contact Outbo…" at bounding box center [598, 305] width 742 height 554
click at [309, 66] on div "booking" at bounding box center [304, 66] width 97 height 10
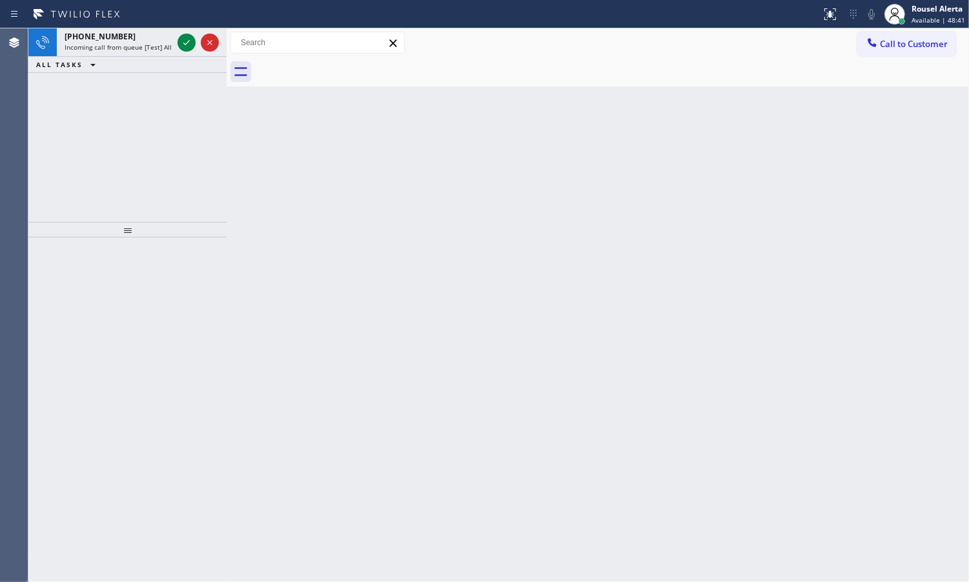
click at [168, 100] on div "[PHONE_NUMBER] Incoming call from queue [Test] All ALL TASKS ALL TASKS ACTIVE T…" at bounding box center [127, 125] width 198 height 194
click at [133, 46] on span "Incoming call from queue [Test] All" at bounding box center [118, 47] width 107 height 9
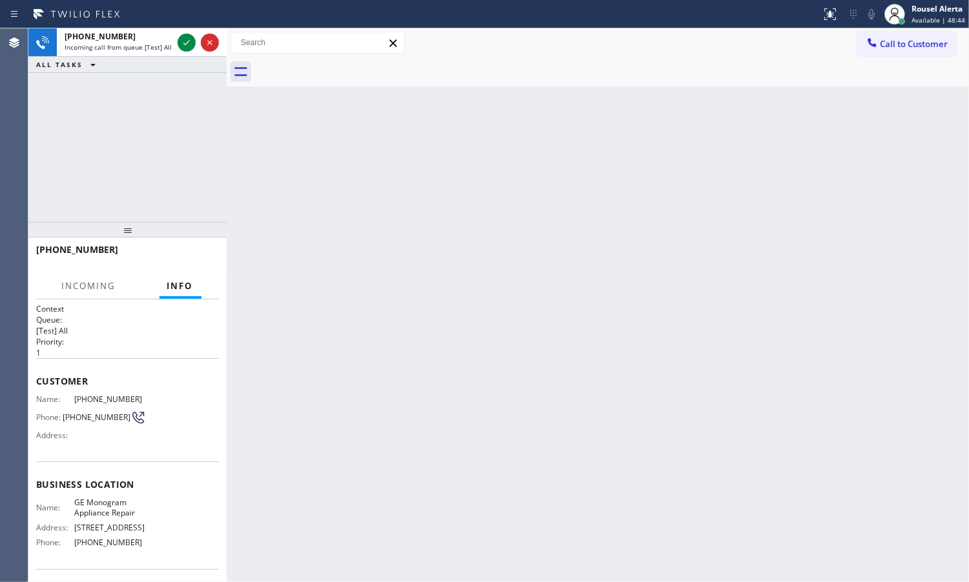
click at [321, 352] on div "Back to Dashboard Change Sender ID Customers Technicians Select a contact Outbo…" at bounding box center [598, 305] width 742 height 554
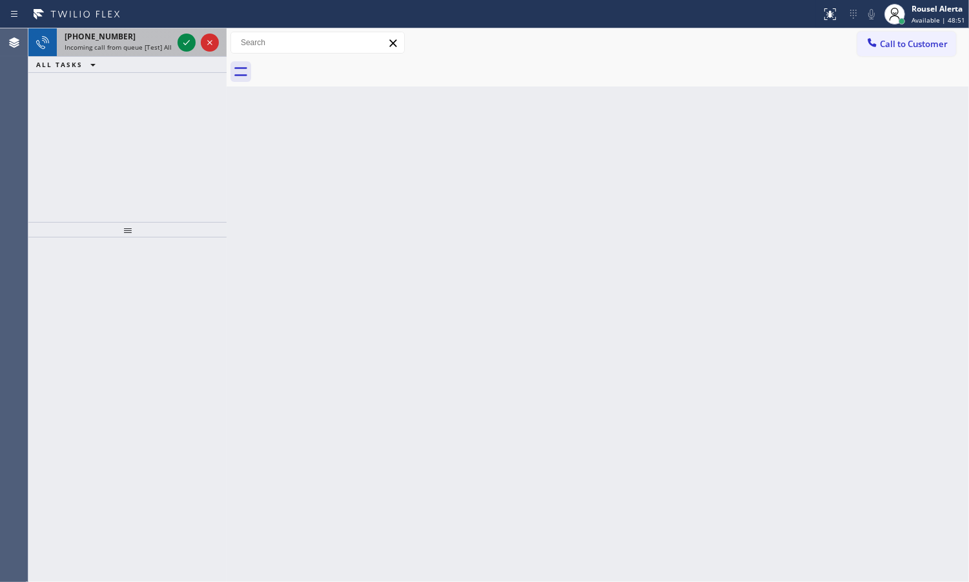
click at [150, 45] on span "Incoming call from queue [Test] All" at bounding box center [118, 47] width 107 height 9
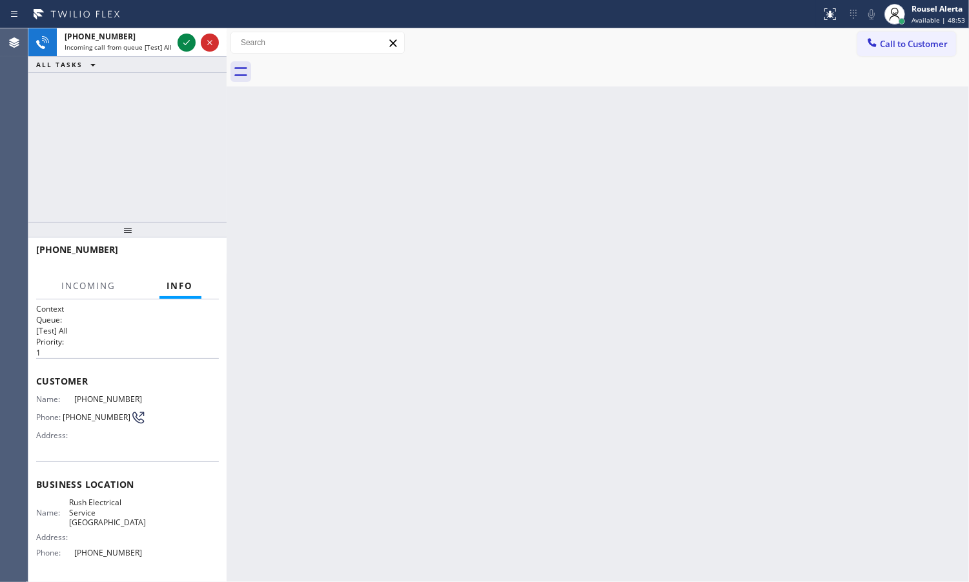
click at [182, 63] on div "ALL TASKS ALL TASKS ACTIVE TASKS TASKS IN WRAP UP" at bounding box center [127, 65] width 198 height 16
click at [168, 52] on div "[PHONE_NUMBER] Incoming call from queue [Test] All" at bounding box center [116, 42] width 118 height 28
click at [179, 43] on icon at bounding box center [186, 42] width 15 height 15
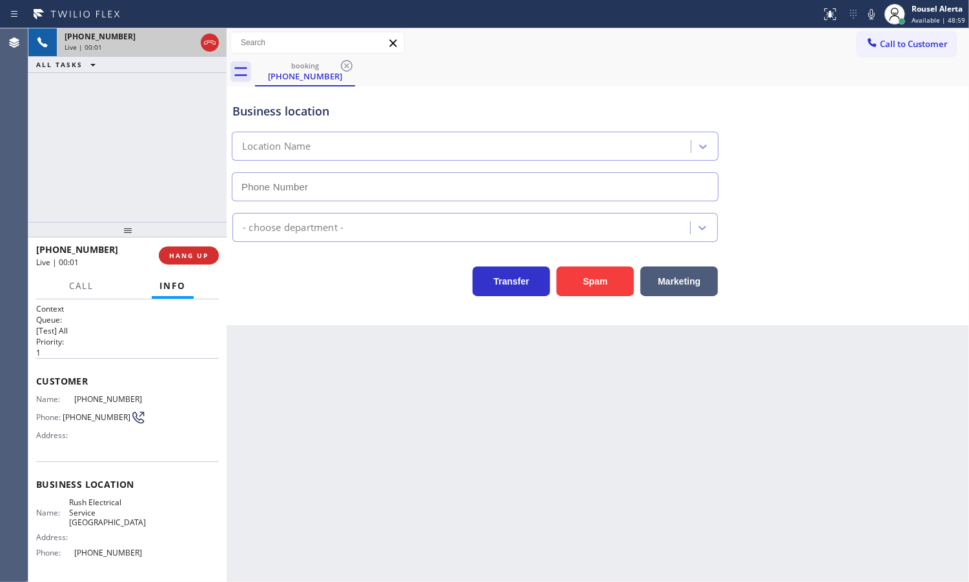
type input "[PHONE_NUMBER]"
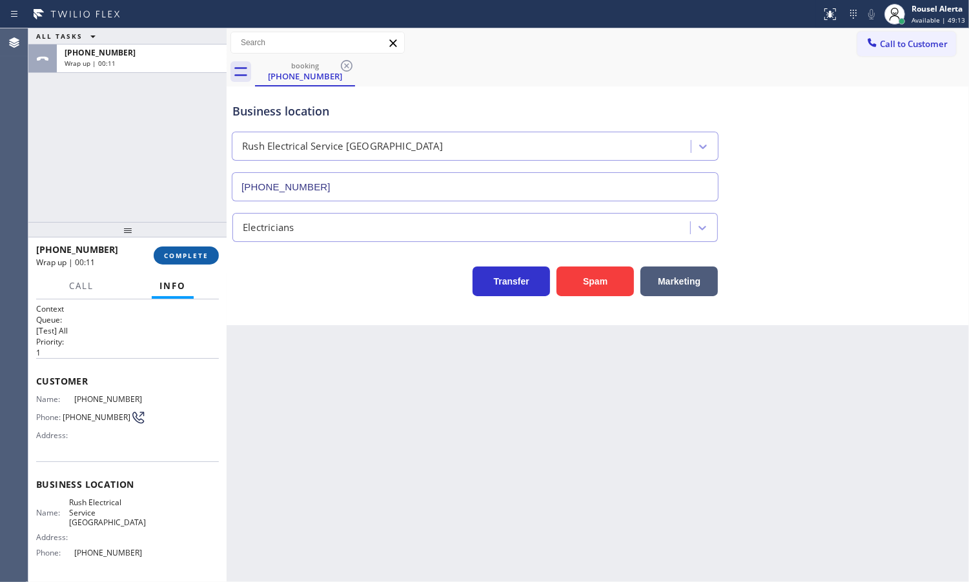
click at [171, 250] on button "COMPLETE" at bounding box center [186, 256] width 65 height 18
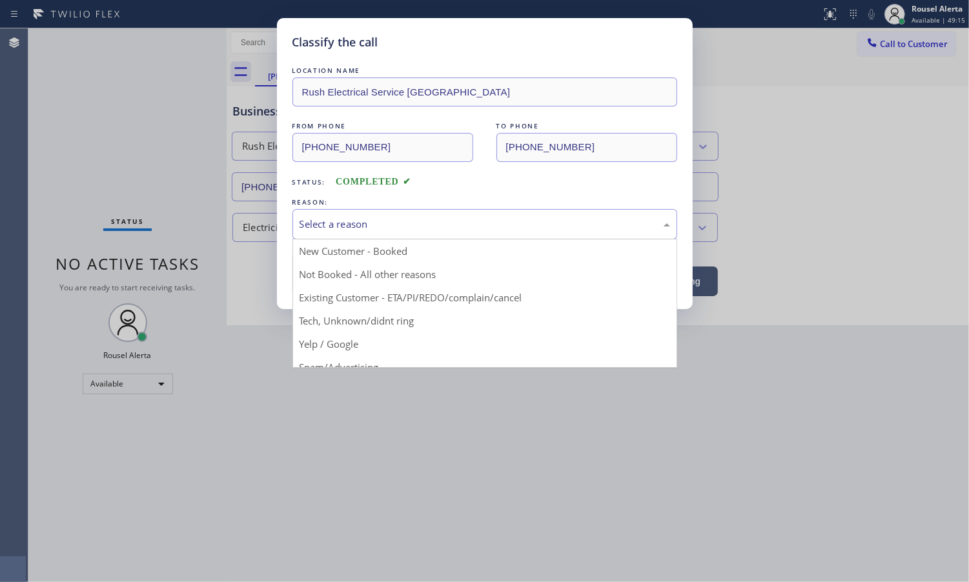
click at [352, 230] on div "Select a reason" at bounding box center [485, 224] width 371 height 15
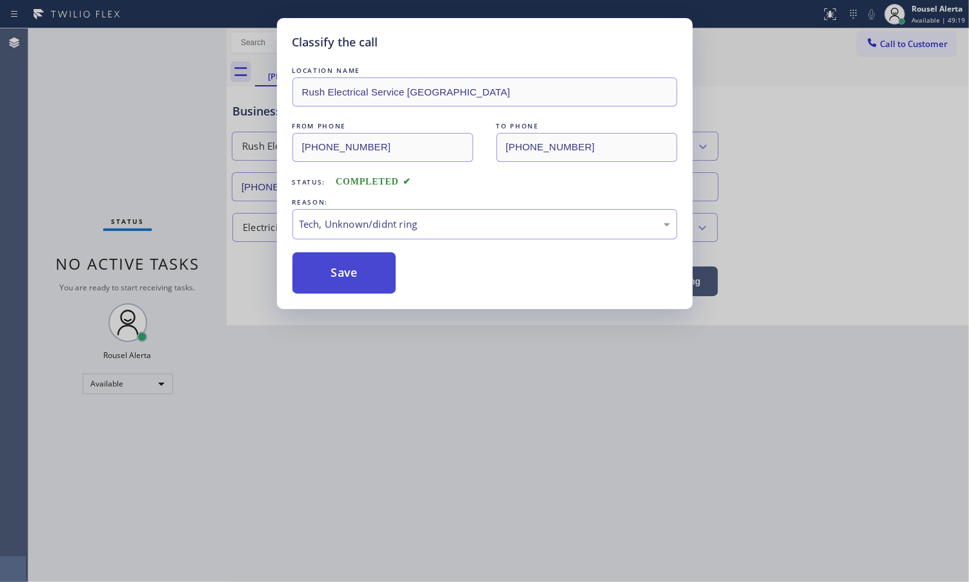
click at [349, 283] on button "Save" at bounding box center [344, 272] width 104 height 41
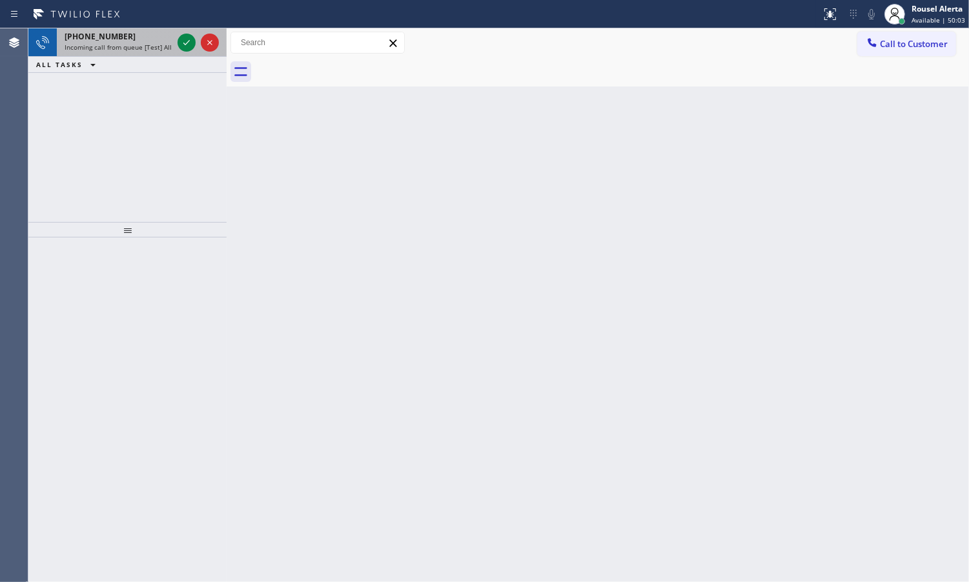
click at [159, 43] on span "Incoming call from queue [Test] All" at bounding box center [118, 47] width 107 height 9
click at [141, 43] on span "Incoming call from queue [Test] All" at bounding box center [118, 47] width 107 height 9
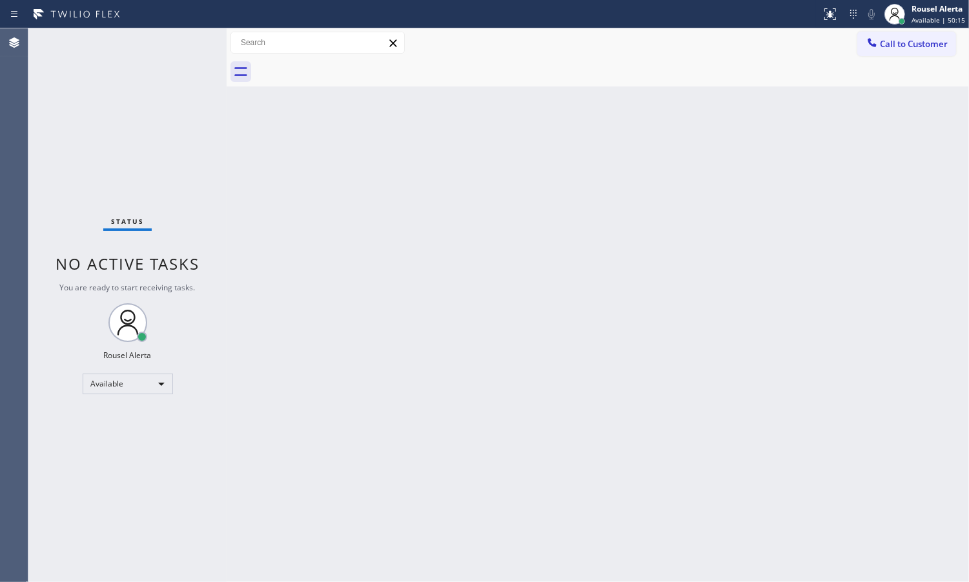
click at [130, 28] on div "Status No active tasks You are ready to start receiving tasks. Rousel Alerta Av…" at bounding box center [127, 305] width 198 height 554
click at [355, 231] on div "Back to Dashboard Change Sender ID Customers Technicians Select a contact Outbo…" at bounding box center [598, 305] width 742 height 554
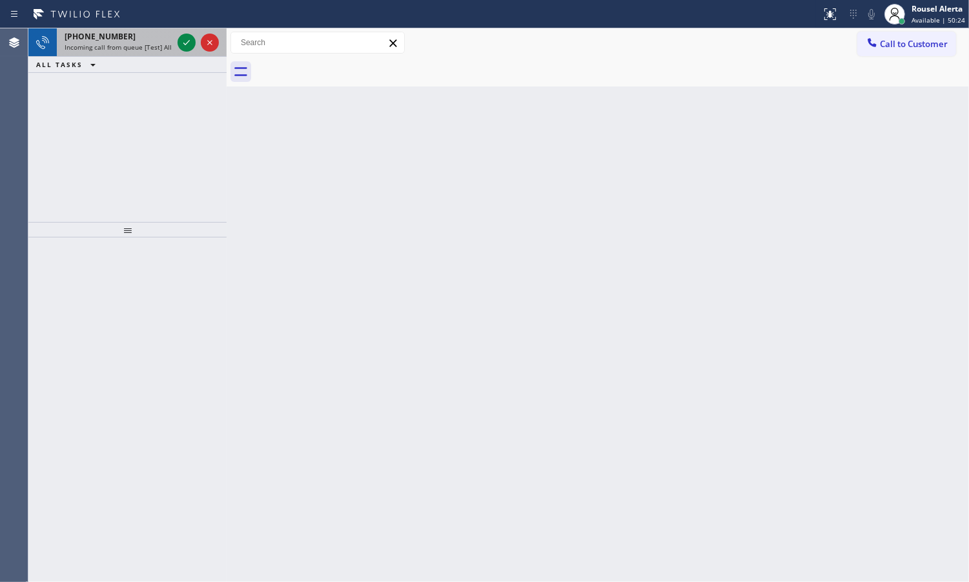
click at [141, 31] on div "[PHONE_NUMBER]" at bounding box center [119, 36] width 108 height 11
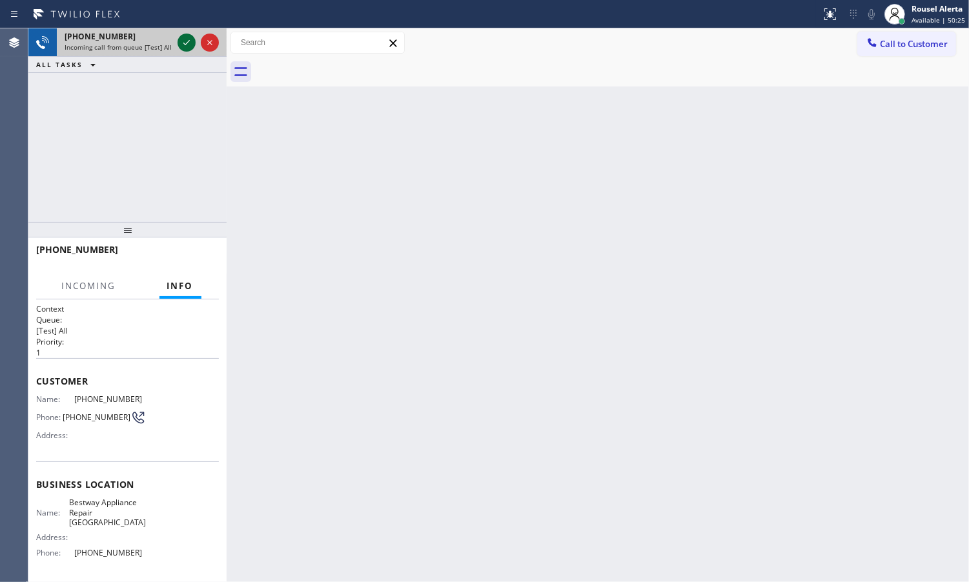
click at [181, 39] on icon at bounding box center [186, 42] width 15 height 15
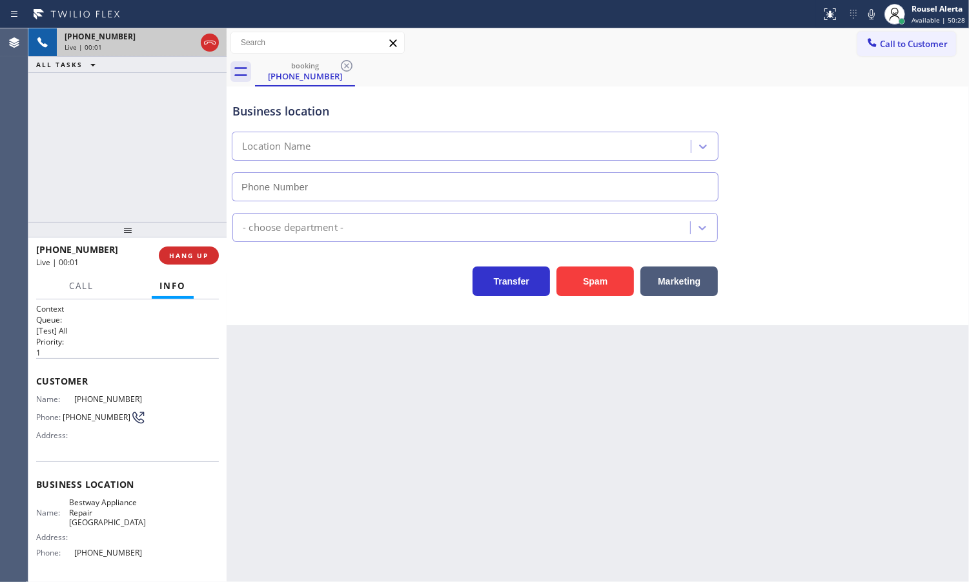
type input "[PHONE_NUMBER]"
click at [589, 281] on button "Spam" at bounding box center [594, 282] width 77 height 30
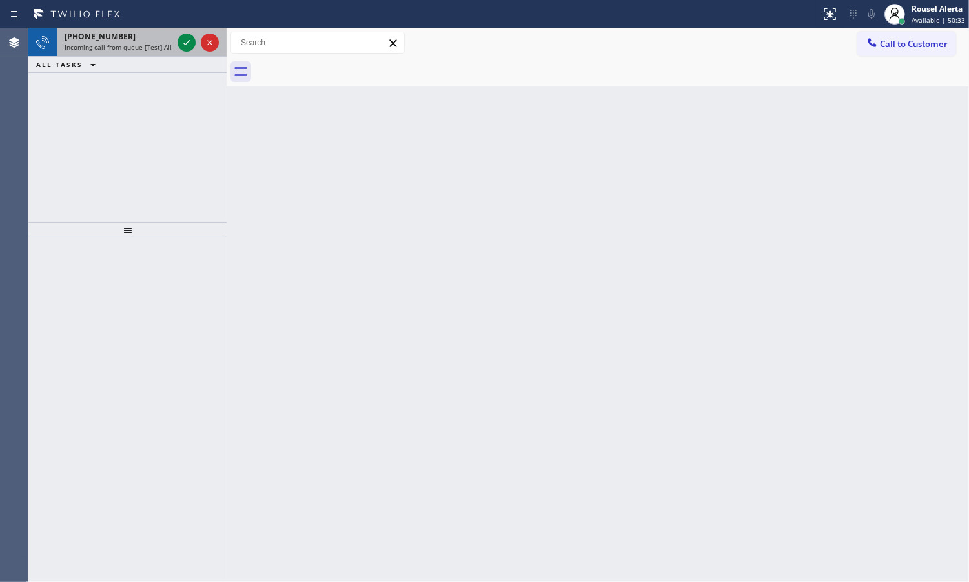
click at [123, 37] on div "[PHONE_NUMBER]" at bounding box center [119, 36] width 108 height 11
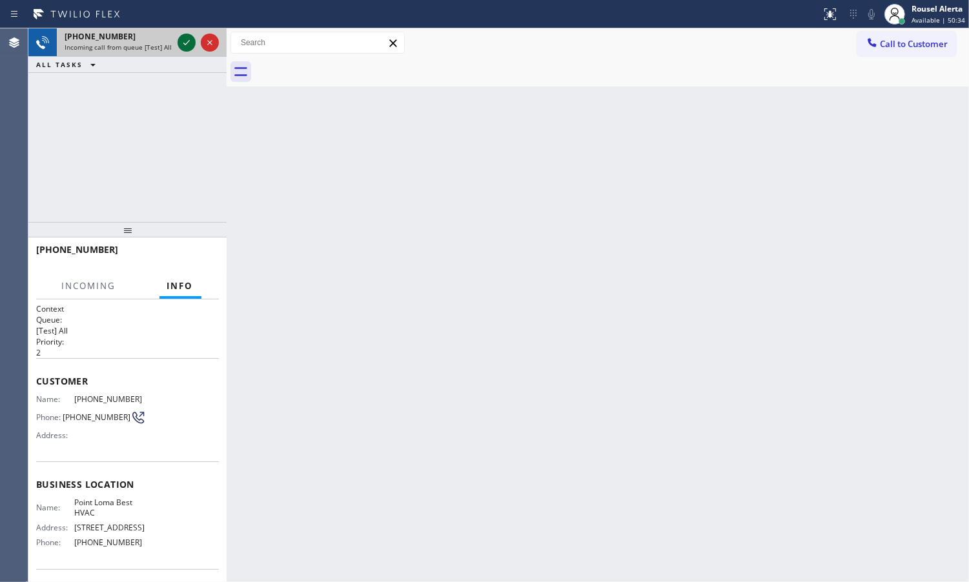
click at [181, 42] on icon at bounding box center [186, 42] width 15 height 15
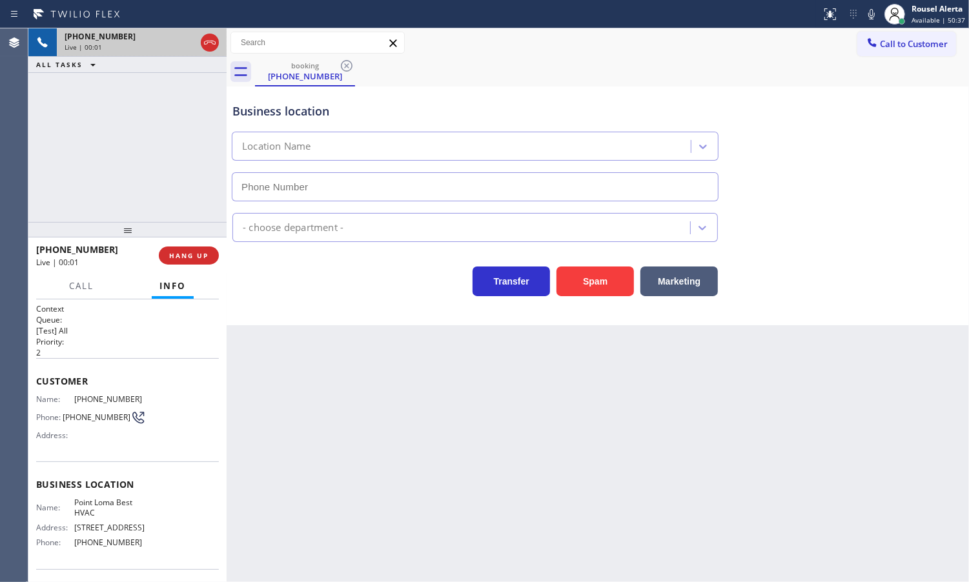
type input "[PHONE_NUMBER]"
click at [162, 127] on div "[PHONE_NUMBER] Live | 00:09 ALL TASKS ALL TASKS ACTIVE TASKS TASKS IN WRAP UP" at bounding box center [127, 125] width 198 height 194
click at [269, 366] on div "Back to Dashboard Change Sender ID Customers Technicians Select a contact Outbo…" at bounding box center [598, 305] width 742 height 554
click at [194, 260] on button "HANG UP" at bounding box center [189, 256] width 60 height 18
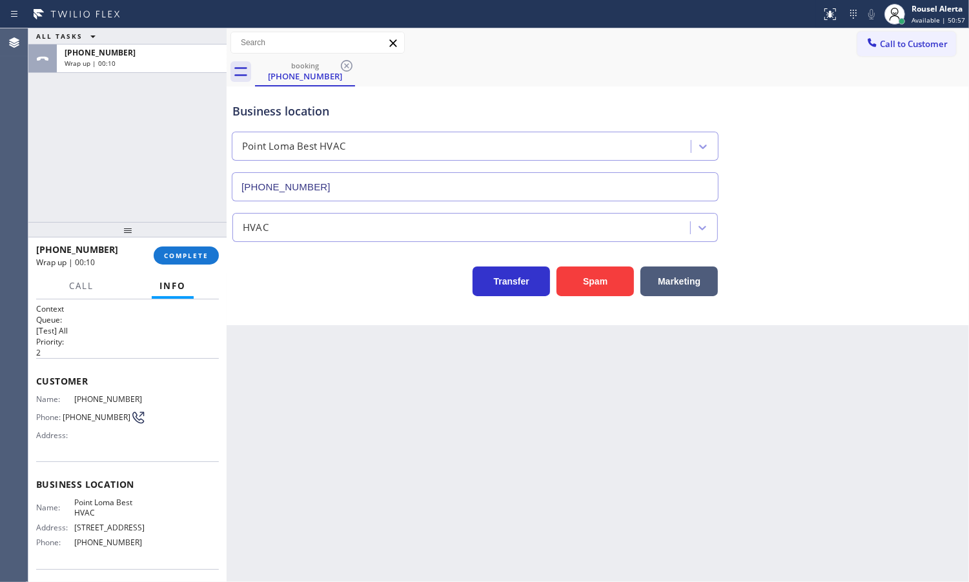
click at [426, 465] on div "Back to Dashboard Change Sender ID Customers Technicians Select a contact Outbo…" at bounding box center [598, 305] width 742 height 554
click at [139, 137] on div "ALL TASKS ALL TASKS ACTIVE TASKS TASKS IN WRAP UP [PHONE_NUMBER] Wrap up | 00:27" at bounding box center [127, 125] width 198 height 194
click at [195, 261] on button "COMPLETE" at bounding box center [186, 256] width 65 height 18
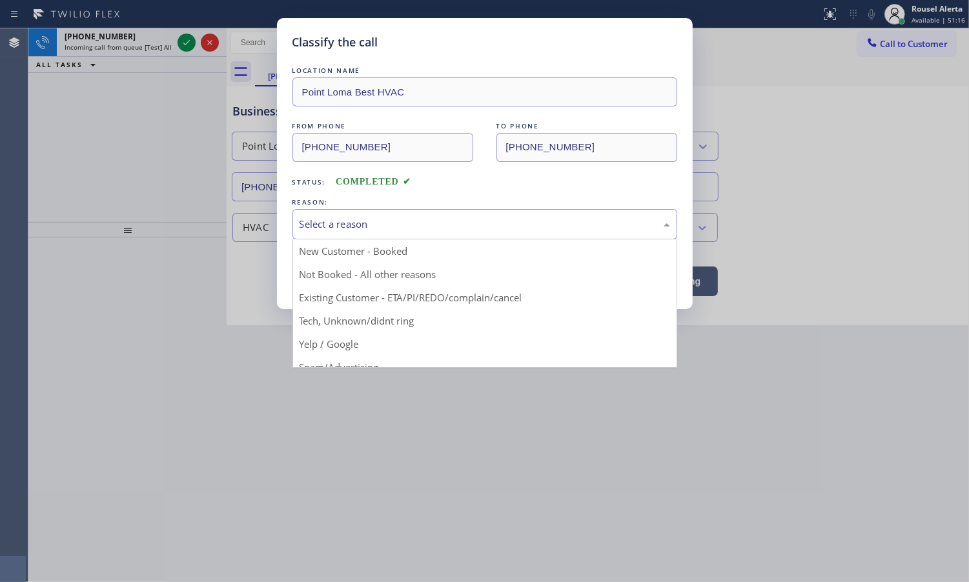
click at [356, 220] on div "Select a reason" at bounding box center [485, 224] width 371 height 15
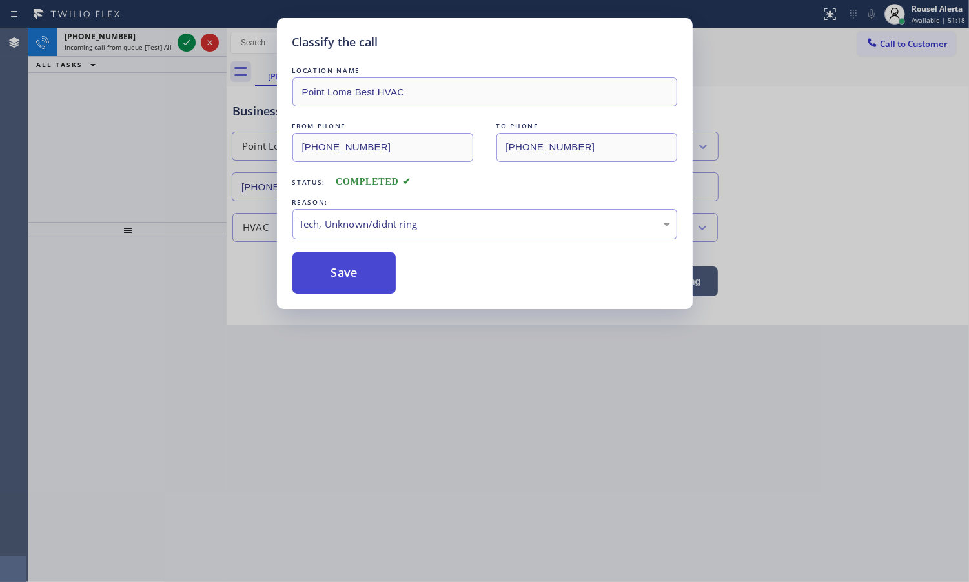
click at [352, 282] on button "Save" at bounding box center [344, 272] width 104 height 41
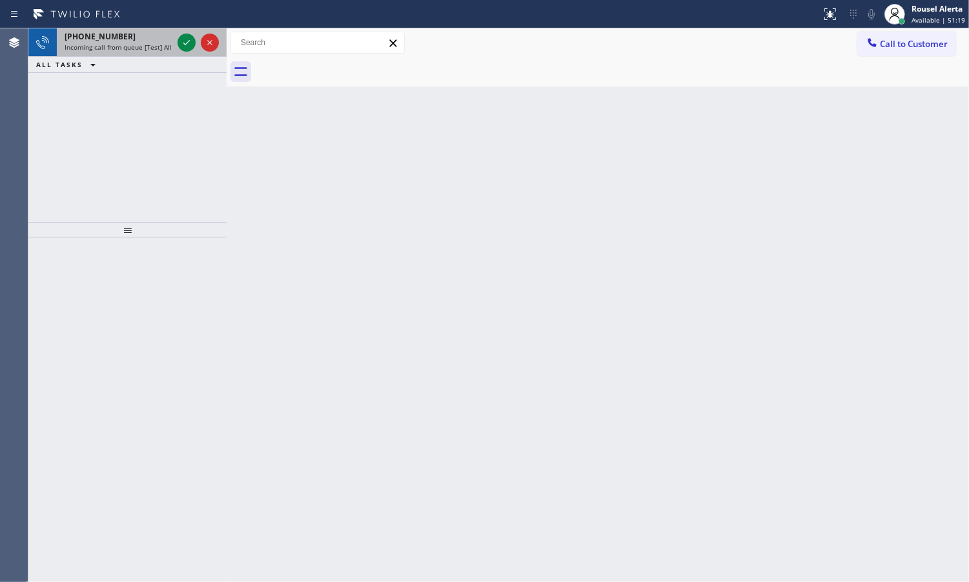
click at [156, 48] on span "Incoming call from queue [Test] All" at bounding box center [118, 47] width 107 height 9
click at [166, 47] on span "Incoming call from queue [Test] All" at bounding box center [118, 47] width 107 height 9
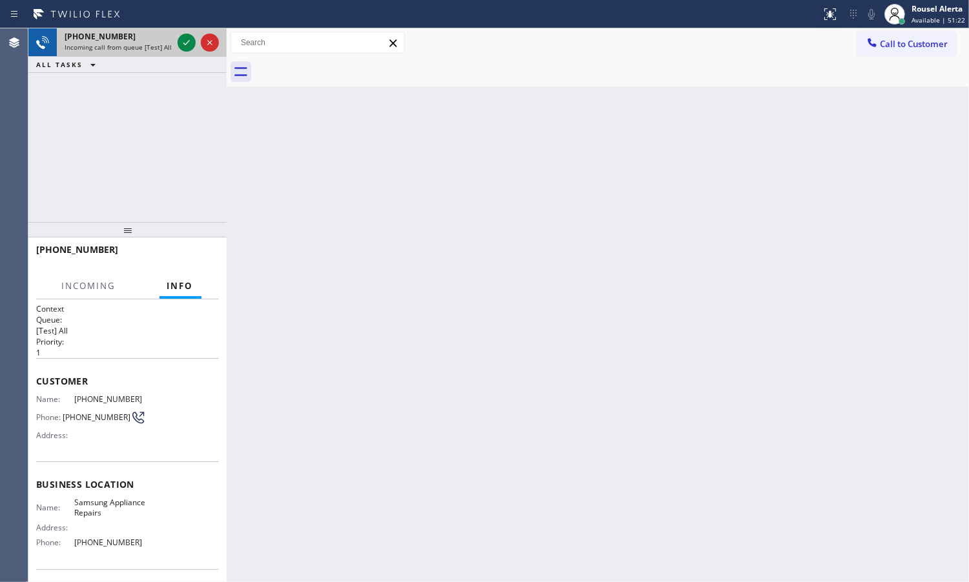
click at [176, 45] on div at bounding box center [198, 42] width 46 height 28
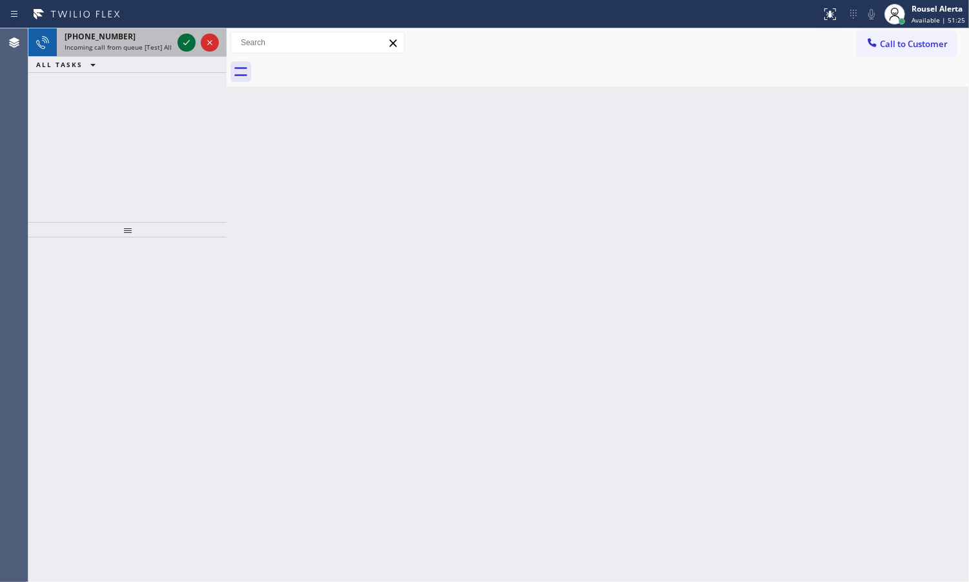
click at [178, 45] on div at bounding box center [198, 42] width 46 height 28
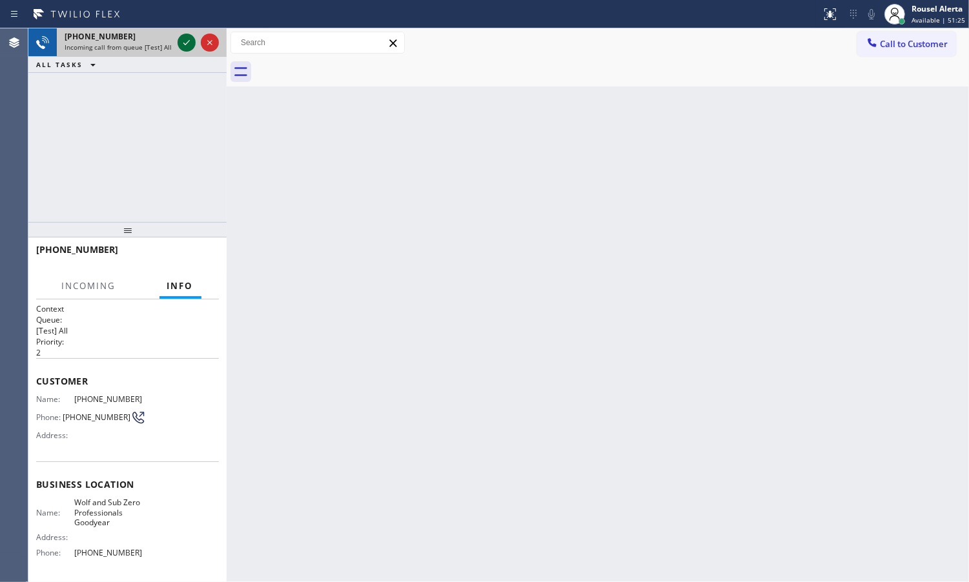
click at [179, 46] on icon at bounding box center [186, 42] width 15 height 15
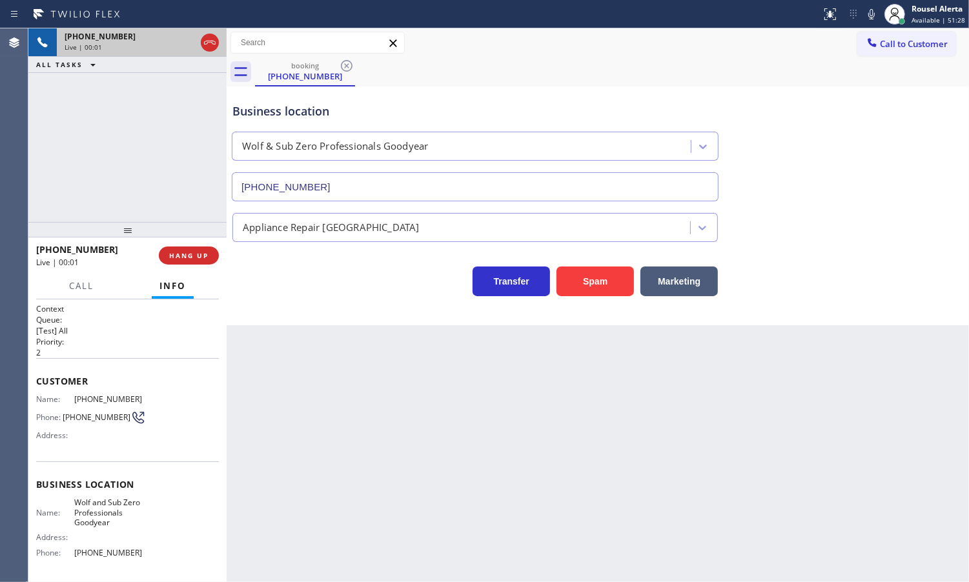
type input "[PHONE_NUMBER]"
click at [584, 279] on button "Spam" at bounding box center [594, 282] width 77 height 30
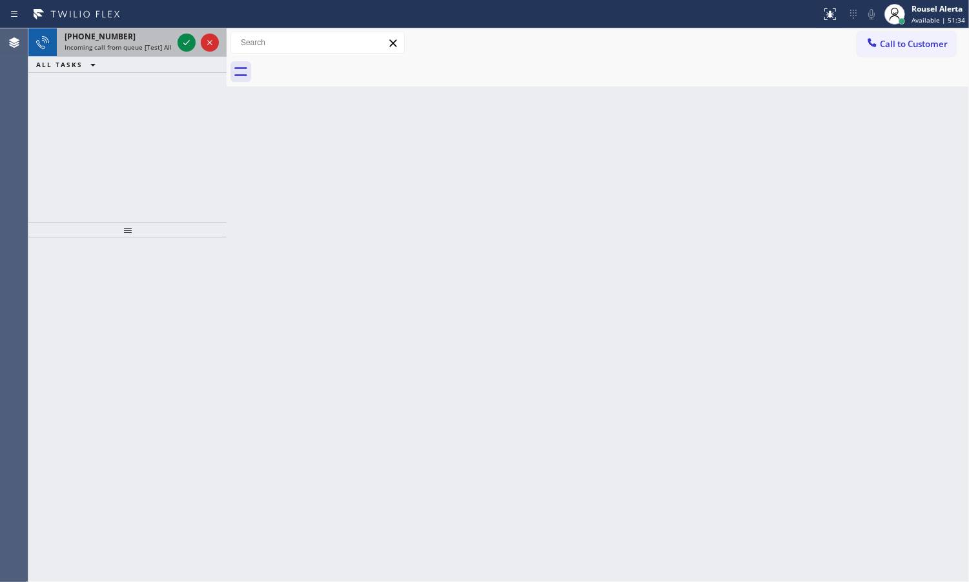
click at [155, 43] on span "Incoming call from queue [Test] All" at bounding box center [118, 47] width 107 height 9
click at [168, 40] on div "[PHONE_NUMBER]" at bounding box center [119, 36] width 108 height 11
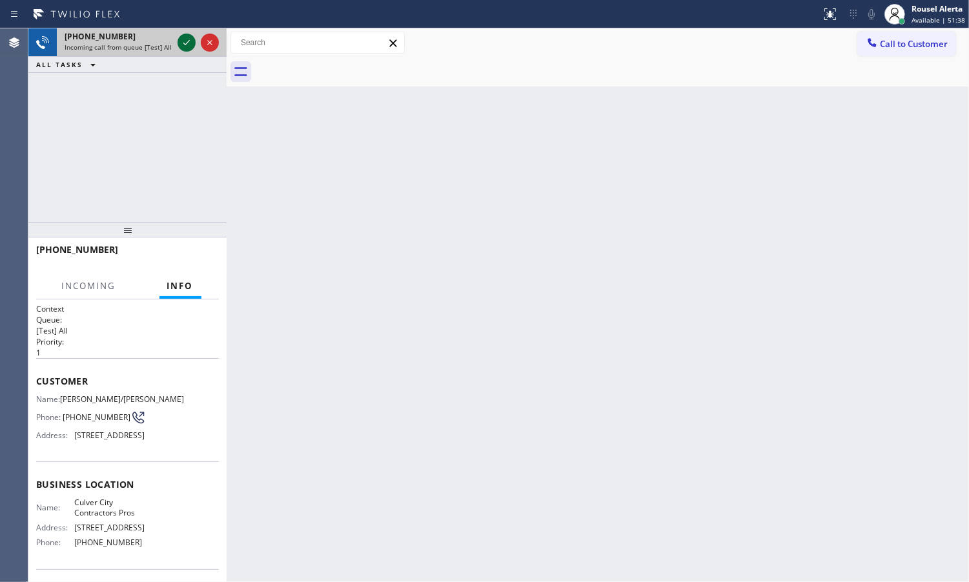
click at [181, 41] on icon at bounding box center [186, 42] width 15 height 15
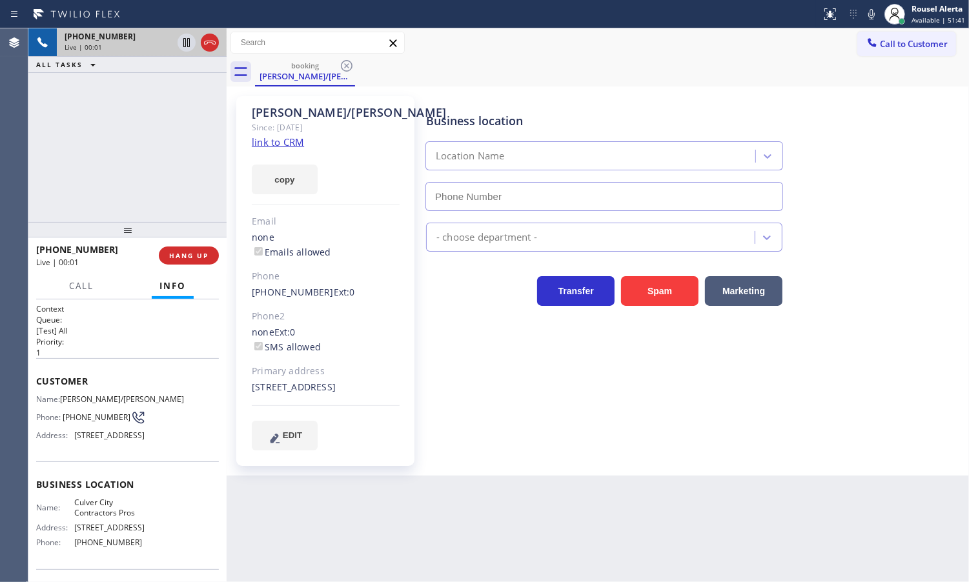
type input "[PHONE_NUMBER]"
click at [295, 134] on div "Since: [DATE]" at bounding box center [326, 127] width 148 height 15
click at [295, 137] on link "link to CRM" at bounding box center [278, 142] width 52 height 13
click at [181, 43] on icon at bounding box center [186, 42] width 15 height 15
click at [870, 16] on icon at bounding box center [871, 13] width 15 height 15
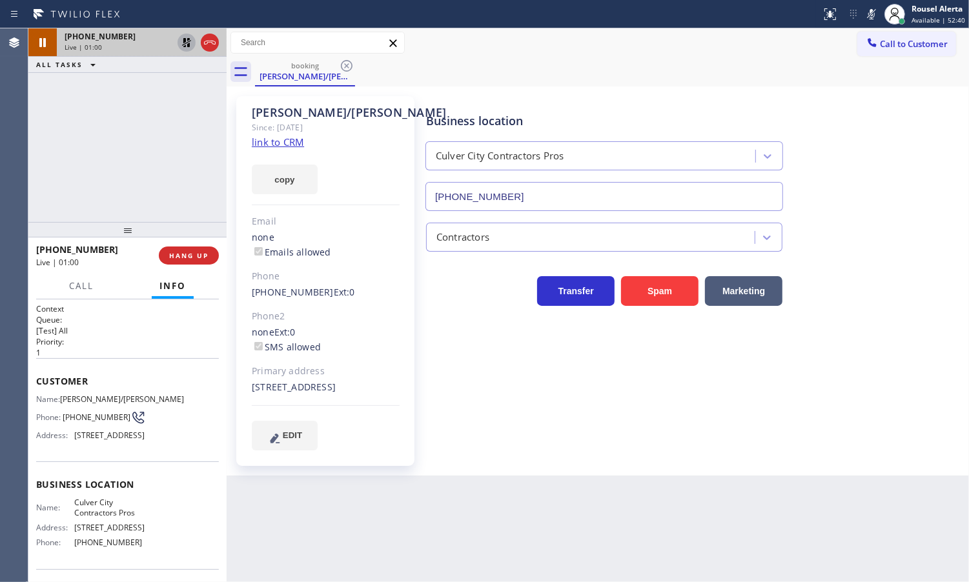
click at [168, 123] on div "[PHONE_NUMBER] Live | 01:00 ALL TASKS ALL TASKS ACTIVE TASKS TASKS IN WRAP UP" at bounding box center [127, 125] width 198 height 194
drag, startPoint x: 142, startPoint y: 53, endPoint x: 147, endPoint y: 72, distance: 19.4
click at [142, 53] on div "[PHONE_NUMBER] Live | 01:13" at bounding box center [116, 42] width 118 height 28
click at [91, 286] on span "Call" at bounding box center [81, 286] width 25 height 12
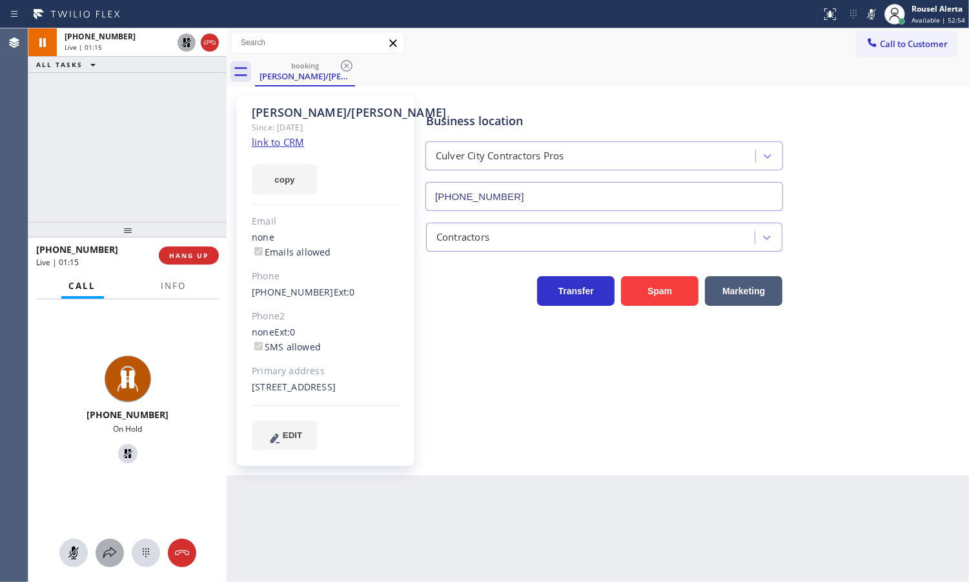
click at [105, 552] on icon at bounding box center [109, 552] width 13 height 11
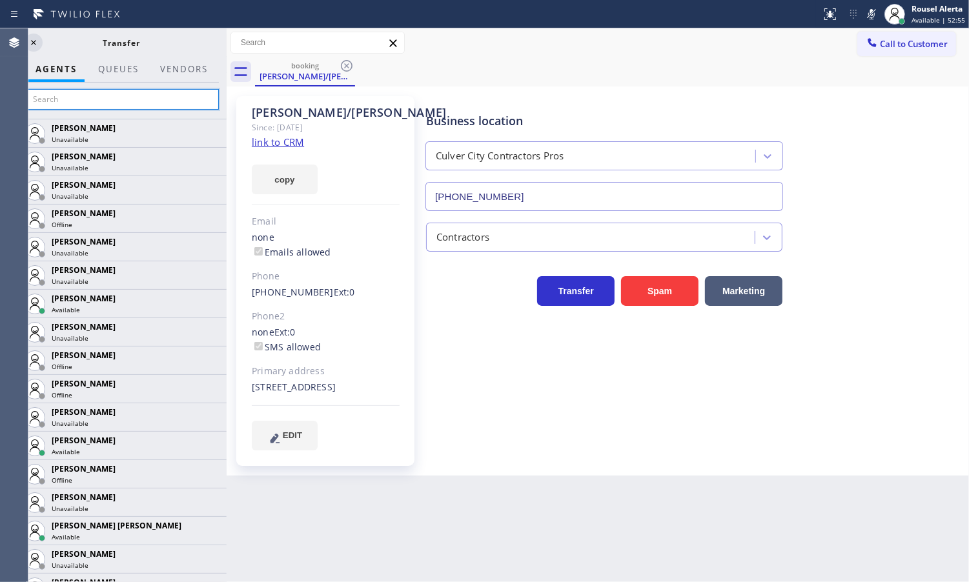
click at [100, 108] on input "text" at bounding box center [122, 99] width 194 height 21
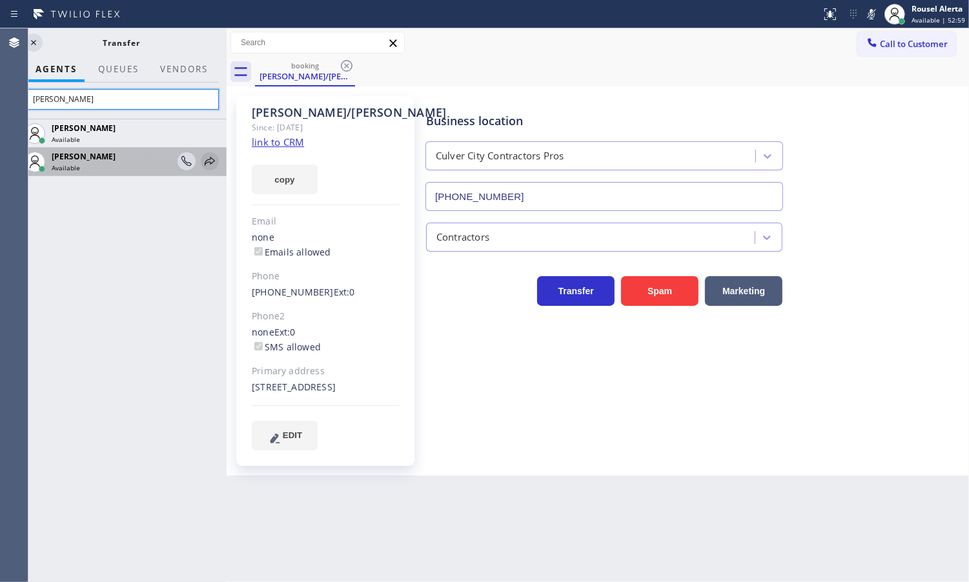
type input "[PERSON_NAME]"
click at [204, 159] on icon at bounding box center [209, 161] width 15 height 15
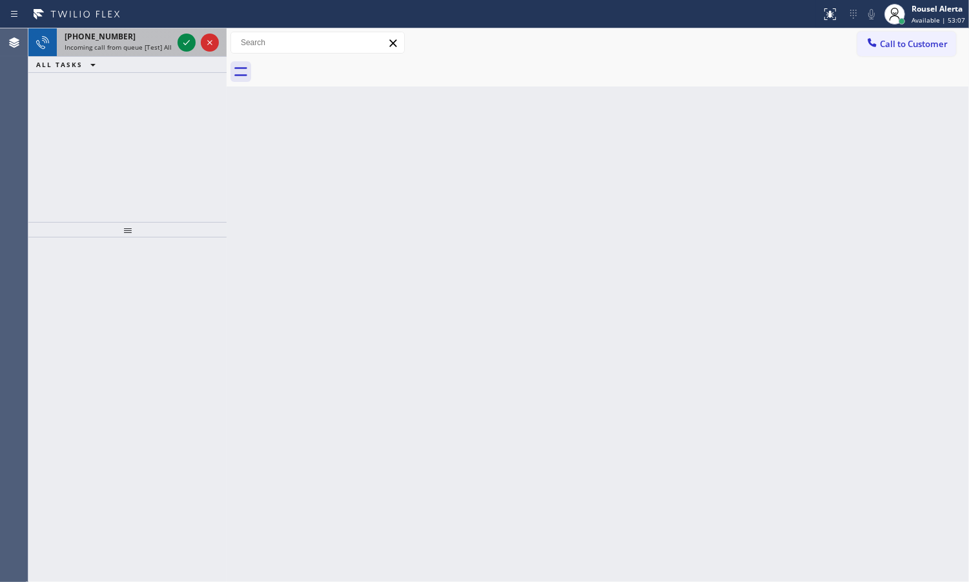
drag, startPoint x: 84, startPoint y: 45, endPoint x: 92, endPoint y: 45, distance: 7.7
click at [84, 45] on span "Incoming call from queue [Test] All" at bounding box center [118, 47] width 107 height 9
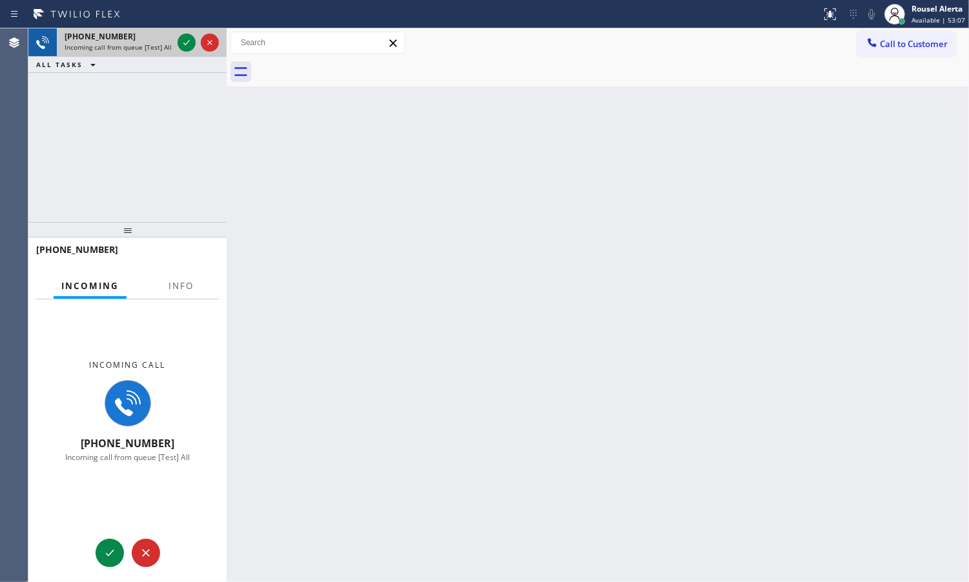
click at [94, 44] on span "Incoming call from queue [Test] All" at bounding box center [118, 47] width 107 height 9
click at [194, 282] on button "Info" at bounding box center [181, 286] width 41 height 25
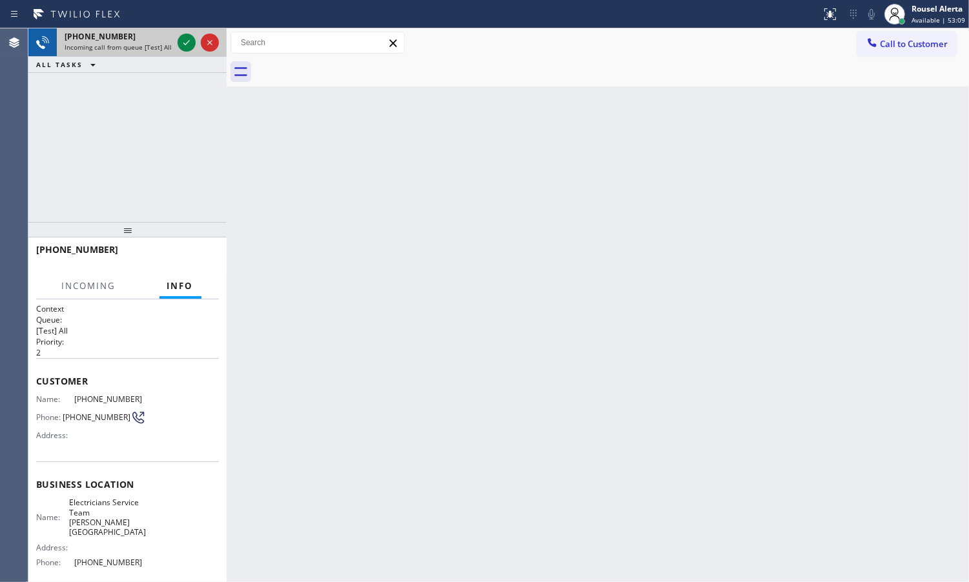
click at [175, 42] on div at bounding box center [198, 42] width 46 height 28
click at [184, 40] on icon at bounding box center [186, 42] width 15 height 15
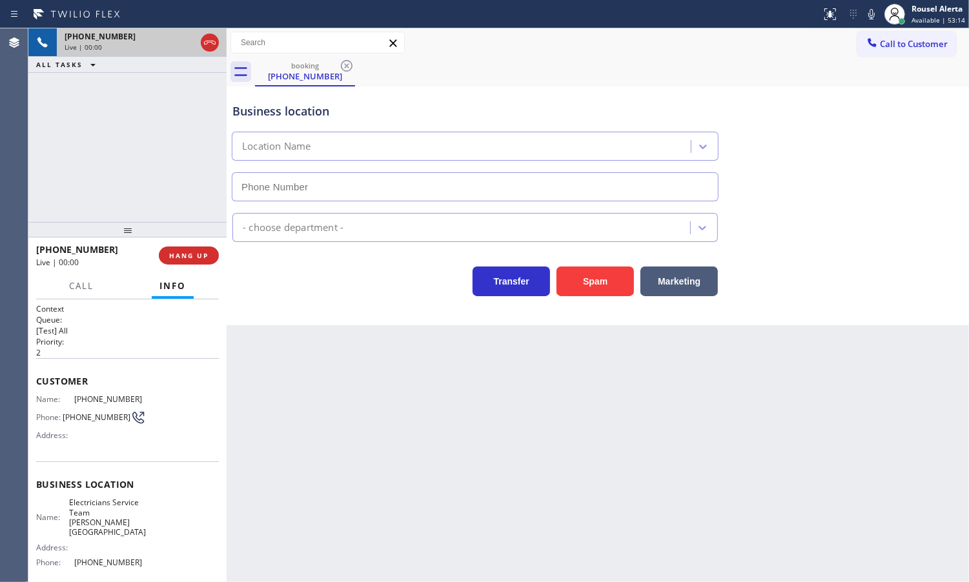
type input "[PHONE_NUMBER]"
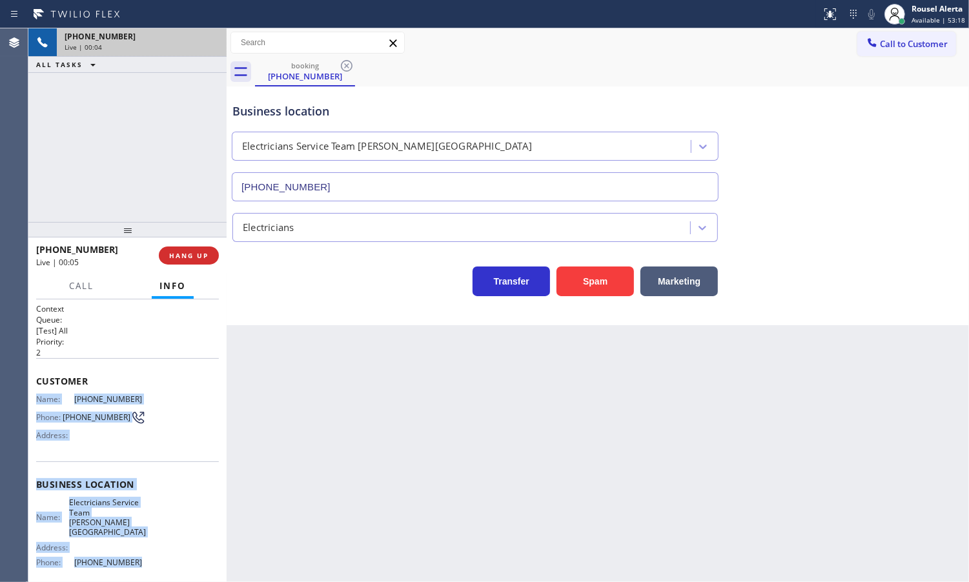
drag, startPoint x: 39, startPoint y: 394, endPoint x: 133, endPoint y: 544, distance: 176.9
click at [133, 544] on div "Context Queue: [Test] All Priority: 2 Customer Name: [PHONE_NUMBER] Phone: [PHO…" at bounding box center [127, 494] width 183 height 383
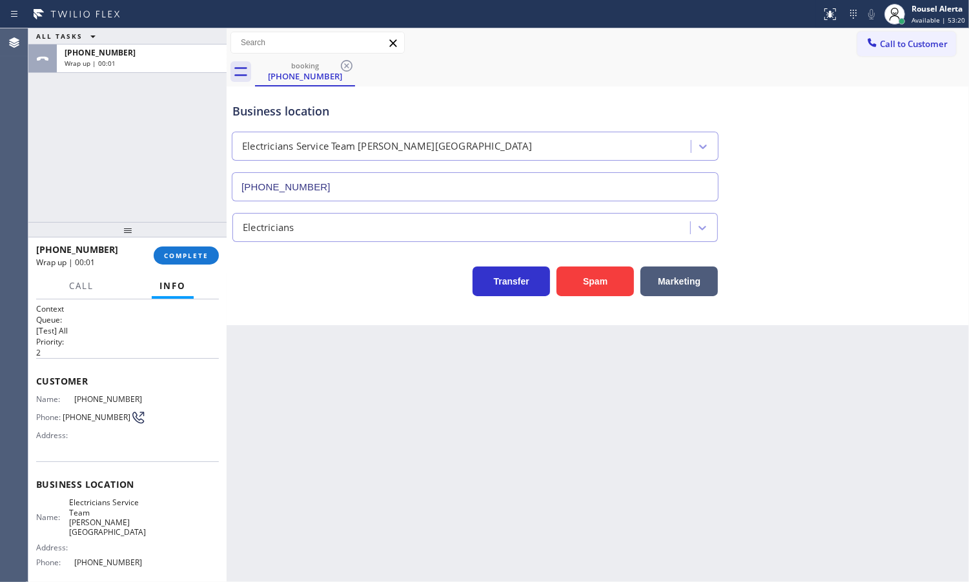
click at [705, 331] on div "Back to Dashboard Change Sender ID Customers Technicians Select a contact Outbo…" at bounding box center [598, 305] width 742 height 554
click at [354, 423] on div "Back to Dashboard Change Sender ID Customers Technicians Select a contact Outbo…" at bounding box center [598, 305] width 742 height 554
click at [190, 254] on span "COMPLETE" at bounding box center [186, 255] width 45 height 9
click at [376, 223] on div "Classify the call LOCATION NAME Top Rated Electric Woodbridge([PERSON_NAME] Ele…" at bounding box center [498, 305] width 940 height 554
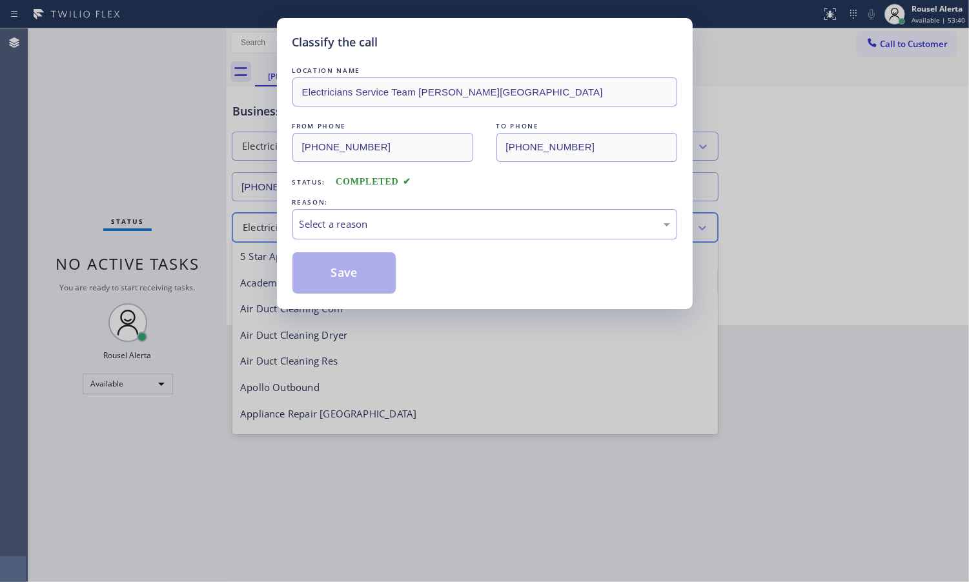
scroll to position [132, 0]
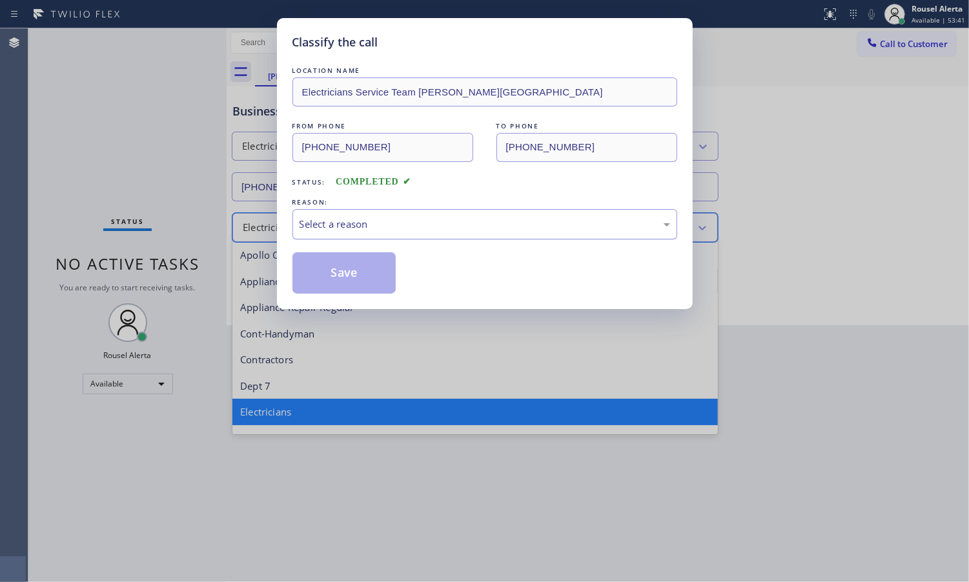
click at [387, 227] on div "Select a reason" at bounding box center [485, 224] width 371 height 15
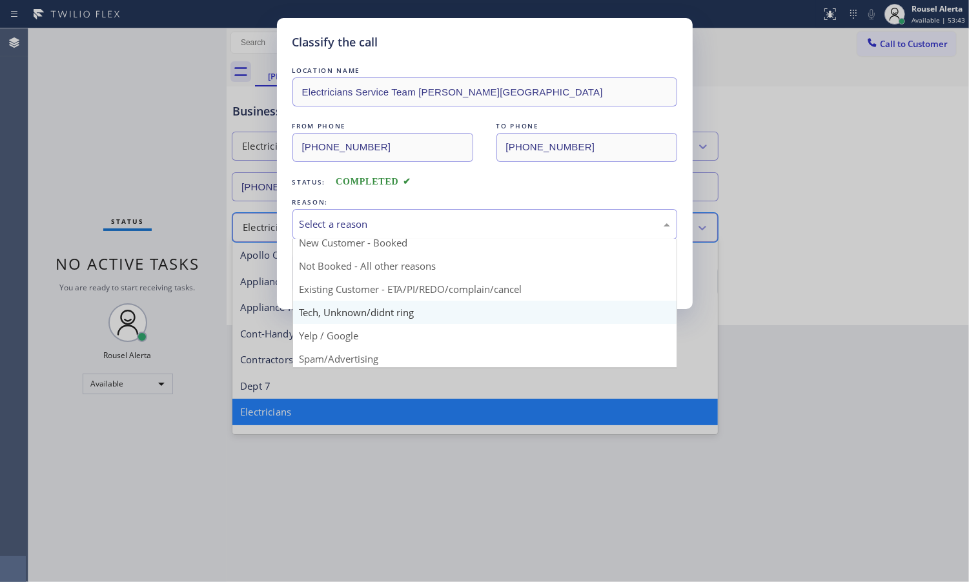
scroll to position [0, 0]
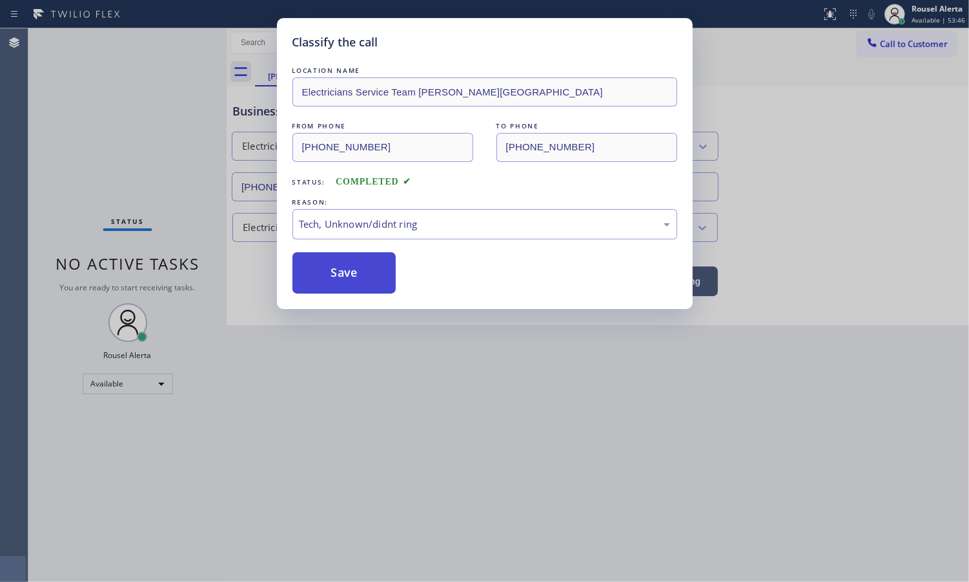
click at [334, 282] on button "Save" at bounding box center [344, 272] width 104 height 41
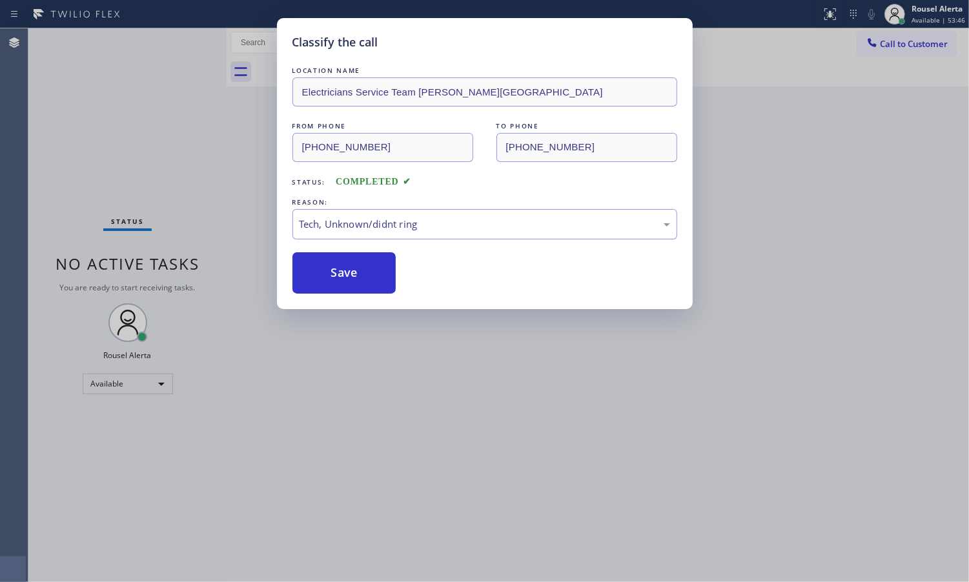
click at [416, 418] on div "Classify the call LOCATION NAME Electricians Service Team [PERSON_NAME][GEOGRAP…" at bounding box center [484, 291] width 969 height 582
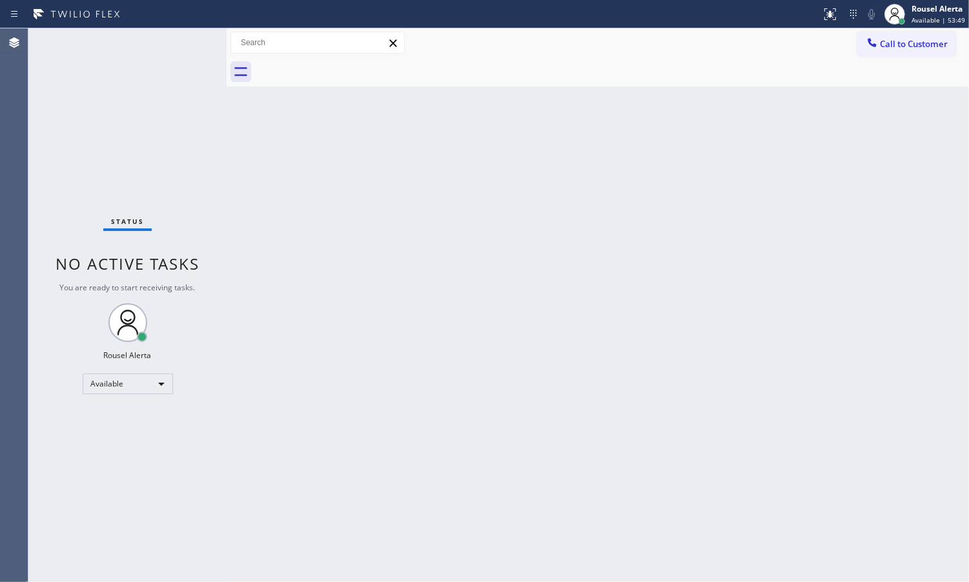
click at [97, 59] on div "Status No active tasks You are ready to start receiving tasks. Rousel Alerta Av…" at bounding box center [127, 305] width 198 height 554
click at [167, 48] on div "Status No active tasks You are ready to start receiving tasks. Rousel Alerta Av…" at bounding box center [127, 305] width 198 height 554
click at [360, 420] on div "Back to Dashboard Change Sender ID Customers Technicians Select a contact Outbo…" at bounding box center [598, 305] width 742 height 554
click at [134, 52] on div "Status No active tasks You are ready to start receiving tasks. Rousel Alerta Av…" at bounding box center [127, 305] width 198 height 554
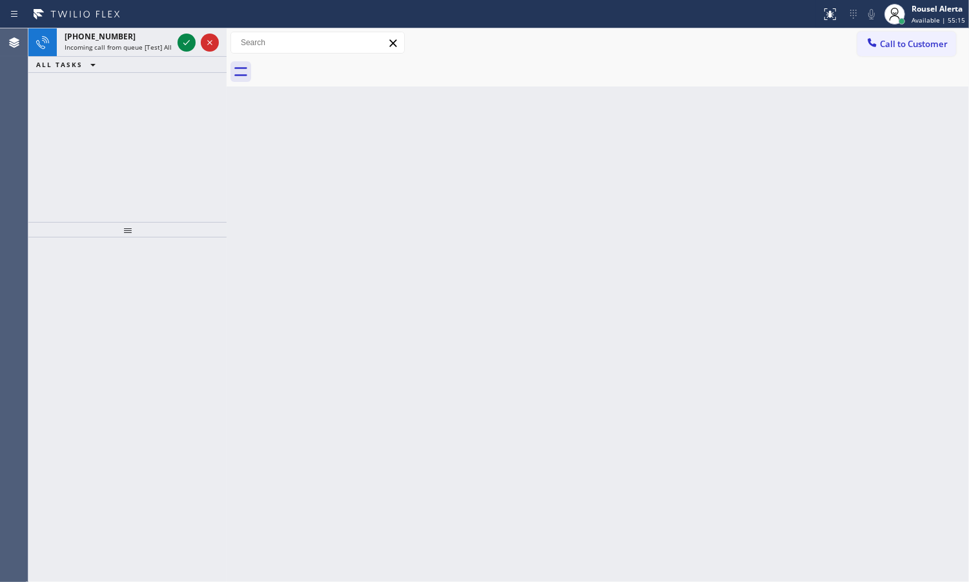
click at [155, 57] on div "ALL TASKS ALL TASKS ACTIVE TASKS TASKS IN WRAP UP" at bounding box center [127, 65] width 198 height 16
click at [163, 47] on span "Incoming call from queue [Test] All" at bounding box center [118, 47] width 107 height 9
click at [185, 43] on icon at bounding box center [186, 42] width 15 height 15
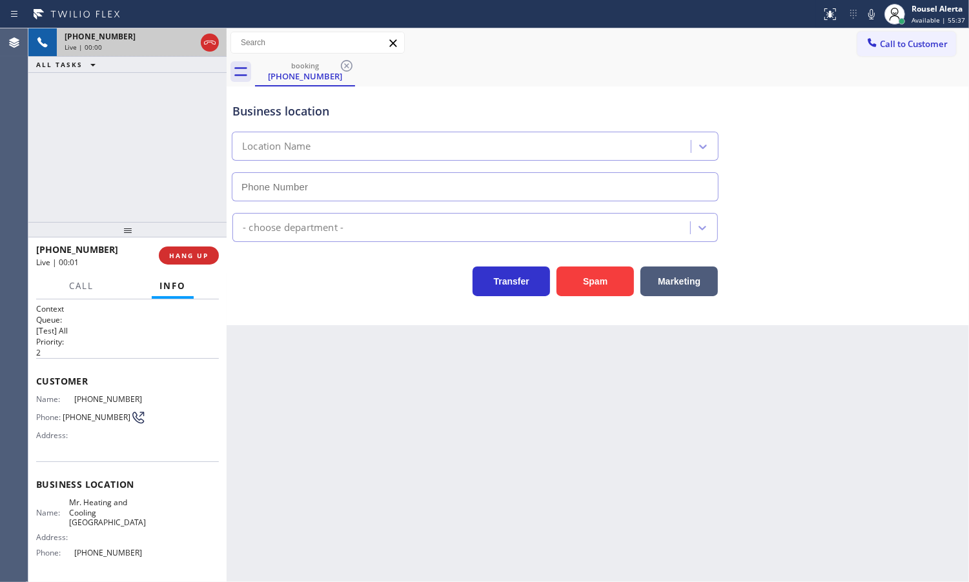
type input "[PHONE_NUMBER]"
click at [378, 372] on div "Back to Dashboard Change Sender ID Customers Technicians Select a contact Outbo…" at bounding box center [598, 305] width 742 height 554
click at [203, 252] on span "HANG UP" at bounding box center [188, 255] width 39 height 9
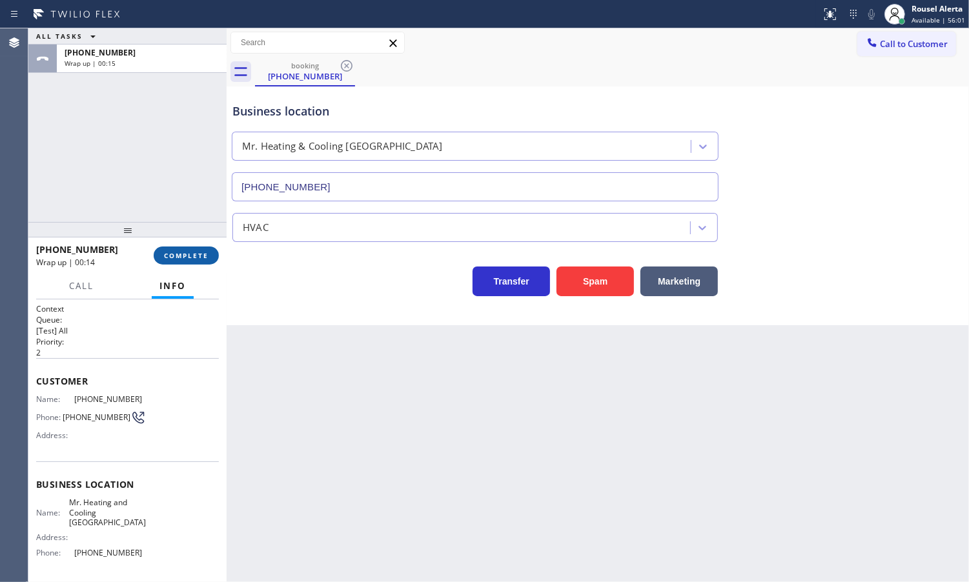
click at [172, 256] on span "COMPLETE" at bounding box center [186, 255] width 45 height 9
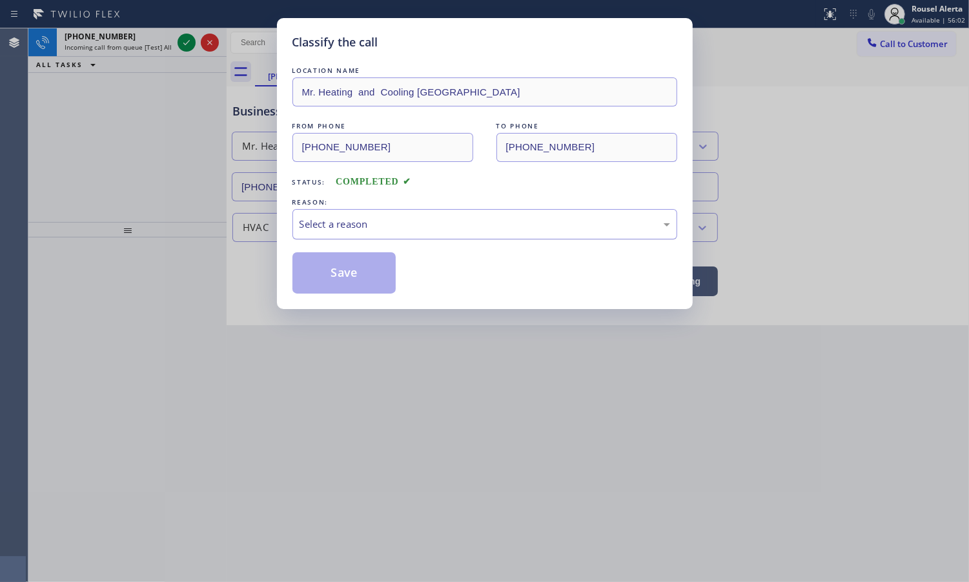
click at [315, 223] on div "Select a reason" at bounding box center [485, 224] width 371 height 15
click at [330, 284] on button "Save" at bounding box center [344, 272] width 104 height 41
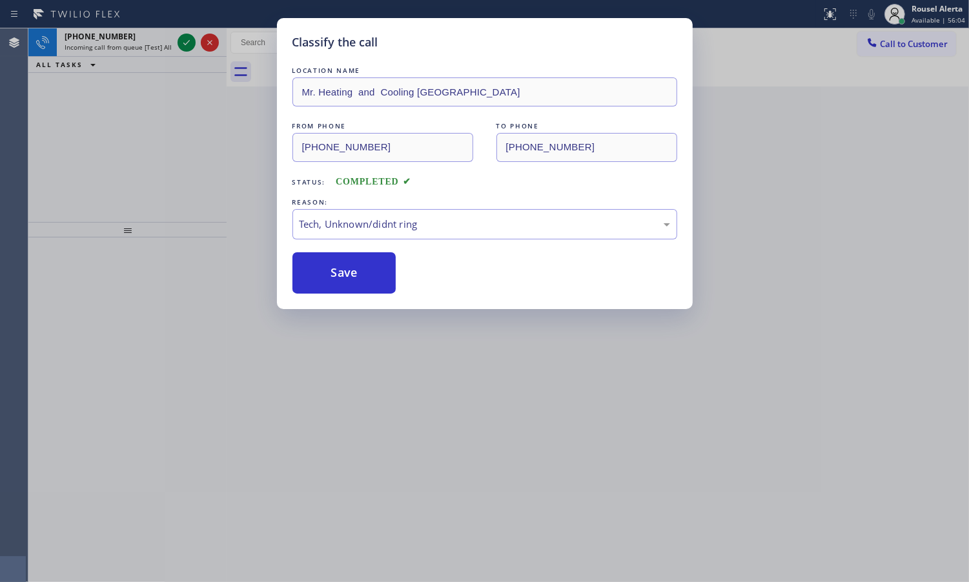
click at [132, 44] on div "Classify the call LOCATION NAME Mr. Heating and Cooling [GEOGRAPHIC_DATA] FROM …" at bounding box center [484, 291] width 969 height 582
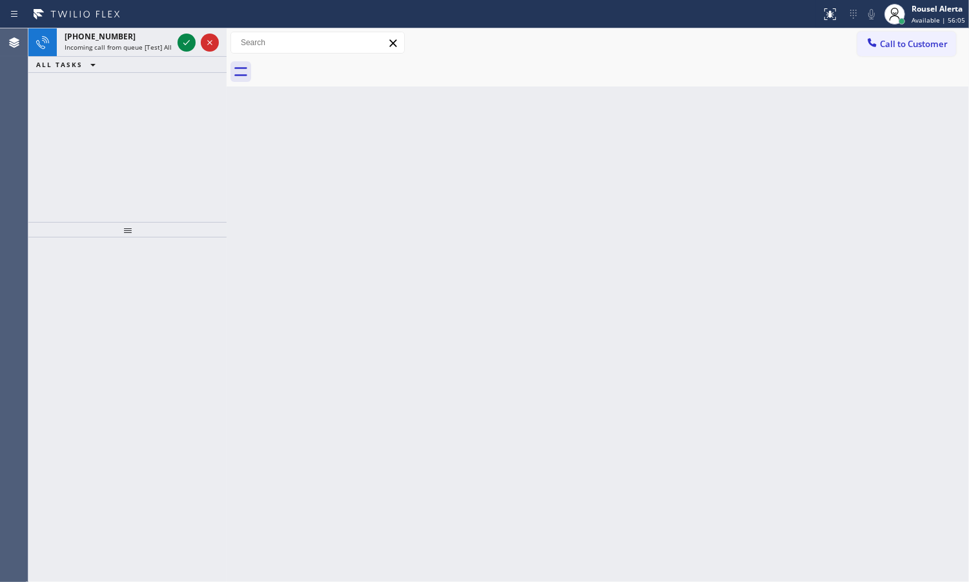
click at [132, 44] on span "Incoming call from queue [Test] All" at bounding box center [118, 47] width 107 height 9
click at [132, 45] on span "Incoming call from queue [Test] All" at bounding box center [118, 47] width 107 height 9
click at [168, 52] on div "[PHONE_NUMBER] Incoming call from queue [Test] All" at bounding box center [116, 42] width 118 height 28
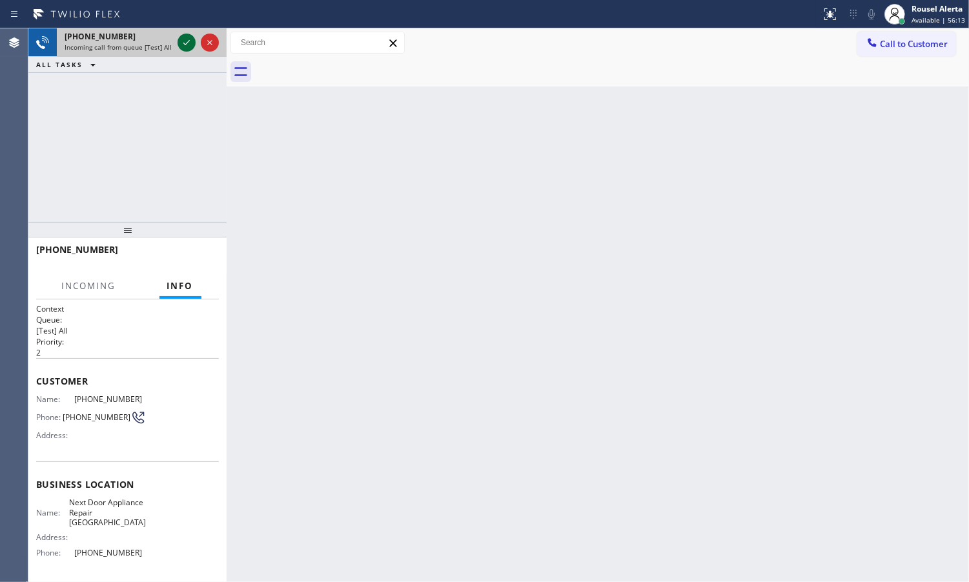
click at [191, 43] on icon at bounding box center [186, 42] width 15 height 15
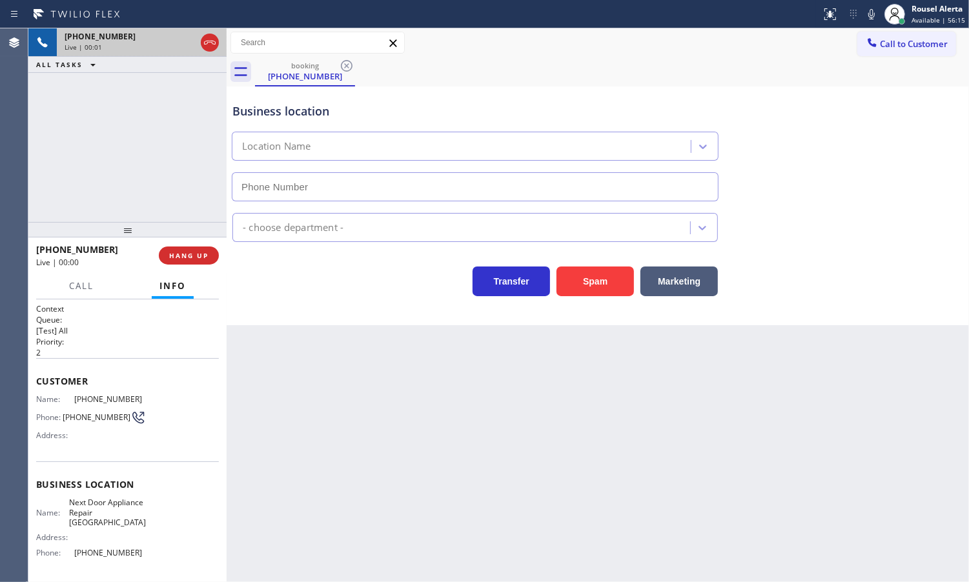
type input "[PHONE_NUMBER]"
click at [598, 292] on button "Spam" at bounding box center [594, 282] width 77 height 30
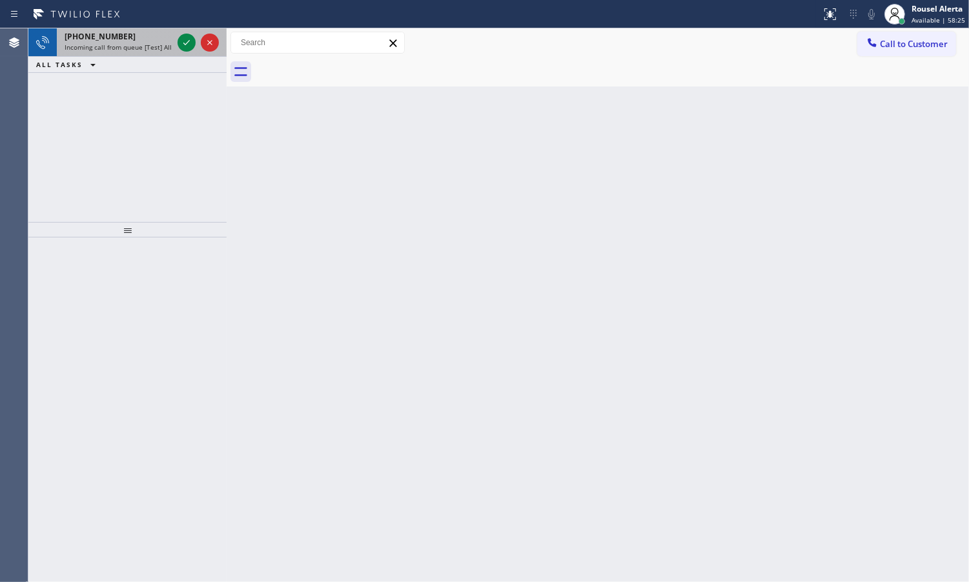
click at [99, 34] on span "[PHONE_NUMBER]" at bounding box center [100, 36] width 71 height 11
click at [152, 52] on div "[PHONE_NUMBER] Incoming call from queue [Test] All" at bounding box center [116, 42] width 118 height 28
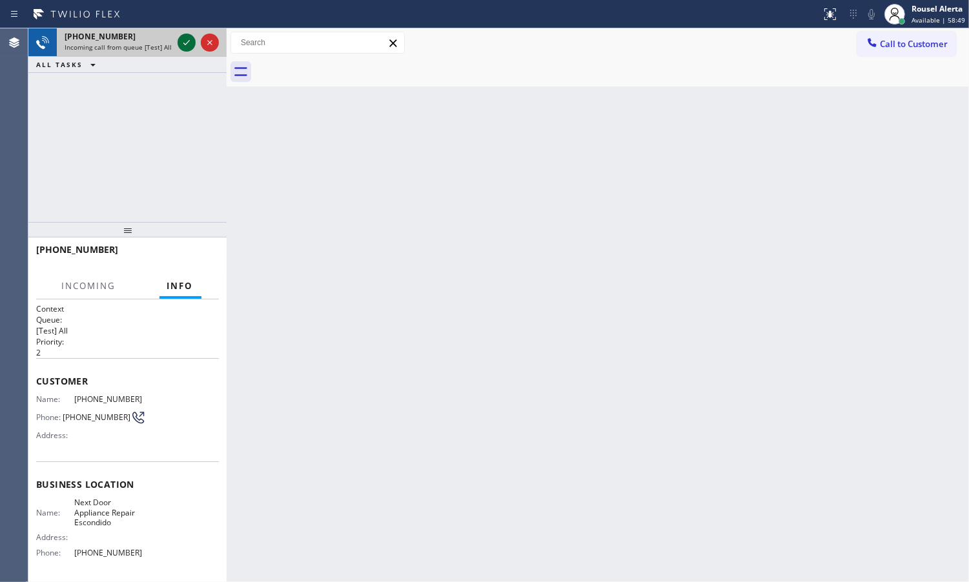
click at [181, 47] on icon at bounding box center [186, 42] width 15 height 15
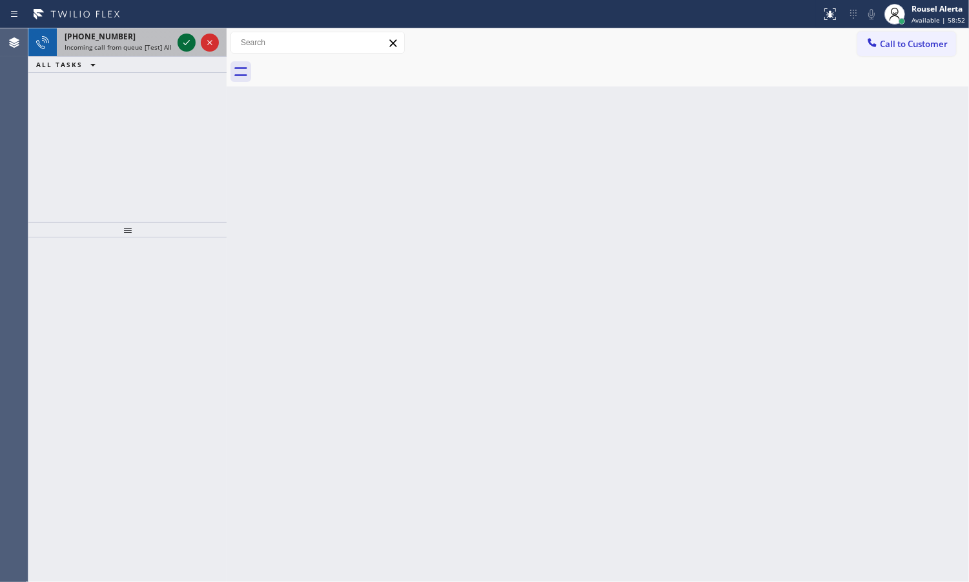
click at [181, 47] on icon at bounding box center [186, 42] width 15 height 15
click at [181, 46] on icon at bounding box center [186, 42] width 15 height 15
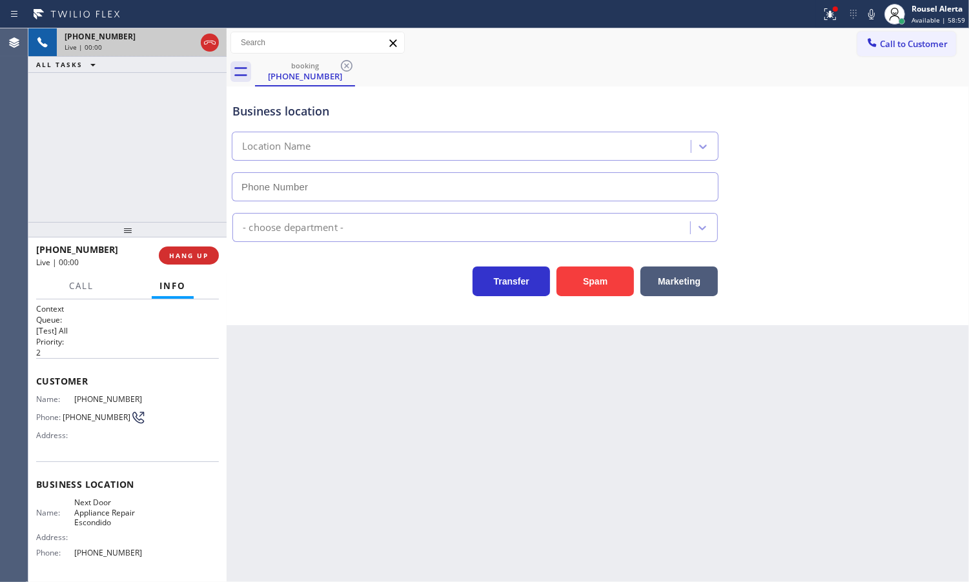
type input "[PHONE_NUMBER]"
click at [207, 257] on span "HANG UP" at bounding box center [188, 255] width 39 height 9
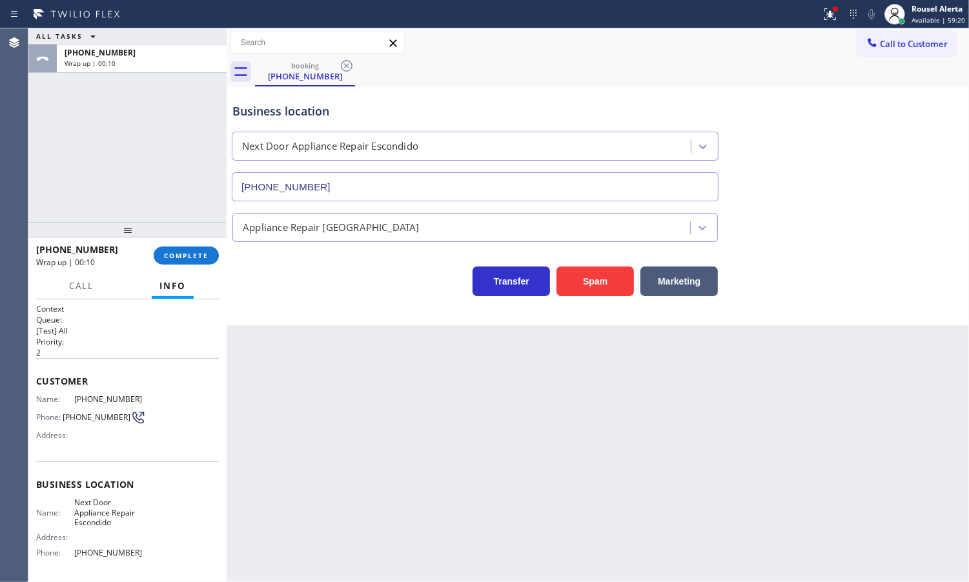
drag, startPoint x: 310, startPoint y: 381, endPoint x: 324, endPoint y: 369, distance: 18.3
click at [311, 381] on div "Back to Dashboard Change Sender ID Customers Technicians Select a contact Outbo…" at bounding box center [598, 305] width 742 height 554
click at [185, 247] on button "COMPLETE" at bounding box center [186, 256] width 65 height 18
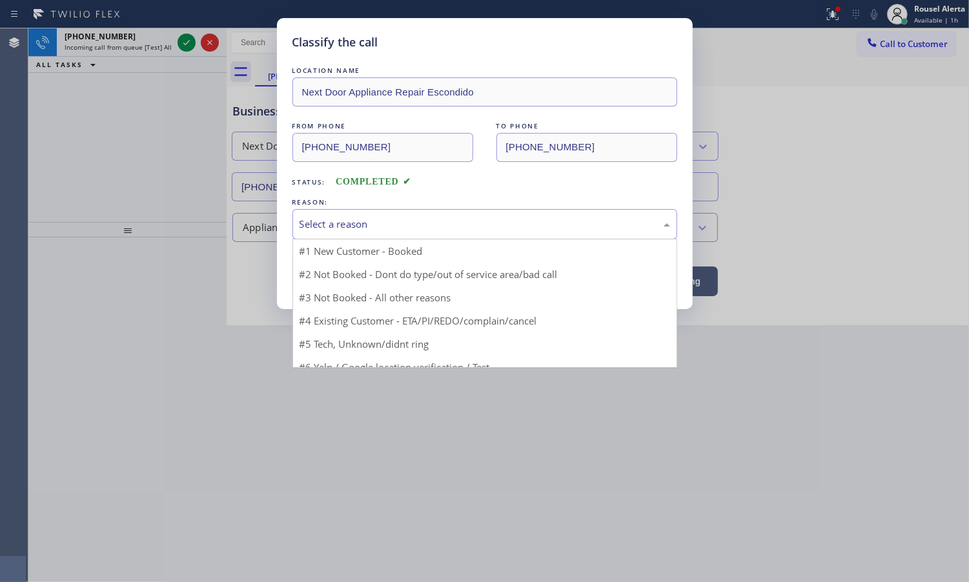
click at [380, 228] on div "Select a reason" at bounding box center [485, 224] width 371 height 15
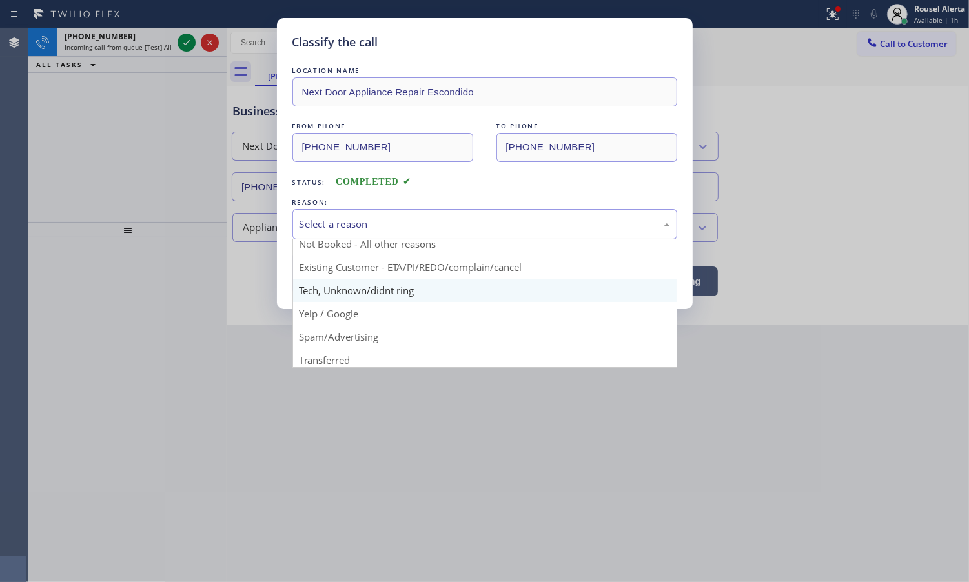
scroll to position [81, 0]
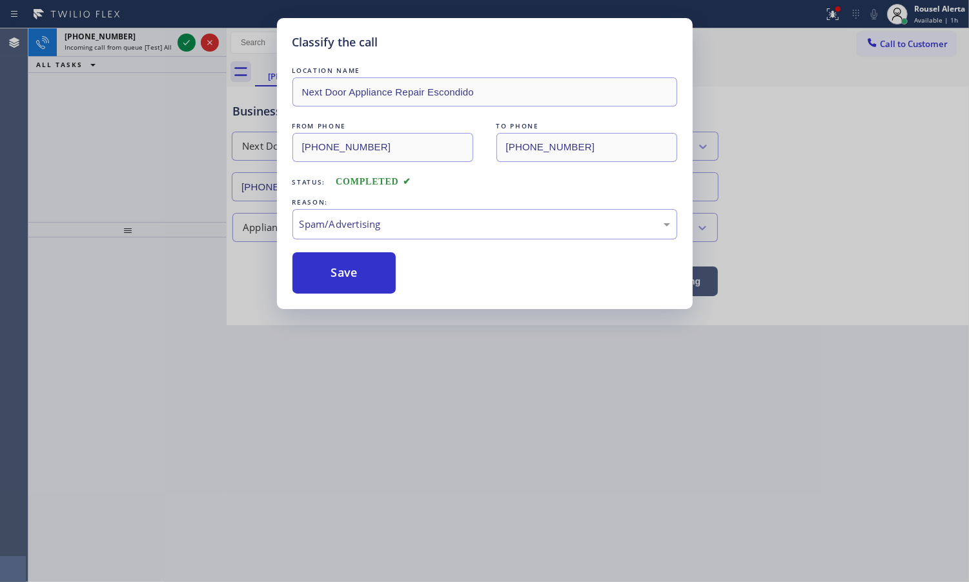
click at [354, 252] on div "LOCATION NAME Next Door Appliance Repair Escondido FROM PHONE [PHONE_NUMBER] TO…" at bounding box center [484, 179] width 385 height 230
click at [352, 265] on button "Save" at bounding box center [344, 272] width 104 height 41
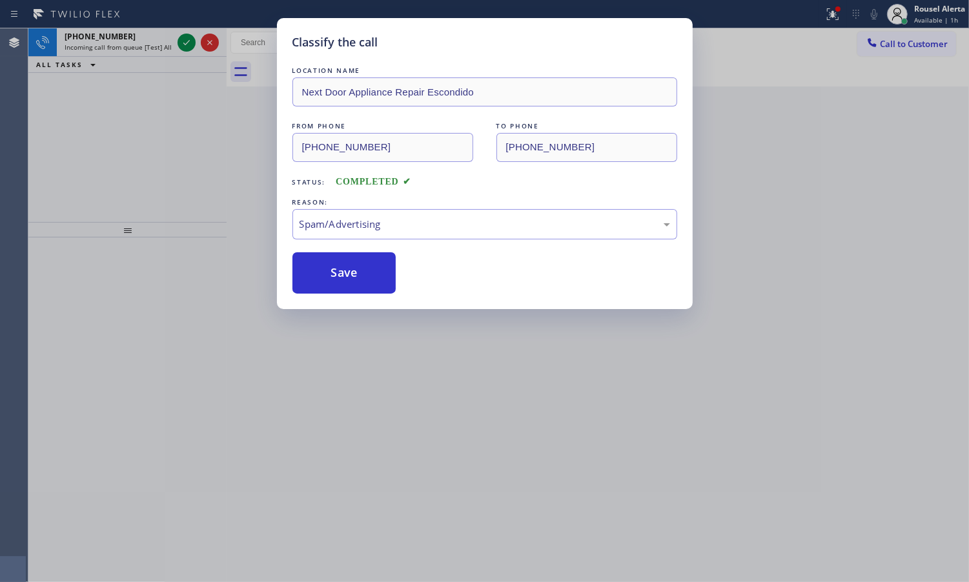
click at [144, 48] on span "Incoming call from queue [Test] All" at bounding box center [118, 47] width 107 height 9
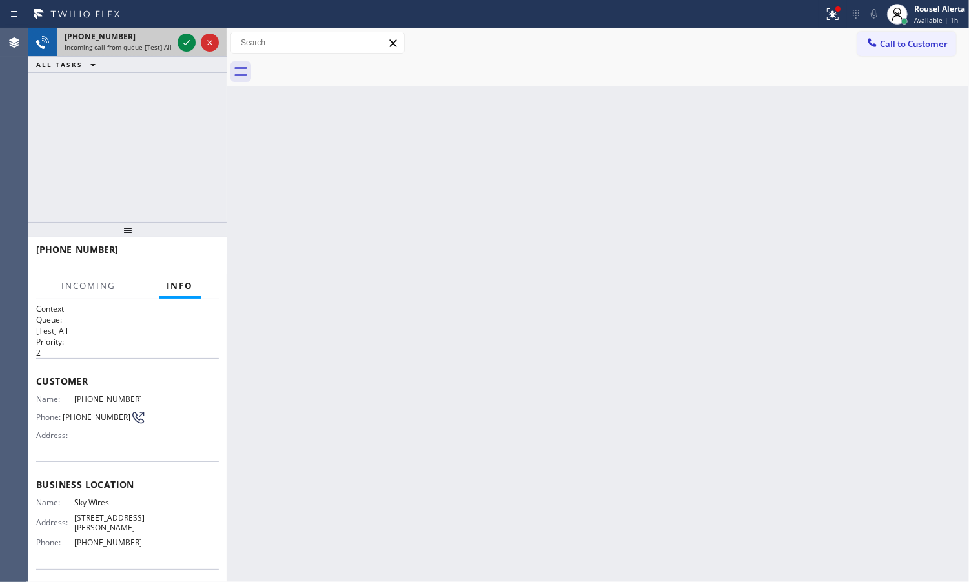
click at [144, 46] on span "Incoming call from queue [Test] All" at bounding box center [118, 47] width 107 height 9
click at [194, 35] on div at bounding box center [187, 42] width 18 height 15
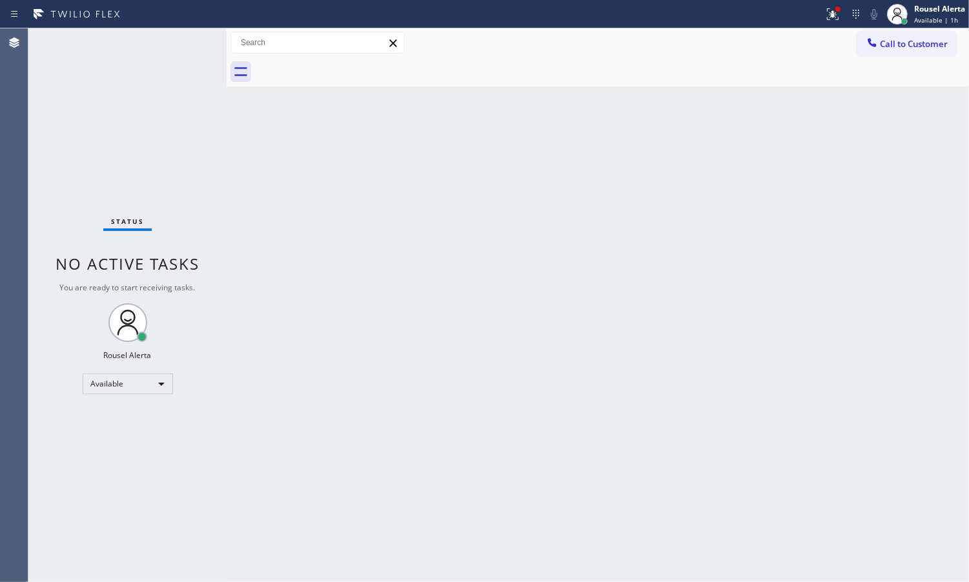
click at [290, 172] on div "Back to Dashboard Change Sender ID Customers Technicians Select a contact Outbo…" at bounding box center [598, 305] width 742 height 554
click at [833, 12] on icon at bounding box center [833, 12] width 8 height 5
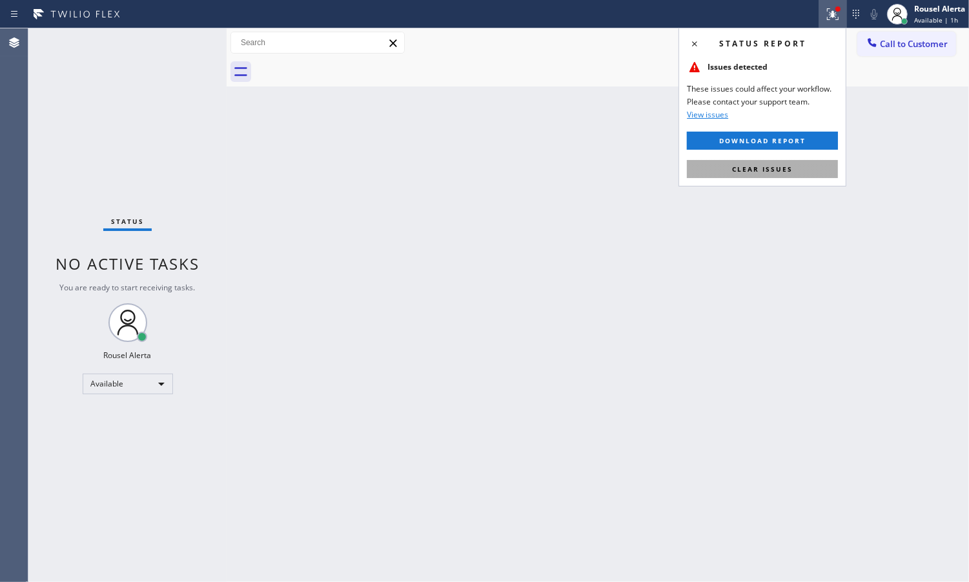
click at [783, 162] on button "Clear issues" at bounding box center [762, 169] width 151 height 18
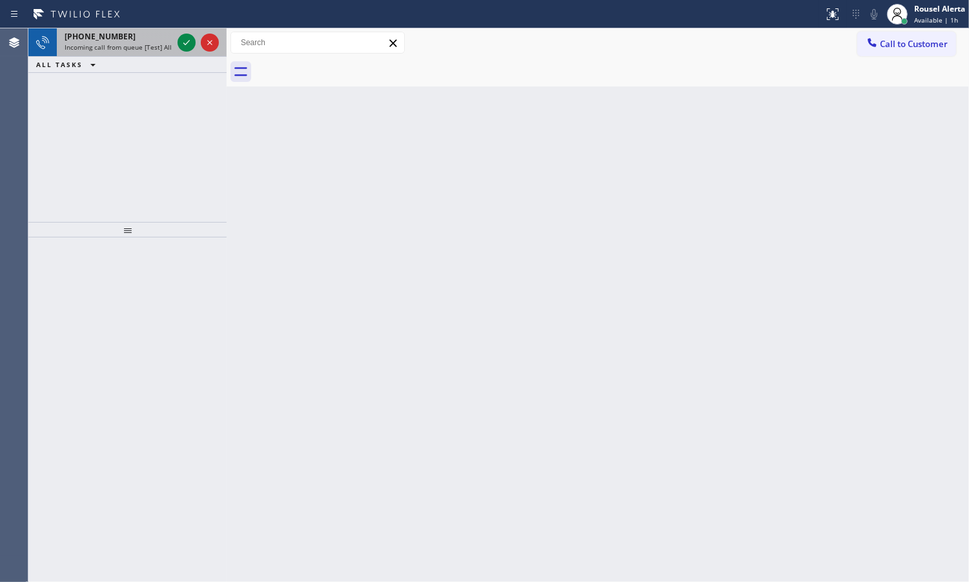
click at [123, 37] on div "[PHONE_NUMBER]" at bounding box center [119, 36] width 108 height 11
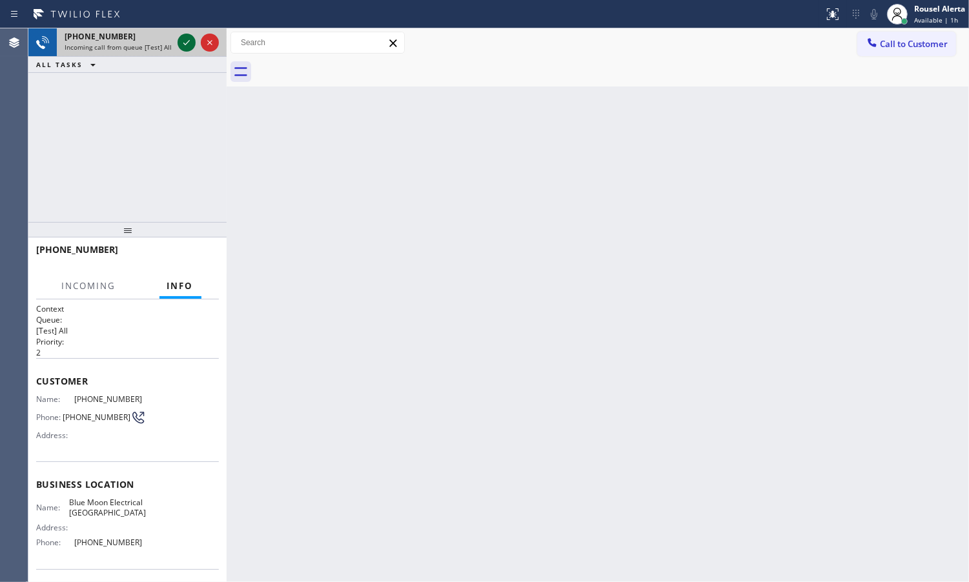
click at [186, 46] on icon at bounding box center [186, 42] width 15 height 15
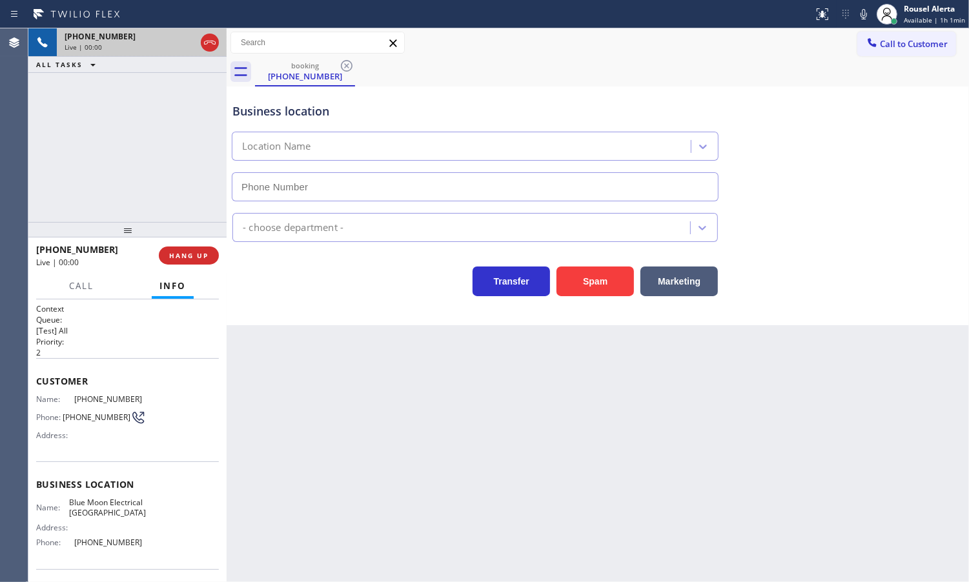
type input "[PHONE_NUMBER]"
click at [185, 256] on span "HANG UP" at bounding box center [188, 255] width 39 height 9
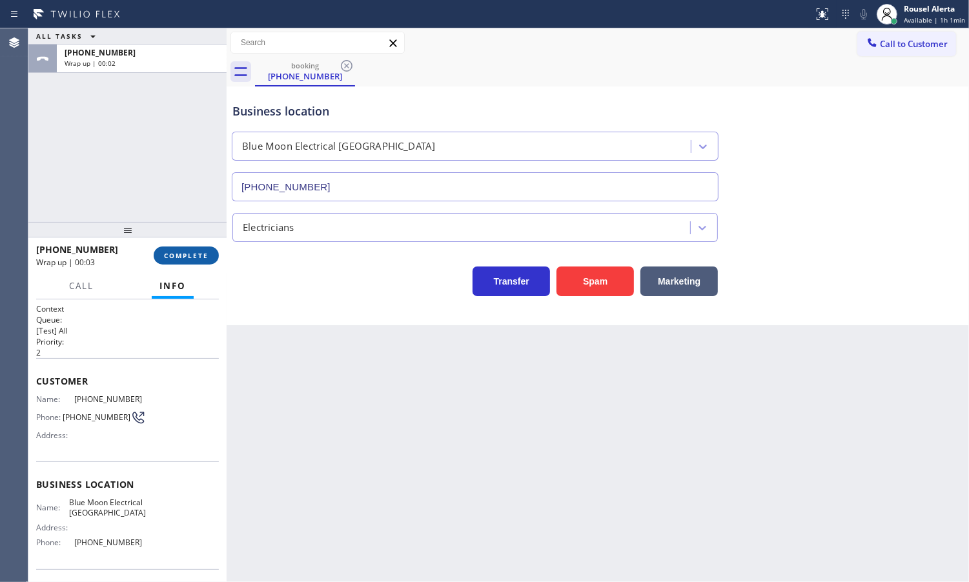
click at [194, 259] on span "COMPLETE" at bounding box center [186, 255] width 45 height 9
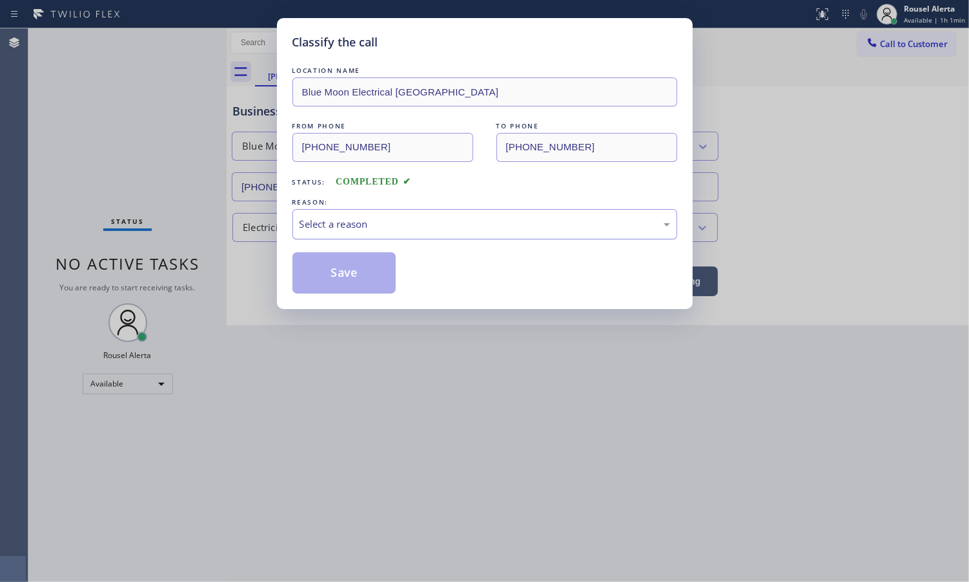
click at [505, 218] on div "Select a reason" at bounding box center [485, 224] width 371 height 15
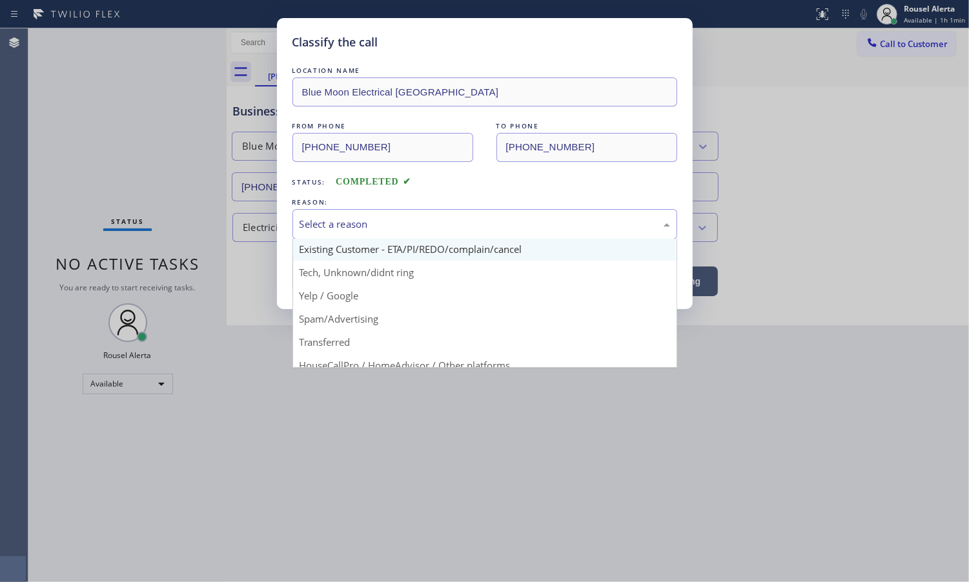
scroll to position [88, 0]
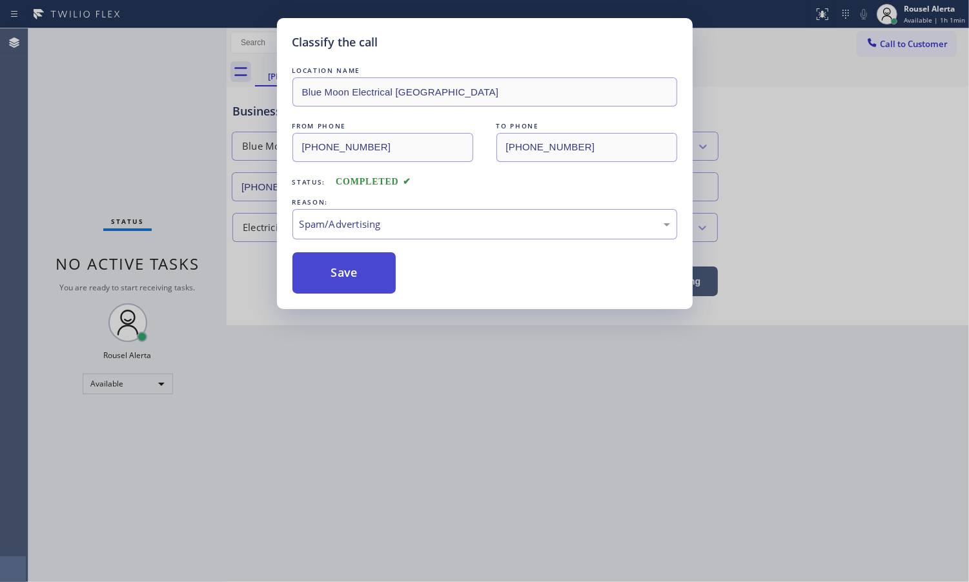
click at [367, 284] on button "Save" at bounding box center [344, 272] width 104 height 41
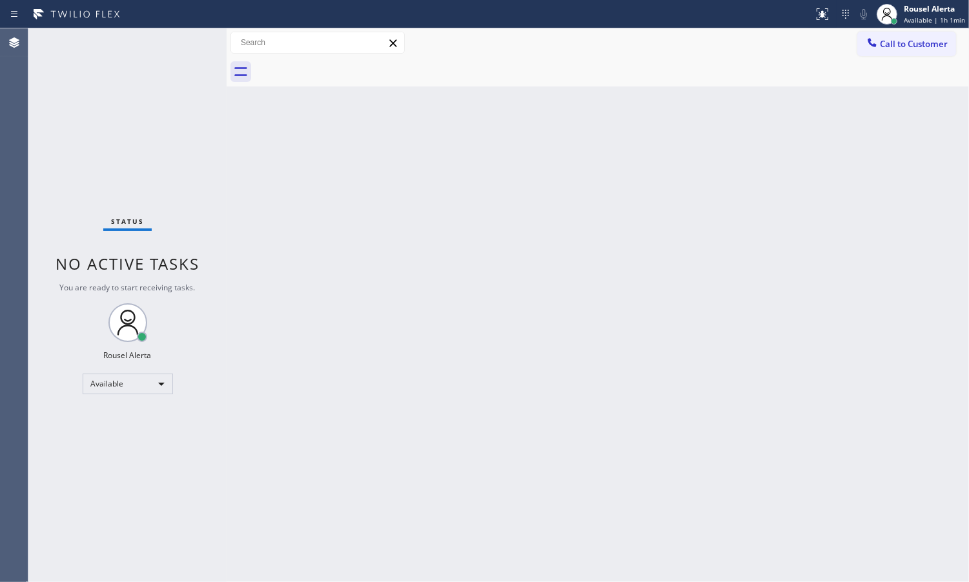
click at [633, 336] on div "Back to Dashboard Change Sender ID Customers Technicians Select a contact Outbo…" at bounding box center [598, 305] width 742 height 554
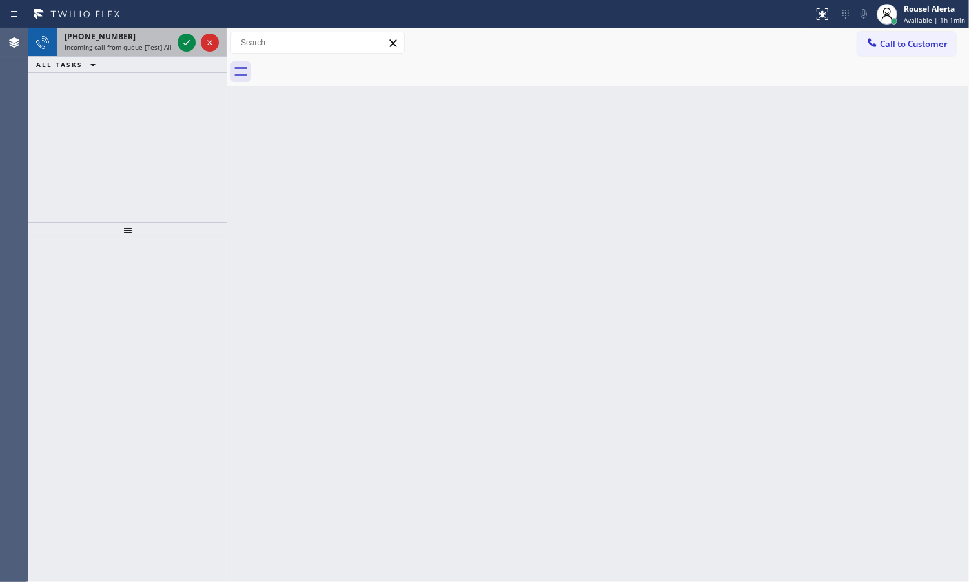
click at [146, 47] on span "Incoming call from queue [Test] All" at bounding box center [118, 47] width 107 height 9
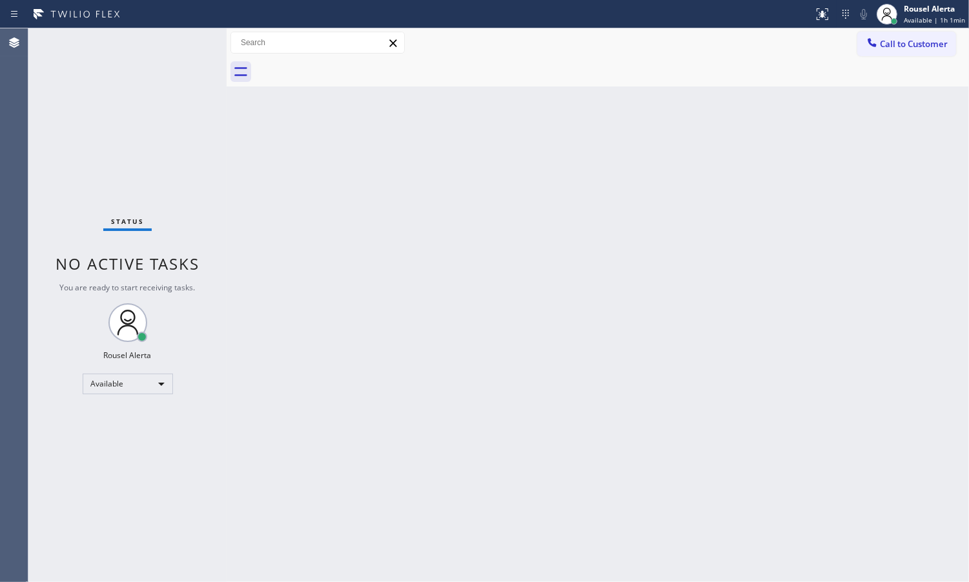
click at [175, 45] on div "Status No active tasks You are ready to start receiving tasks. Rousel Alerta Av…" at bounding box center [127, 305] width 198 height 554
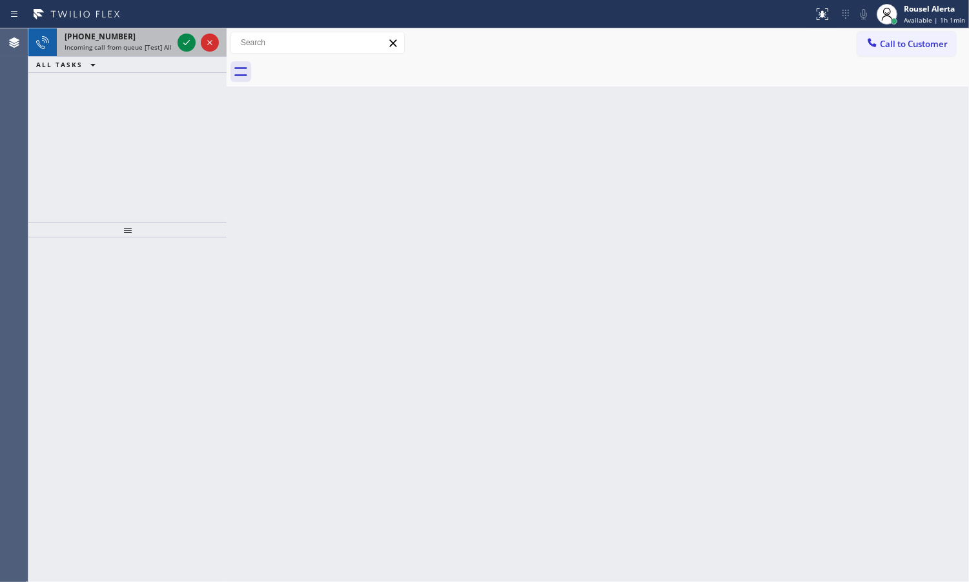
drag, startPoint x: 134, startPoint y: 39, endPoint x: 172, endPoint y: 39, distance: 37.4
click at [143, 39] on div "[PHONE_NUMBER]" at bounding box center [119, 36] width 108 height 11
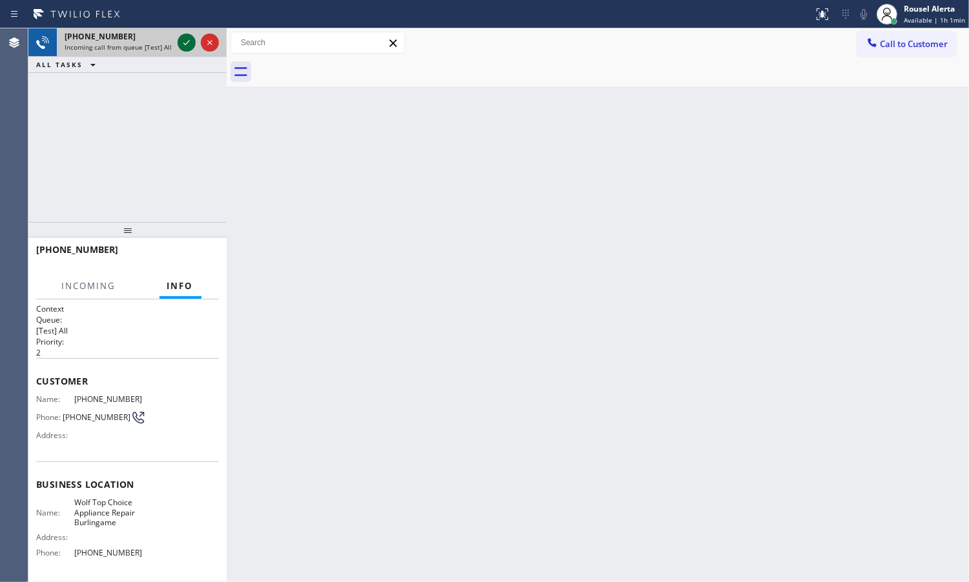
click at [183, 42] on icon at bounding box center [186, 42] width 15 height 15
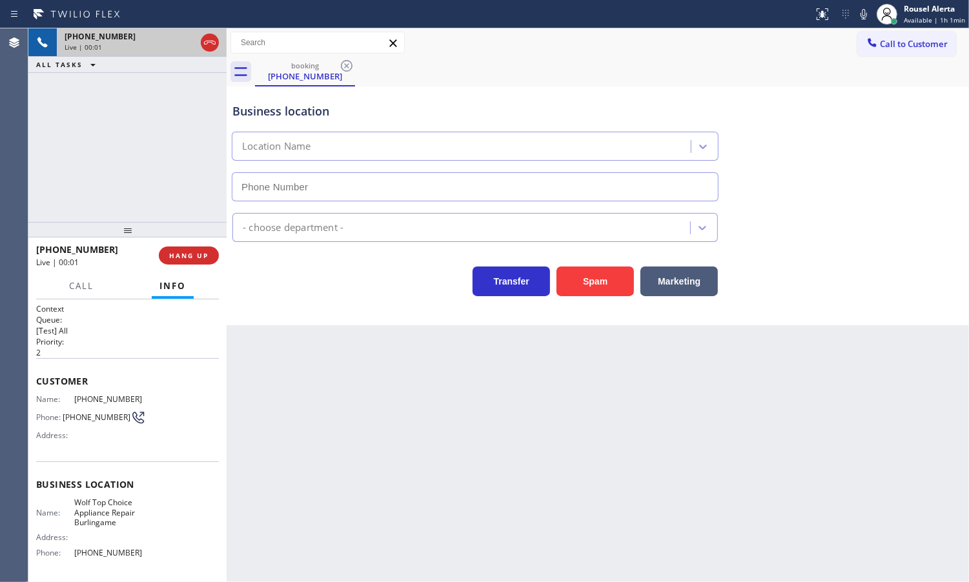
type input "[PHONE_NUMBER]"
click at [576, 303] on div "Business location Wolf Top Choice Appliance Repair Burlingame [PHONE_NUMBER] Ap…" at bounding box center [598, 205] width 742 height 239
click at [578, 298] on div "Business location Wolf Top Choice Appliance Repair Burlingame [PHONE_NUMBER] Ap…" at bounding box center [598, 205] width 742 height 239
click at [583, 281] on button "Spam" at bounding box center [594, 282] width 77 height 30
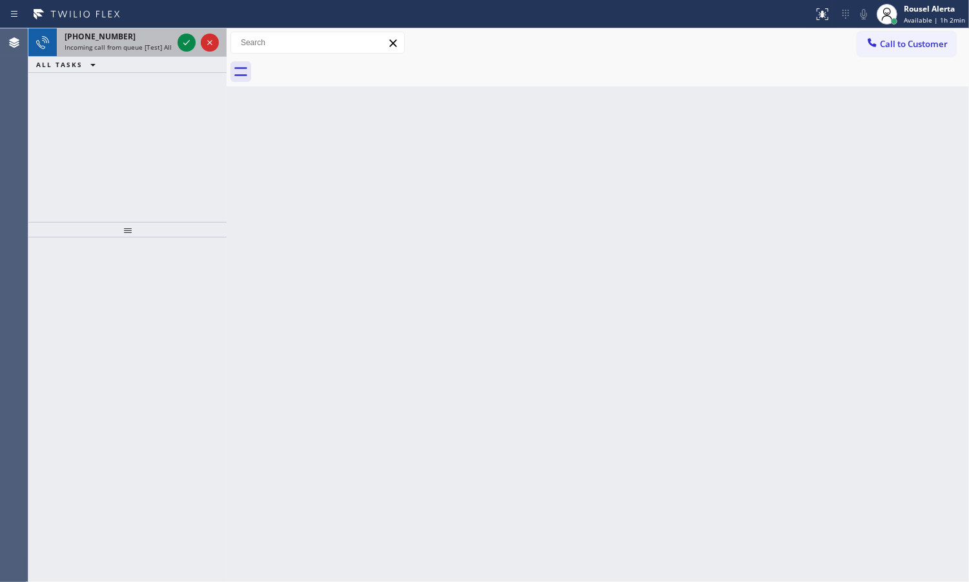
drag, startPoint x: 153, startPoint y: 47, endPoint x: 176, endPoint y: 47, distance: 23.2
click at [154, 47] on span "Incoming call from queue [Test] All" at bounding box center [118, 47] width 107 height 9
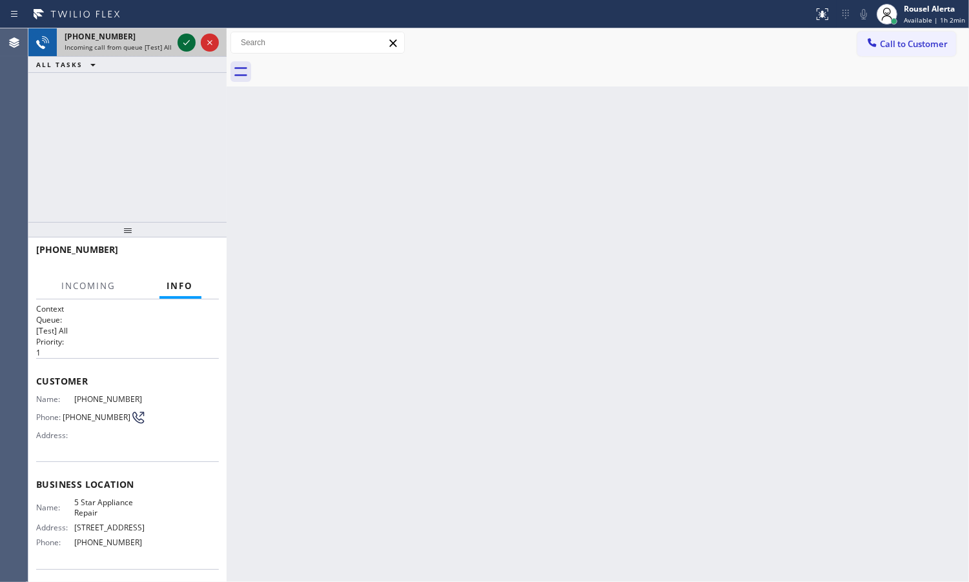
click at [184, 45] on icon at bounding box center [186, 42] width 15 height 15
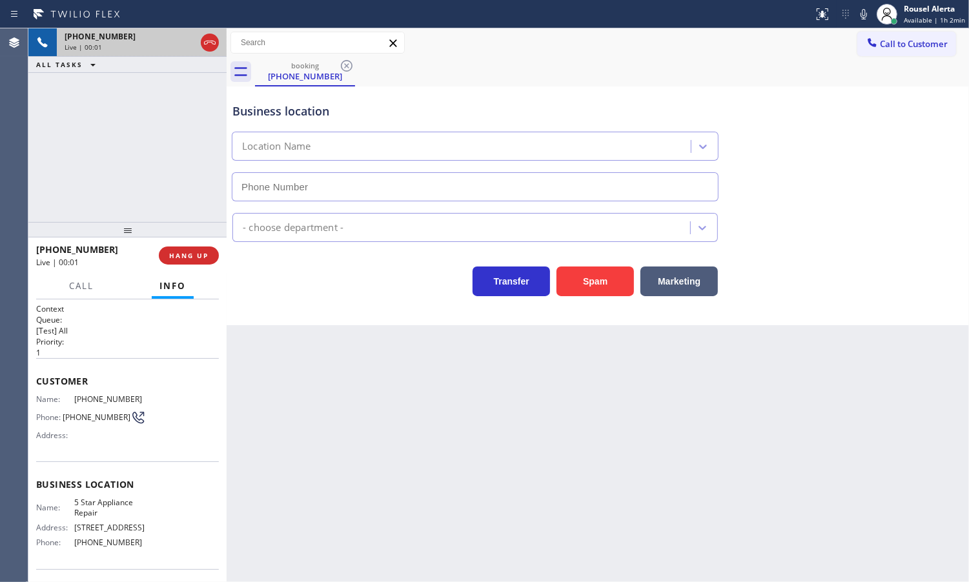
type input "[PHONE_NUMBER]"
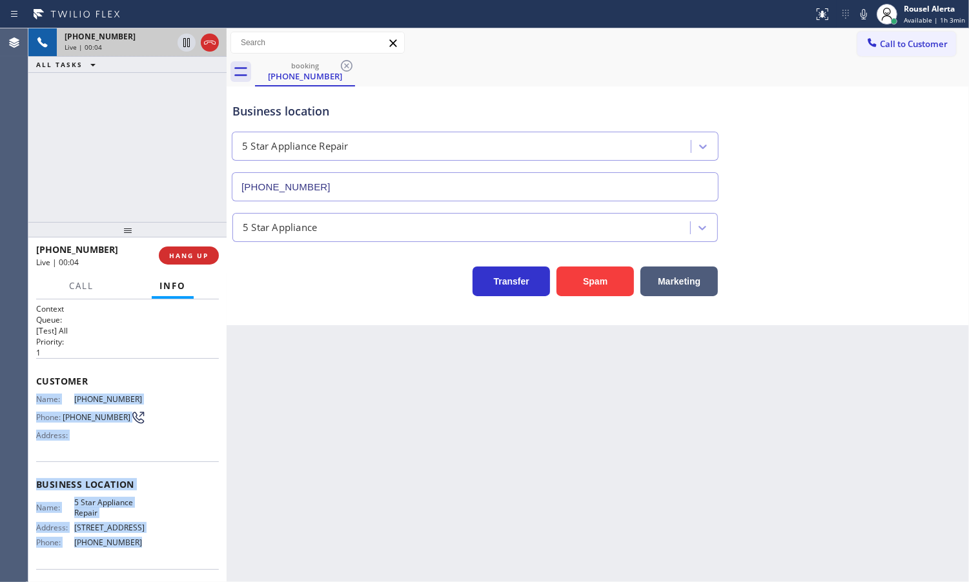
drag, startPoint x: 30, startPoint y: 399, endPoint x: 129, endPoint y: 536, distance: 168.8
click at [129, 536] on div "Context Queue: [Test] All Priority: 1 Customer Name: [PHONE_NUMBER] Phone: [PHO…" at bounding box center [127, 441] width 198 height 283
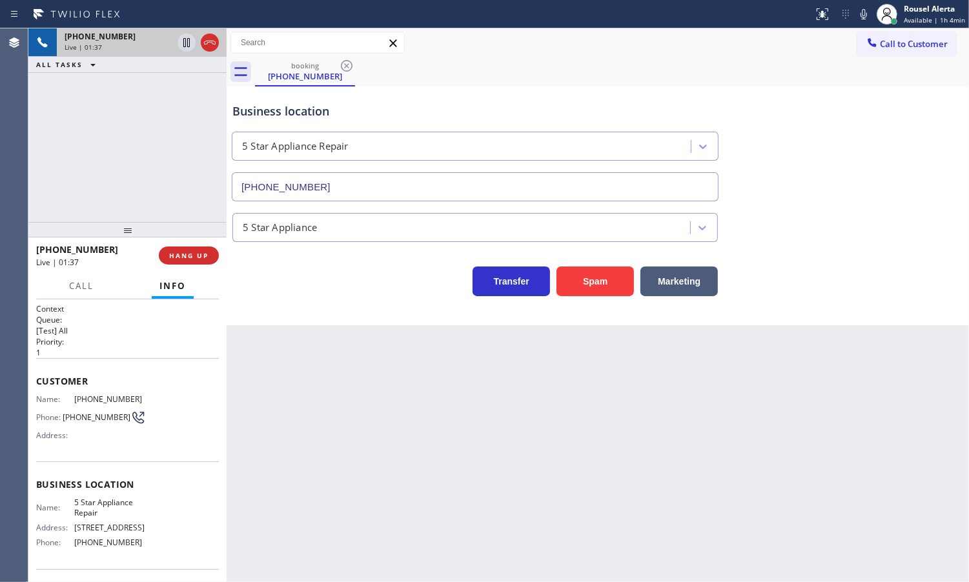
click at [153, 86] on div "[PHONE_NUMBER] Live | 01:37 ALL TASKS ALL TASKS ACTIVE TASKS TASKS IN WRAP UP" at bounding box center [127, 125] width 198 height 194
click at [179, 43] on icon at bounding box center [186, 42] width 15 height 15
click at [860, 10] on icon at bounding box center [863, 13] width 15 height 15
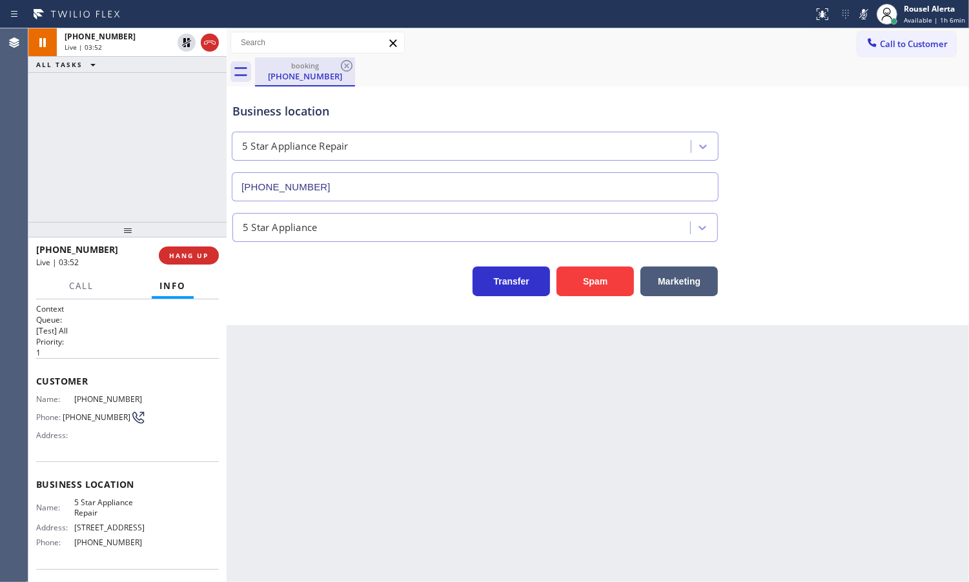
drag, startPoint x: 187, startPoint y: 48, endPoint x: 283, endPoint y: 76, distance: 99.5
click at [187, 47] on icon at bounding box center [186, 42] width 15 height 15
click at [866, 10] on icon at bounding box center [863, 14] width 6 height 10
click at [92, 115] on div "+13143698430 Live | 04:13 ALL TASKS ALL TASKS ACTIVE TASKS TASKS IN WRAP UP" at bounding box center [127, 125] width 198 height 194
click at [330, 444] on div "Back to Dashboard Change Sender ID Customers Technicians Select a contact Outbo…" at bounding box center [598, 305] width 742 height 554
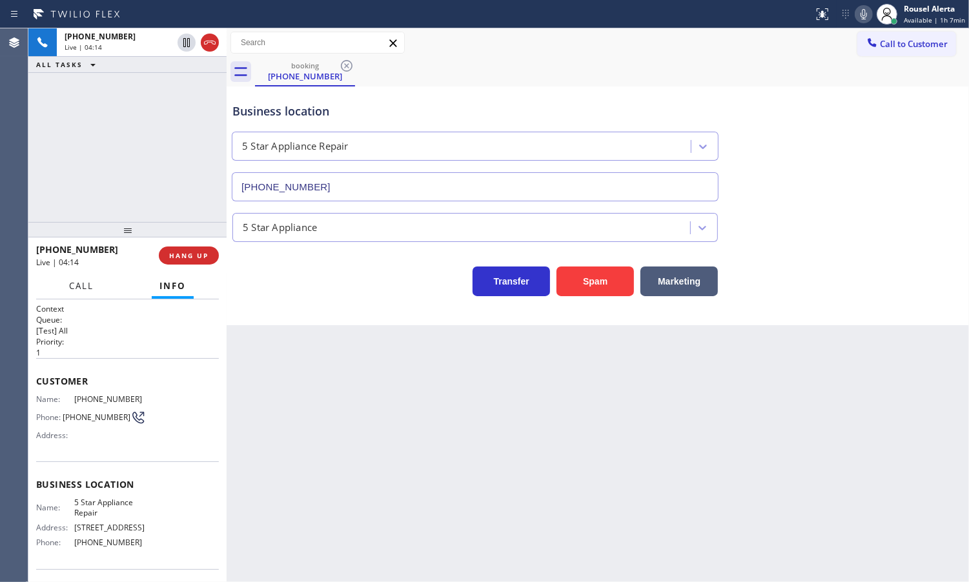
click at [82, 288] on span "Call" at bounding box center [81, 286] width 25 height 12
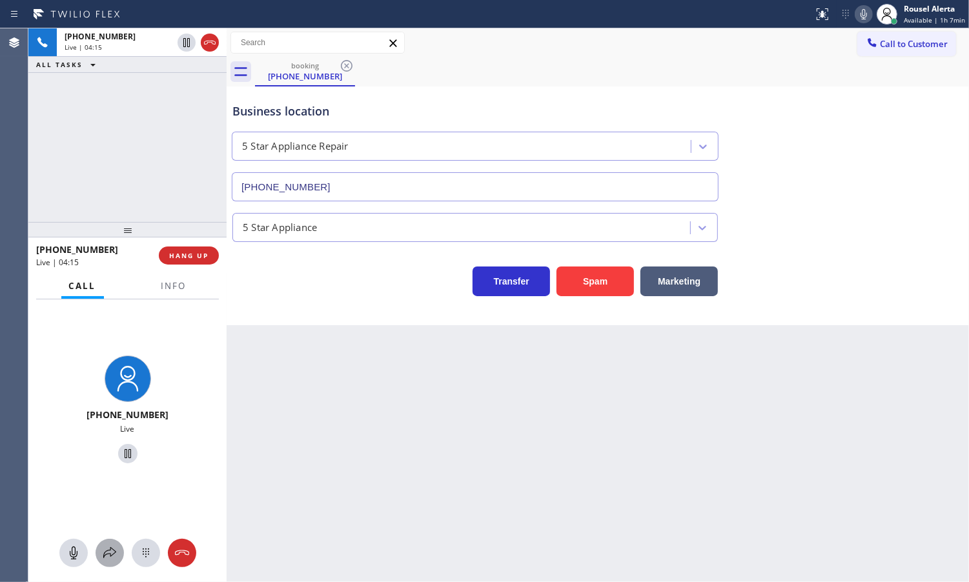
click at [99, 556] on div at bounding box center [110, 552] width 28 height 15
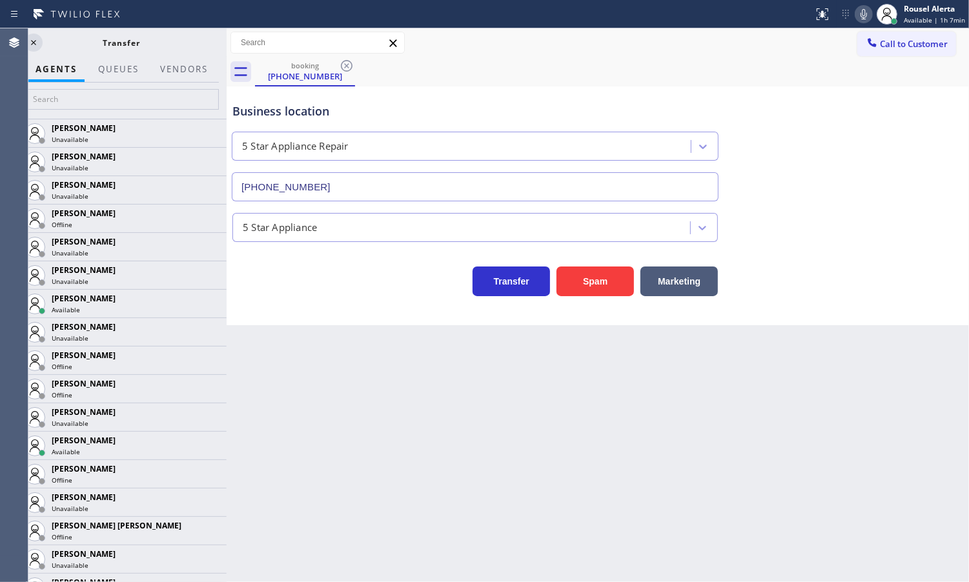
click at [185, 79] on div at bounding box center [183, 80] width 63 height 3
click at [185, 63] on button "Vendors" at bounding box center [183, 69] width 63 height 25
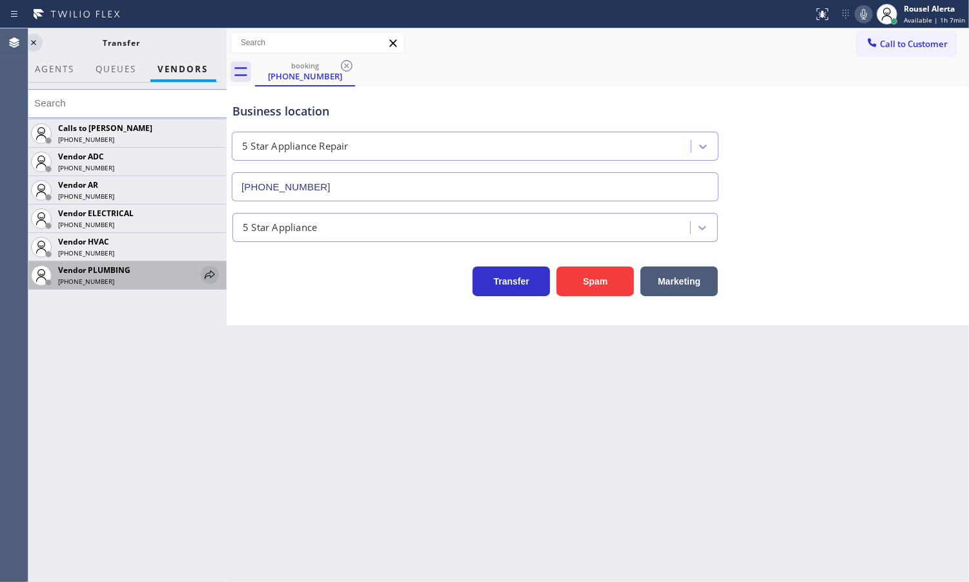
click at [203, 270] on icon at bounding box center [209, 274] width 15 height 15
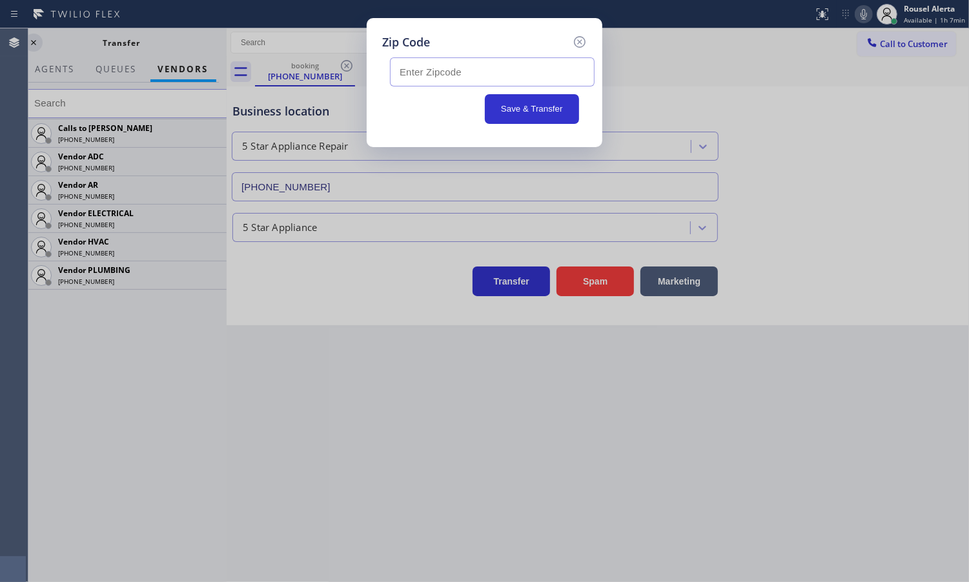
click at [534, 65] on input "text" at bounding box center [492, 71] width 205 height 29
paste input "60305"
type input "60305"
click at [518, 115] on button "Save & Transfer" at bounding box center [532, 109] width 95 height 30
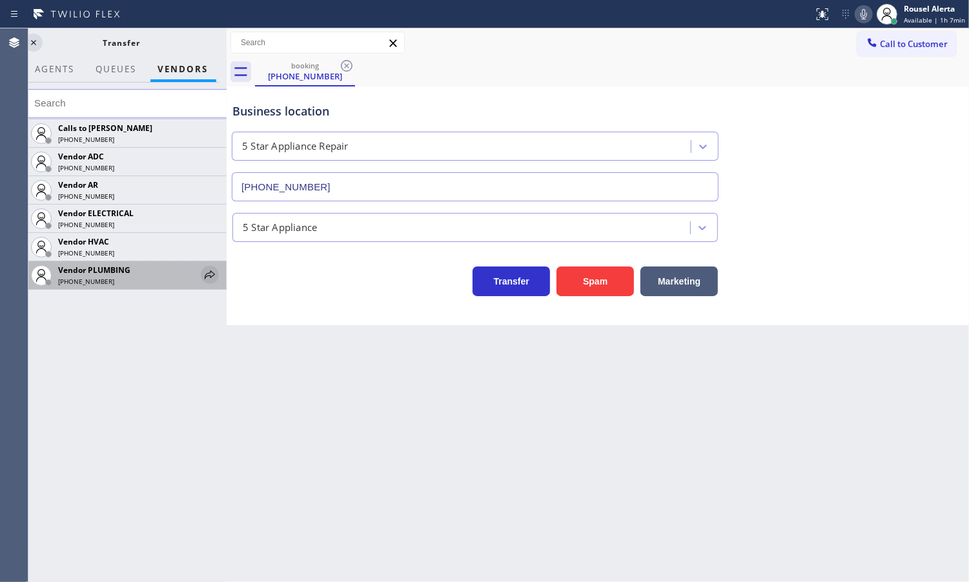
click at [215, 272] on icon at bounding box center [209, 274] width 15 height 15
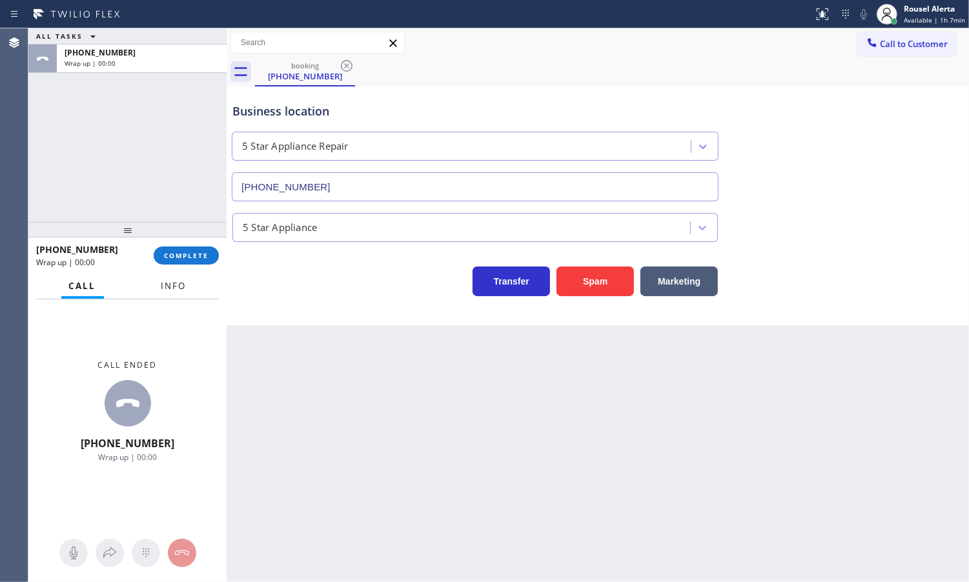
click at [178, 281] on span "Info" at bounding box center [173, 286] width 25 height 12
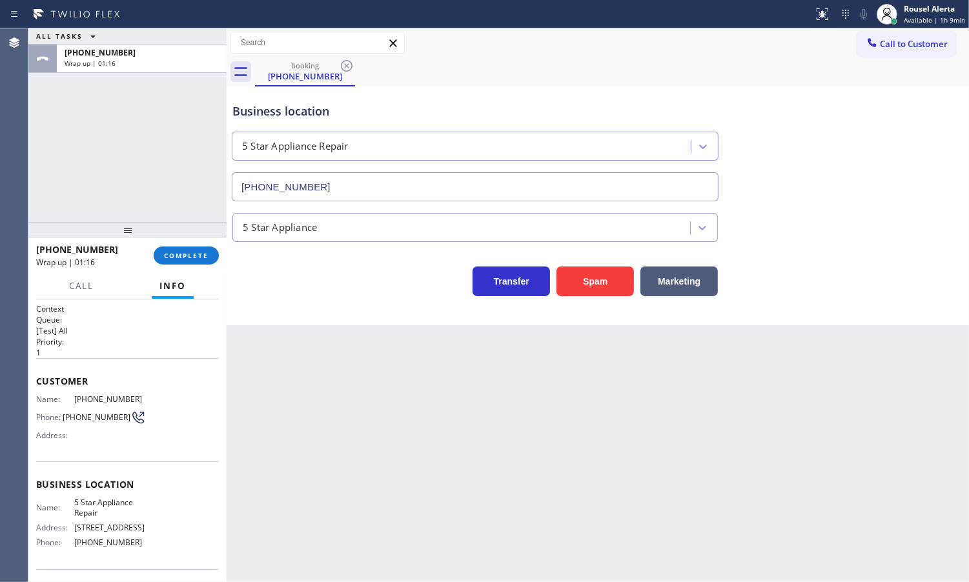
click at [165, 130] on div "ALL TASKS ALL TASKS ACTIVE TASKS TASKS IN WRAP UP +13143698430 Wrap up | 01:16" at bounding box center [127, 125] width 198 height 194
click at [192, 257] on span "COMPLETE" at bounding box center [186, 255] width 45 height 9
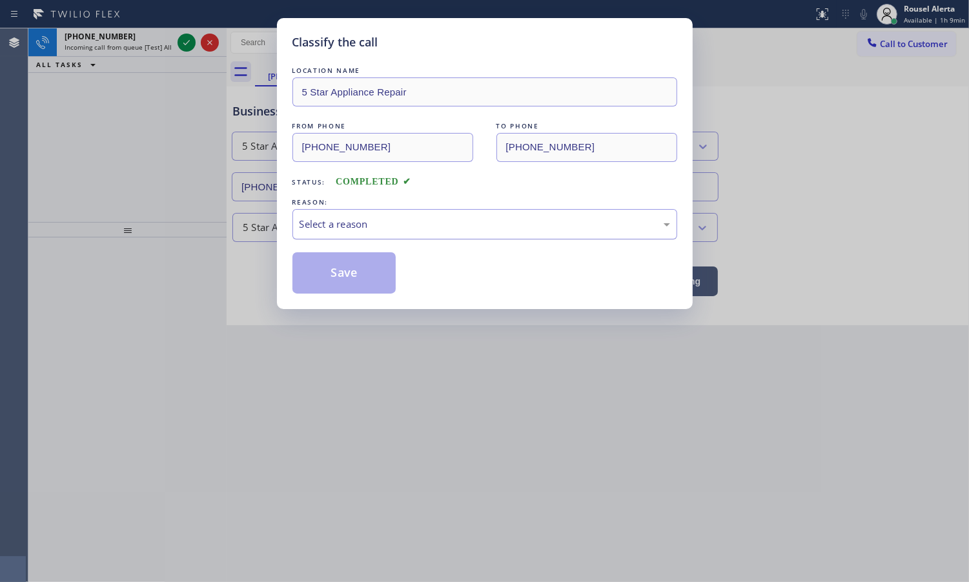
click at [420, 225] on div "Select a reason" at bounding box center [485, 224] width 371 height 15
click at [362, 269] on button "Save" at bounding box center [344, 272] width 104 height 41
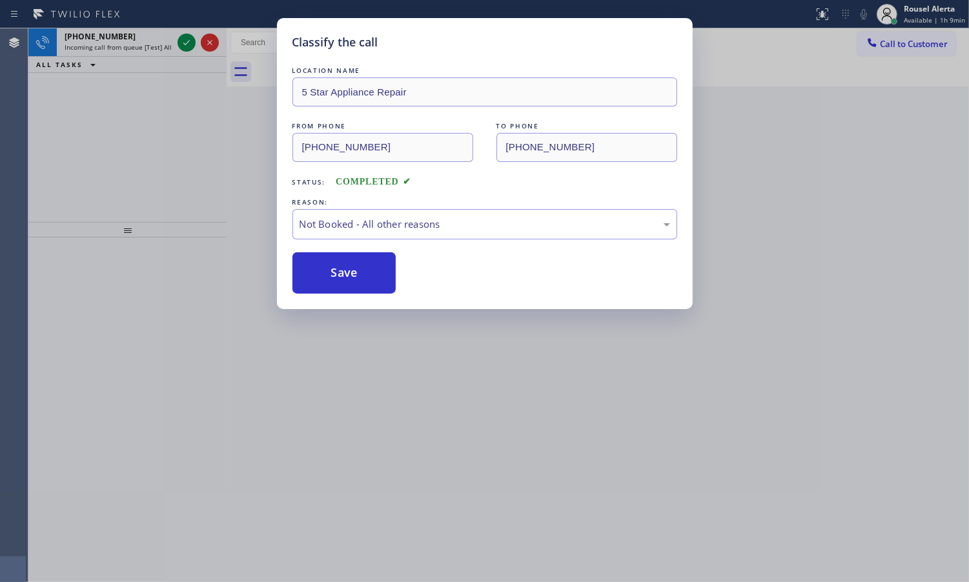
click at [132, 43] on div "Classify the call LOCATION NAME 5 Star Appliance Repair FROM PHONE (314) 369-84…" at bounding box center [484, 291] width 969 height 582
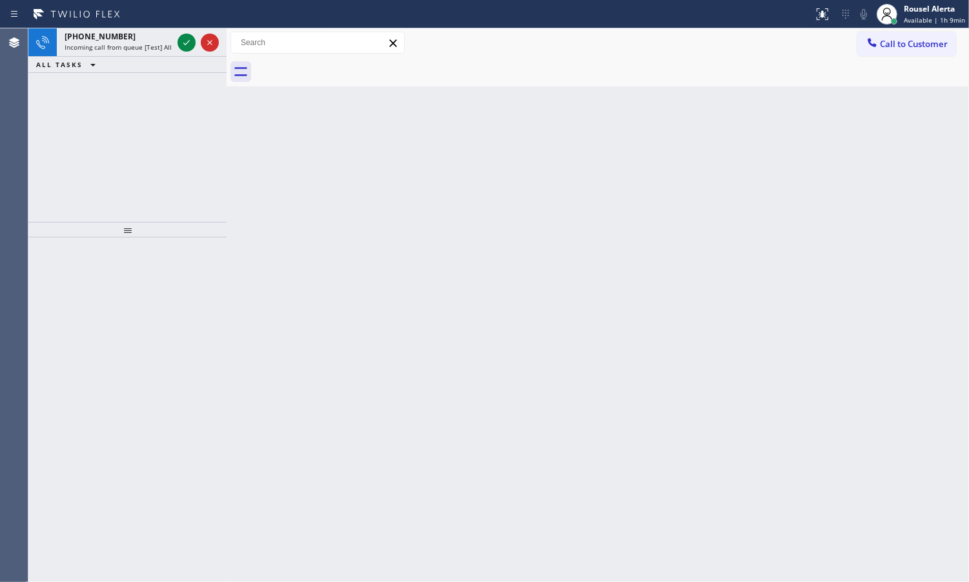
click at [132, 43] on span "Incoming call from queue [Test] All" at bounding box center [118, 47] width 107 height 9
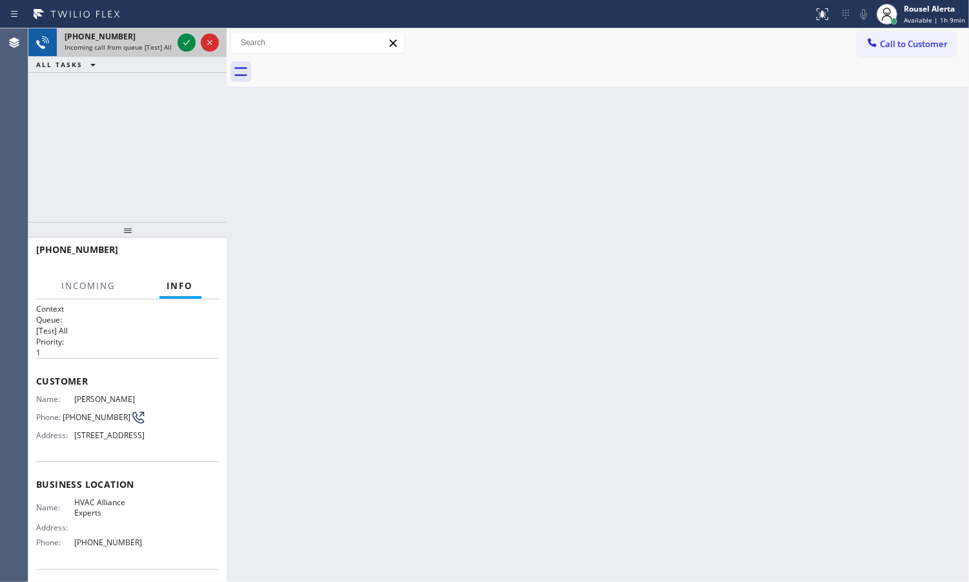
click at [132, 43] on span "Incoming call from queue [Test] All" at bounding box center [118, 47] width 107 height 9
click at [179, 43] on icon at bounding box center [186, 42] width 15 height 15
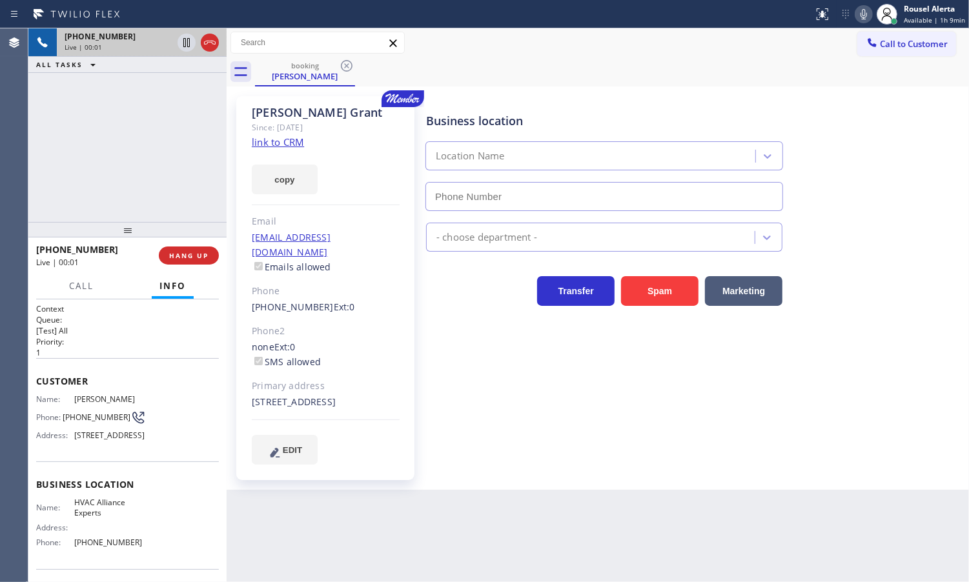
type input "[PHONE_NUMBER]"
click at [285, 150] on div "copy" at bounding box center [326, 172] width 148 height 45
click at [285, 139] on link "link to CRM" at bounding box center [278, 142] width 52 height 13
click at [178, 46] on div at bounding box center [187, 42] width 18 height 15
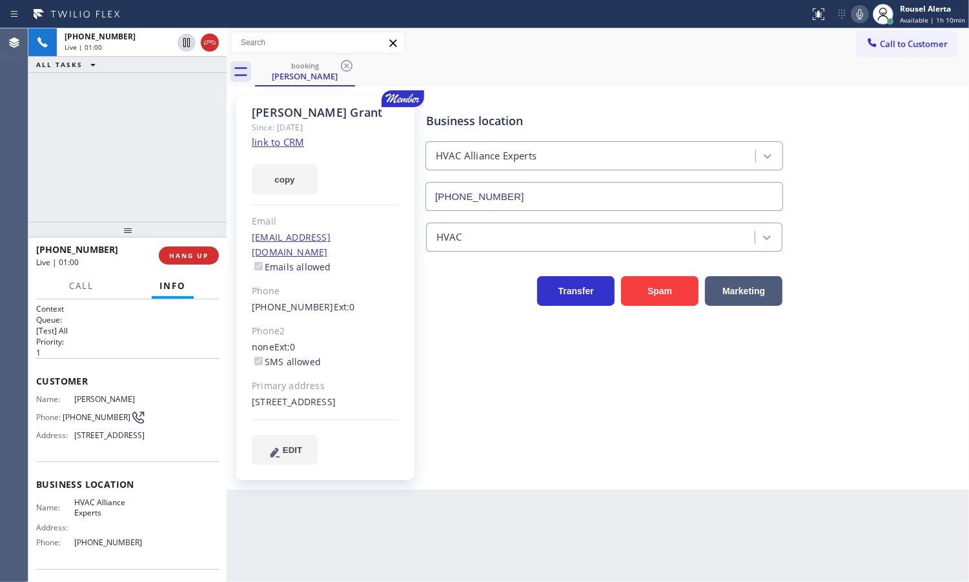
click at [868, 17] on icon at bounding box center [859, 13] width 15 height 15
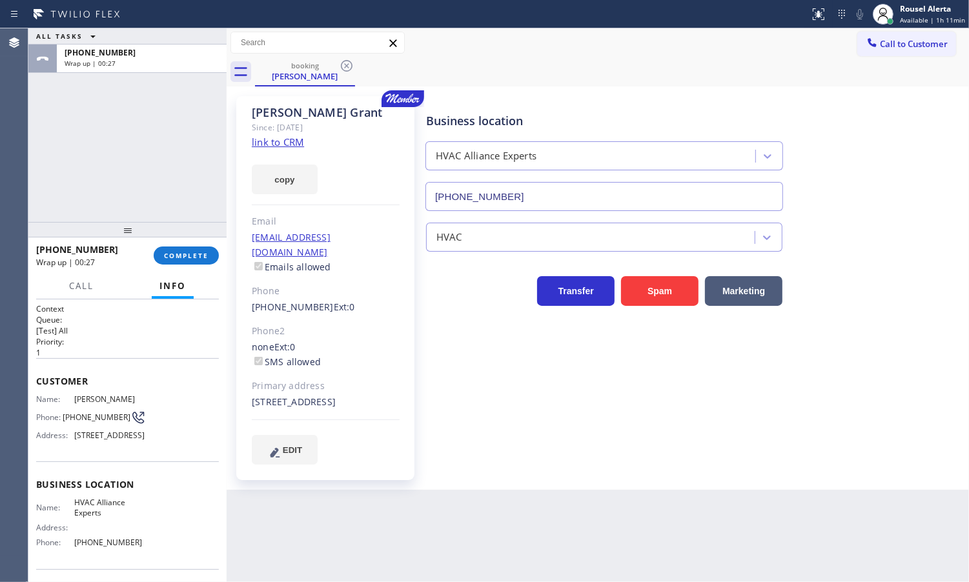
click at [185, 130] on div "ALL TASKS ALL TASKS ACTIVE TASKS TASKS IN WRAP UP +13104979358 Wrap up | 00:27" at bounding box center [127, 125] width 198 height 194
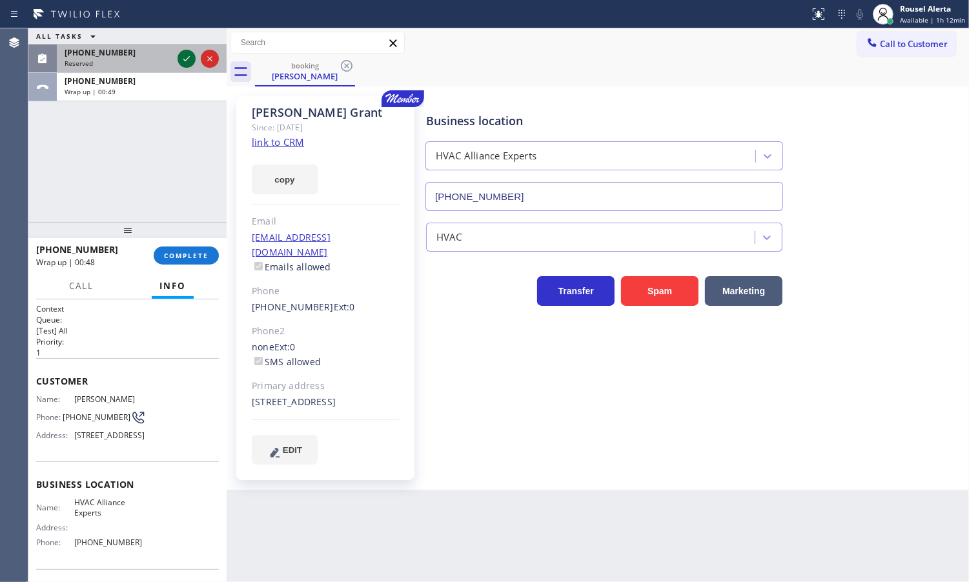
click at [182, 63] on icon at bounding box center [186, 58] width 15 height 15
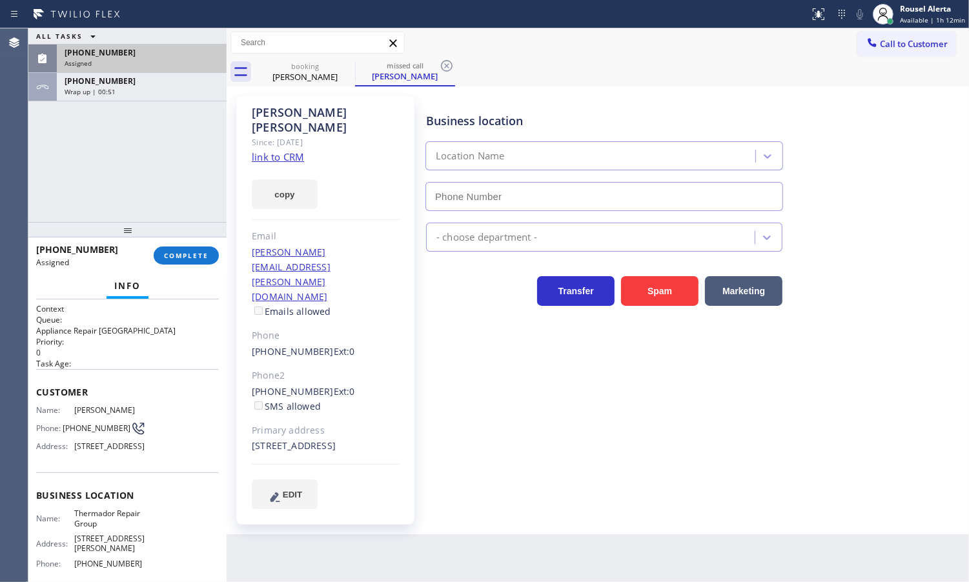
type input "[PHONE_NUMBER]"
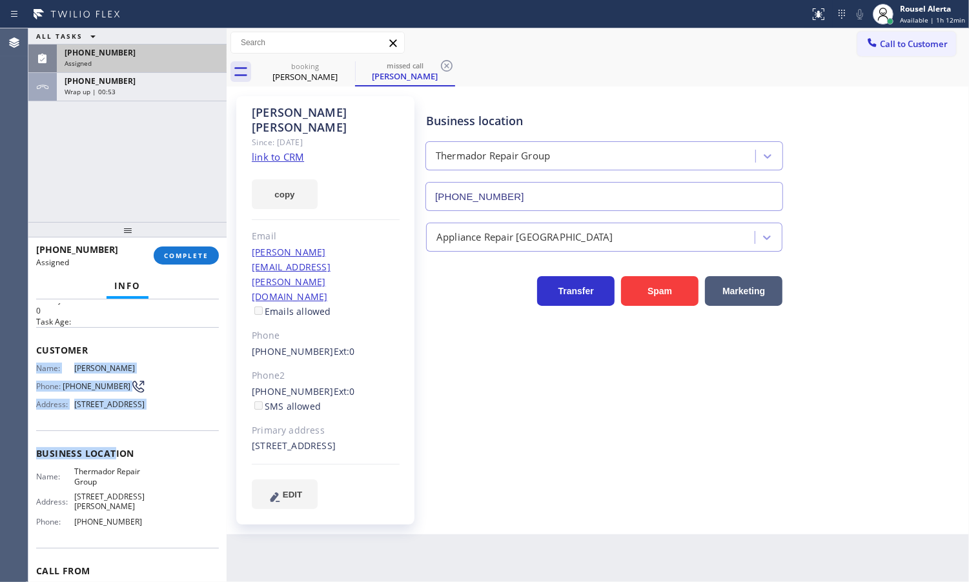
scroll to position [81, 0]
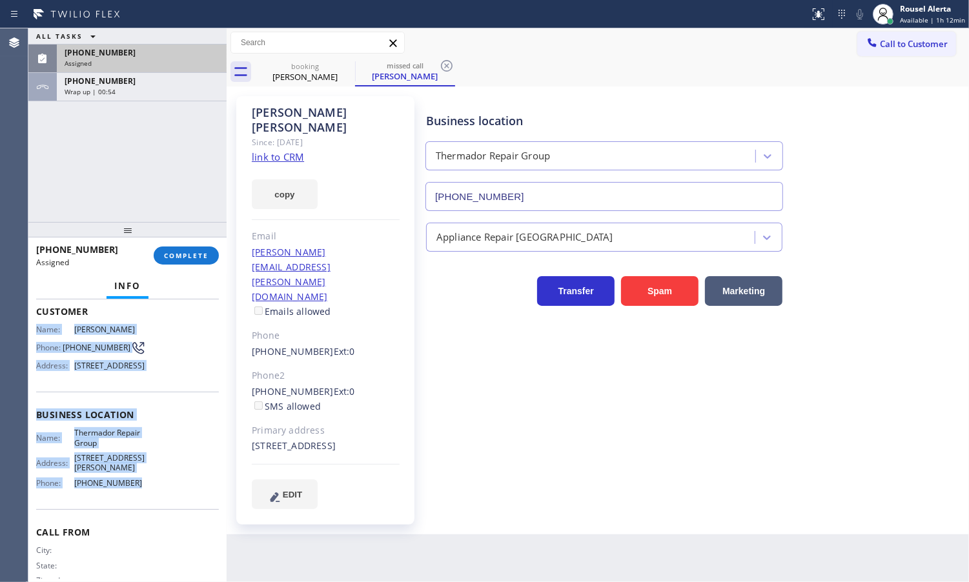
drag, startPoint x: 43, startPoint y: 427, endPoint x: 127, endPoint y: 507, distance: 116.4
click at [127, 507] on div "Context Queue: Appliance Repair High End Priority: 0 Task Age: Customer Name: L…" at bounding box center [127, 441] width 198 height 283
copy div "Name: Lewis Armstrong Phone: (786) 282-8361 Address: 13553 SW 58th Ave, Miami, …"
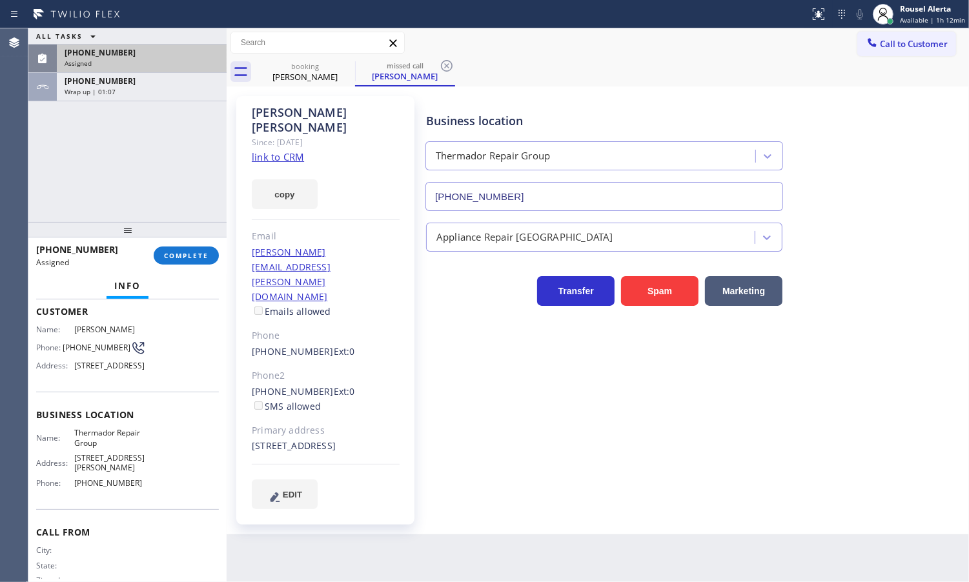
click at [137, 150] on div "ALL TASKS ALL TASKS ACTIVE TASKS TASKS IN WRAP UP (786) 282-8361 Assigned +1310…" at bounding box center [127, 125] width 198 height 194
click at [147, 61] on div "Assigned" at bounding box center [142, 63] width 154 height 9
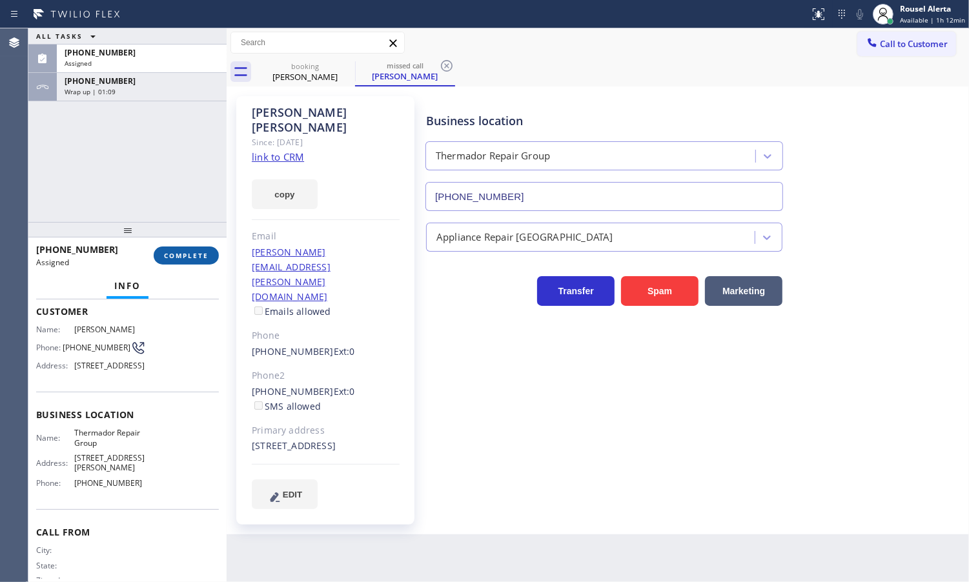
click at [198, 256] on span "COMPLETE" at bounding box center [186, 255] width 45 height 9
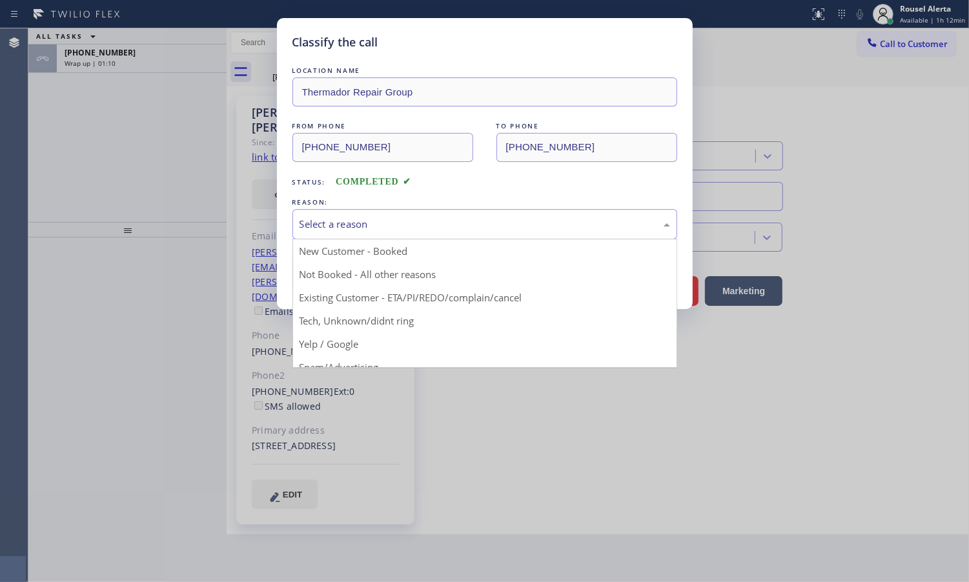
click at [350, 225] on div "Select a reason" at bounding box center [485, 224] width 371 height 15
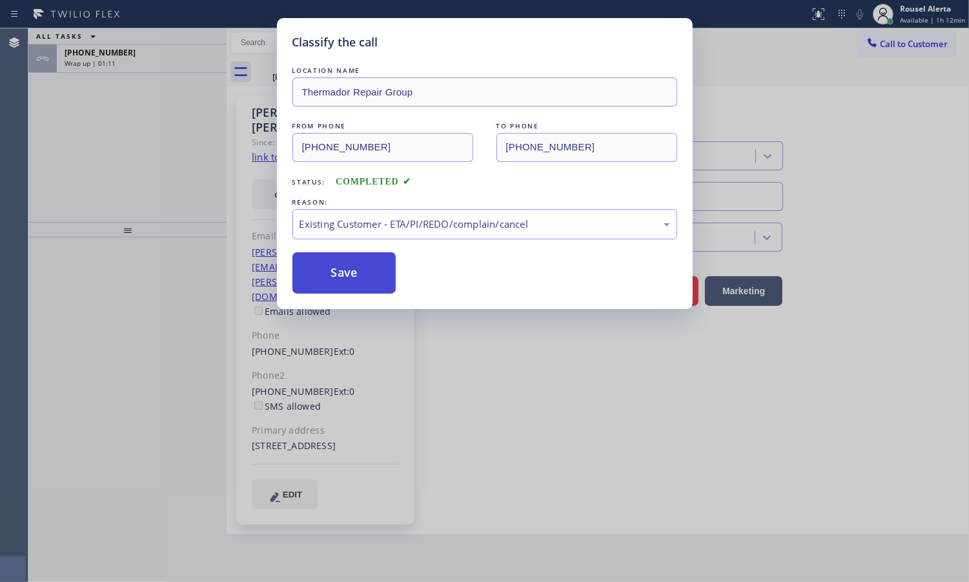
click at [355, 278] on button "Save" at bounding box center [344, 272] width 104 height 41
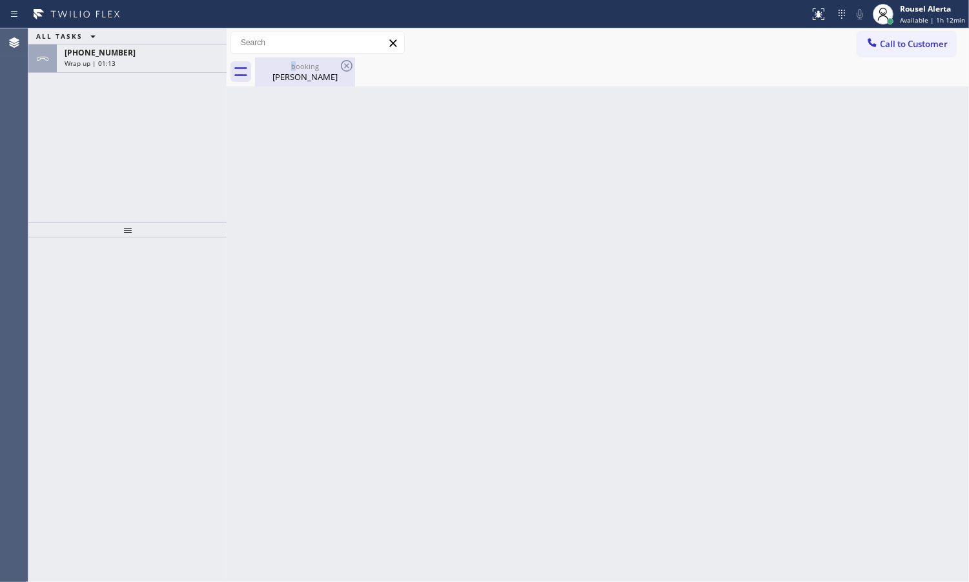
click at [294, 69] on div "booking" at bounding box center [304, 66] width 97 height 10
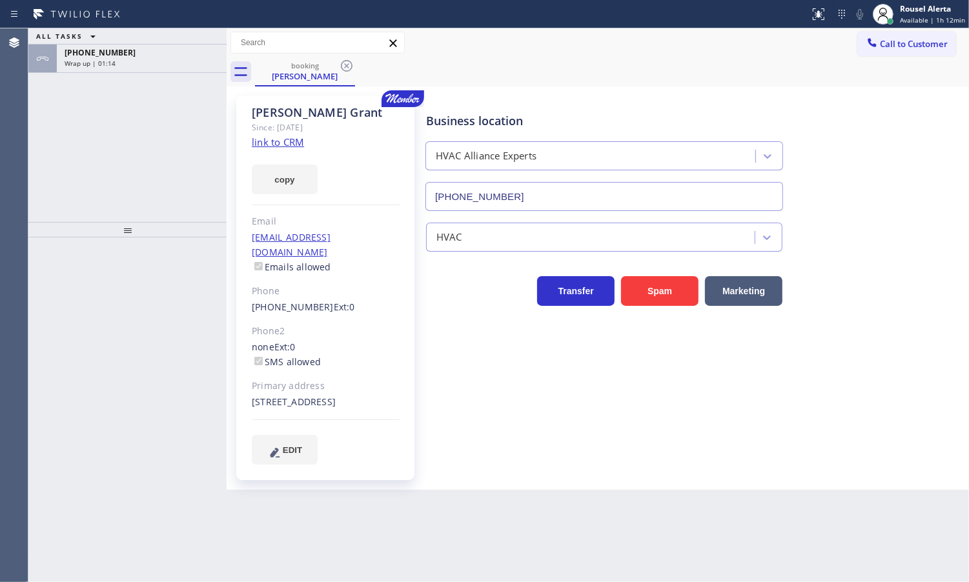
click at [145, 43] on div "ALL TASKS ALL TASKS ACTIVE TASKS TASKS IN WRAP UP" at bounding box center [127, 36] width 198 height 16
click at [165, 59] on div "Wrap up | 01:15" at bounding box center [142, 63] width 154 height 9
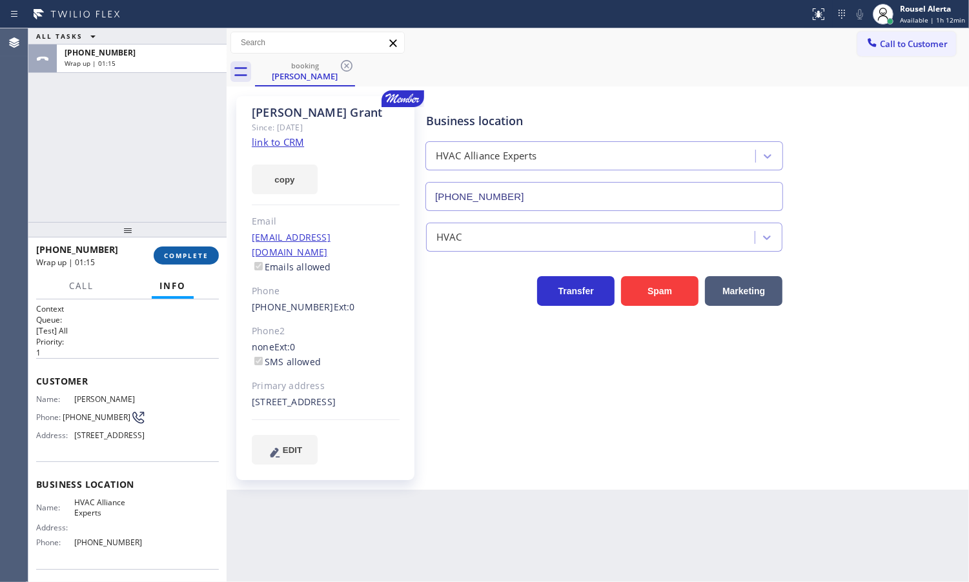
click at [200, 257] on span "COMPLETE" at bounding box center [186, 255] width 45 height 9
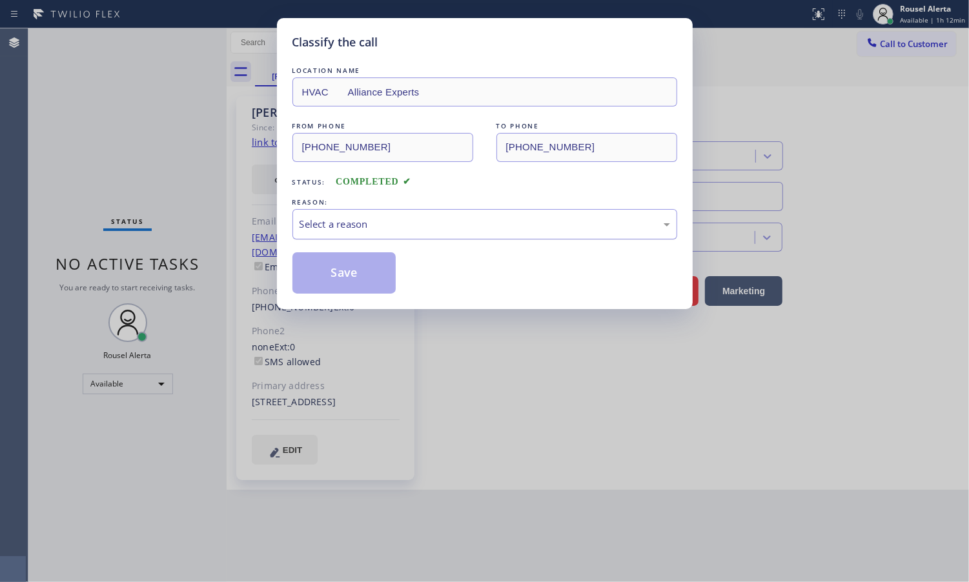
click at [505, 238] on div "Select a reason" at bounding box center [484, 224] width 385 height 30
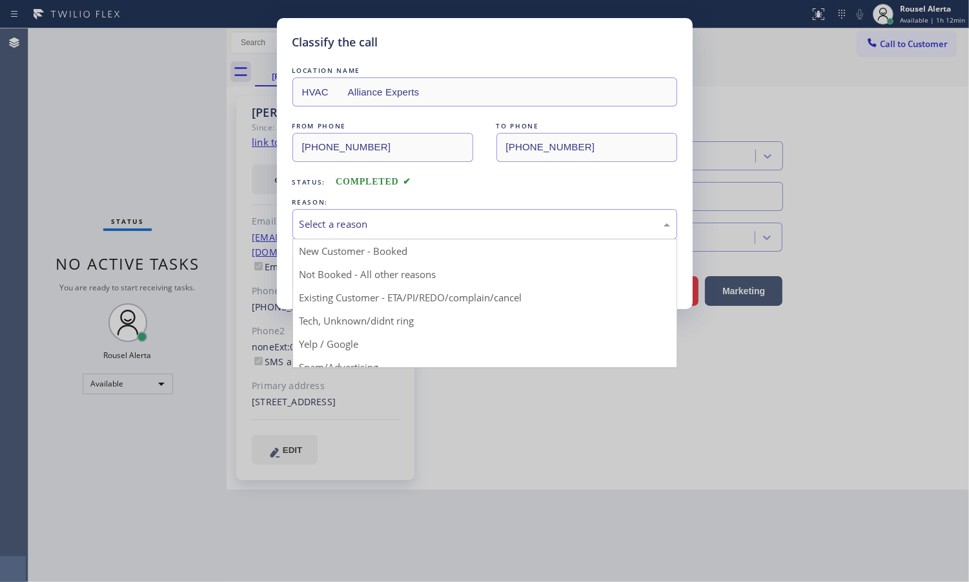
drag, startPoint x: 498, startPoint y: 302, endPoint x: 492, endPoint y: 303, distance: 6.6
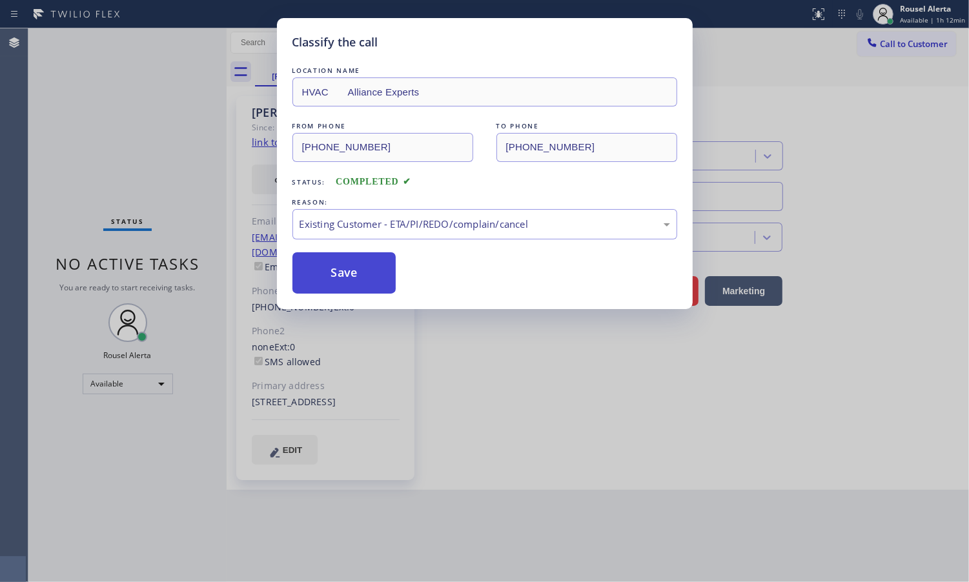
click at [385, 269] on button "Save" at bounding box center [344, 272] width 104 height 41
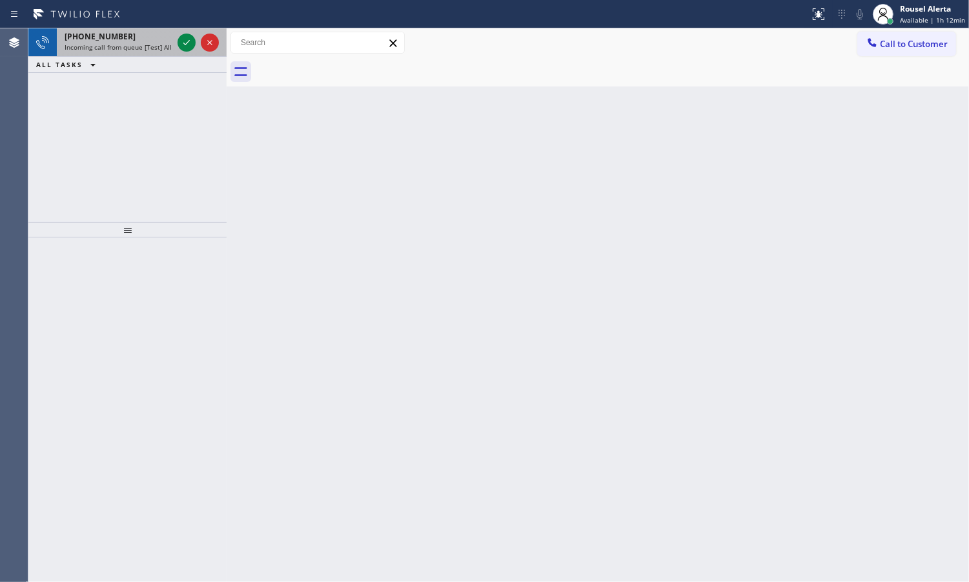
click at [139, 37] on div "+16612447677" at bounding box center [119, 36] width 108 height 11
click at [159, 46] on span "Incoming call from queue [Test] All" at bounding box center [118, 47] width 107 height 9
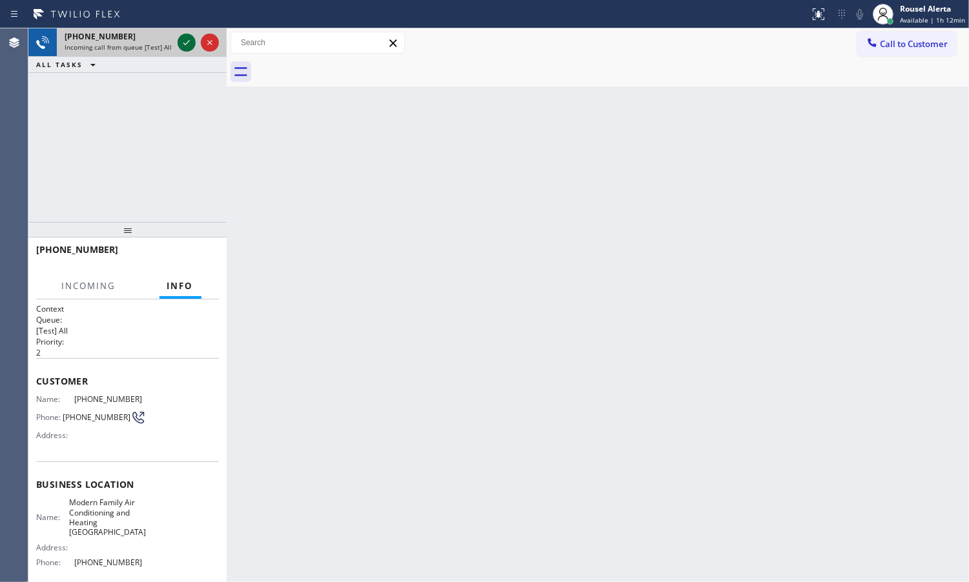
click at [184, 45] on icon at bounding box center [186, 42] width 15 height 15
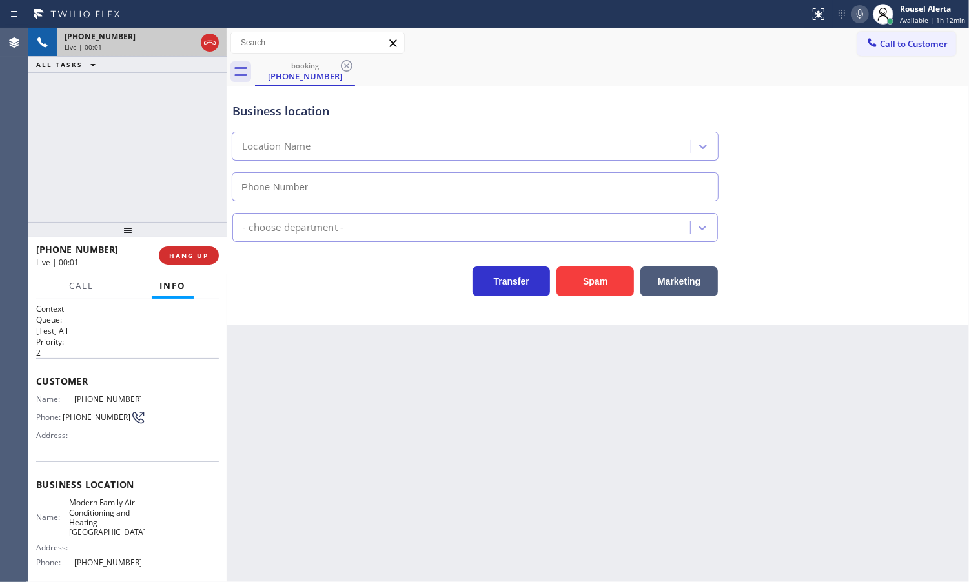
type input "(714) 410-6014"
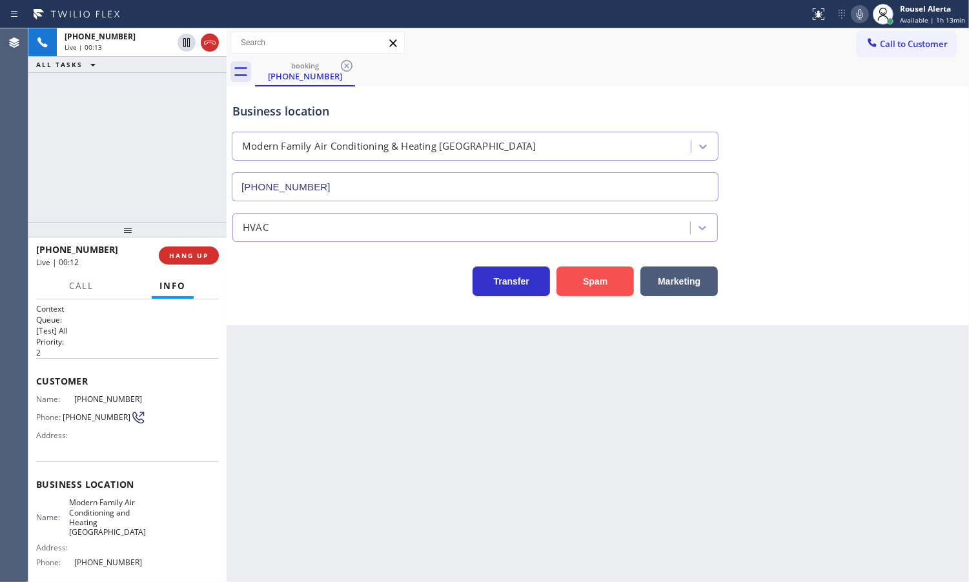
click at [604, 285] on button "Spam" at bounding box center [594, 282] width 77 height 30
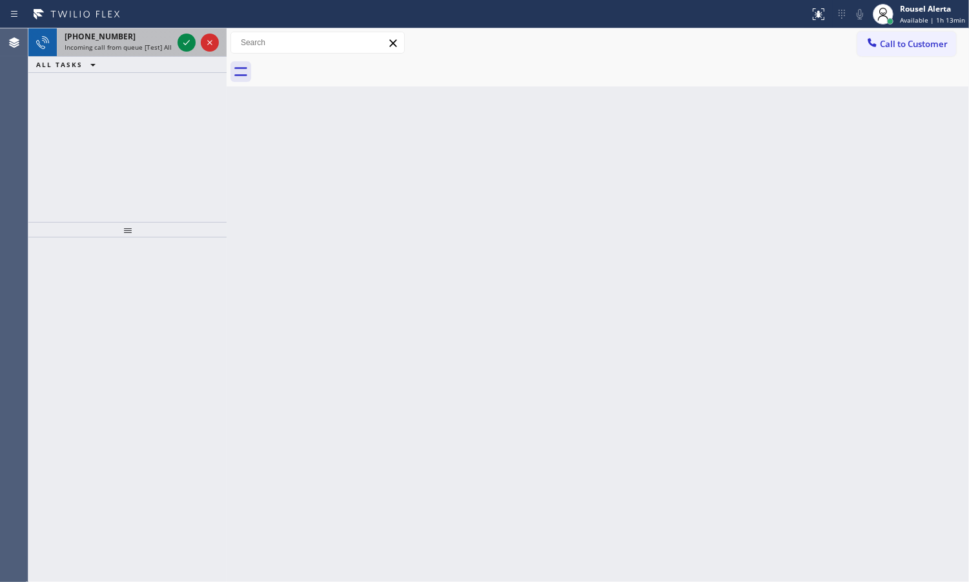
click at [148, 34] on div "+13109943569" at bounding box center [119, 36] width 108 height 11
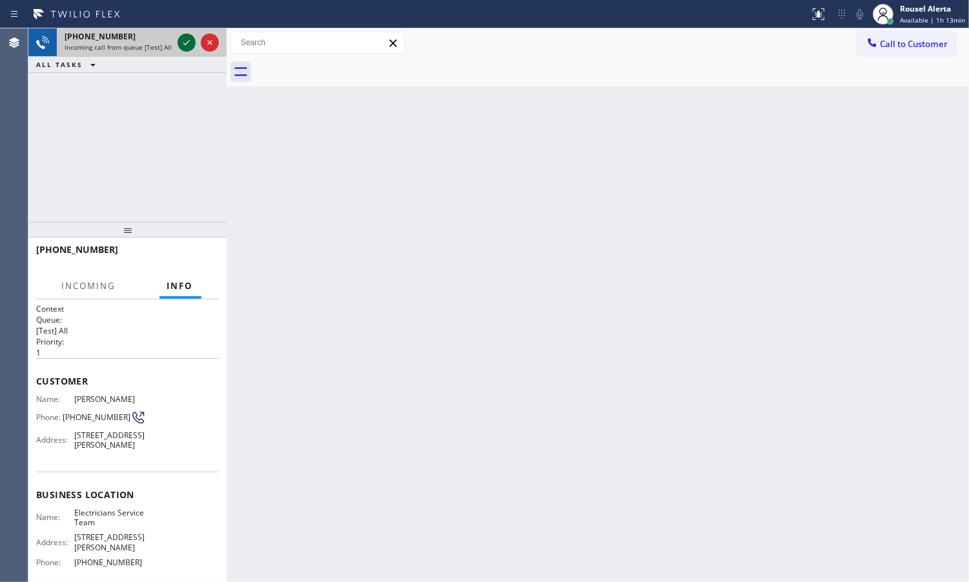
click at [179, 37] on icon at bounding box center [186, 42] width 15 height 15
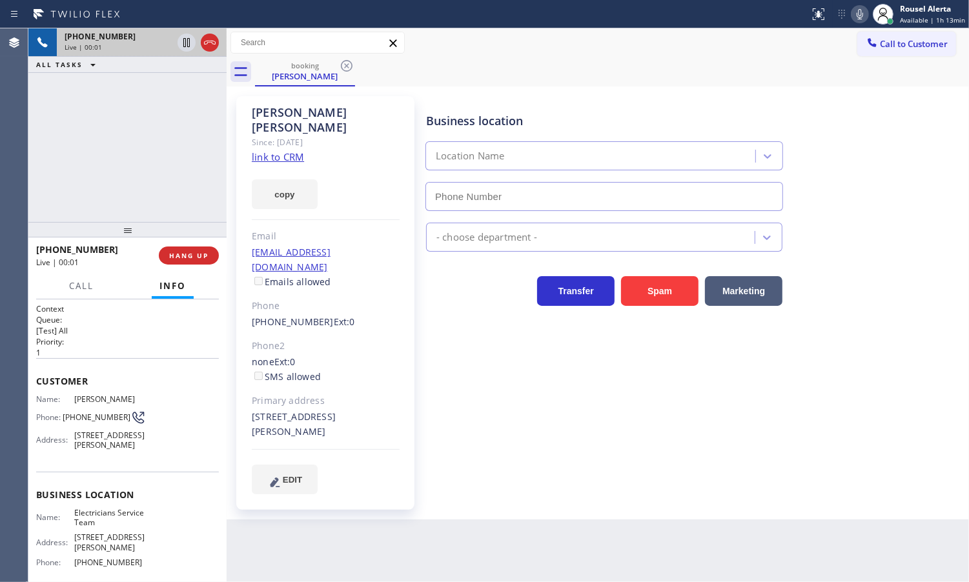
type input "[PHONE_NUMBER]"
click at [289, 150] on link "link to CRM" at bounding box center [278, 156] width 52 height 13
click at [162, 131] on div "+13109943569 Live | 02:39 ALL TASKS ALL TASKS ACTIVE TASKS TASKS IN WRAP UP" at bounding box center [127, 125] width 198 height 194
click at [181, 49] on icon at bounding box center [186, 42] width 15 height 15
click at [855, 19] on icon at bounding box center [859, 13] width 15 height 15
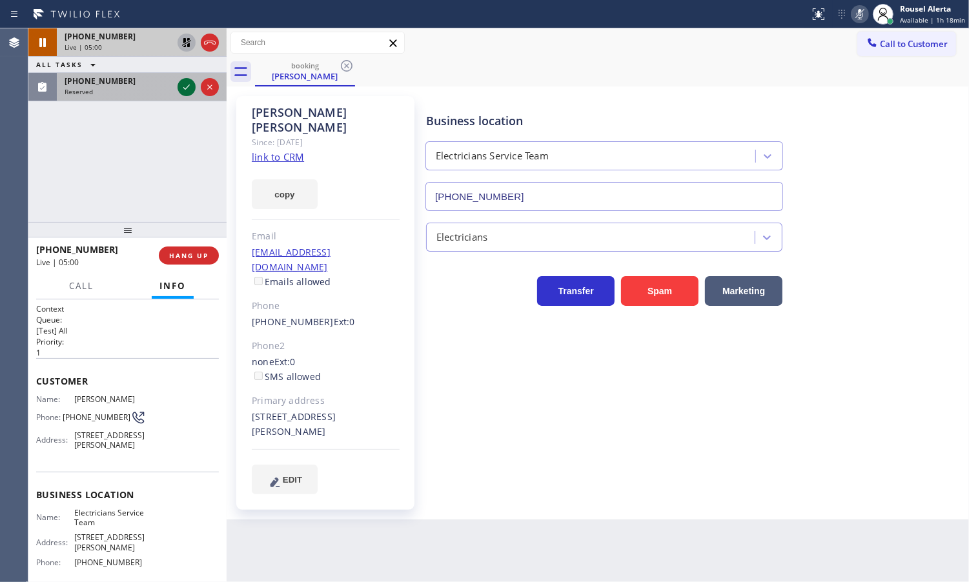
click at [183, 85] on icon at bounding box center [186, 86] width 15 height 15
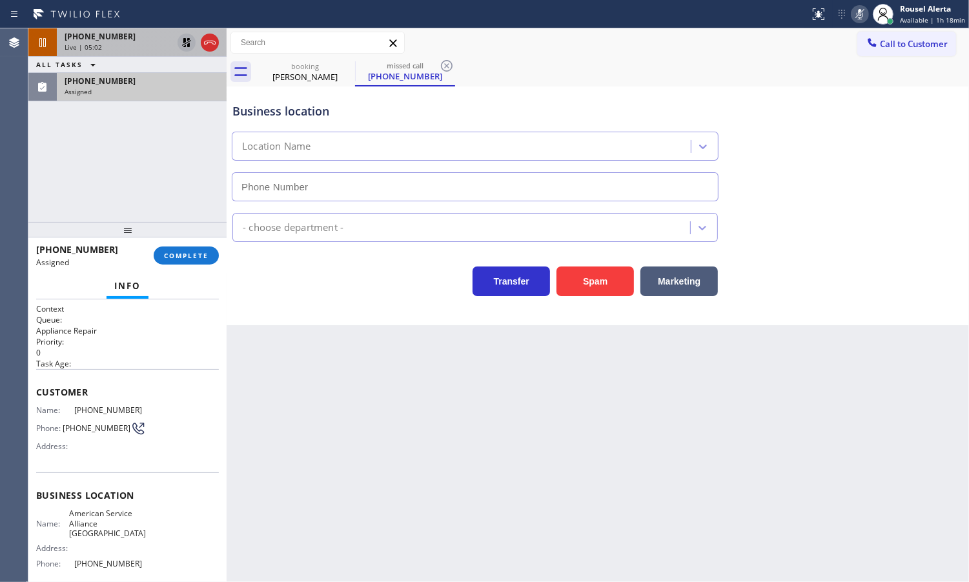
type input "(954) 835-4535"
click at [158, 43] on div "Live | 05:02" at bounding box center [119, 47] width 108 height 9
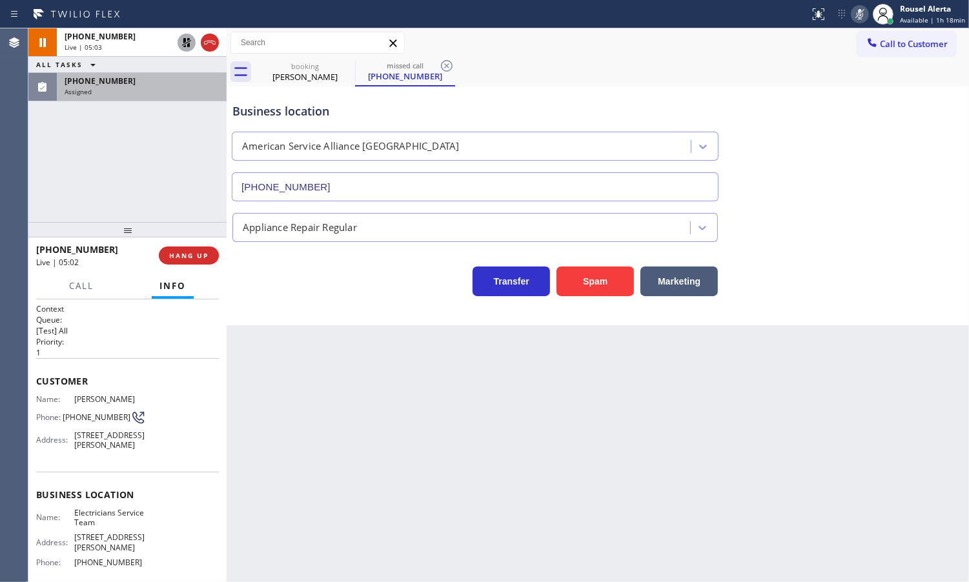
click at [186, 46] on icon at bounding box center [186, 42] width 15 height 15
click at [855, 10] on icon at bounding box center [859, 13] width 15 height 15
click at [157, 124] on div "+13109943569 Live | 05:19 ALL TASKS ALL TASKS ACTIVE TASKS TASKS IN WRAP UP (91…" at bounding box center [127, 125] width 198 height 194
click at [148, 88] on div "Assigned" at bounding box center [142, 91] width 154 height 9
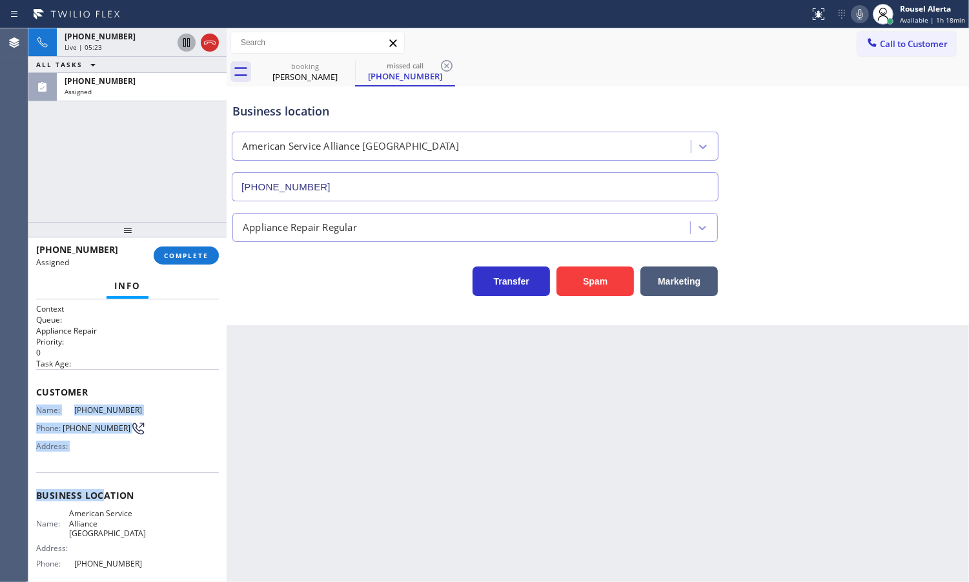
scroll to position [81, 0]
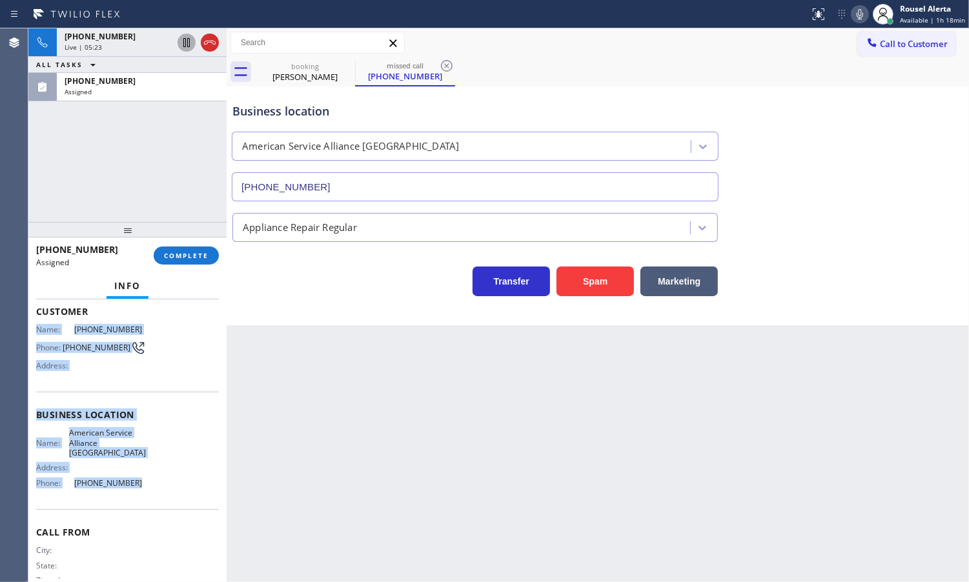
drag, startPoint x: 37, startPoint y: 407, endPoint x: 133, endPoint y: 484, distance: 123.1
click at [133, 484] on div "Context Queue: Appliance Repair Priority: 0 Task Age: Customer Name: (917) 907-…" at bounding box center [127, 415] width 183 height 385
copy div "Name: (917) 907-0558 Phone: (917) 907-0558 Address: Business location Name: Ame…"
click at [113, 46] on div "Live | 05:27" at bounding box center [119, 47] width 108 height 9
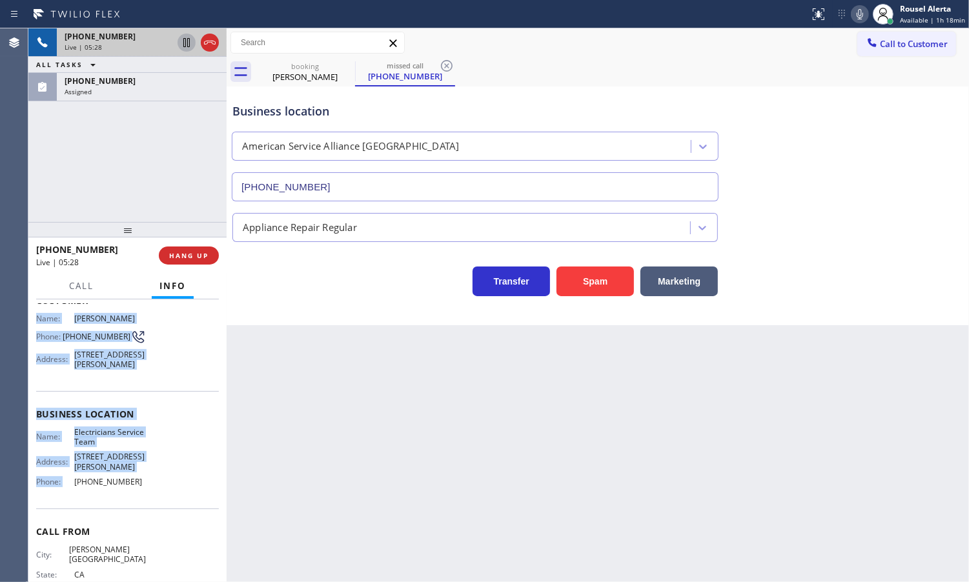
scroll to position [70, 0]
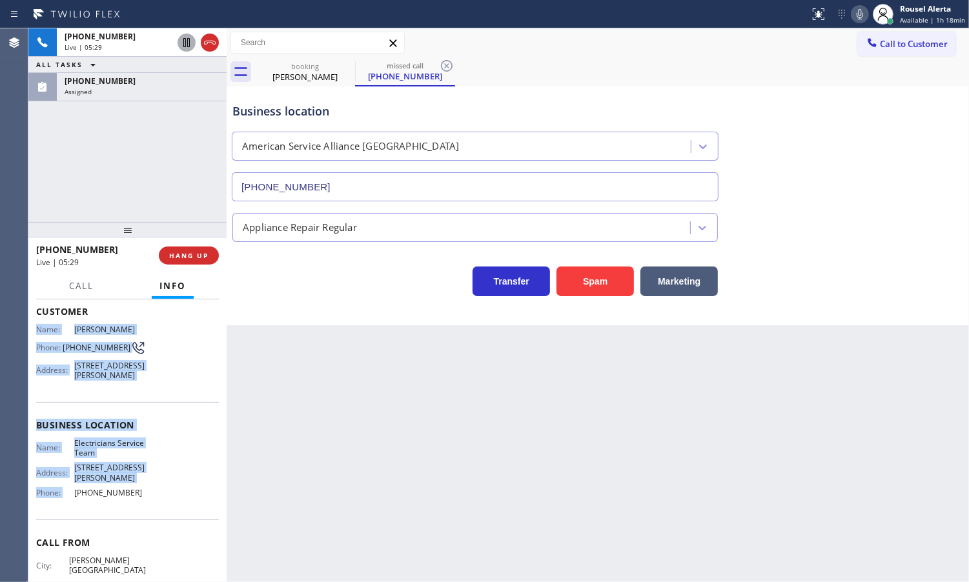
click at [178, 474] on div "Name: Electricians Service Team Address: 11950 San Vicente Blvd Phone: (800) 56…" at bounding box center [127, 470] width 183 height 65
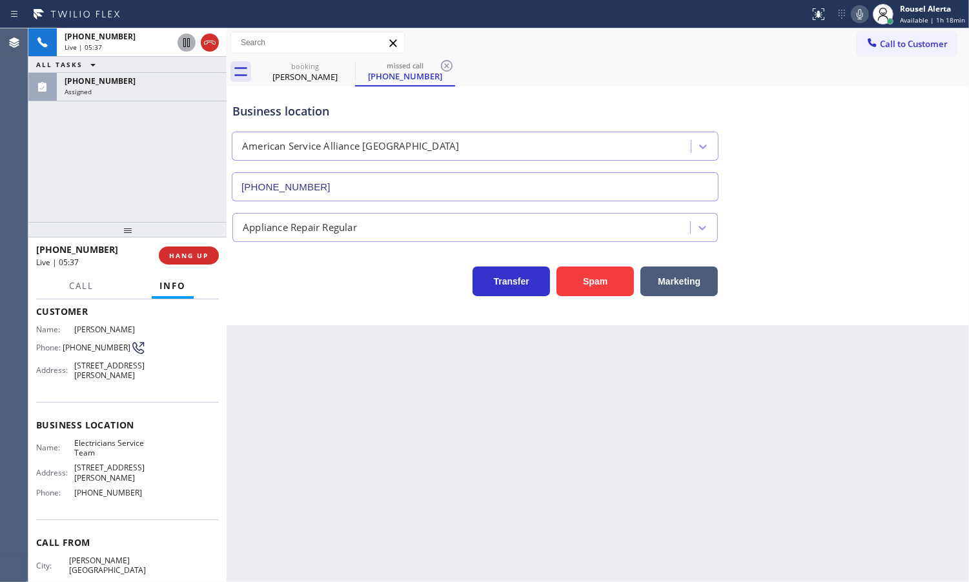
click at [111, 92] on div "Assigned" at bounding box center [142, 91] width 154 height 9
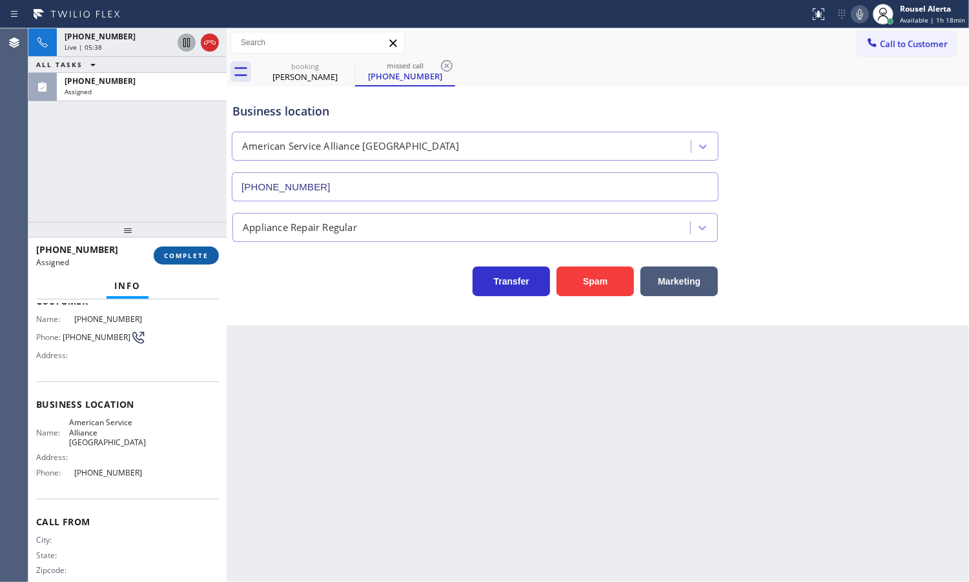
scroll to position [81, 0]
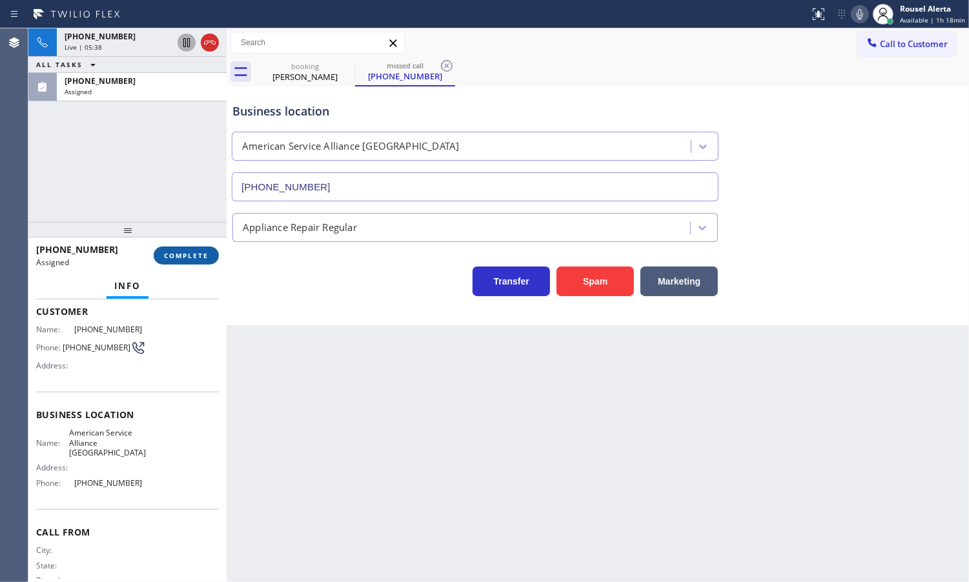
click at [179, 254] on span "COMPLETE" at bounding box center [186, 255] width 45 height 9
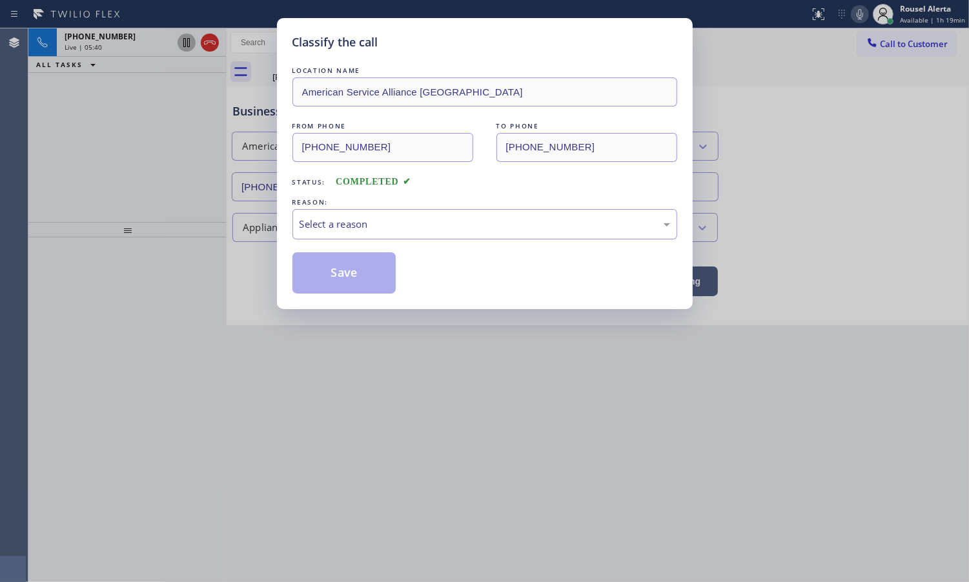
click at [368, 226] on div "Select a reason" at bounding box center [485, 224] width 371 height 15
click at [336, 269] on button "Save" at bounding box center [344, 272] width 104 height 41
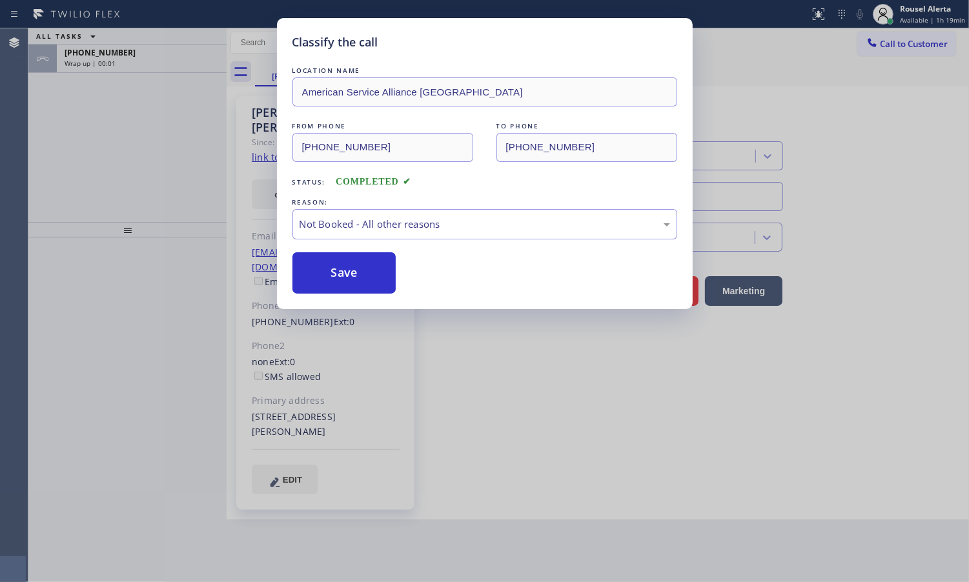
click at [108, 42] on div "Classify the call LOCATION NAME American Service Alliance Coral Springs FROM PH…" at bounding box center [484, 291] width 969 height 582
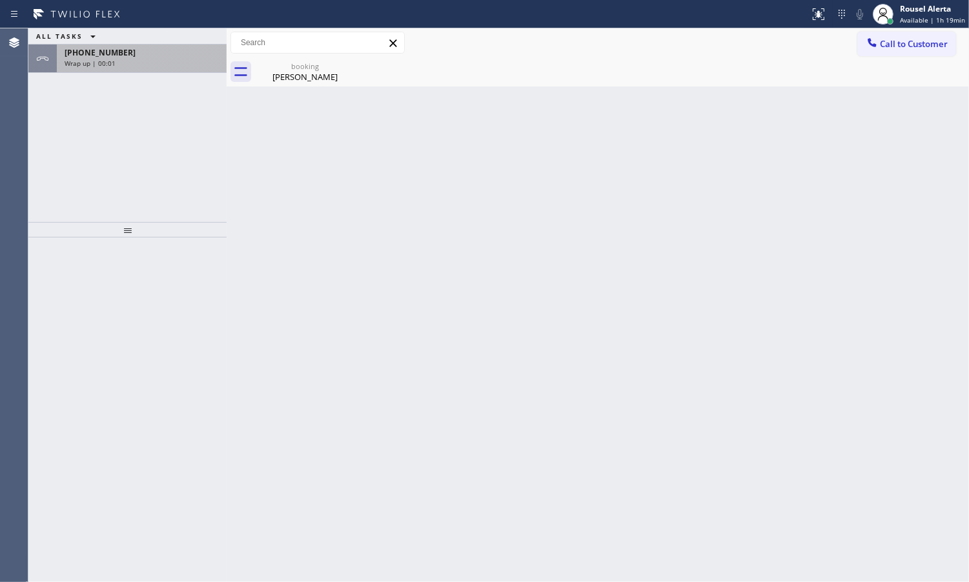
click at [123, 57] on div "+13109943569" at bounding box center [142, 52] width 154 height 11
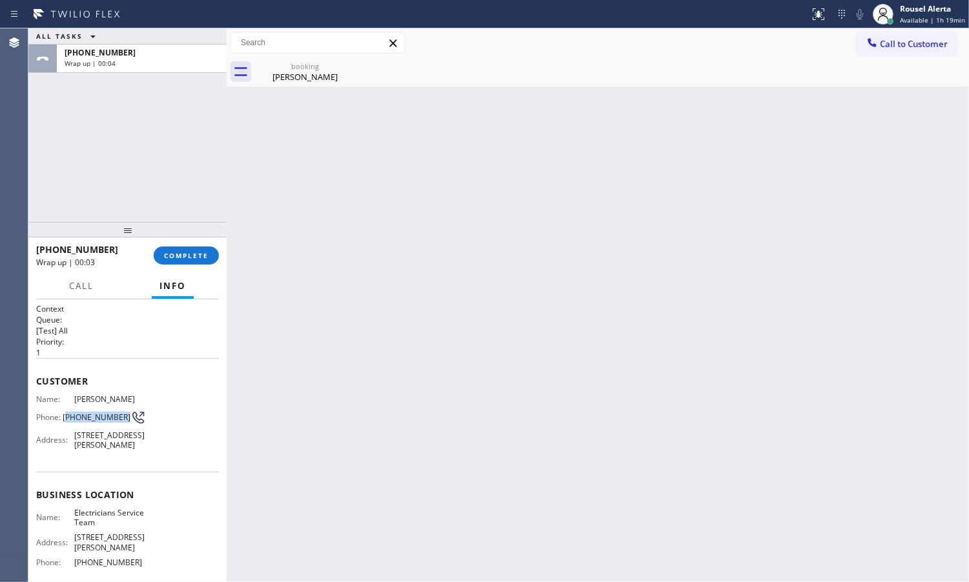
drag, startPoint x: 119, startPoint y: 413, endPoint x: 68, endPoint y: 415, distance: 51.7
click at [68, 415] on span "(310) 994-3569" at bounding box center [97, 417] width 68 height 10
copy span "310) 994-3569"
click at [186, 60] on div "Wrap up | 00:38" at bounding box center [142, 63] width 154 height 9
click at [170, 259] on span "COMPLETE" at bounding box center [186, 255] width 45 height 9
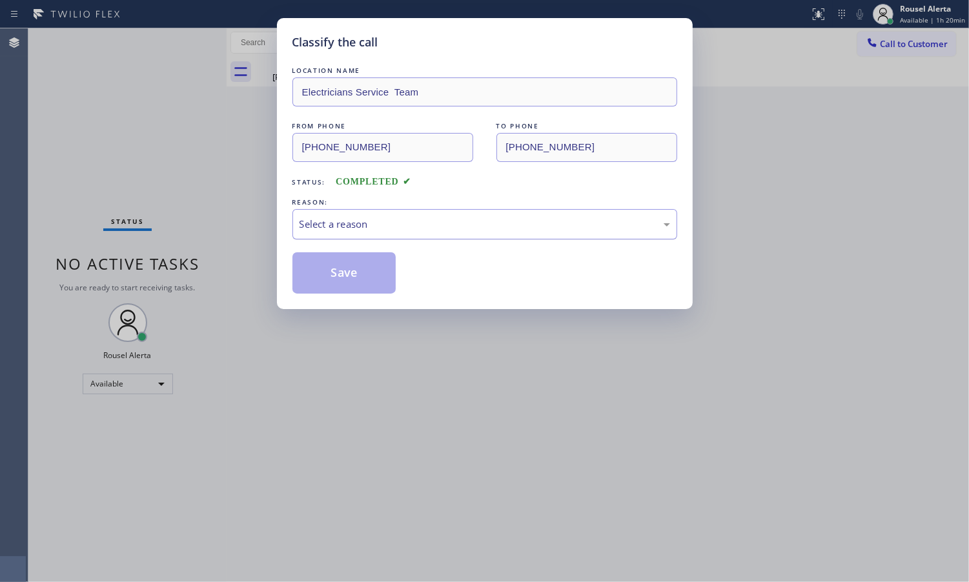
click at [556, 238] on div "Select a reason" at bounding box center [484, 224] width 385 height 30
click at [354, 259] on button "Save" at bounding box center [344, 272] width 104 height 41
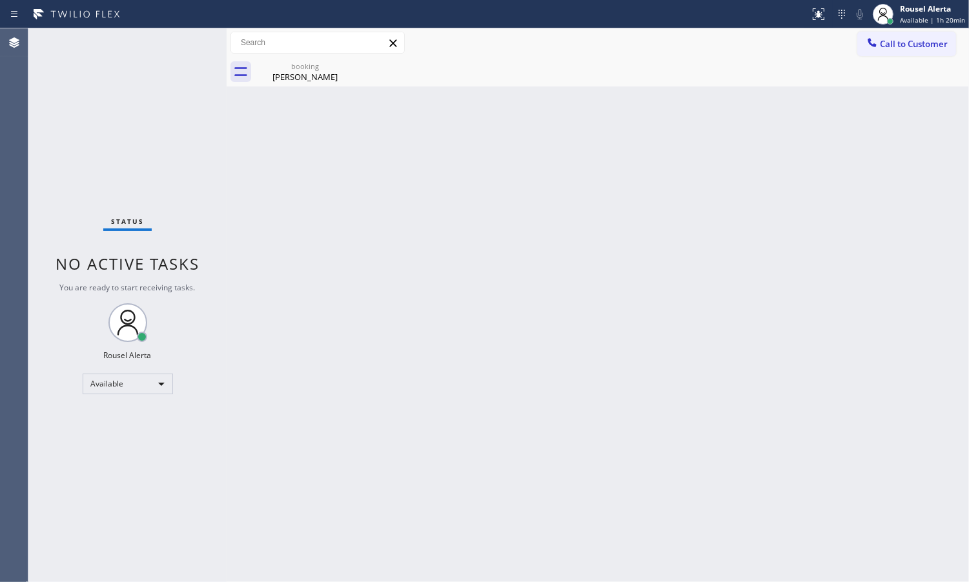
click at [45, 77] on div "Status No active tasks You are ready to start receiving tasks. Rousel Alerta Av…" at bounding box center [127, 305] width 198 height 554
click at [343, 68] on icon at bounding box center [346, 65] width 15 height 15
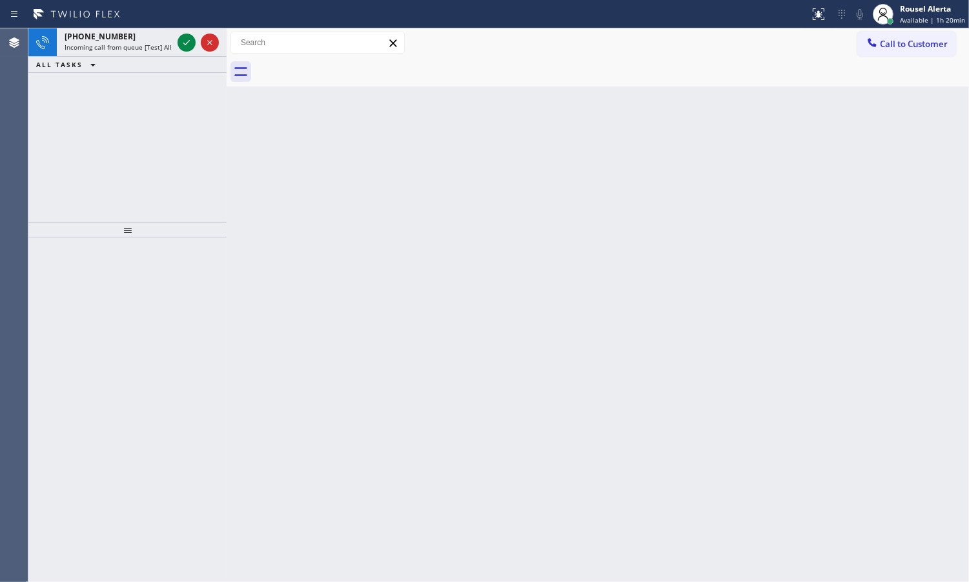
click at [437, 231] on div "Back to Dashboard Change Sender ID Customers Technicians Select a contact Outbo…" at bounding box center [598, 305] width 742 height 554
click at [154, 37] on div "+18133268213" at bounding box center [119, 36] width 108 height 11
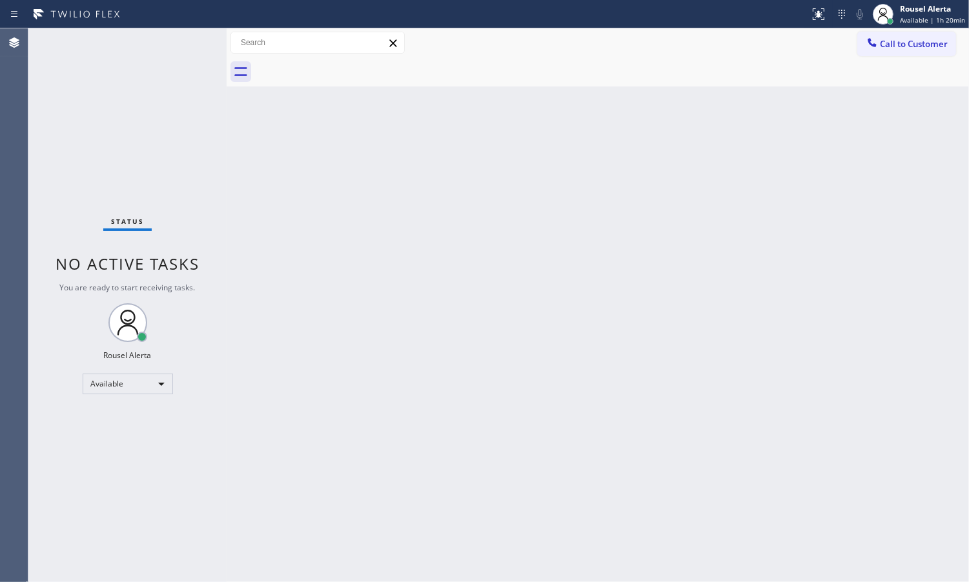
click at [178, 43] on div "Status No active tasks You are ready to start receiving tasks. Rousel Alerta Av…" at bounding box center [127, 305] width 198 height 554
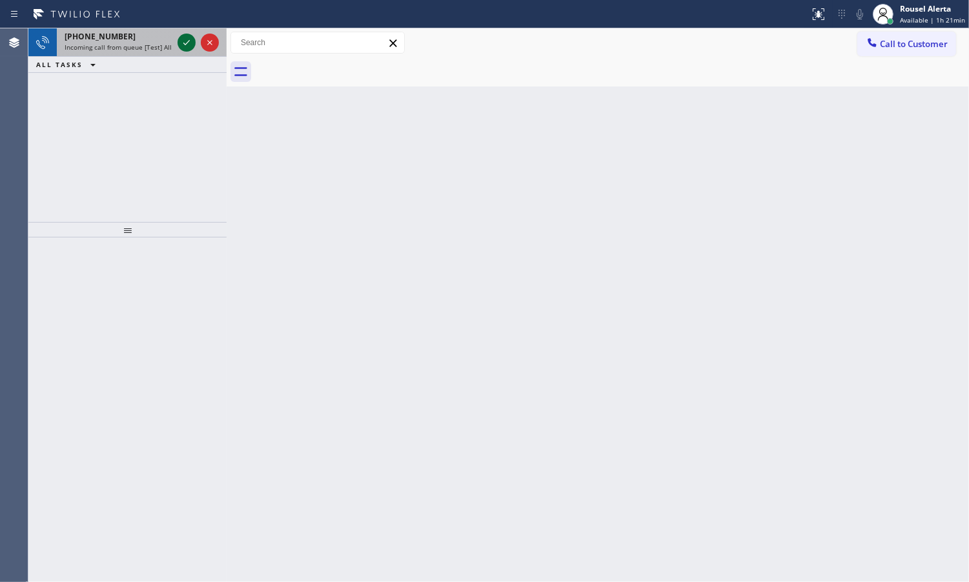
click at [188, 43] on icon at bounding box center [186, 42] width 15 height 15
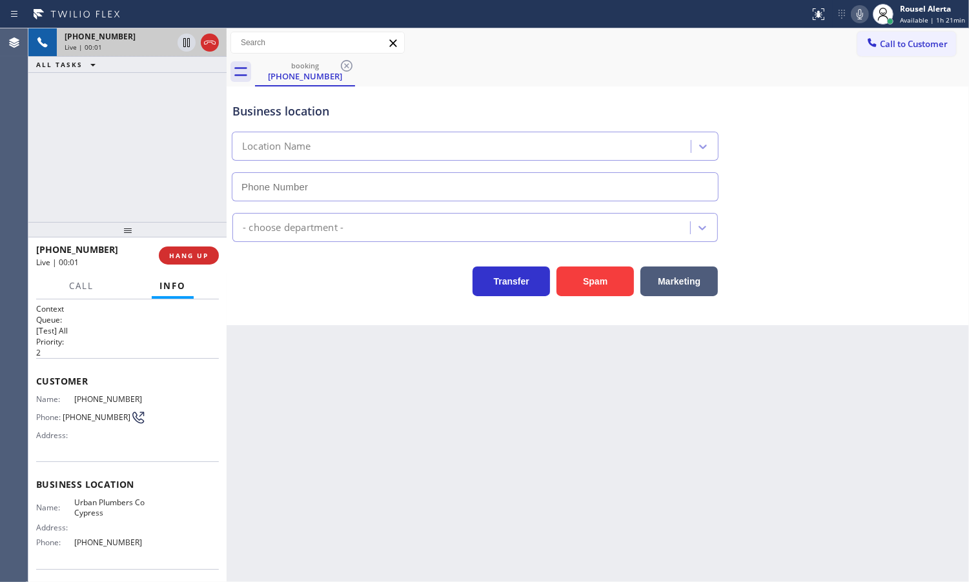
type input "(714) 452-1662"
click at [197, 251] on span "HANG UP" at bounding box center [188, 255] width 39 height 9
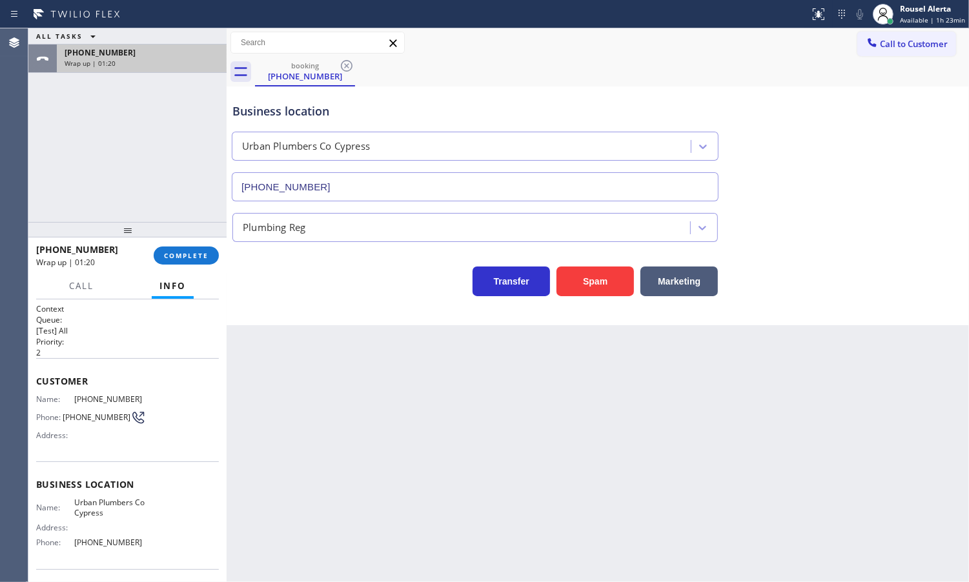
click at [141, 59] on div "Wrap up | 01:20" at bounding box center [142, 63] width 154 height 9
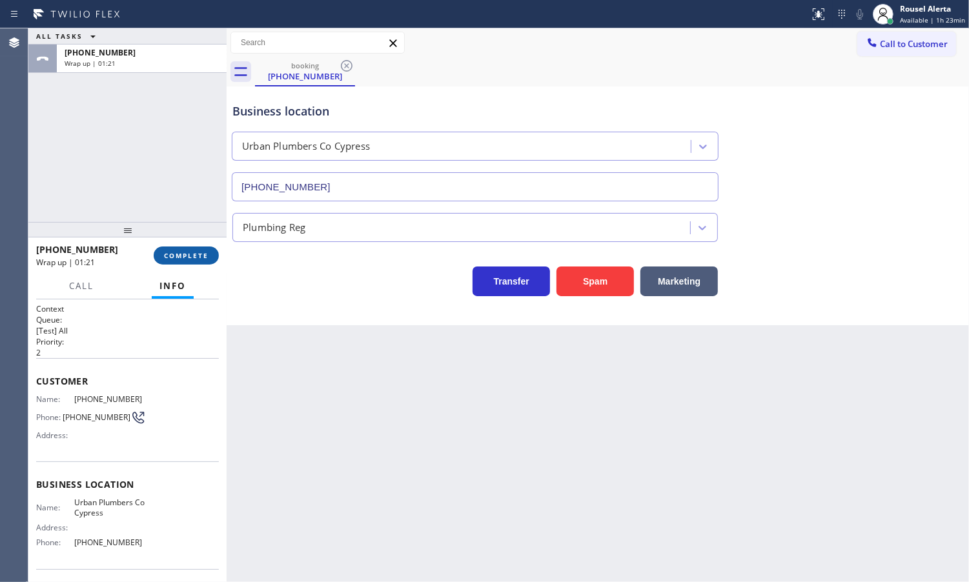
click at [173, 261] on button "COMPLETE" at bounding box center [186, 256] width 65 height 18
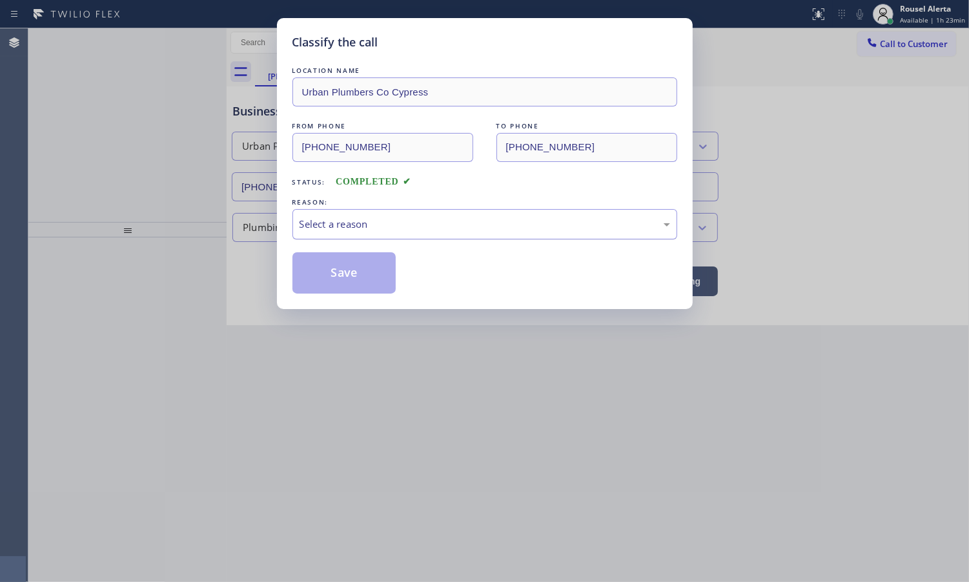
drag, startPoint x: 337, startPoint y: 234, endPoint x: 343, endPoint y: 228, distance: 8.7
click at [343, 228] on div "Select a reason" at bounding box center [485, 224] width 371 height 15
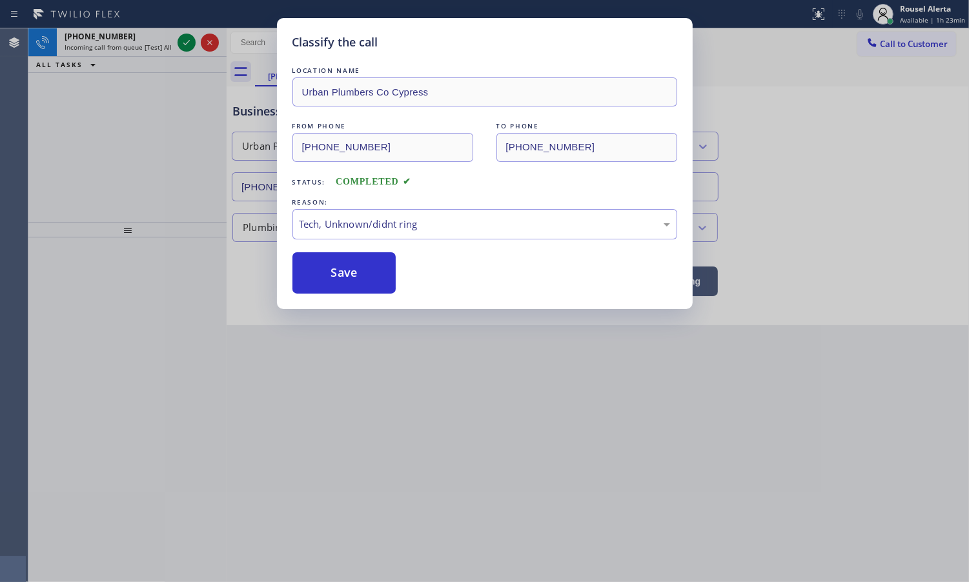
click at [355, 305] on div "Classify the call LOCATION NAME Urban Plumbers Co Cypress FROM PHONE (714) 491-…" at bounding box center [485, 163] width 416 height 291
click at [349, 290] on button "Save" at bounding box center [344, 272] width 104 height 41
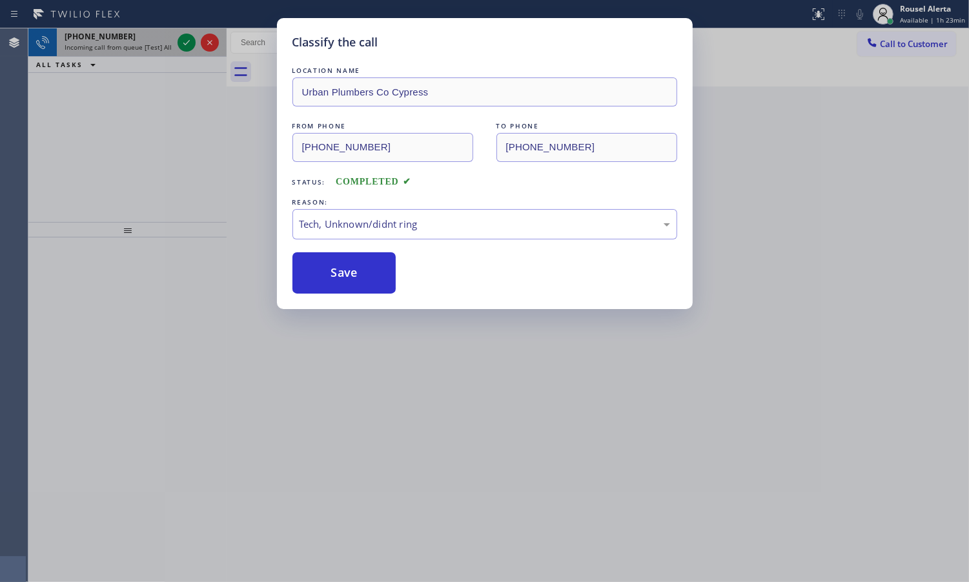
click at [150, 43] on div "+17147562570 Incoming call from queue [Test] All" at bounding box center [116, 42] width 118 height 28
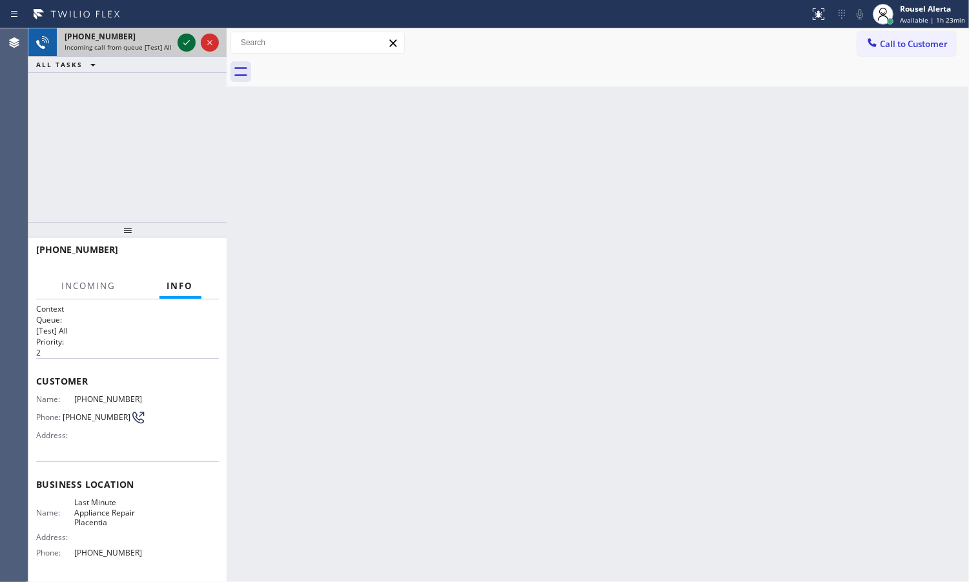
click at [181, 41] on icon at bounding box center [186, 42] width 15 height 15
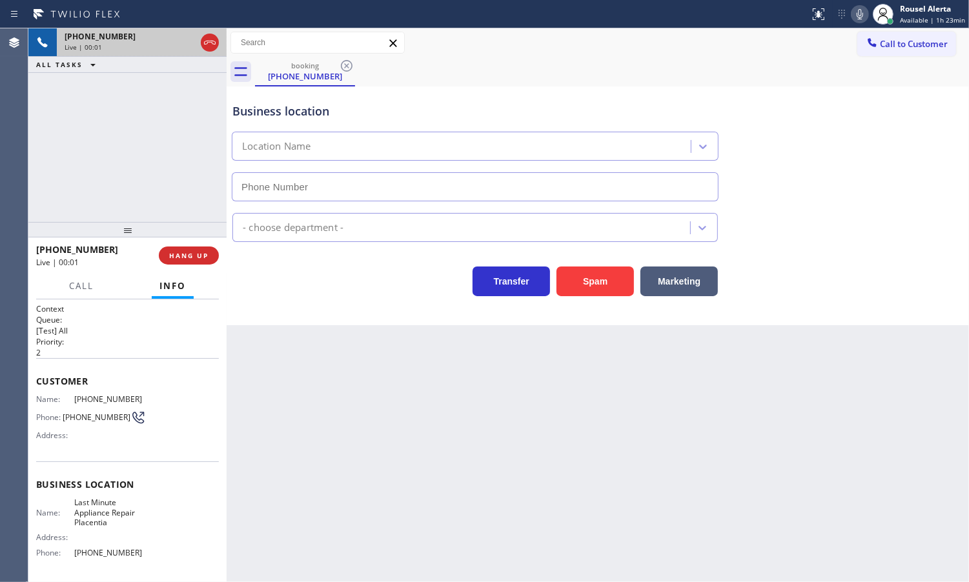
type input "(714) 278-3771"
click at [563, 298] on div "Business location Last Minute Appliance Repair Placentia (714) 278-3771 Applian…" at bounding box center [598, 205] width 742 height 239
click at [578, 289] on button "Spam" at bounding box center [594, 282] width 77 height 30
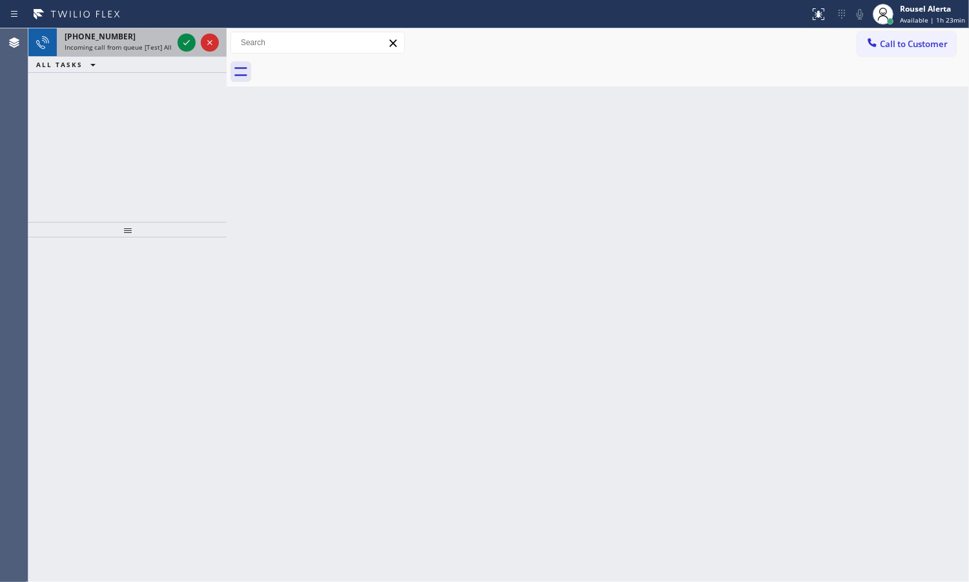
click at [160, 46] on span "Incoming call from queue [Test] All" at bounding box center [118, 47] width 107 height 9
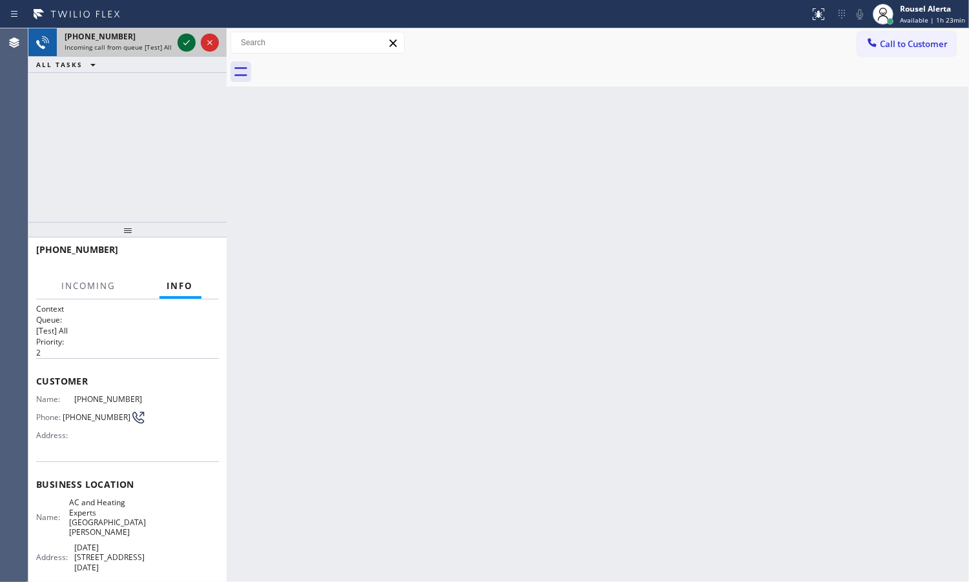
click at [182, 44] on icon at bounding box center [186, 42] width 15 height 15
click at [176, 42] on div at bounding box center [198, 42] width 46 height 28
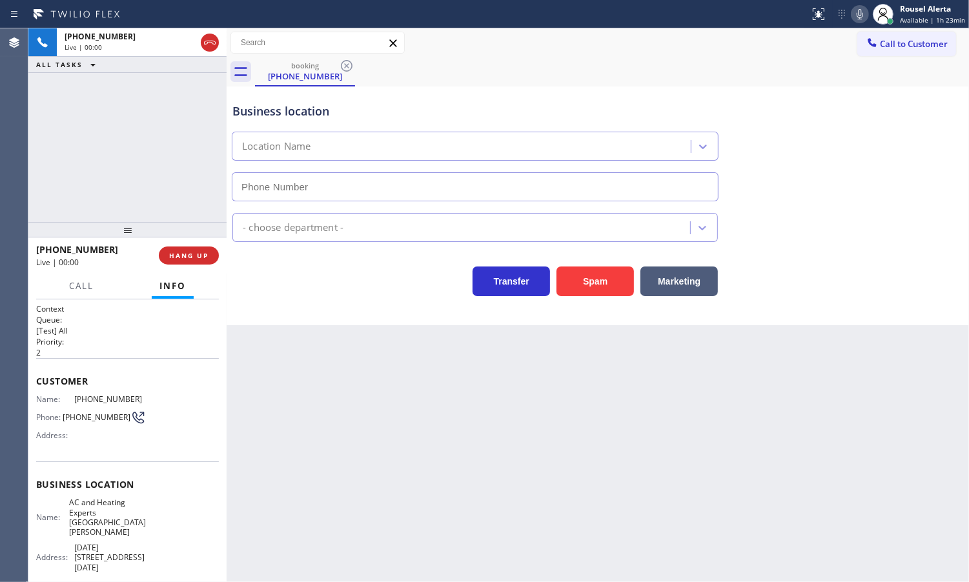
type input "(424) 365-8428"
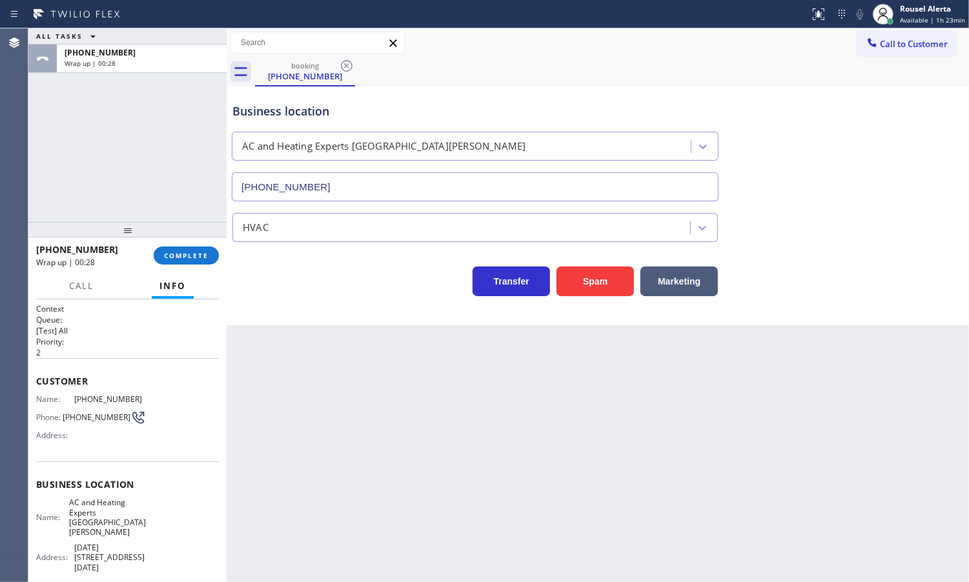
click at [53, 105] on div "ALL TASKS ALL TASKS ACTIVE TASKS TASKS IN WRAP UP +14242542156 Wrap up | 00:28" at bounding box center [127, 125] width 198 height 194
click at [169, 258] on span "COMPLETE" at bounding box center [186, 255] width 45 height 9
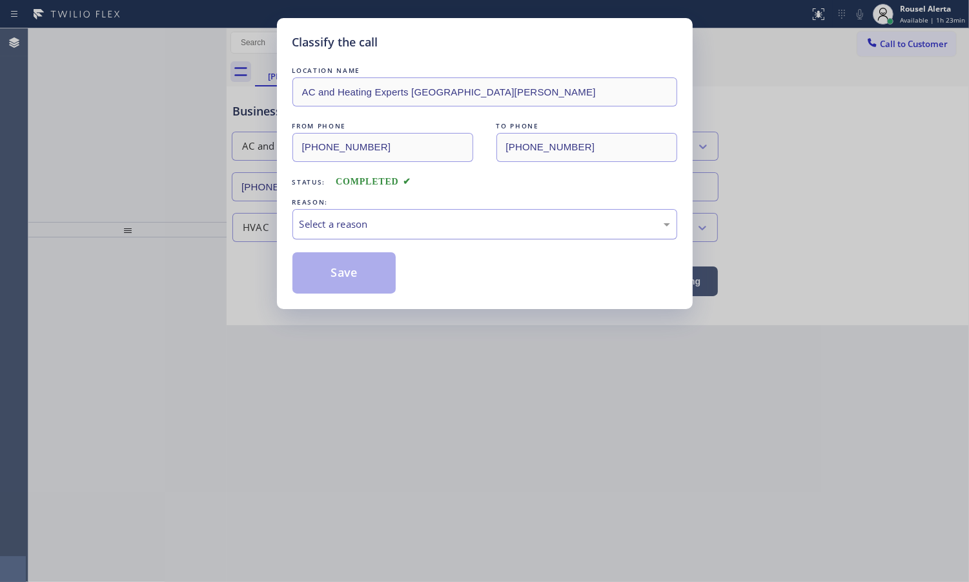
click at [331, 229] on div "Select a reason" at bounding box center [485, 224] width 371 height 15
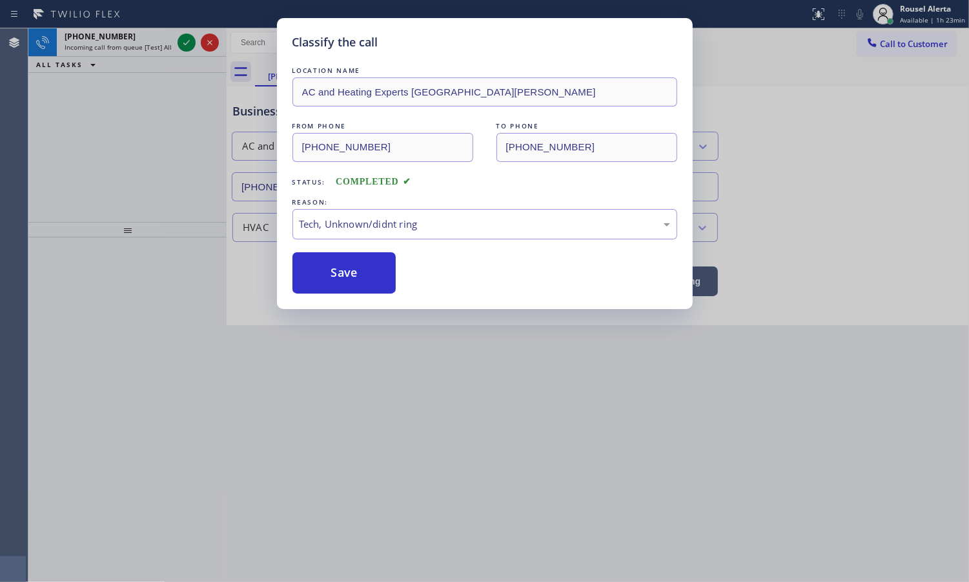
click at [347, 298] on div "Classify the call LOCATION NAME AC and Heating Experts Santa Monica FROM PHONE …" at bounding box center [485, 163] width 416 height 291
click at [346, 289] on button "Save" at bounding box center [344, 272] width 104 height 41
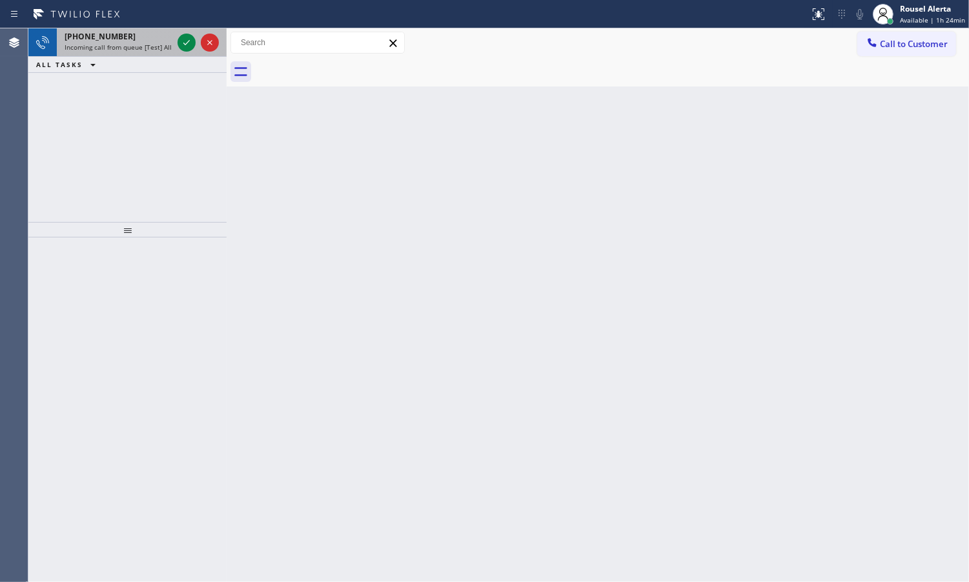
click at [134, 43] on span "Incoming call from queue [Test] All" at bounding box center [118, 47] width 107 height 9
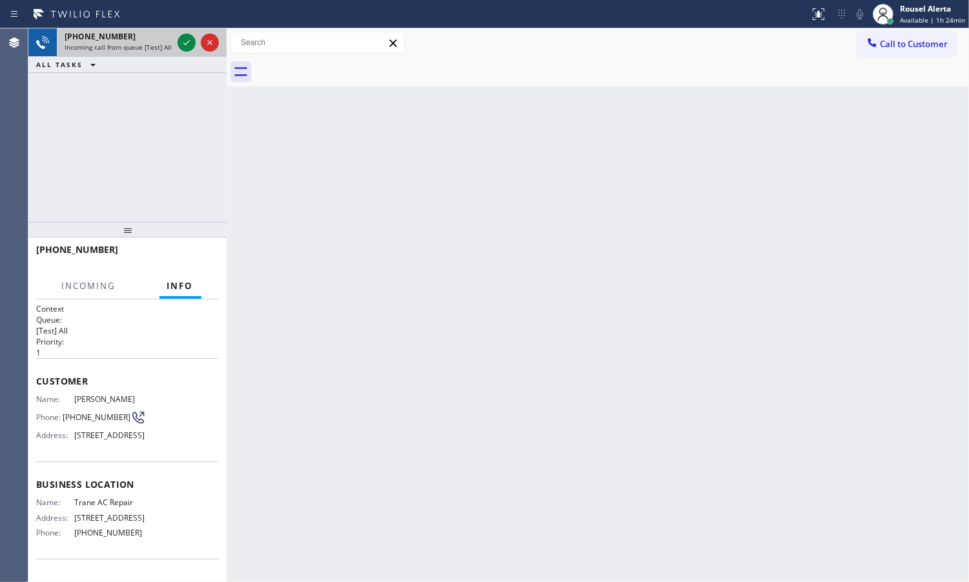
click at [146, 39] on div "+16269053013" at bounding box center [119, 36] width 108 height 11
click at [181, 37] on icon at bounding box center [186, 42] width 15 height 15
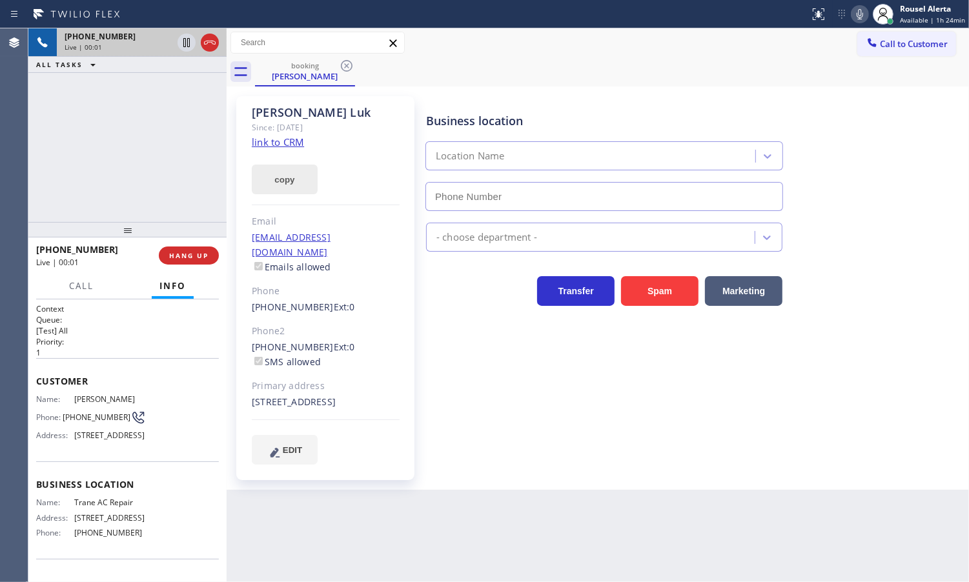
type input "(213) 623-5125"
click at [285, 142] on link "link to CRM" at bounding box center [278, 142] width 52 height 13
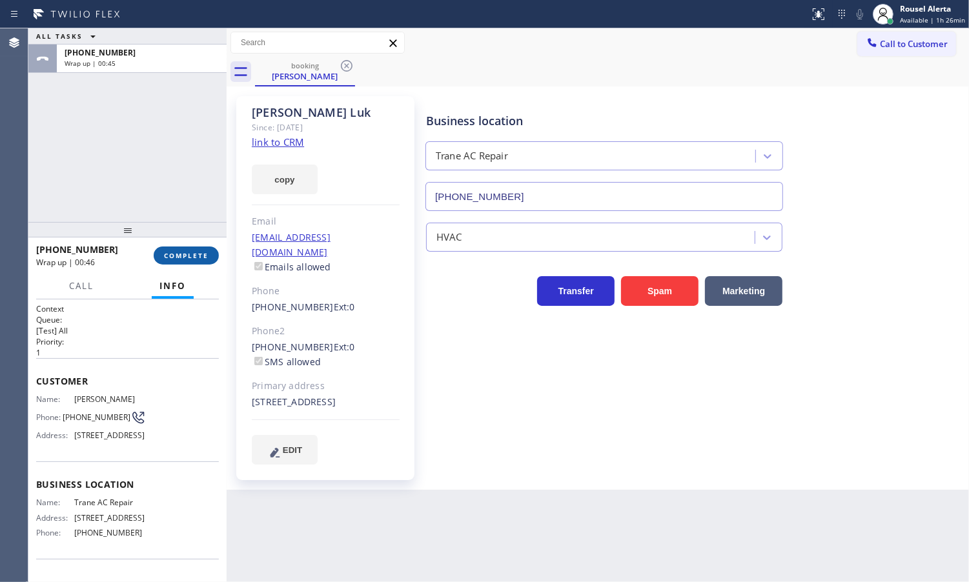
click at [185, 260] on button "COMPLETE" at bounding box center [186, 256] width 65 height 18
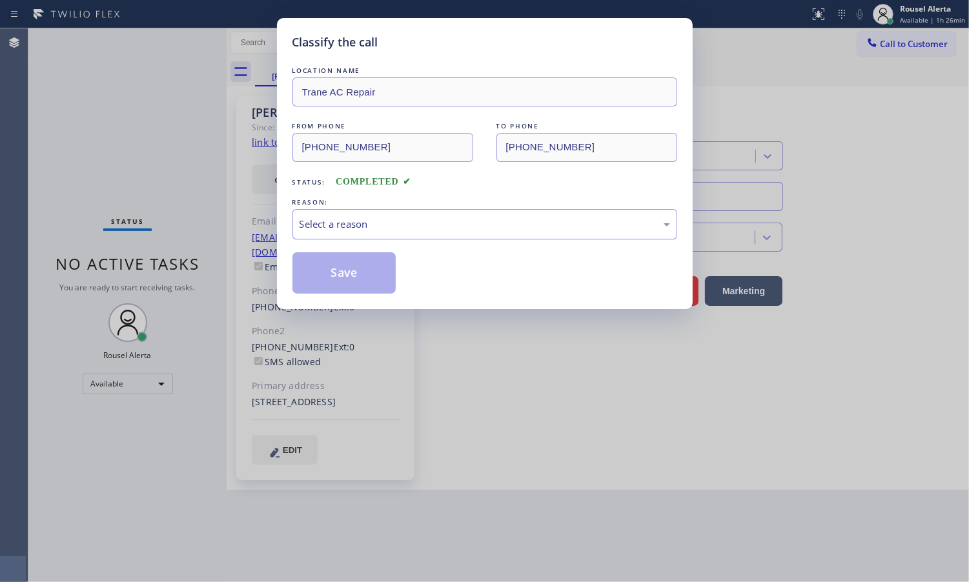
click at [405, 219] on div "Select a reason" at bounding box center [485, 224] width 371 height 15
click at [353, 275] on button "Save" at bounding box center [344, 272] width 104 height 41
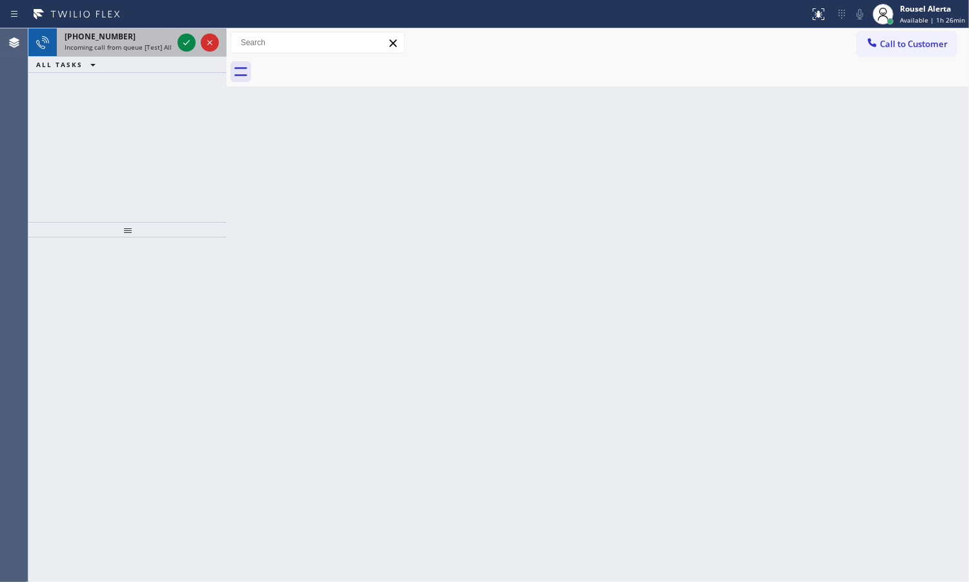
click at [148, 39] on div "+13102424632" at bounding box center [119, 36] width 108 height 11
click at [181, 52] on div at bounding box center [198, 42] width 46 height 28
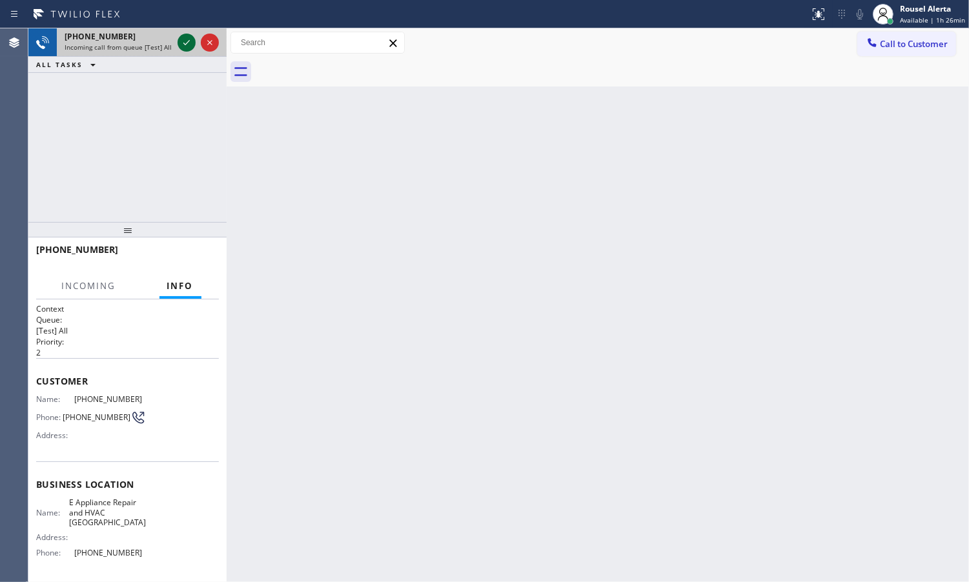
click at [183, 45] on icon at bounding box center [186, 42] width 15 height 15
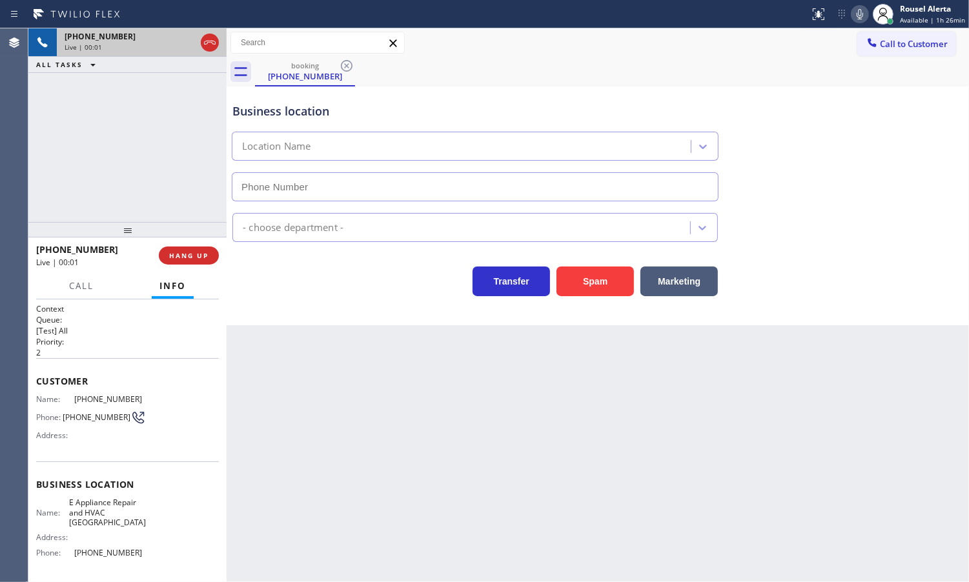
type input "(310) 361-1163"
click at [199, 262] on button "HANG UP" at bounding box center [189, 256] width 60 height 18
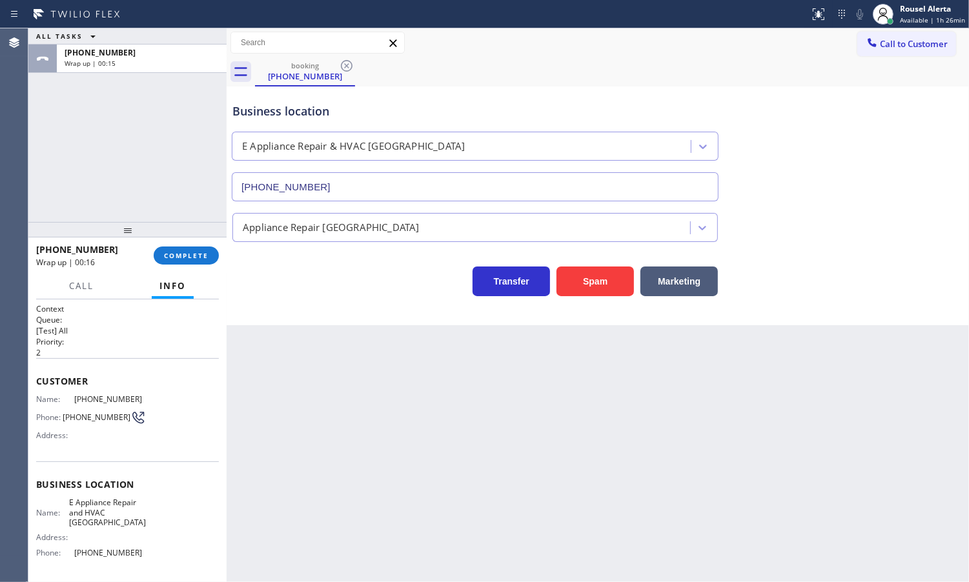
click at [175, 244] on div "+13102424632 Wrap up | 00:16 COMPLETE" at bounding box center [127, 256] width 183 height 34
click at [179, 253] on span "COMPLETE" at bounding box center [186, 255] width 45 height 9
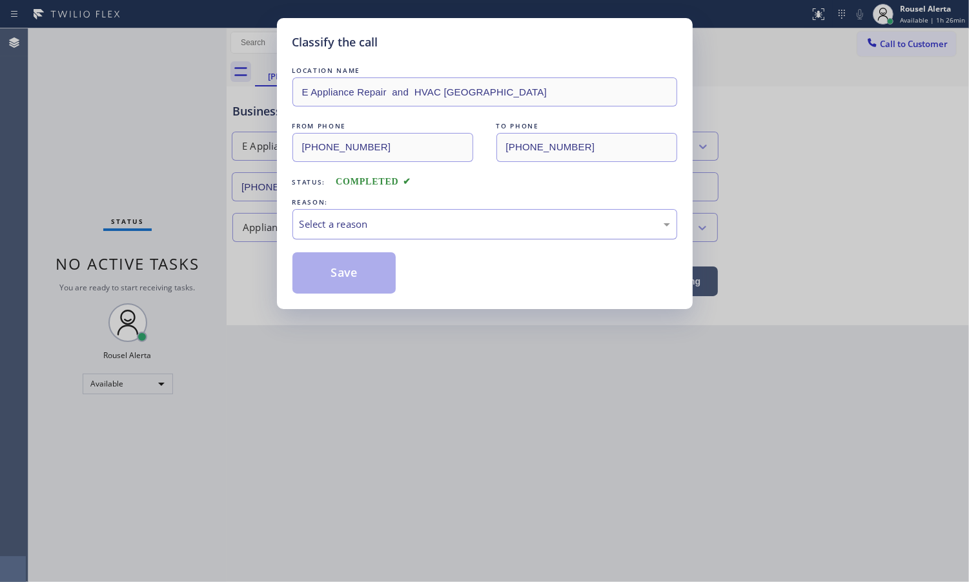
click at [405, 227] on div "Select a reason" at bounding box center [485, 224] width 371 height 15
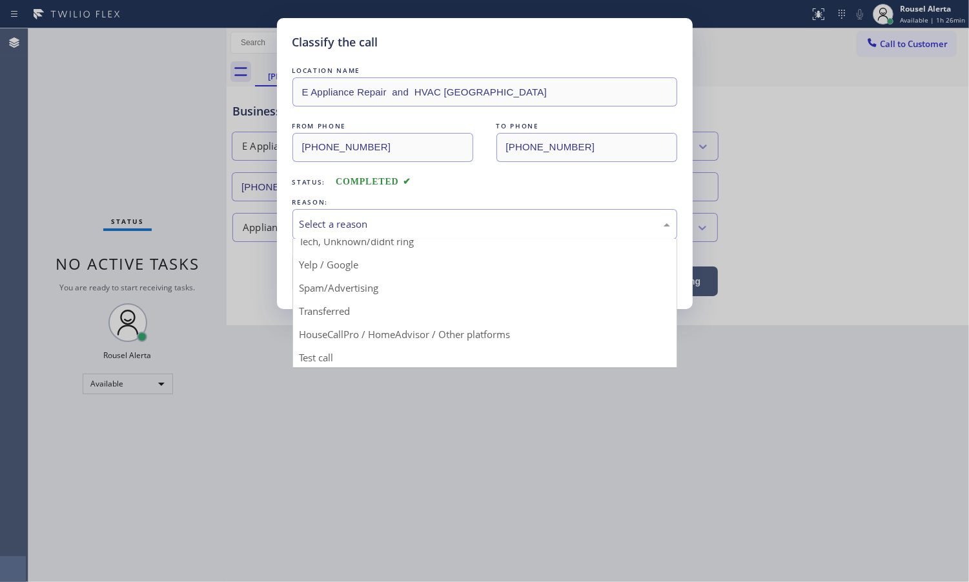
scroll to position [88, 0]
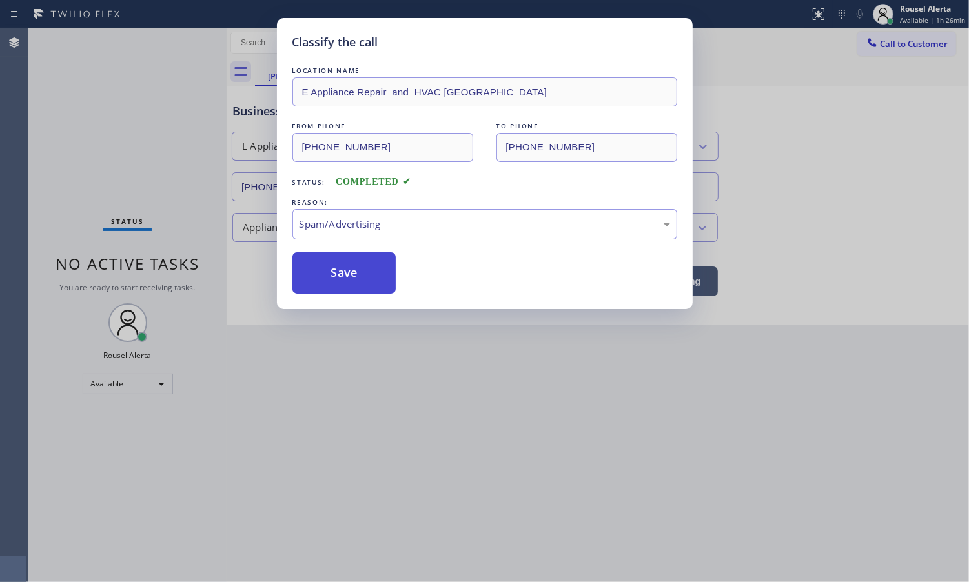
click at [349, 269] on button "Save" at bounding box center [344, 272] width 104 height 41
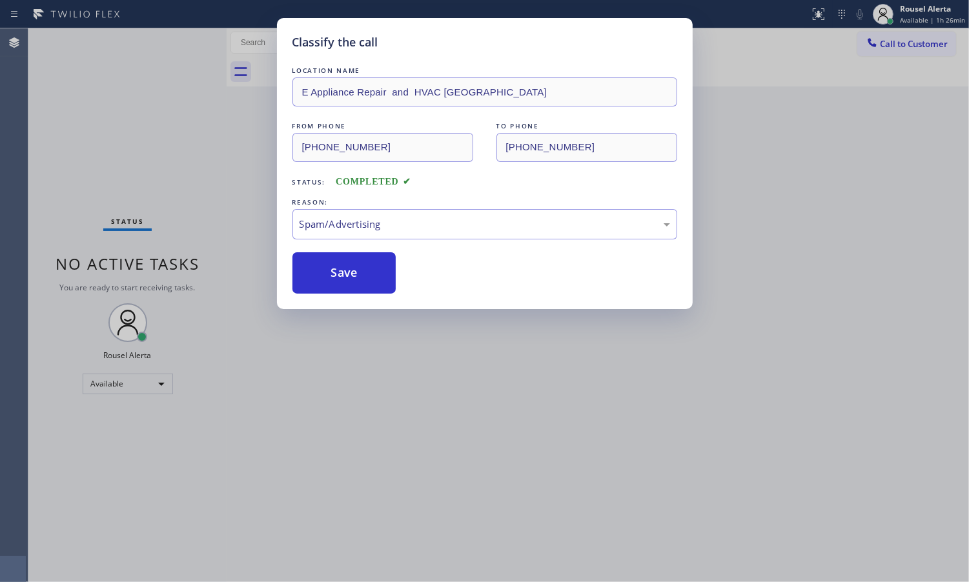
click at [468, 430] on div "Classify the call LOCATION NAME E Appliance Repair and HVAC Culver City FROM PH…" at bounding box center [484, 291] width 969 height 582
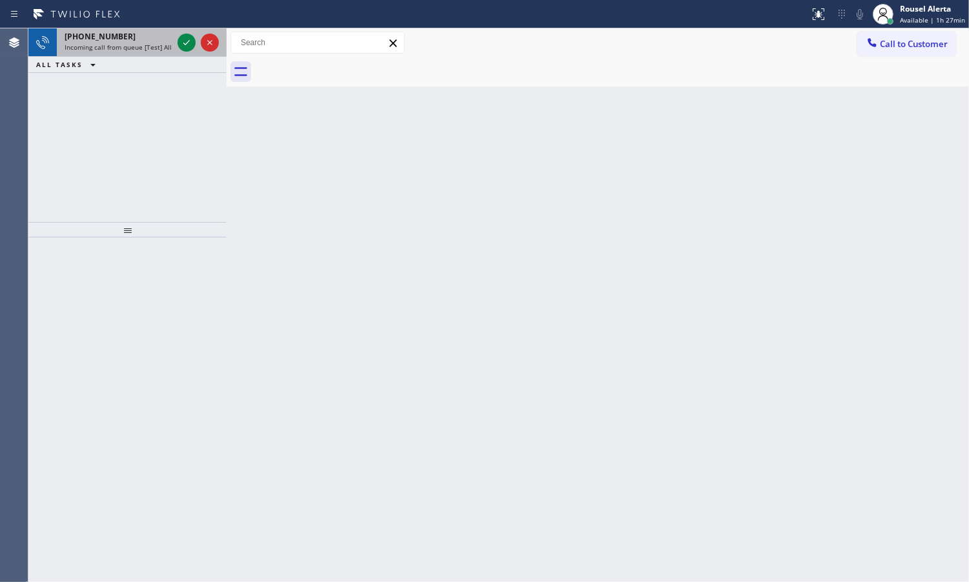
click at [150, 32] on div "+15625872068" at bounding box center [119, 36] width 108 height 11
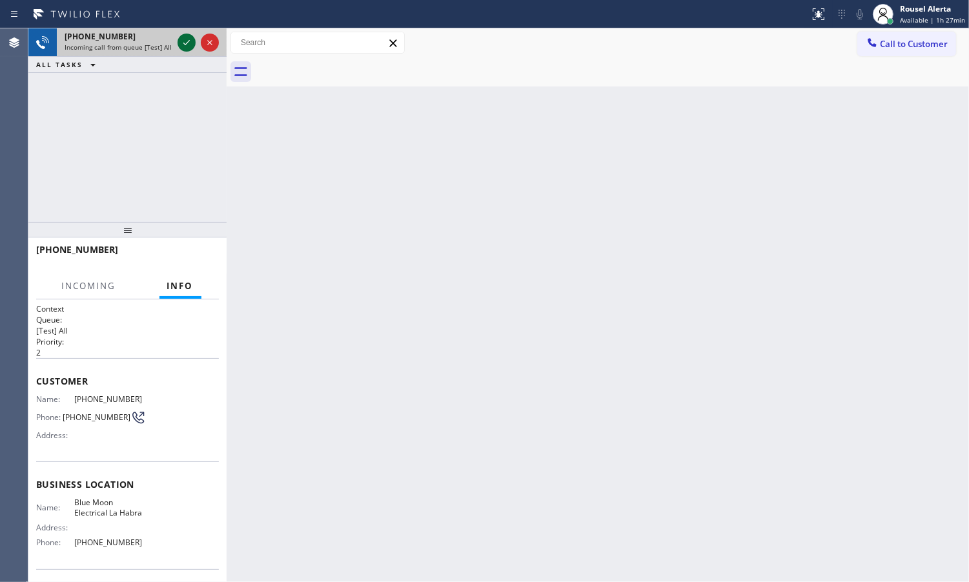
click at [179, 43] on icon at bounding box center [186, 42] width 15 height 15
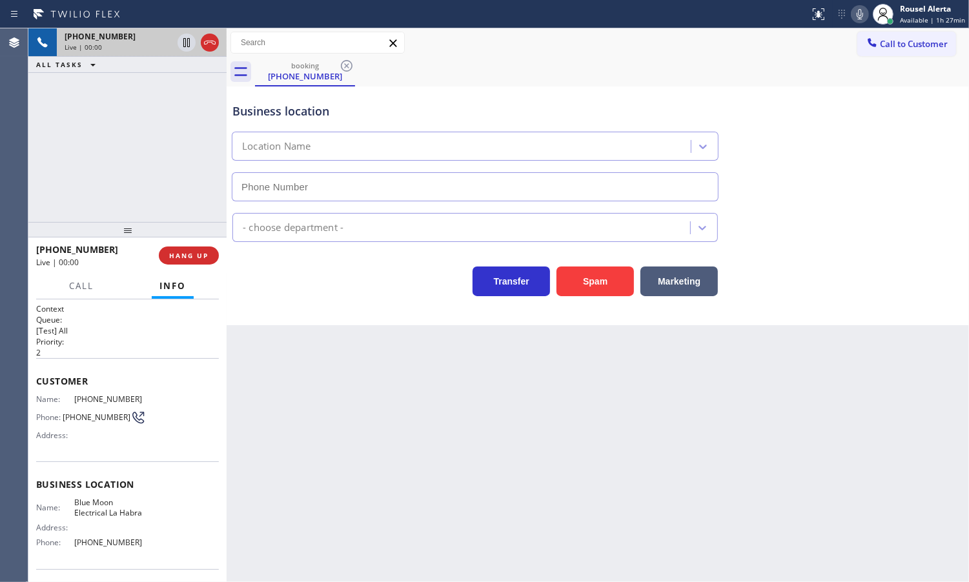
type input "(562) 358-5959"
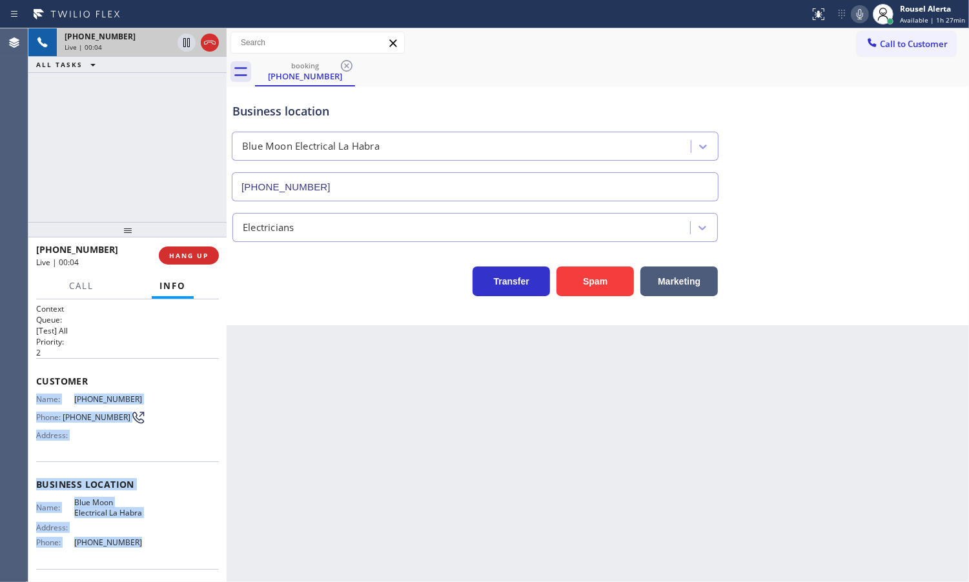
drag, startPoint x: 29, startPoint y: 399, endPoint x: 176, endPoint y: 545, distance: 207.7
click at [176, 545] on div "Context Queue: [Test] All Priority: 2 Customer Name: (562) 587-2068 Phone: (562…" at bounding box center [127, 441] width 198 height 283
copy div "Name: (562) 587-2068 Phone: (562) 587-2068 Address: Business location Name: Blu…"
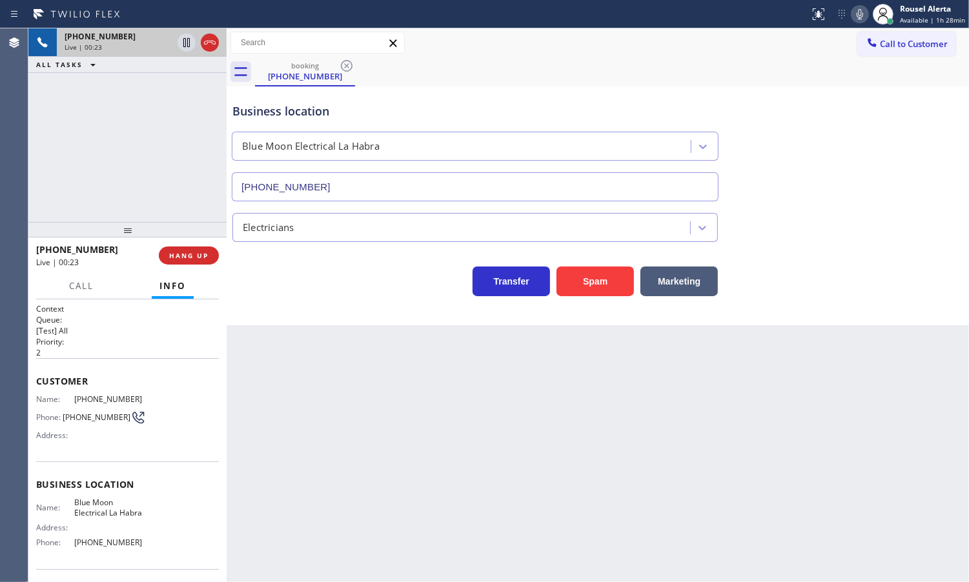
click at [720, 81] on div "booking (562) 587-2068" at bounding box center [612, 71] width 714 height 29
click at [415, 391] on div "Back to Dashboard Change Sender ID Customers Technicians Select a contact Outbo…" at bounding box center [598, 305] width 742 height 554
click at [195, 256] on span "HANG UP" at bounding box center [188, 255] width 39 height 9
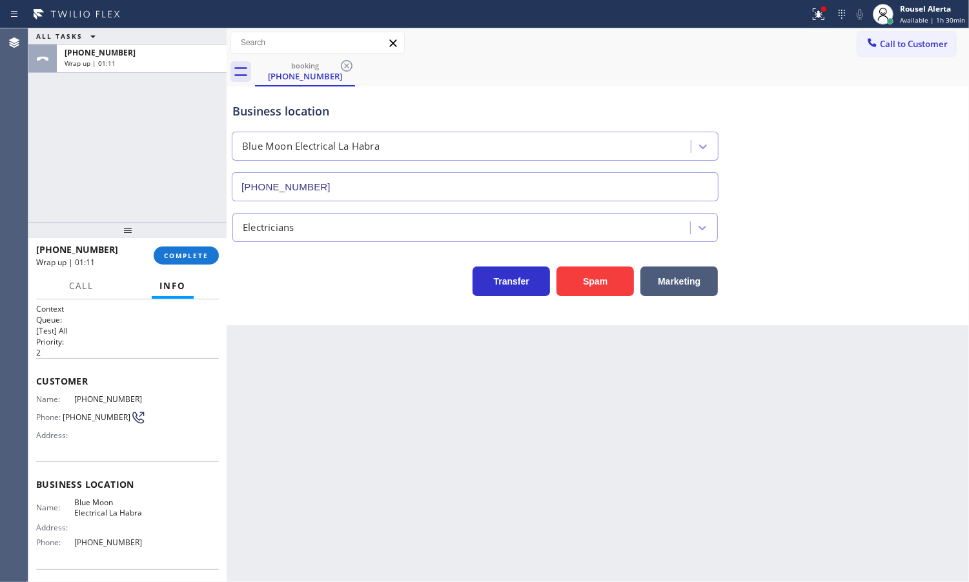
drag, startPoint x: 105, startPoint y: 107, endPoint x: 305, endPoint y: 140, distance: 202.9
click at [105, 107] on div "ALL TASKS ALL TASKS ACTIVE TASKS TASKS IN WRAP UP +15625872068 Wrap up | 01:11" at bounding box center [127, 125] width 198 height 194
click at [908, 5] on div "Rousel Alerta" at bounding box center [932, 8] width 65 height 11
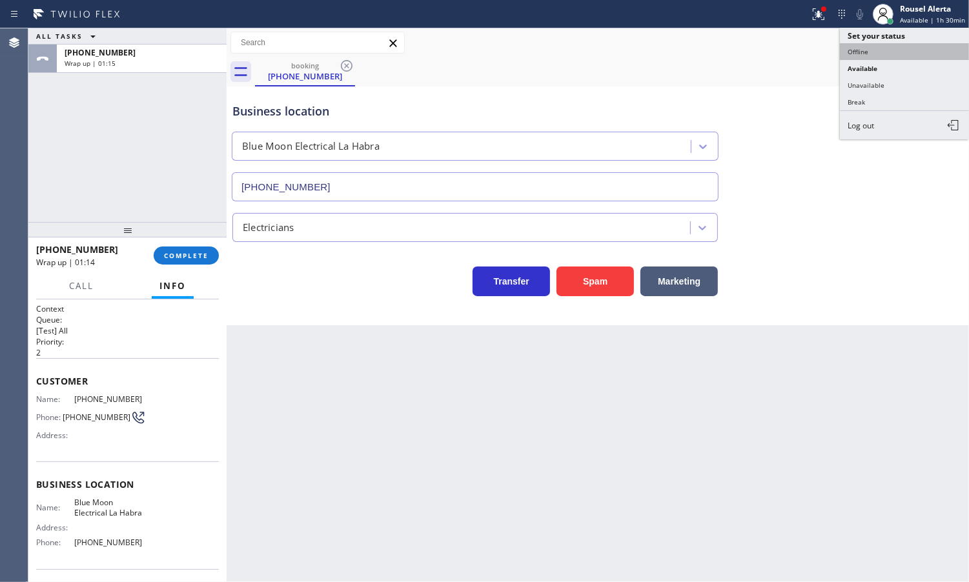
click at [888, 56] on button "Offline" at bounding box center [904, 51] width 129 height 17
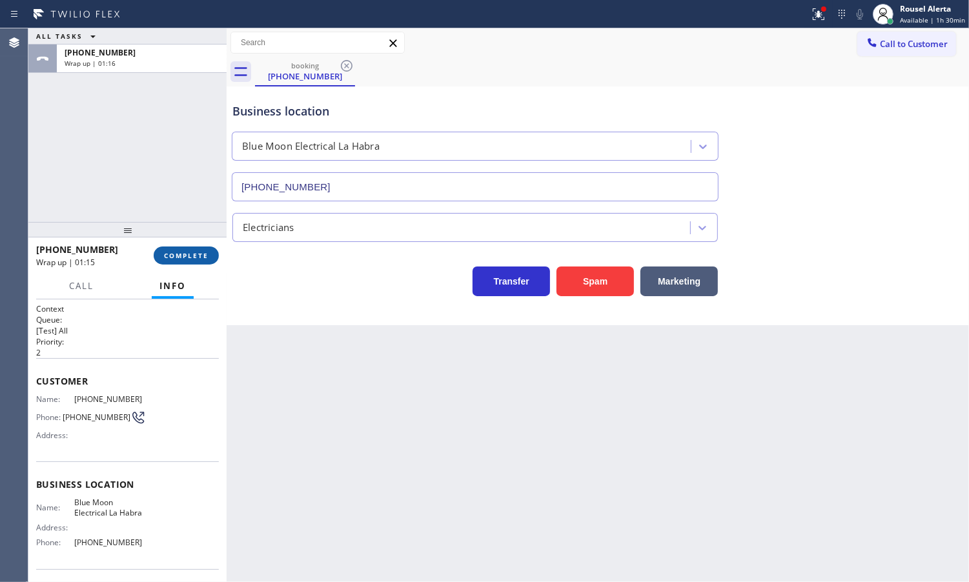
click at [186, 252] on span "COMPLETE" at bounding box center [186, 255] width 45 height 9
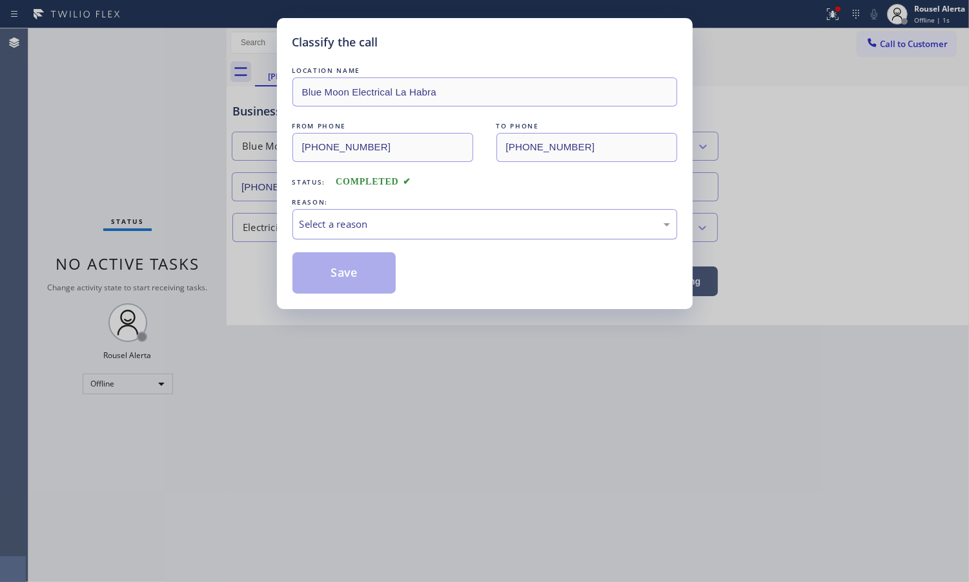
click at [340, 224] on div "Select a reason" at bounding box center [485, 224] width 371 height 15
click at [340, 284] on button "Save" at bounding box center [344, 272] width 104 height 41
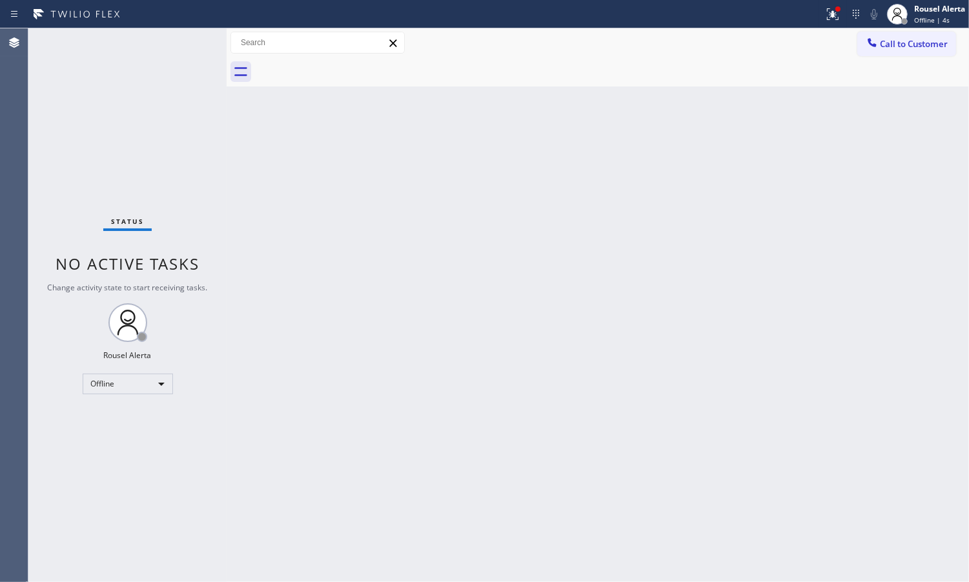
click at [470, 507] on div "Back to Dashboard Change Sender ID Customers Technicians Select a contact Outbo…" at bounding box center [598, 305] width 742 height 554
click at [952, 21] on div "Offline | 27s" at bounding box center [939, 19] width 51 height 9
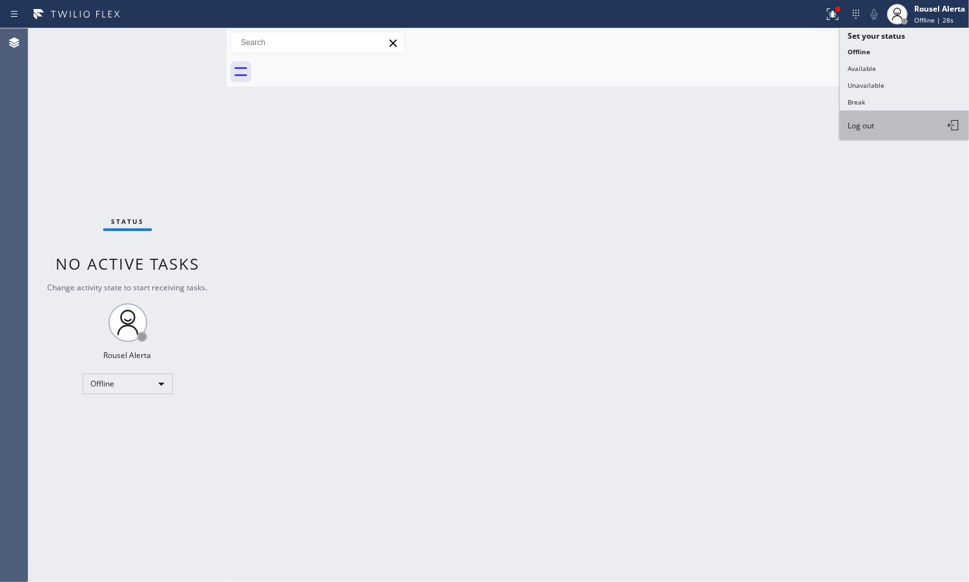
click at [882, 123] on button "Log out" at bounding box center [904, 125] width 129 height 28
